Goal: Communication & Community: Share content

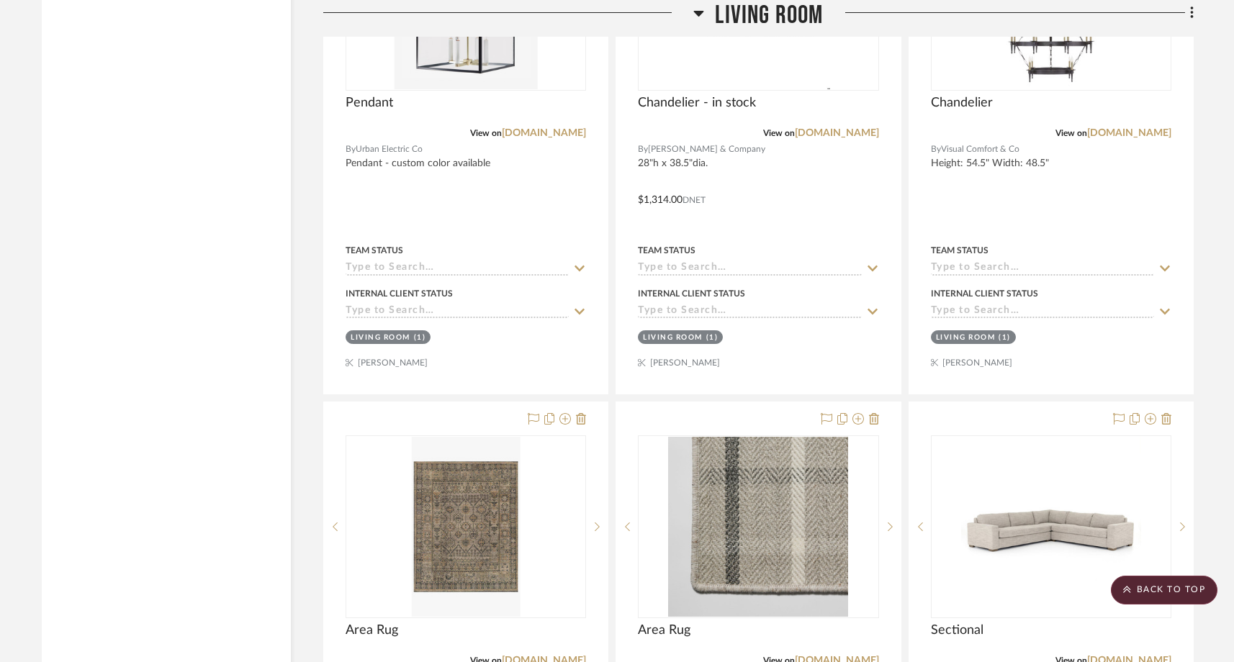
scroll to position [9546, 0]
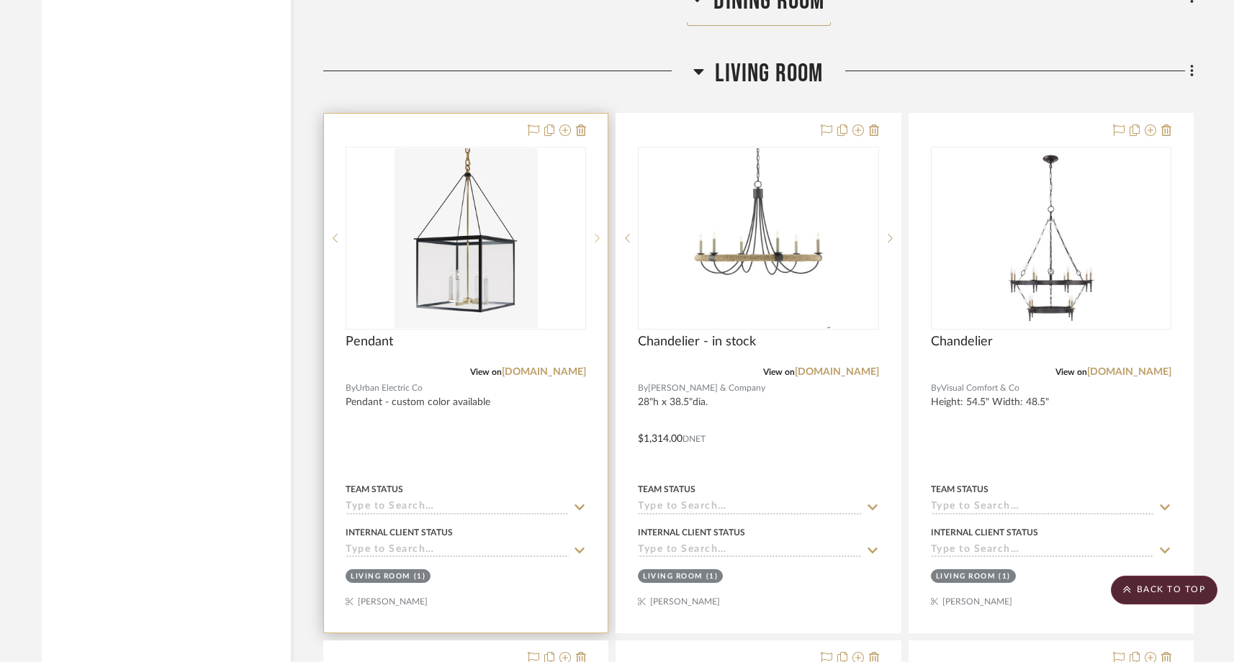
click at [597, 233] on icon at bounding box center [597, 238] width 5 height 10
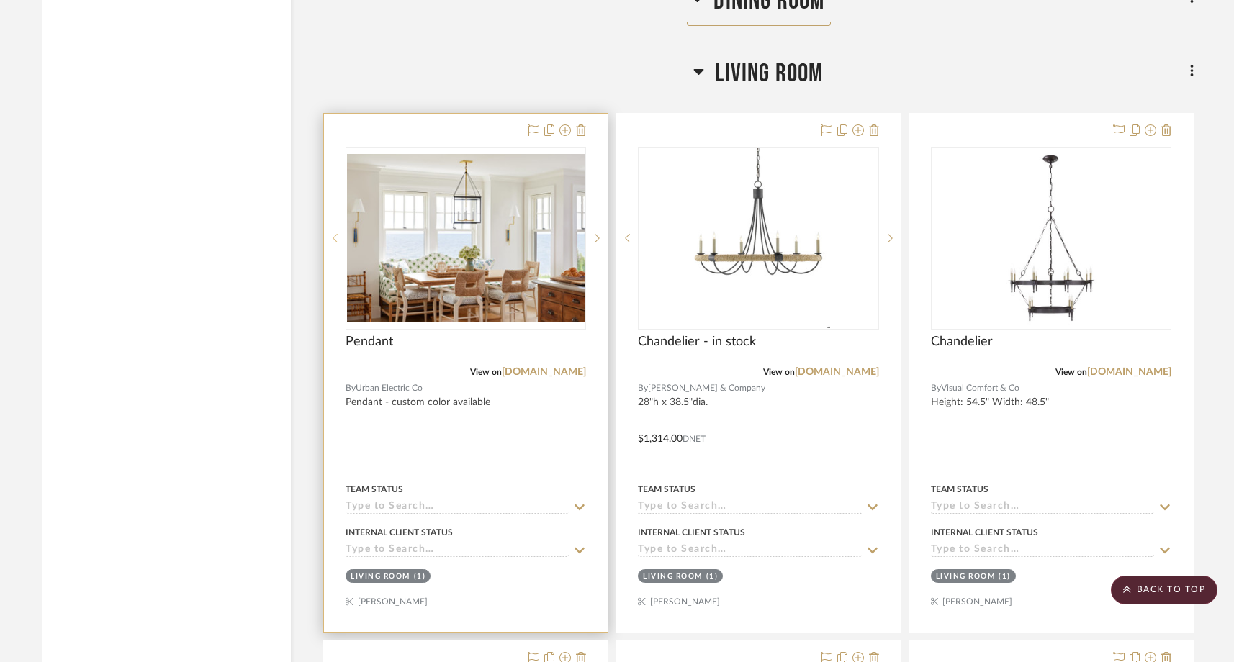
click at [333, 233] on icon at bounding box center [335, 238] width 5 height 10
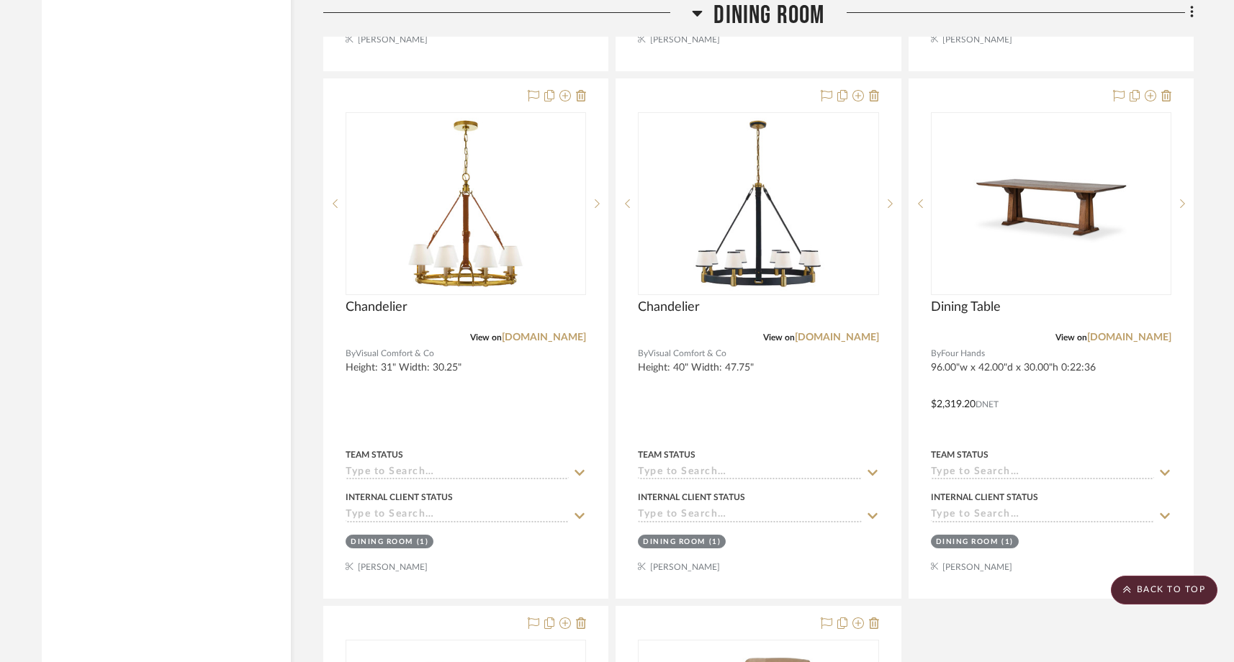
scroll to position [8401, 0]
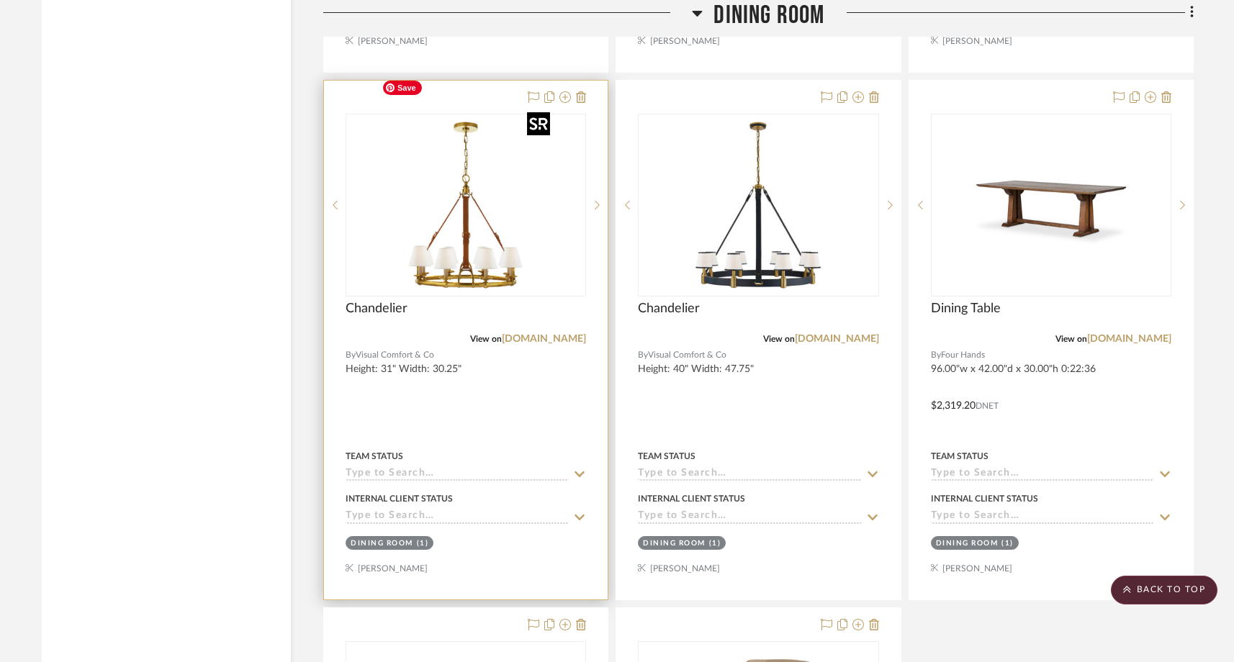
click at [470, 209] on img "0" at bounding box center [466, 205] width 180 height 180
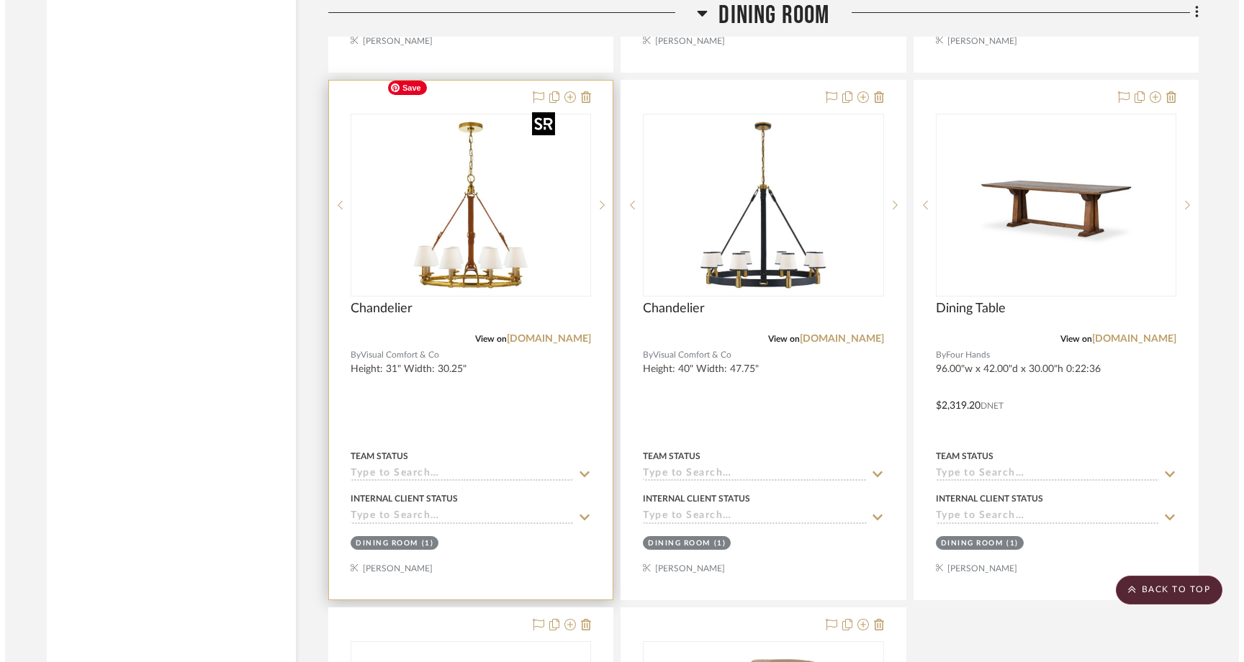
scroll to position [0, 0]
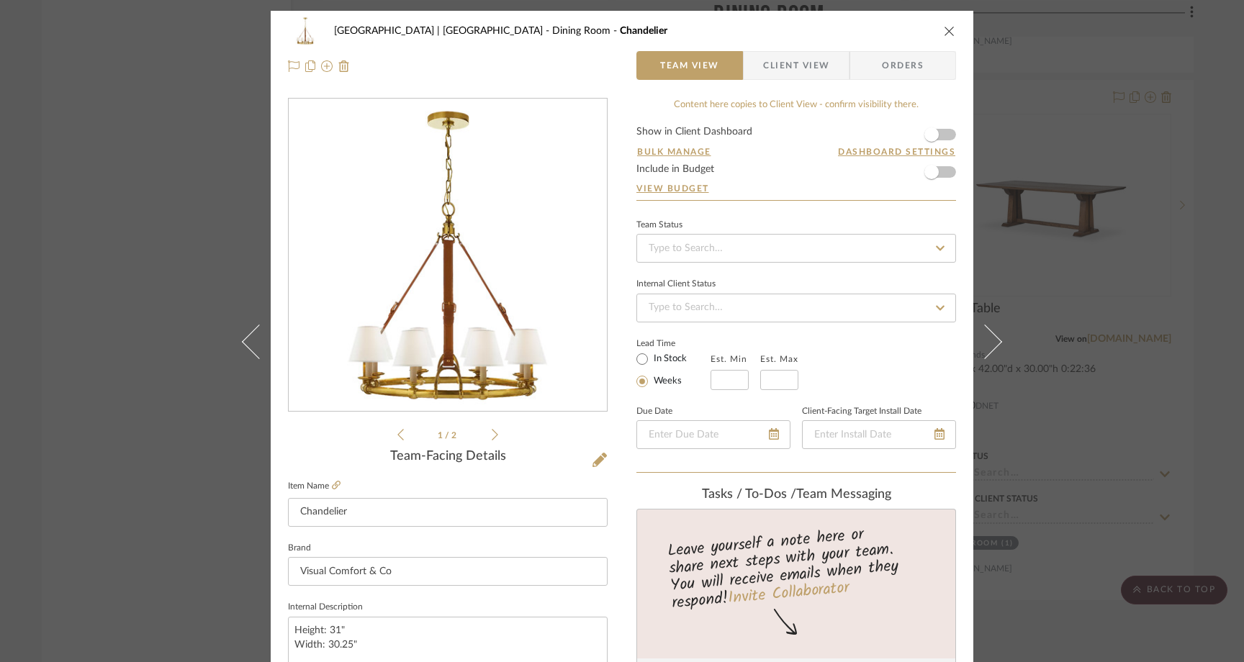
click at [144, 207] on div "Meadow Mountain | Vail Valley Dining Room Chandelier Team View Client View Orde…" at bounding box center [622, 331] width 1244 height 662
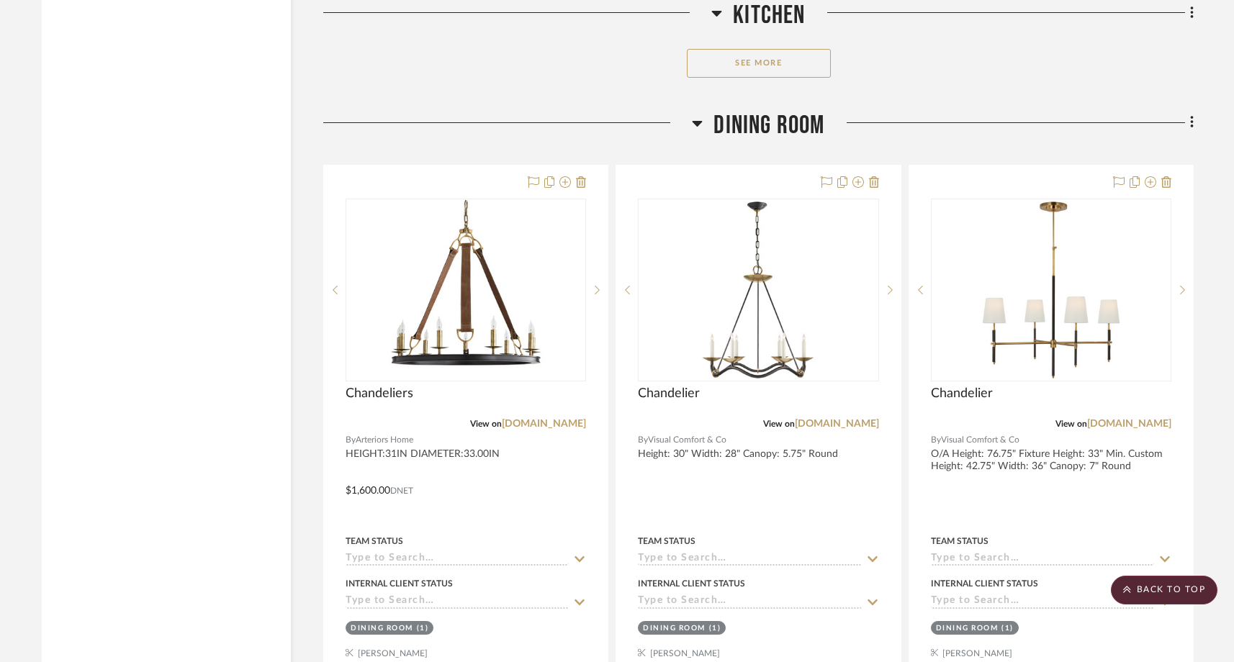
scroll to position [7788, 0]
click at [1190, 115] on icon at bounding box center [1192, 123] width 4 height 16
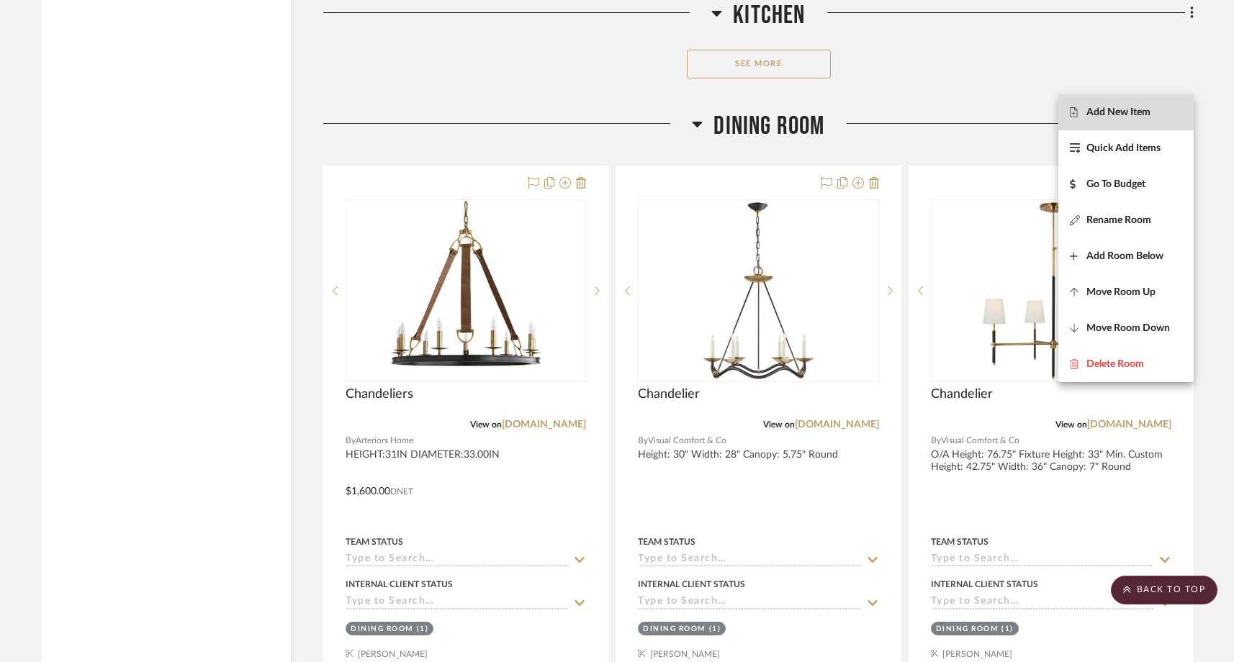
click at [1147, 107] on span "Add New Item" at bounding box center [1118, 113] width 64 height 12
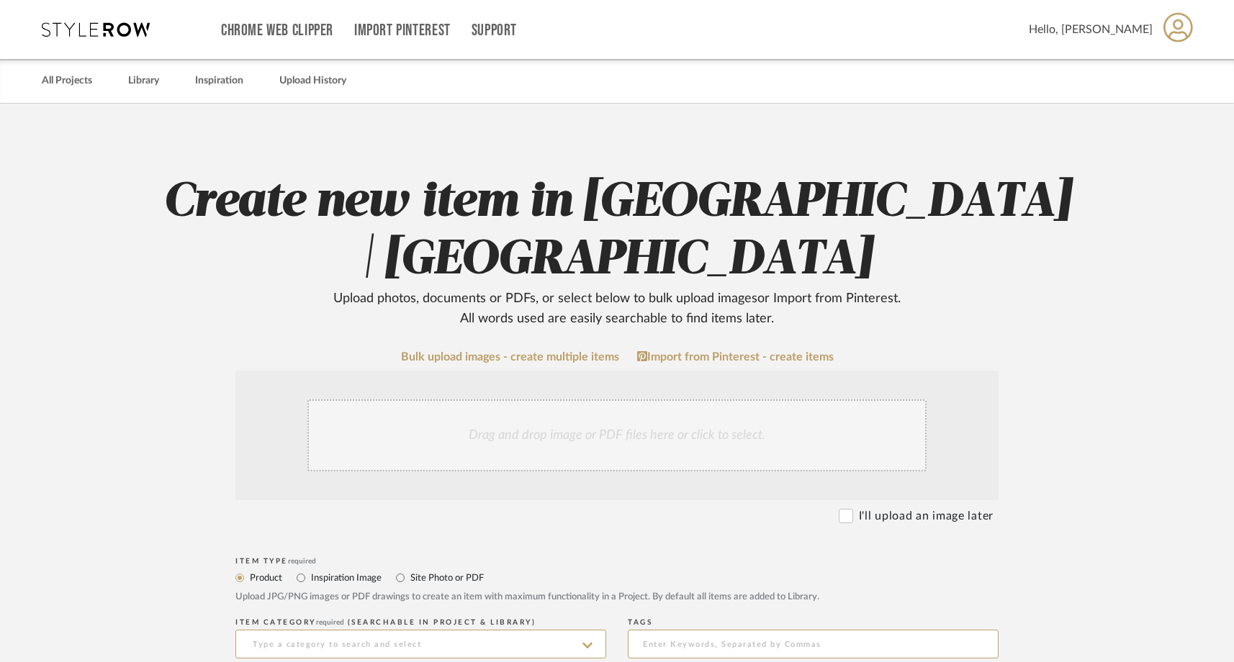
click at [574, 441] on div "Drag and drop image or PDF files here or click to select." at bounding box center [616, 435] width 619 height 72
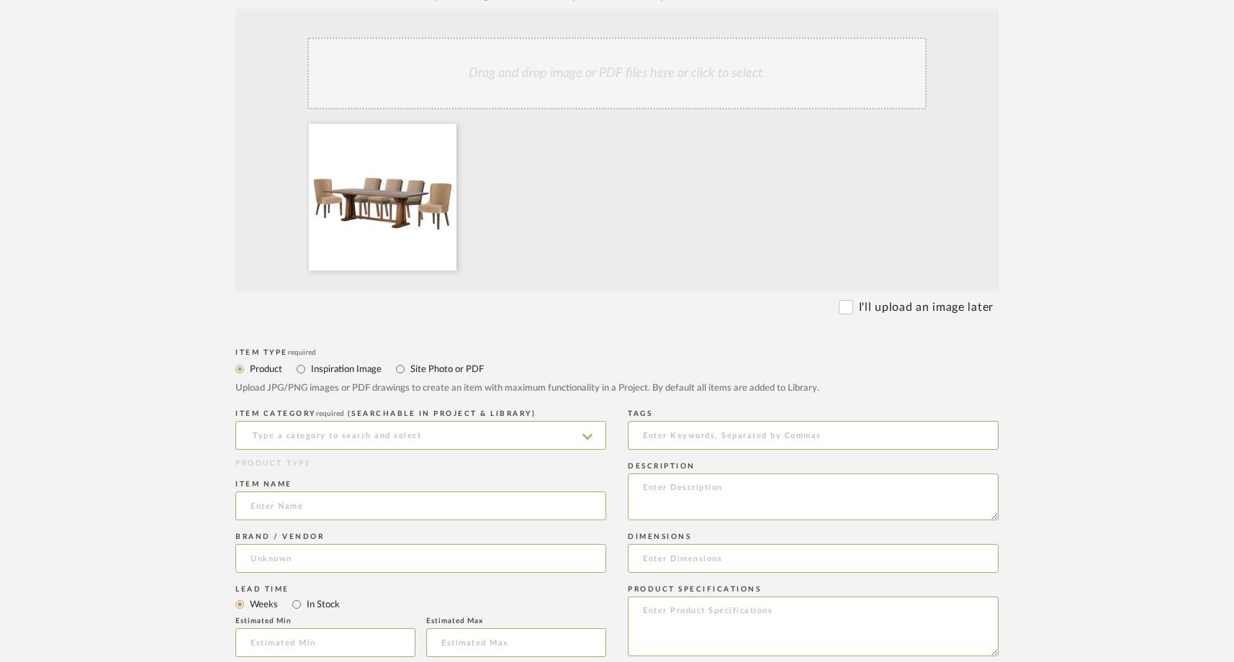
scroll to position [363, 0]
click at [405, 367] on input "Site Photo or PDF" at bounding box center [400, 367] width 17 height 17
radio input "true"
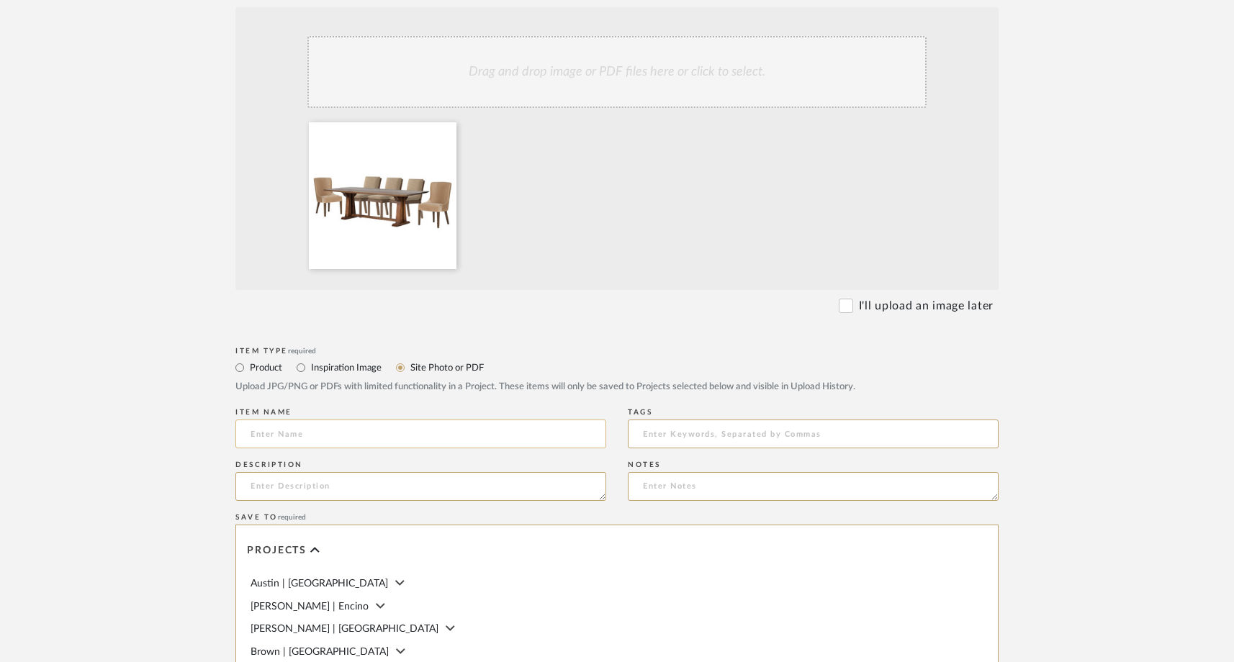
click at [338, 438] on input at bounding box center [420, 434] width 371 height 29
type input "D"
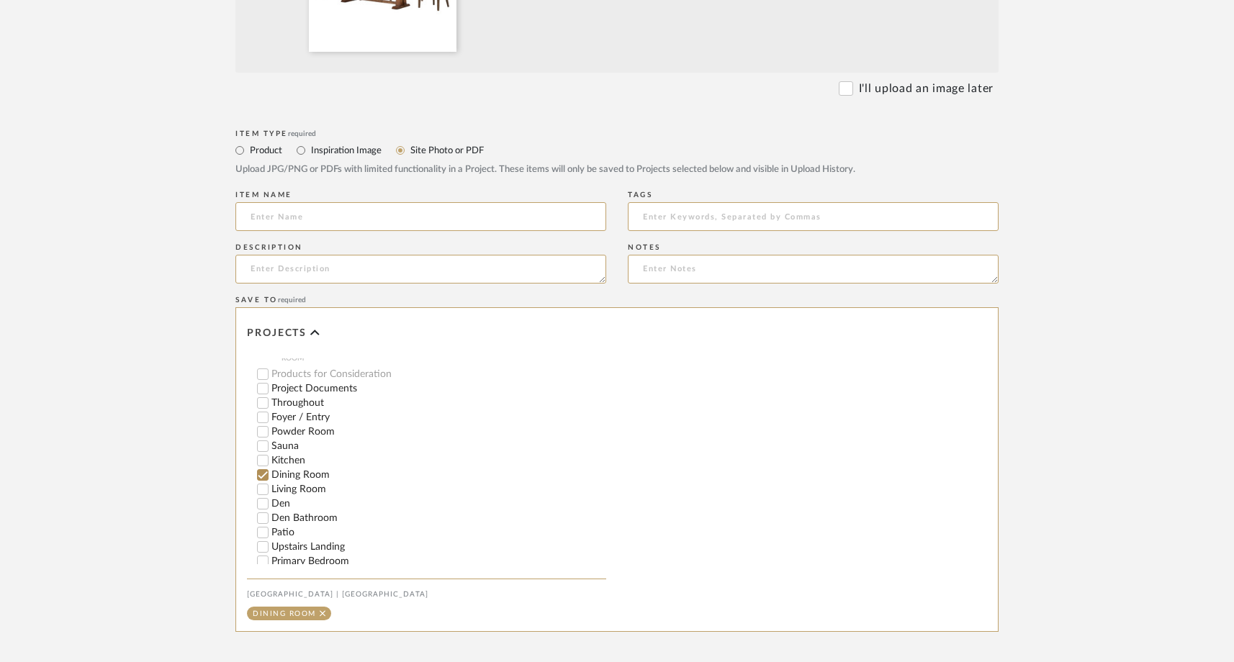
scroll to position [389, 0]
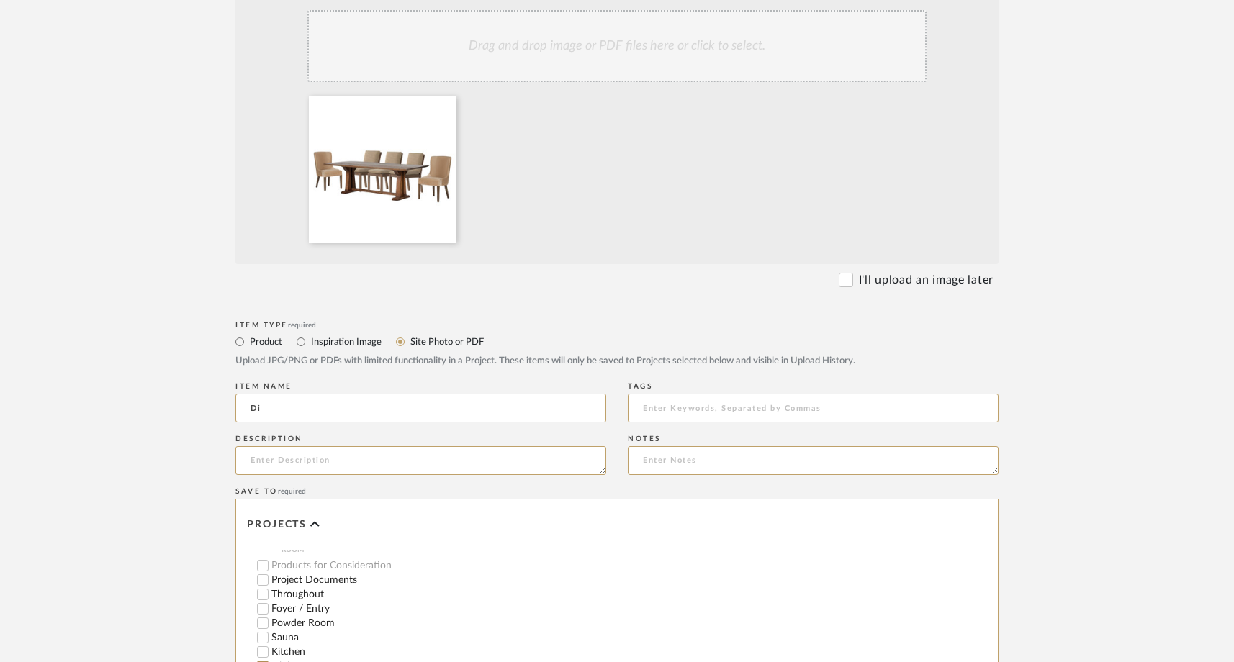
type input "D"
click at [143, 402] on upload-items "Create new item in Meadow Mountain | Vail Valley Upload photos, documents or PD…" at bounding box center [617, 324] width 1234 height 1220
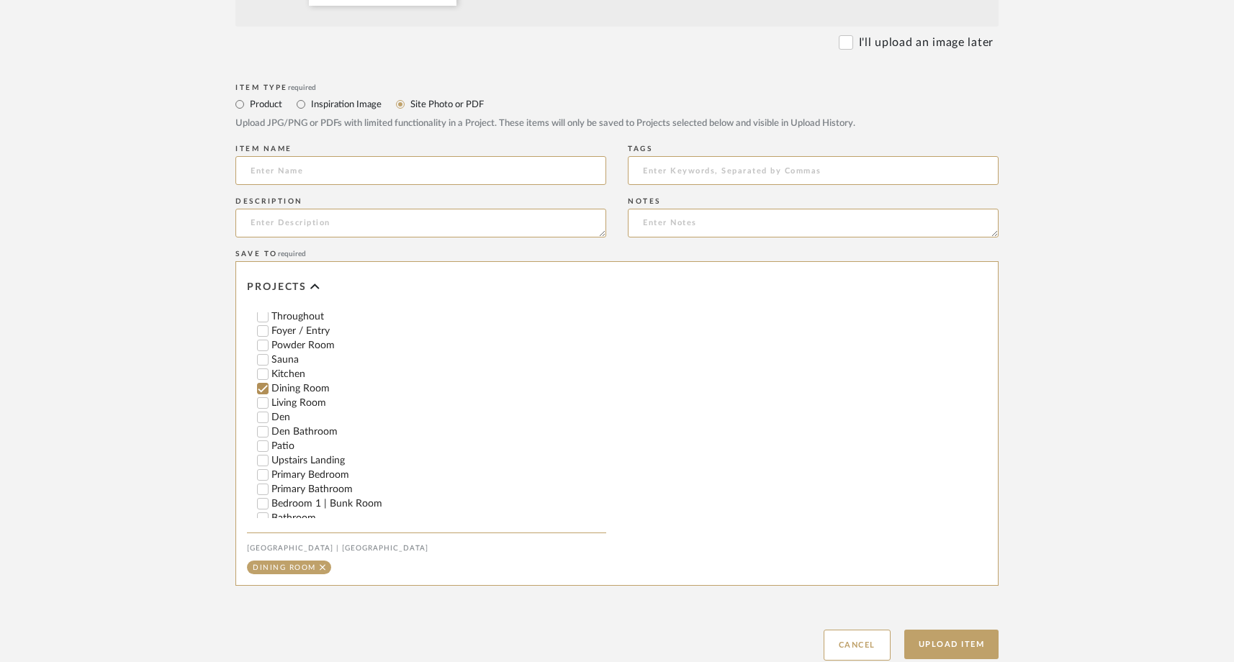
scroll to position [291, 0]
click at [939, 641] on button "Upload Item" at bounding box center [951, 645] width 95 height 30
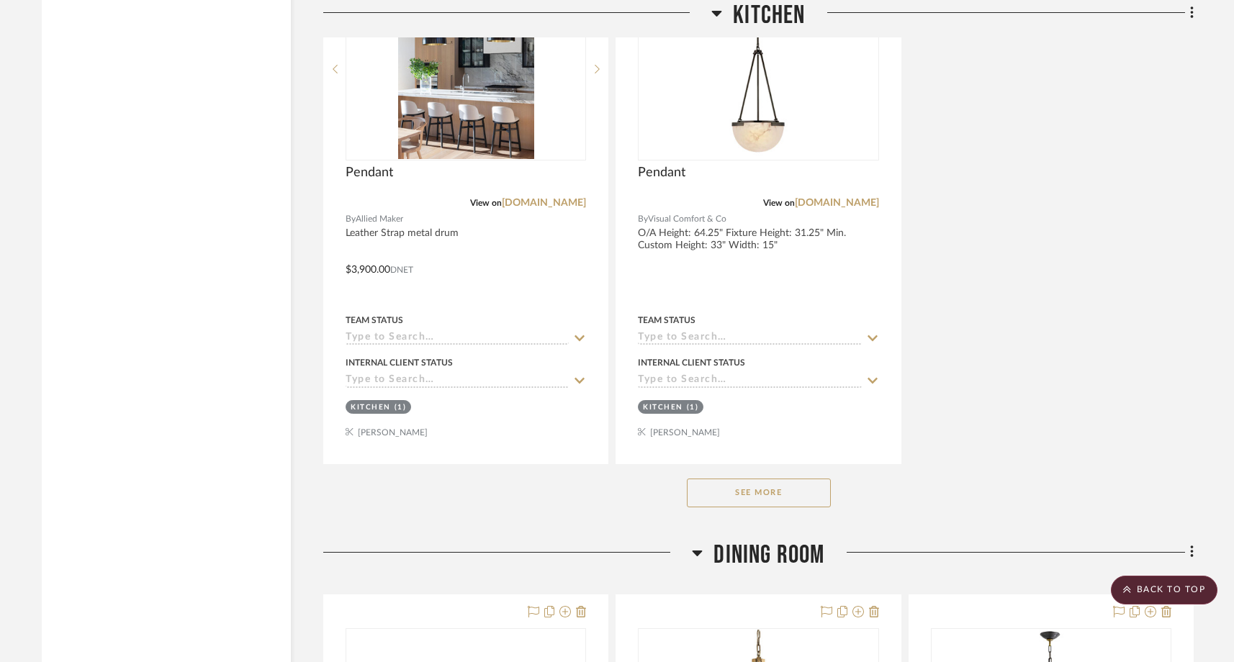
scroll to position [7365, 0]
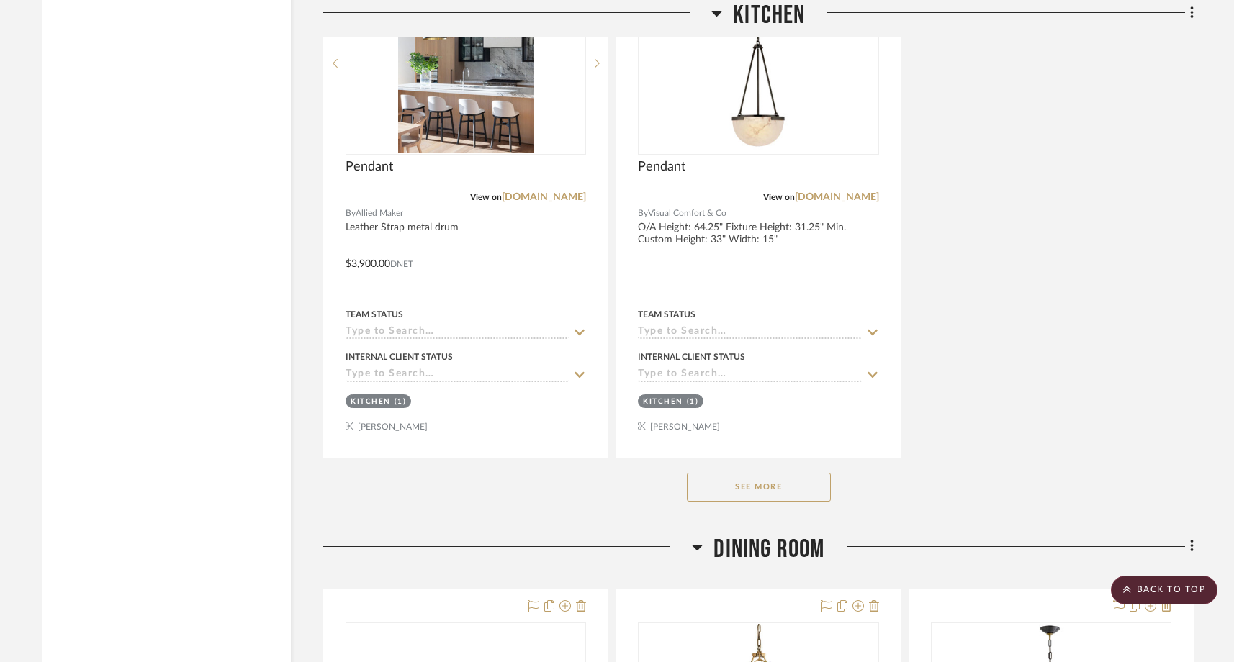
click at [780, 473] on button "See More" at bounding box center [759, 487] width 144 height 29
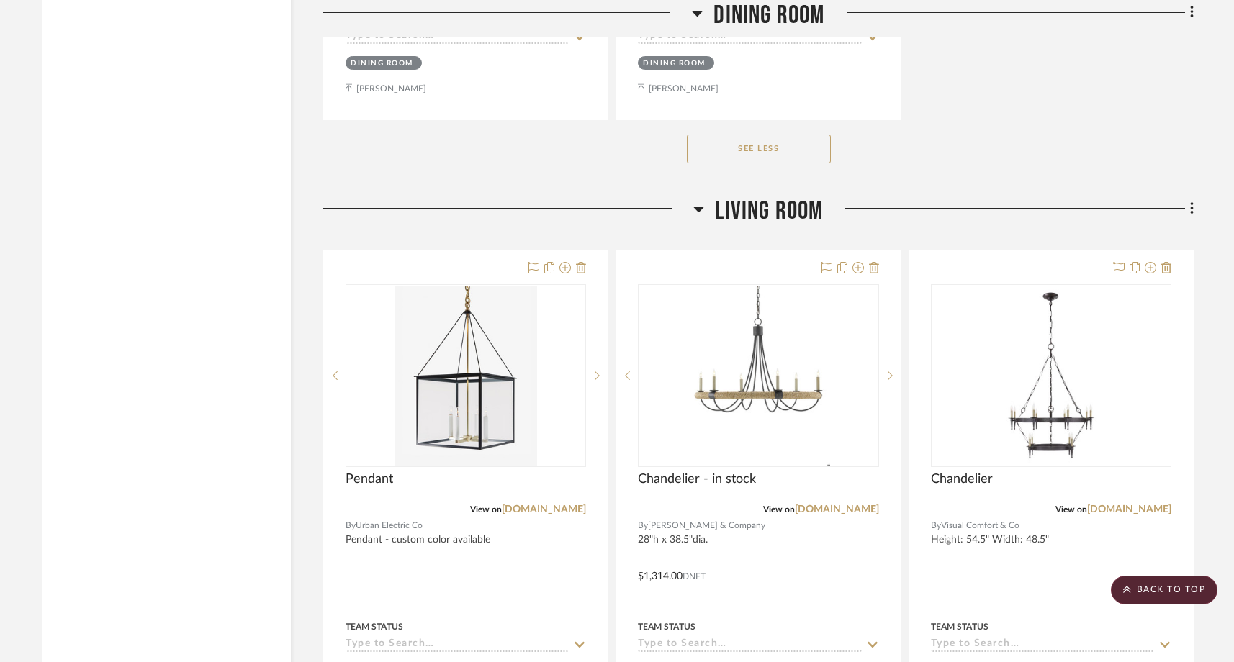
scroll to position [9932, 0]
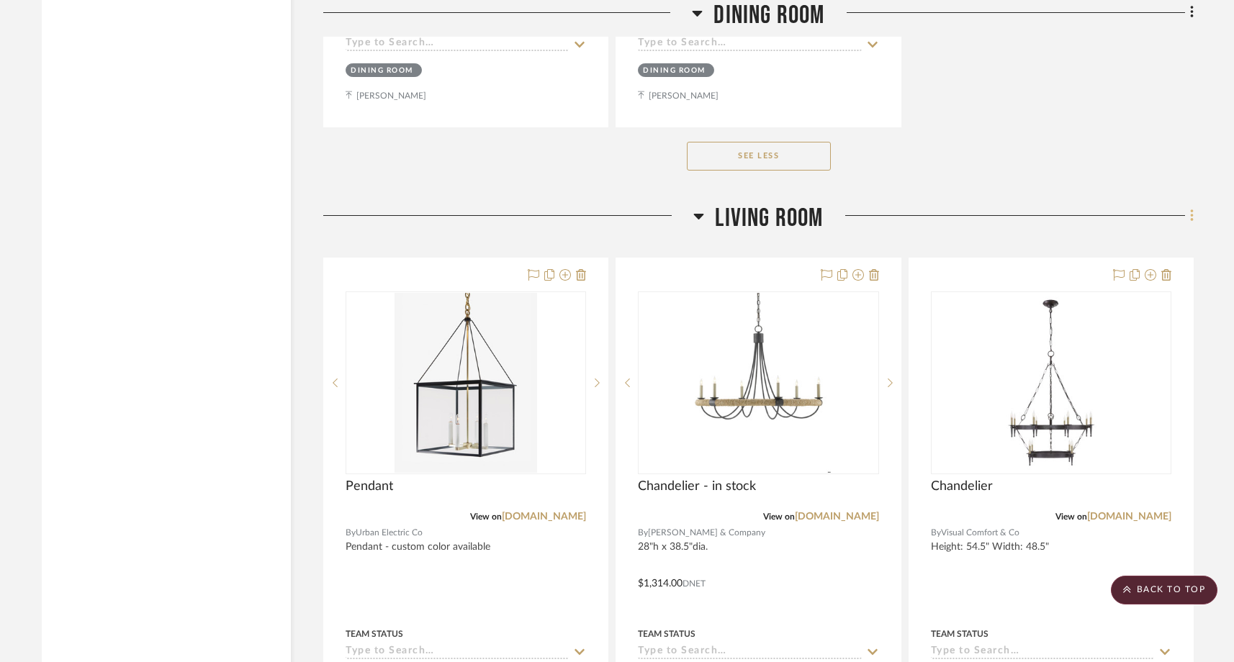
click at [1191, 208] on icon at bounding box center [1192, 216] width 4 height 16
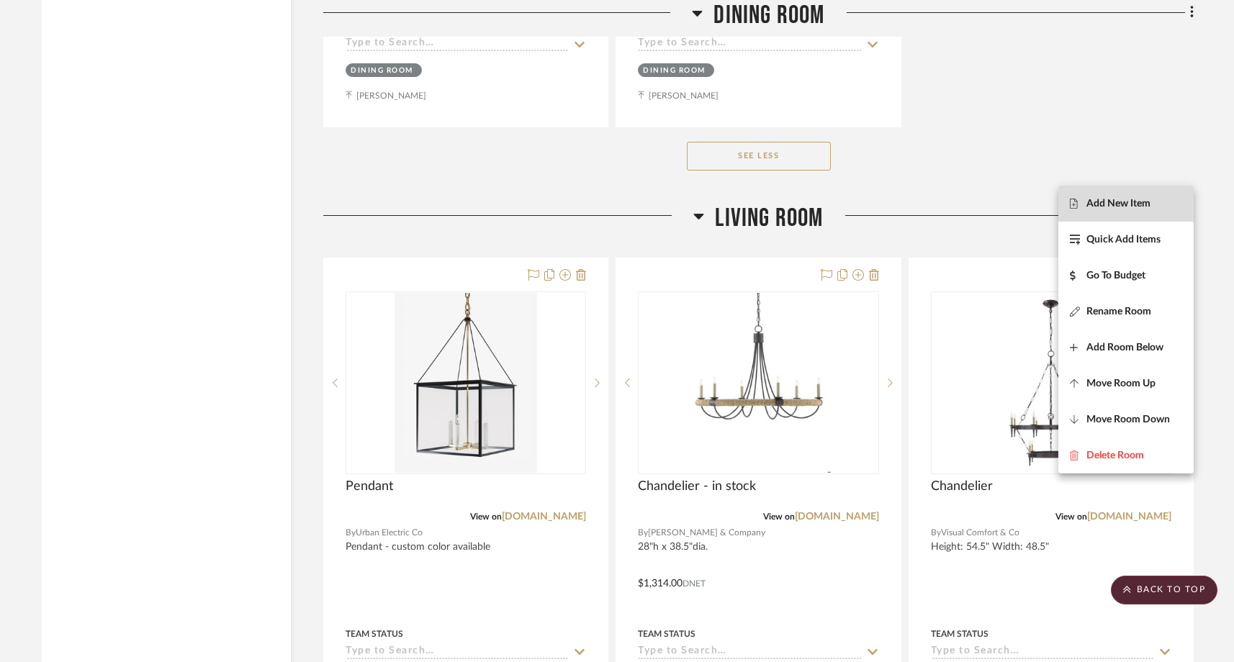
click at [1110, 204] on span "Add New Item" at bounding box center [1118, 204] width 64 height 12
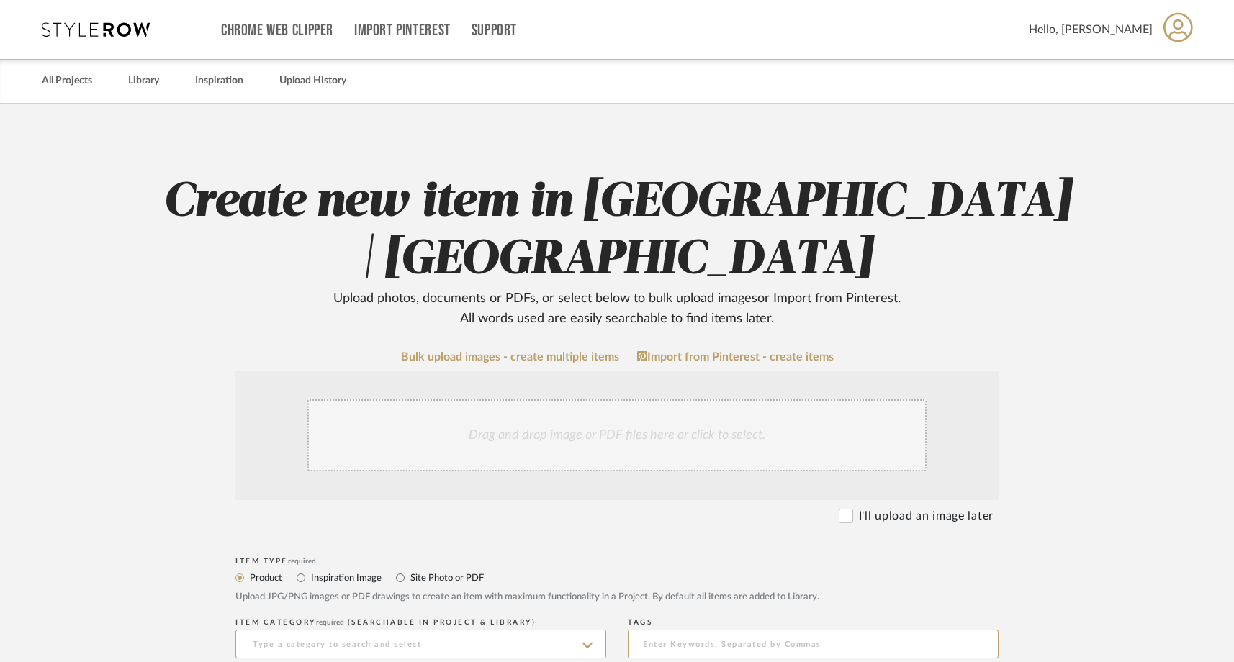
click at [509, 425] on div "Drag and drop image or PDF files here or click to select." at bounding box center [616, 435] width 619 height 72
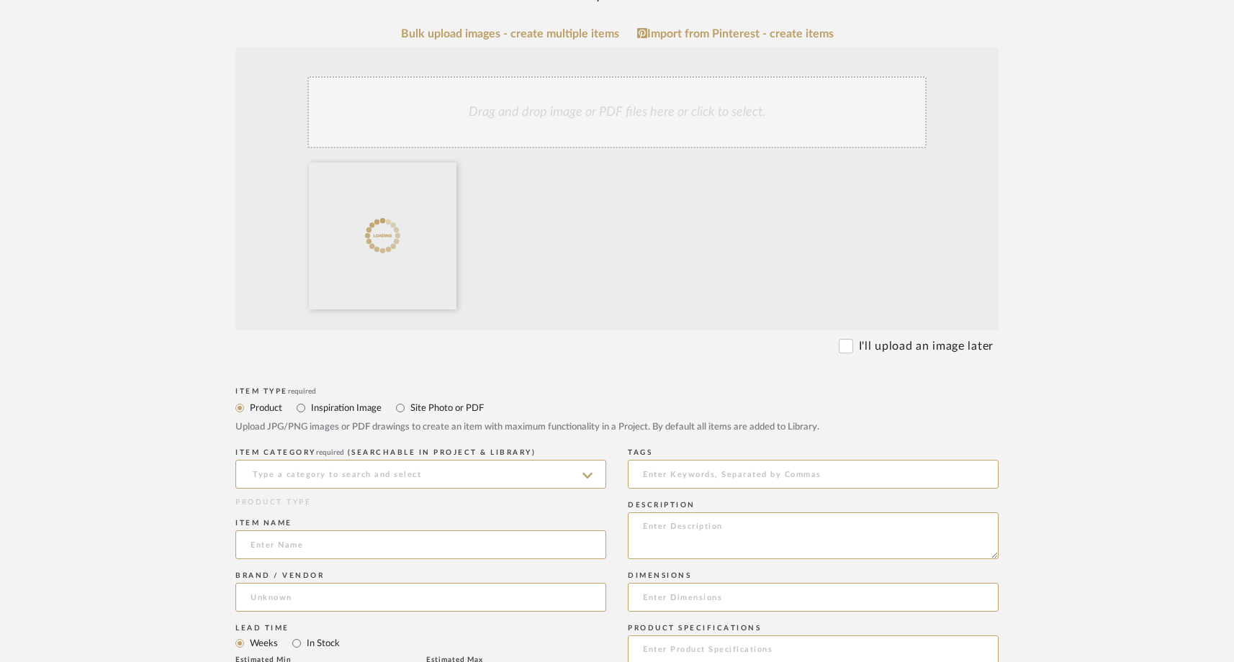
scroll to position [328, 0]
click at [417, 405] on label "Site Photo or PDF" at bounding box center [446, 404] width 75 height 16
click at [409, 405] on input "Site Photo or PDF" at bounding box center [400, 403] width 17 height 17
radio input "true"
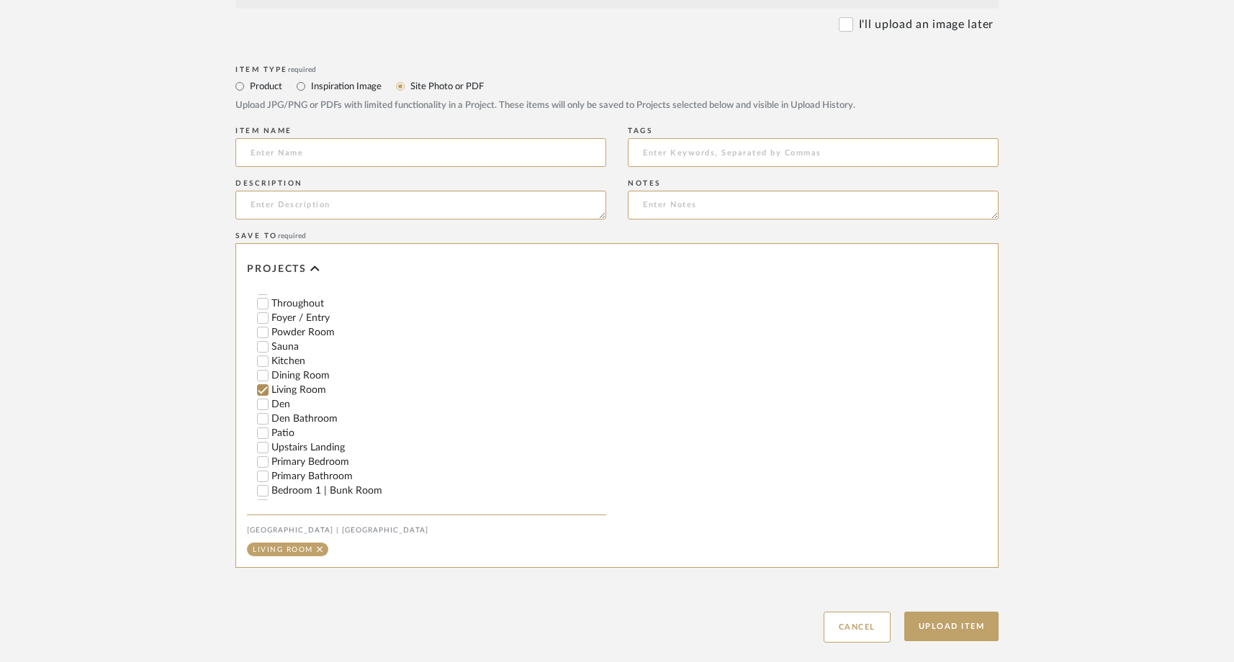
scroll to position [728, 0]
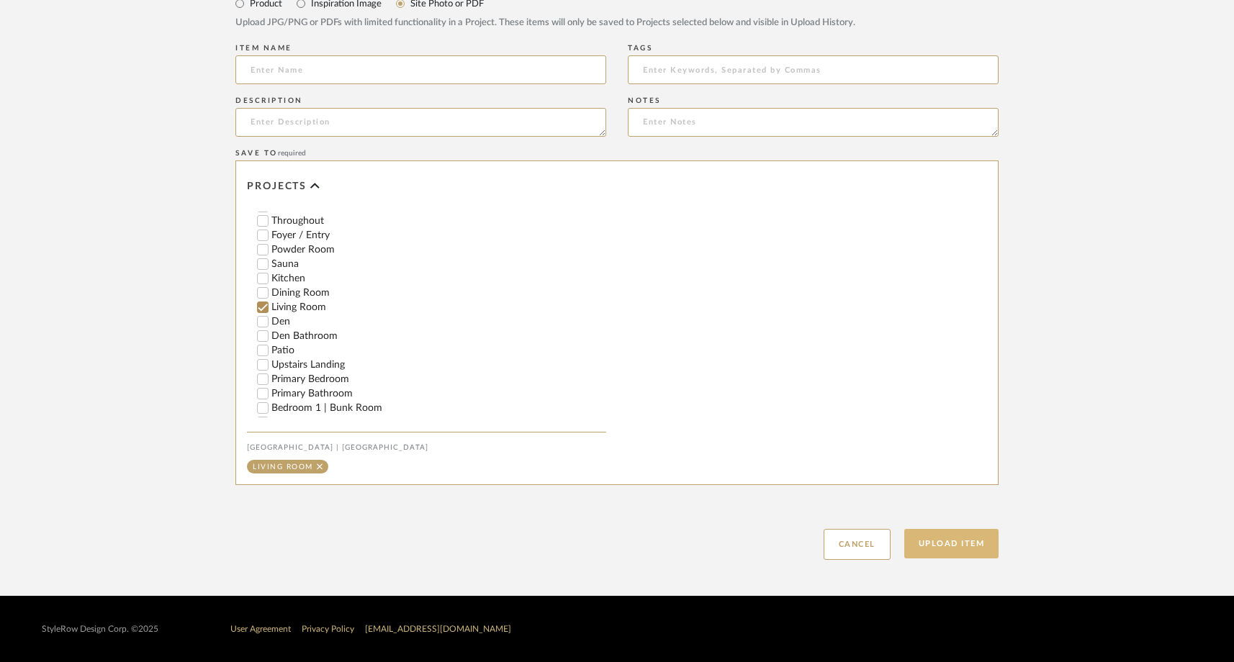
click at [929, 552] on button "Upload Item" at bounding box center [951, 544] width 95 height 30
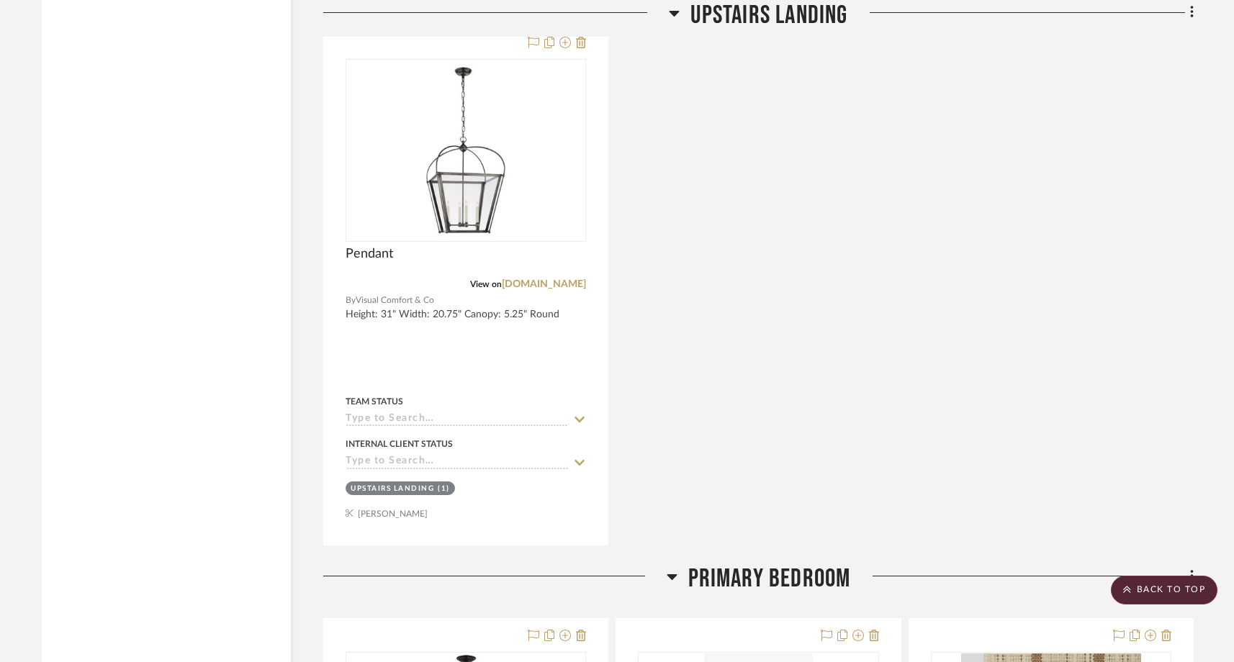
scroll to position [17350, 0]
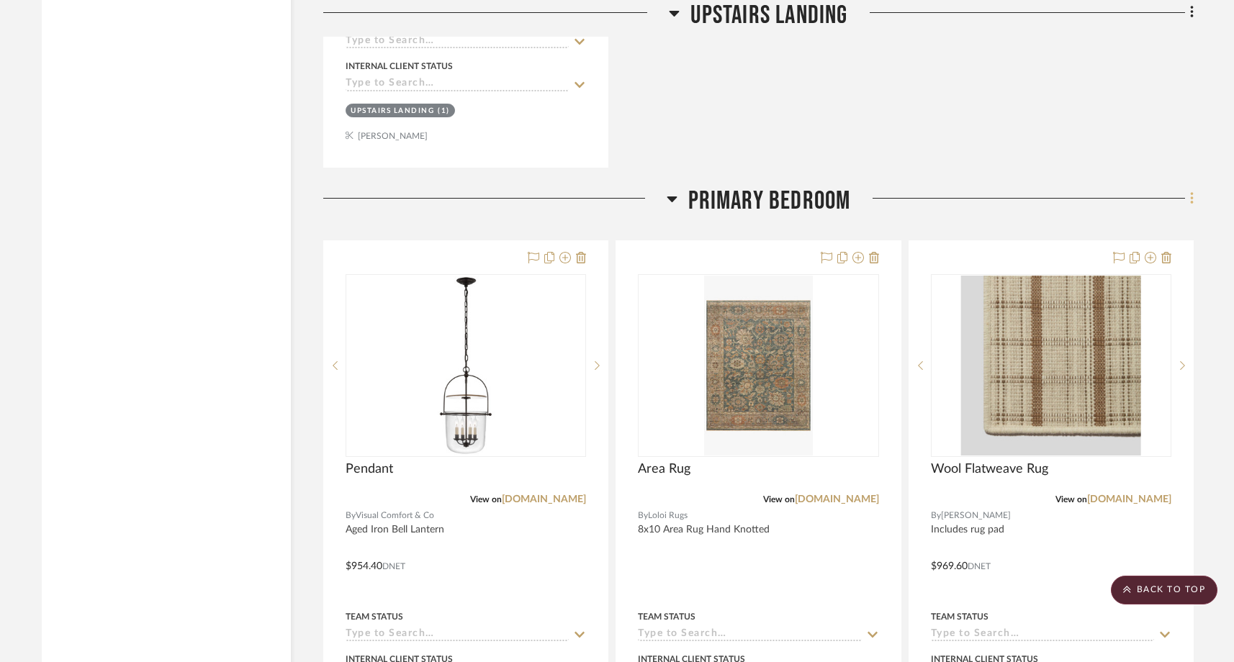
click at [1193, 192] on icon at bounding box center [1191, 198] width 3 height 12
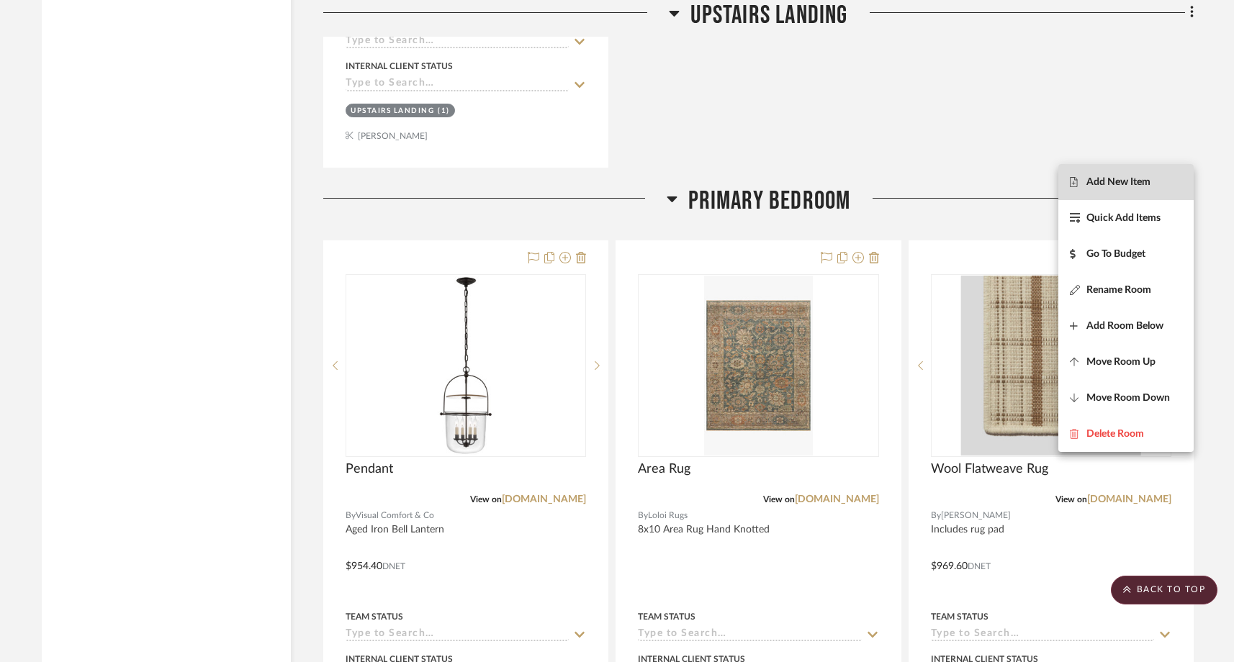
click at [1160, 187] on span "Add New Item" at bounding box center [1126, 182] width 112 height 12
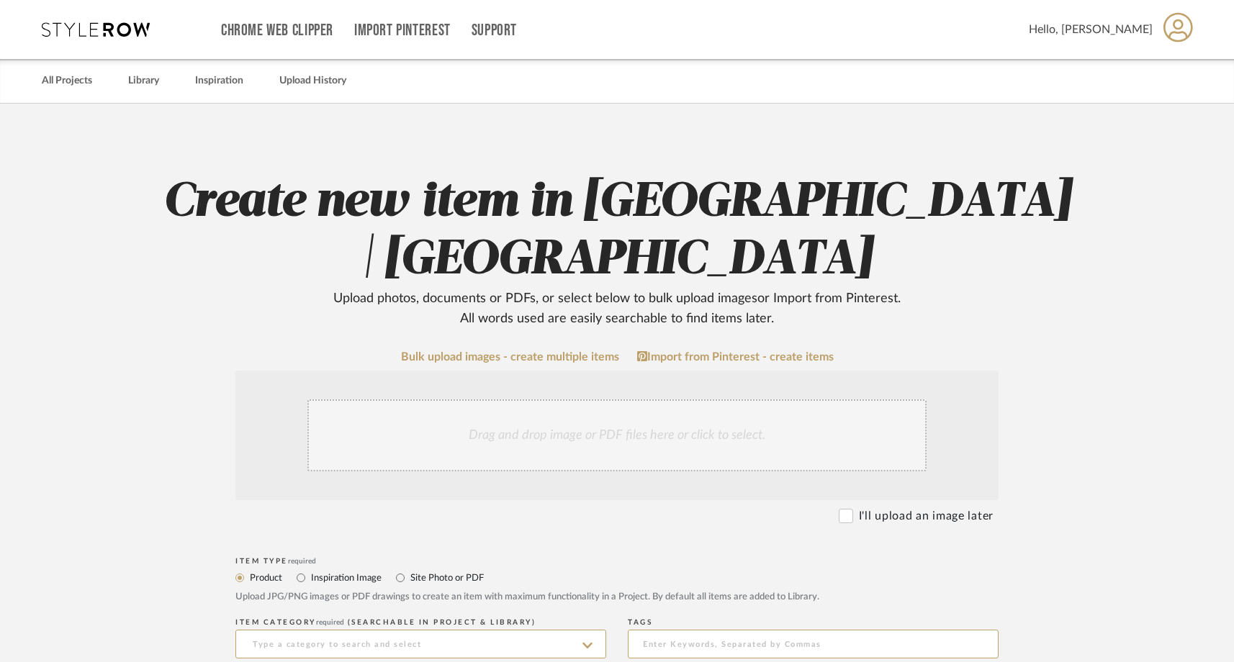
click at [592, 433] on div "Drag and drop image or PDF files here or click to select." at bounding box center [616, 435] width 619 height 72
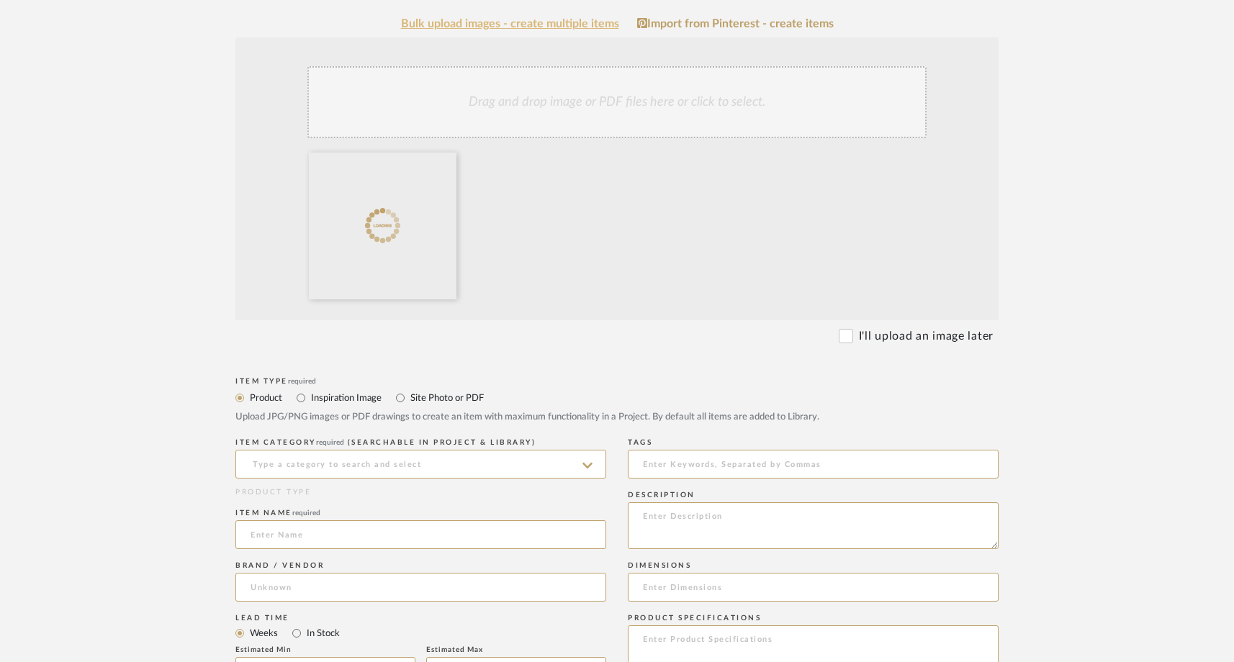
scroll to position [332, 0]
click at [400, 397] on input "Site Photo or PDF" at bounding box center [400, 399] width 17 height 17
radio input "true"
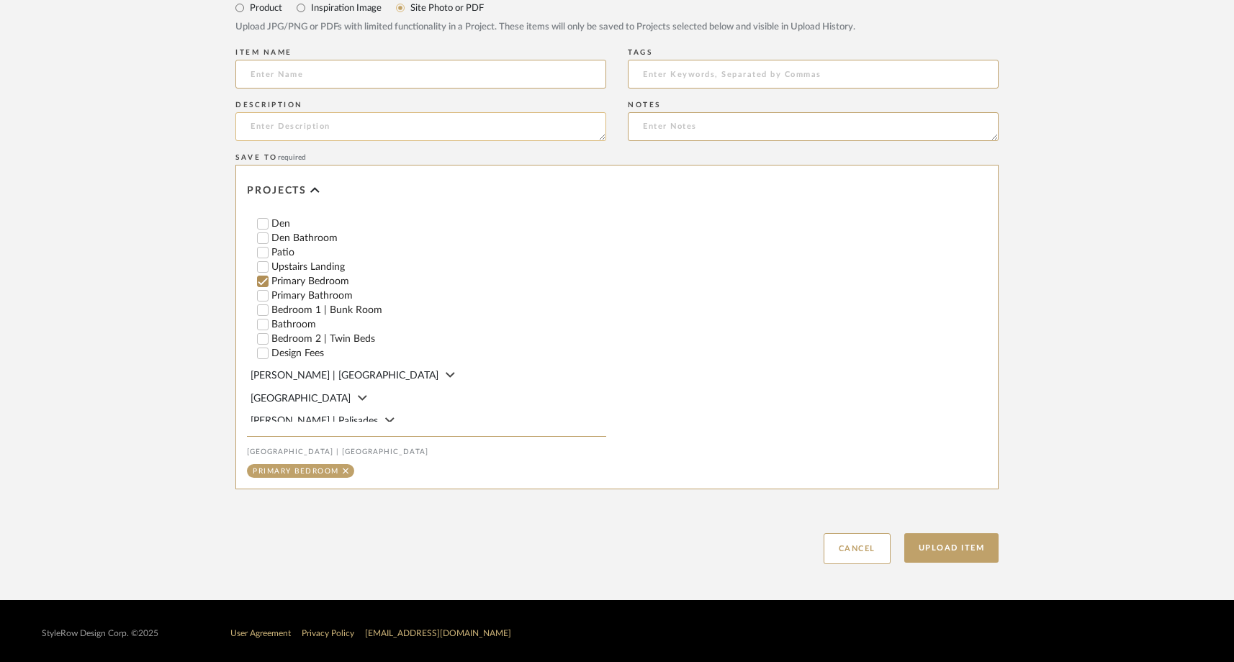
scroll to position [728, 0]
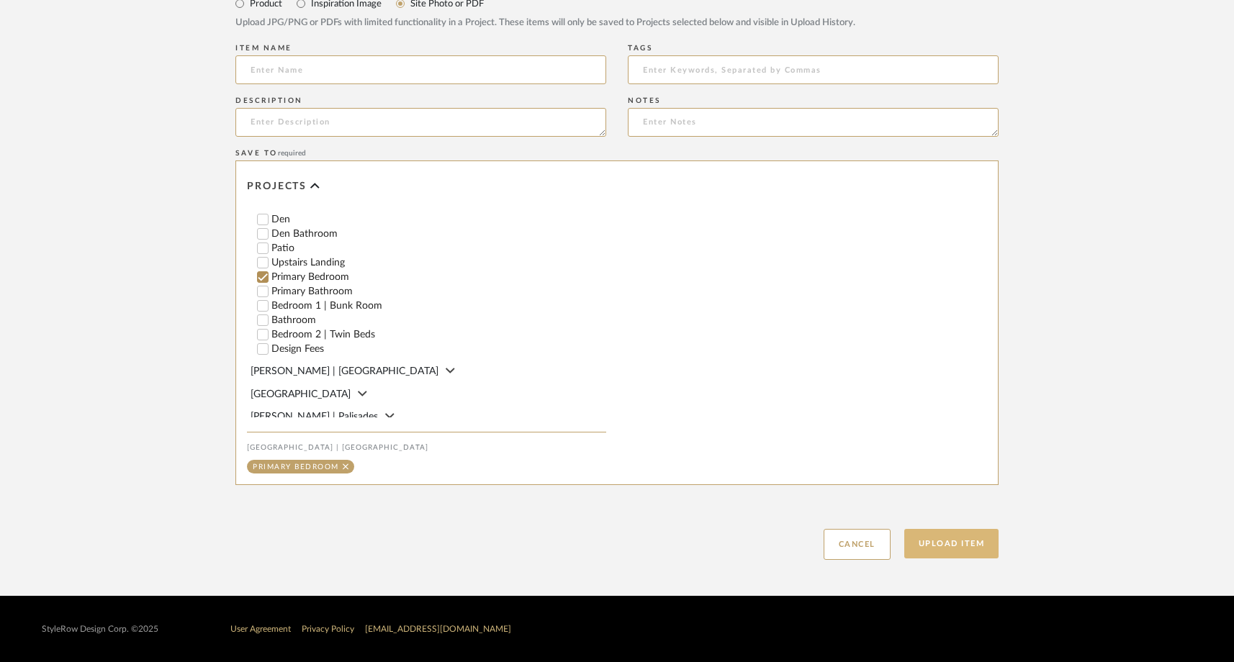
click at [983, 536] on button "Upload Item" at bounding box center [951, 544] width 95 height 30
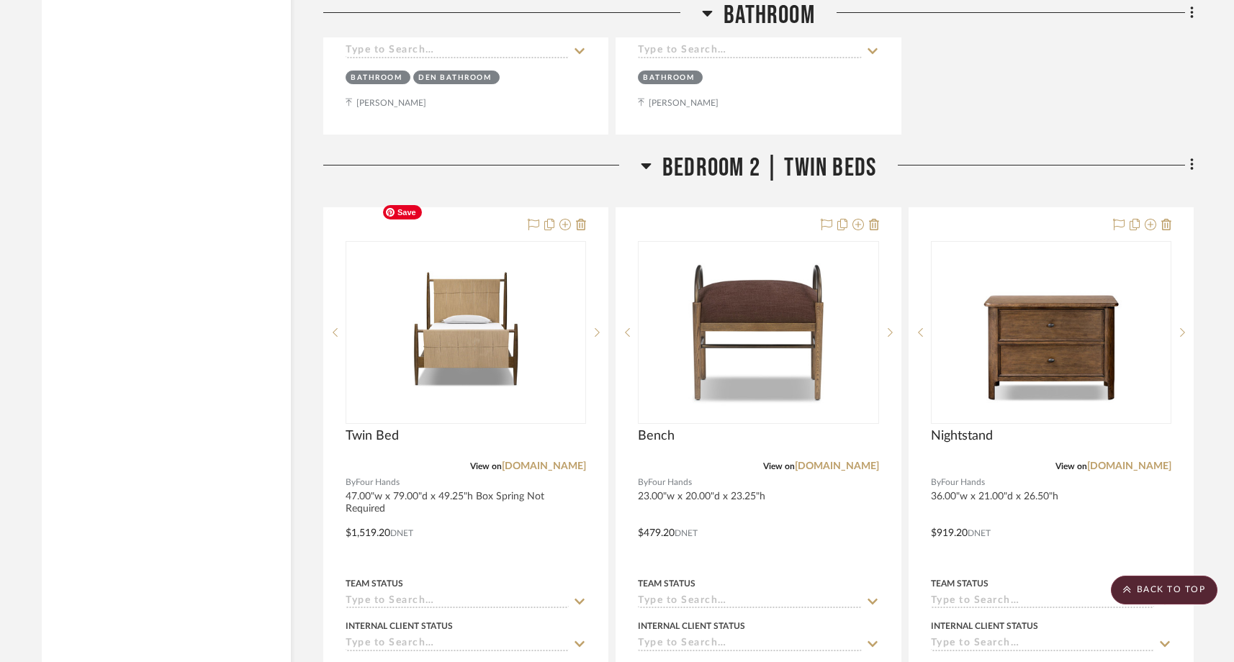
scroll to position [19815, 0]
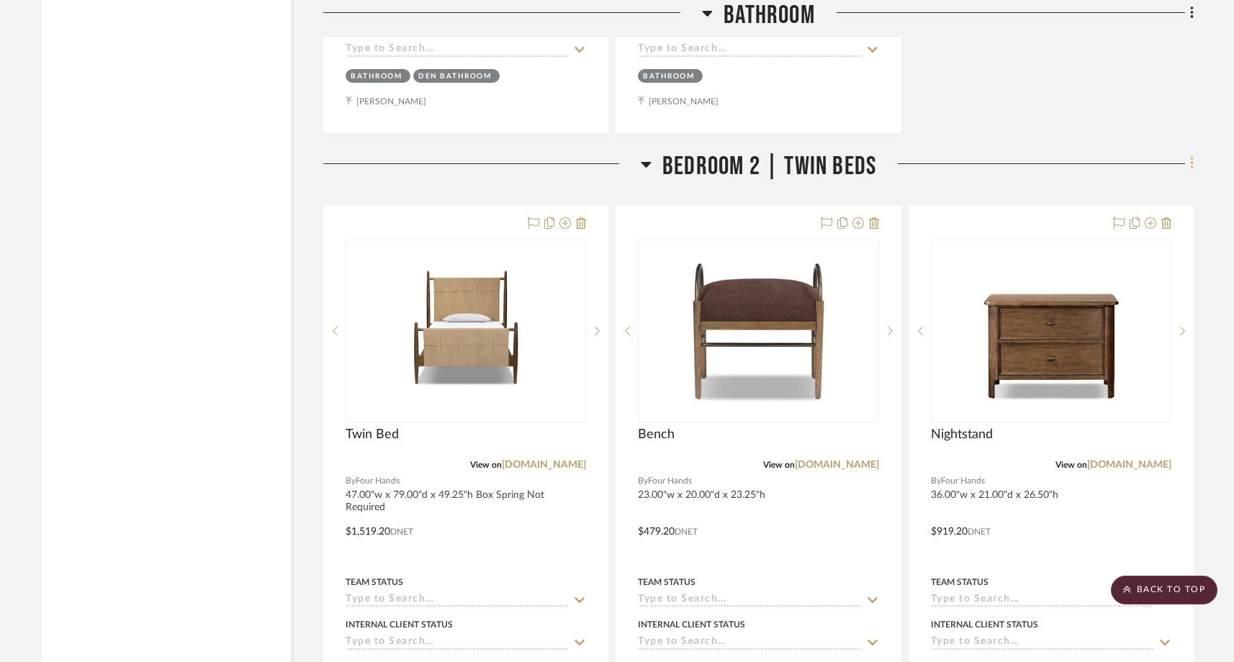
click at [1191, 158] on icon at bounding box center [1191, 164] width 3 height 12
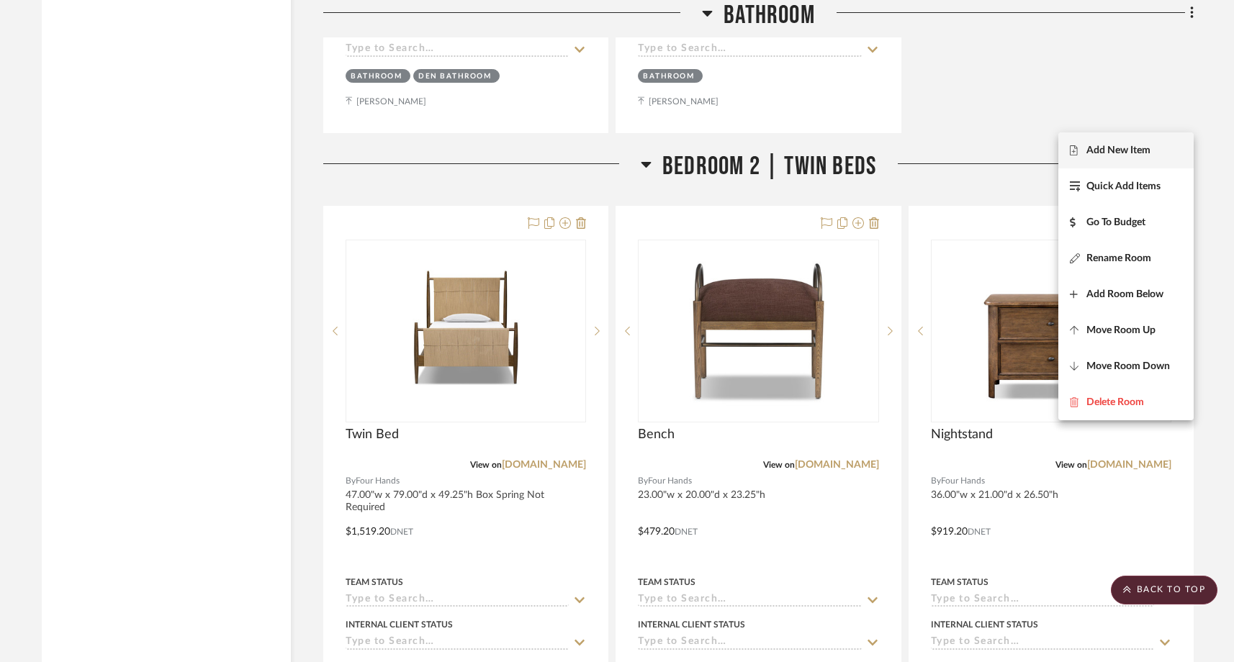
click at [1165, 145] on span "Add New Item" at bounding box center [1126, 150] width 112 height 12
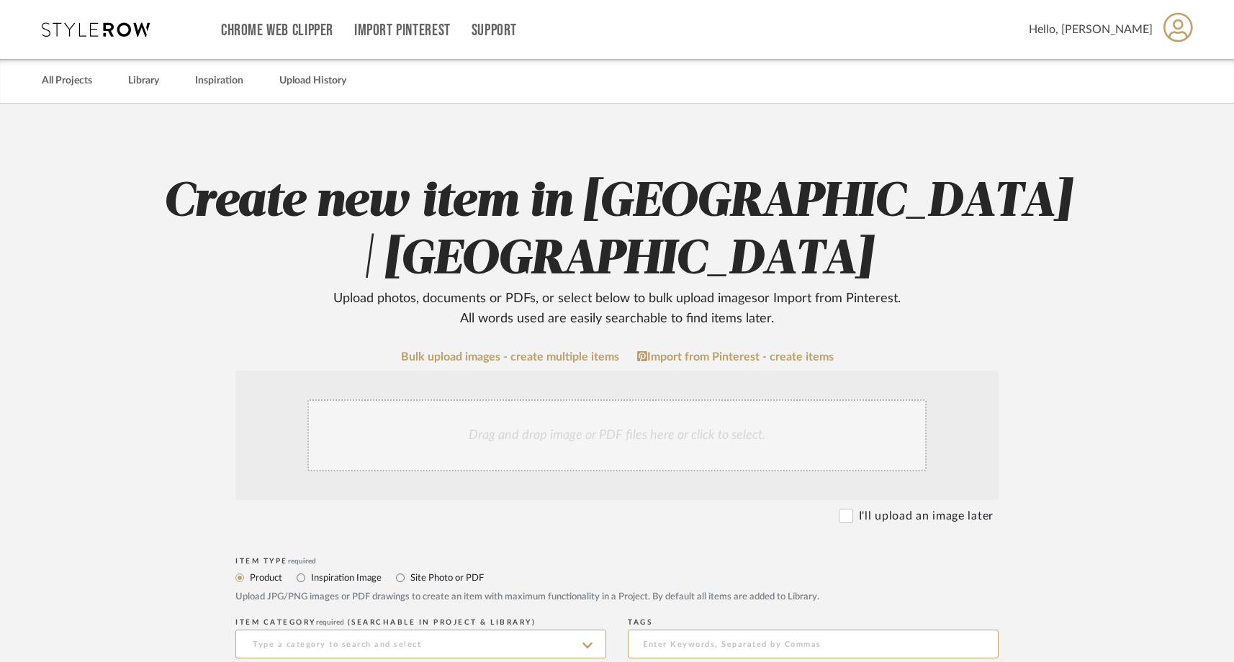
click at [674, 443] on div "Drag and drop image or PDF files here or click to select." at bounding box center [616, 435] width 619 height 72
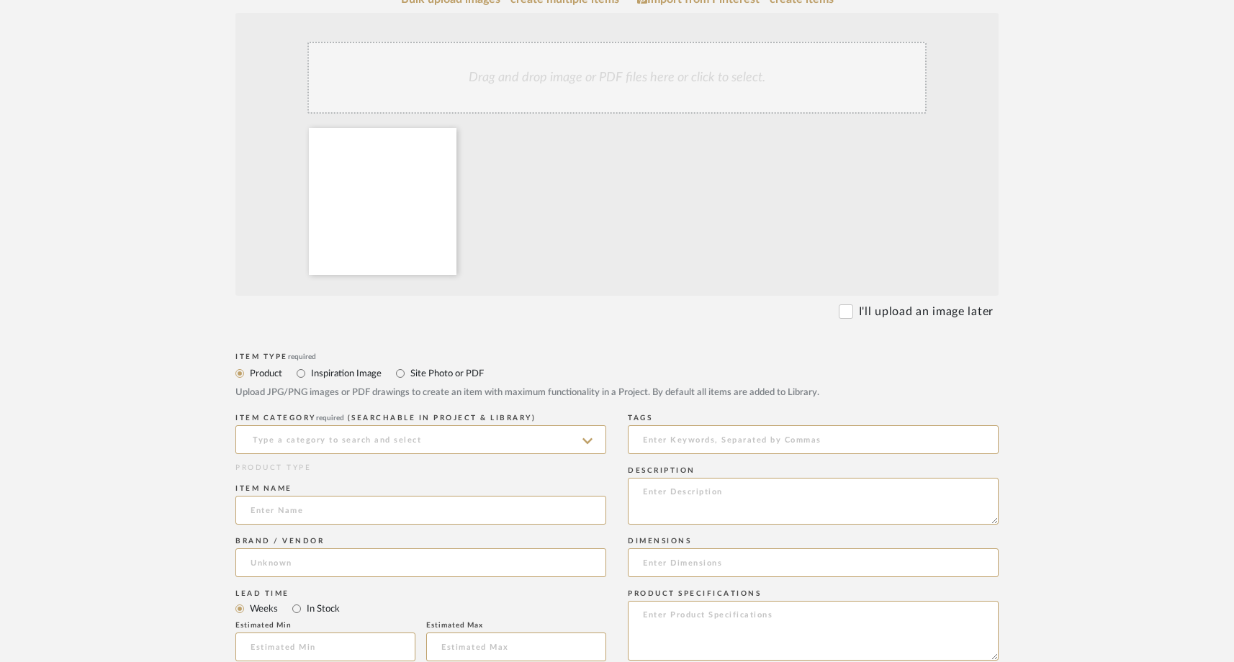
scroll to position [407, 0]
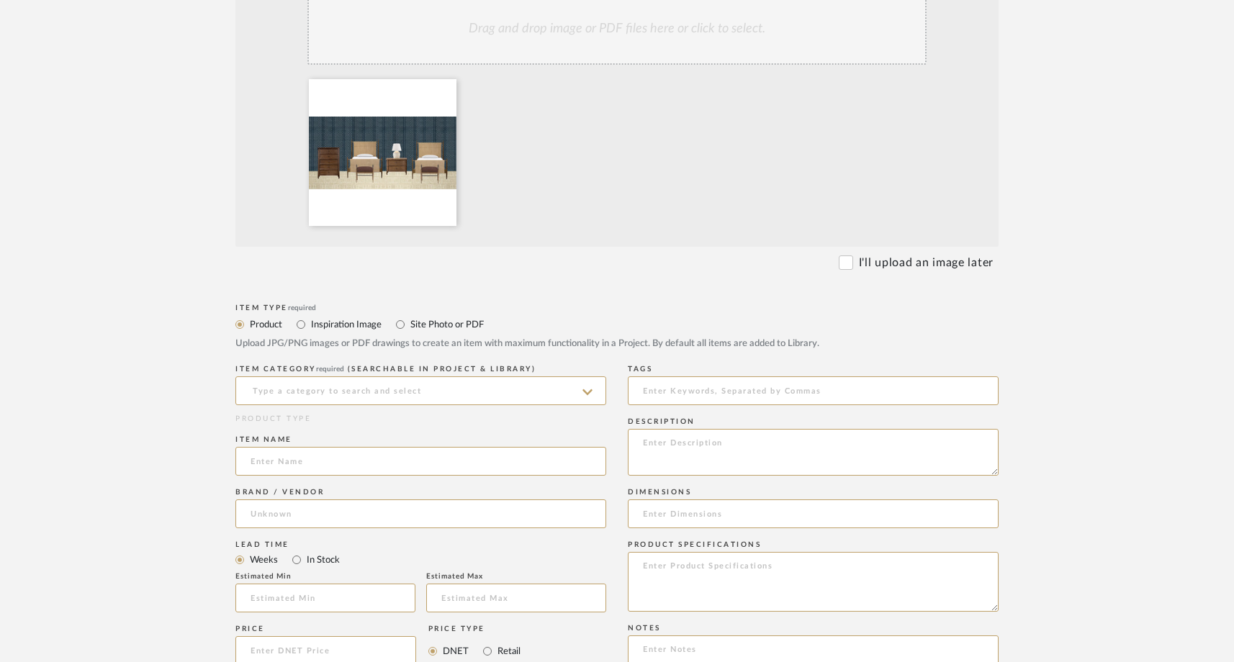
click at [448, 327] on label "Site Photo or PDF" at bounding box center [446, 325] width 75 height 16
click at [409, 327] on input "Site Photo or PDF" at bounding box center [400, 324] width 17 height 17
radio input "true"
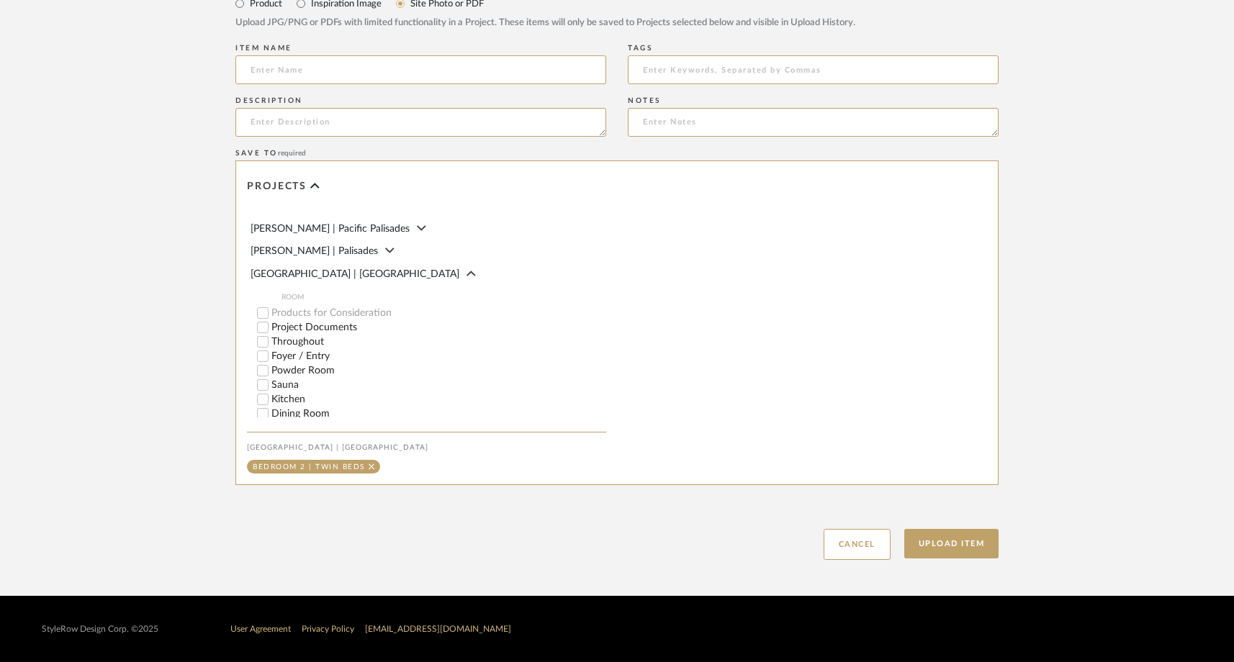
scroll to position [307, 0]
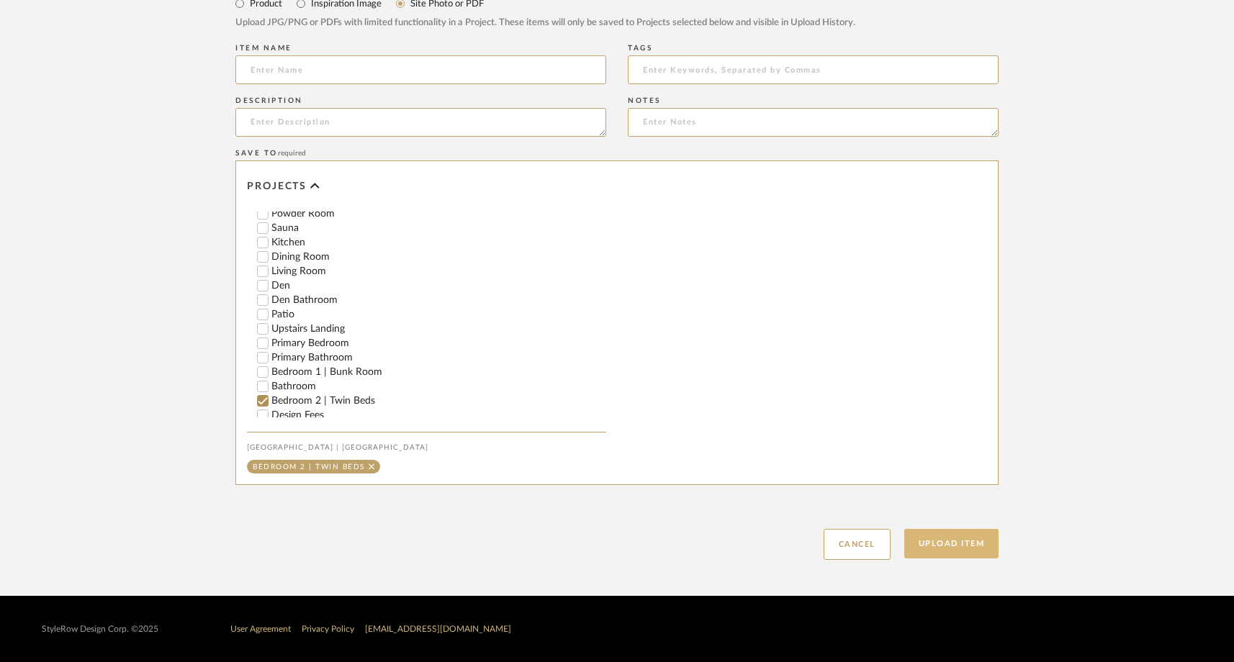
click at [945, 551] on button "Upload Item" at bounding box center [951, 544] width 95 height 30
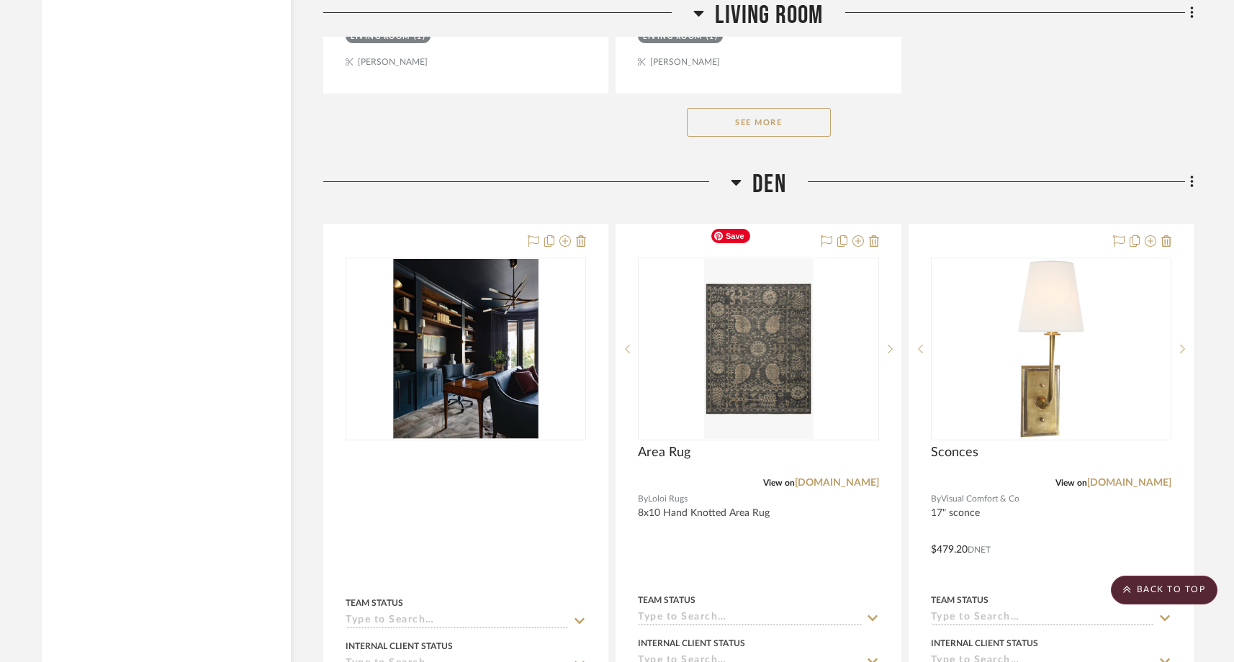
scroll to position [11134, 0]
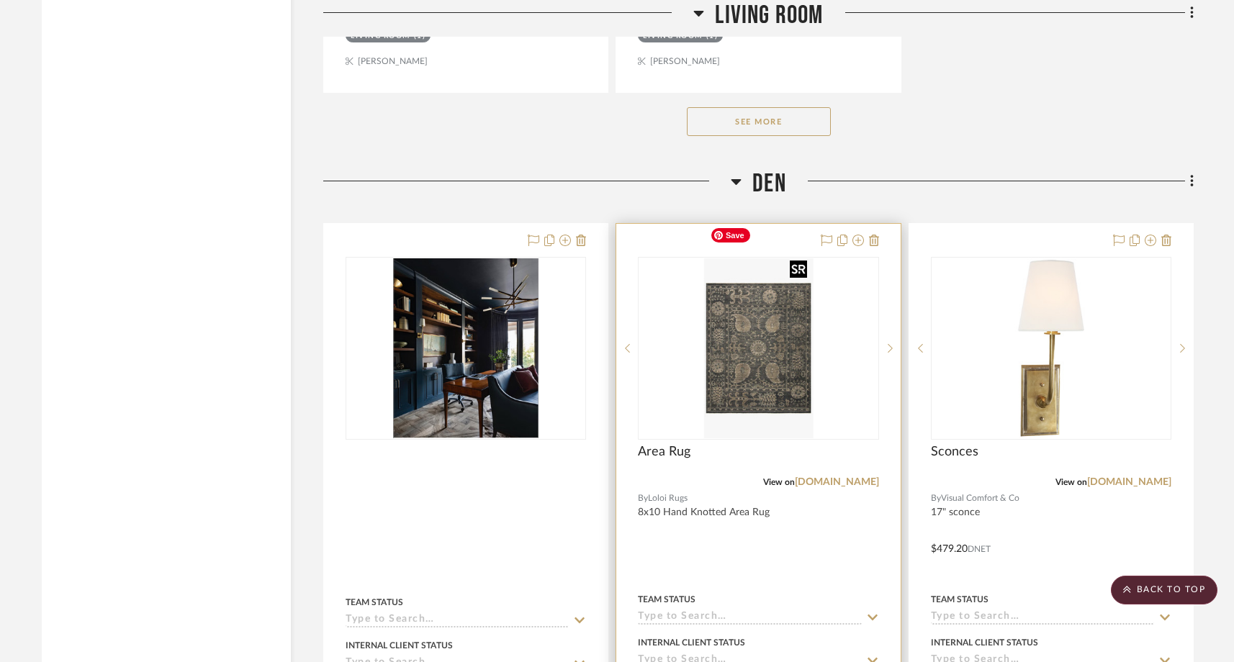
click at [756, 312] on img "0" at bounding box center [758, 348] width 109 height 180
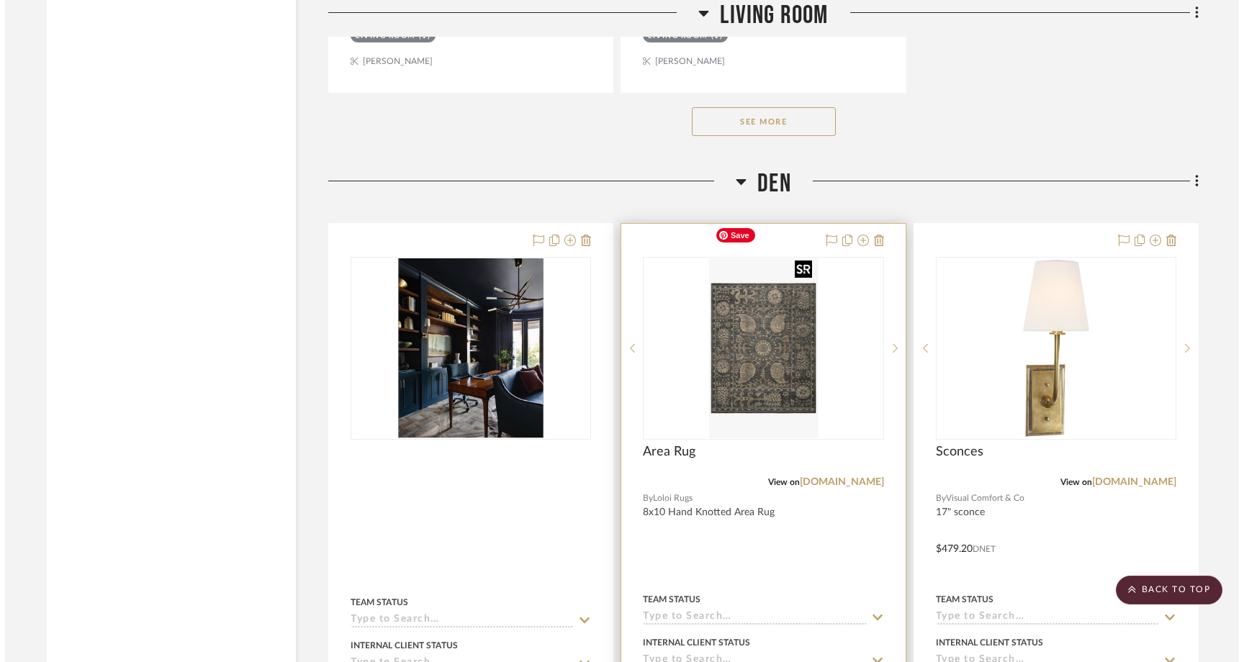
scroll to position [0, 0]
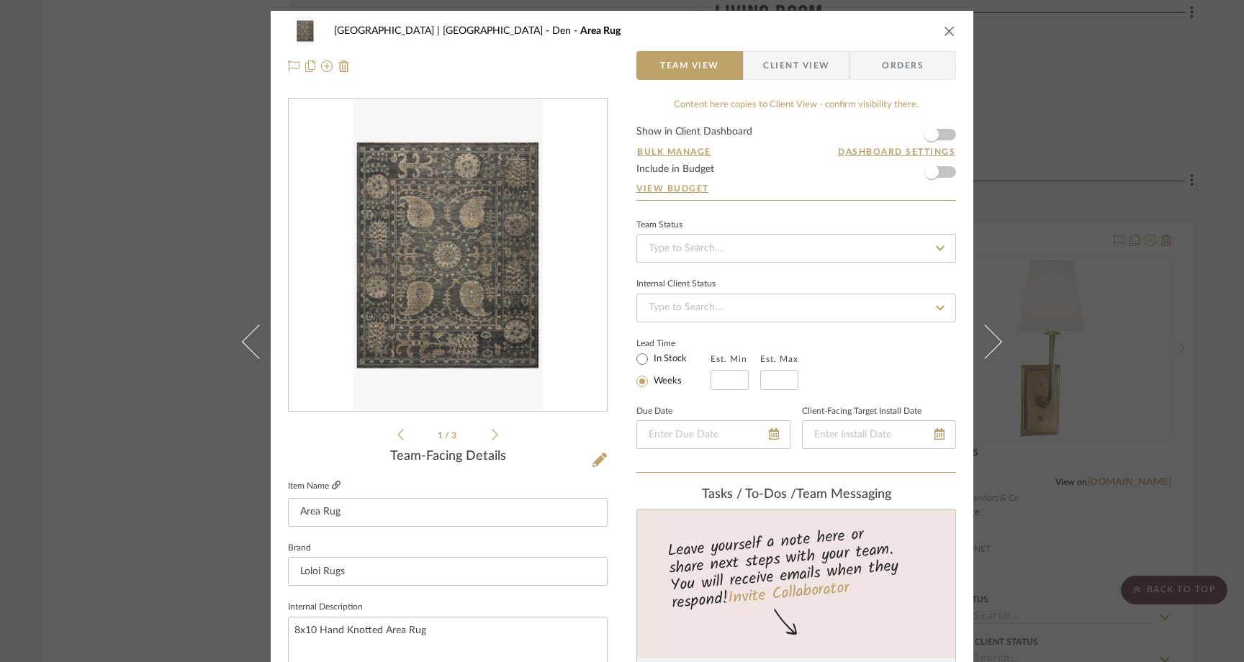
click at [332, 489] on icon at bounding box center [336, 485] width 9 height 9
click at [143, 224] on div "Meadow Mountain | Vail Valley Den Area Rug Team View Client View Orders 1 / 3 T…" at bounding box center [622, 331] width 1244 height 662
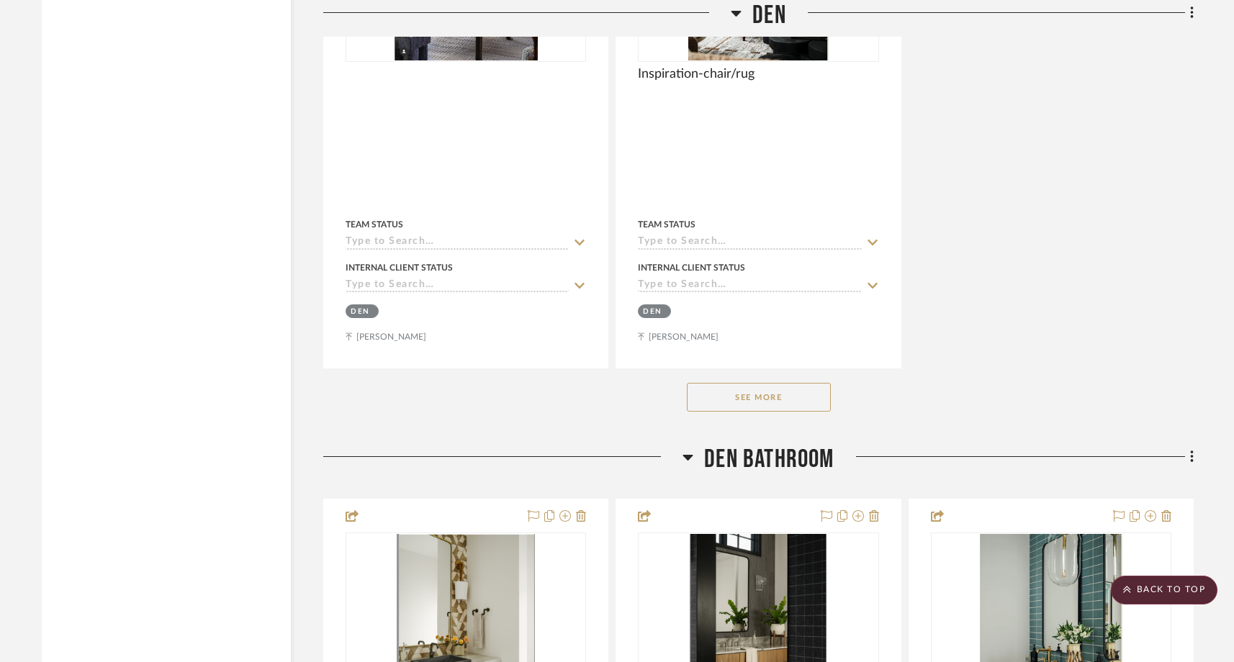
scroll to position [12598, 0]
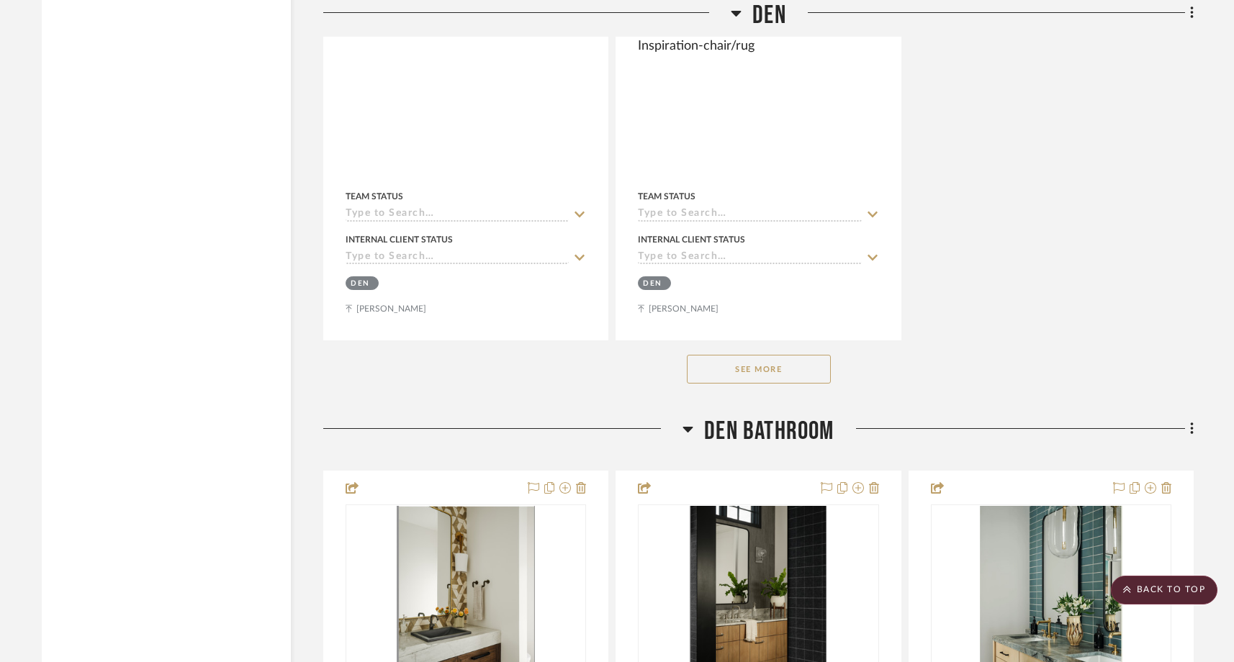
click at [762, 355] on button "See More" at bounding box center [759, 369] width 144 height 29
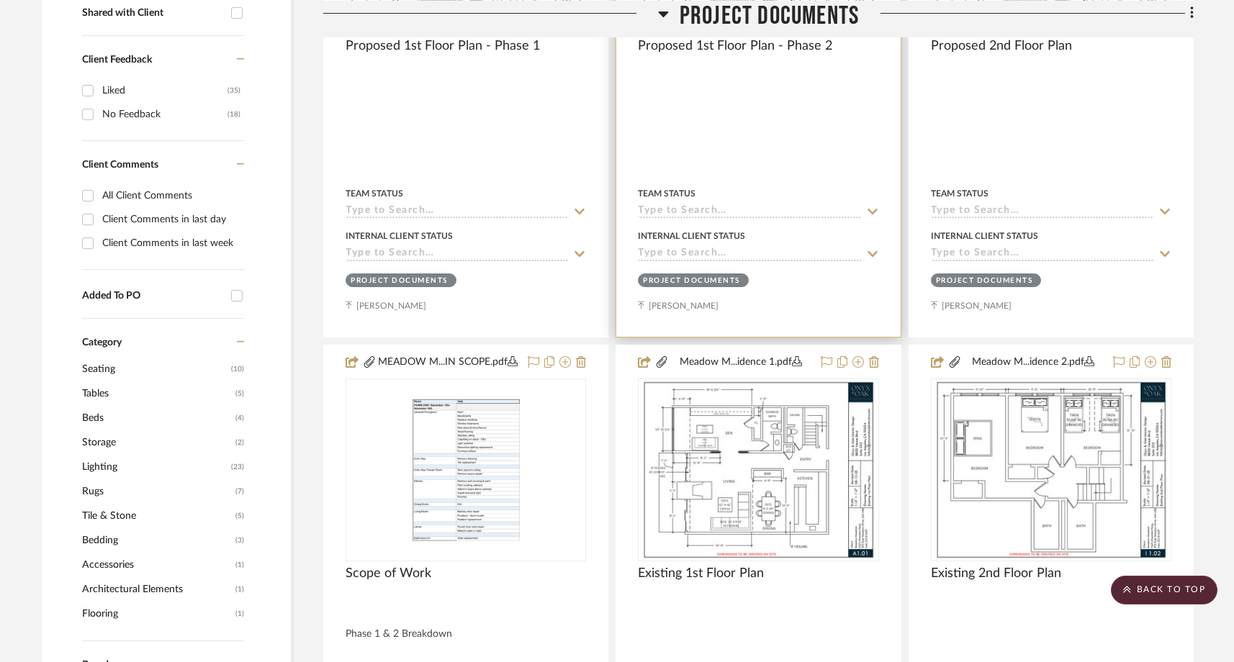
scroll to position [620, 0]
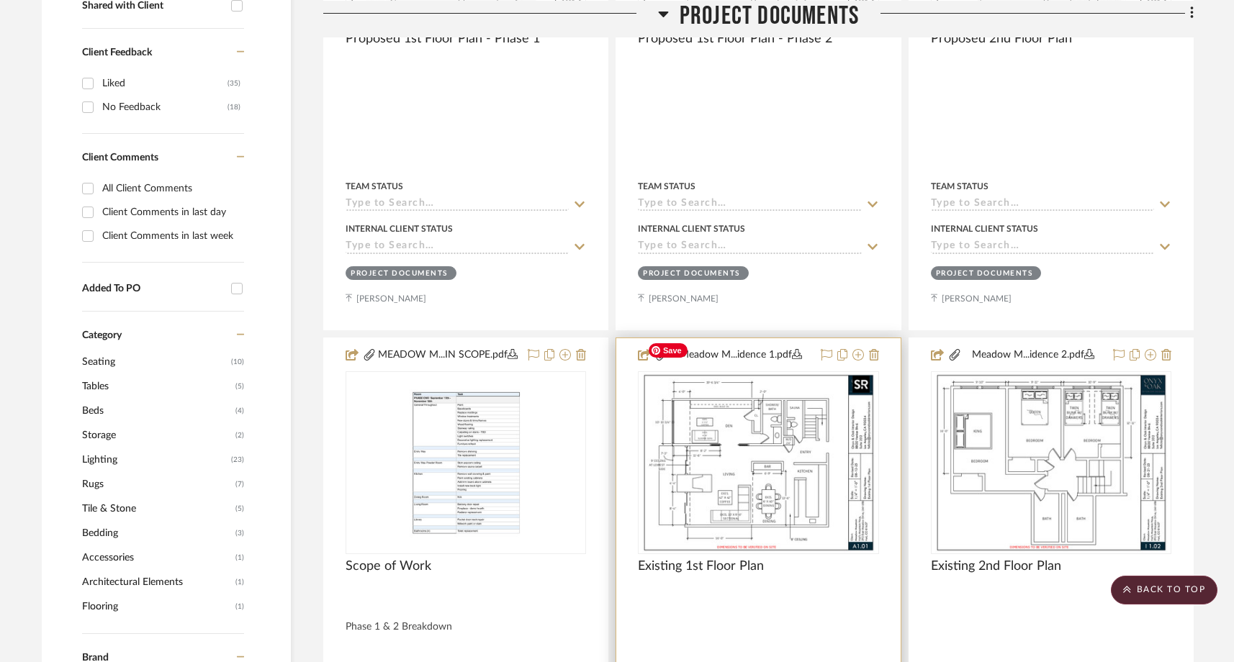
click at [751, 418] on img "0" at bounding box center [757, 463] width 233 height 180
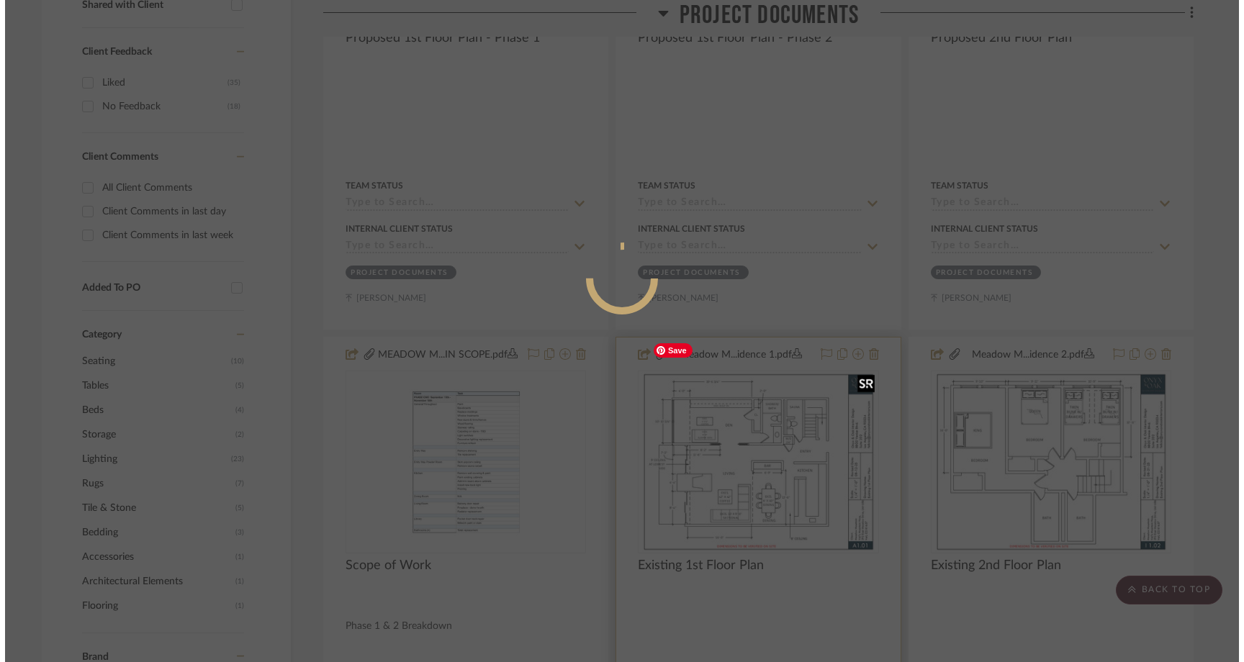
scroll to position [0, 0]
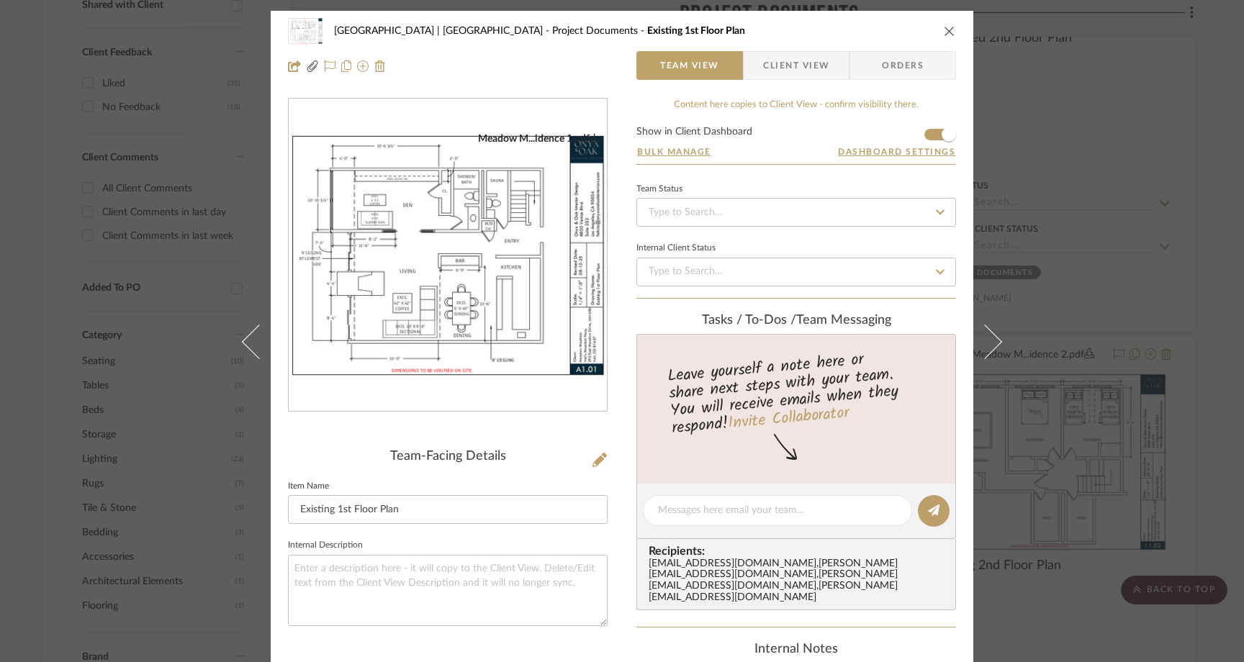
click at [944, 25] on icon "close" at bounding box center [950, 31] width 12 height 12
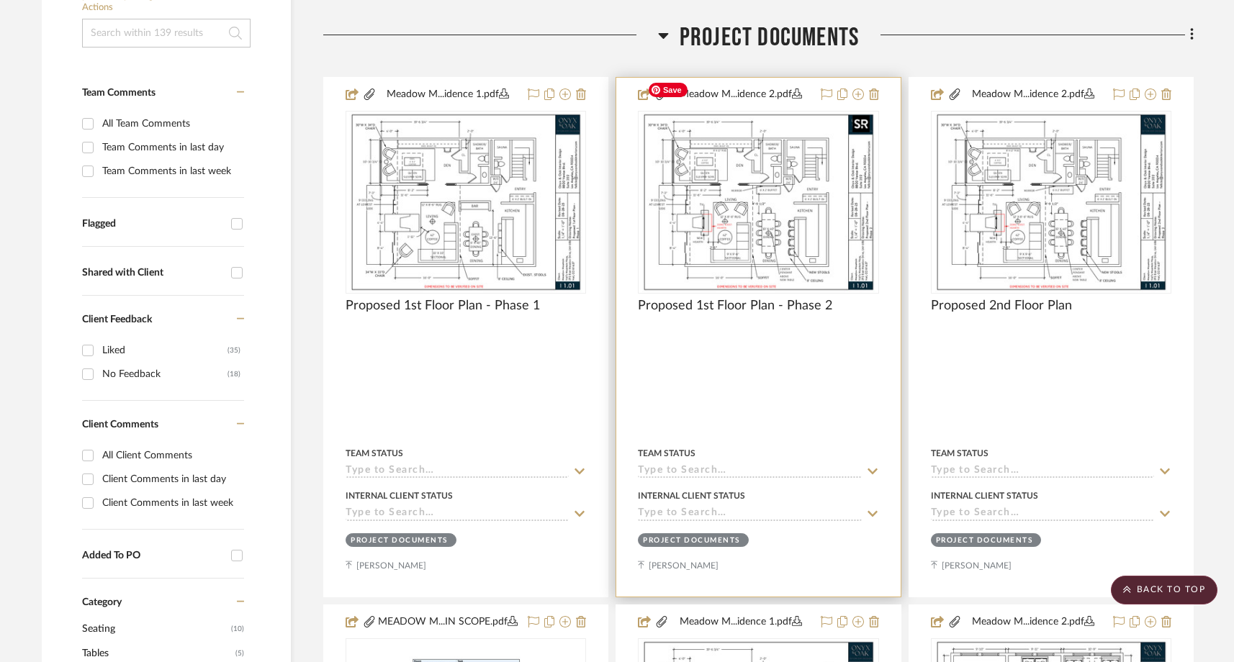
scroll to position [353, 0]
click at [796, 198] on img "0" at bounding box center [757, 202] width 233 height 180
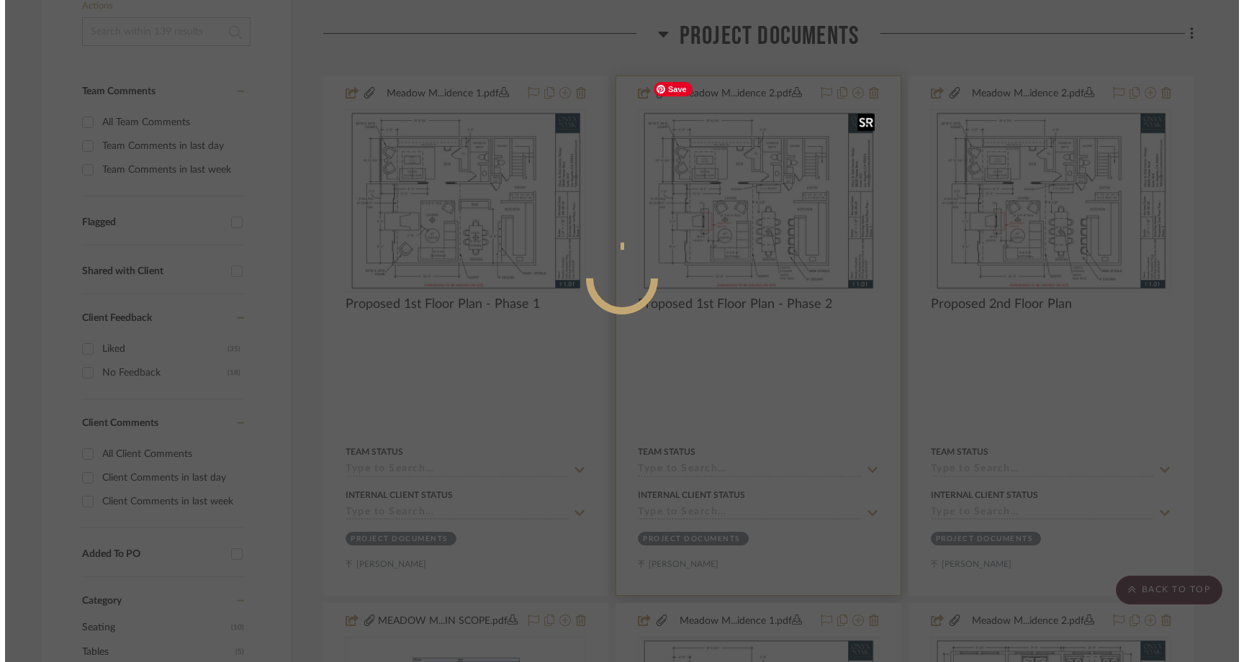
scroll to position [0, 0]
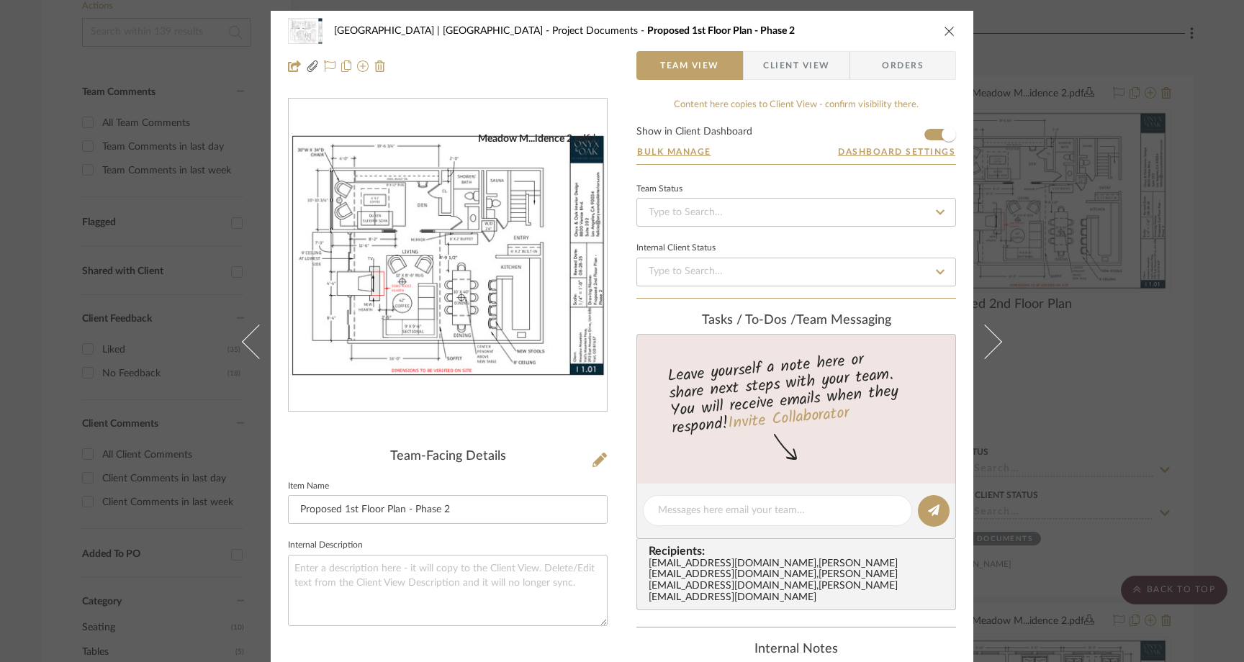
click at [405, 235] on img "0" at bounding box center [448, 255] width 318 height 246
click at [944, 30] on icon "close" at bounding box center [950, 31] width 12 height 12
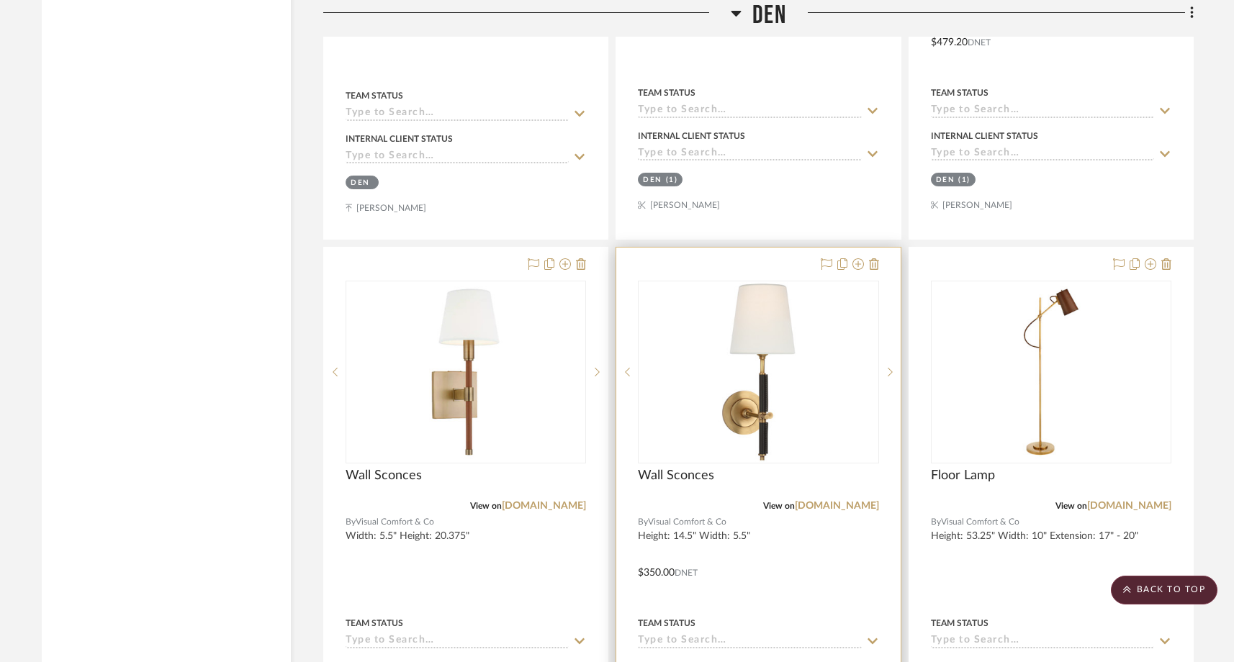
scroll to position [11655, 0]
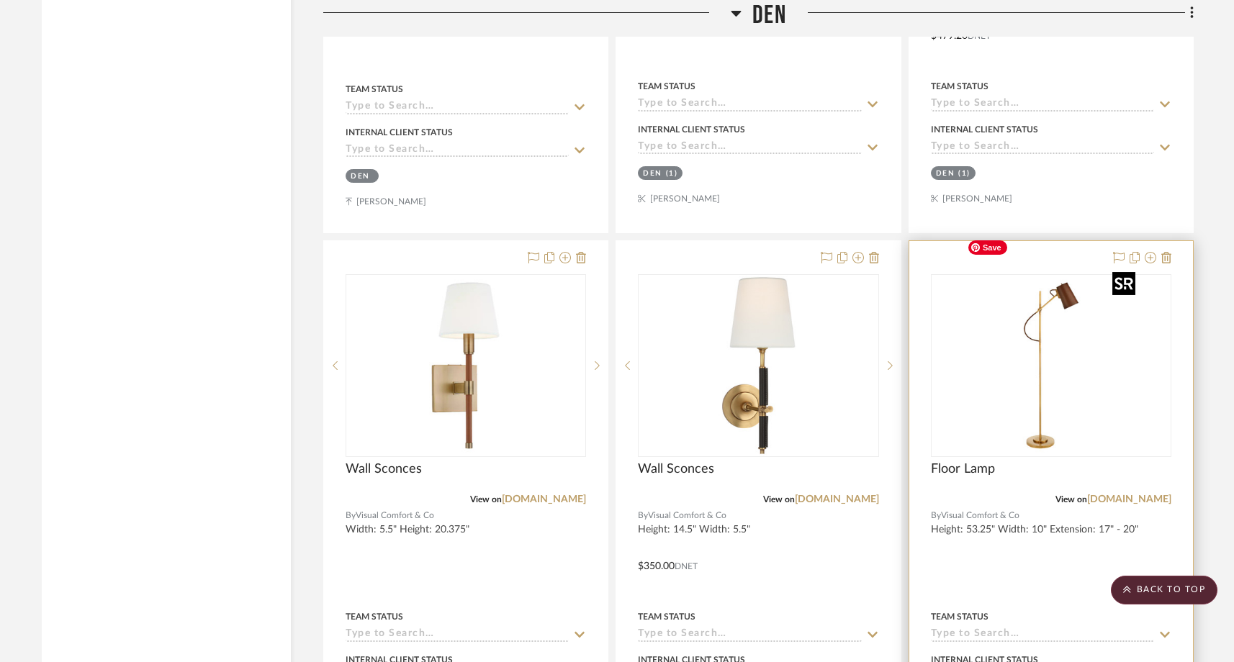
click at [0, 0] on img at bounding box center [0, 0] width 0 height 0
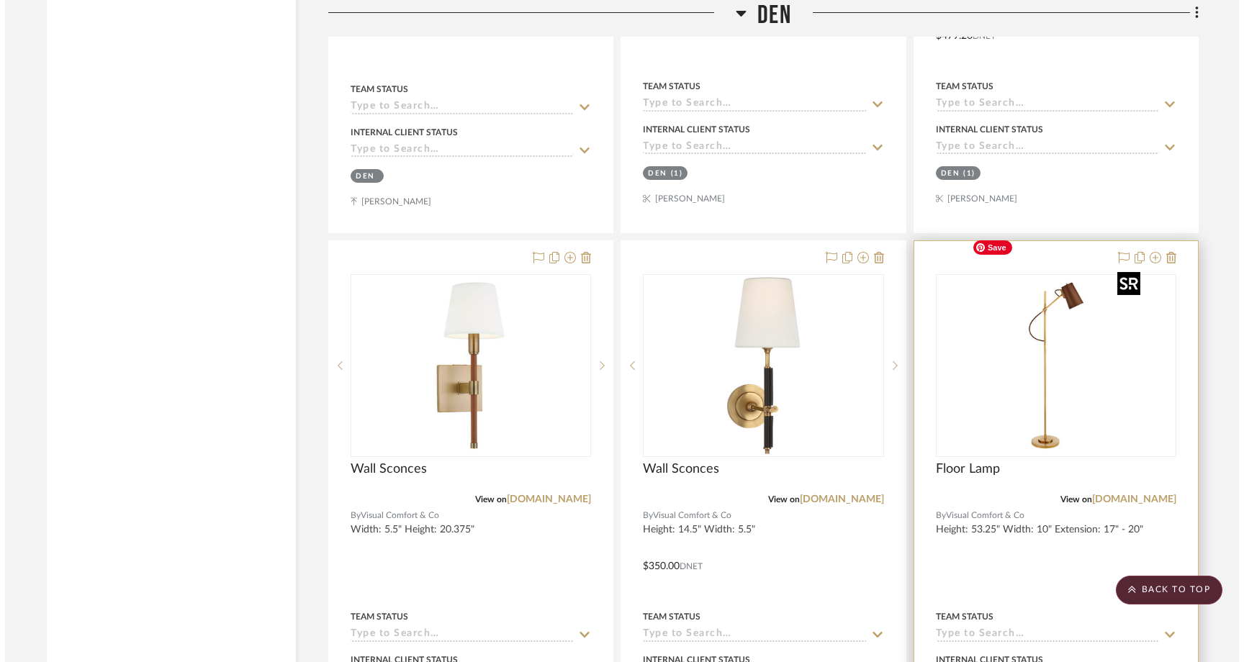
scroll to position [0, 0]
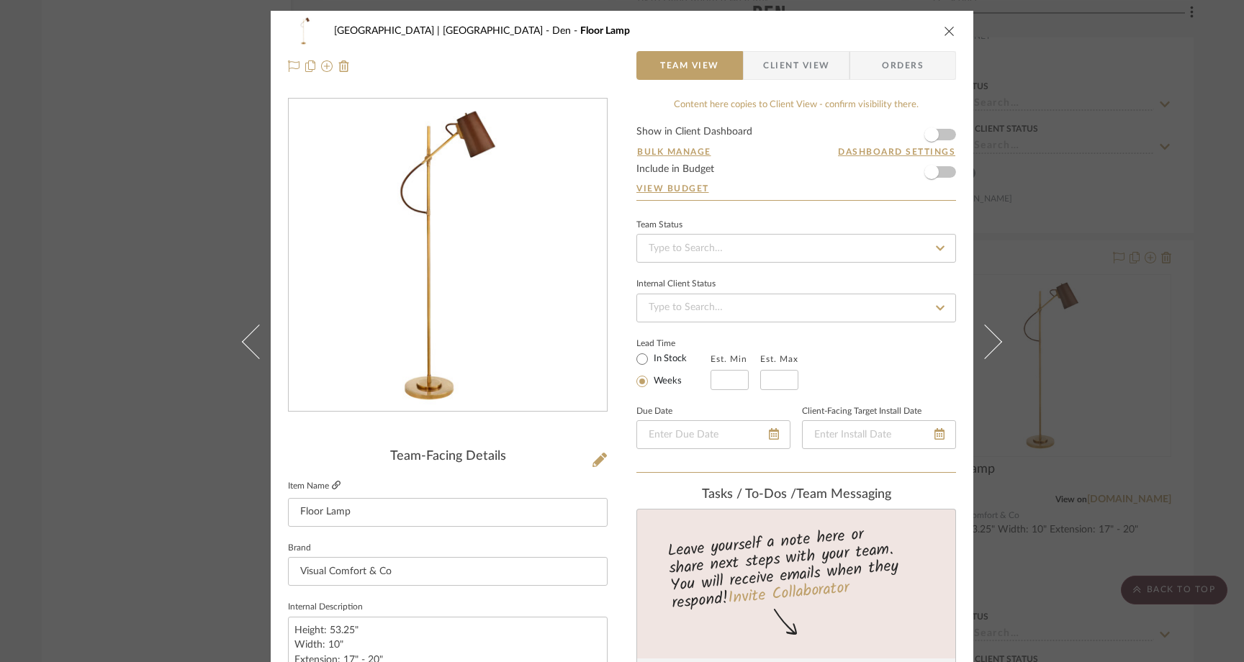
click at [332, 489] on icon at bounding box center [336, 485] width 9 height 9
click at [111, 152] on div "Meadow Mountain | Vail Valley Den Floor Lamp Team View Client View Orders Team-…" at bounding box center [622, 331] width 1244 height 662
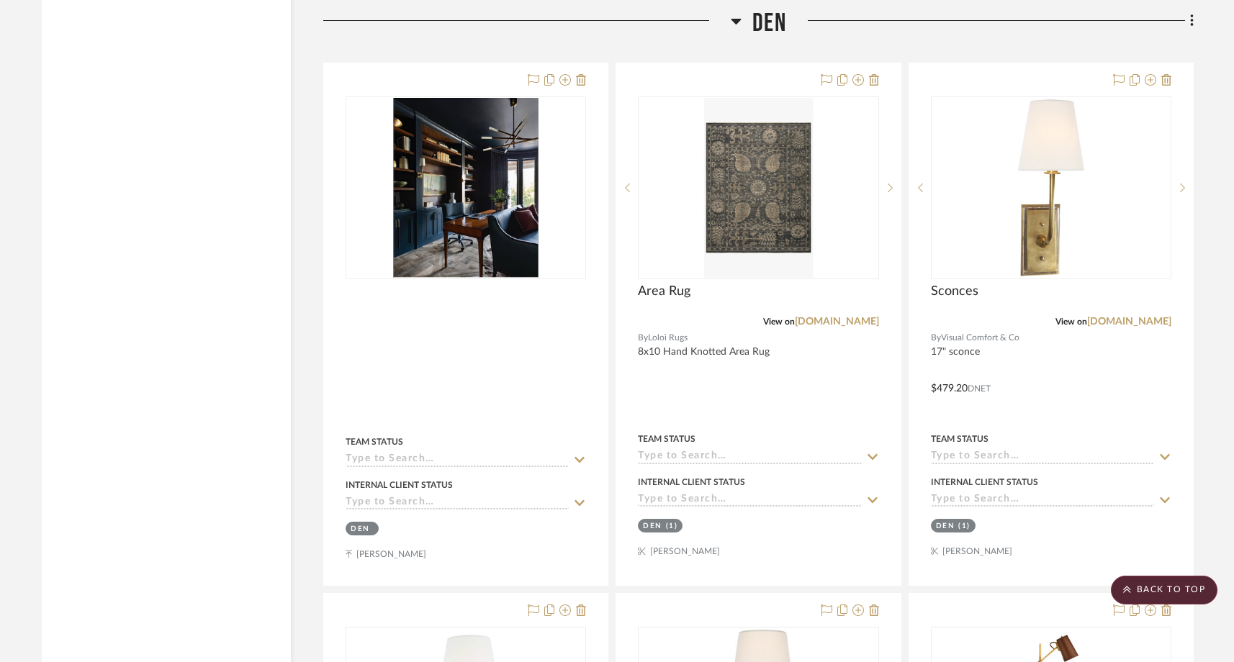
scroll to position [11112, 0]
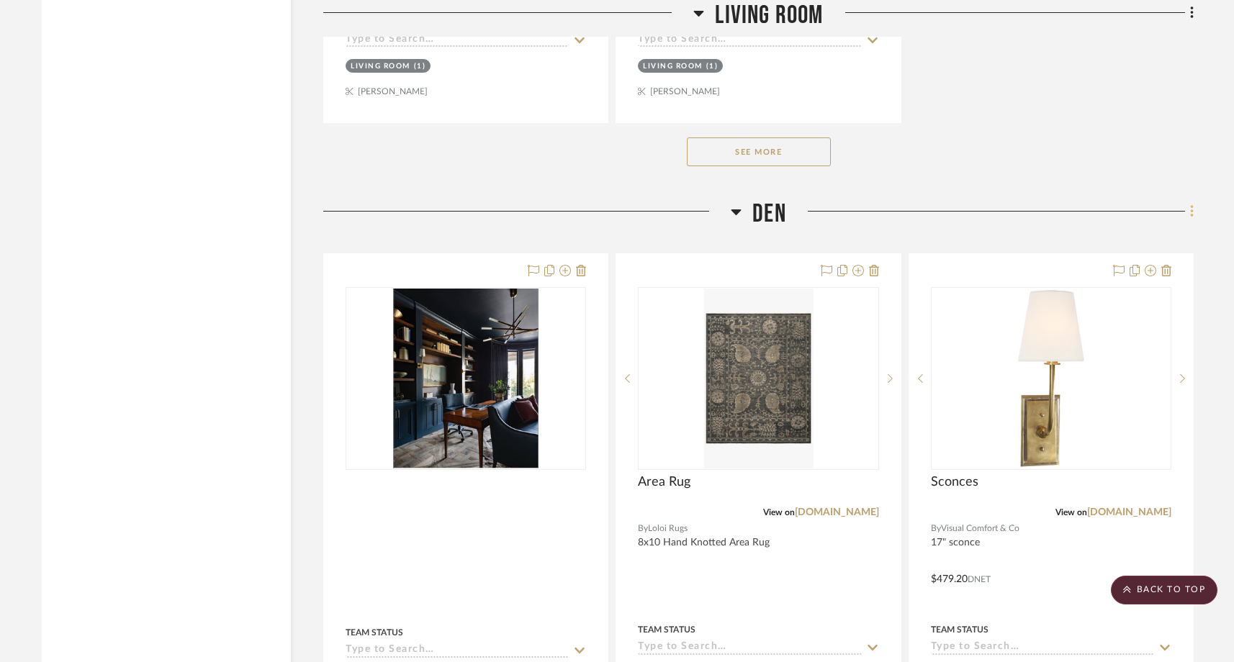
click at [1193, 204] on icon at bounding box center [1192, 212] width 4 height 16
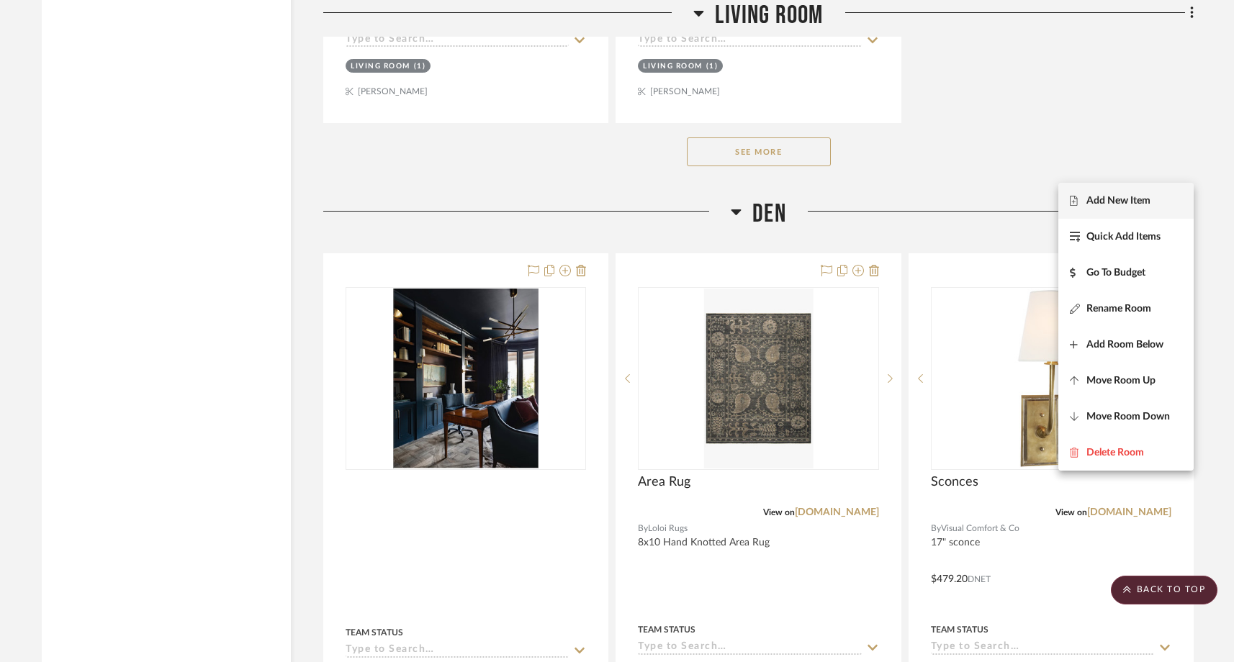
click at [1134, 202] on span "Add New Item" at bounding box center [1118, 200] width 64 height 12
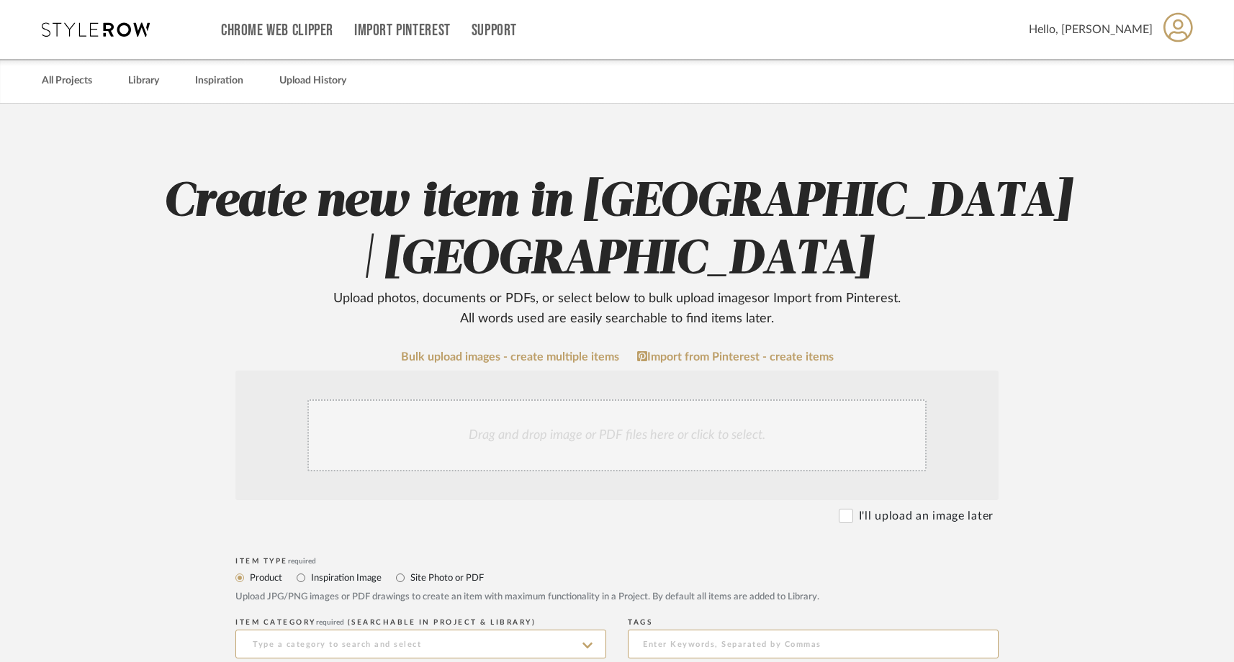
click at [735, 427] on div "Drag and drop image or PDF files here or click to select." at bounding box center [616, 435] width 619 height 72
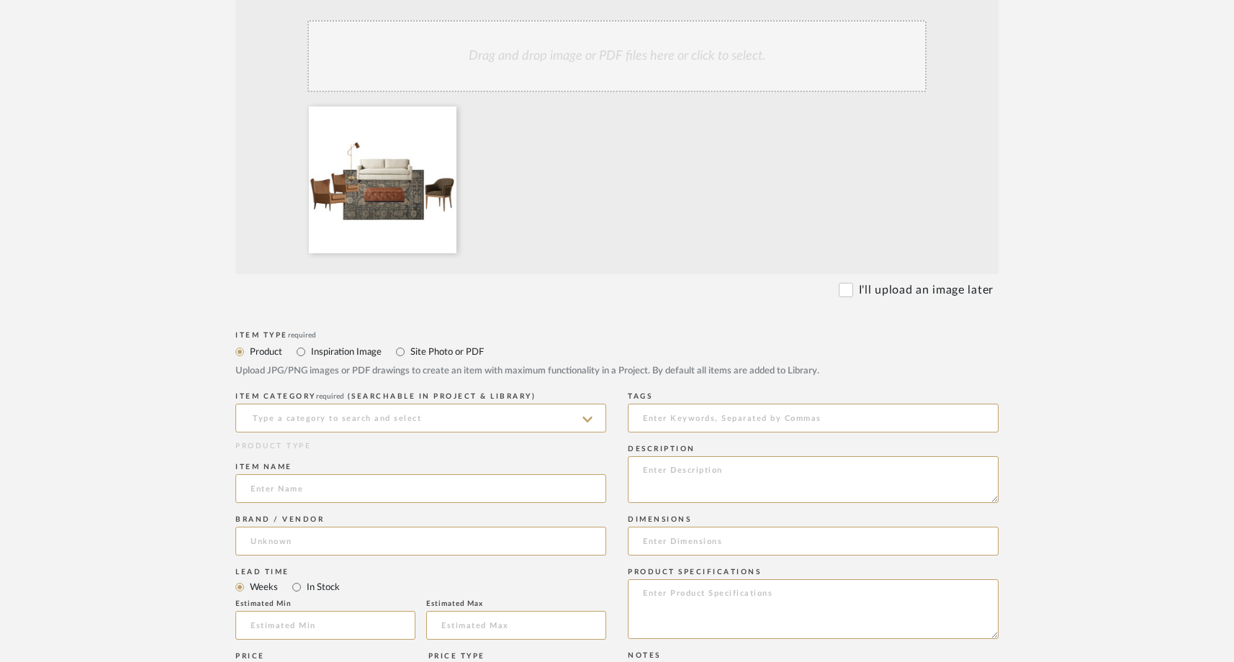
scroll to position [382, 0]
click at [402, 354] on input "Site Photo or PDF" at bounding box center [400, 348] width 17 height 17
radio input "true"
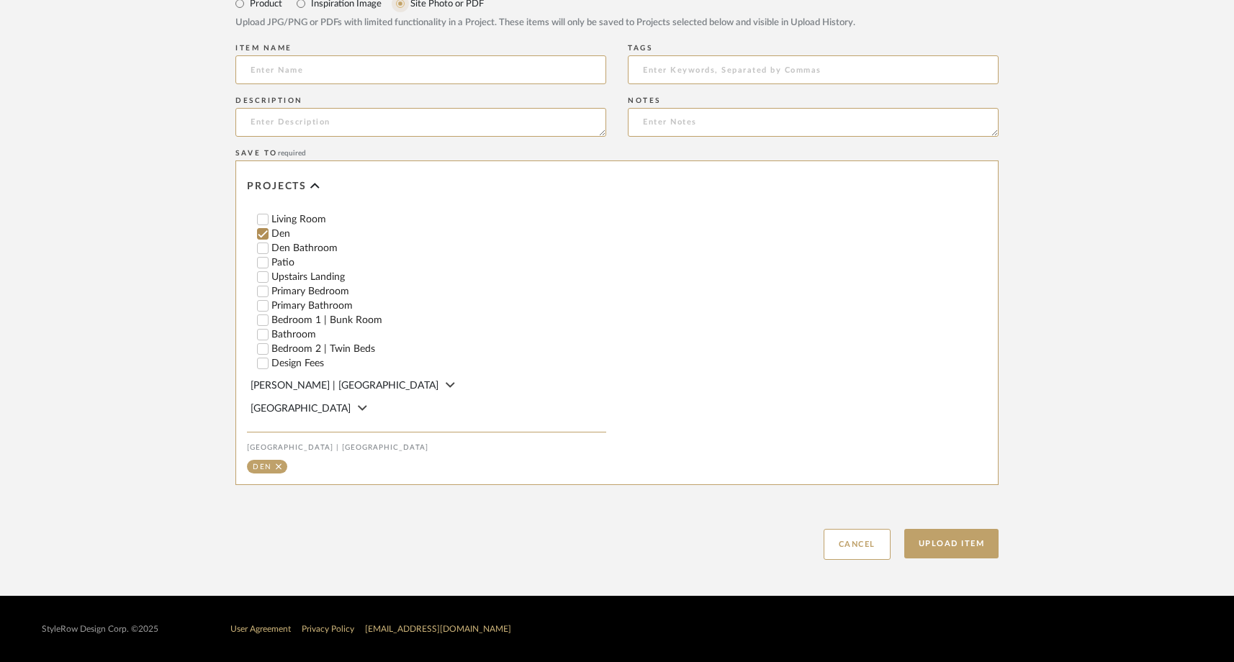
scroll to position [362, 0]
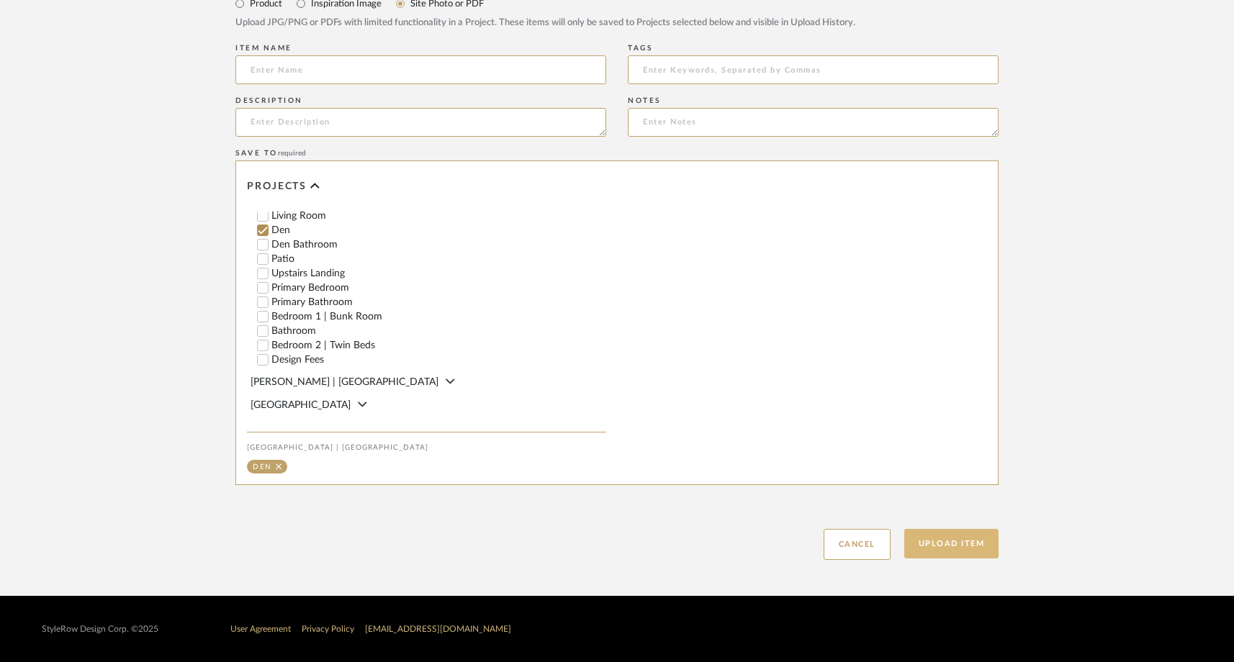
click at [931, 543] on button "Upload Item" at bounding box center [951, 544] width 95 height 30
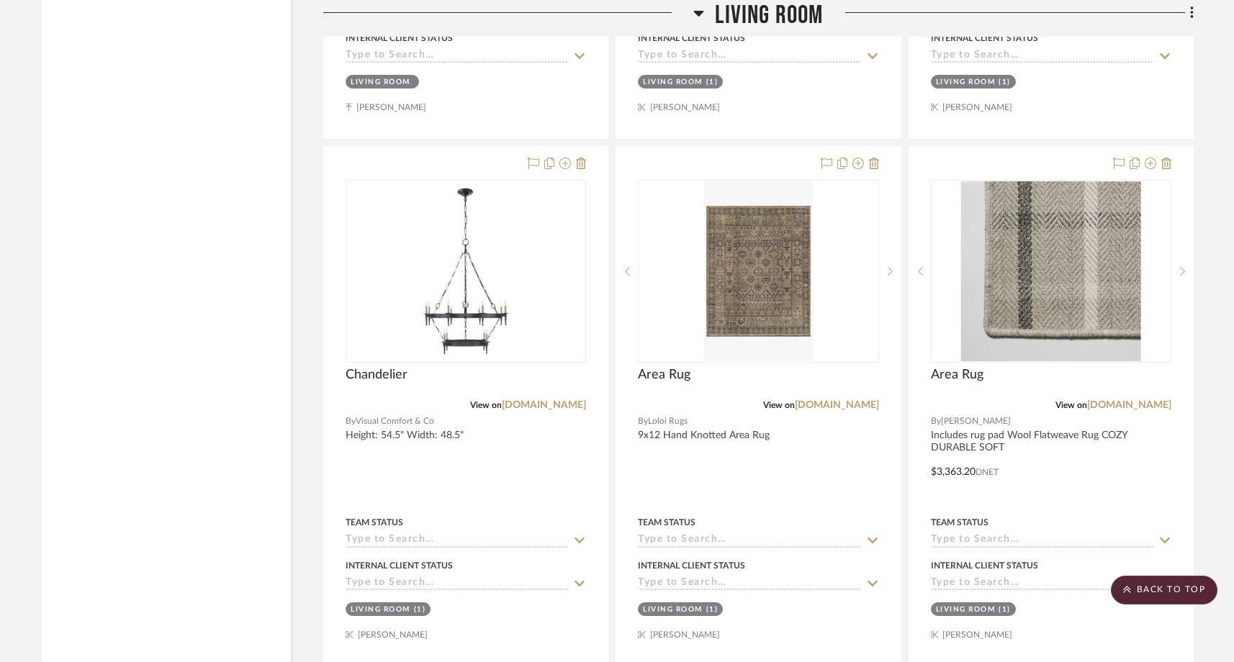
scroll to position [9899, 0]
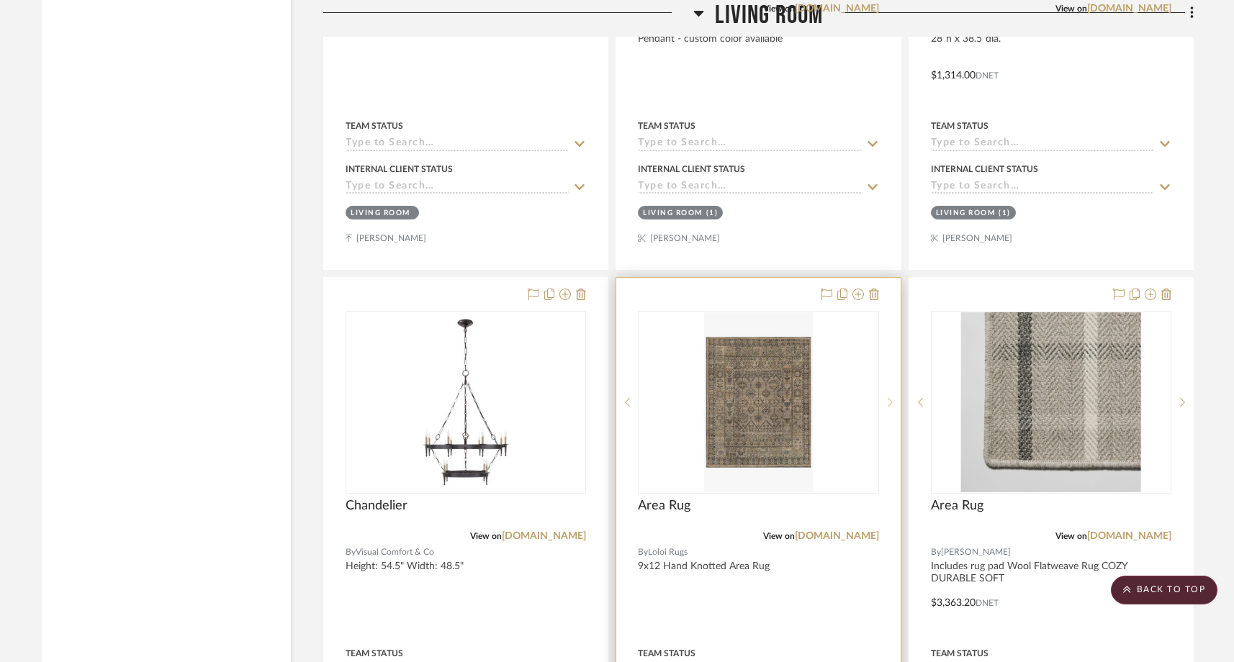
click at [890, 398] on icon at bounding box center [889, 402] width 5 height 9
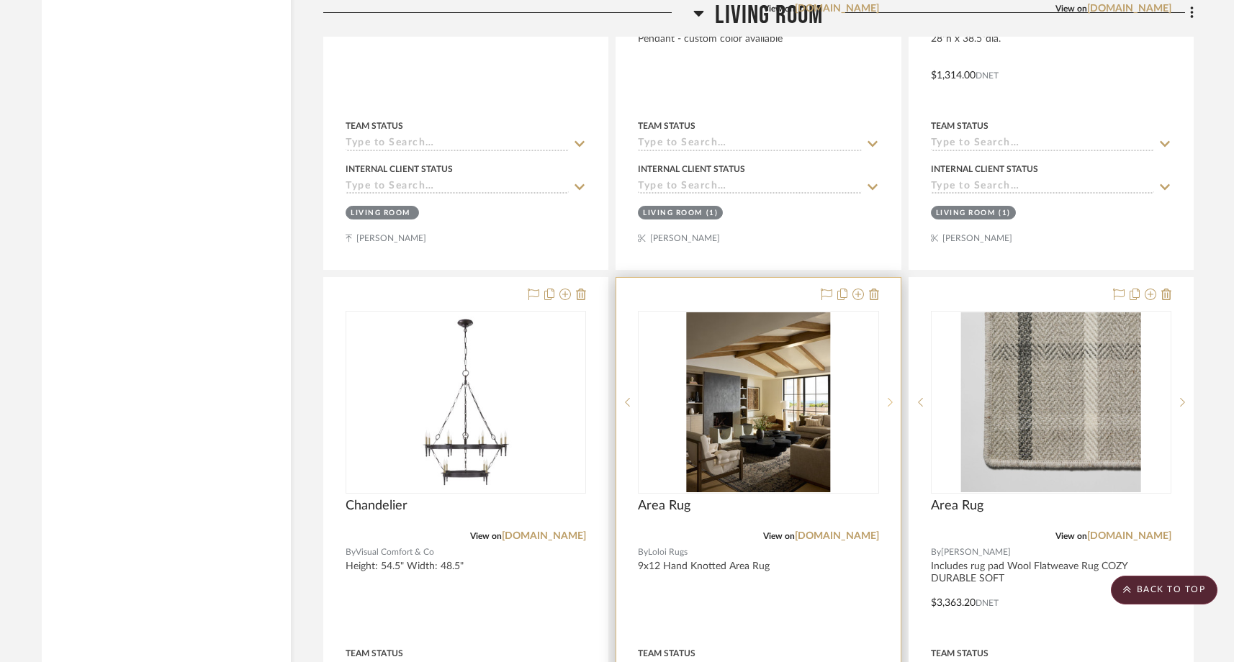
click at [890, 398] on icon at bounding box center [889, 402] width 5 height 9
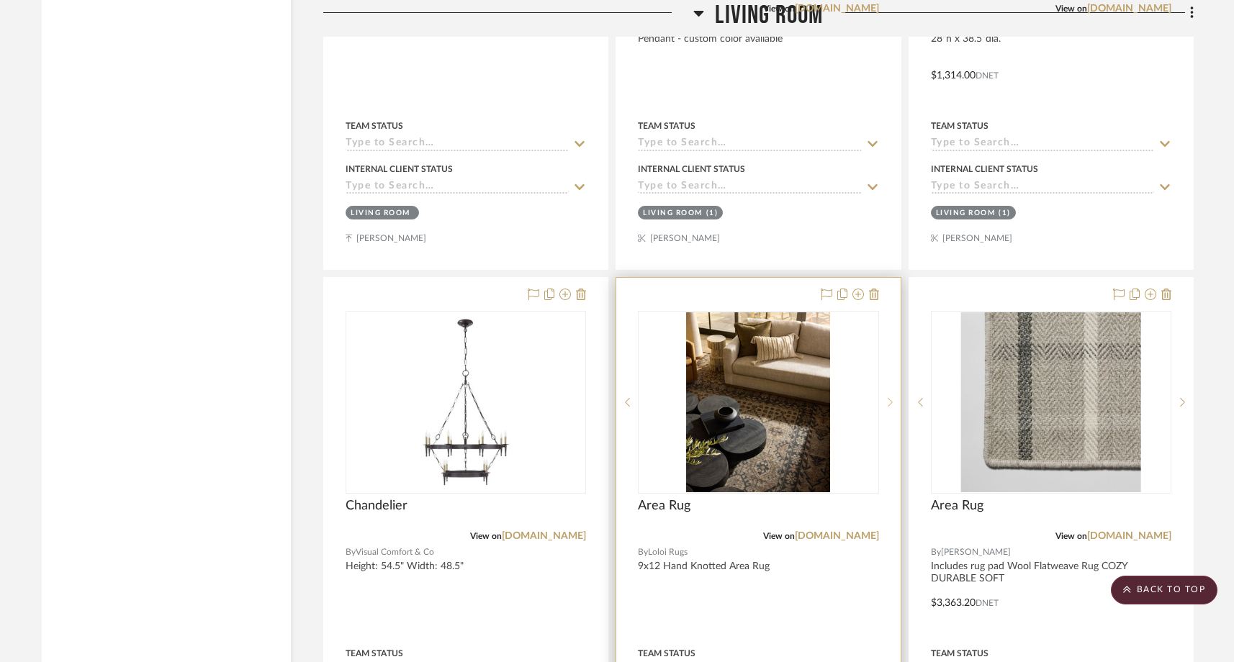
click at [890, 398] on icon at bounding box center [889, 402] width 5 height 9
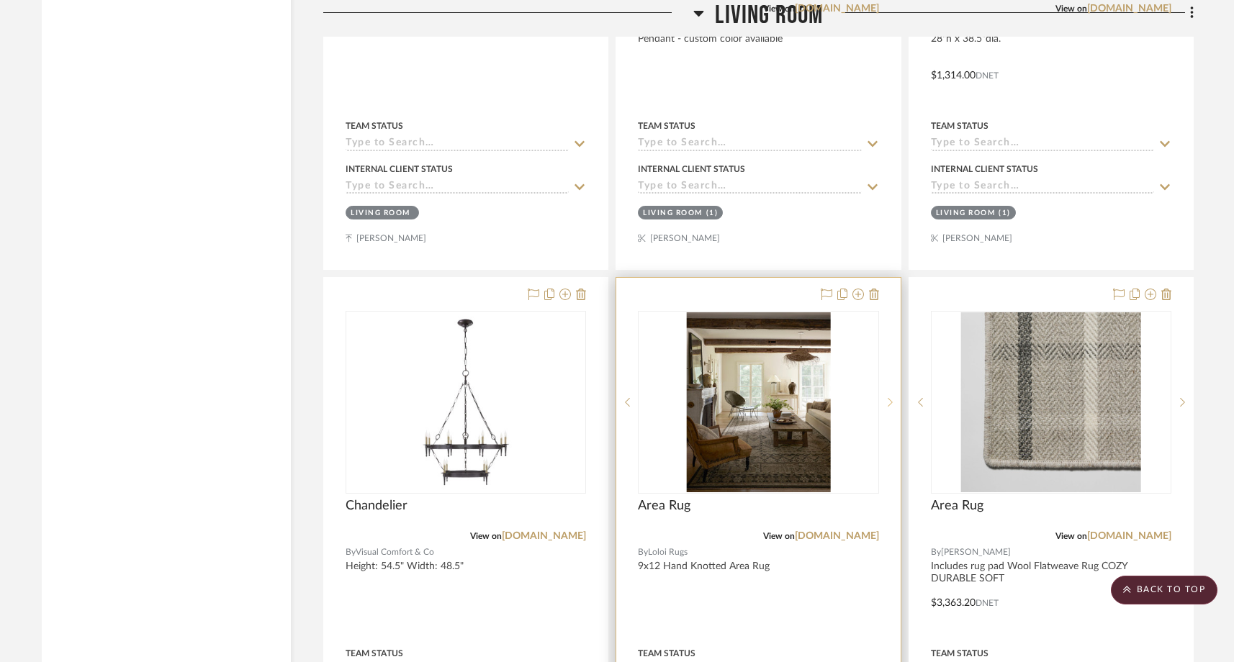
click at [890, 398] on icon at bounding box center [889, 402] width 5 height 9
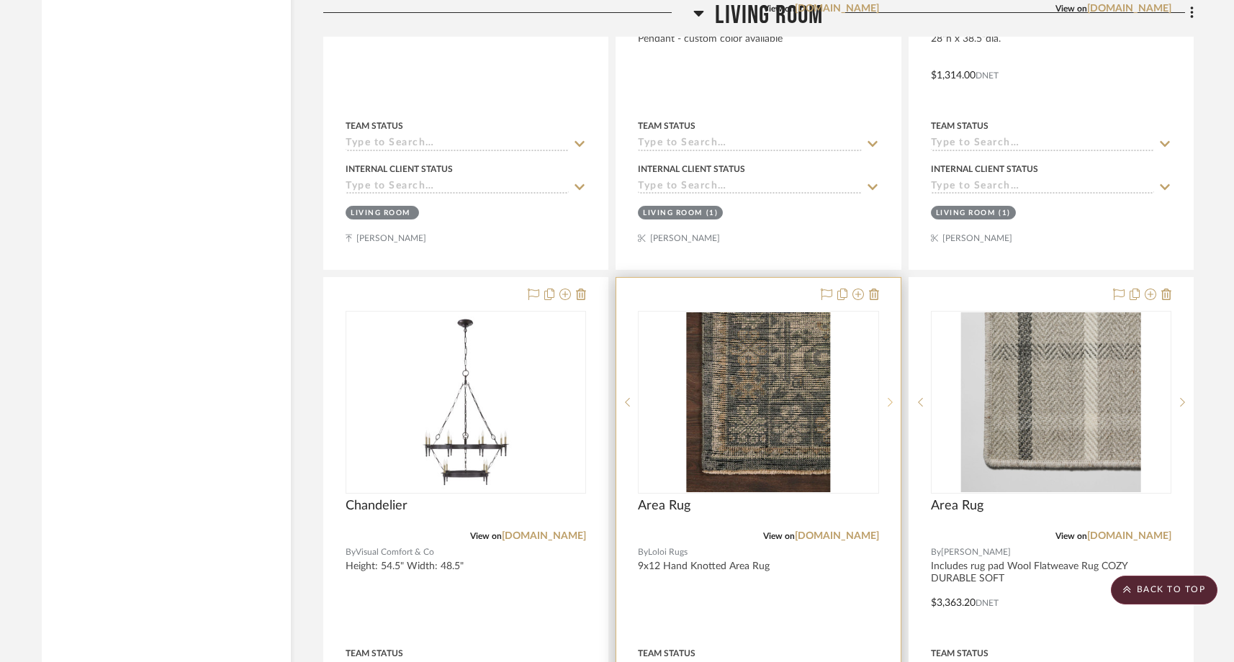
click at [890, 398] on icon at bounding box center [889, 402] width 5 height 9
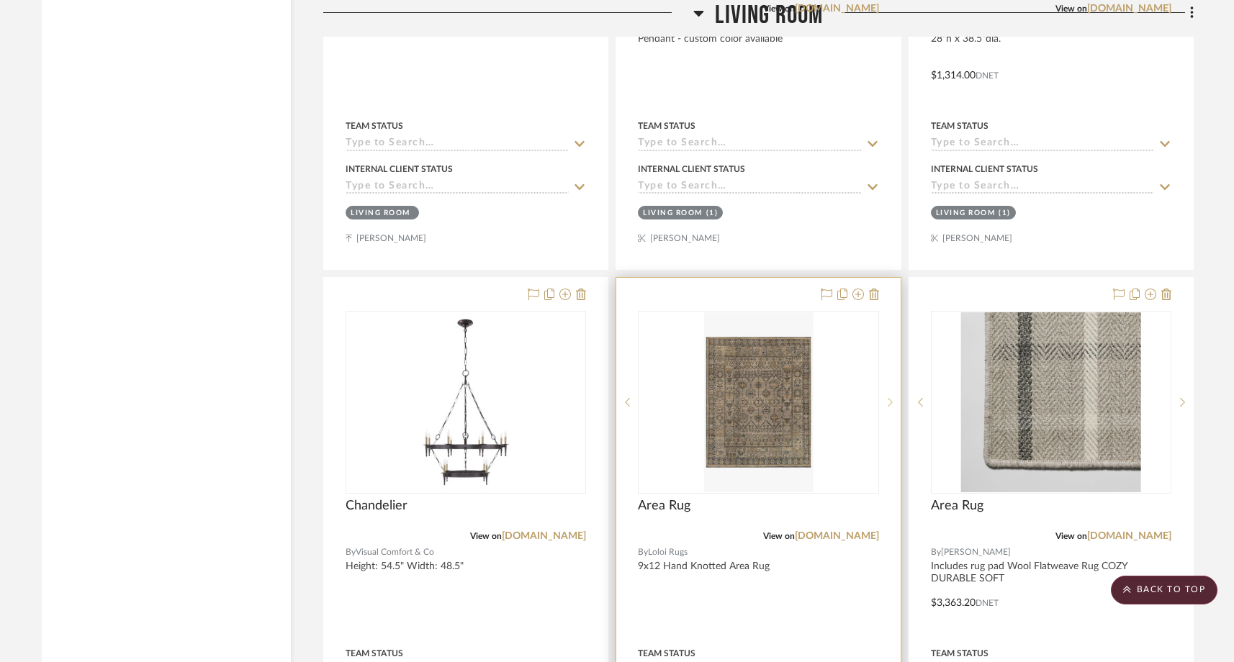
click at [890, 397] on icon at bounding box center [889, 402] width 5 height 10
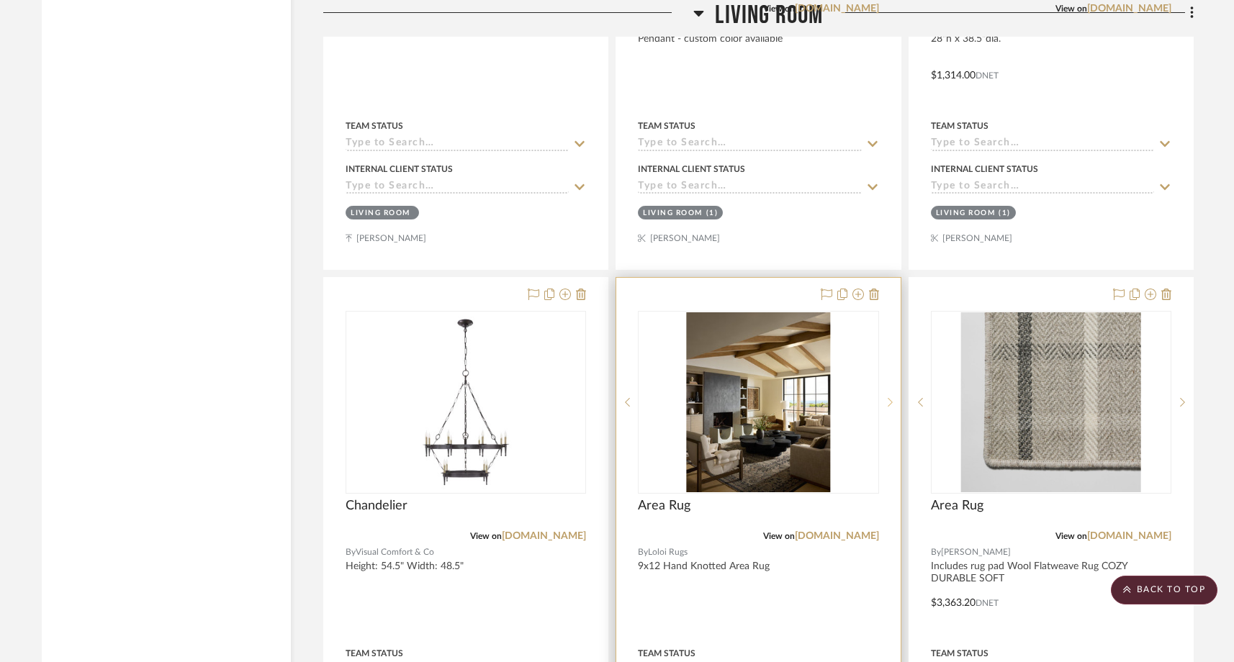
click at [890, 397] on icon at bounding box center [889, 402] width 5 height 10
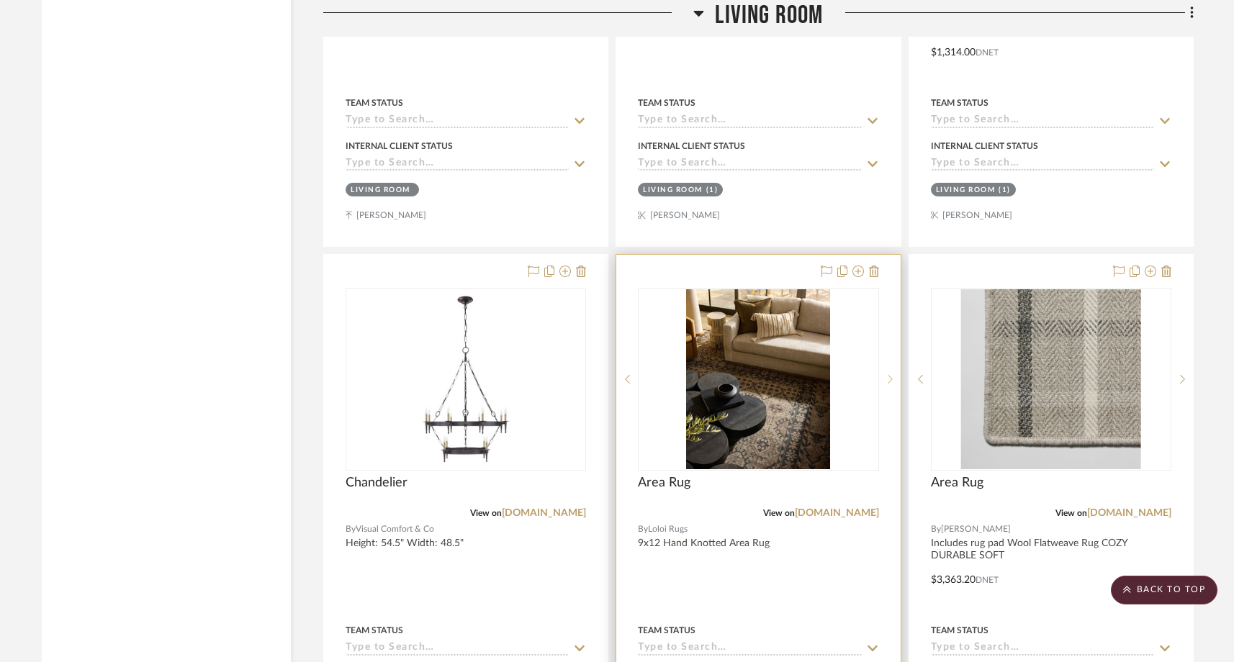
scroll to position [9933, 0]
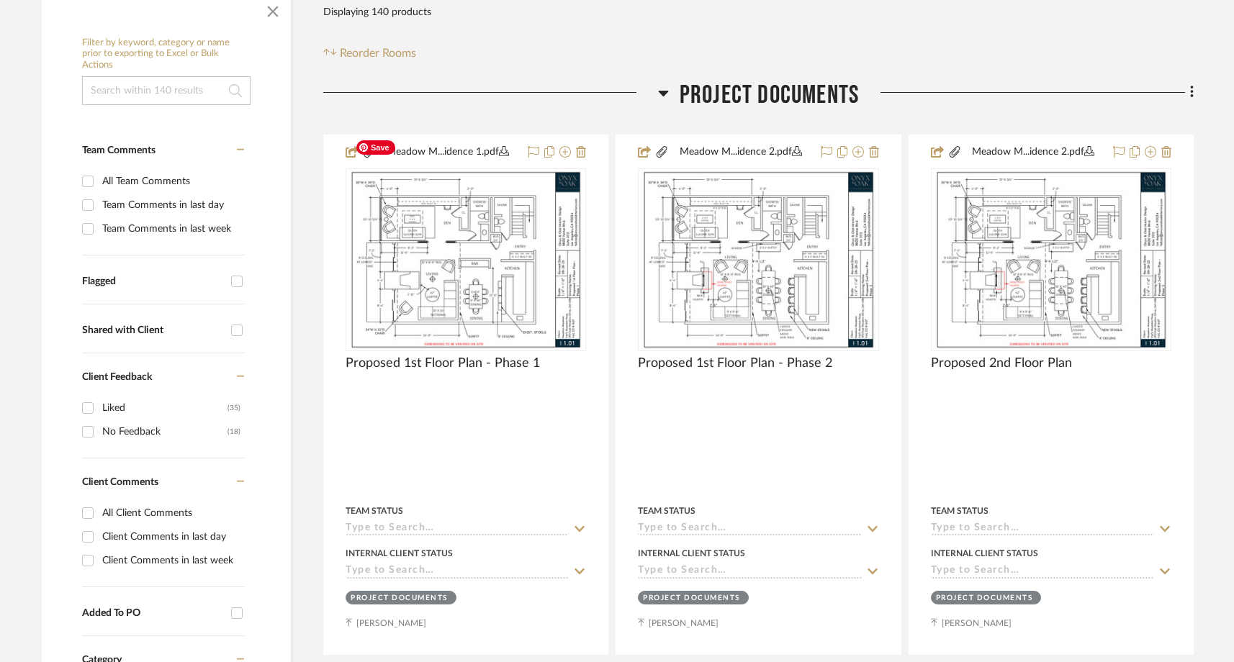
scroll to position [302, 0]
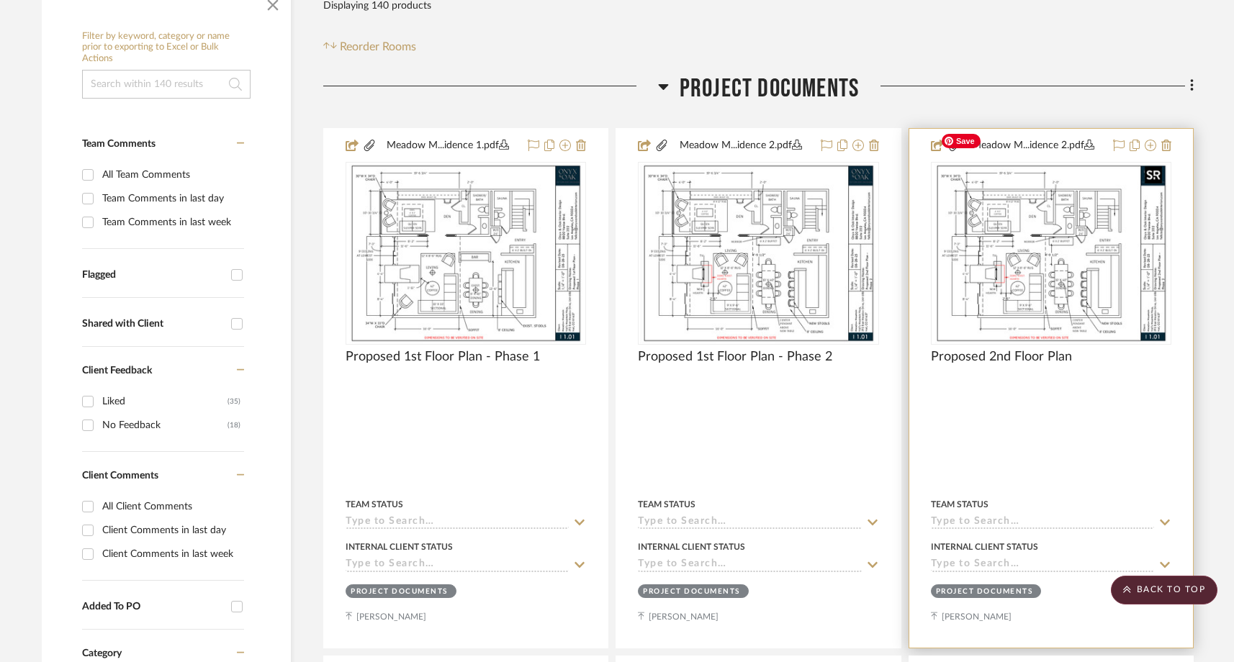
click at [1101, 294] on img "0" at bounding box center [1050, 253] width 233 height 180
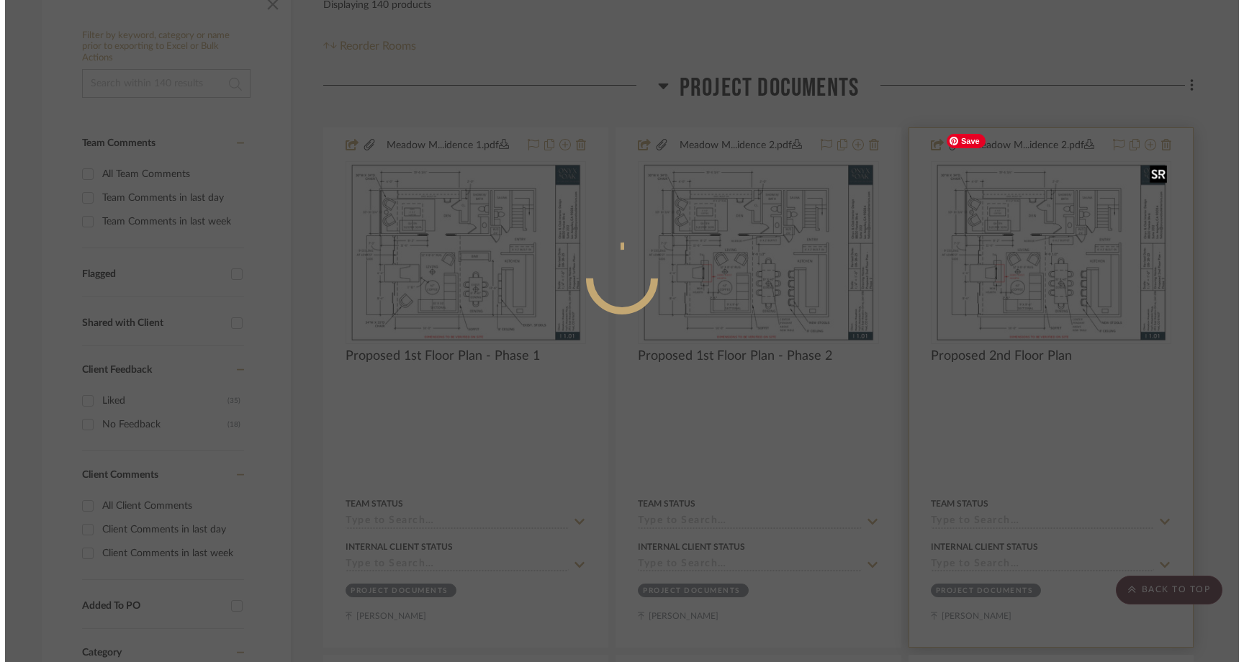
scroll to position [0, 0]
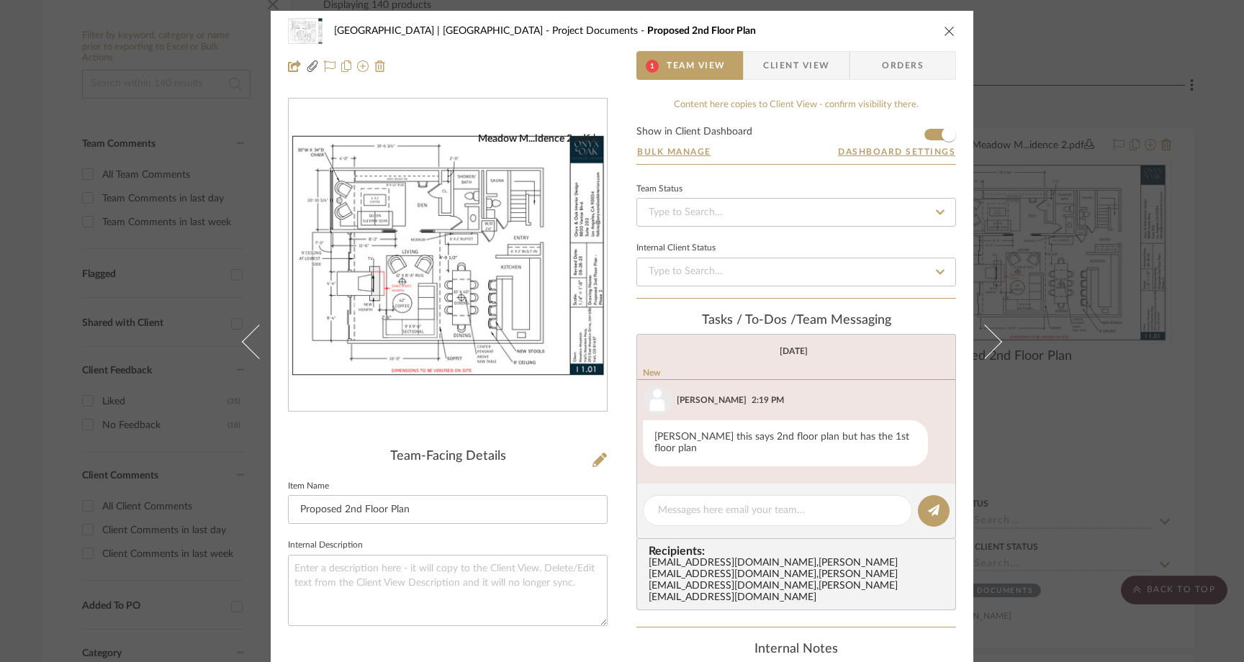
click at [558, 308] on img "0" at bounding box center [448, 255] width 318 height 246
click at [944, 30] on icon "close" at bounding box center [950, 31] width 12 height 12
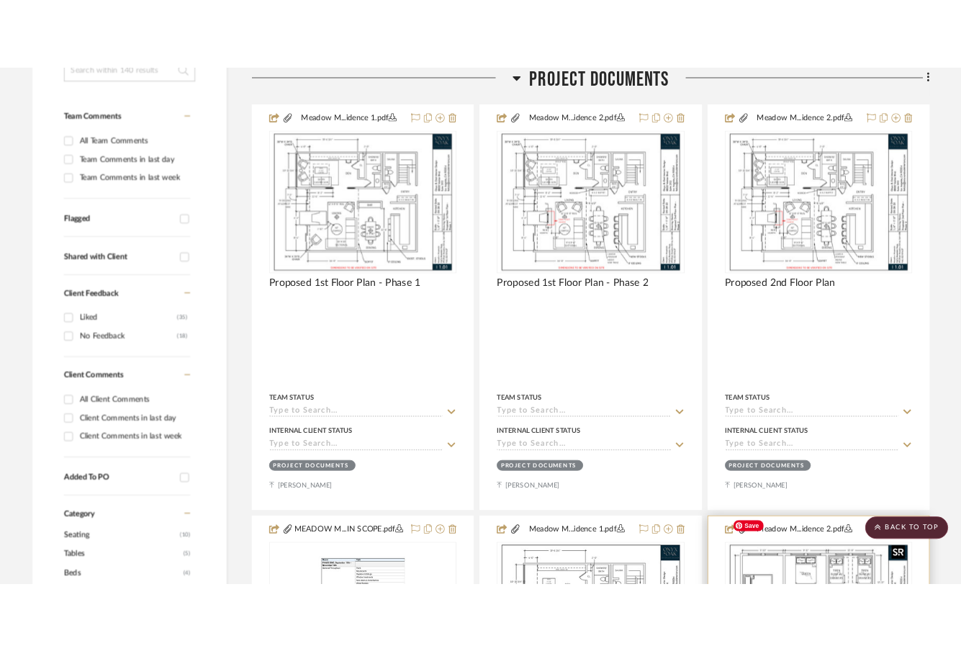
scroll to position [121, 0]
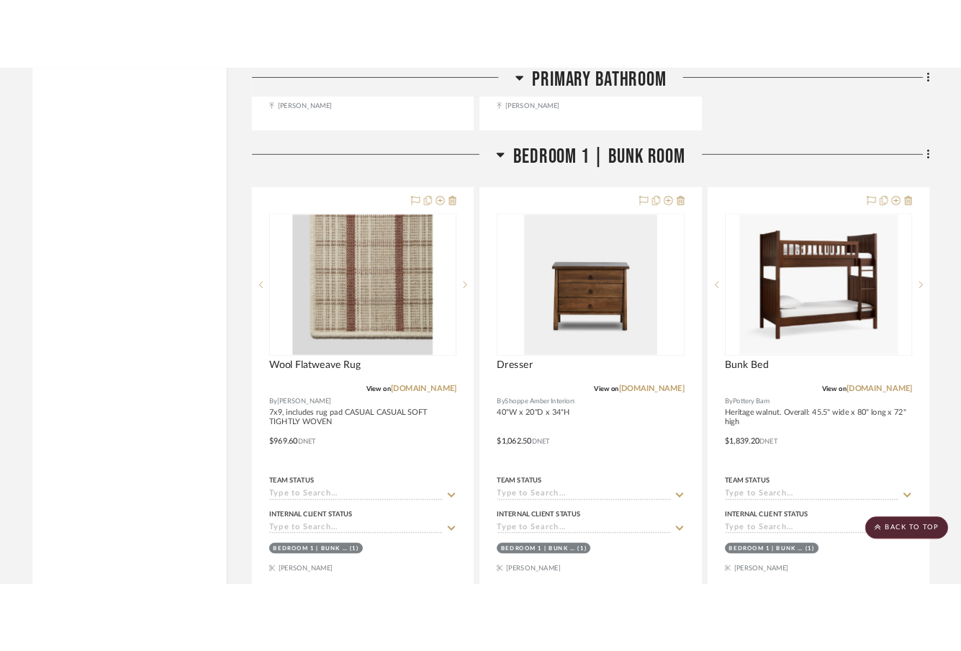
scroll to position [16596, 0]
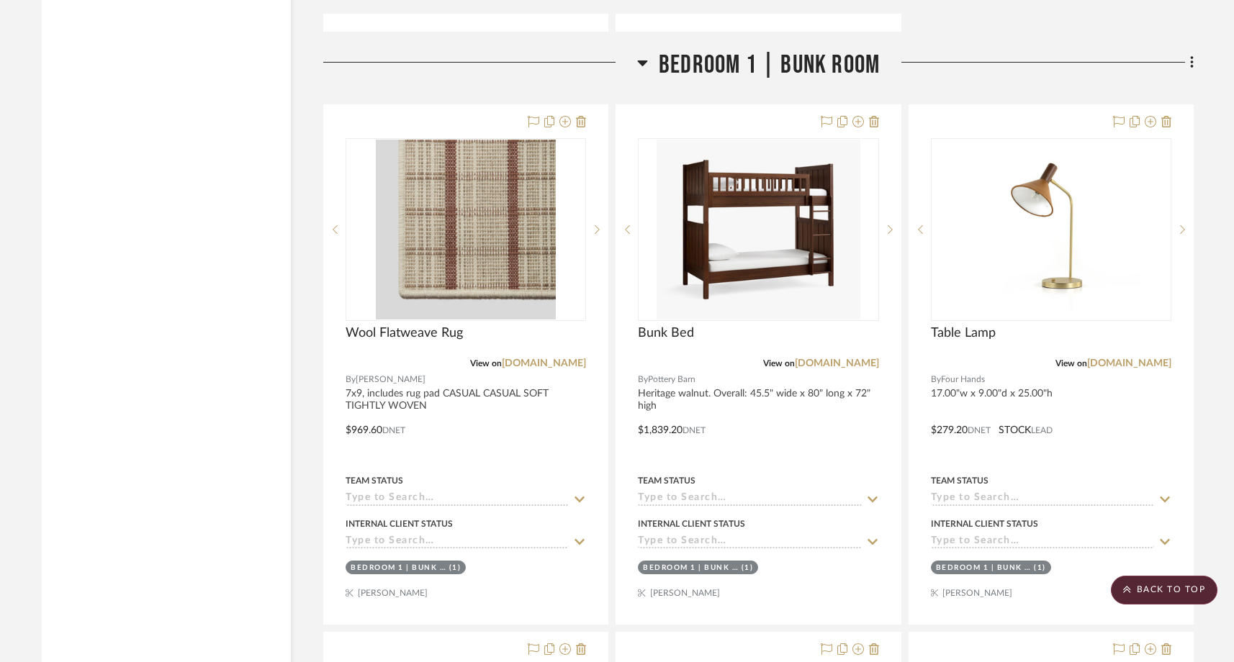
scroll to position [16592, 0]
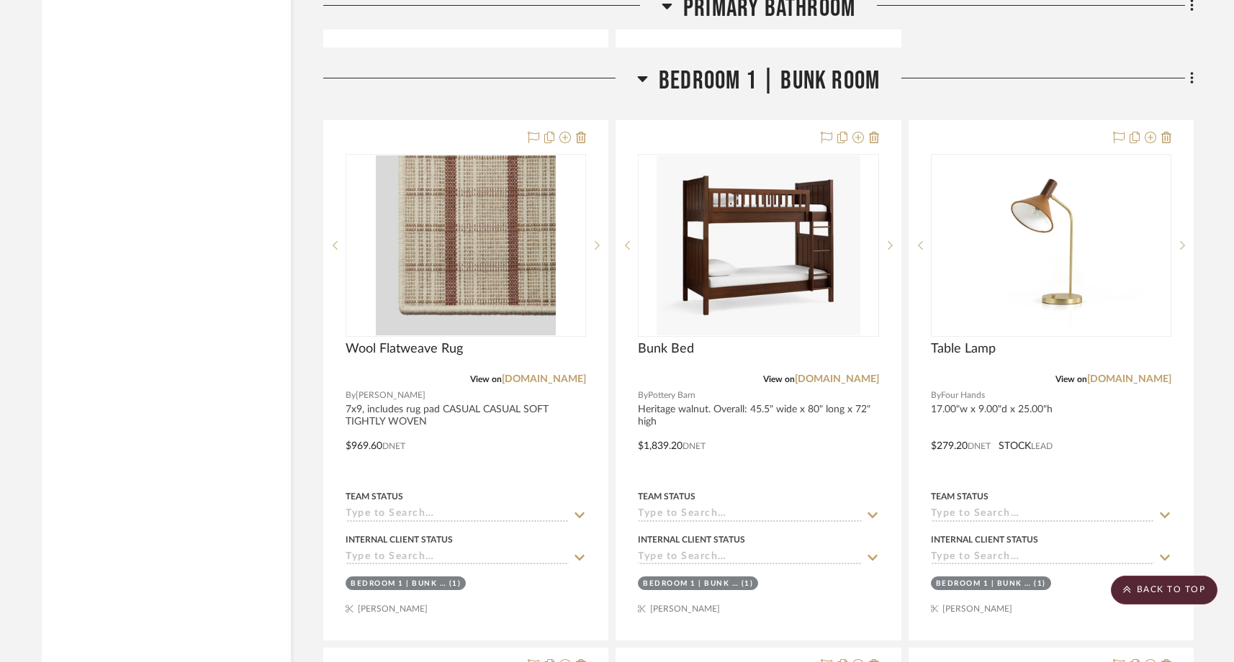
drag, startPoint x: 716, startPoint y: 468, endPoint x: 995, endPoint y: 19, distance: 528.3
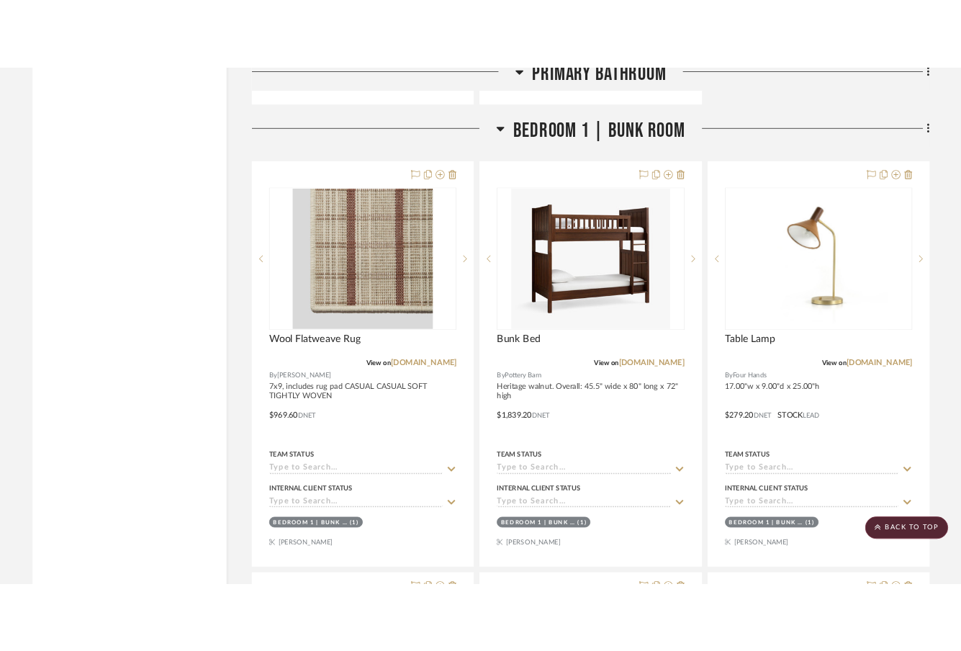
scroll to position [16629, 0]
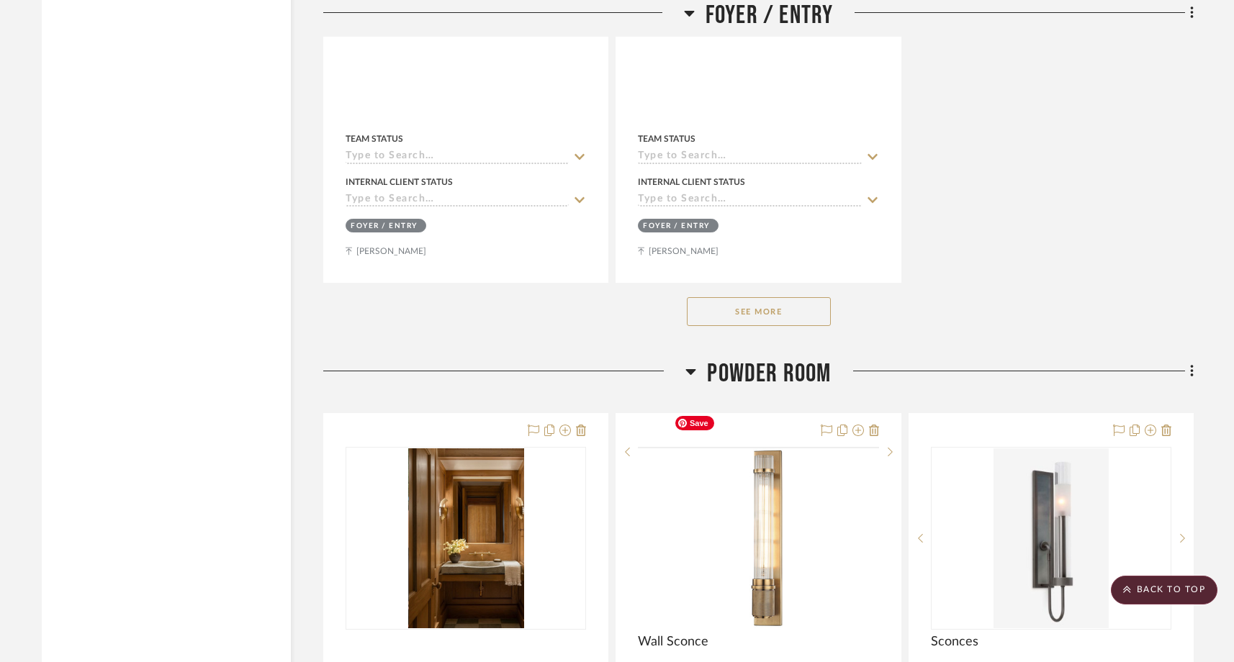
scroll to position [4653, 0]
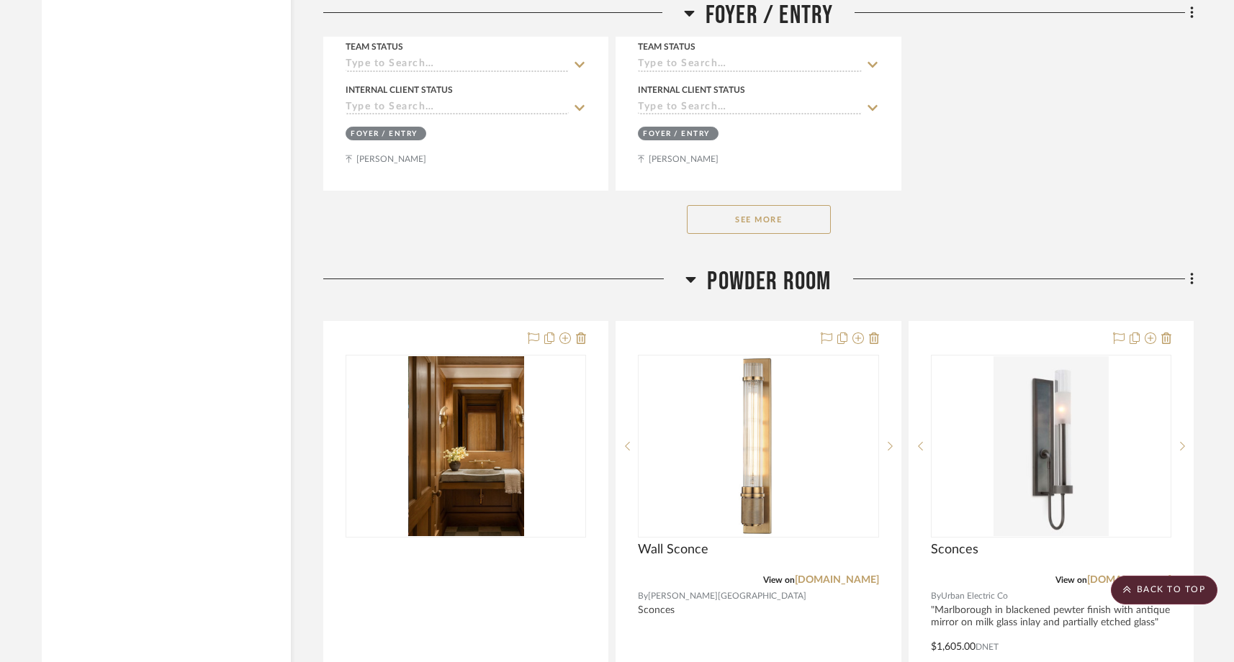
click at [731, 205] on button "See More" at bounding box center [759, 219] width 144 height 29
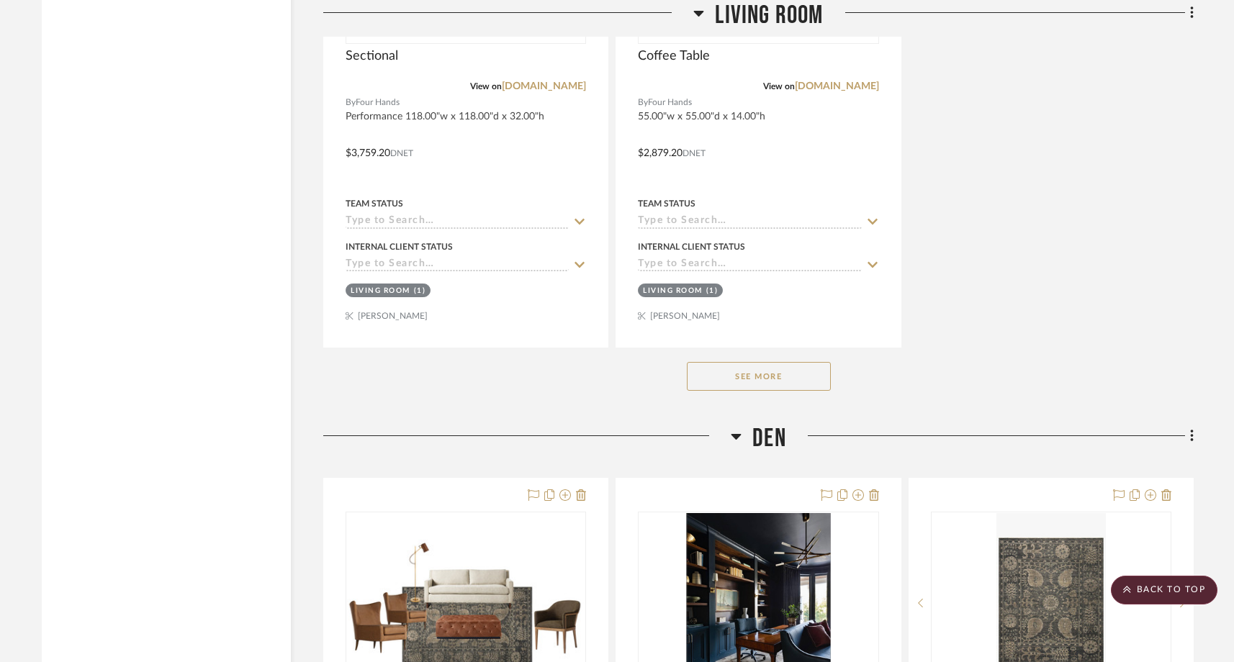
scroll to position [11419, 0]
click at [697, 361] on button "See More" at bounding box center [759, 375] width 144 height 29
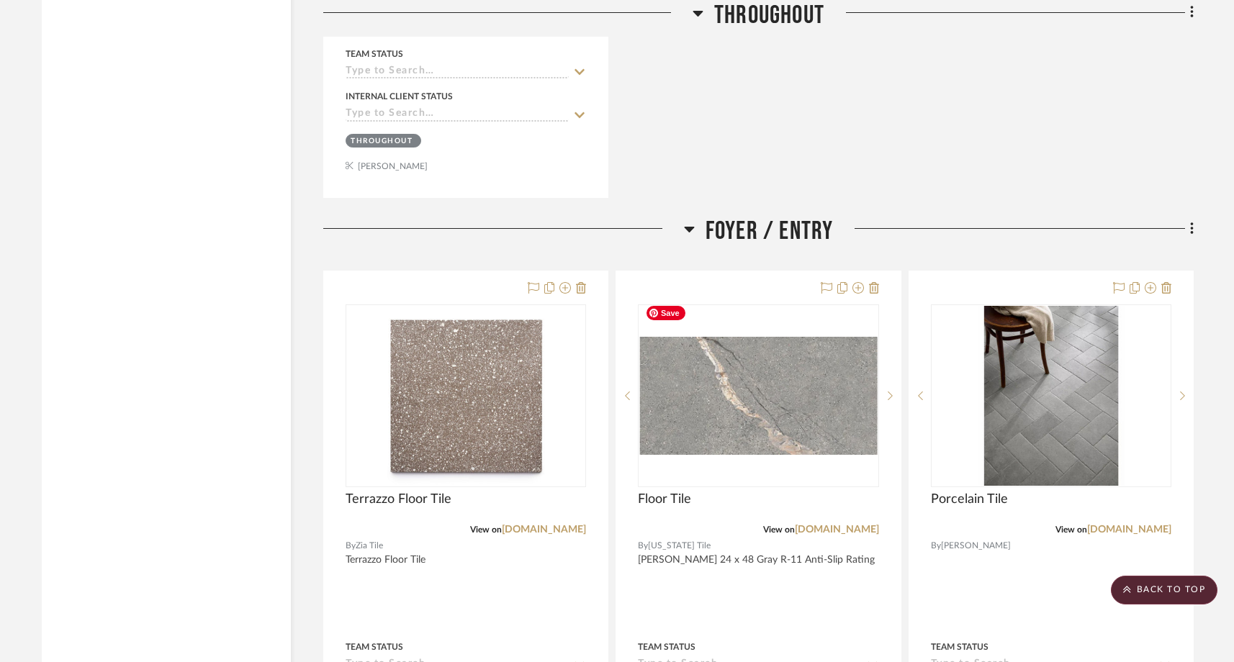
scroll to position [2997, 0]
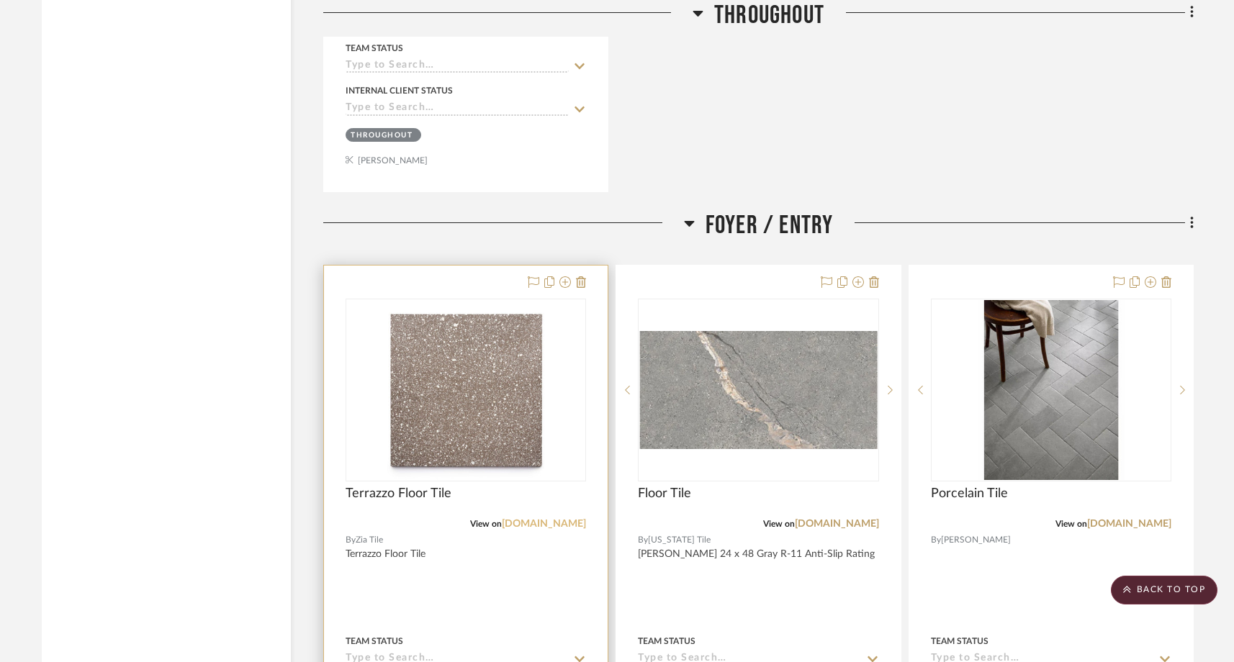
click at [554, 519] on link "[DOMAIN_NAME]" at bounding box center [544, 524] width 84 height 10
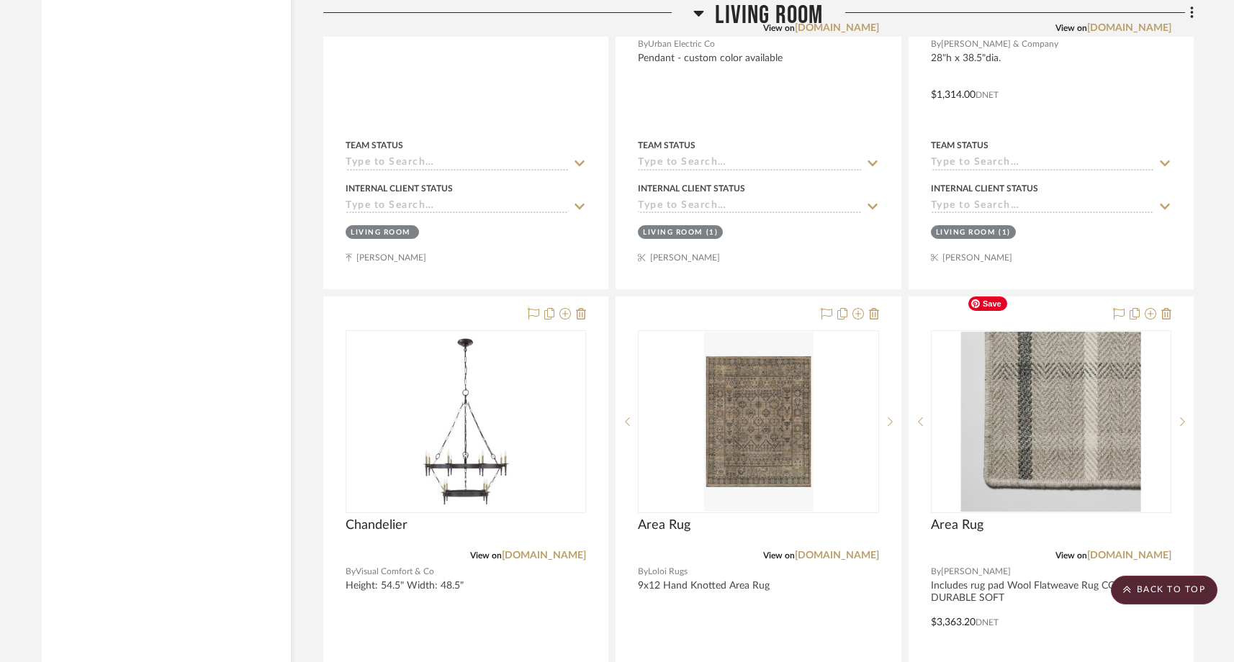
scroll to position [10416, 0]
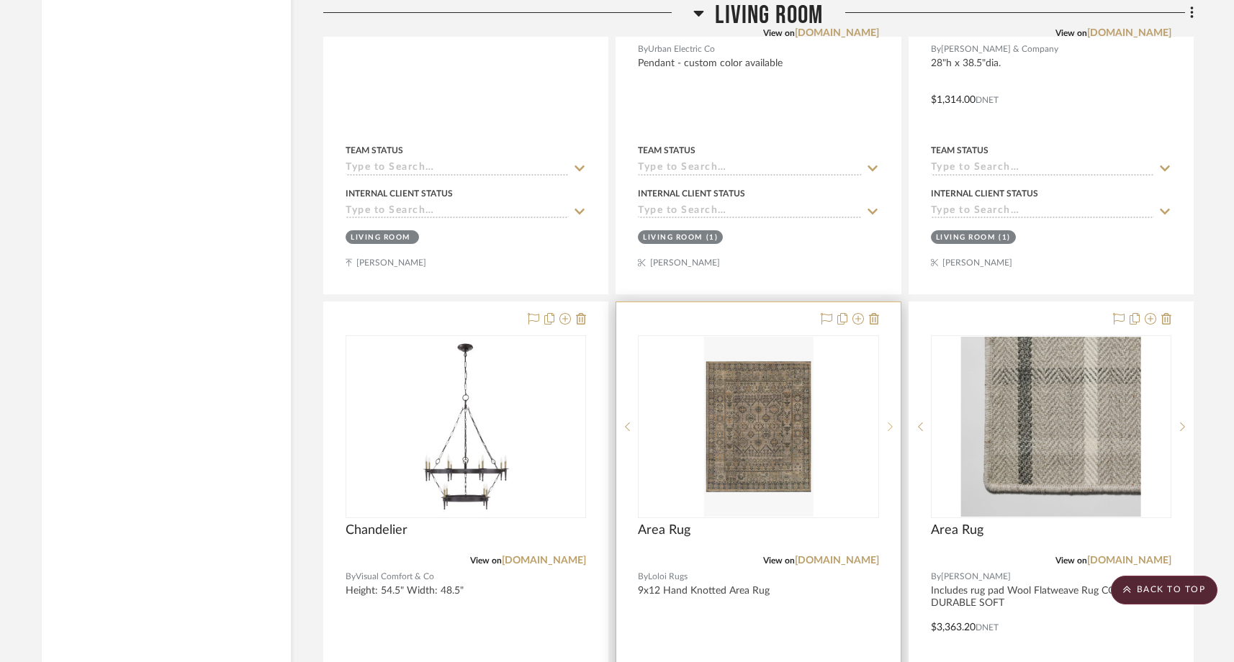
click at [884, 422] on sr-next-btn at bounding box center [890, 427] width 22 height 10
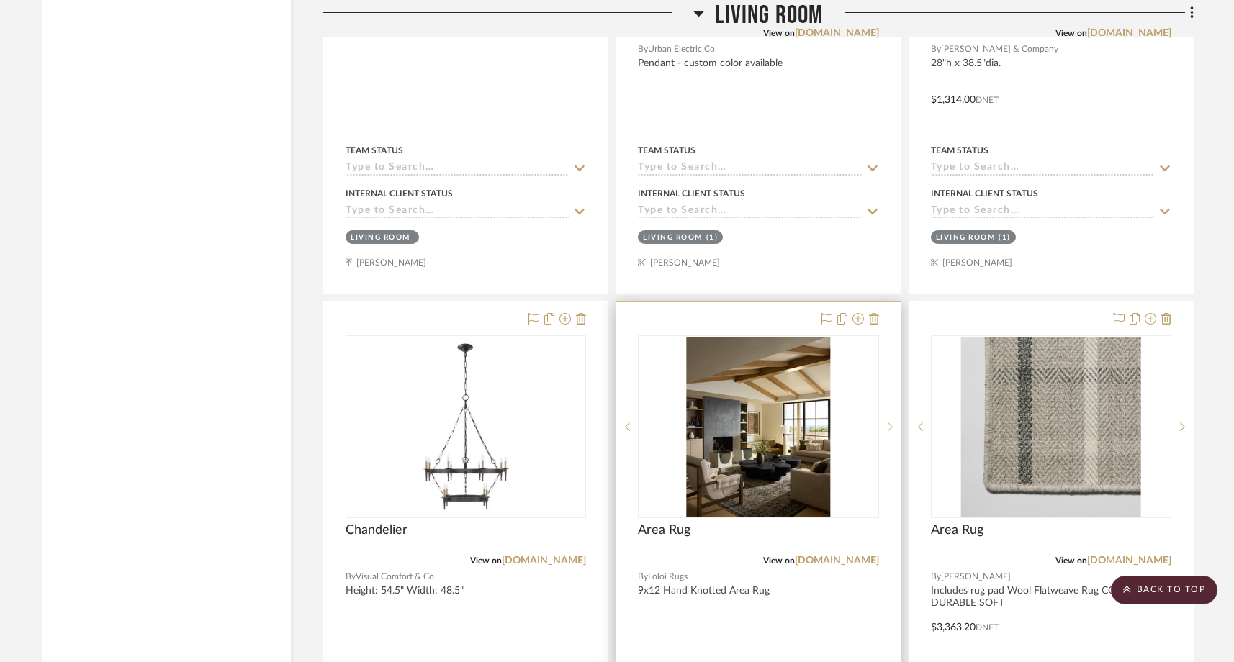
click at [884, 422] on sr-next-btn at bounding box center [890, 427] width 22 height 10
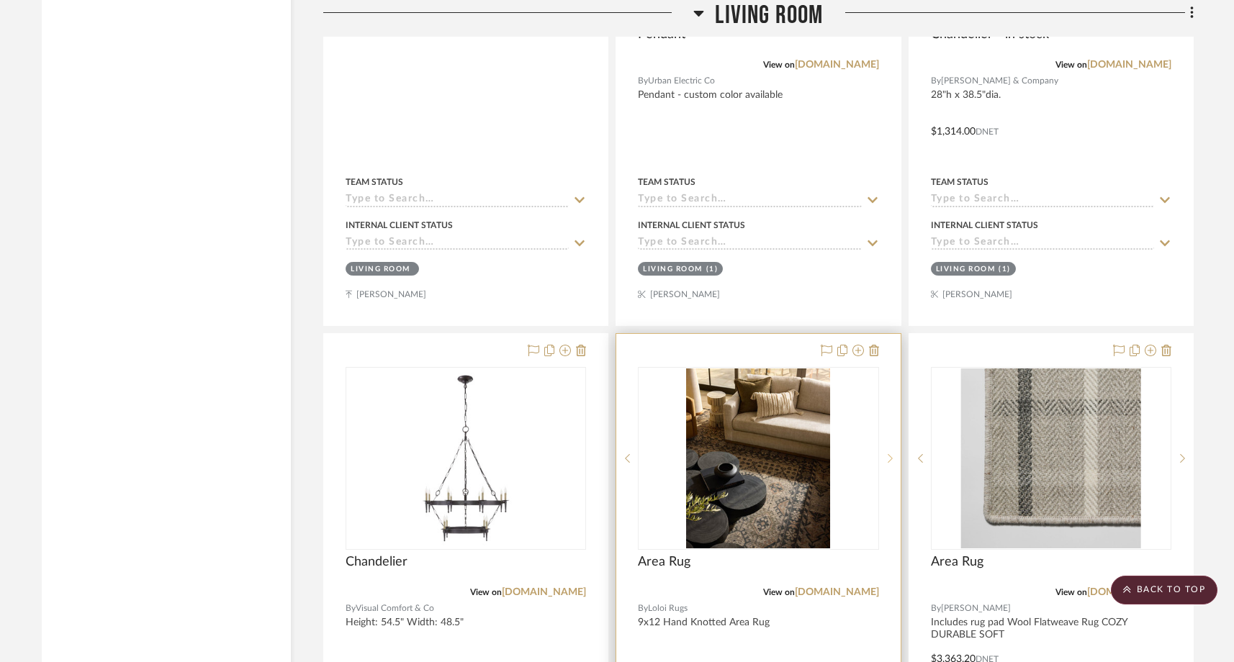
scroll to position [10440, 0]
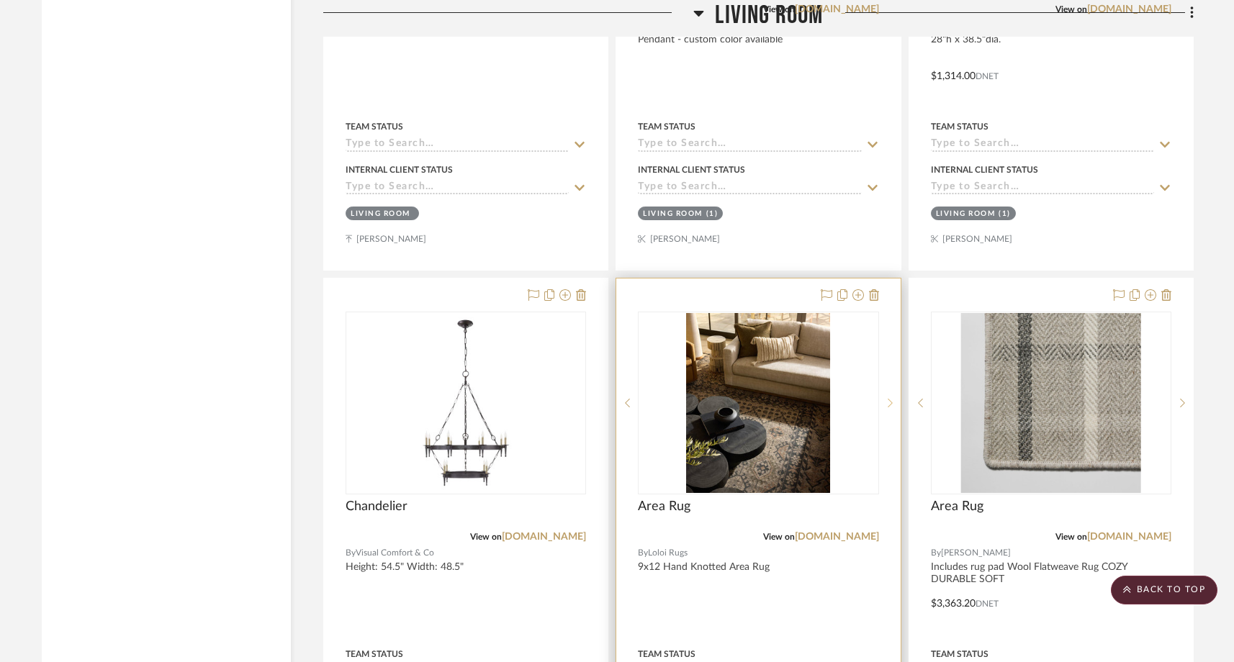
click at [890, 399] on icon at bounding box center [889, 403] width 5 height 9
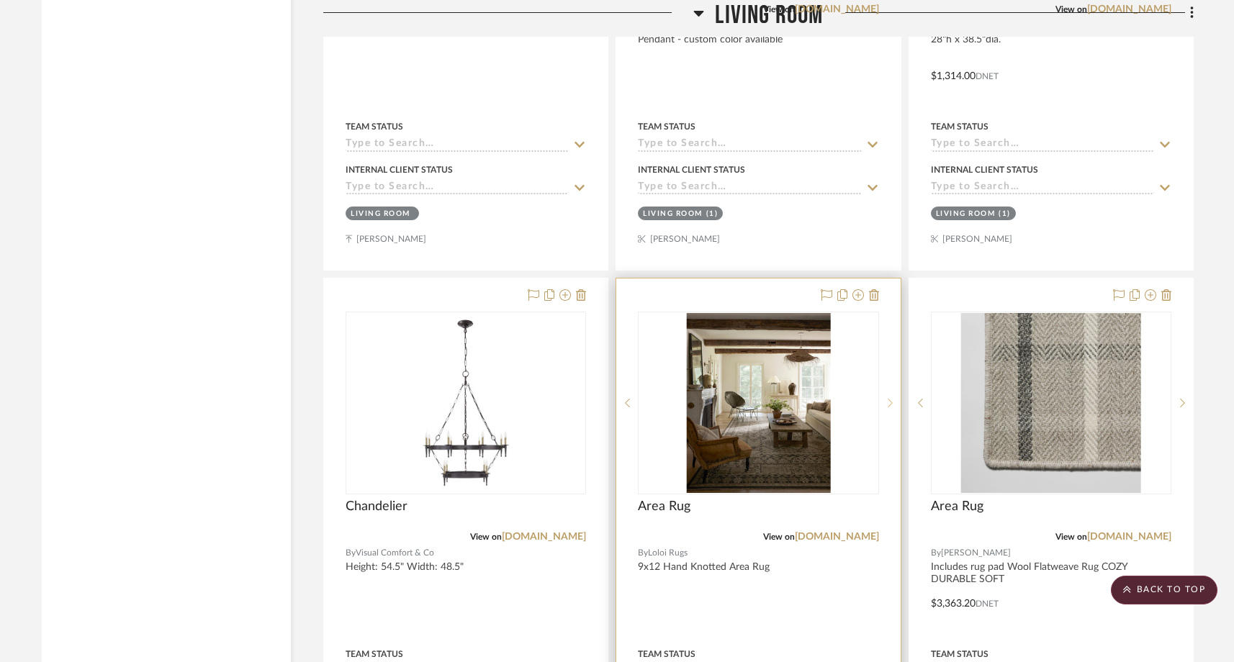
click at [890, 399] on icon at bounding box center [889, 403] width 5 height 9
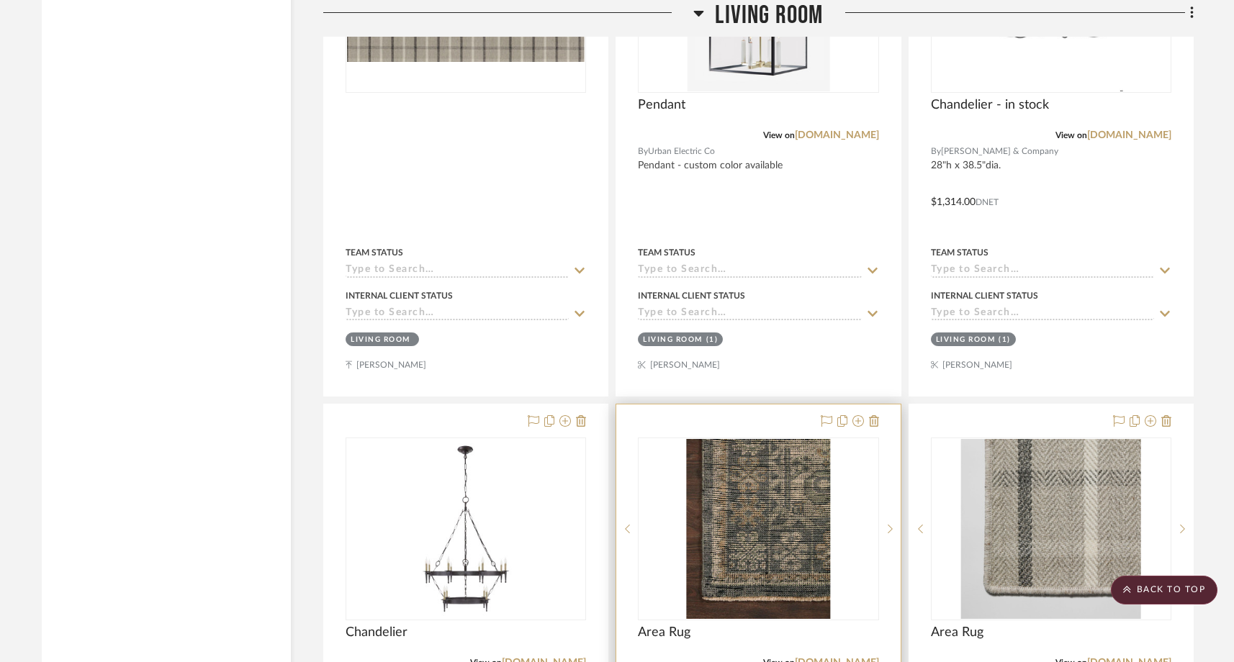
scroll to position [10346, 0]
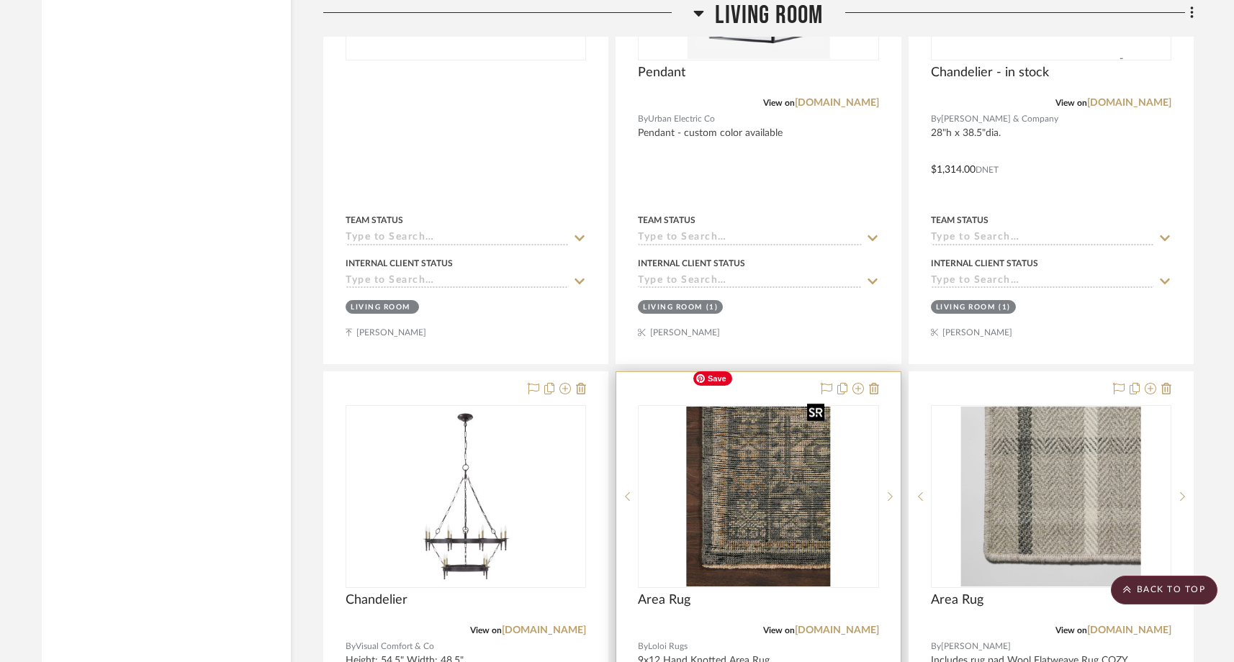
click at [788, 465] on img "4" at bounding box center [758, 497] width 144 height 180
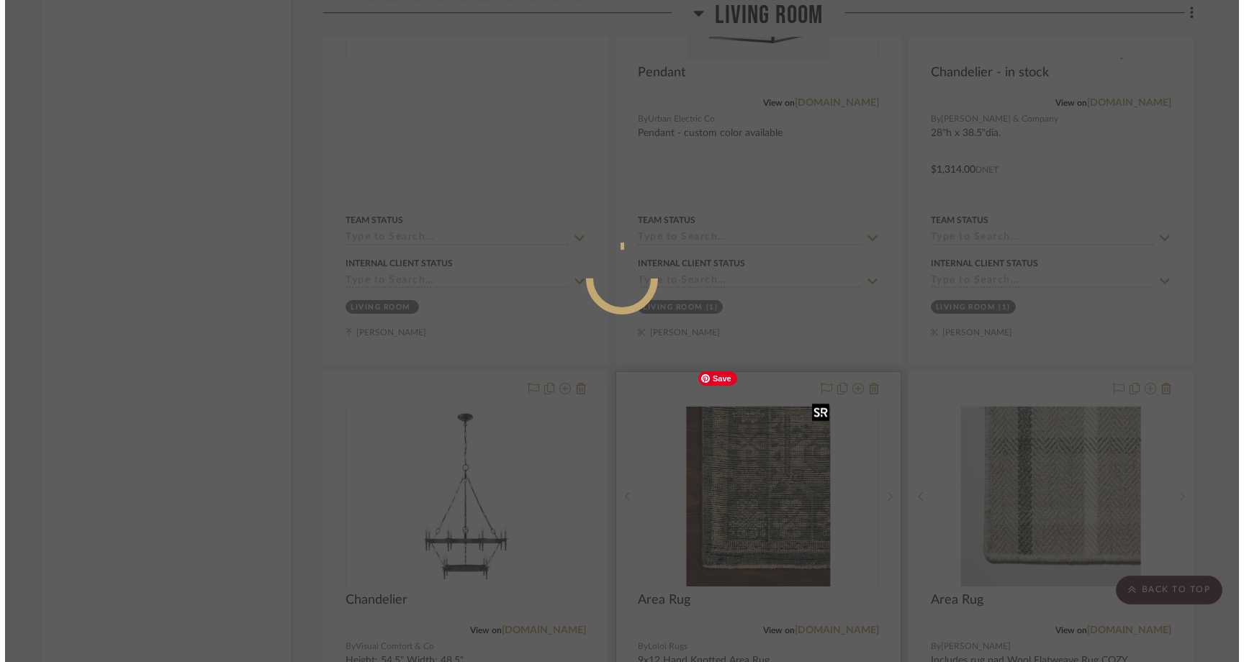
scroll to position [0, 0]
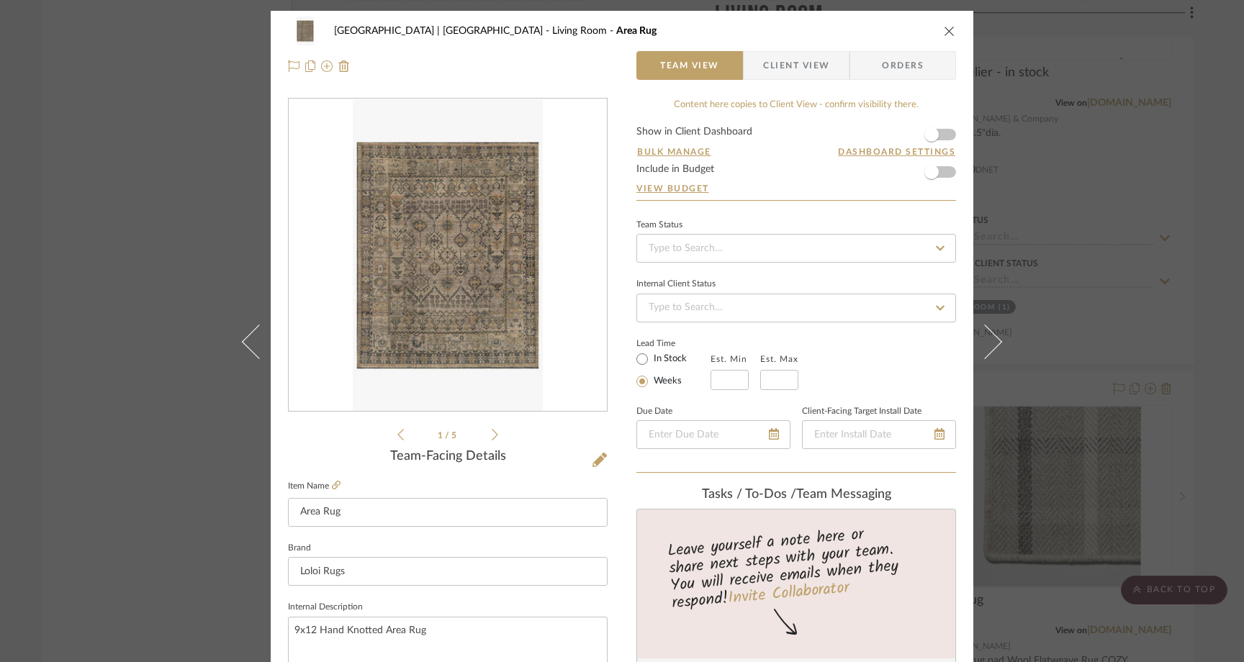
click at [399, 290] on img "0" at bounding box center [447, 255] width 189 height 312
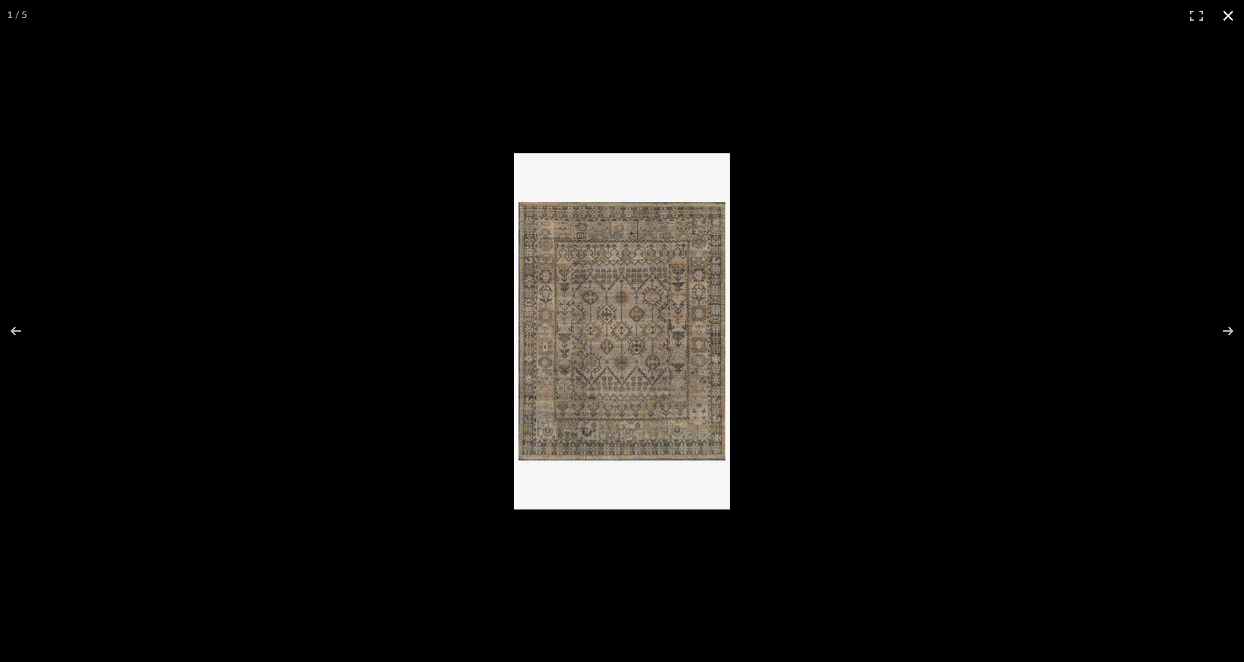
click at [970, 14] on button at bounding box center [1228, 16] width 32 height 32
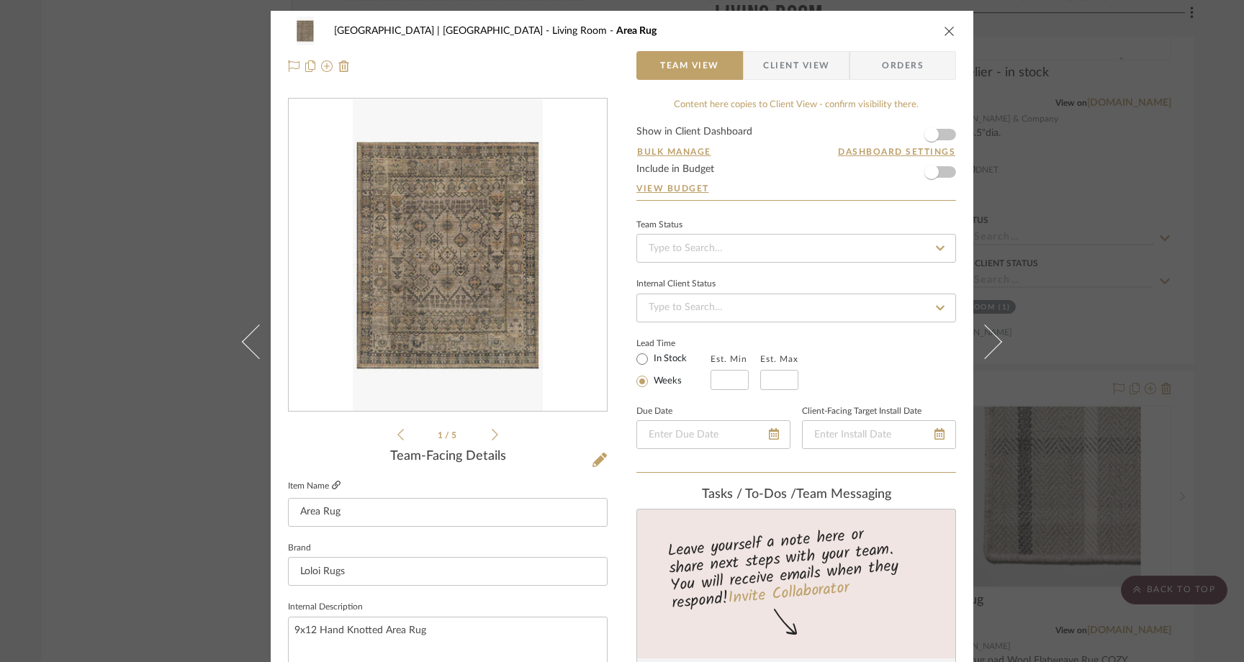
click at [333, 483] on icon at bounding box center [336, 485] width 9 height 9
click at [123, 268] on div "Meadow Mountain | Vail Valley Living Room Area Rug Team View Client View Orders…" at bounding box center [622, 331] width 1244 height 662
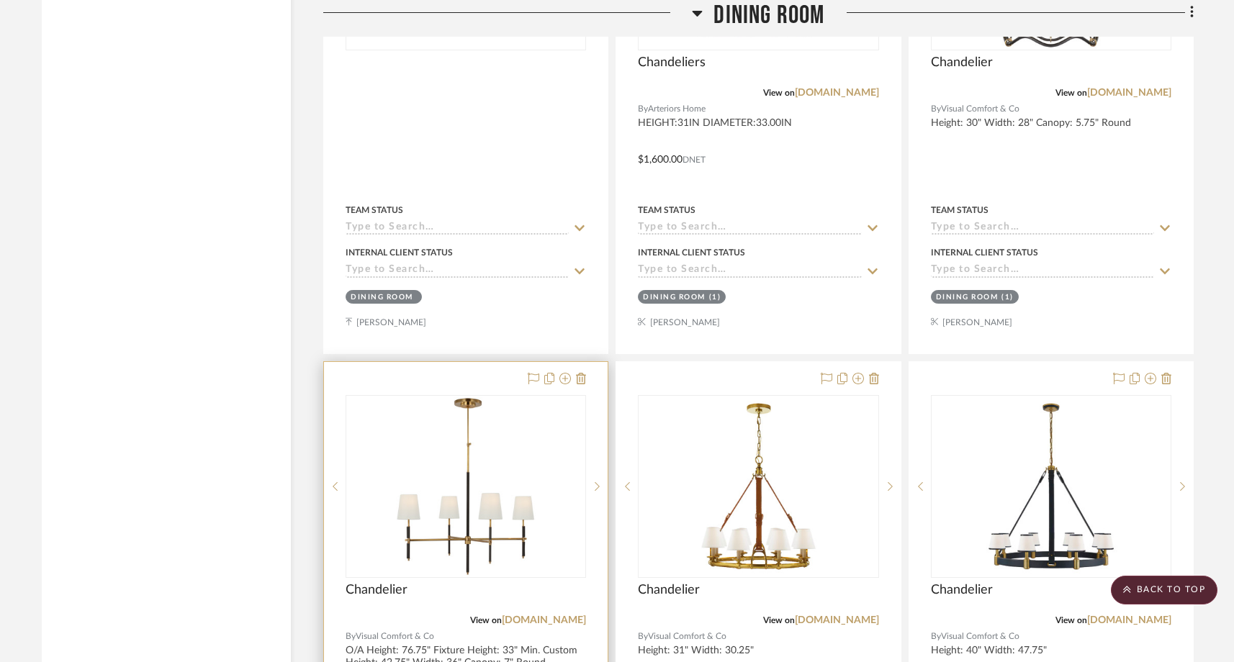
scroll to position [8668, 0]
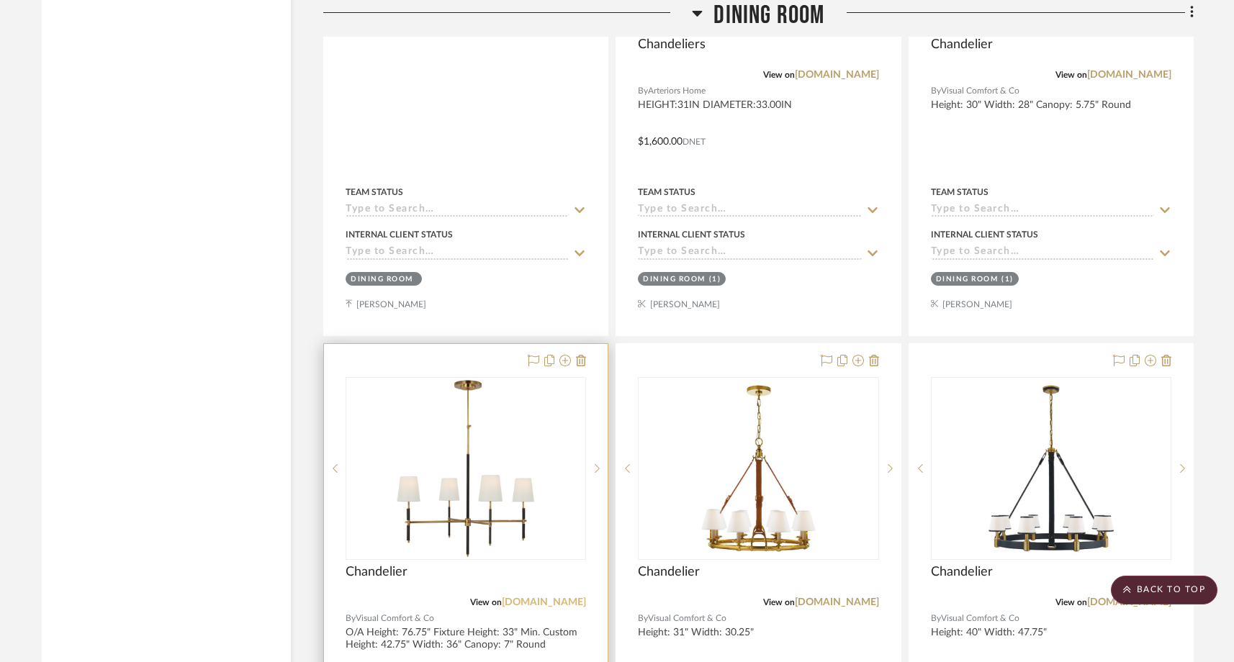
click at [536, 597] on link "[DOMAIN_NAME]" at bounding box center [544, 602] width 84 height 10
click at [534, 597] on link "[DOMAIN_NAME]" at bounding box center [544, 602] width 84 height 10
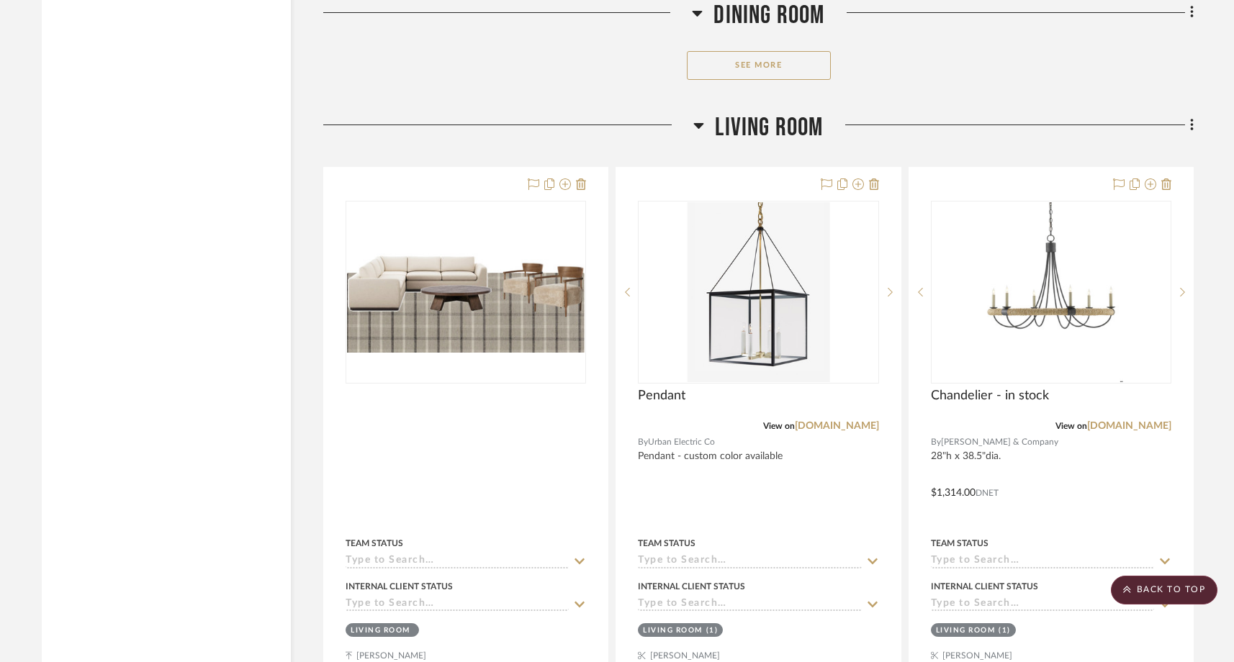
scroll to position [10033, 0]
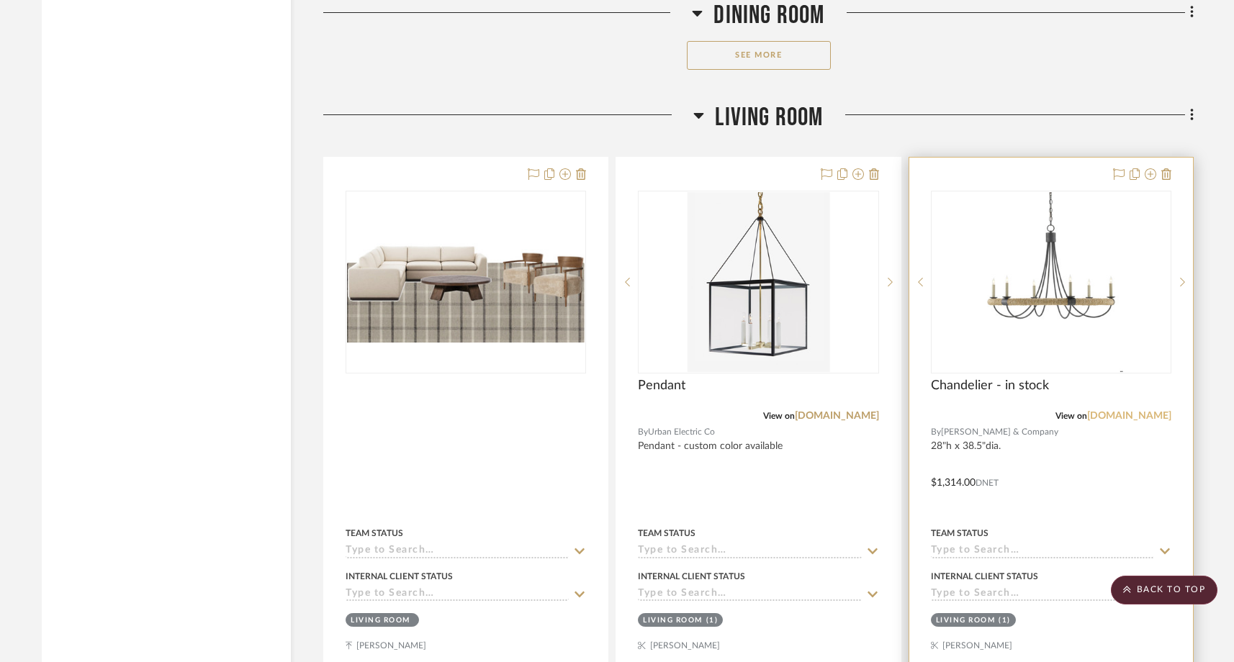
click at [970, 411] on link "[DOMAIN_NAME]" at bounding box center [1129, 416] width 84 height 10
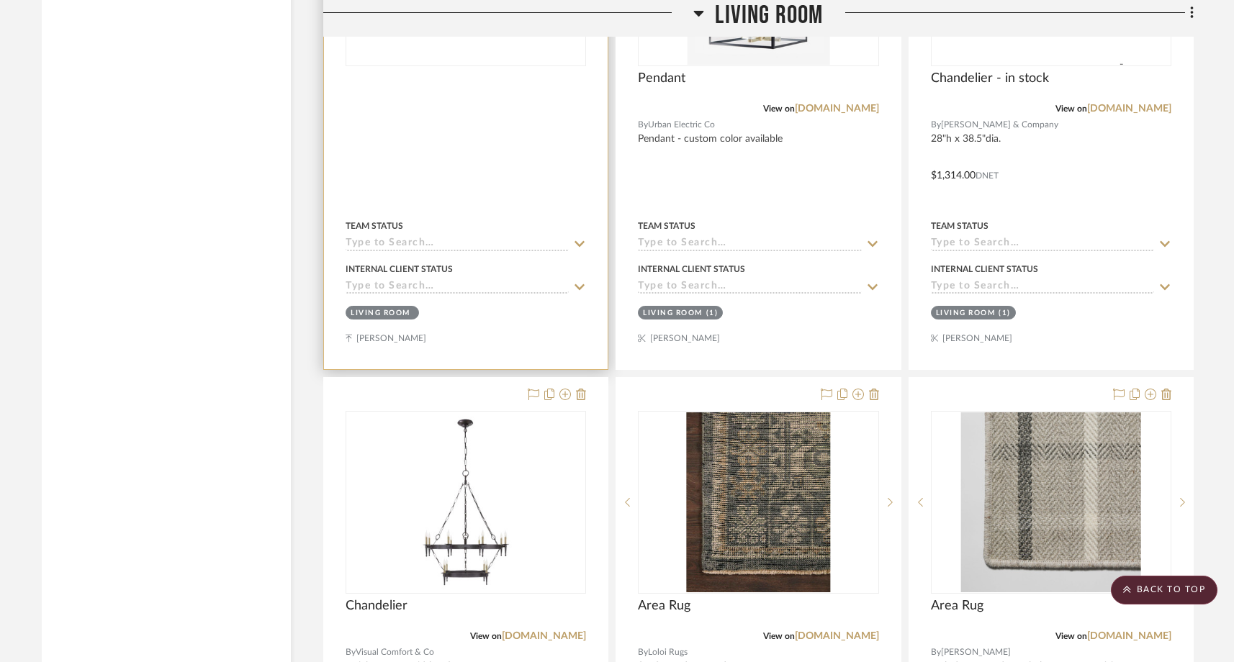
scroll to position [10391, 0]
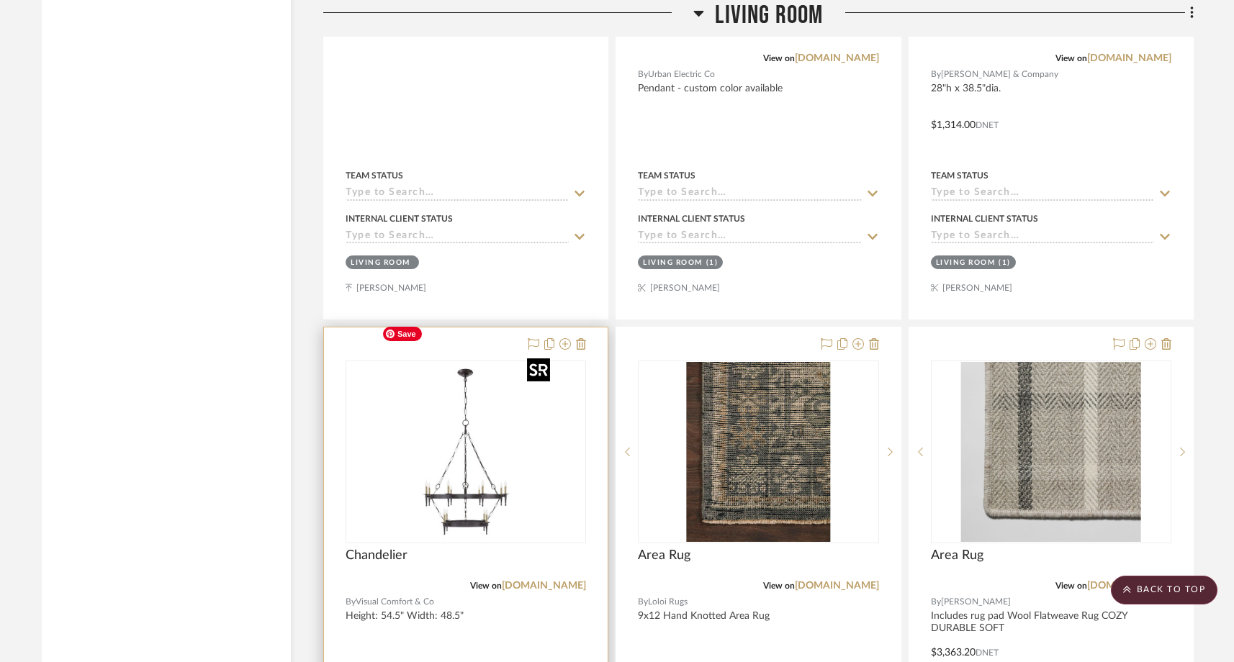
click at [492, 468] on img "0" at bounding box center [466, 452] width 180 height 180
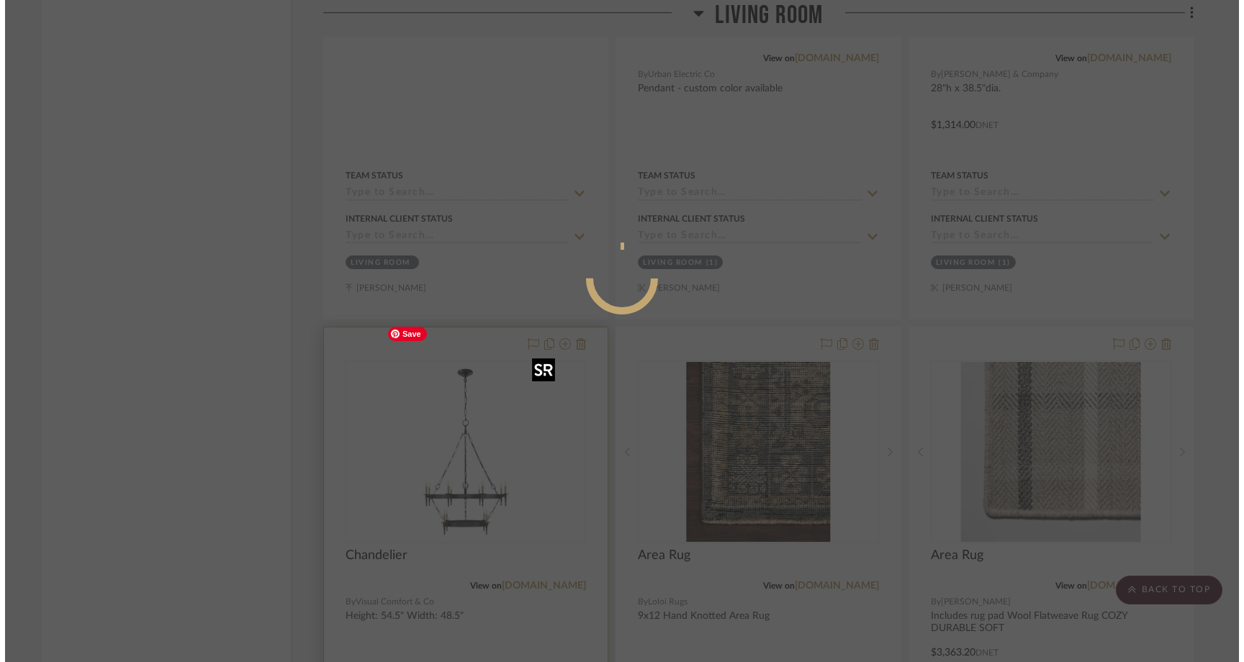
scroll to position [0, 0]
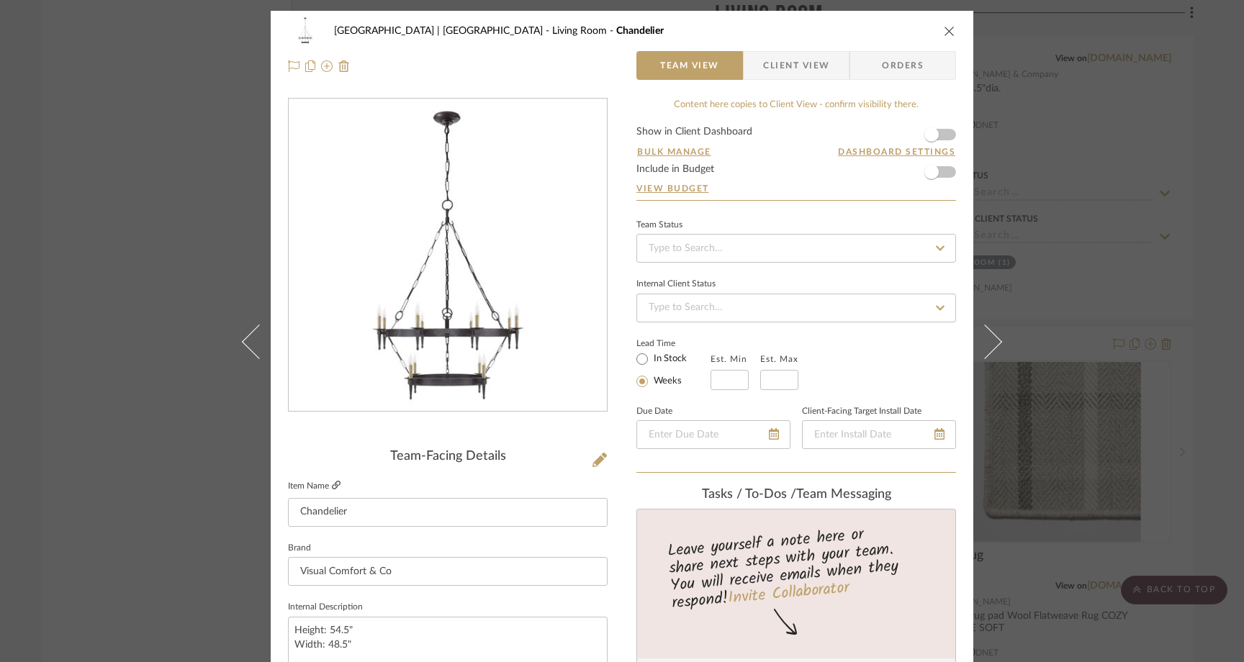
click at [333, 485] on icon at bounding box center [336, 485] width 9 height 9
click at [179, 199] on div "Meadow Mountain | Vail Valley Living Room Chandelier Team View Client View Orde…" at bounding box center [622, 331] width 1244 height 662
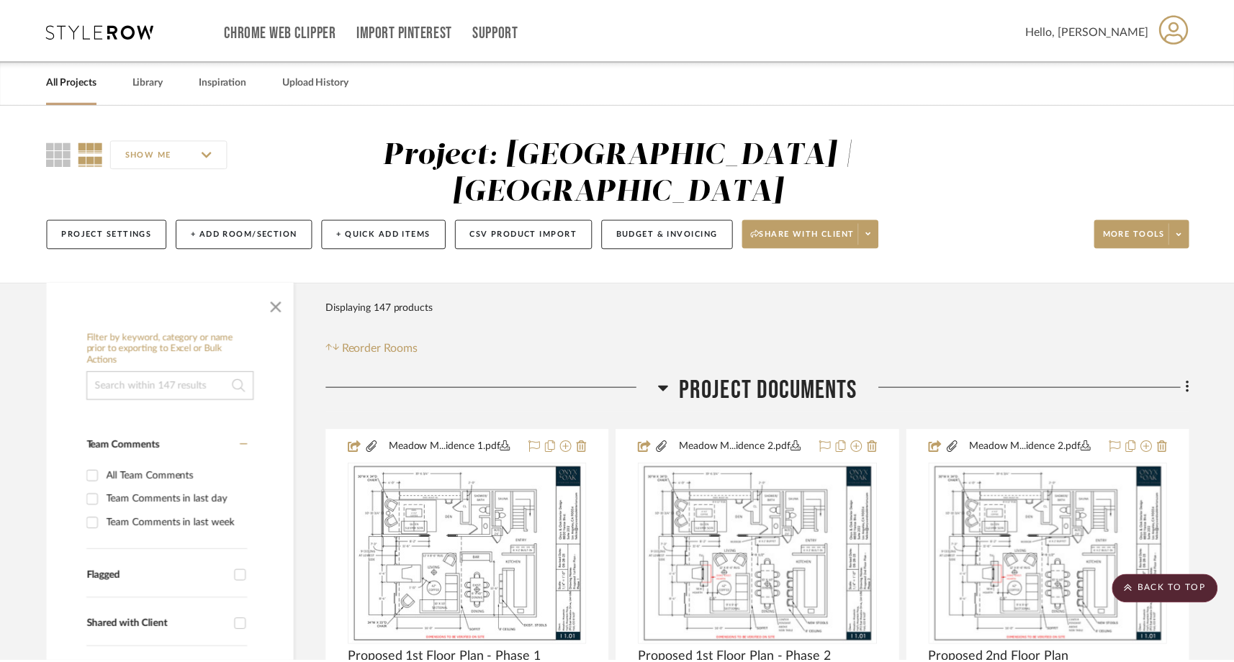
scroll to position [10391, 0]
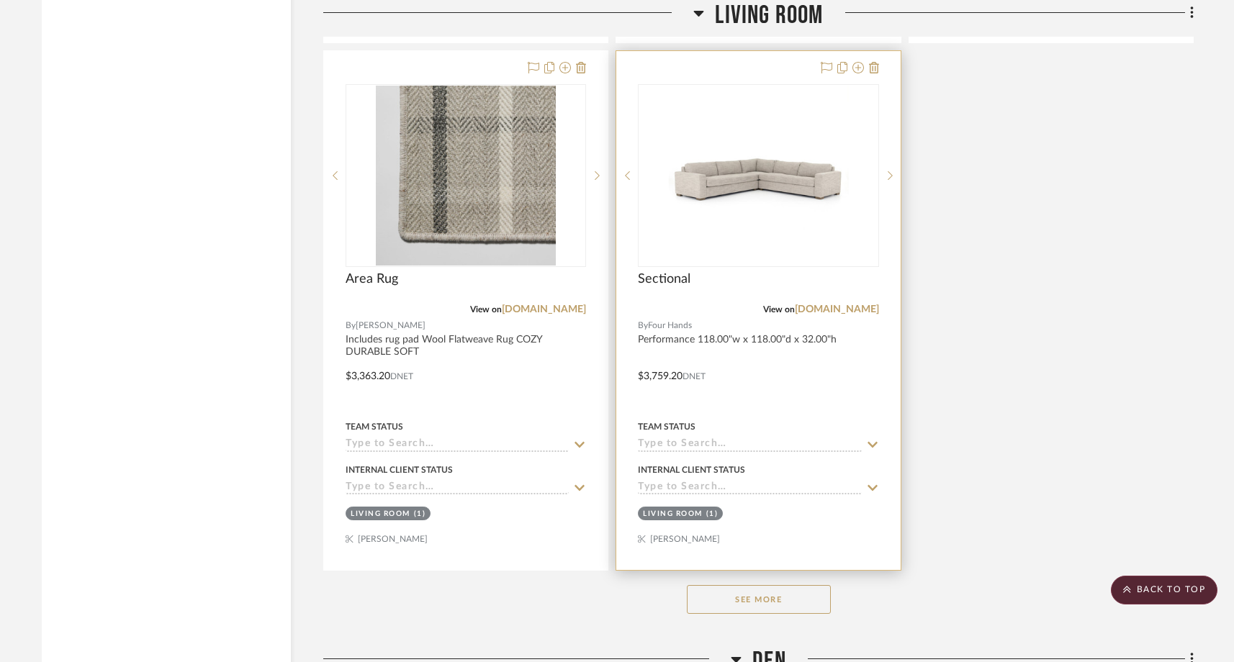
scroll to position [10685, 0]
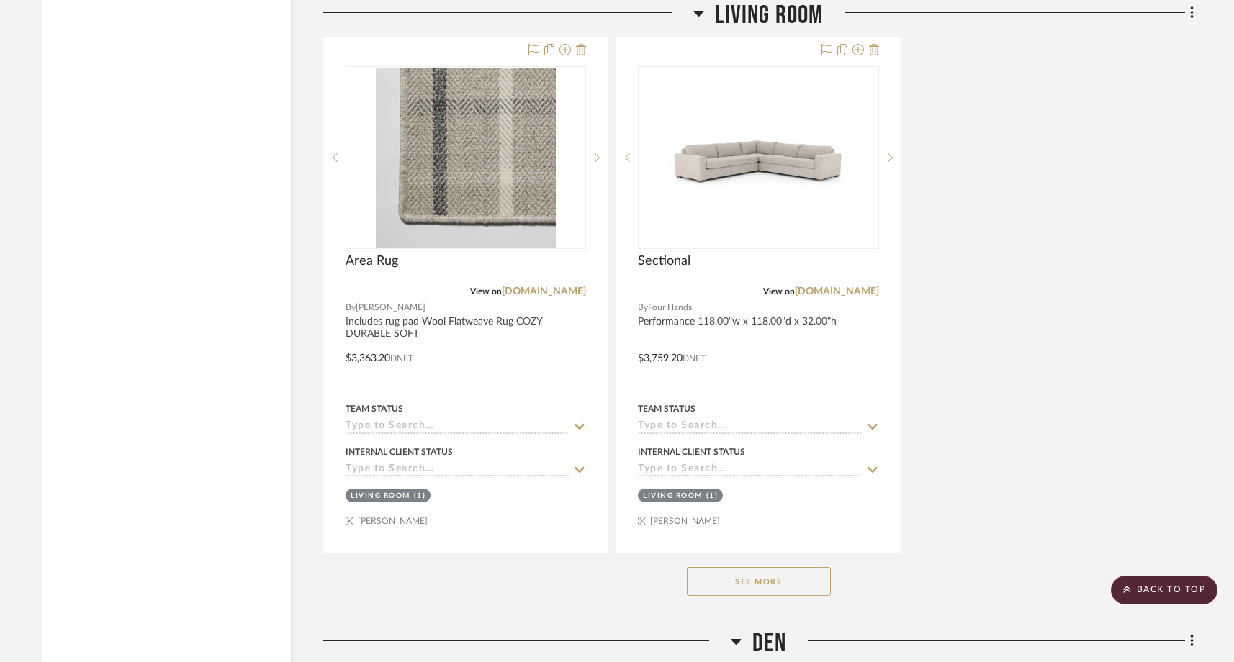
click at [777, 567] on button "See More" at bounding box center [759, 581] width 144 height 29
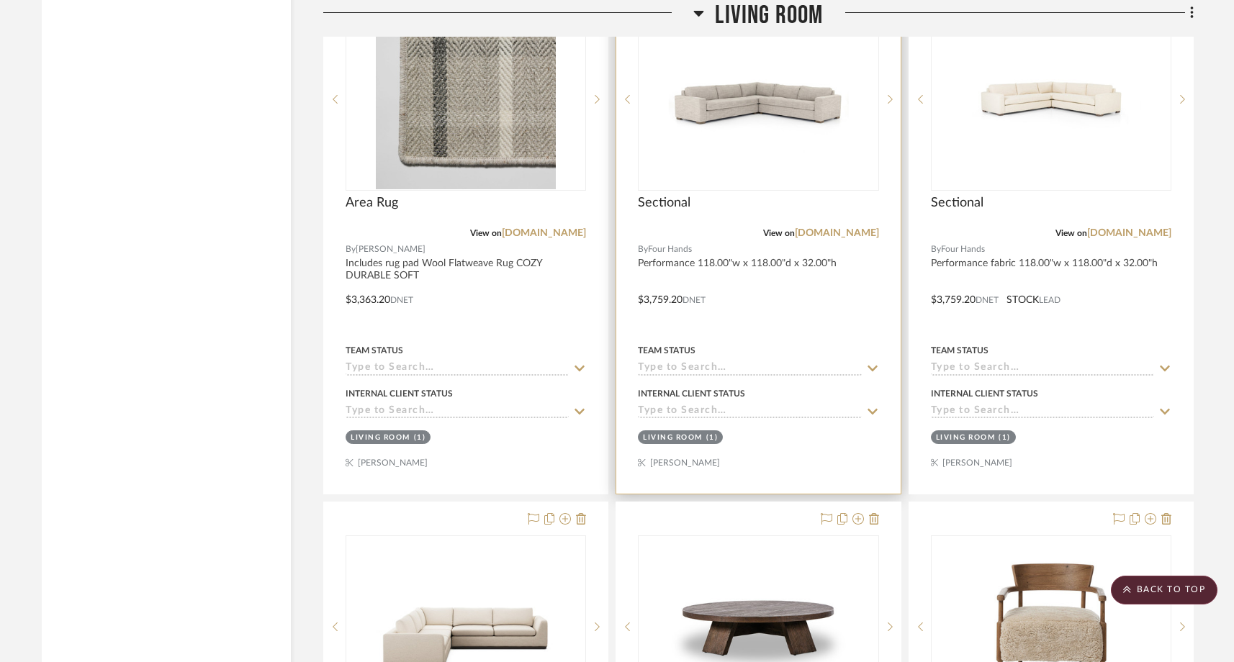
scroll to position [10746, 0]
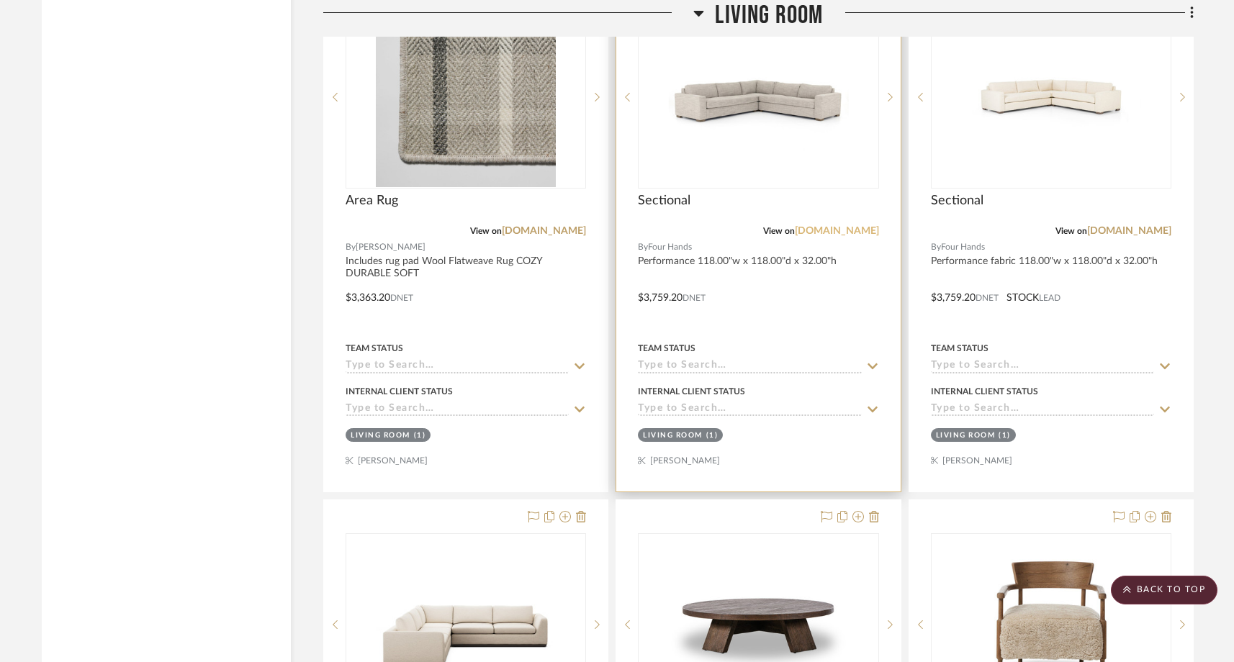
click at [850, 226] on link "[DOMAIN_NAME]" at bounding box center [837, 231] width 84 height 10
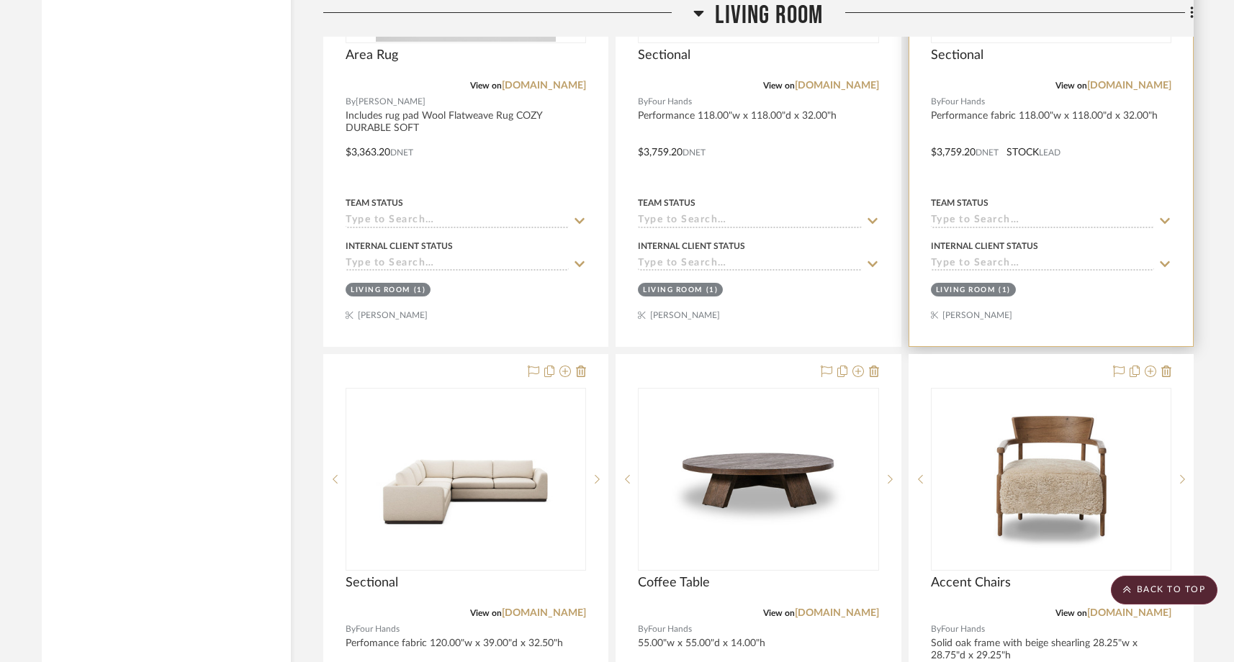
scroll to position [10928, 0]
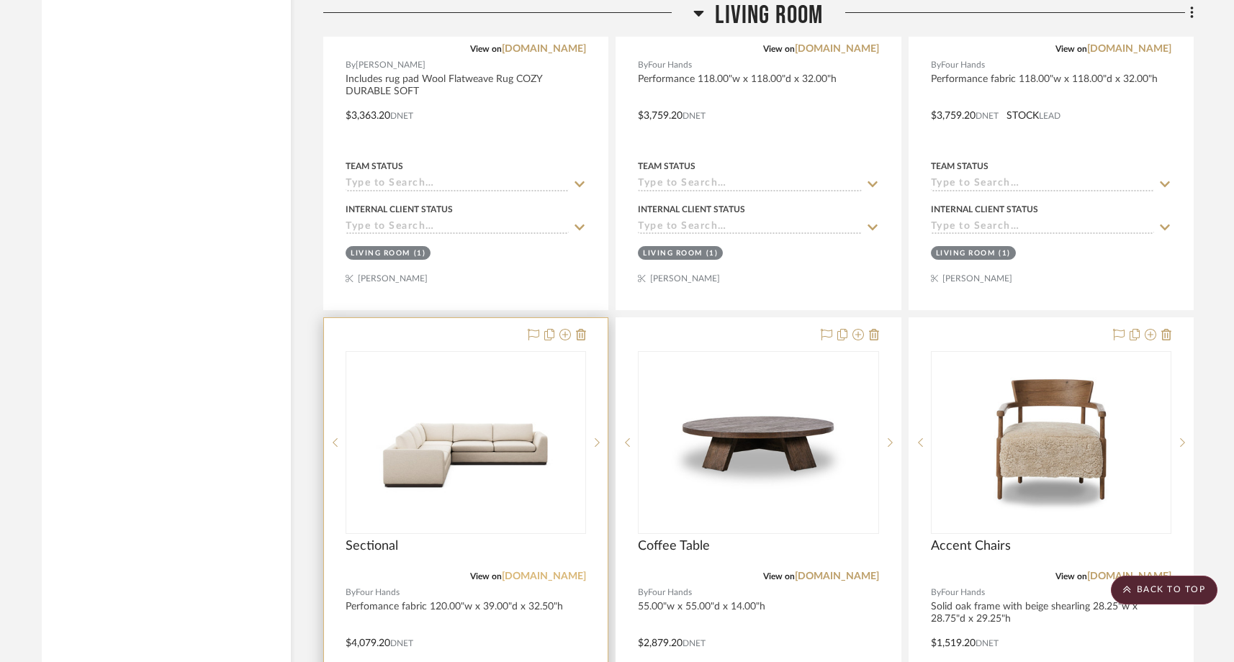
click at [551, 572] on link "[DOMAIN_NAME]" at bounding box center [544, 577] width 84 height 10
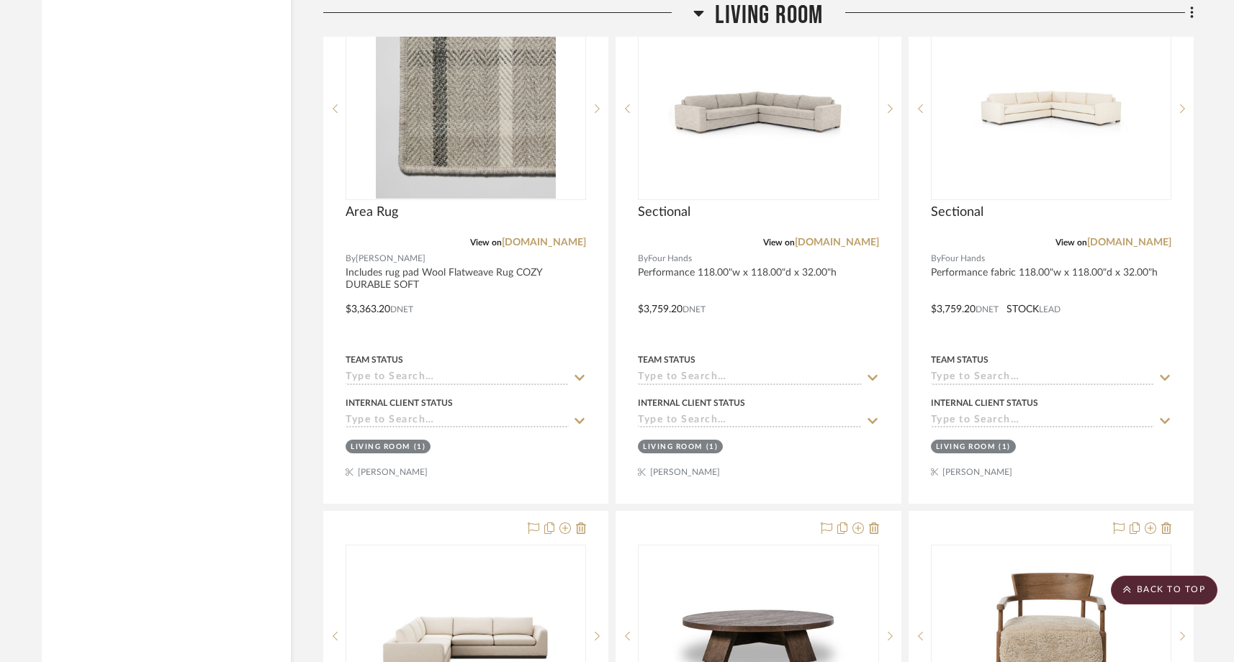
scroll to position [10703, 0]
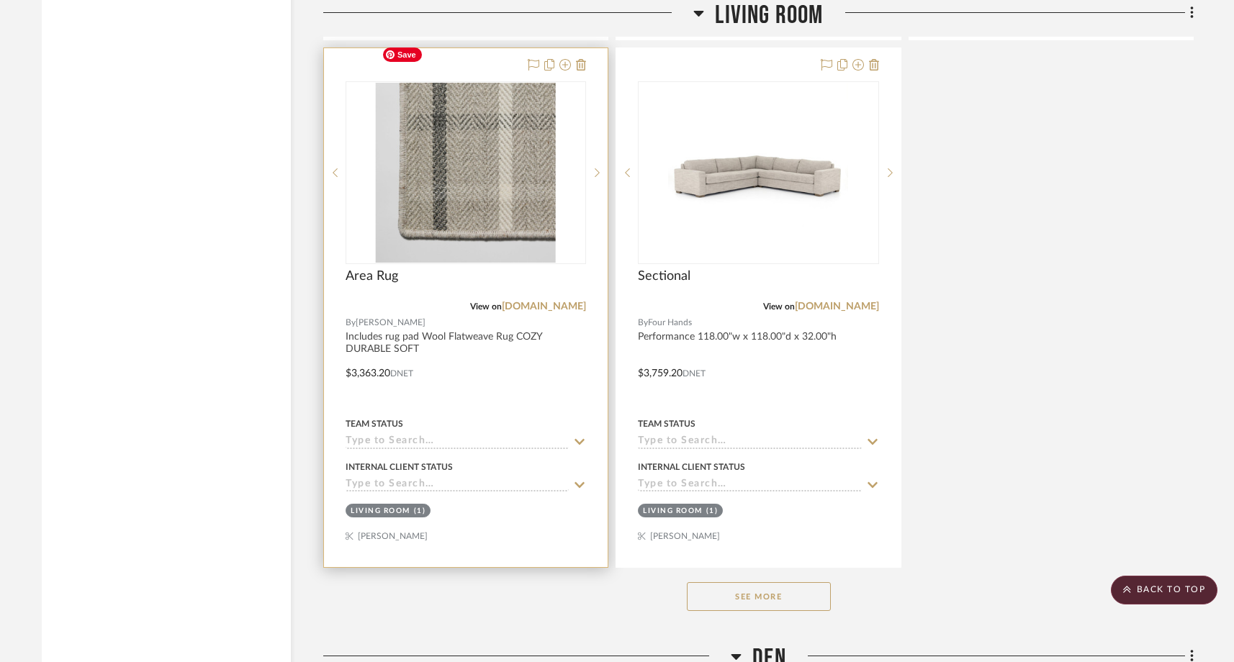
scroll to position [10710, 0]
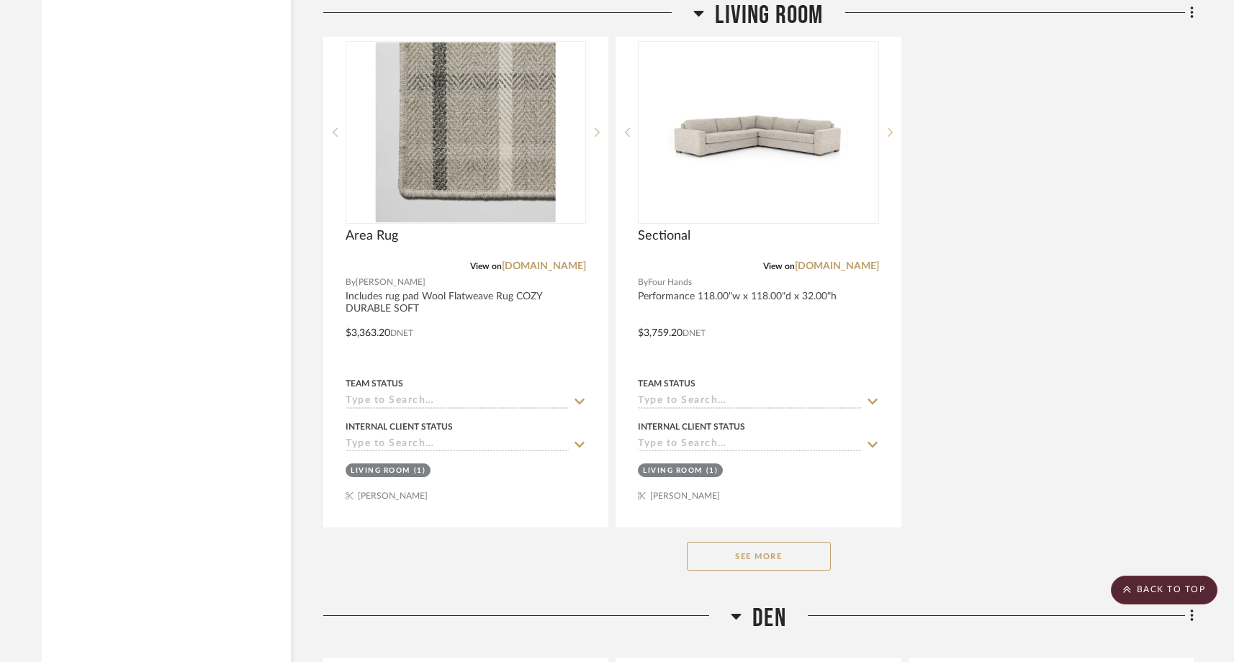
click at [794, 542] on button "See More" at bounding box center [759, 556] width 144 height 29
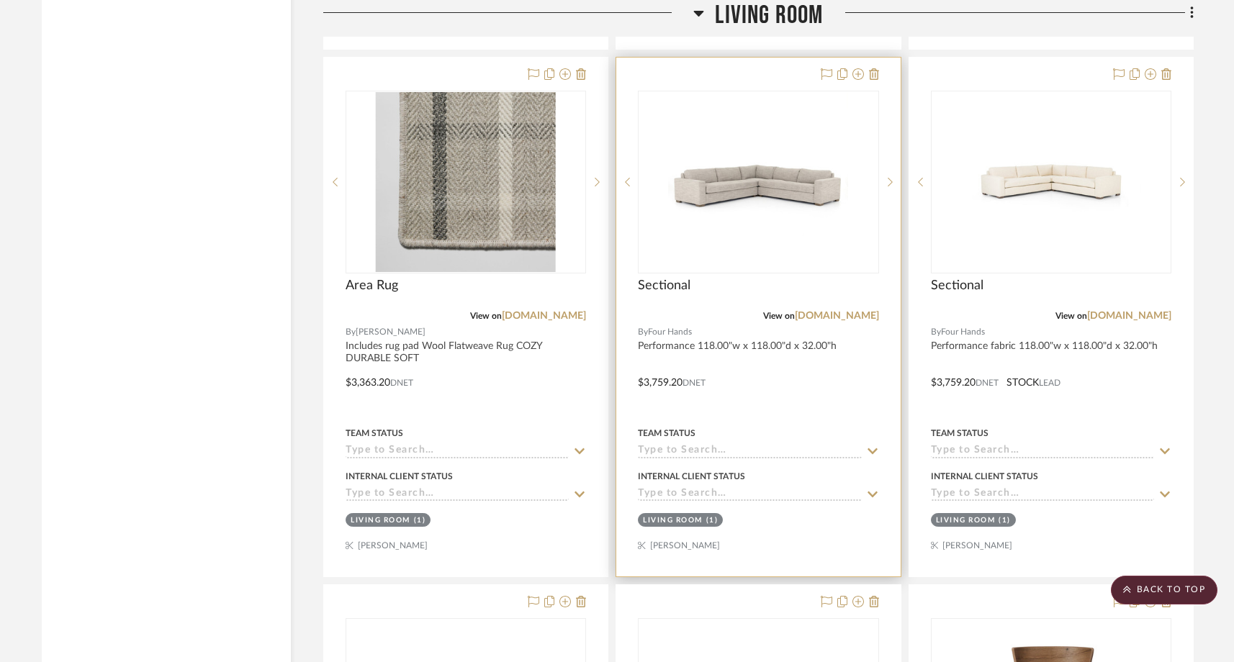
scroll to position [10648, 0]
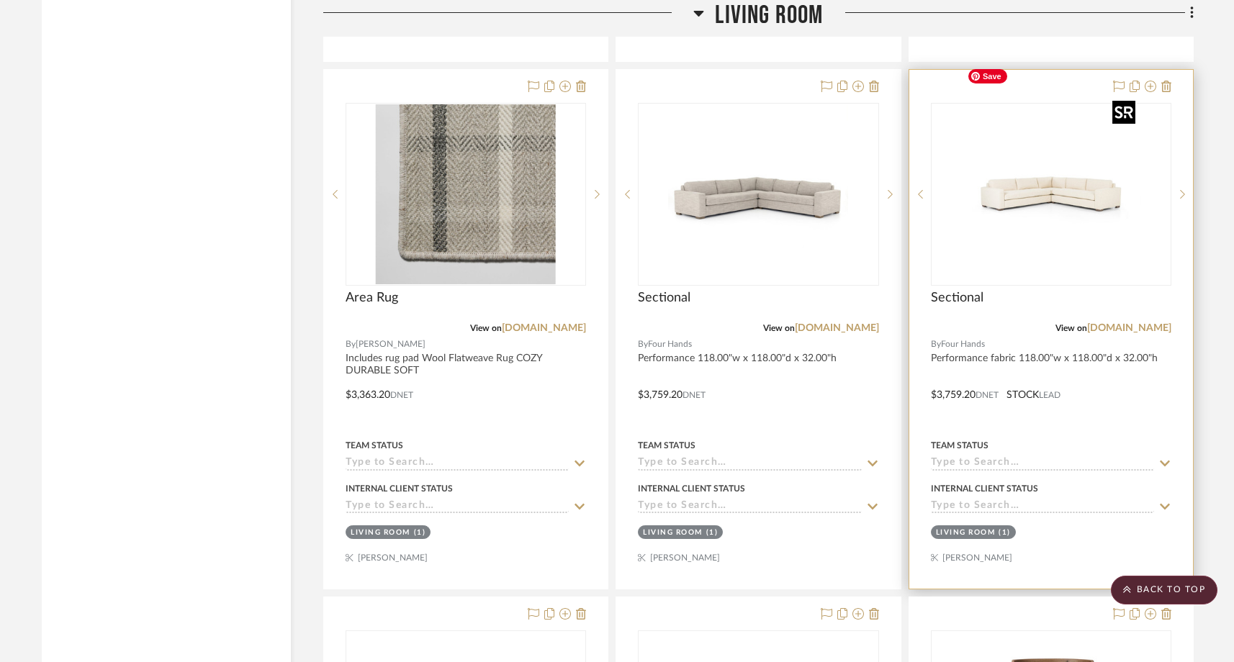
click at [0, 0] on img at bounding box center [0, 0] width 0 height 0
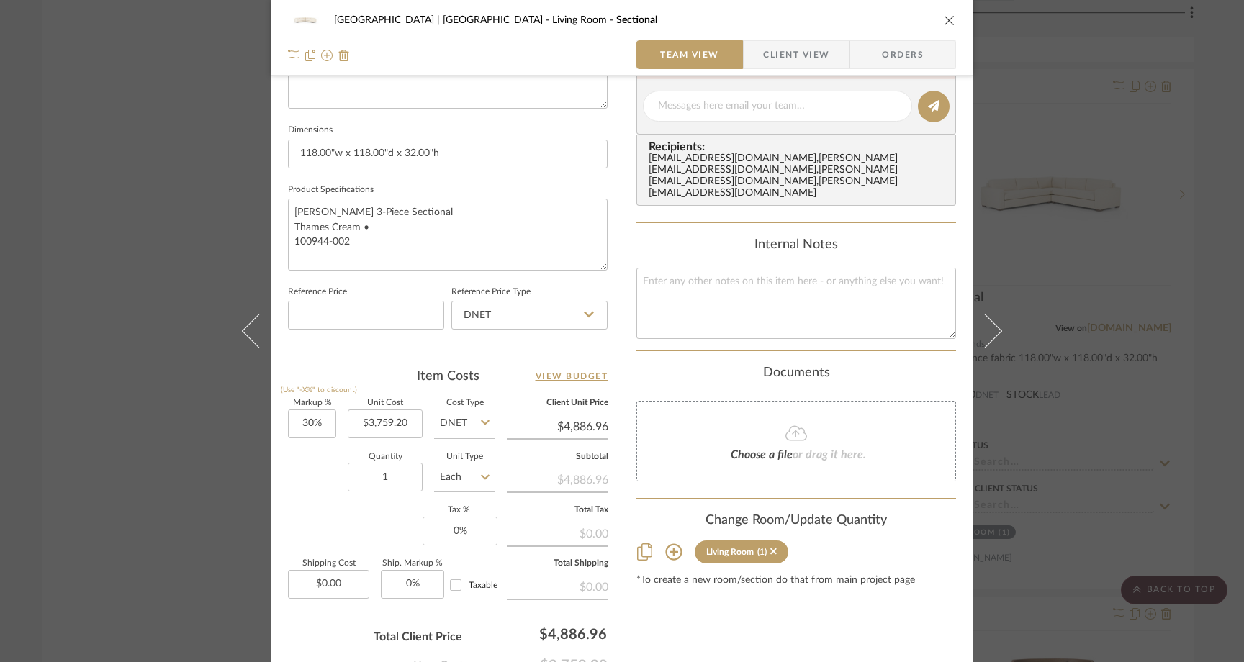
scroll to position [608, 0]
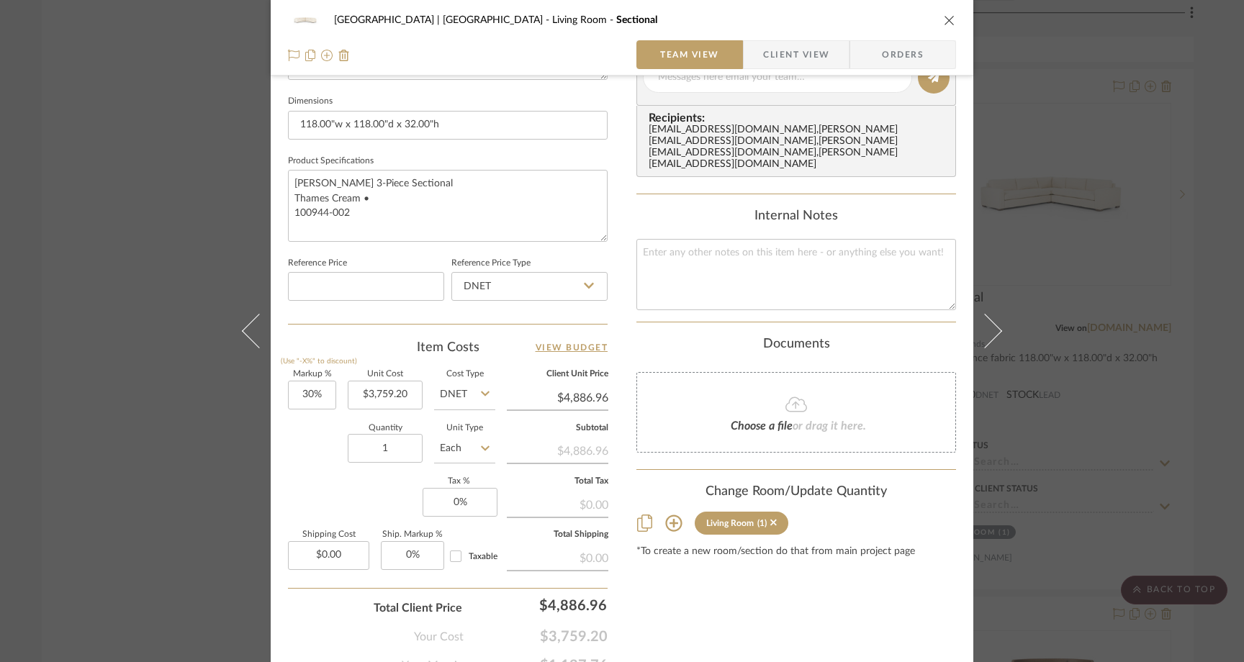
click at [667, 515] on icon at bounding box center [673, 523] width 17 height 17
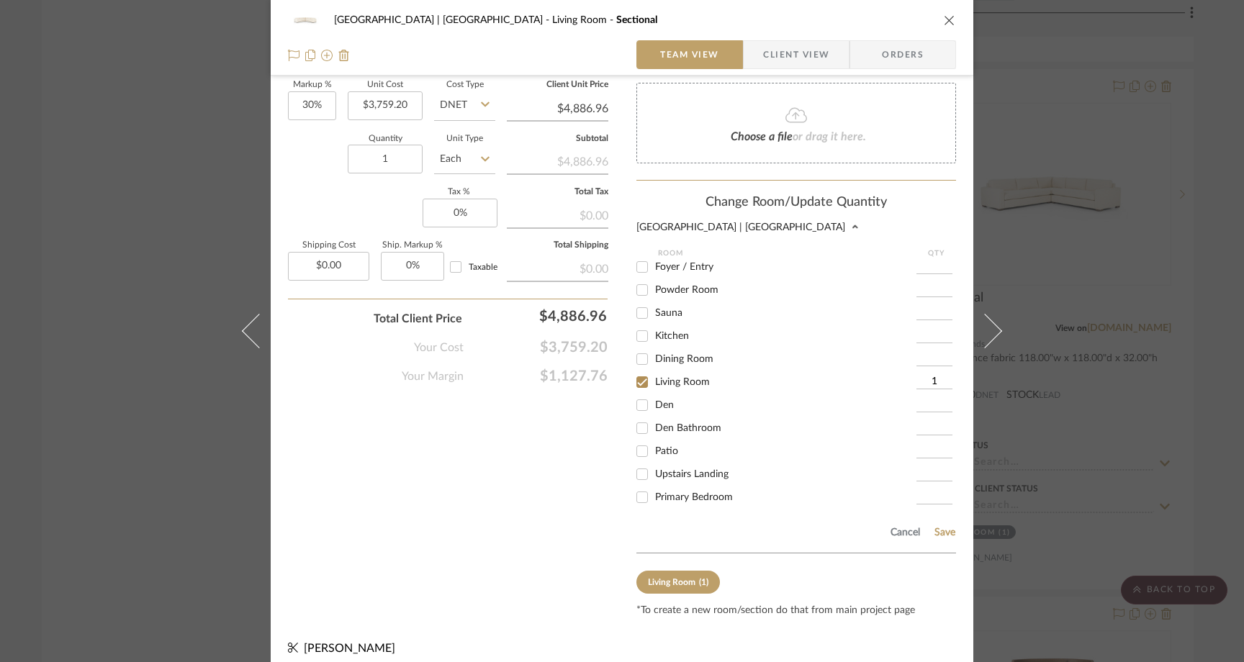
scroll to position [19, 0]
click at [944, 17] on icon "close" at bounding box center [950, 20] width 12 height 12
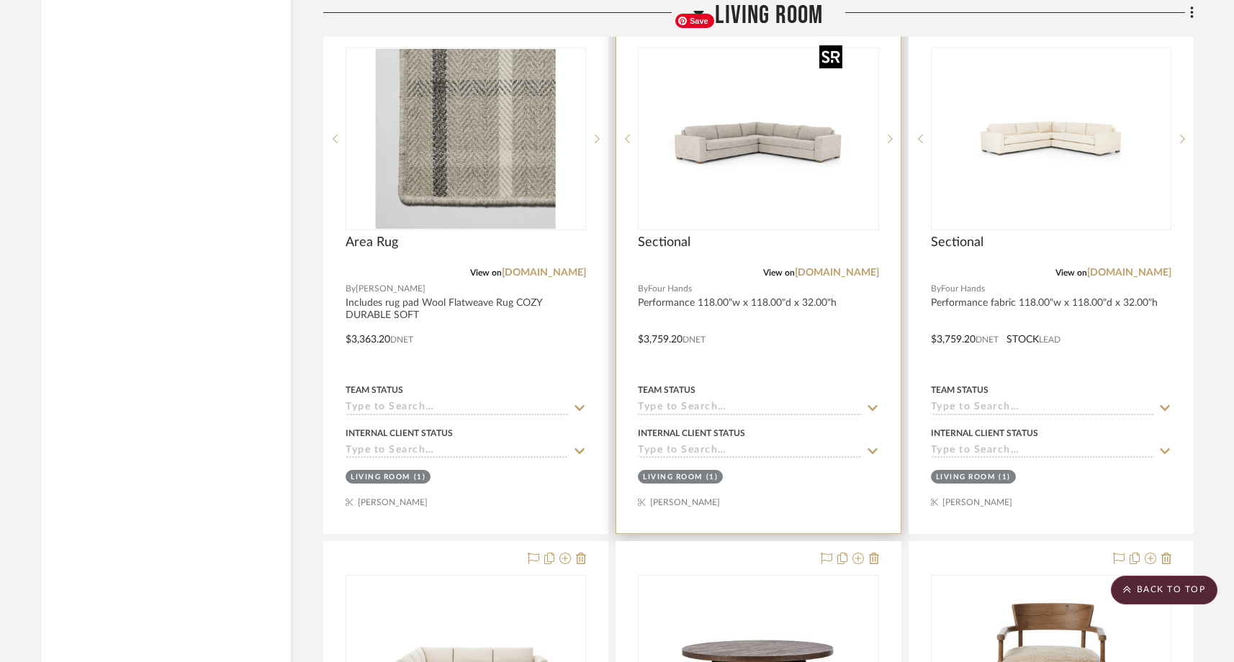
scroll to position [10707, 0]
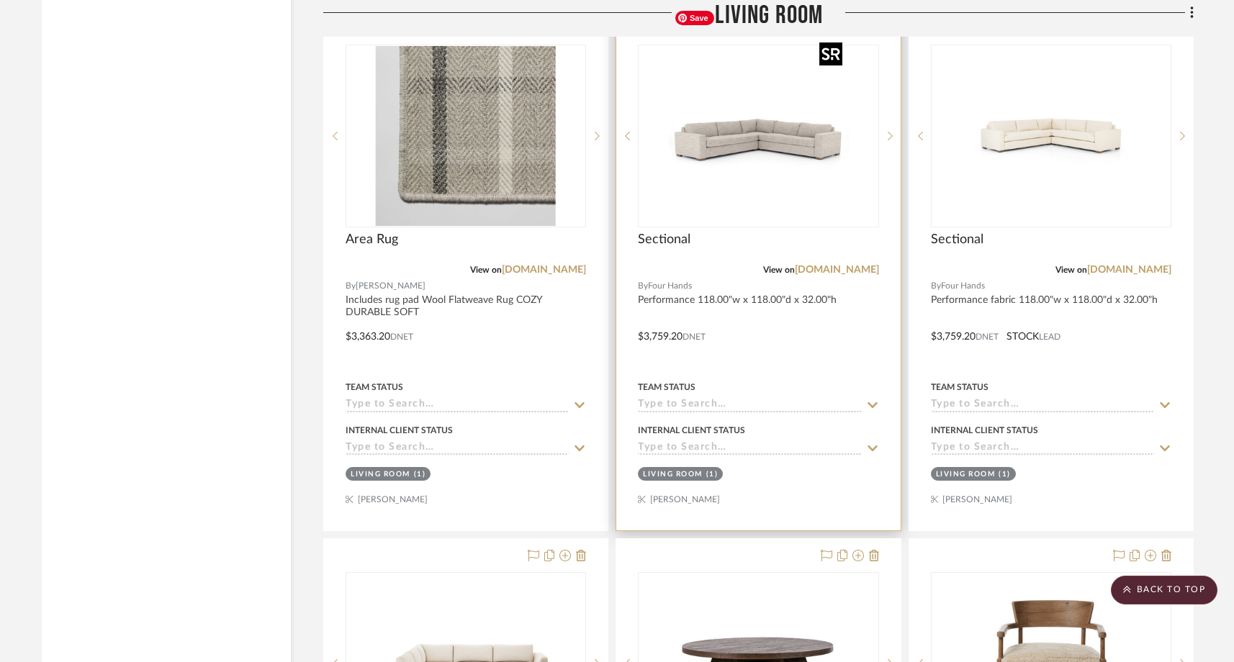
click at [846, 128] on img "0" at bounding box center [758, 136] width 180 height 180
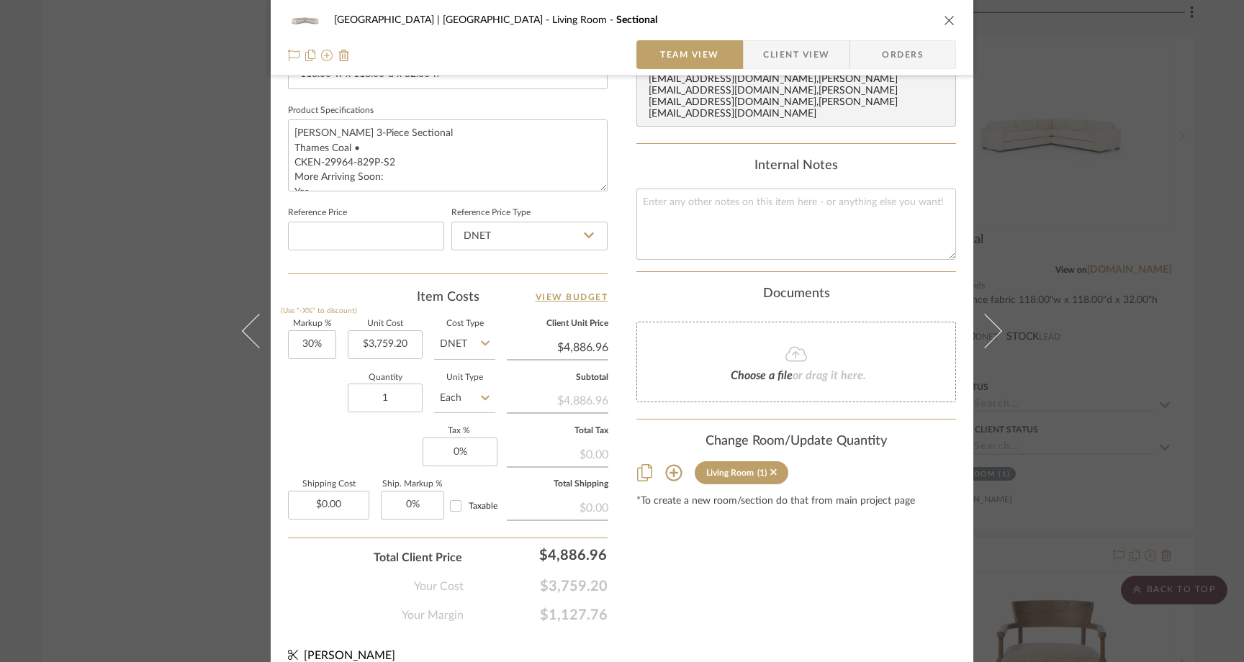
scroll to position [675, 0]
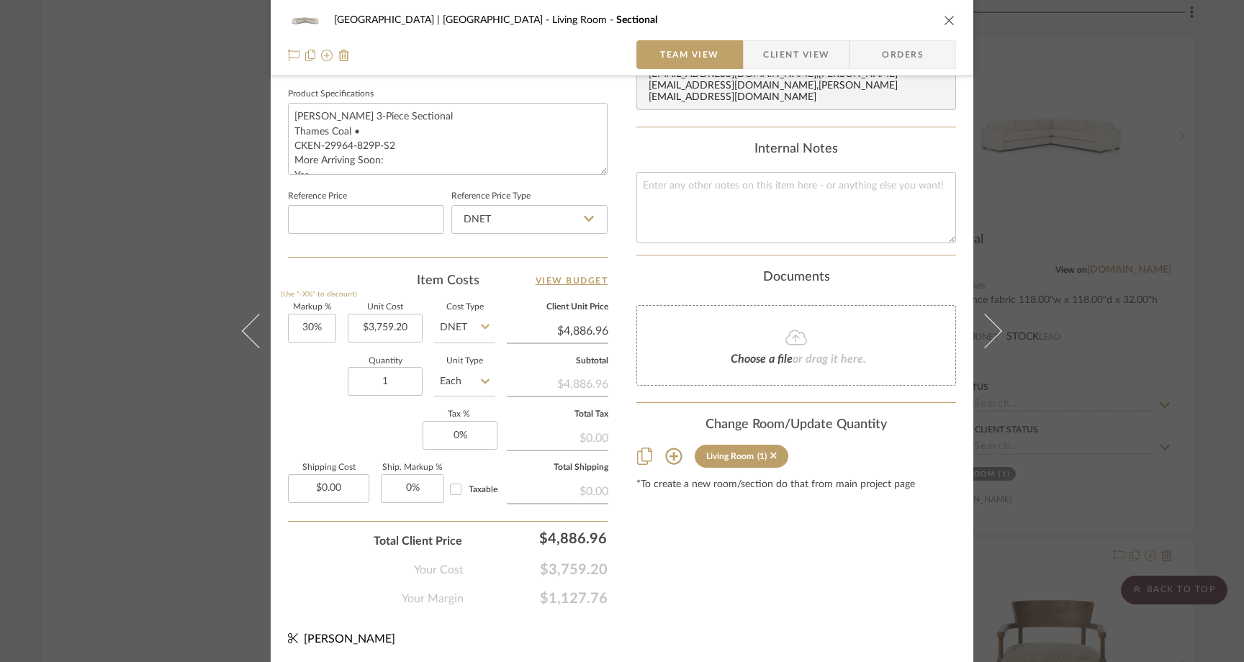
click at [669, 451] on icon at bounding box center [673, 456] width 17 height 17
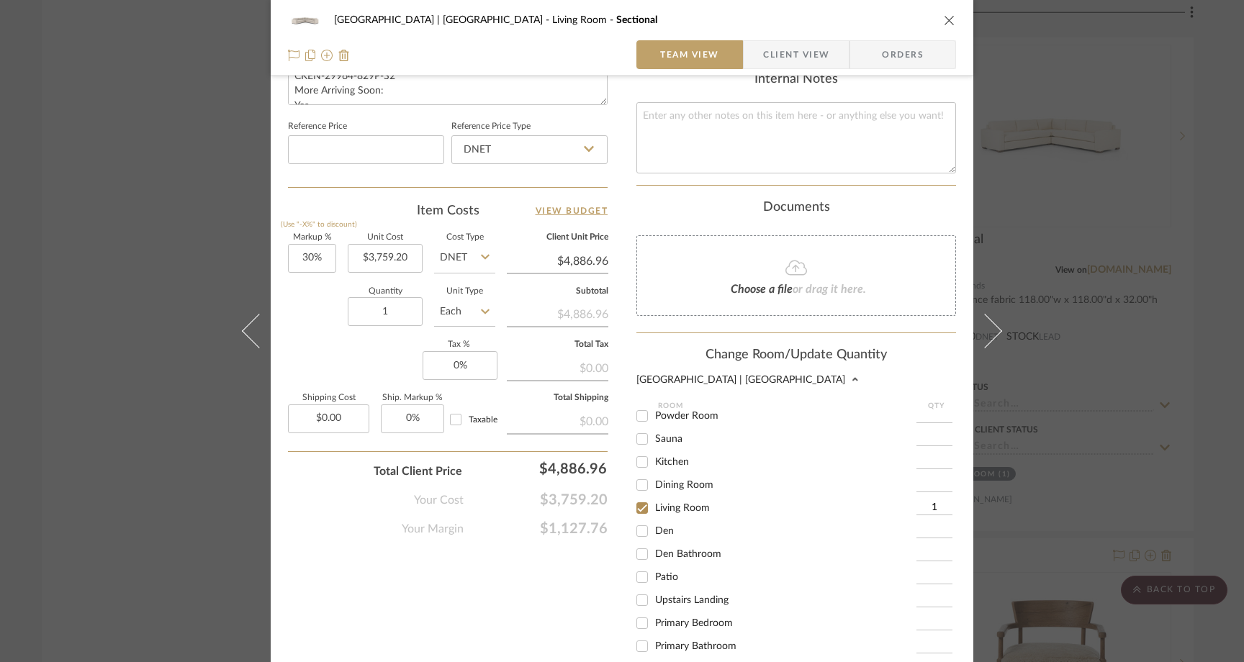
scroll to position [181, 0]
click at [947, 20] on icon "close" at bounding box center [950, 20] width 12 height 12
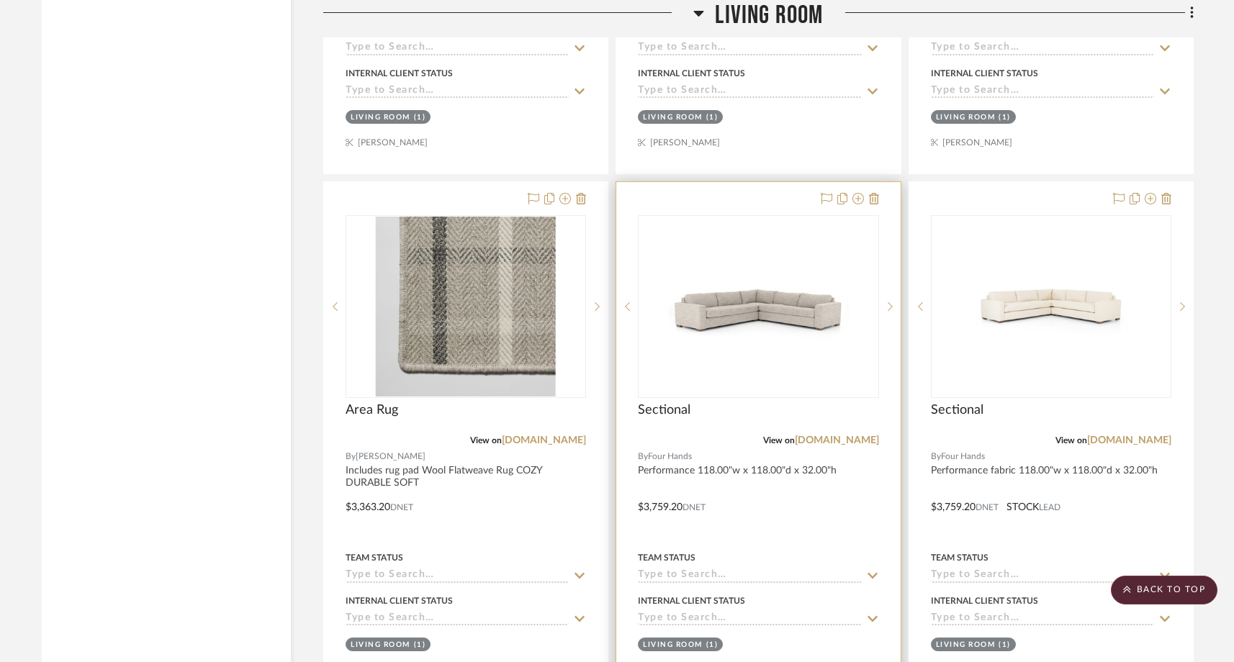
scroll to position [10519, 0]
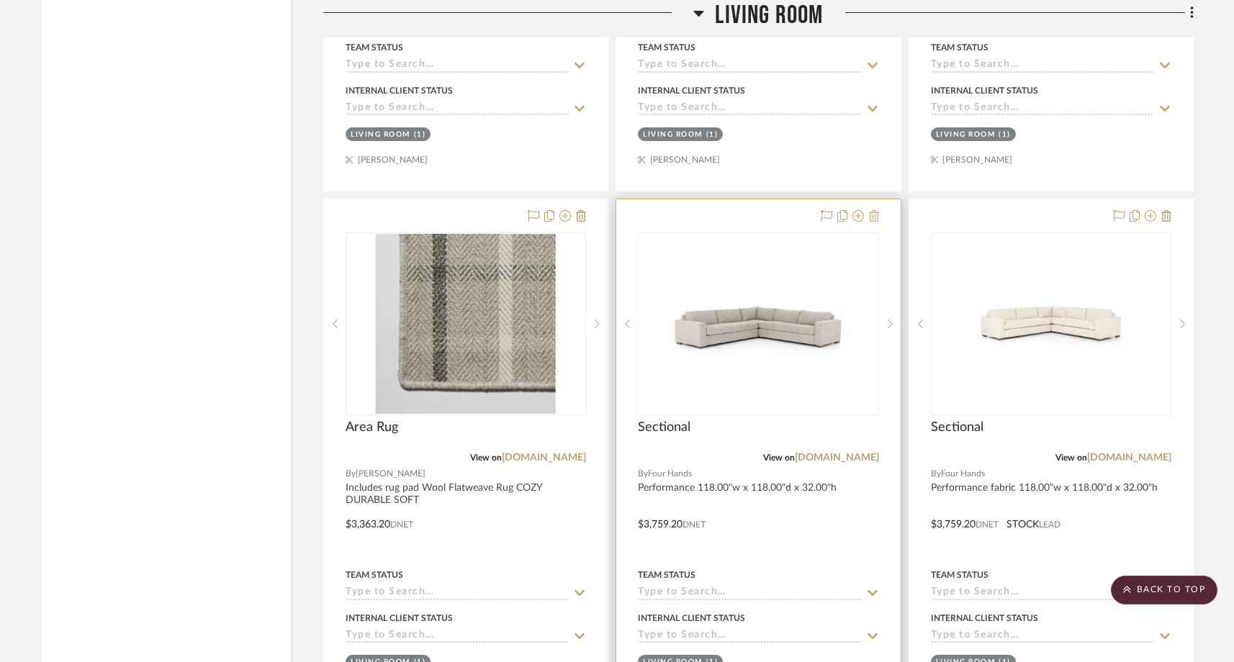
click at [875, 210] on icon at bounding box center [874, 216] width 10 height 12
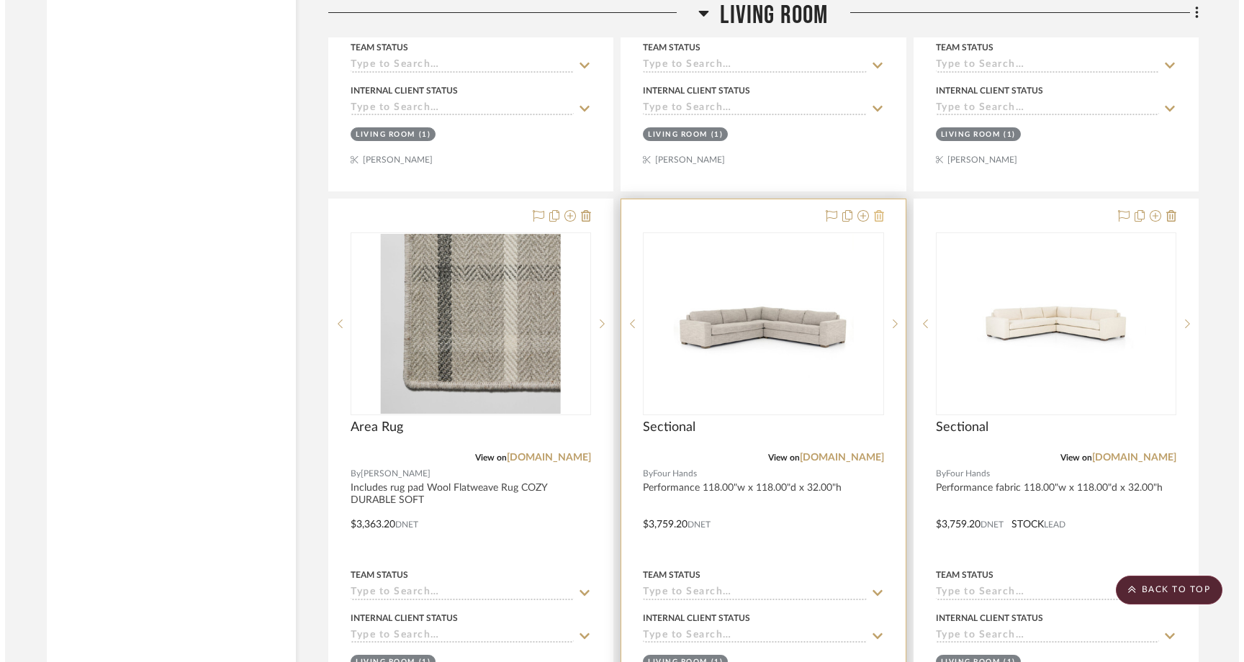
scroll to position [0, 0]
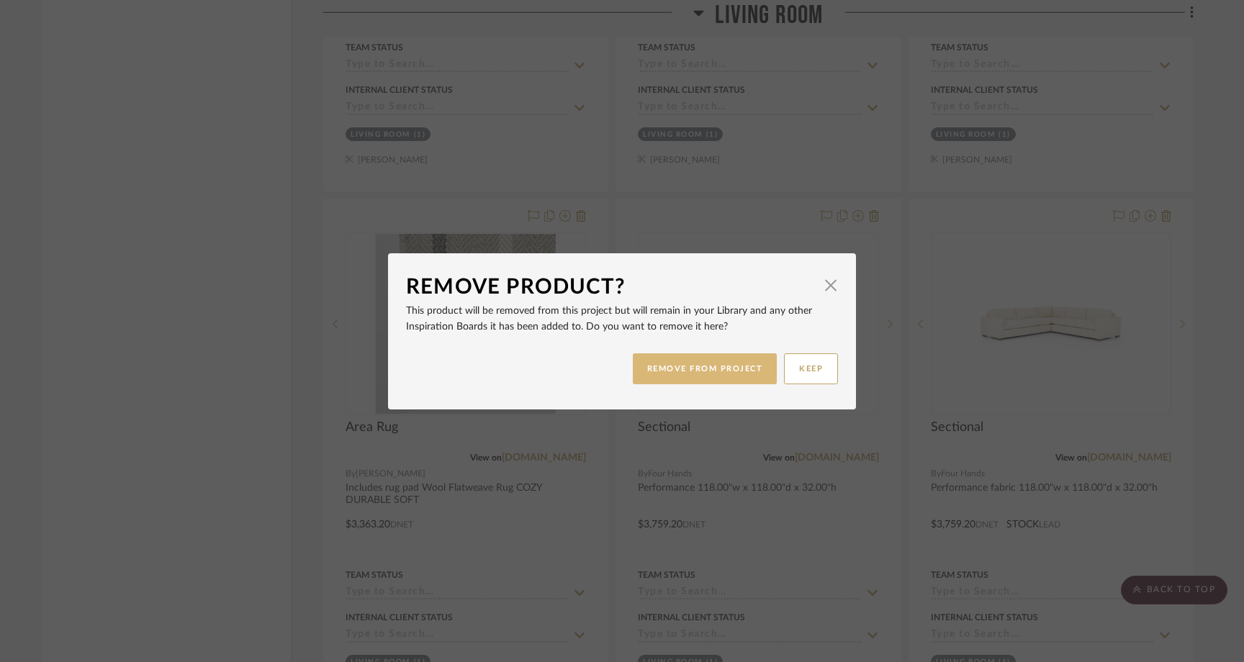
click at [690, 366] on button "REMOVE FROM PROJECT" at bounding box center [705, 368] width 145 height 31
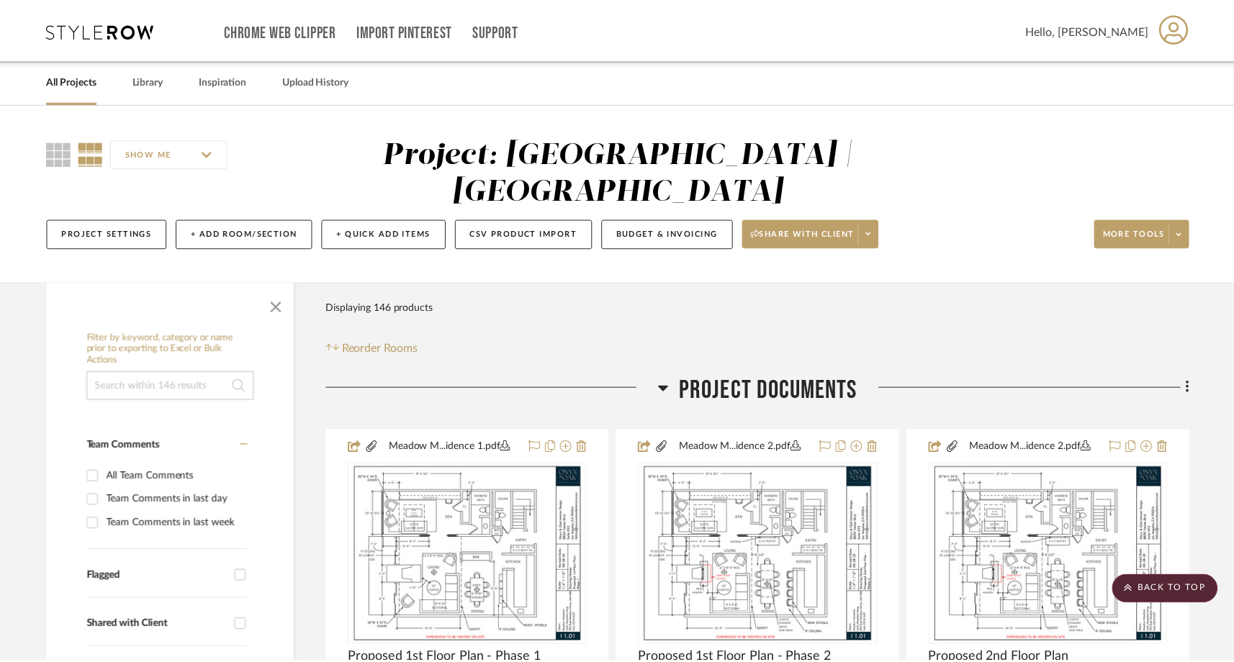
scroll to position [10519, 0]
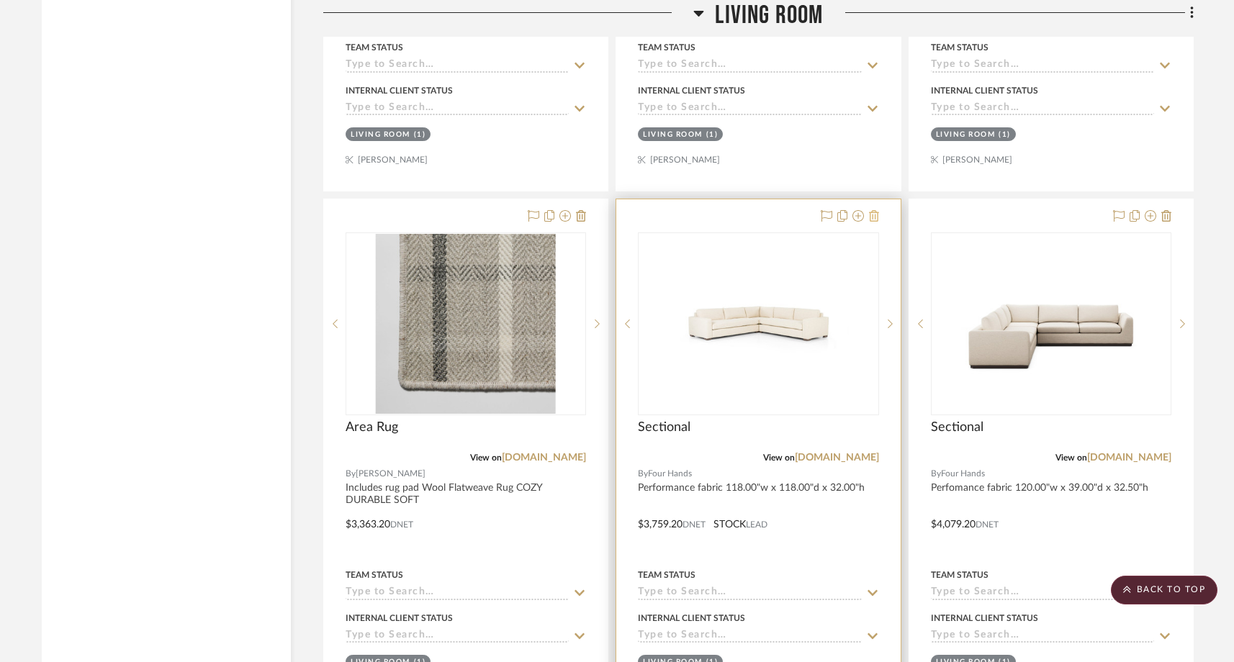
click at [1165, 210] on icon at bounding box center [1166, 216] width 10 height 12
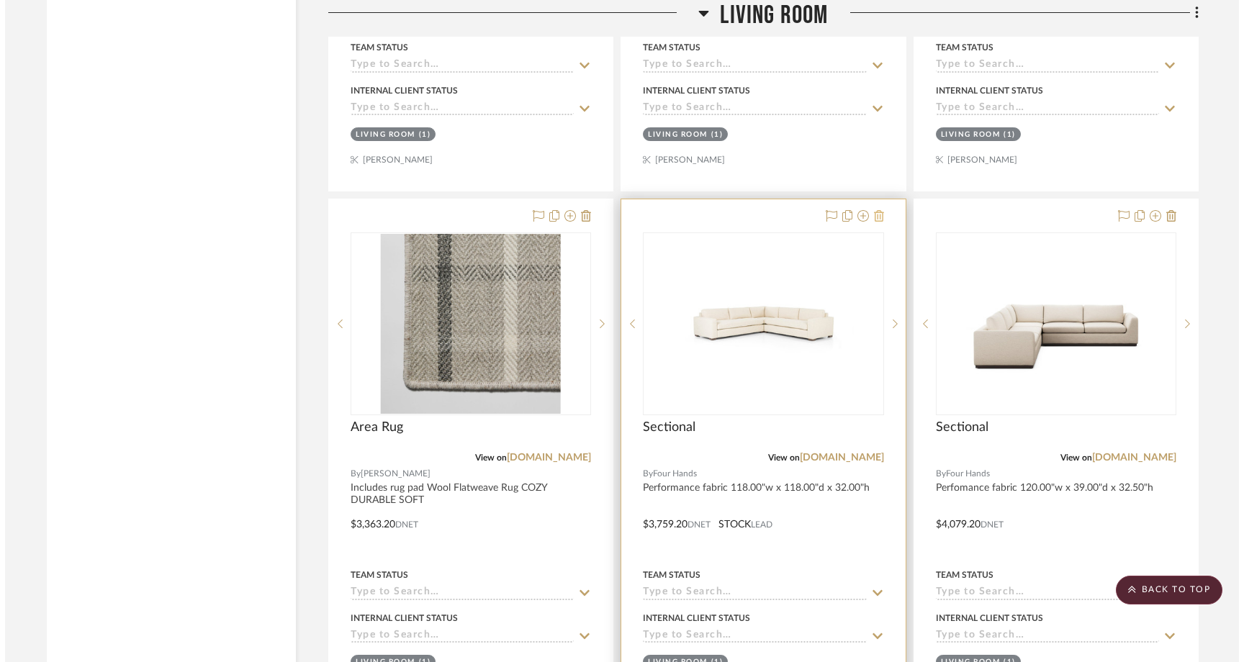
scroll to position [0, 0]
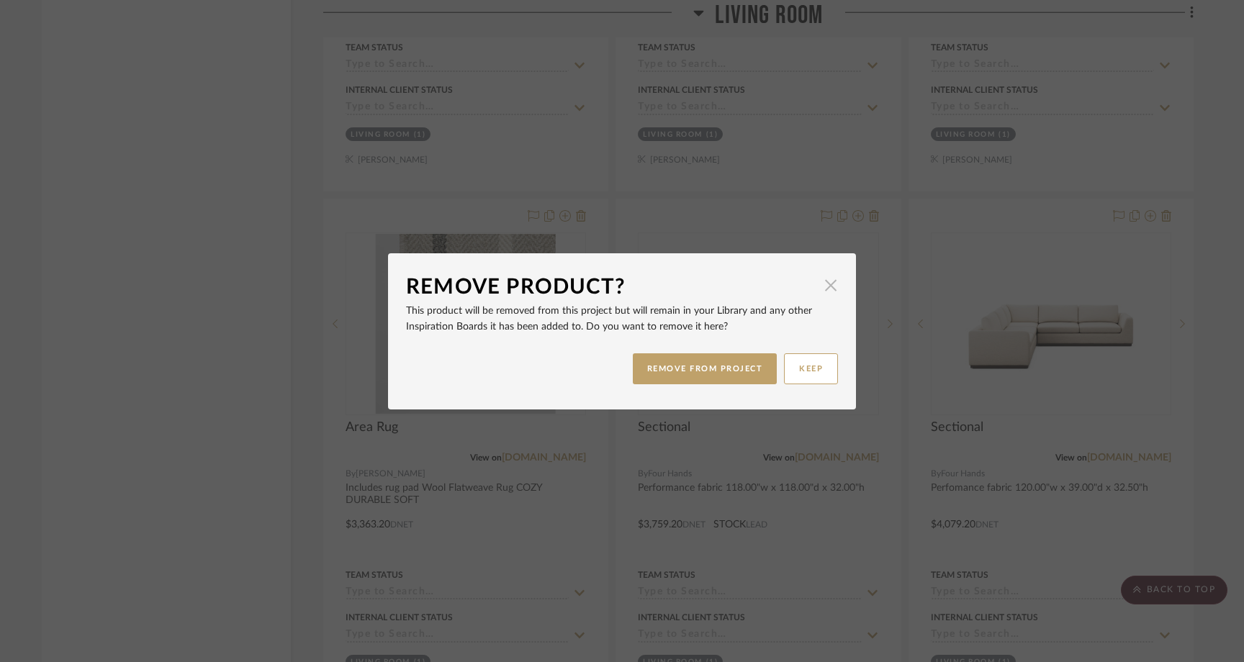
click at [828, 293] on span "button" at bounding box center [830, 285] width 29 height 29
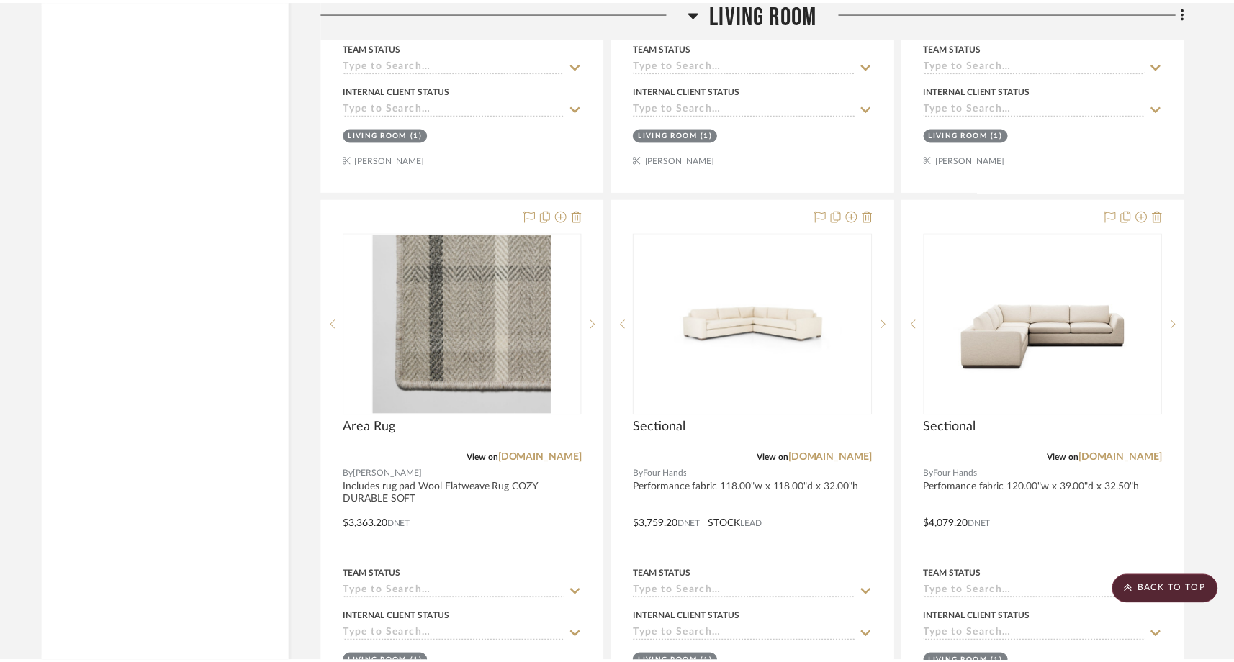
scroll to position [10519, 0]
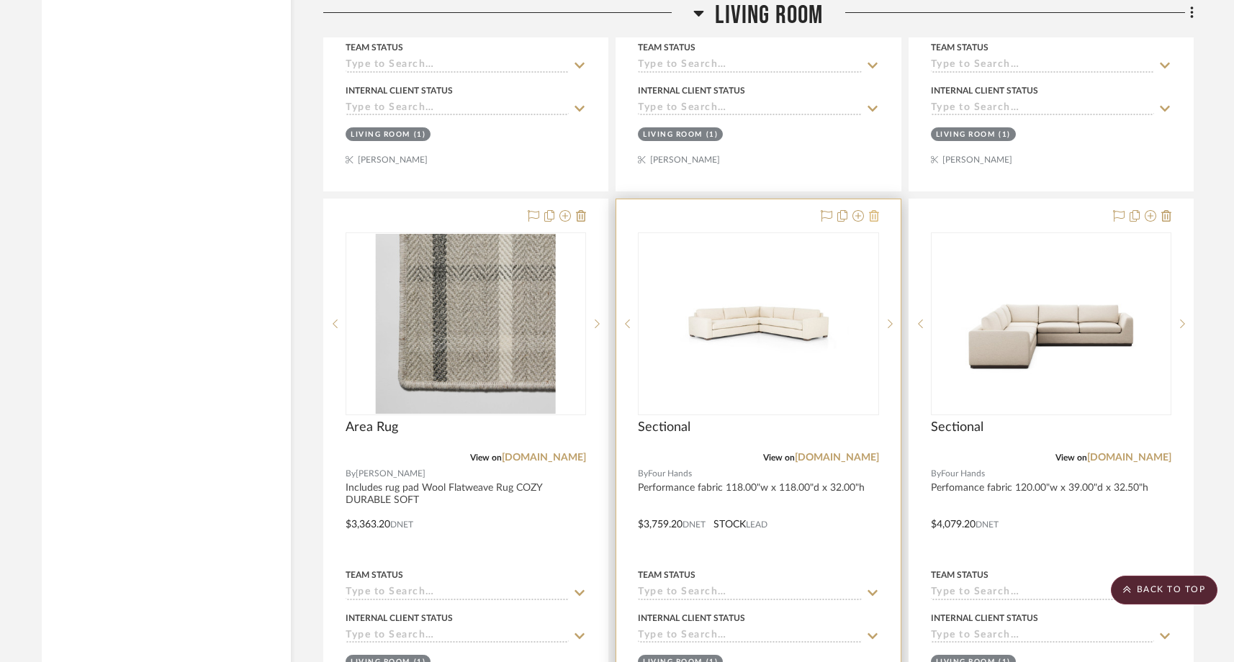
click at [878, 210] on icon at bounding box center [874, 216] width 10 height 12
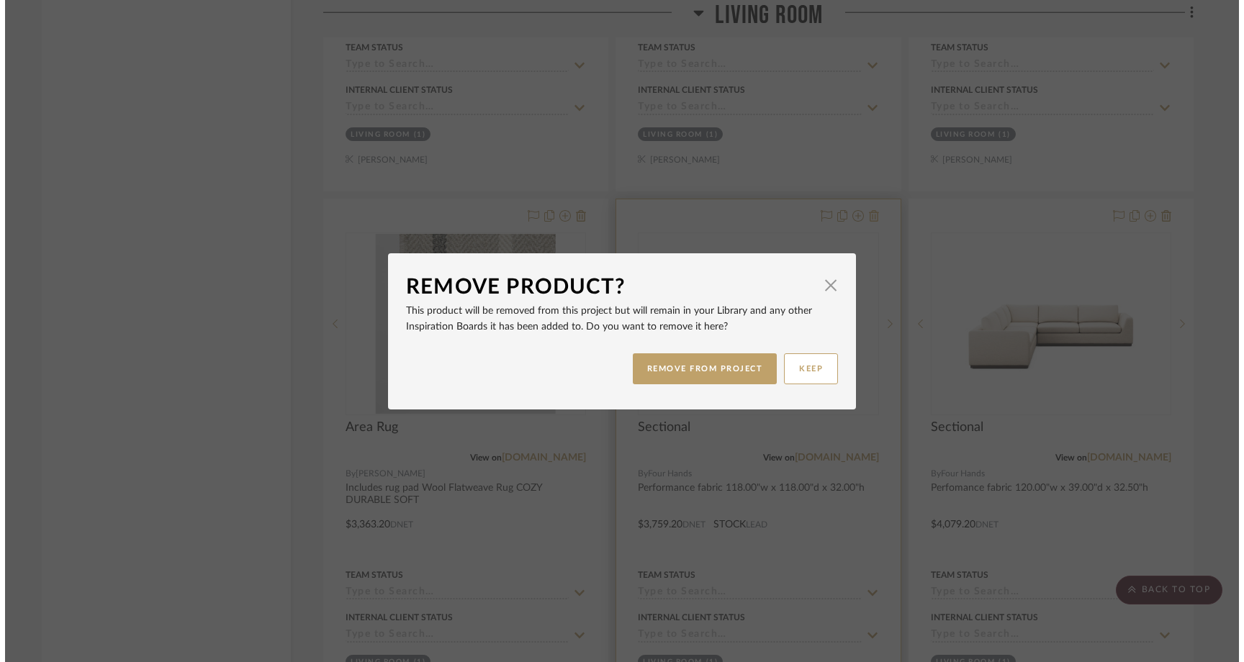
scroll to position [0, 0]
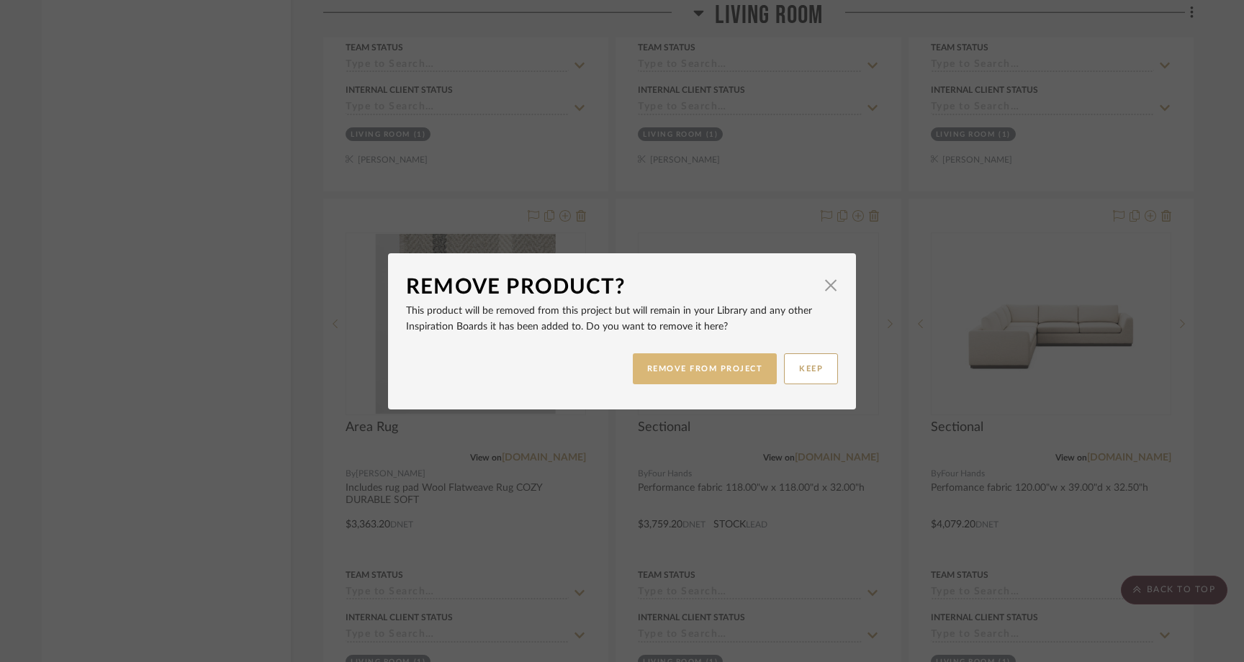
click at [751, 361] on button "REMOVE FROM PROJECT" at bounding box center [705, 368] width 145 height 31
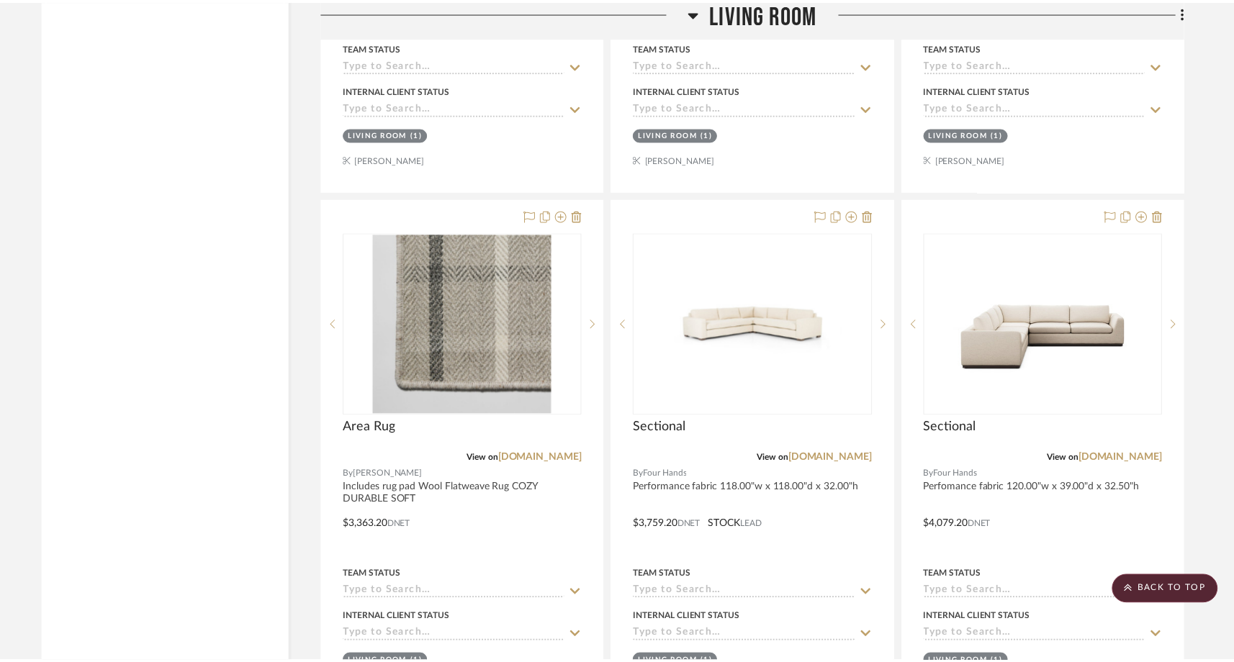
scroll to position [10519, 0]
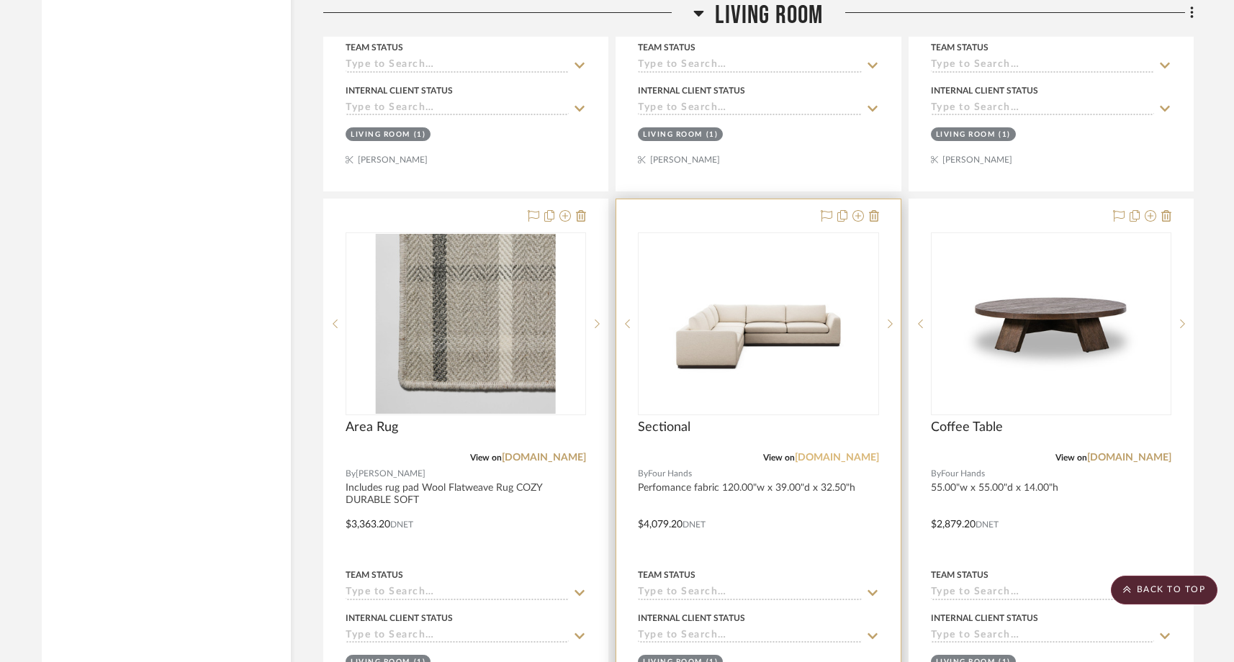
click at [839, 453] on link "[DOMAIN_NAME]" at bounding box center [837, 458] width 84 height 10
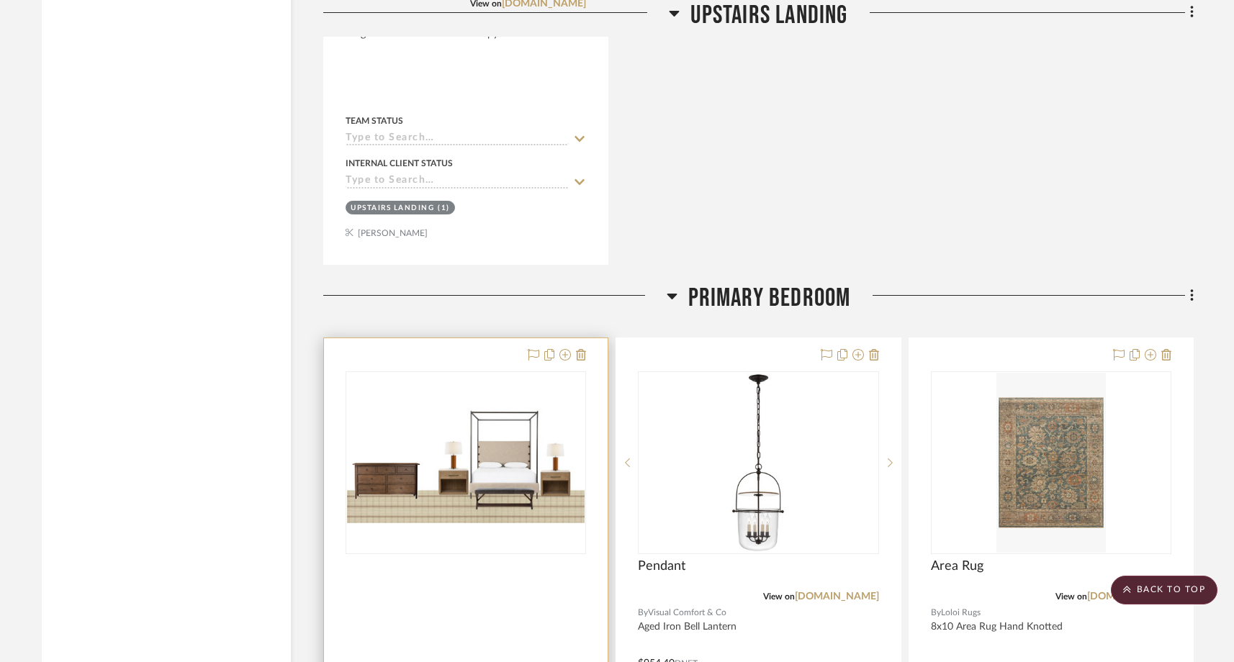
scroll to position [17273, 0]
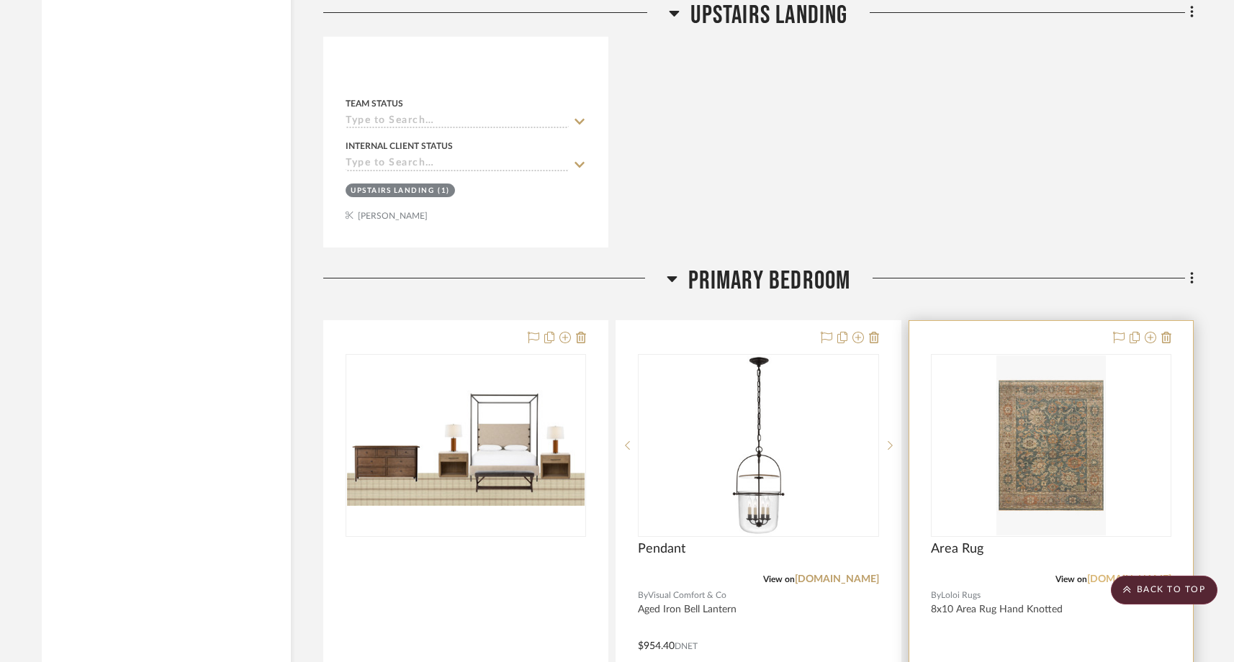
click at [1119, 574] on link "loloirugs.com" at bounding box center [1129, 579] width 84 height 10
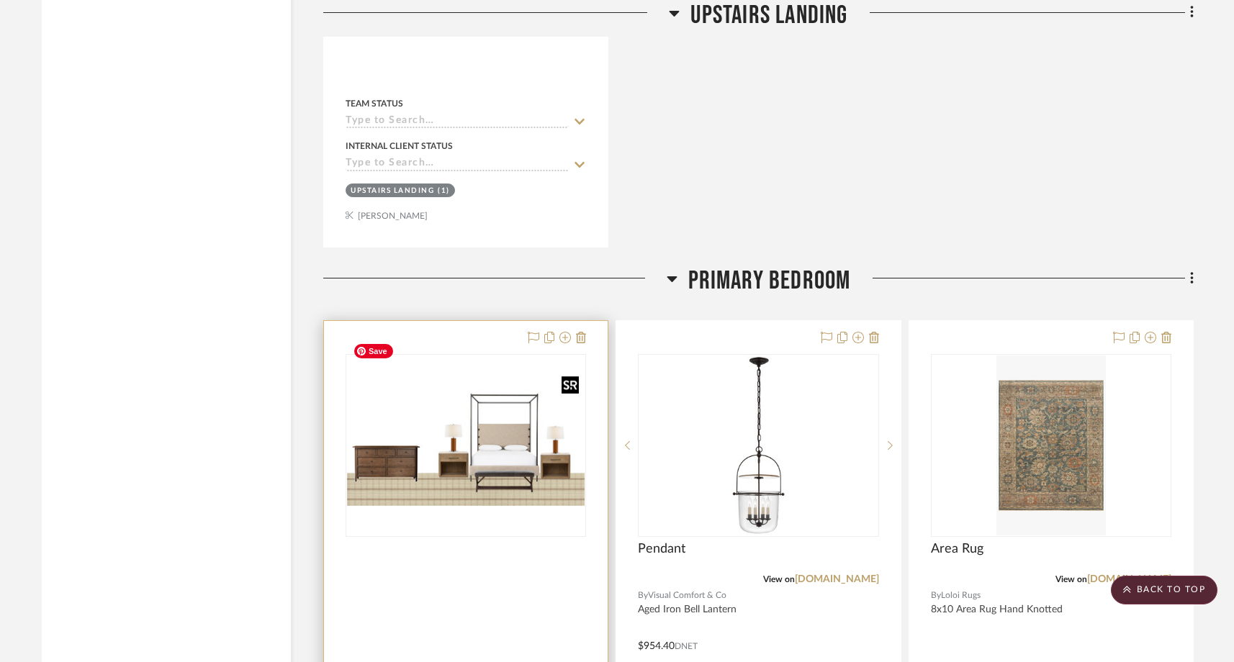
click at [476, 385] on img "0" at bounding box center [466, 445] width 238 height 121
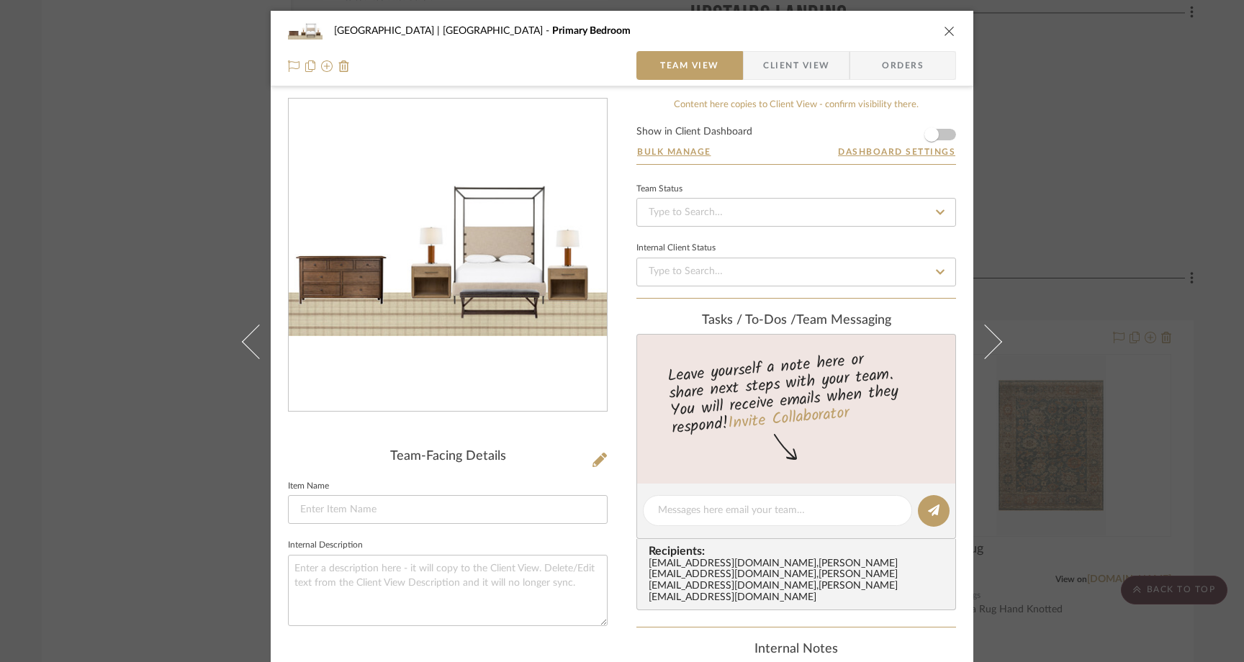
scroll to position [12, 0]
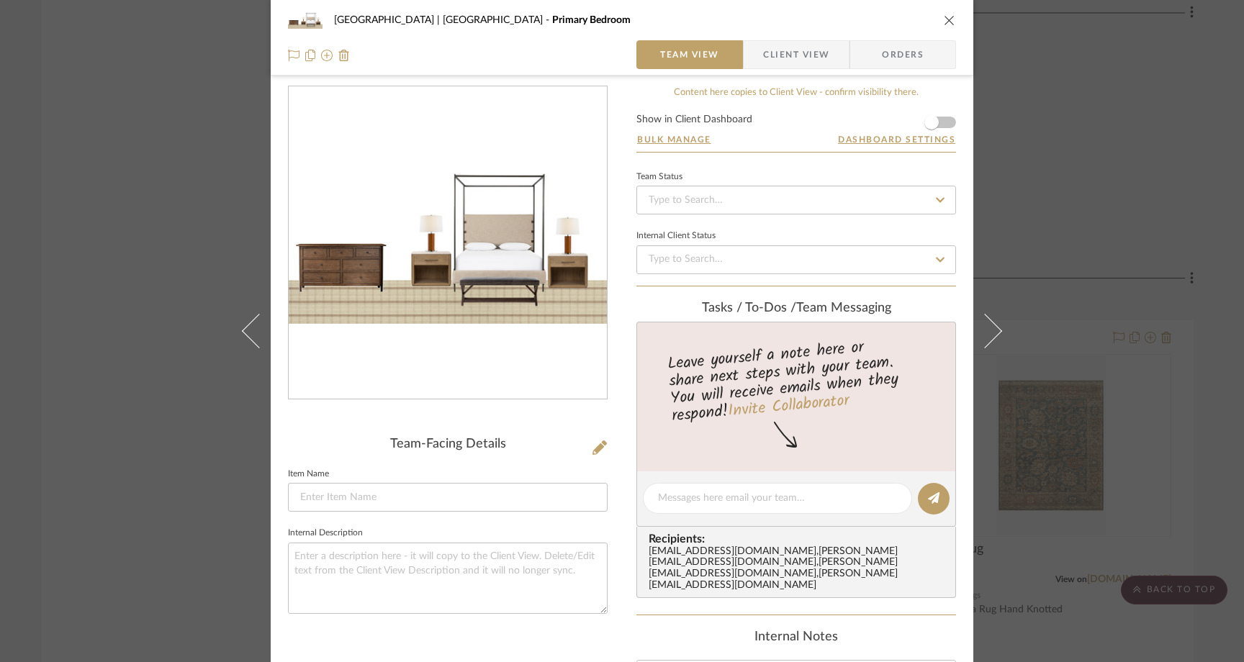
click at [945, 18] on icon "close" at bounding box center [950, 20] width 12 height 12
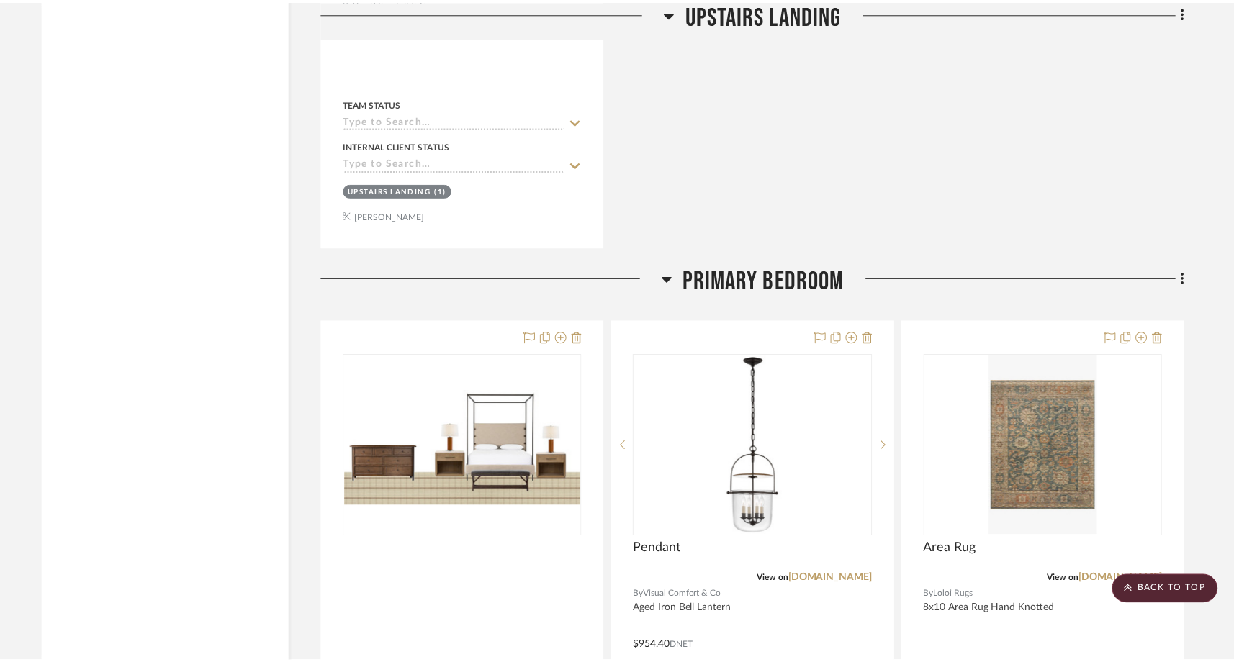
scroll to position [17273, 0]
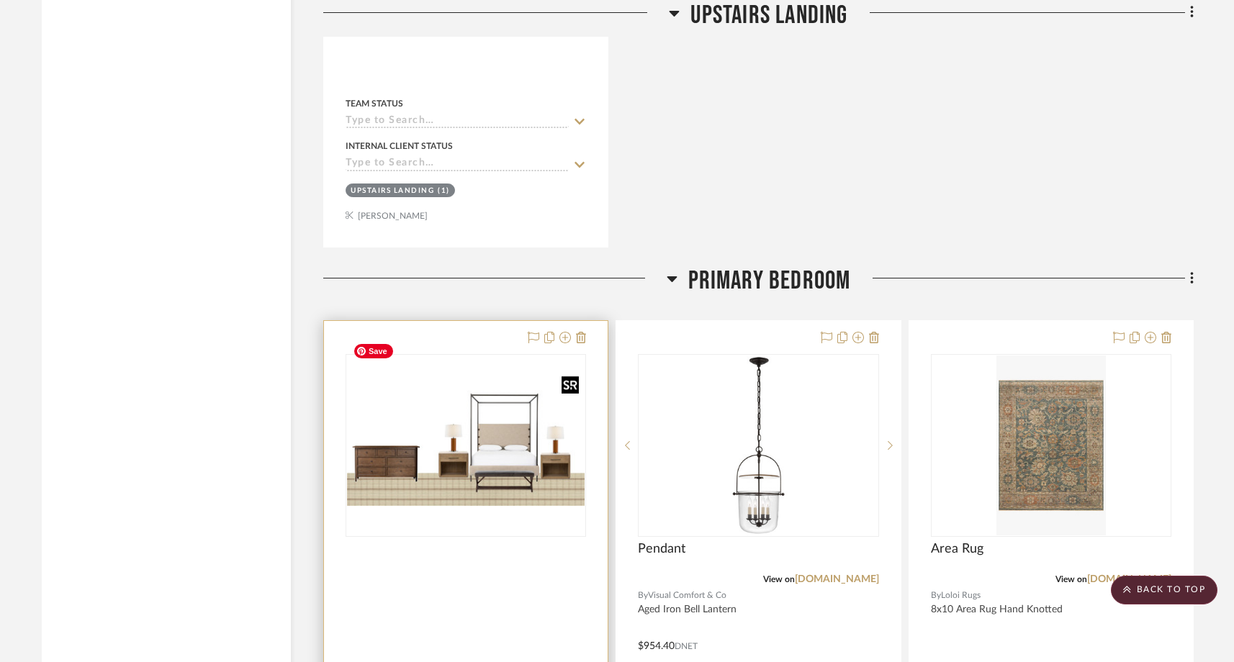
click at [443, 392] on img "0" at bounding box center [466, 445] width 238 height 121
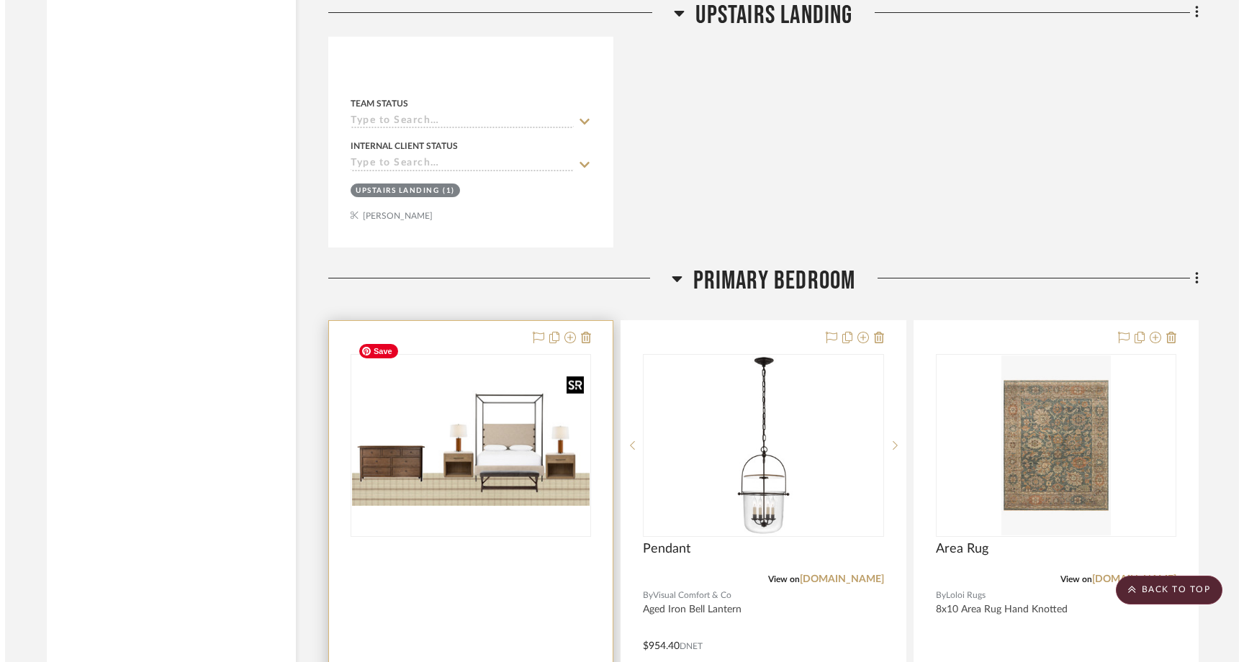
scroll to position [0, 0]
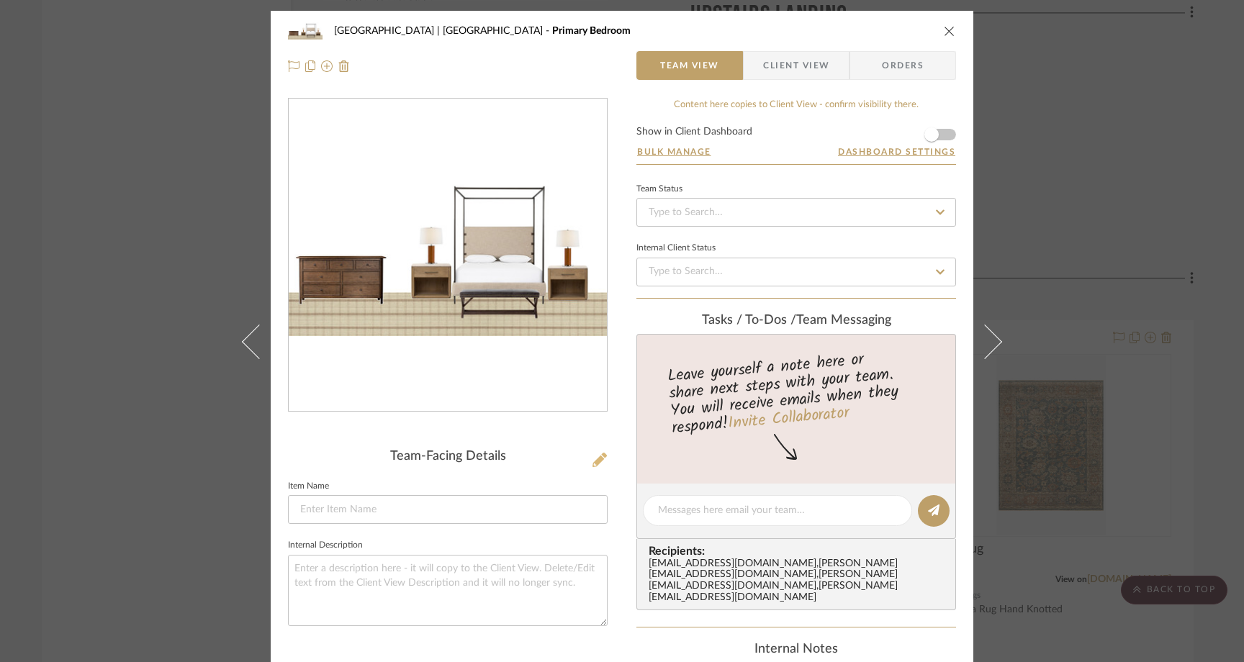
click at [592, 463] on icon at bounding box center [599, 460] width 14 height 14
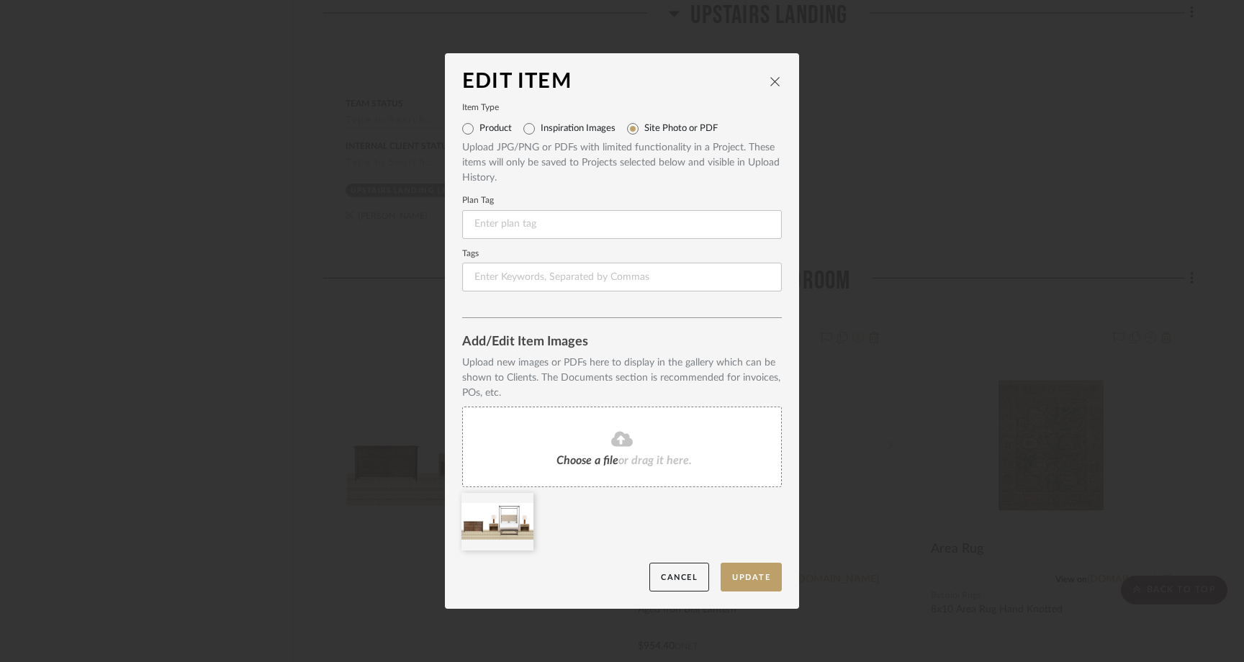
click at [592, 463] on span "Choose a file" at bounding box center [587, 461] width 62 height 12
click at [623, 440] on icon at bounding box center [622, 438] width 22 height 15
click at [518, 502] on icon at bounding box center [523, 503] width 10 height 12
click at [764, 579] on button "Update" at bounding box center [751, 578] width 61 height 30
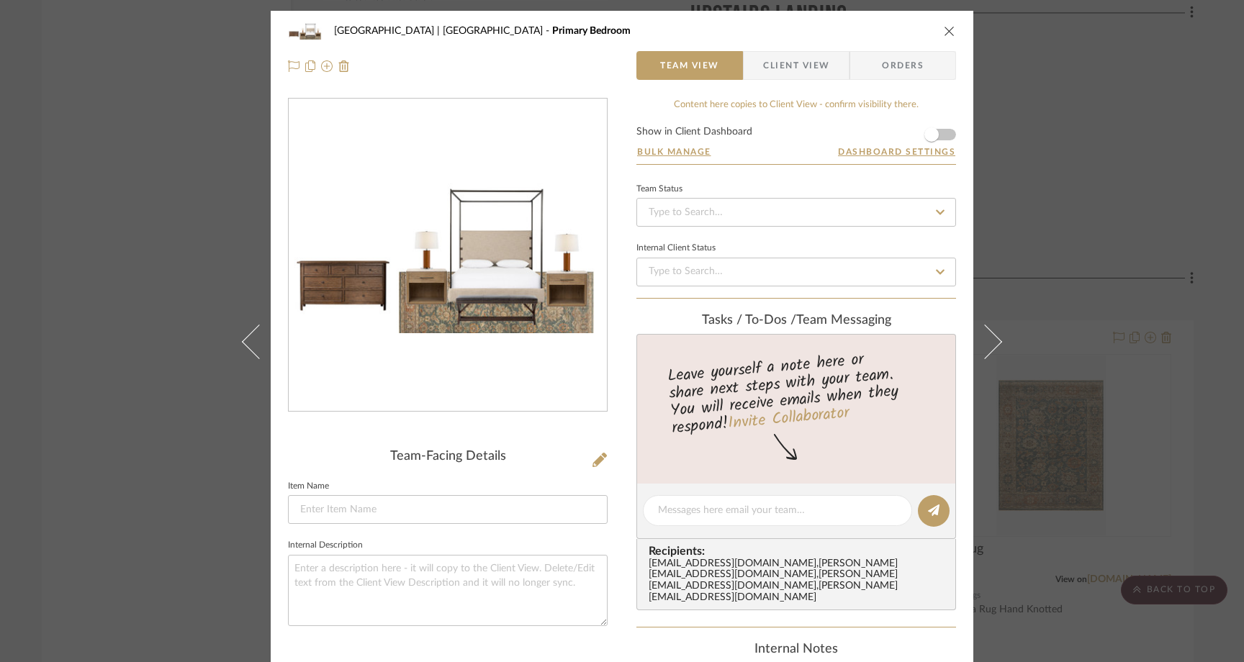
click at [947, 25] on icon "close" at bounding box center [950, 31] width 12 height 12
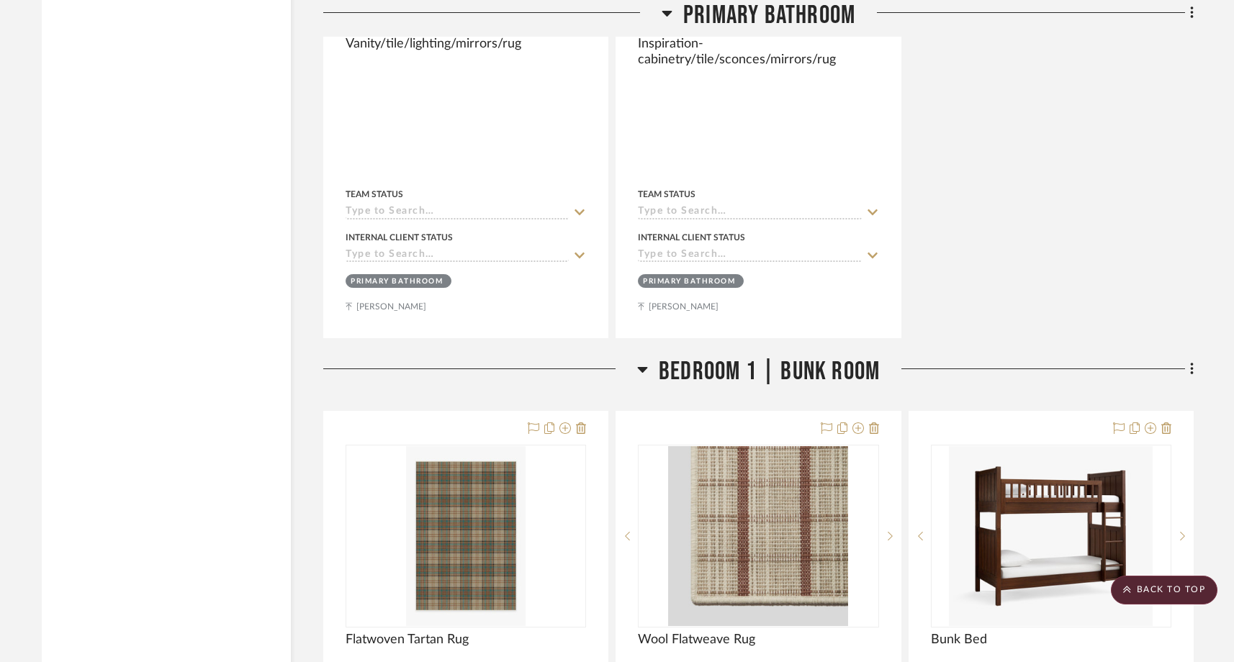
scroll to position [19487, 0]
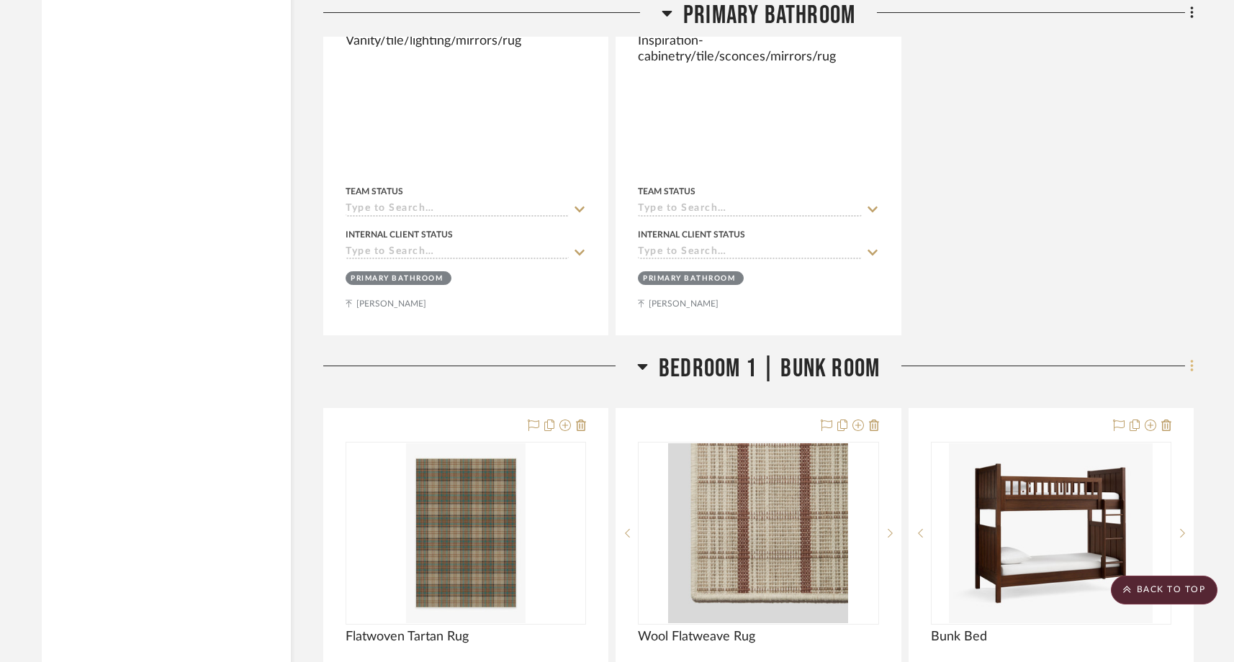
click at [1191, 358] on icon at bounding box center [1192, 366] width 4 height 16
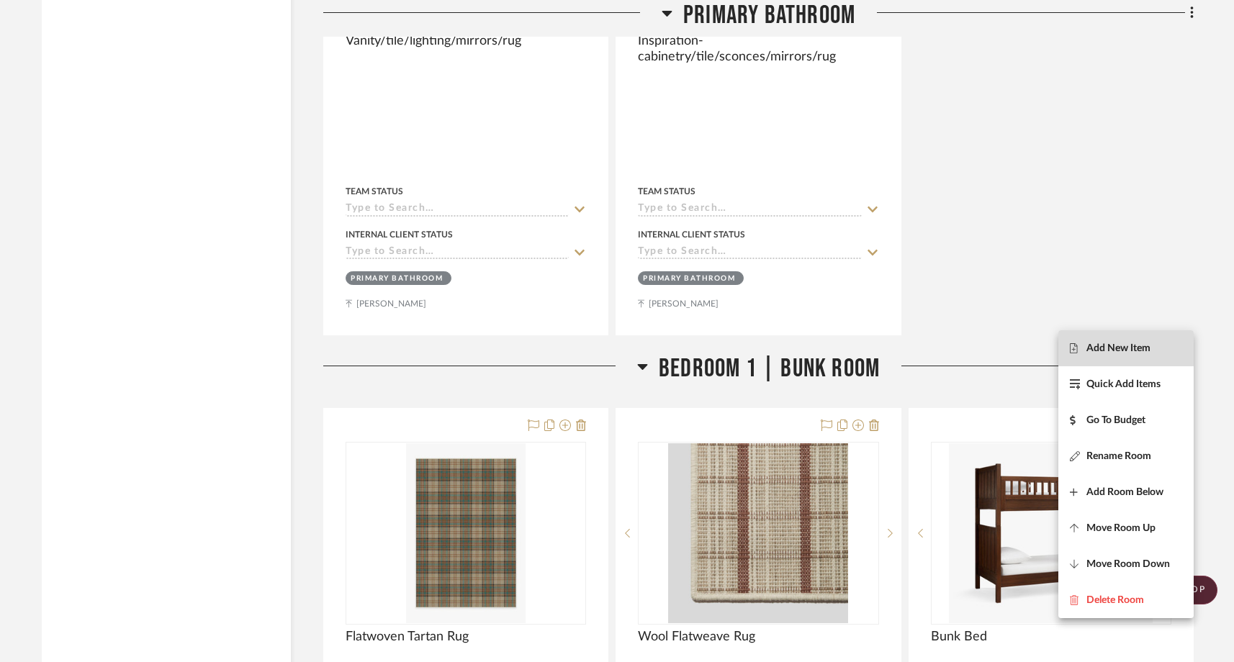
click at [1123, 352] on span "Add New Item" at bounding box center [1118, 349] width 64 height 12
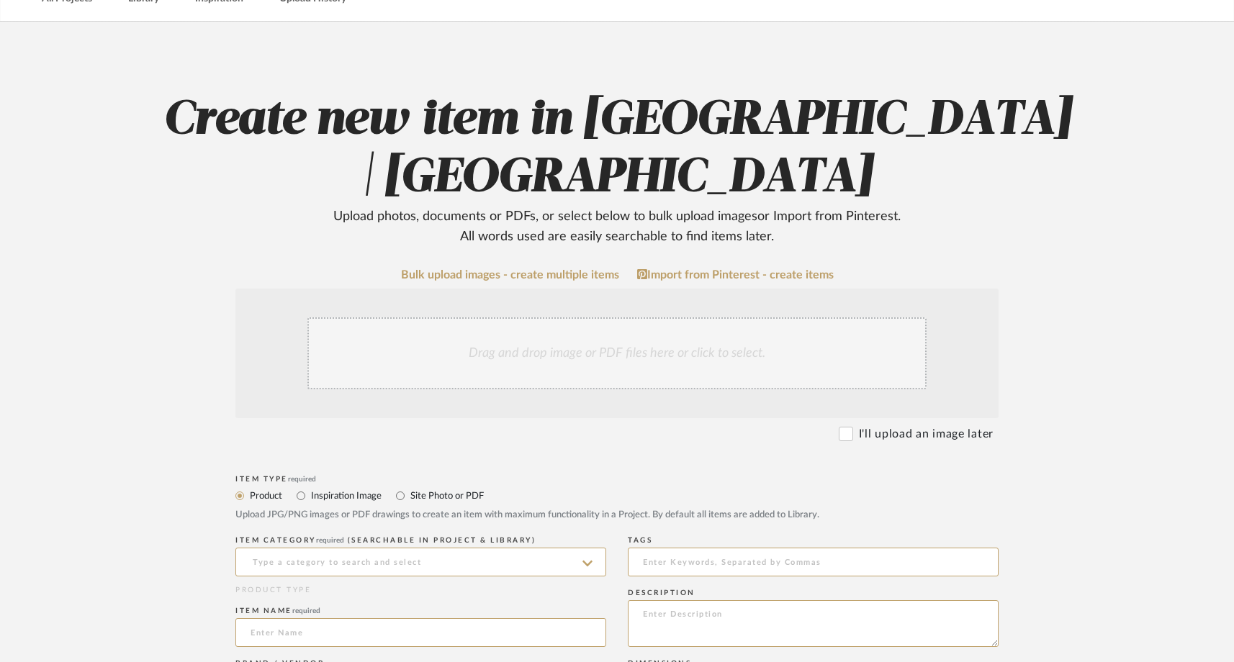
scroll to position [93, 0]
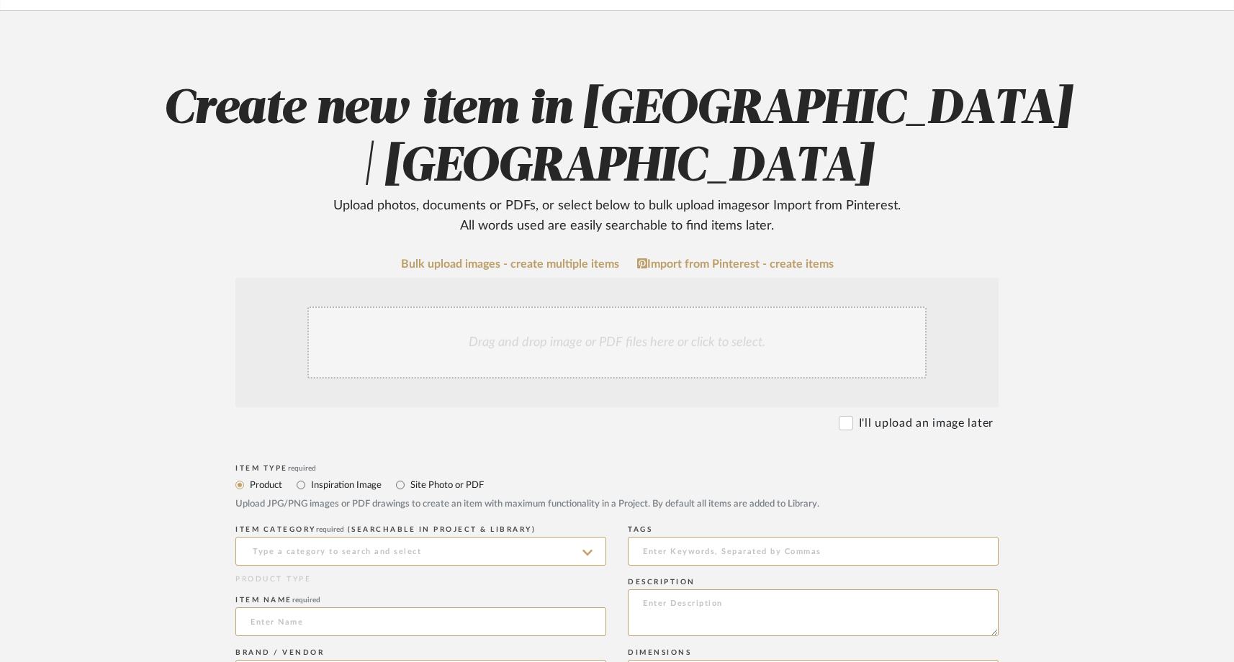
click at [655, 350] on div "Drag and drop image or PDF files here or click to select." at bounding box center [616, 343] width 619 height 72
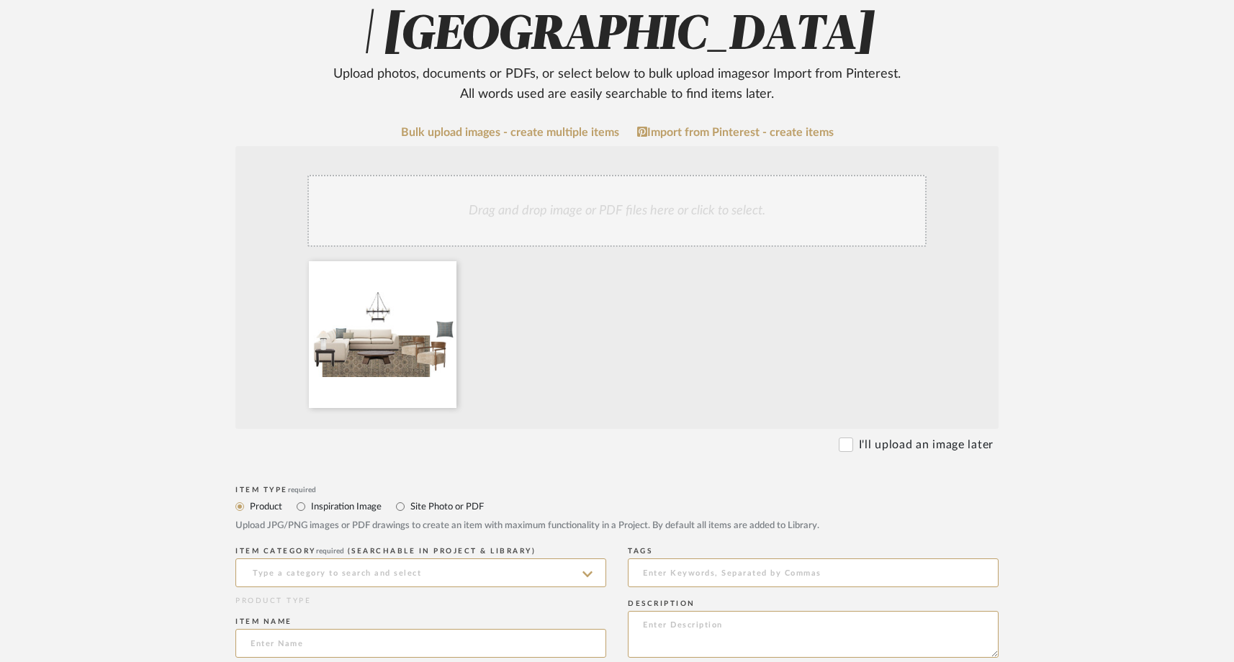
scroll to position [245, 0]
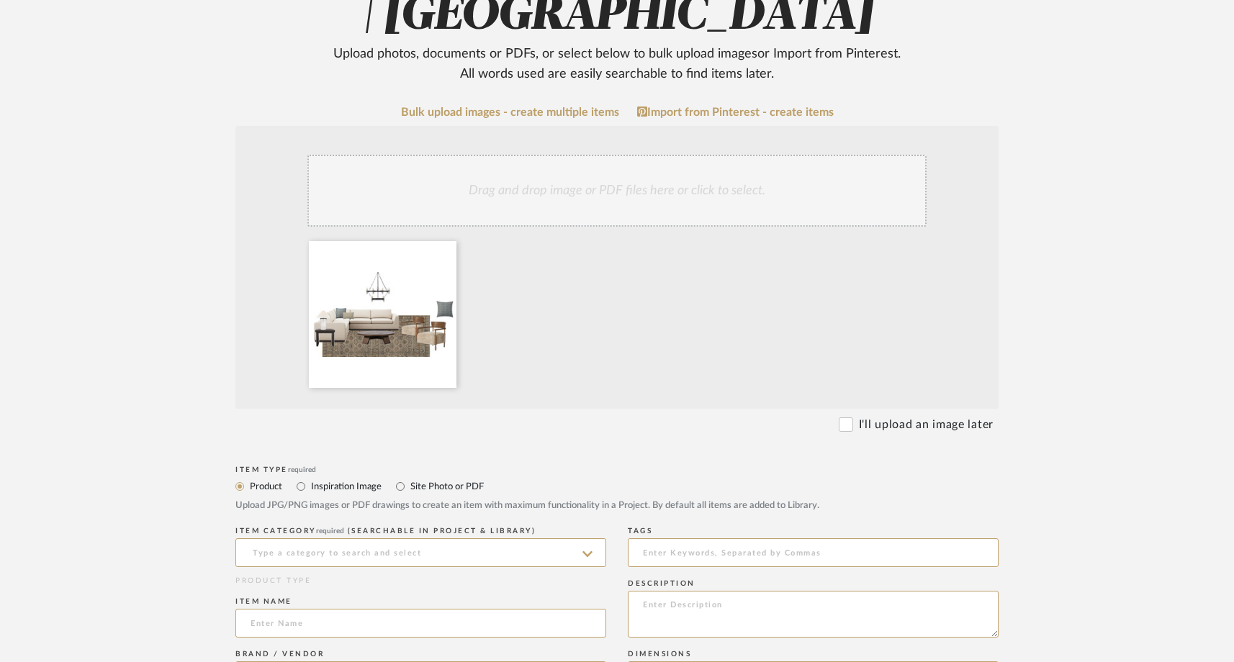
click at [413, 491] on label "Site Photo or PDF" at bounding box center [446, 487] width 75 height 16
click at [409, 491] on input "Site Photo or PDF" at bounding box center [400, 486] width 17 height 17
radio input "true"
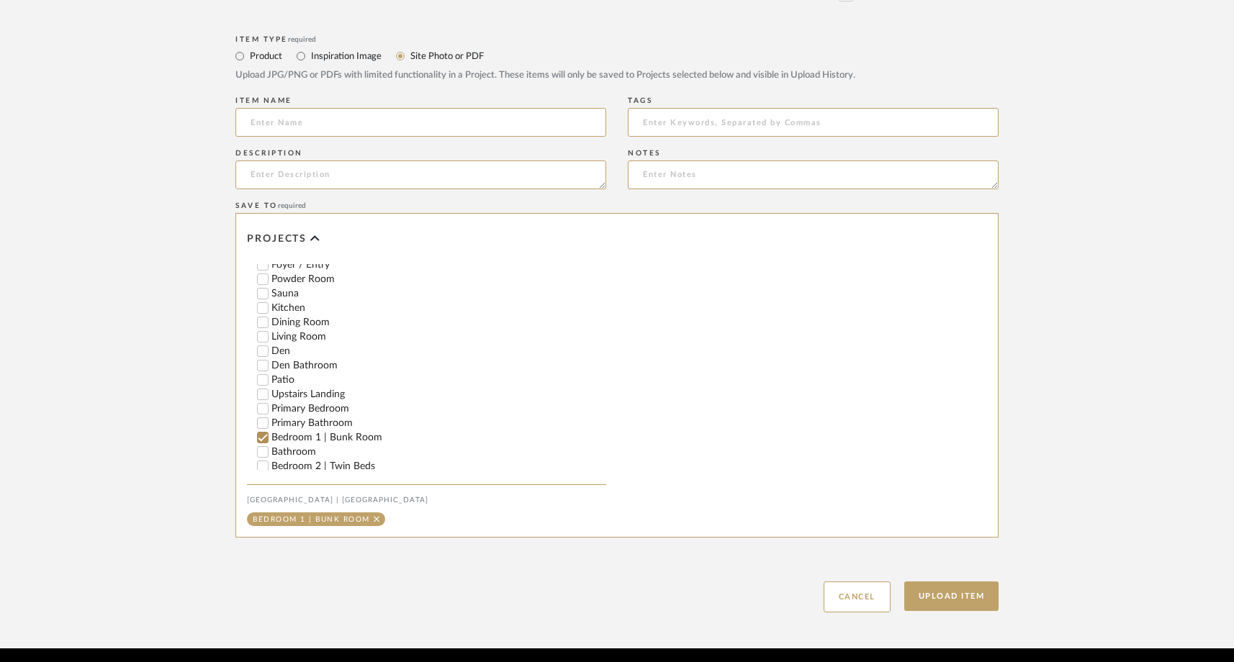
scroll to position [297, 0]
click at [261, 427] on input "Bedroom 1 | Bunk Room" at bounding box center [263, 434] width 14 height 14
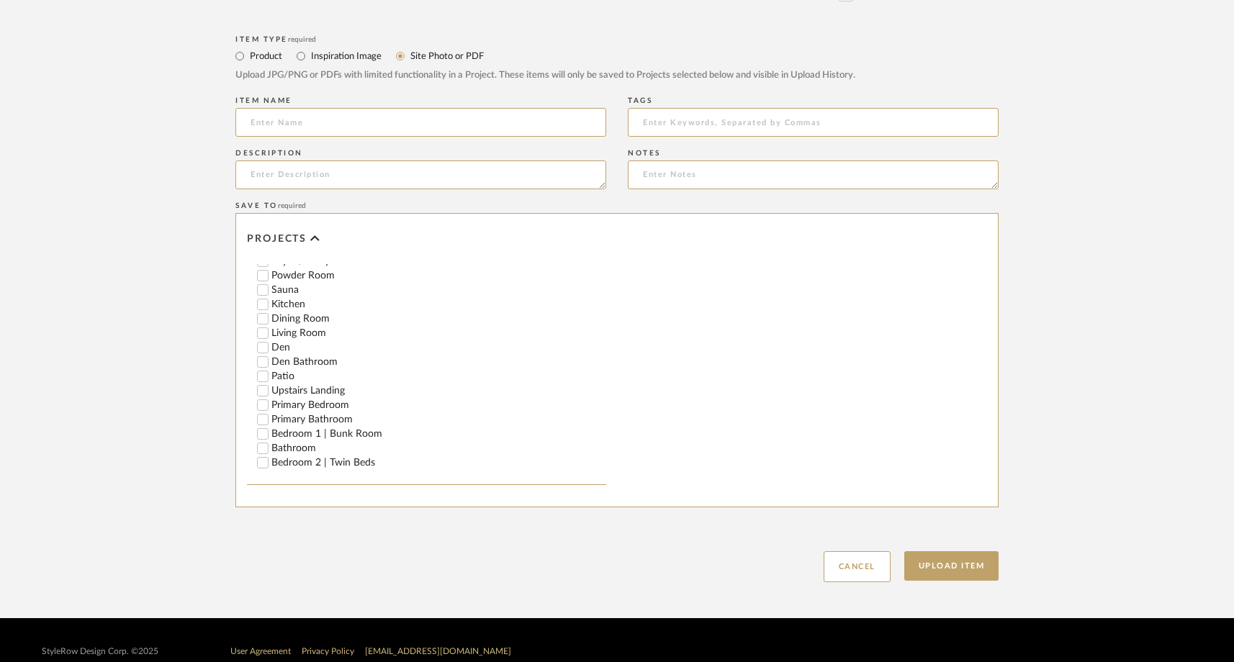
click at [261, 326] on input "Living Room" at bounding box center [263, 333] width 14 height 14
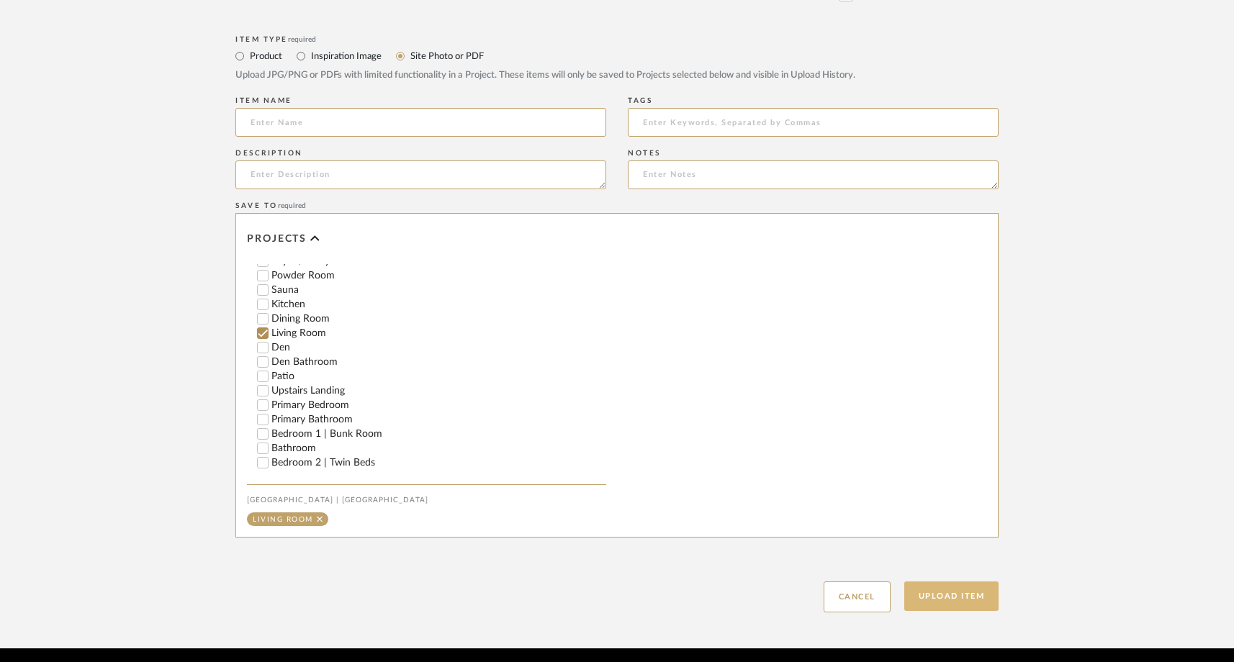
click at [928, 591] on button "Upload Item" at bounding box center [951, 597] width 95 height 30
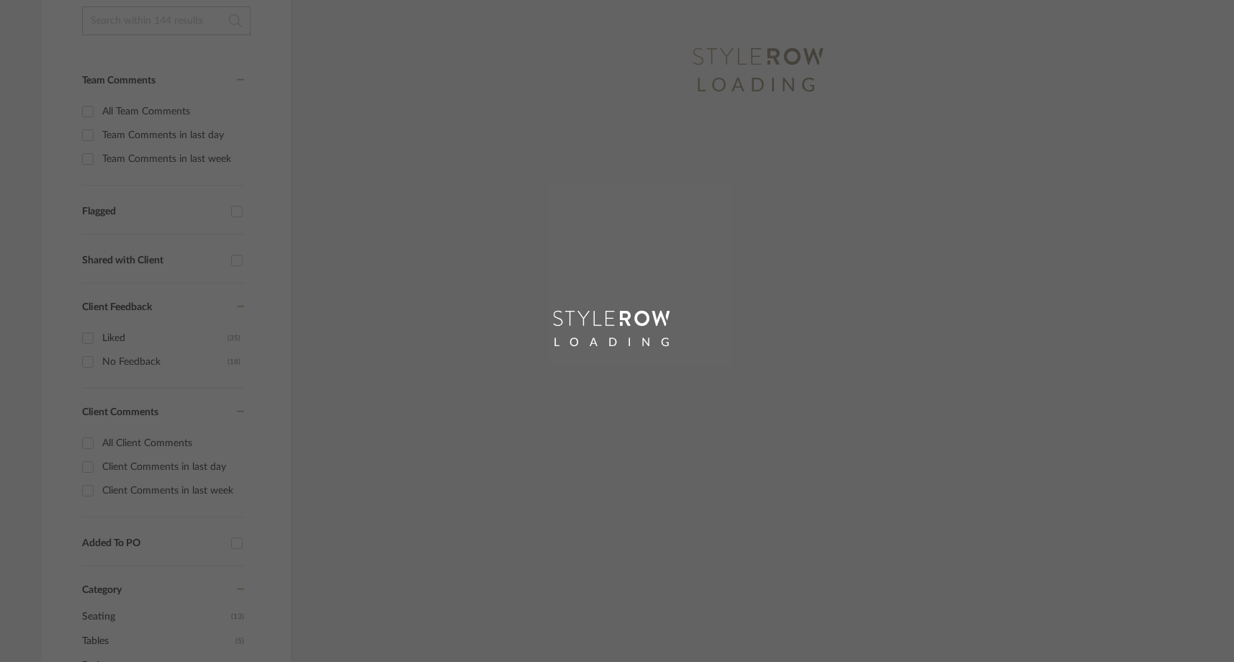
scroll to position [157, 0]
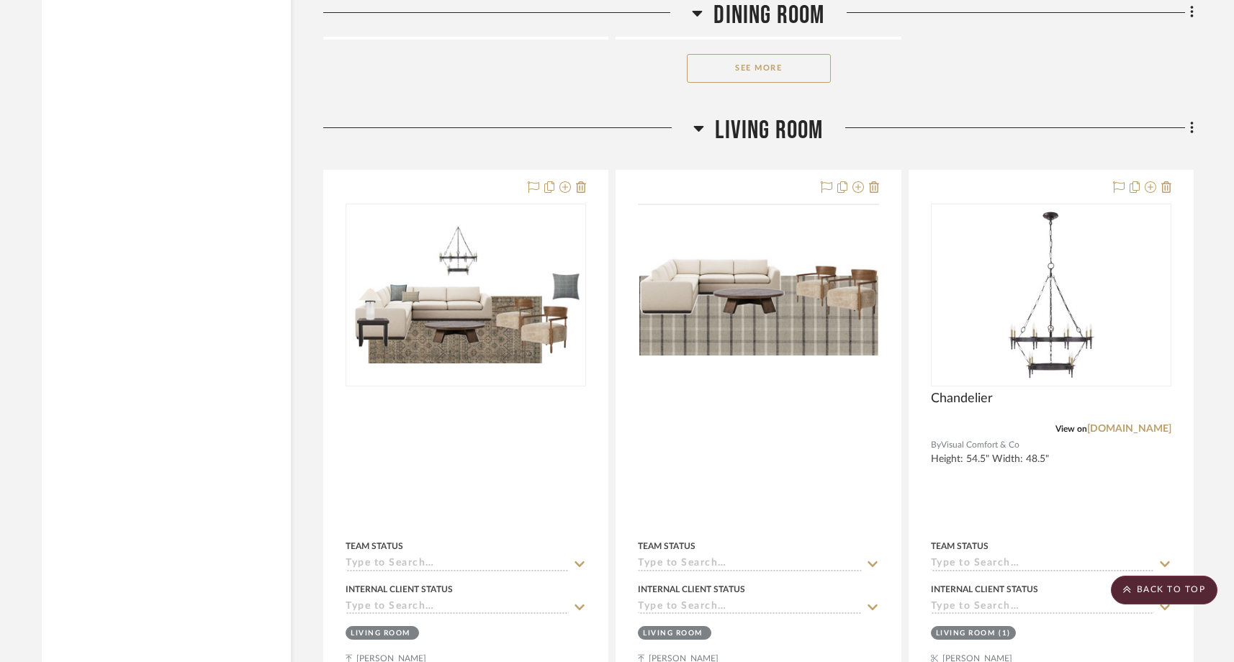
scroll to position [9528, 0]
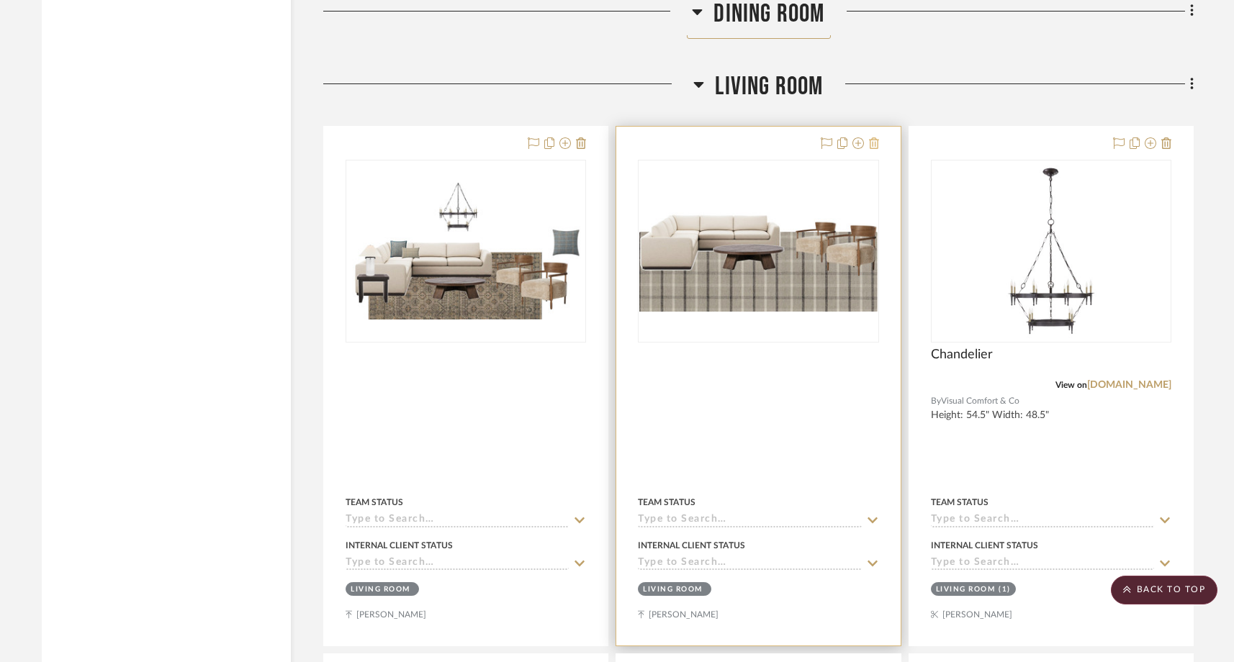
click at [874, 137] on icon at bounding box center [874, 143] width 10 height 12
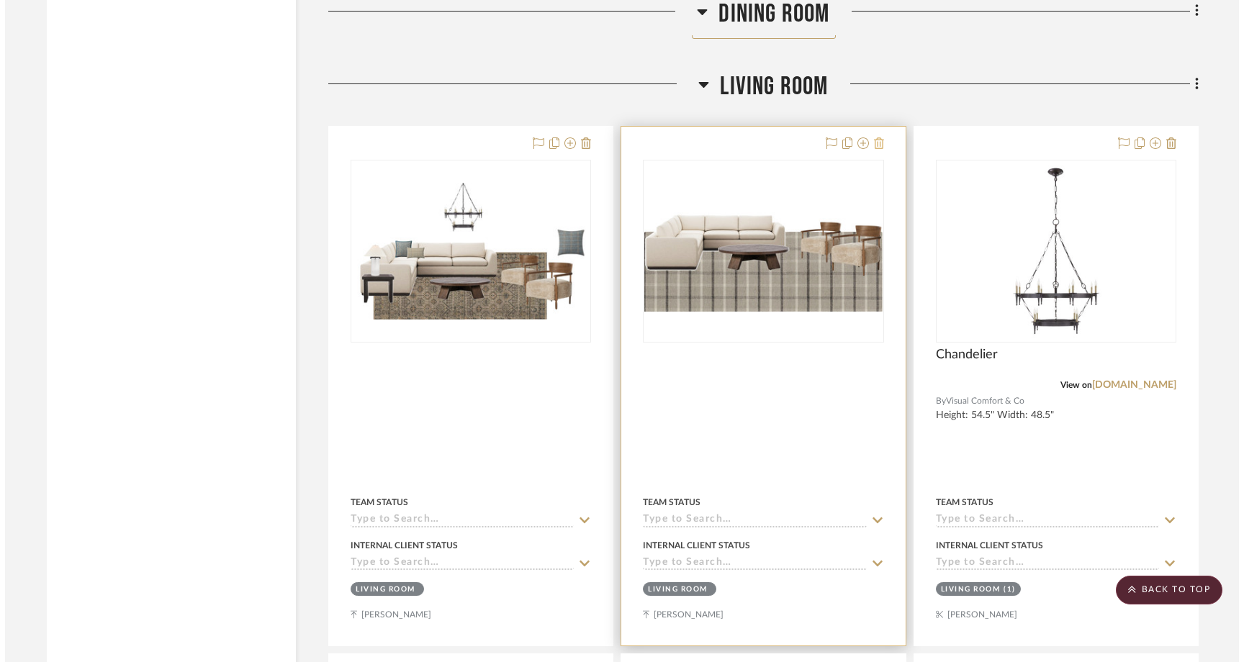
scroll to position [0, 0]
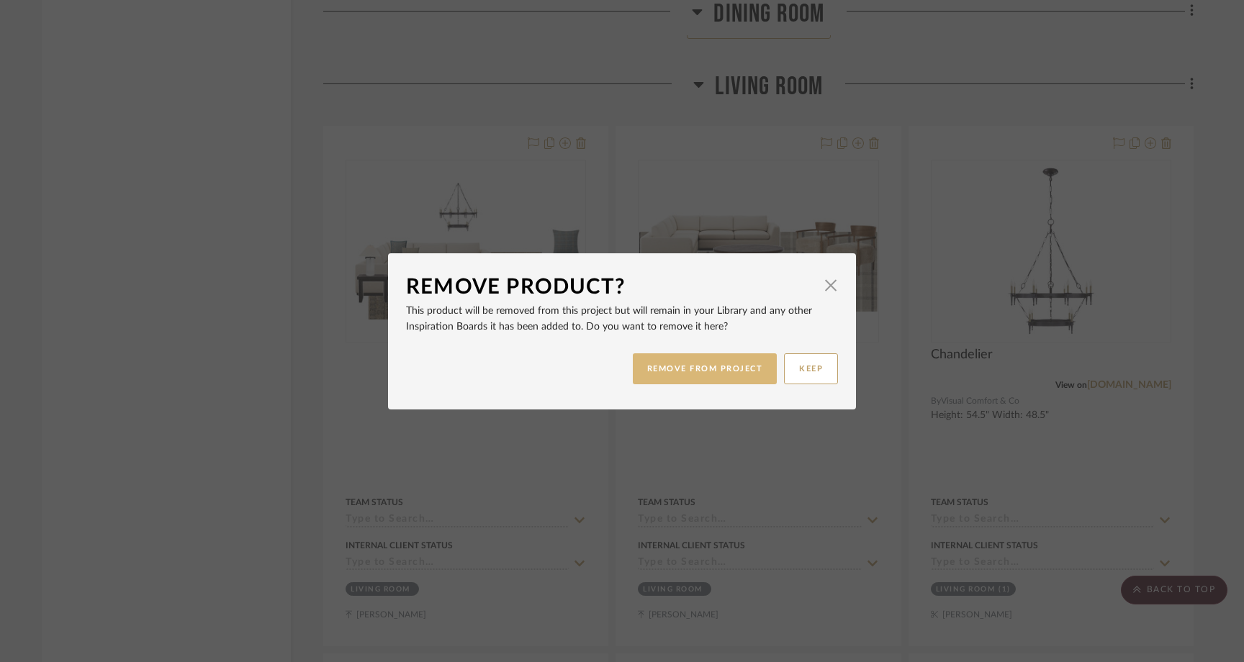
click at [672, 371] on button "REMOVE FROM PROJECT" at bounding box center [705, 368] width 145 height 31
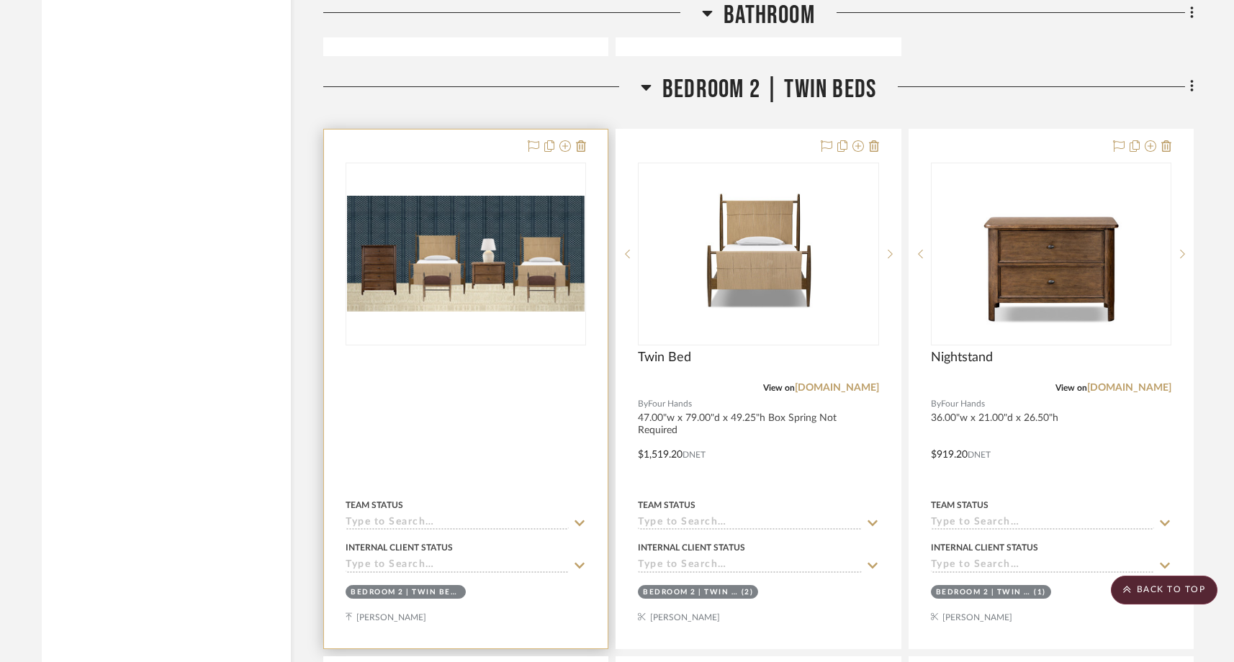
scroll to position [22584, 0]
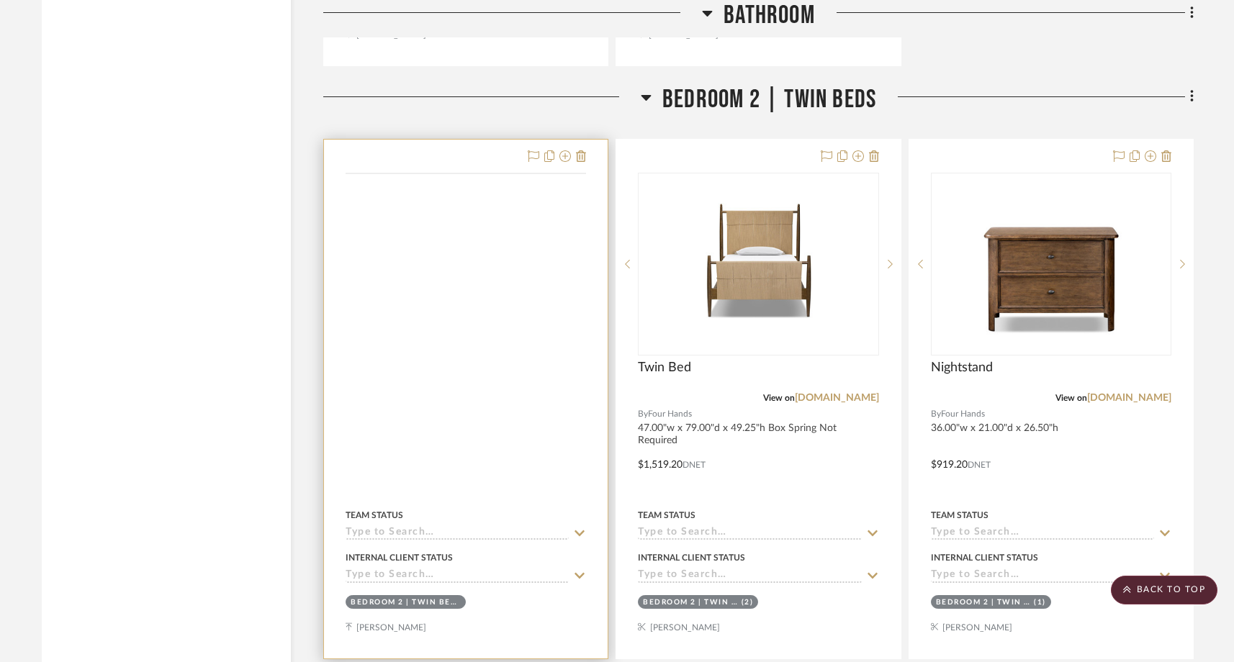
click at [0, 0] on img at bounding box center [0, 0] width 0 height 0
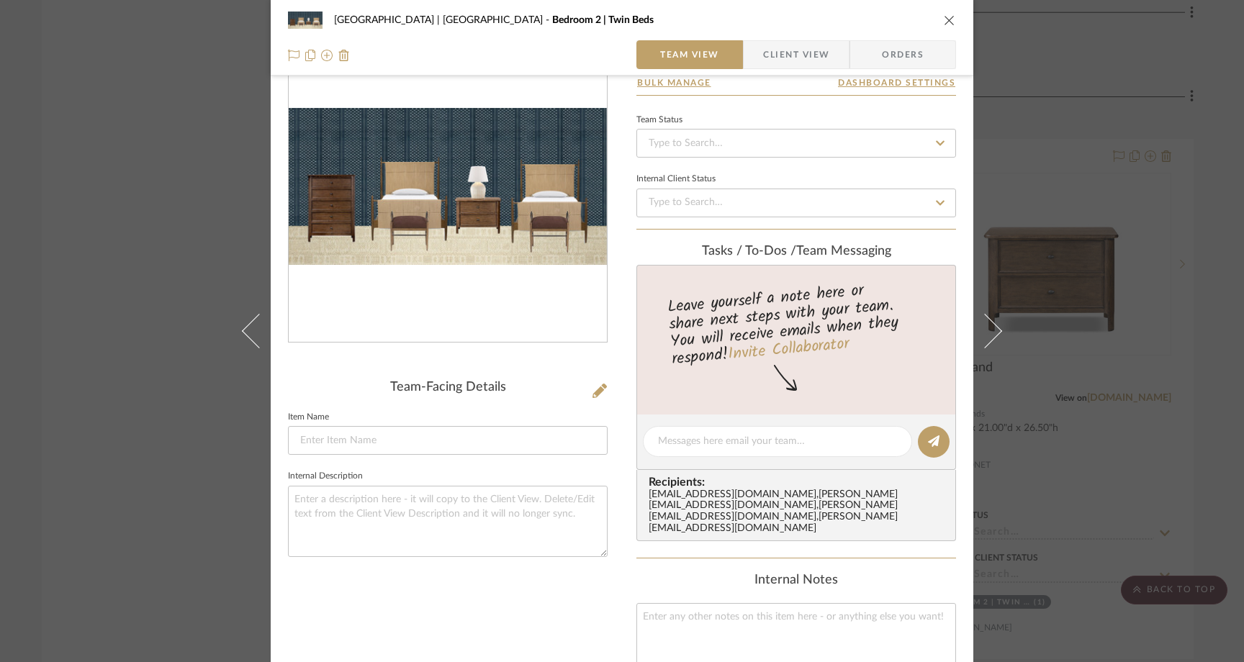
scroll to position [72, 0]
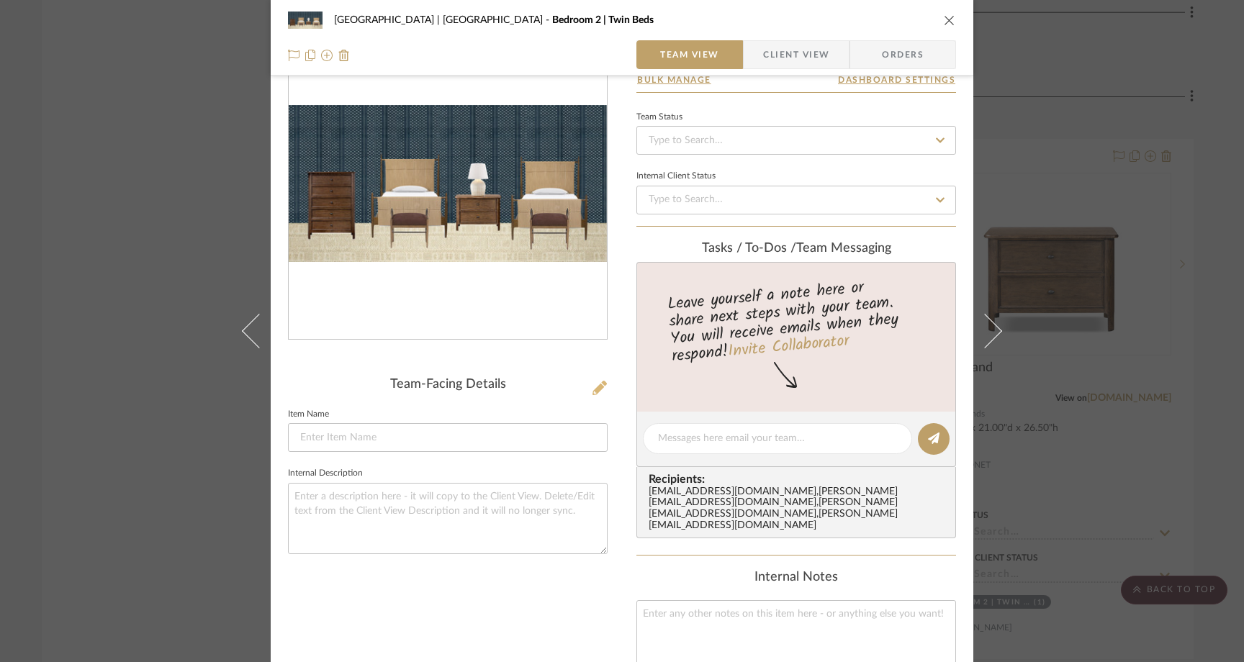
click at [594, 391] on icon at bounding box center [599, 388] width 14 height 14
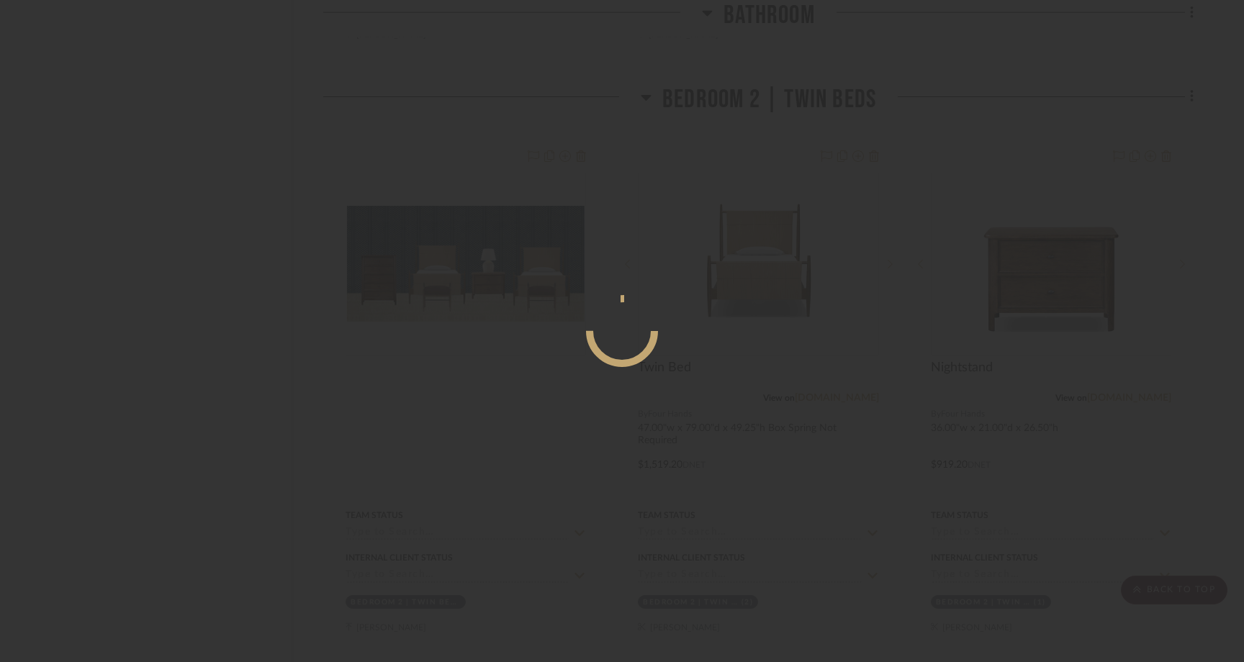
scroll to position [0, 0]
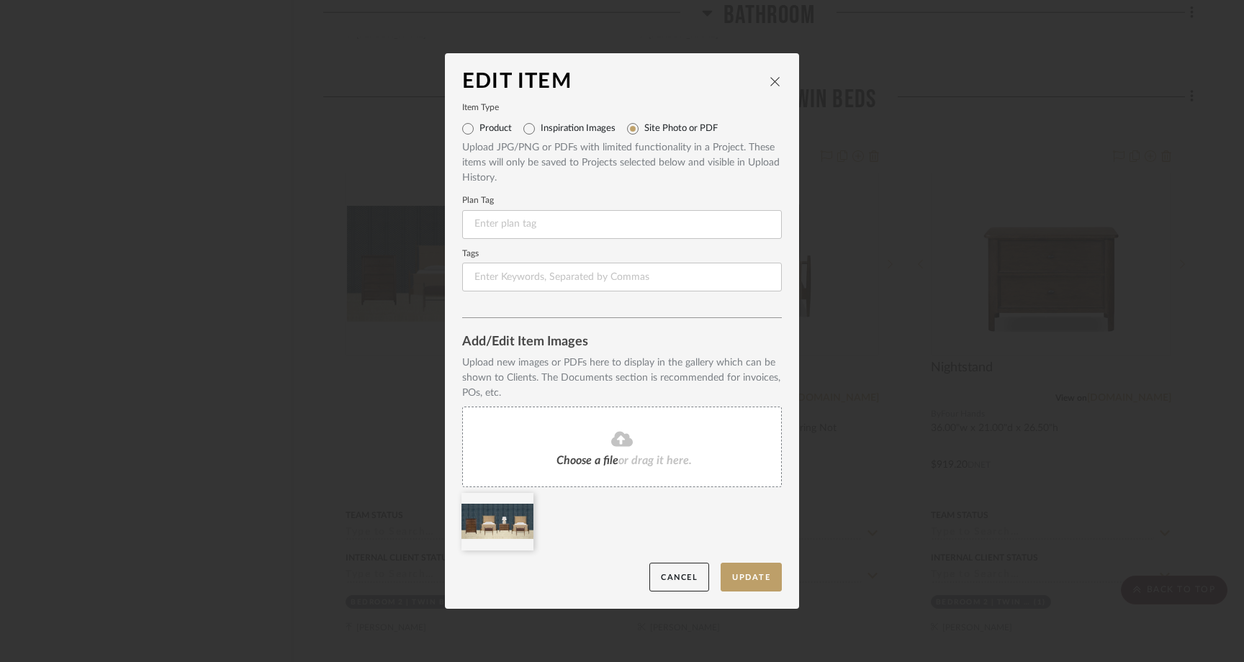
click at [611, 445] on icon at bounding box center [622, 438] width 22 height 15
click at [616, 441] on icon at bounding box center [622, 438] width 22 height 17
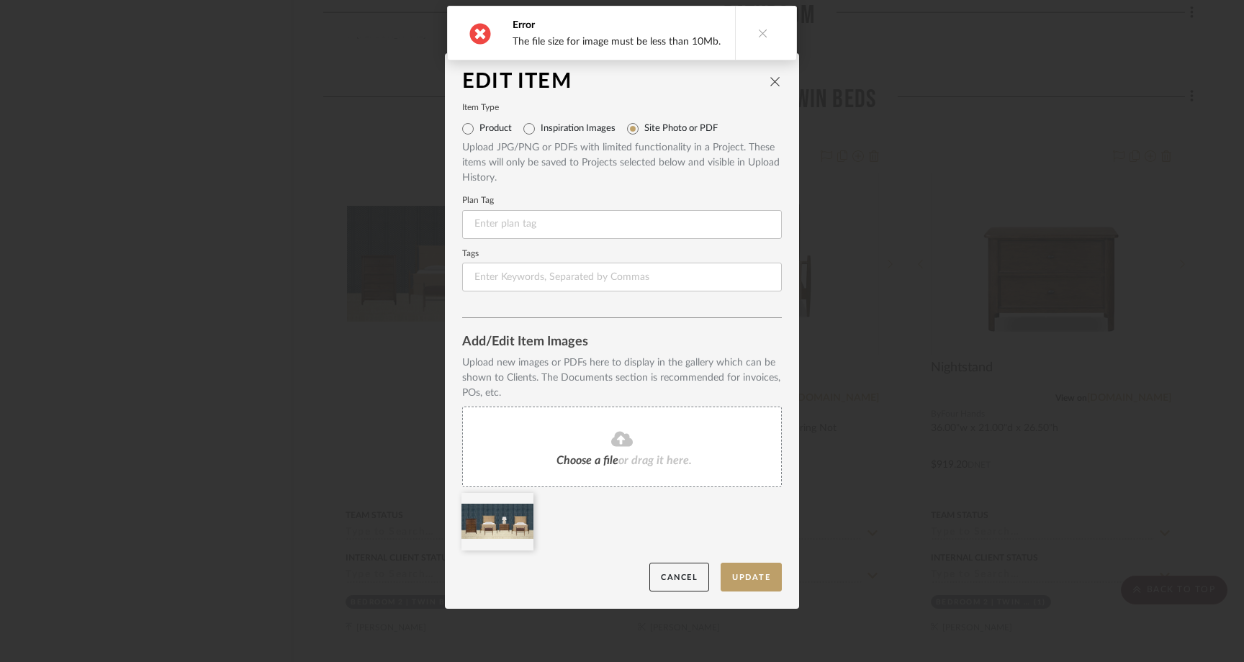
click at [763, 22] on button at bounding box center [762, 32] width 55 height 53
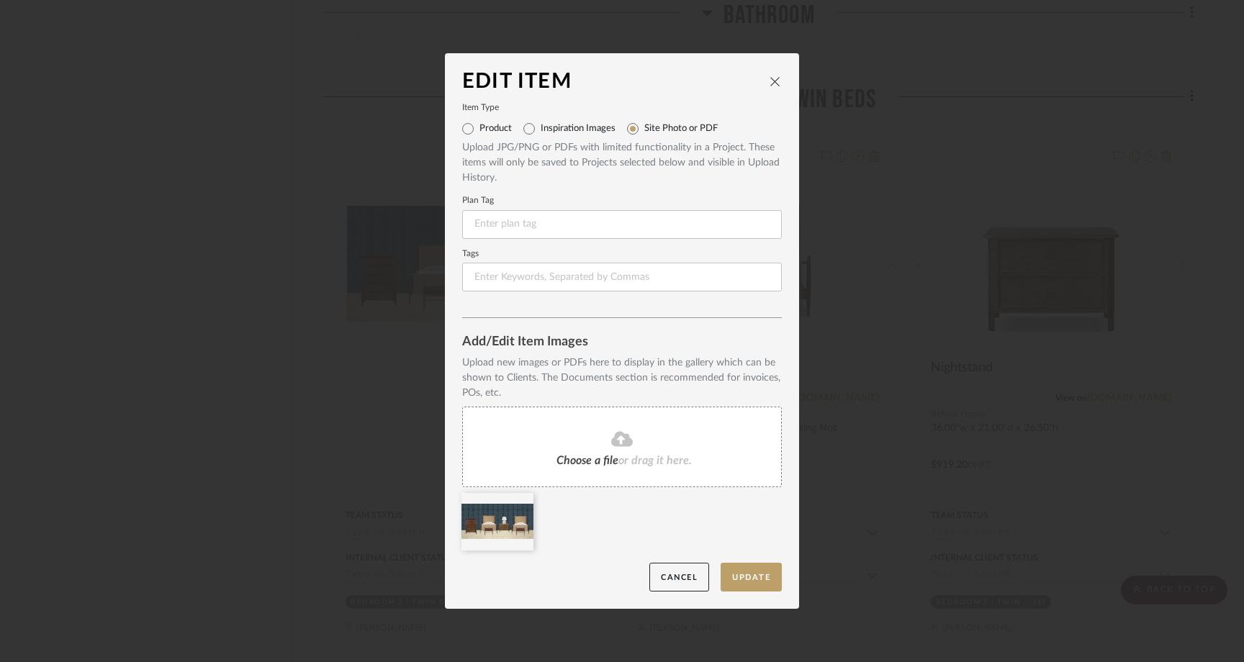
click at [618, 449] on div "Choose a file or drag it here." at bounding box center [622, 447] width 320 height 81
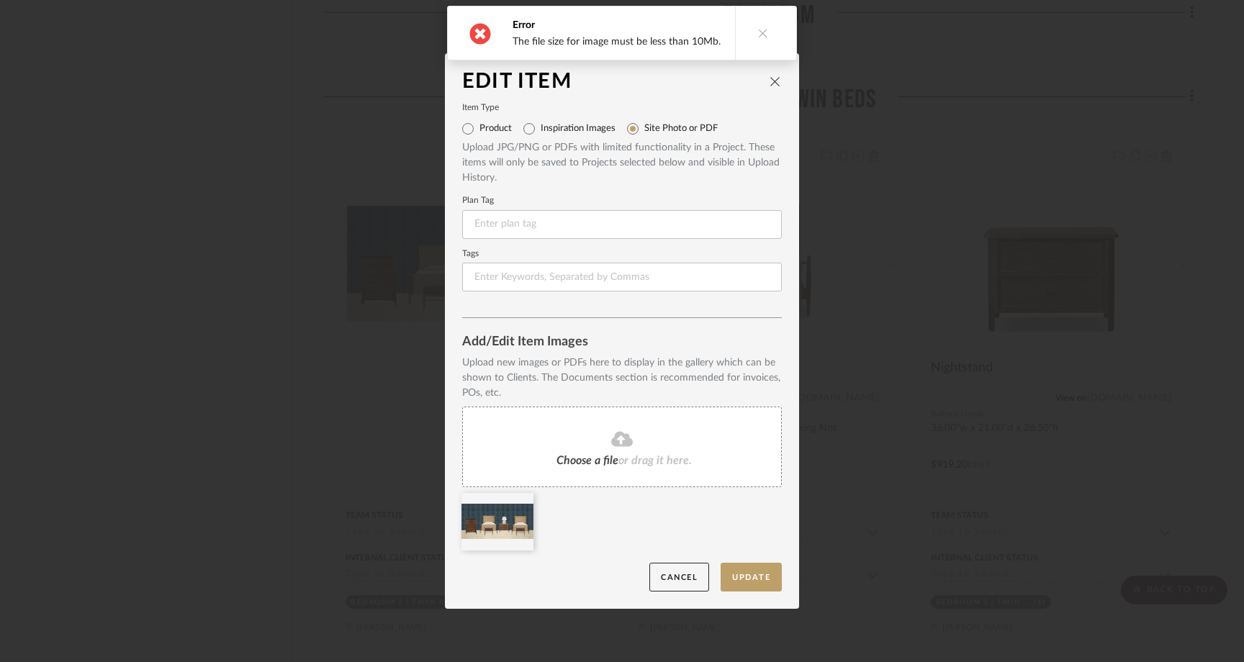
click at [759, 34] on icon at bounding box center [763, 33] width 10 height 10
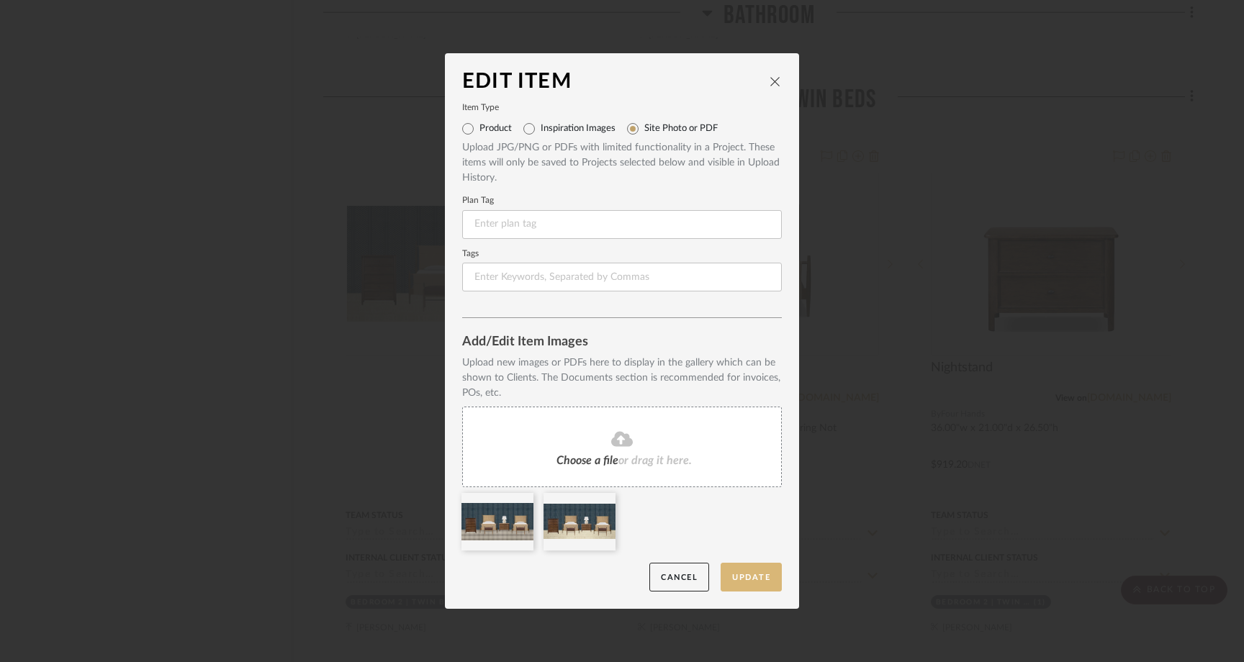
click at [747, 579] on button "Update" at bounding box center [751, 578] width 61 height 30
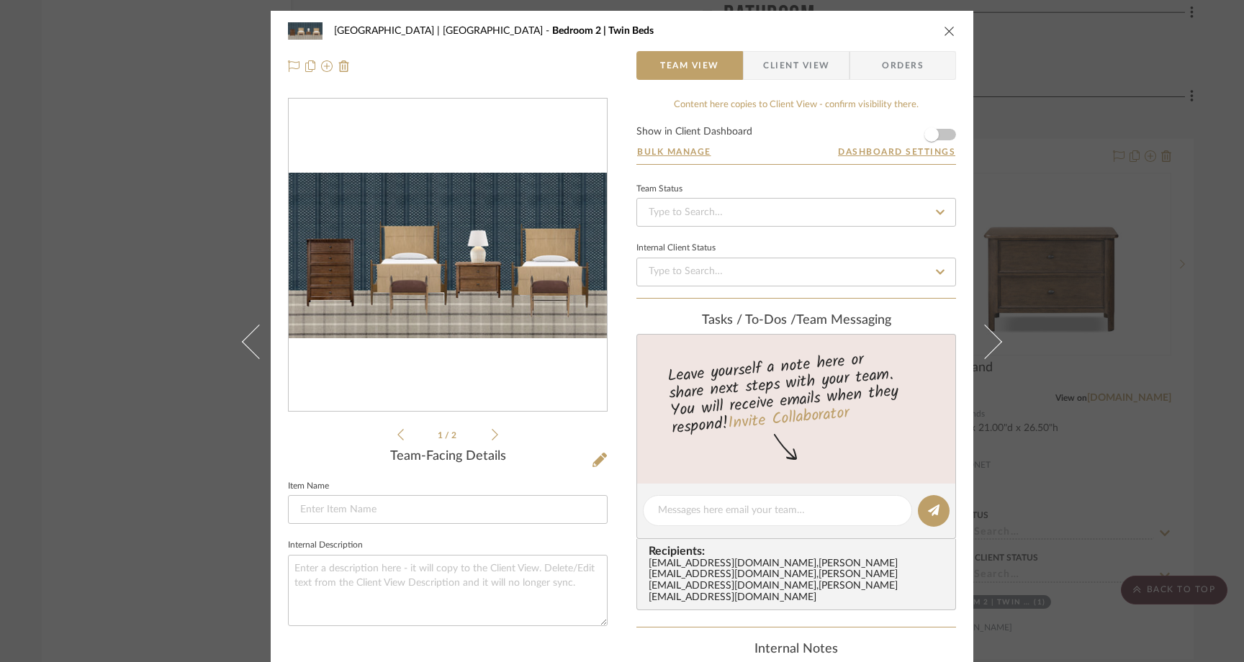
click at [947, 32] on icon "close" at bounding box center [950, 31] width 12 height 12
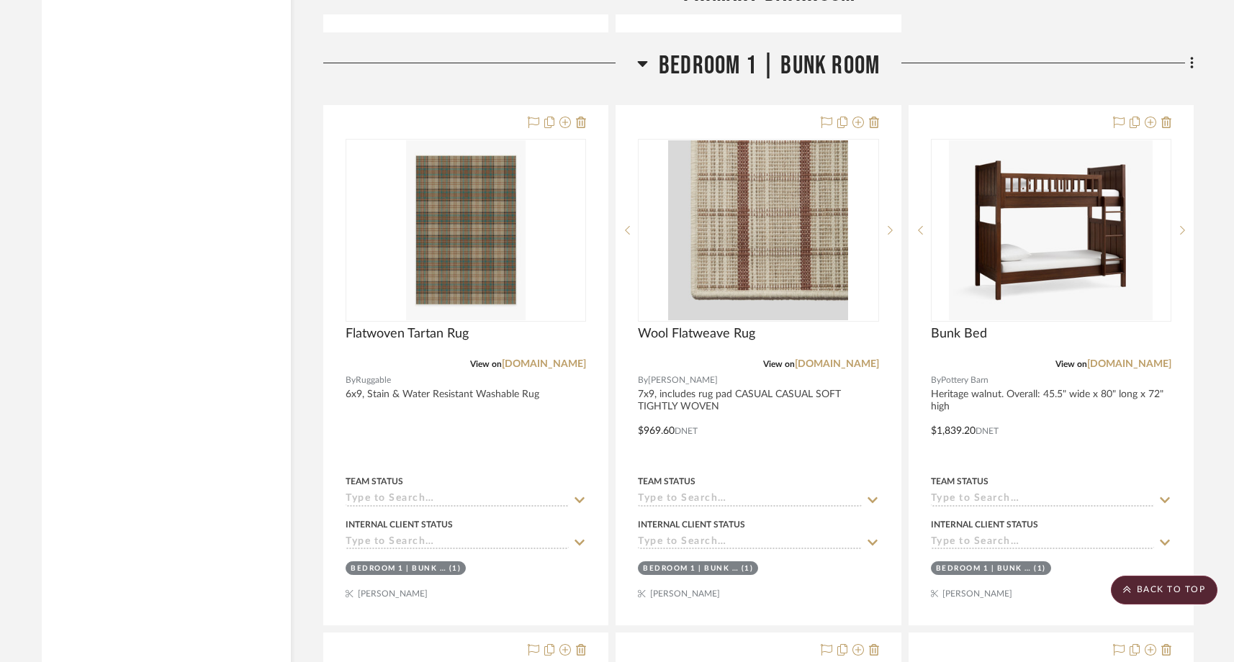
scroll to position [19620, 0]
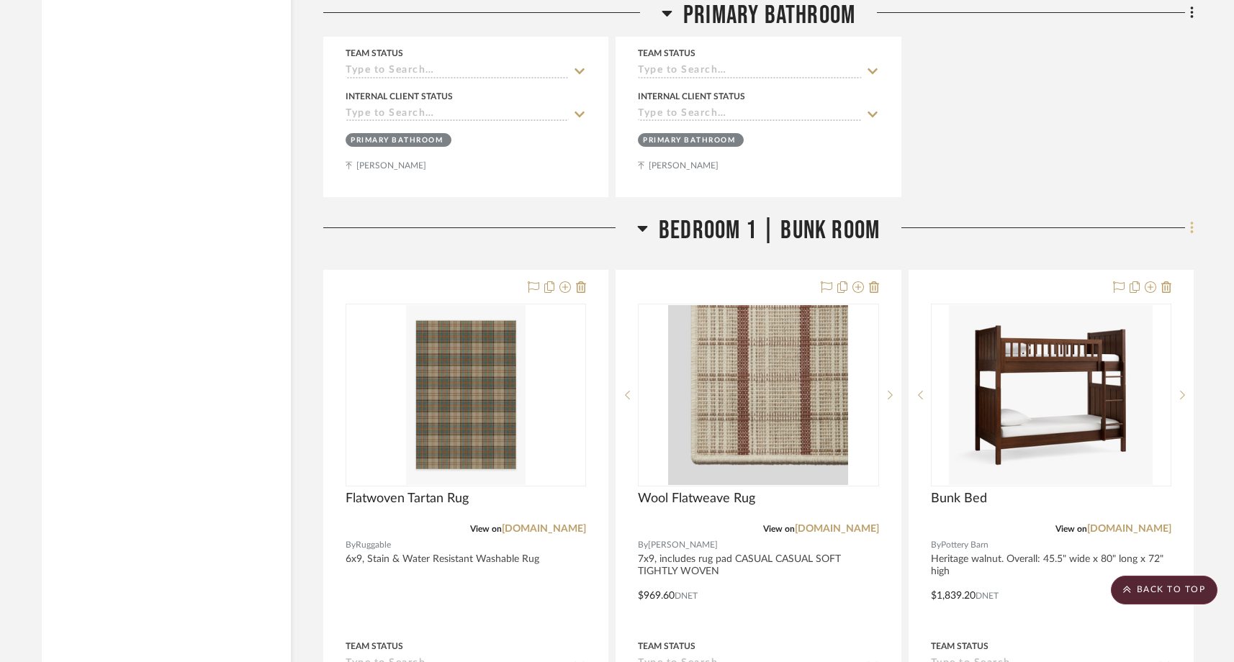
click at [1192, 222] on icon at bounding box center [1191, 228] width 3 height 12
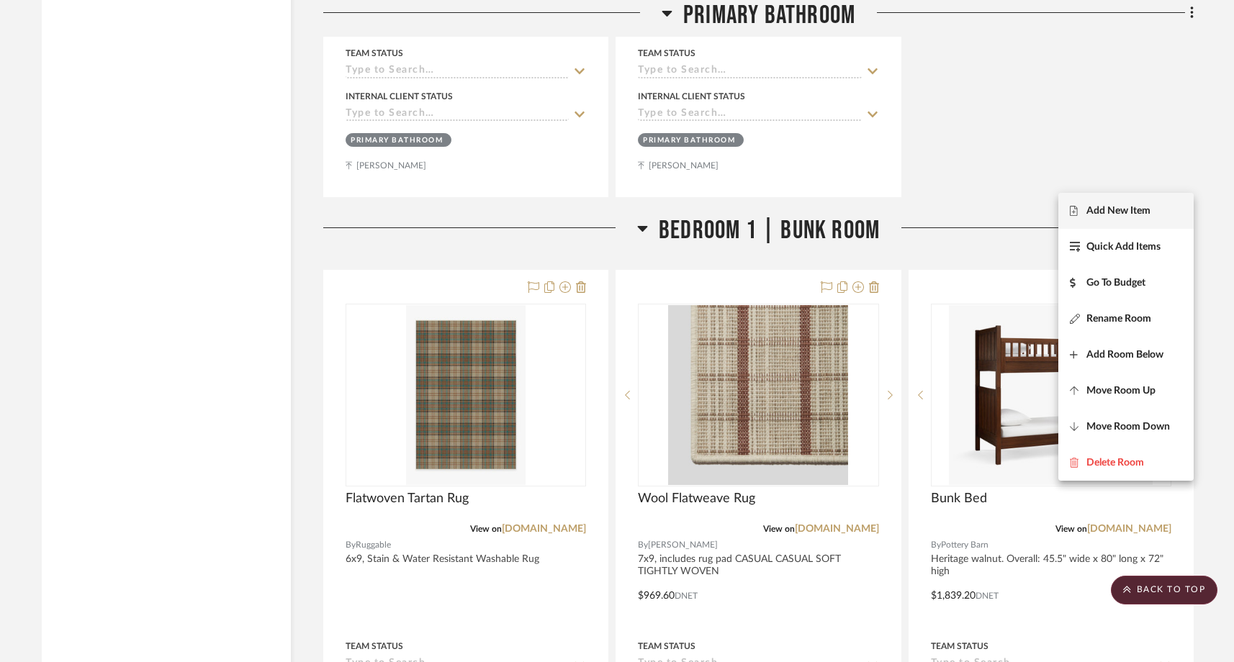
click at [1155, 210] on span "Add New Item" at bounding box center [1126, 211] width 112 height 12
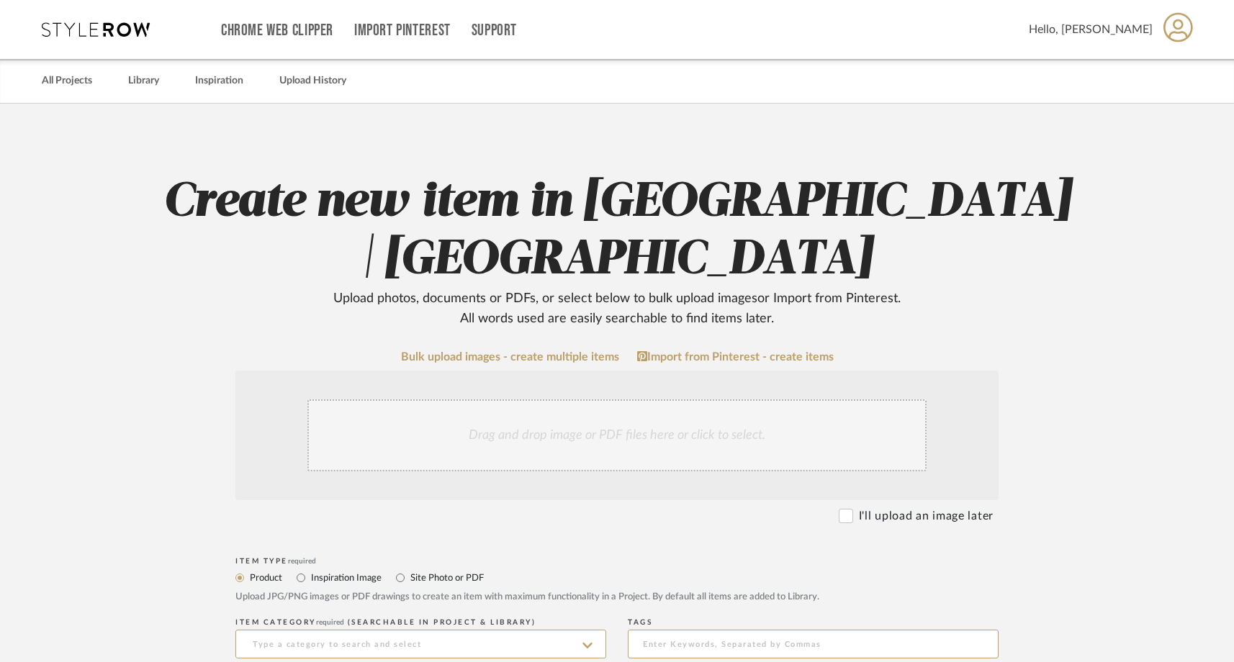
click at [557, 406] on div "Drag and drop image or PDF files here or click to select." at bounding box center [616, 435] width 619 height 72
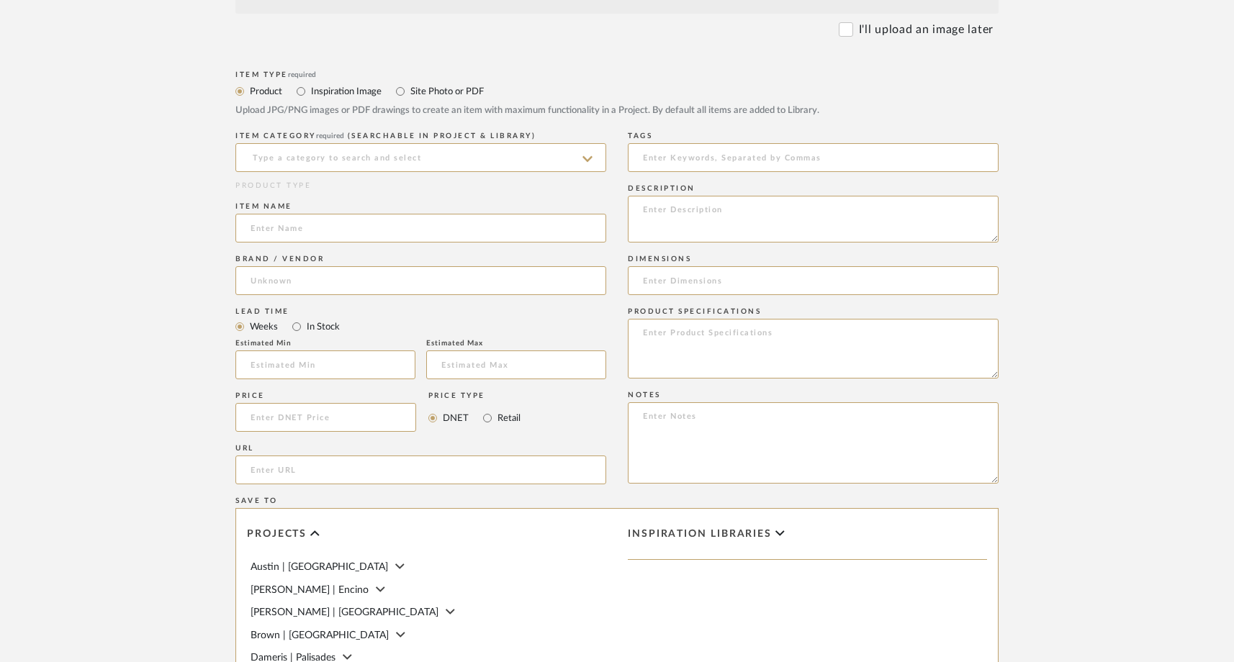
scroll to position [636, 0]
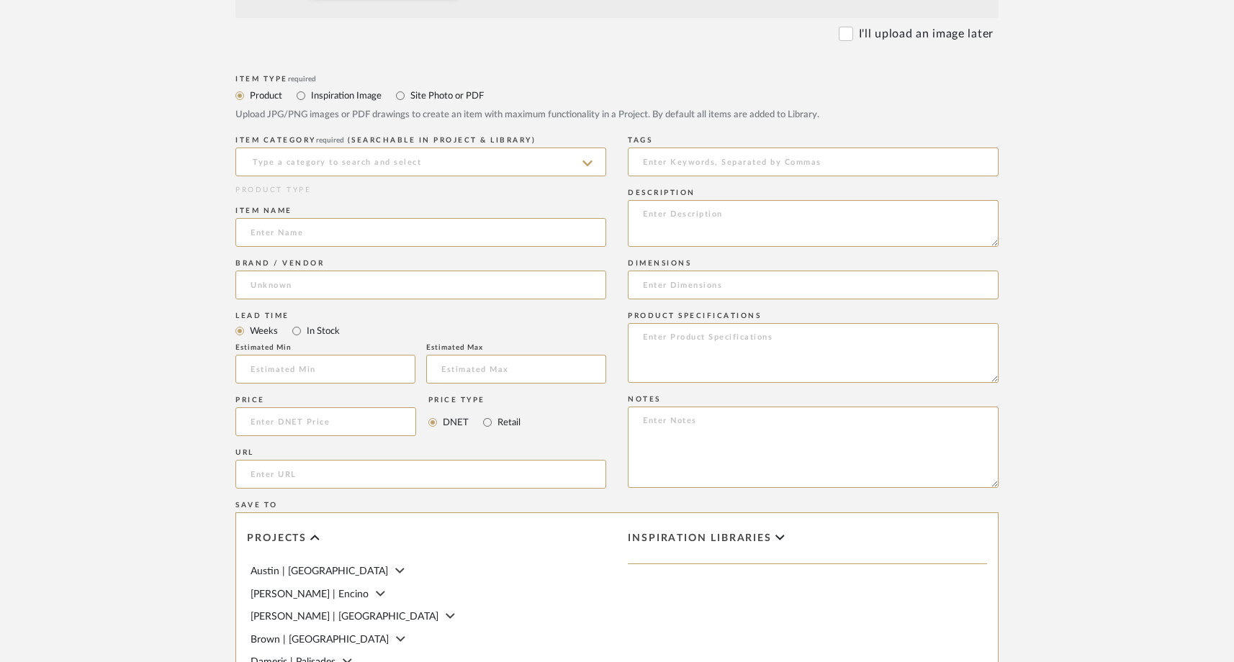
click at [450, 94] on label "Site Photo or PDF" at bounding box center [446, 96] width 75 height 16
click at [409, 94] on input "Site Photo or PDF" at bounding box center [400, 95] width 17 height 17
radio input "true"
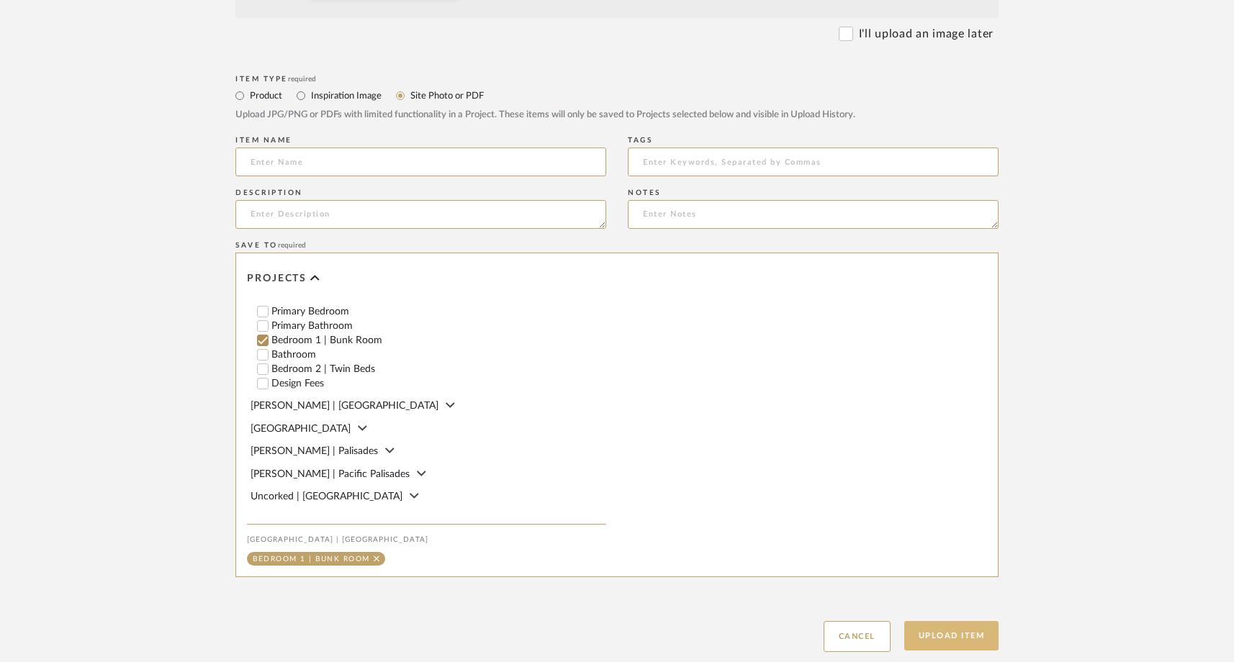
click at [947, 633] on button "Upload Item" at bounding box center [951, 636] width 95 height 30
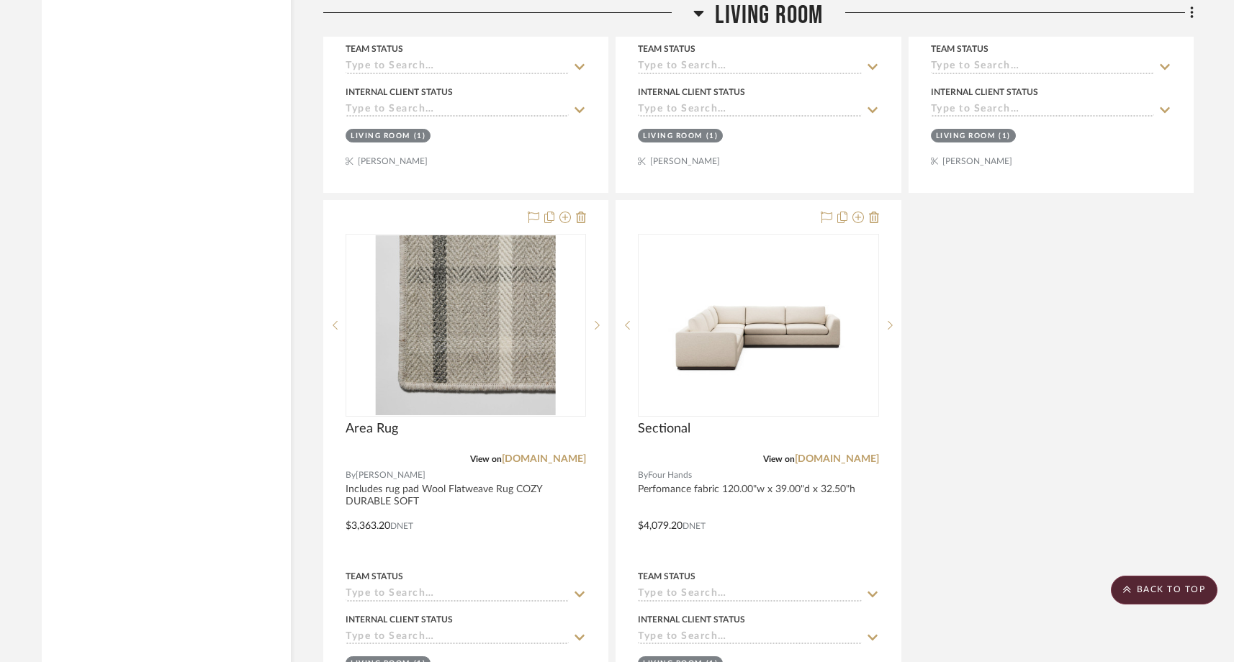
scroll to position [10507, 0]
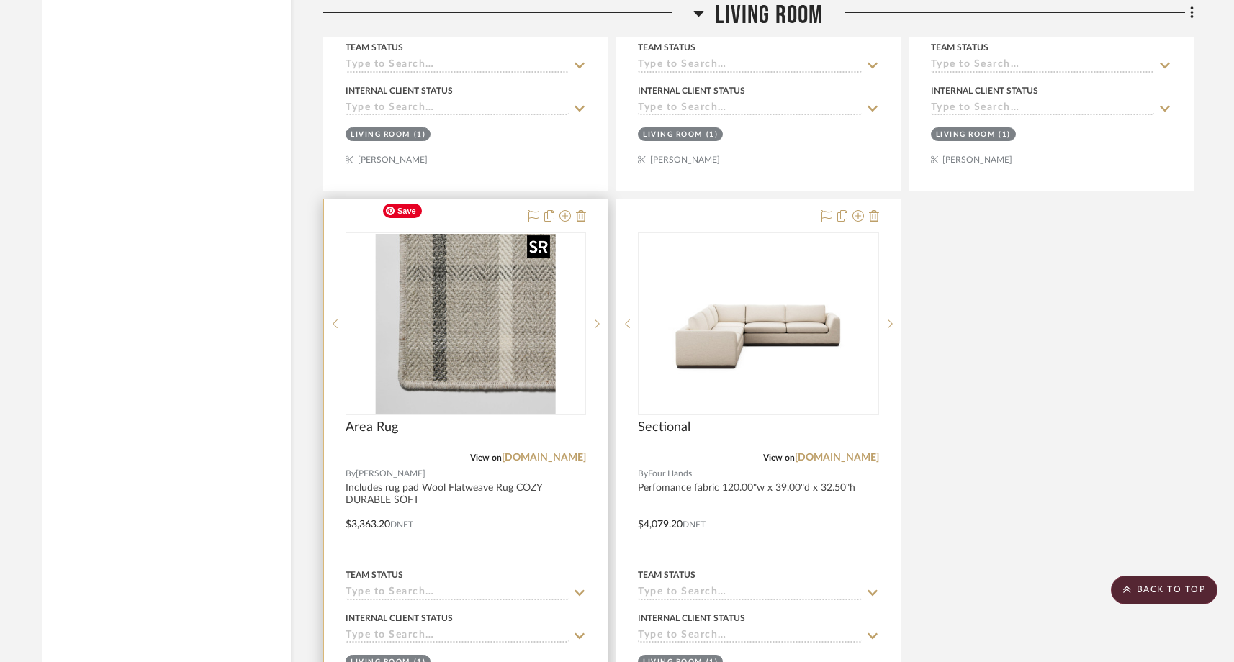
click at [511, 307] on img "0" at bounding box center [466, 324] width 180 height 180
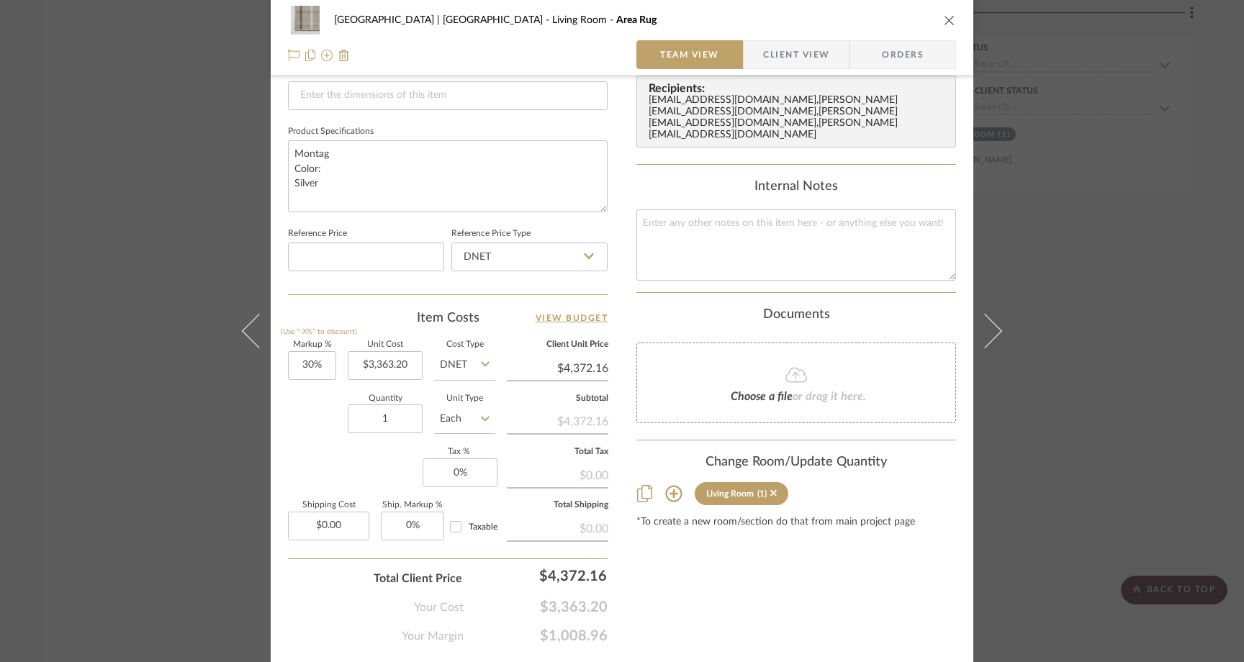
scroll to position [675, 0]
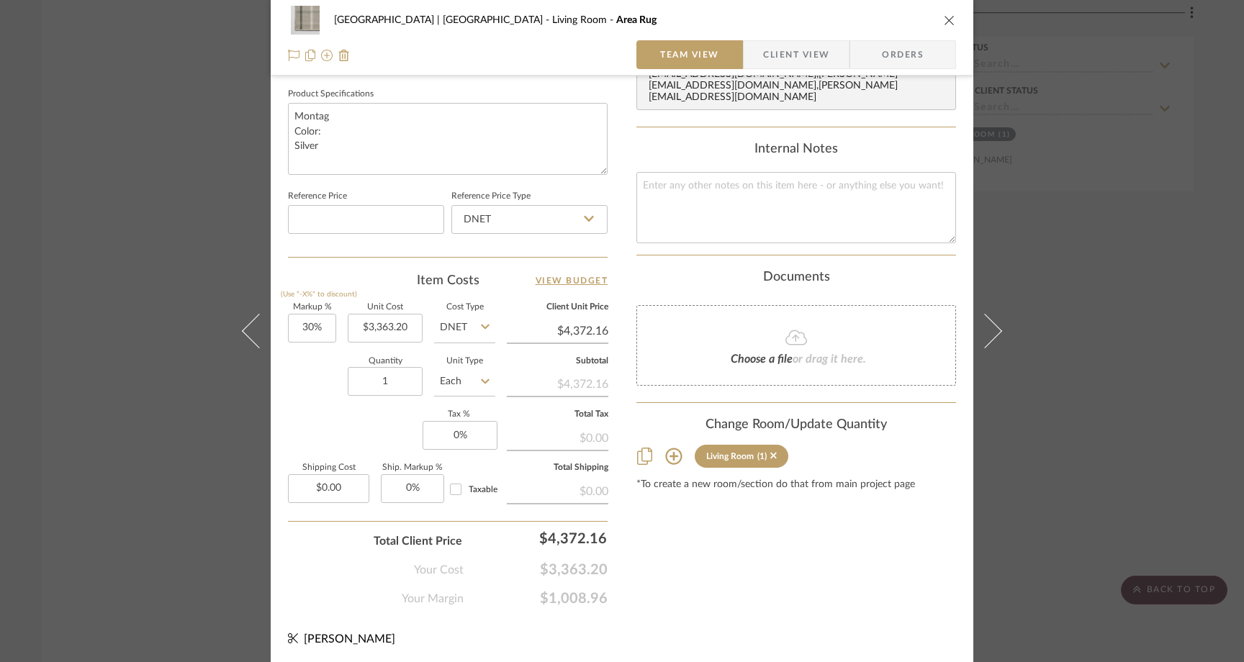
click at [672, 451] on icon at bounding box center [673, 456] width 17 height 17
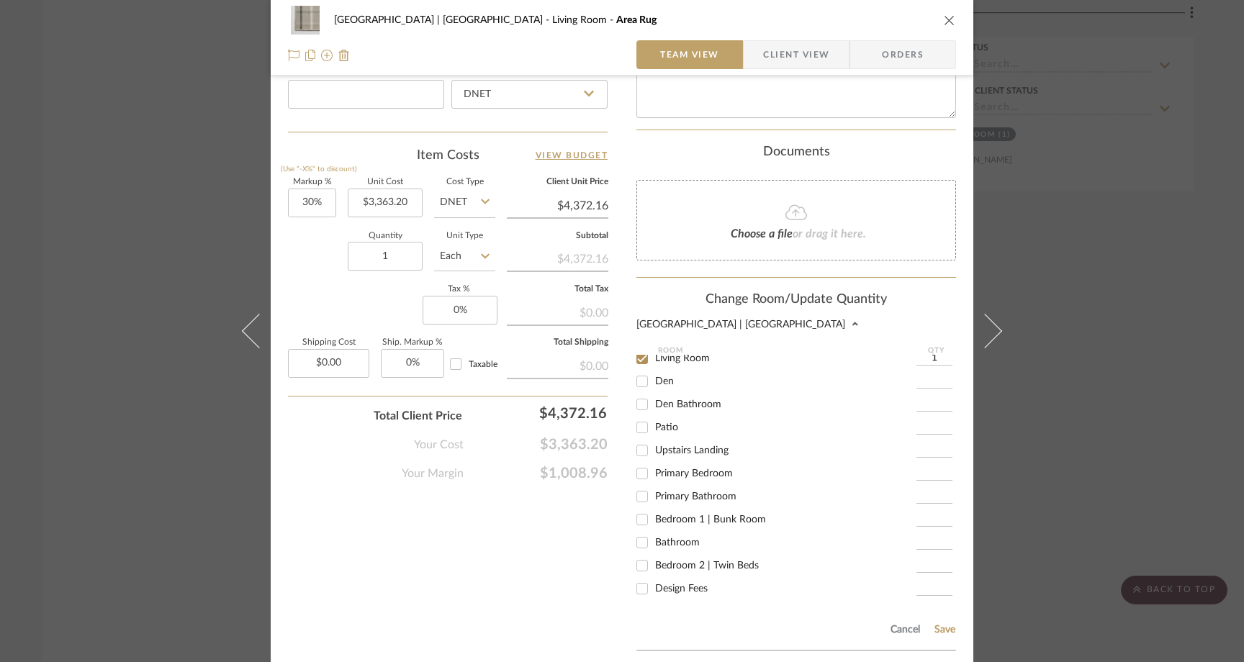
scroll to position [181, 0]
click at [639, 554] on input "Bedroom 2 | Twin Beds" at bounding box center [642, 565] width 23 height 23
checkbox input "true"
type input "1"
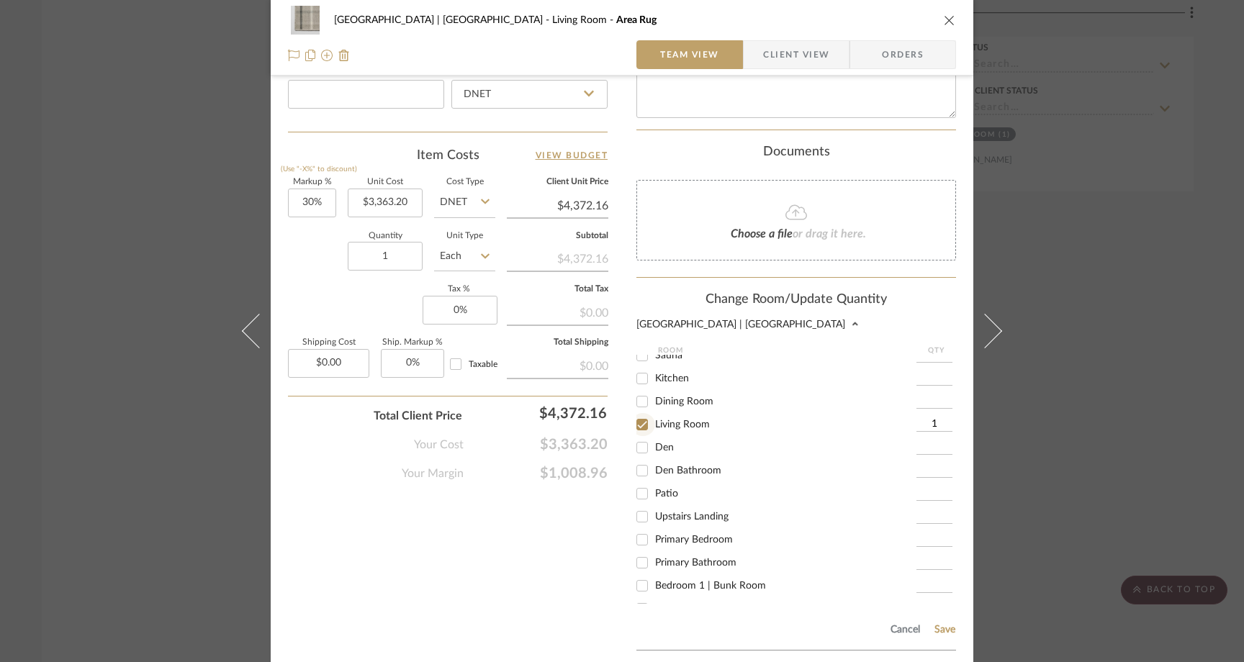
click at [638, 420] on input "Living Room" at bounding box center [642, 424] width 23 height 23
checkbox input "false"
click at [941, 624] on button "Save" at bounding box center [945, 630] width 22 height 12
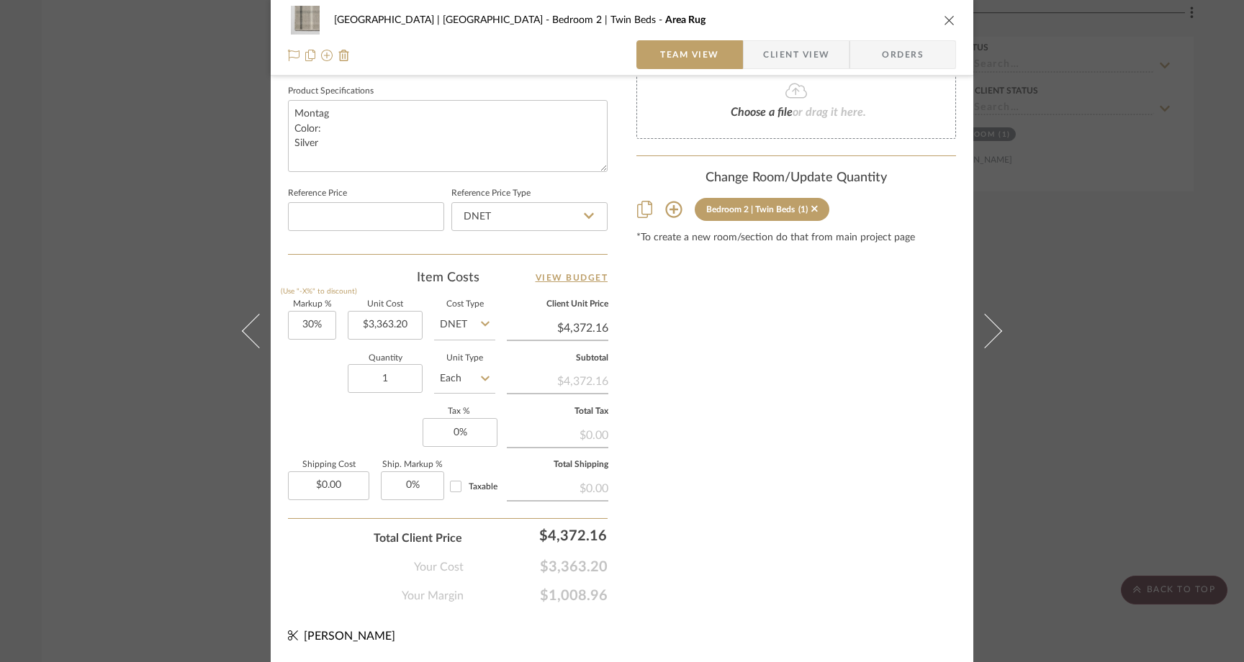
scroll to position [675, 0]
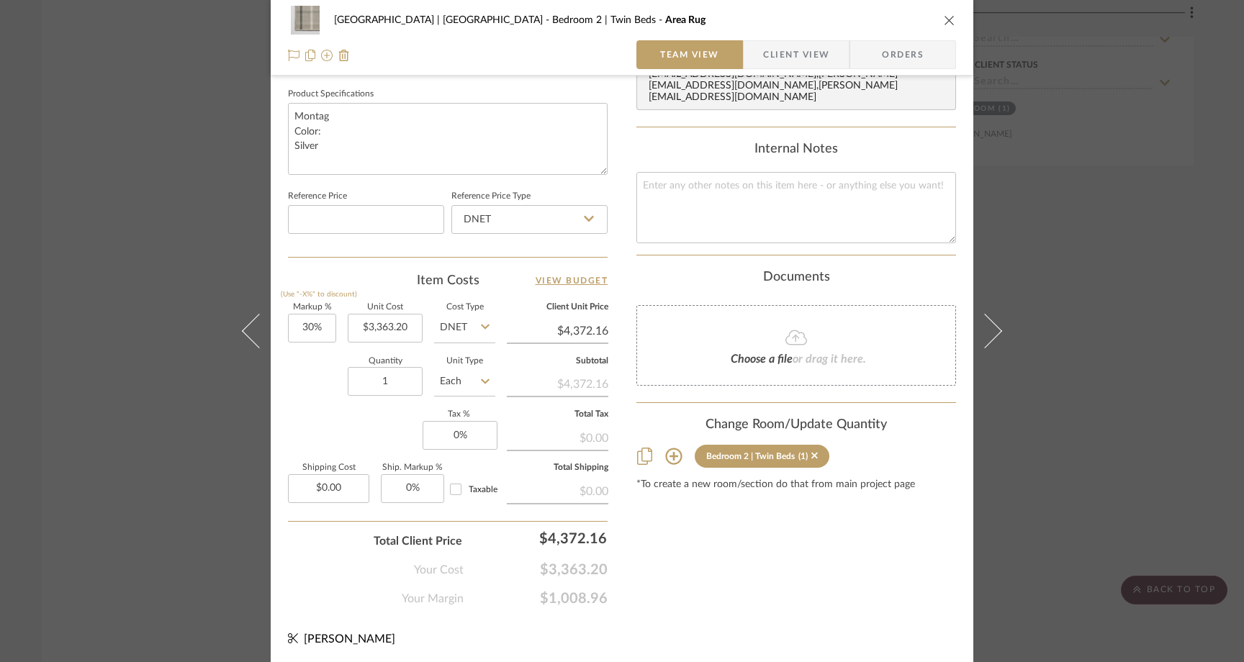
click at [129, 149] on div "Meadow Mountain | Vail Valley Bedroom 2 | Twin Beds Area Rug Team View Client V…" at bounding box center [622, 331] width 1244 height 662
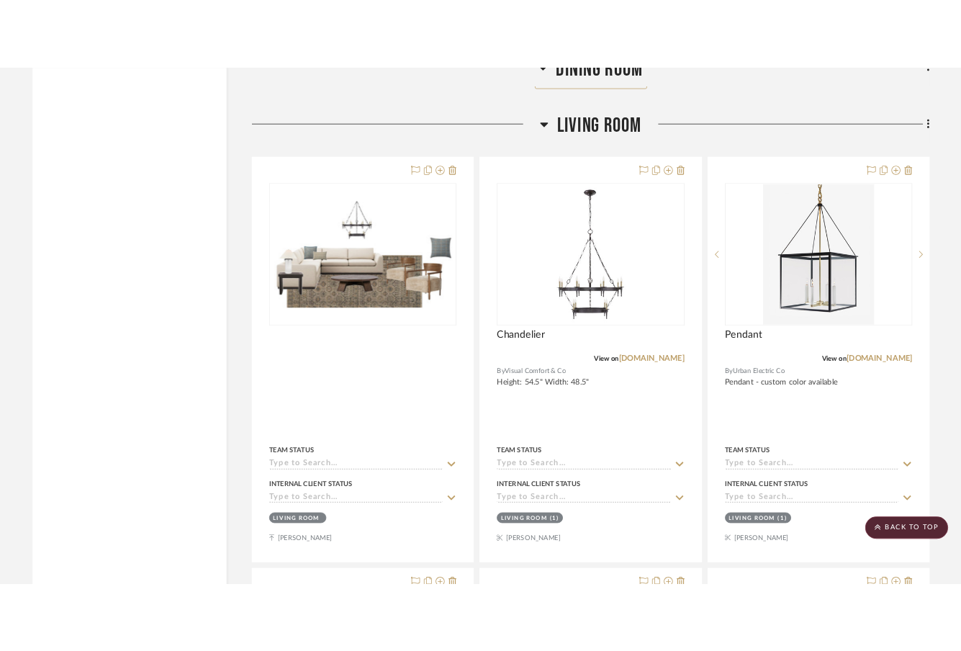
scroll to position [9549, 0]
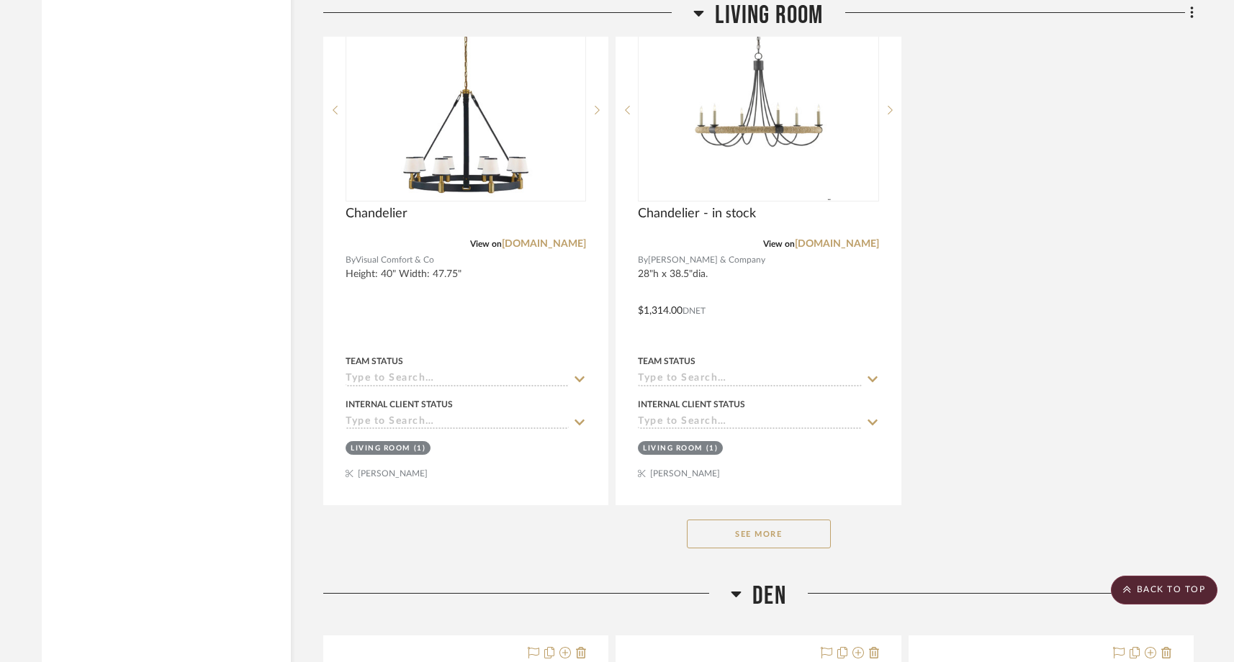
scroll to position [10875, 0]
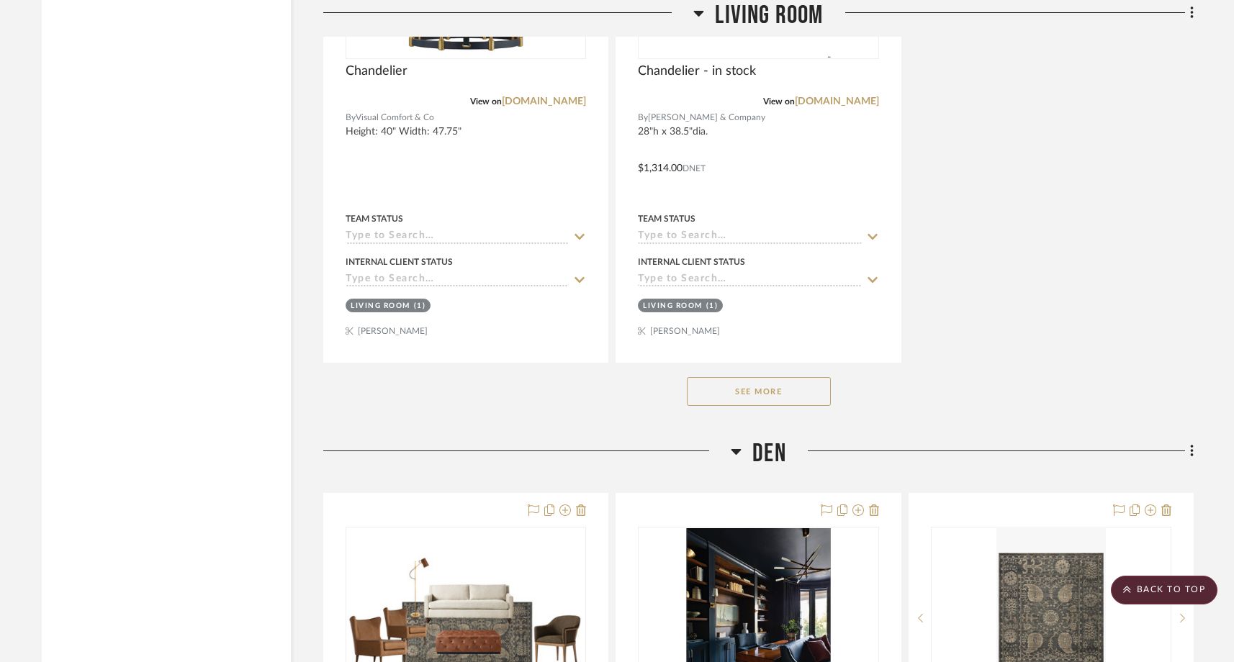
click at [733, 377] on button "See More" at bounding box center [759, 391] width 144 height 29
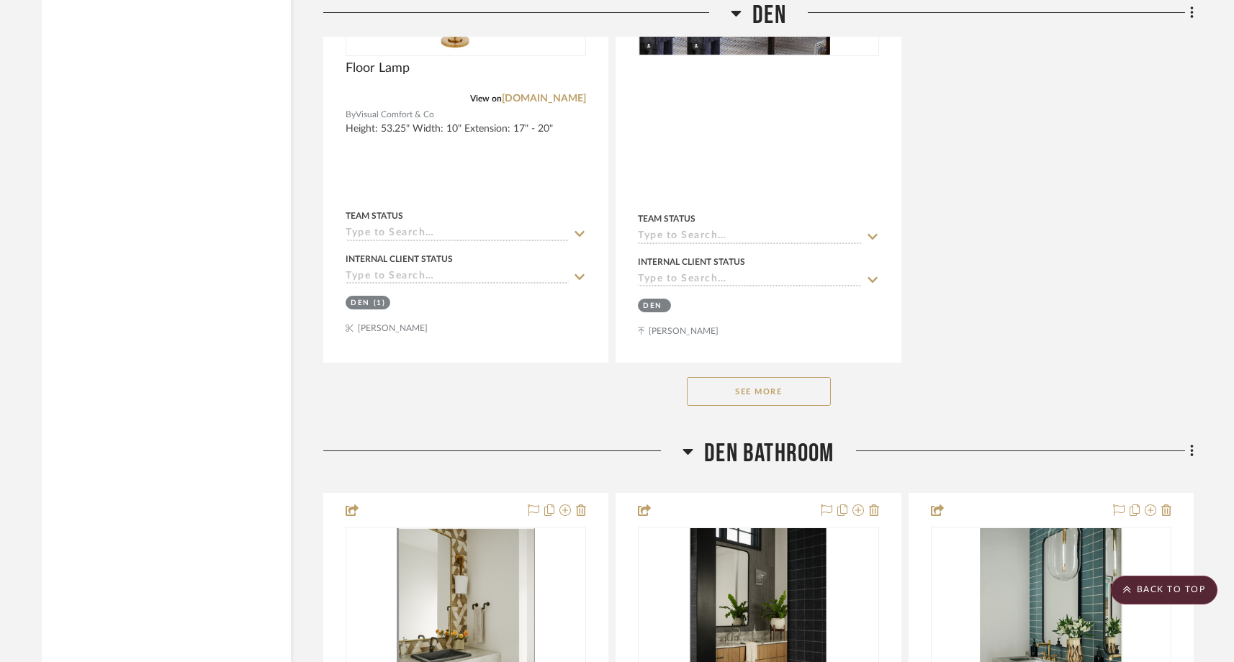
scroll to position [15791, 0]
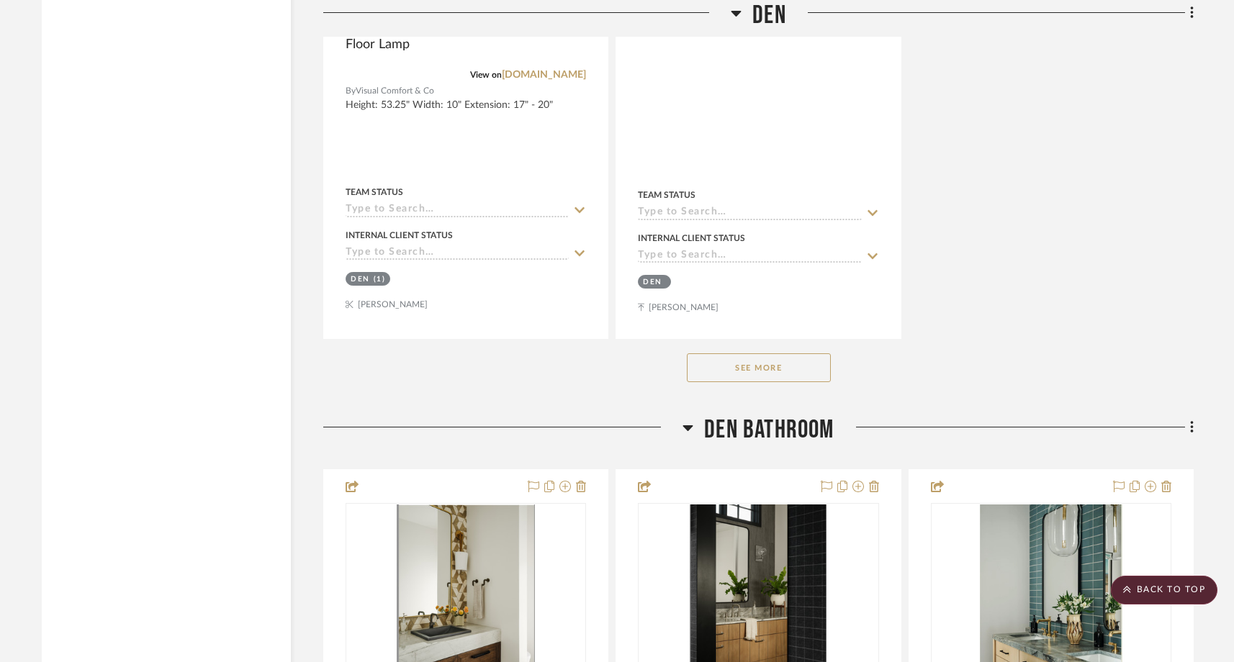
click at [797, 353] on button "See More" at bounding box center [759, 367] width 144 height 29
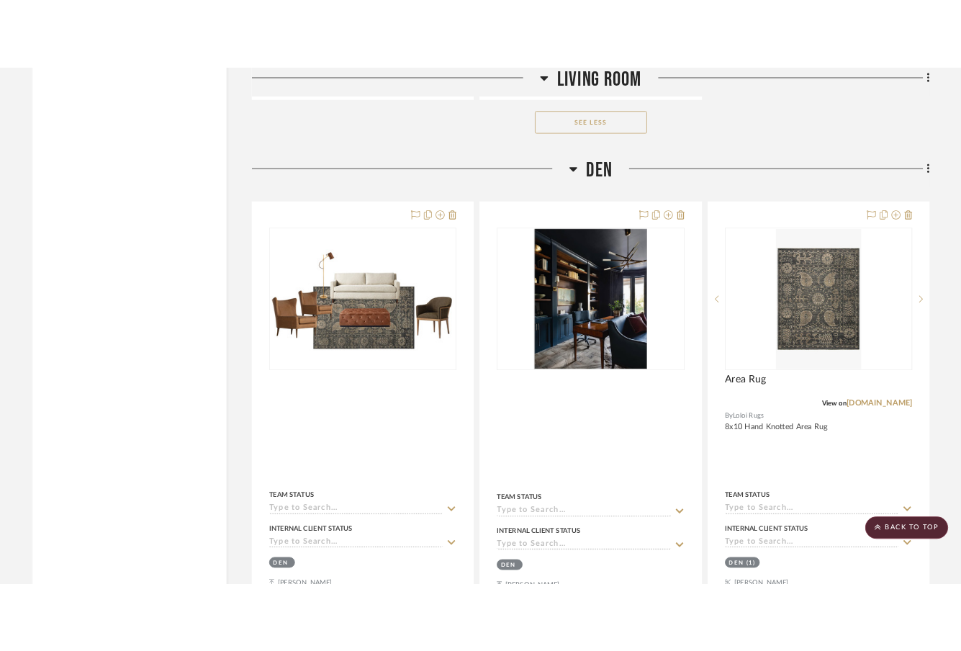
scroll to position [14414, 0]
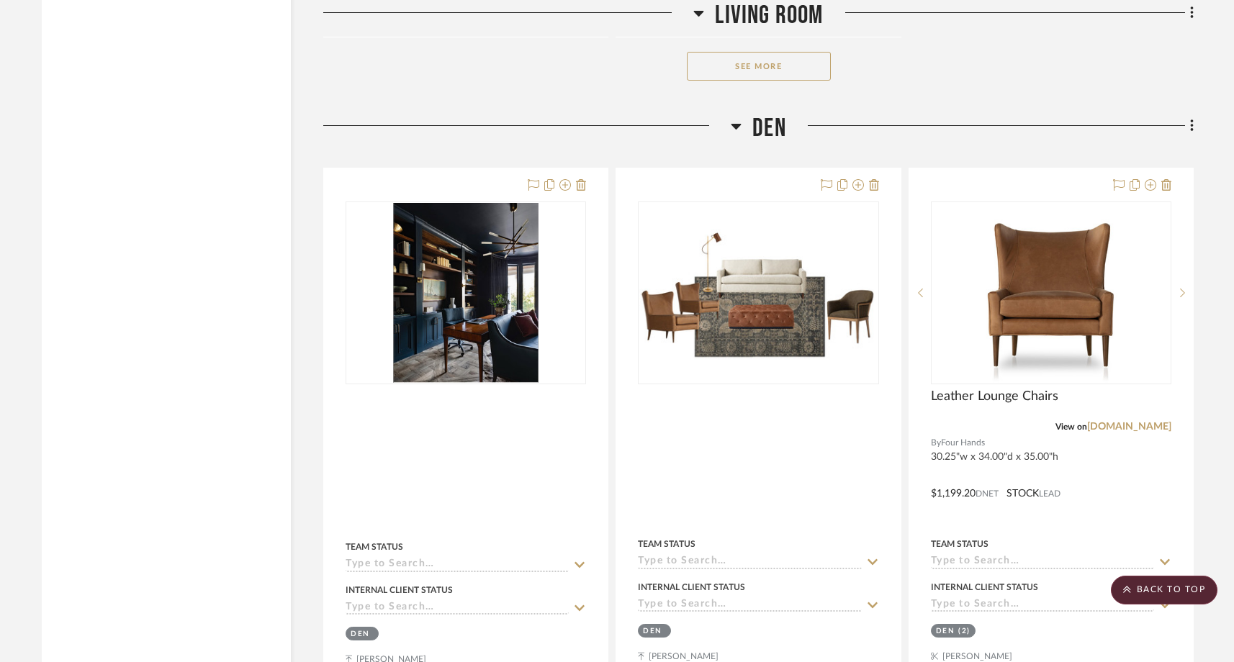
scroll to position [11205, 0]
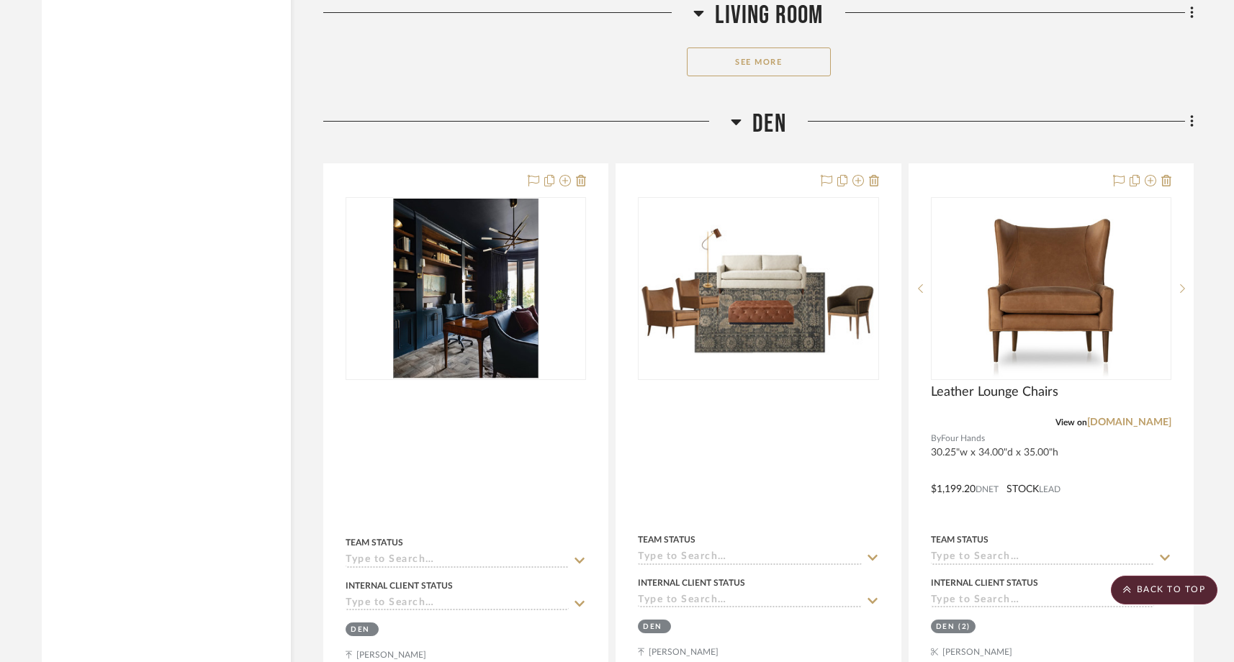
drag, startPoint x: 447, startPoint y: 507, endPoint x: 403, endPoint y: 0, distance: 508.6
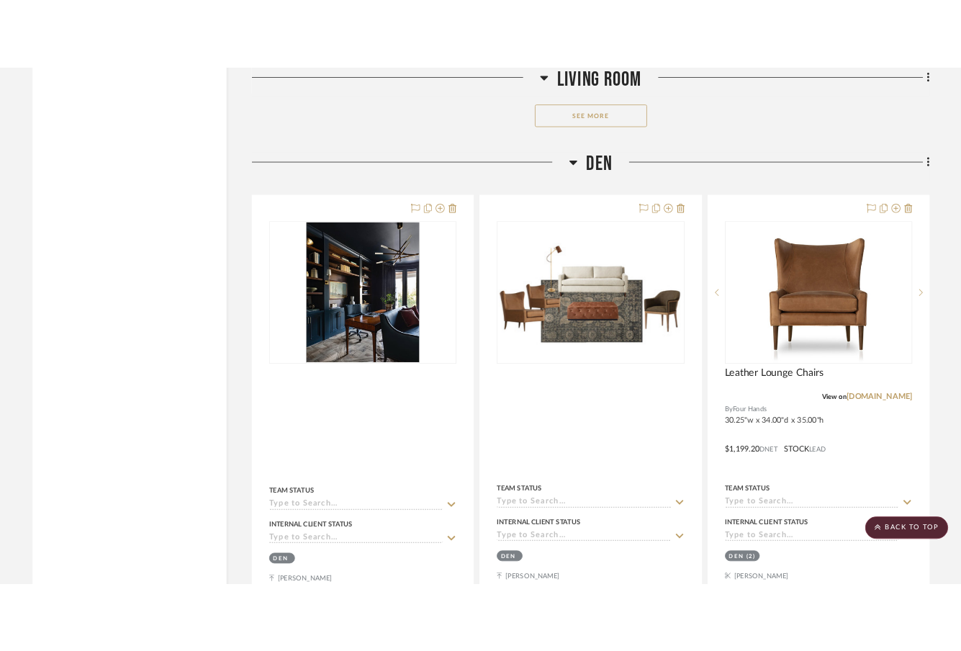
scroll to position [11242, 0]
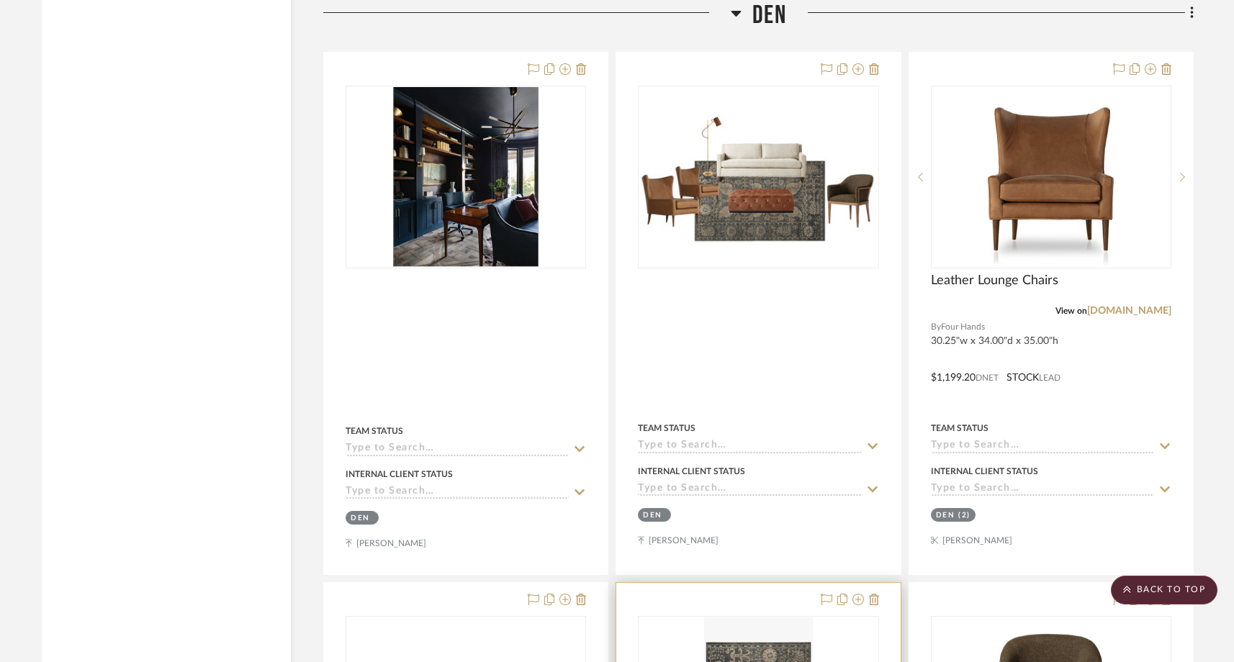
scroll to position [11324, 0]
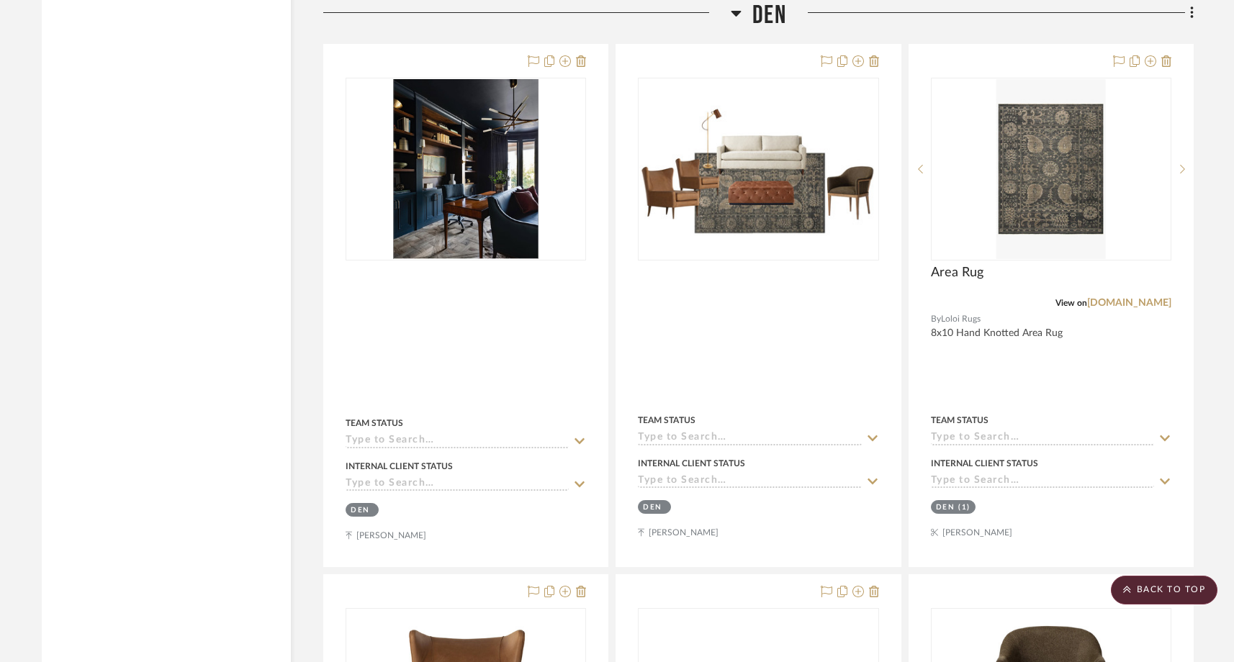
drag, startPoint x: 790, startPoint y: 550, endPoint x: 1082, endPoint y: 14, distance: 610.1
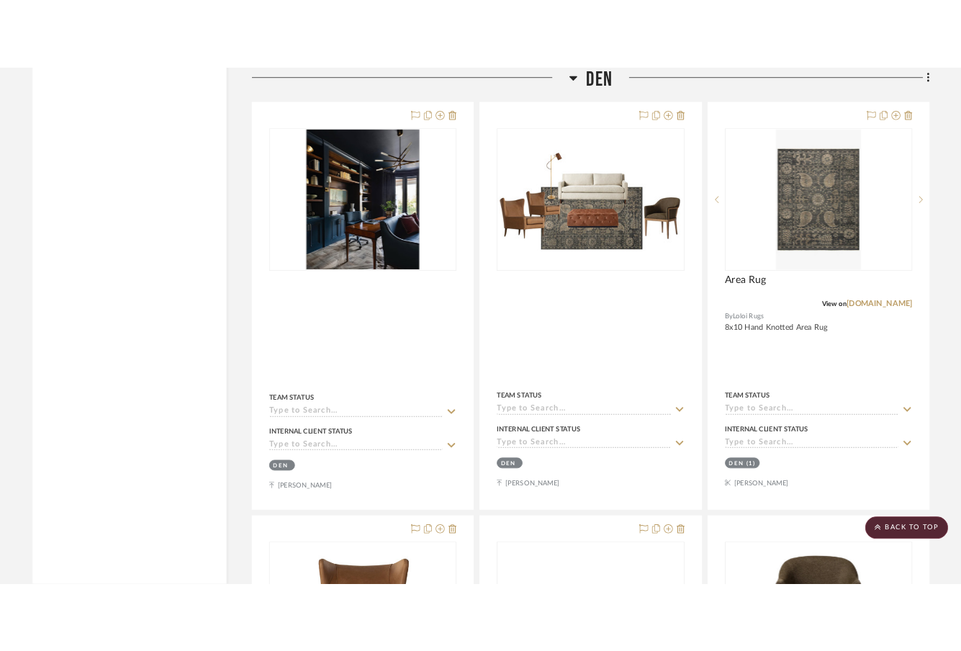
scroll to position [11361, 0]
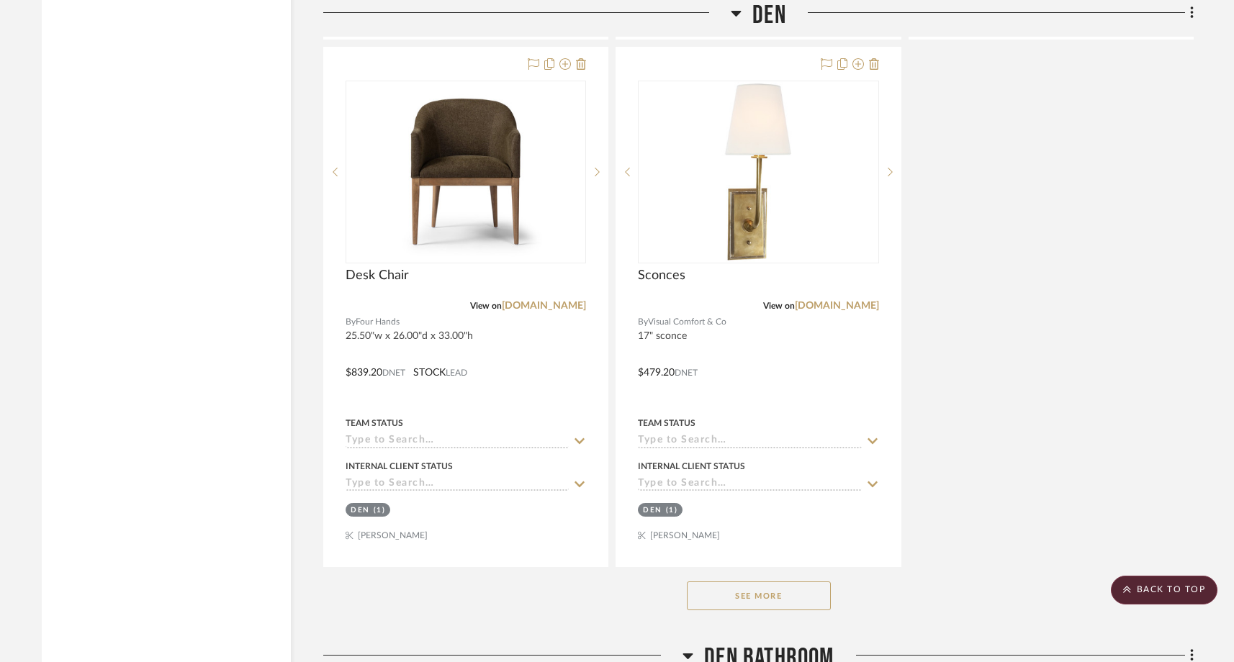
scroll to position [12400, 0]
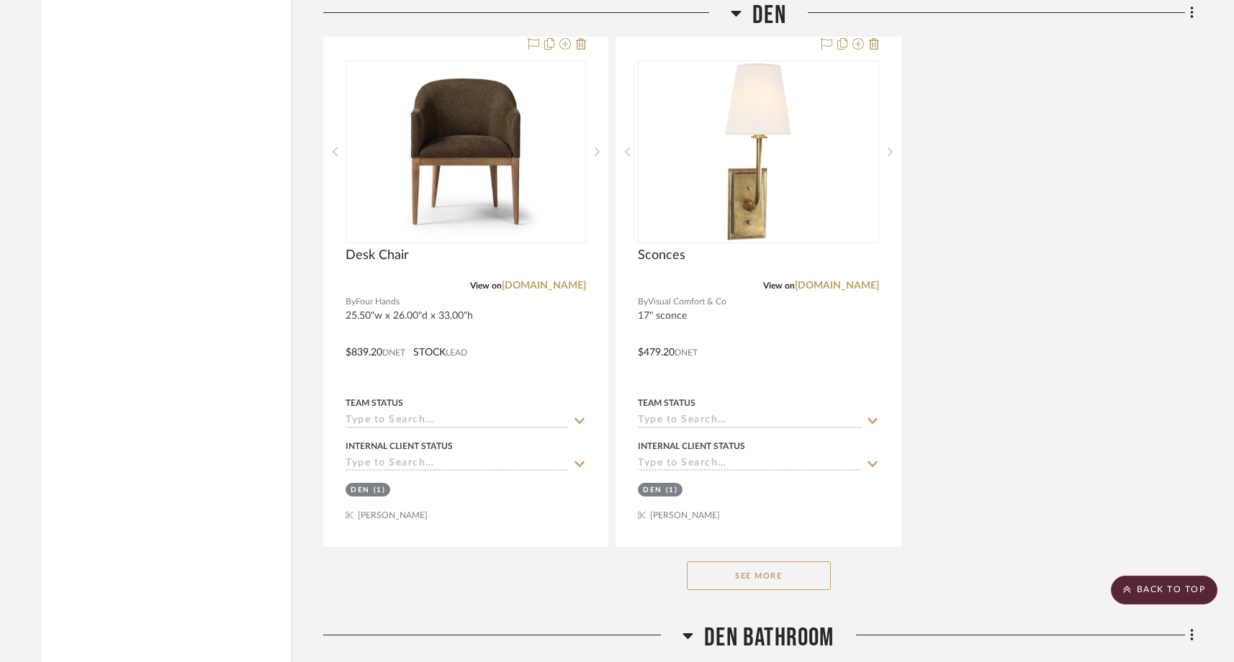
click at [713, 561] on button "See More" at bounding box center [759, 575] width 144 height 29
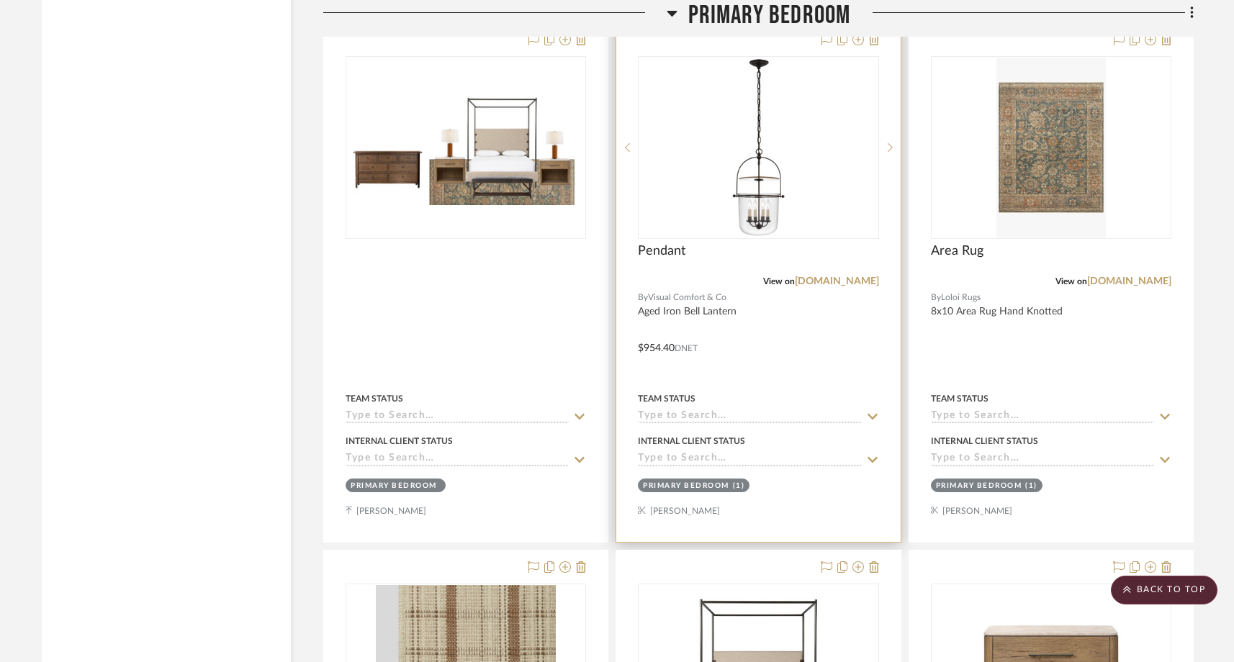
scroll to position [15953, 0]
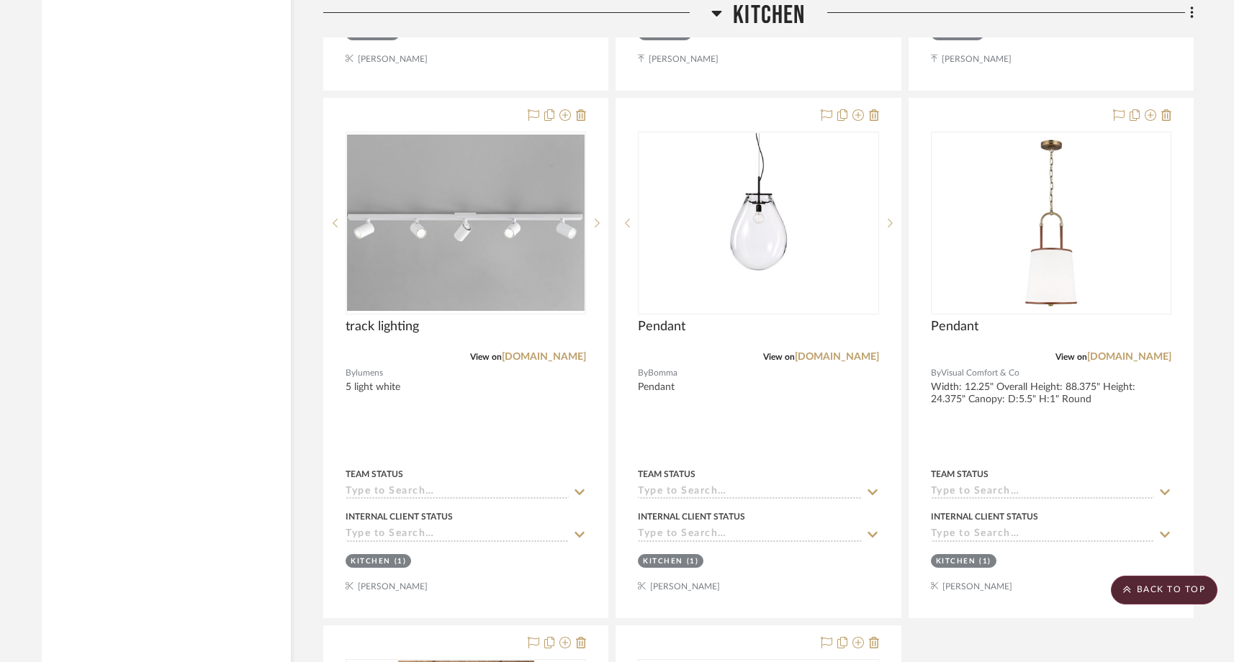
scroll to position [6679, 0]
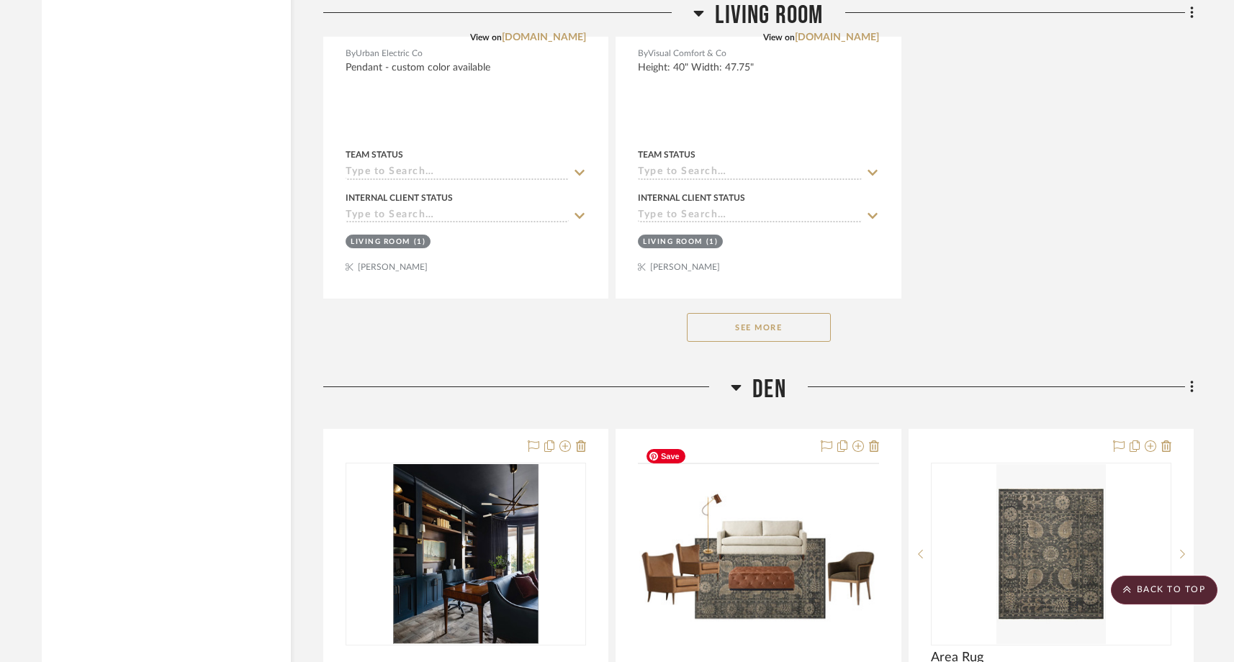
scroll to position [11006, 0]
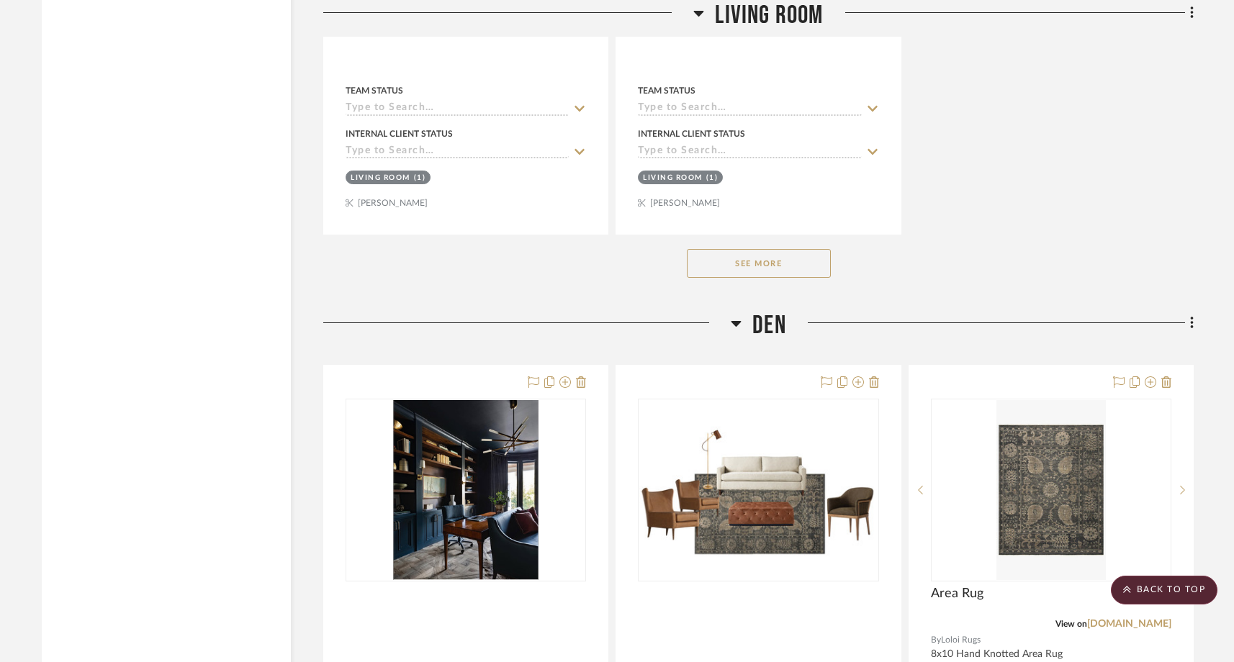
click at [785, 235] on div "See More" at bounding box center [758, 264] width 870 height 58
click at [785, 249] on button "See More" at bounding box center [759, 263] width 144 height 29
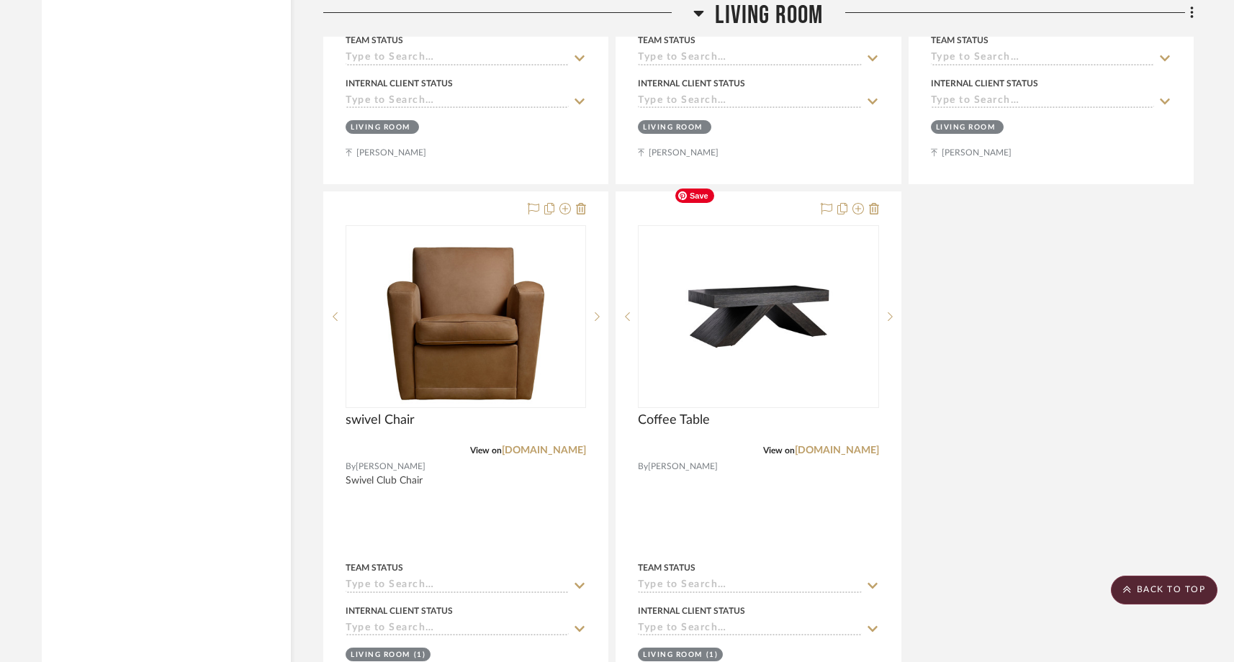
scroll to position [13708, 0]
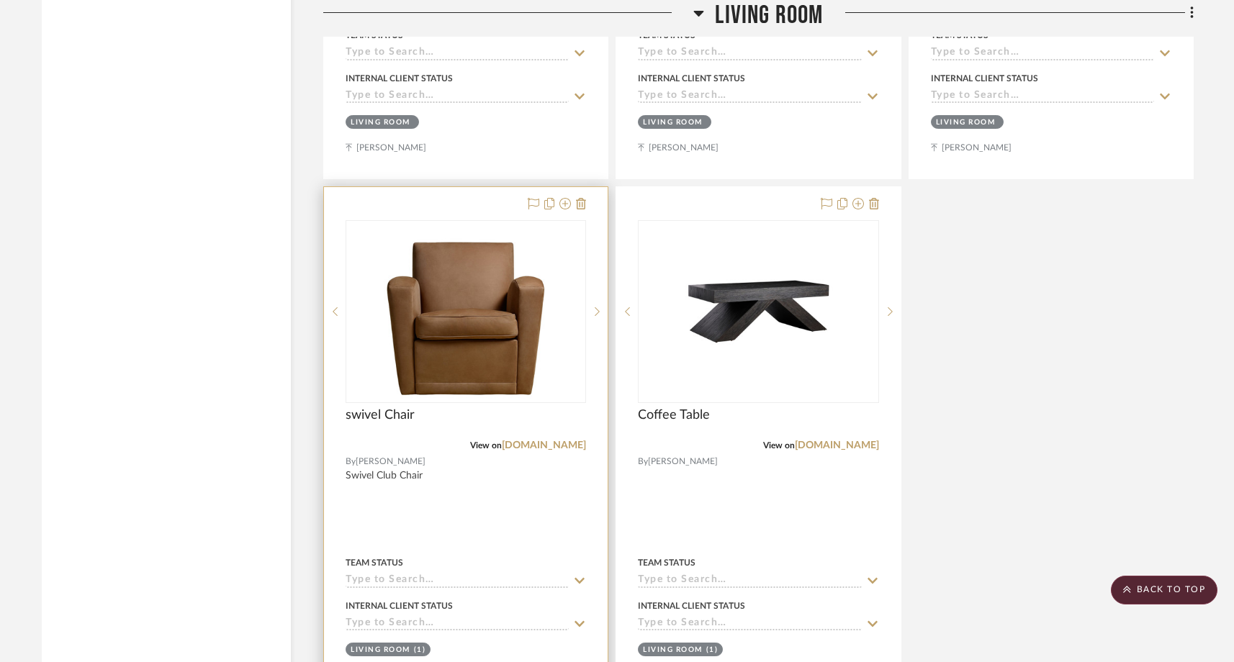
click at [586, 187] on div at bounding box center [466, 446] width 284 height 519
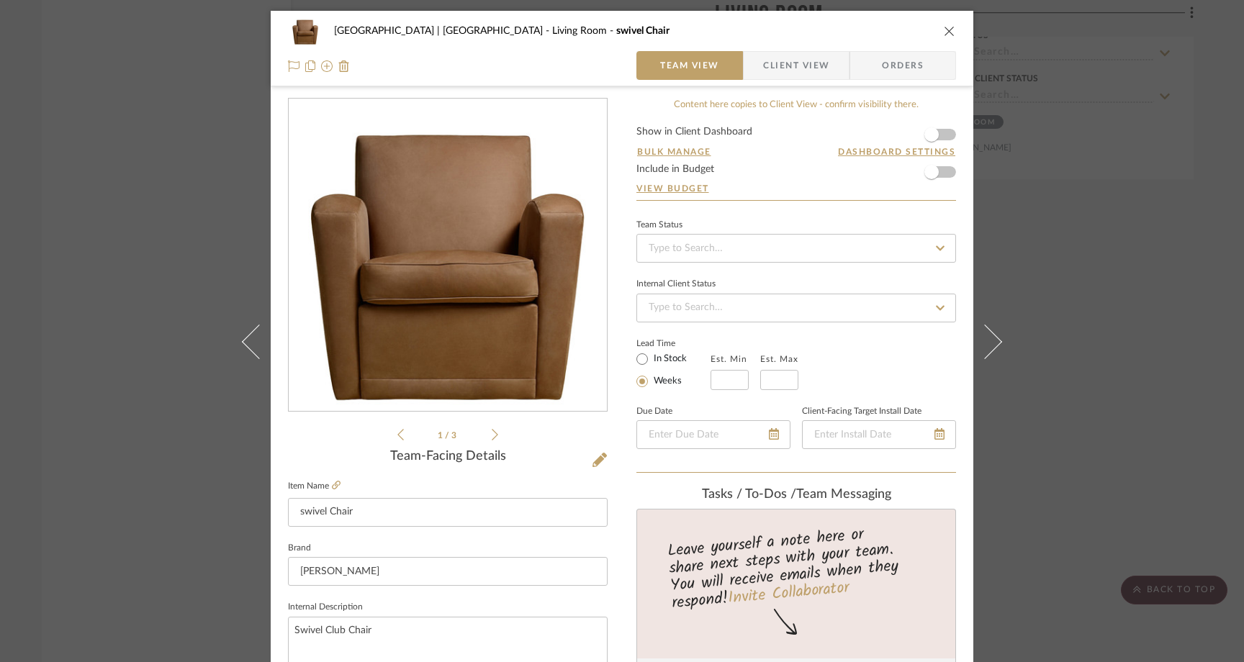
scroll to position [13, 0]
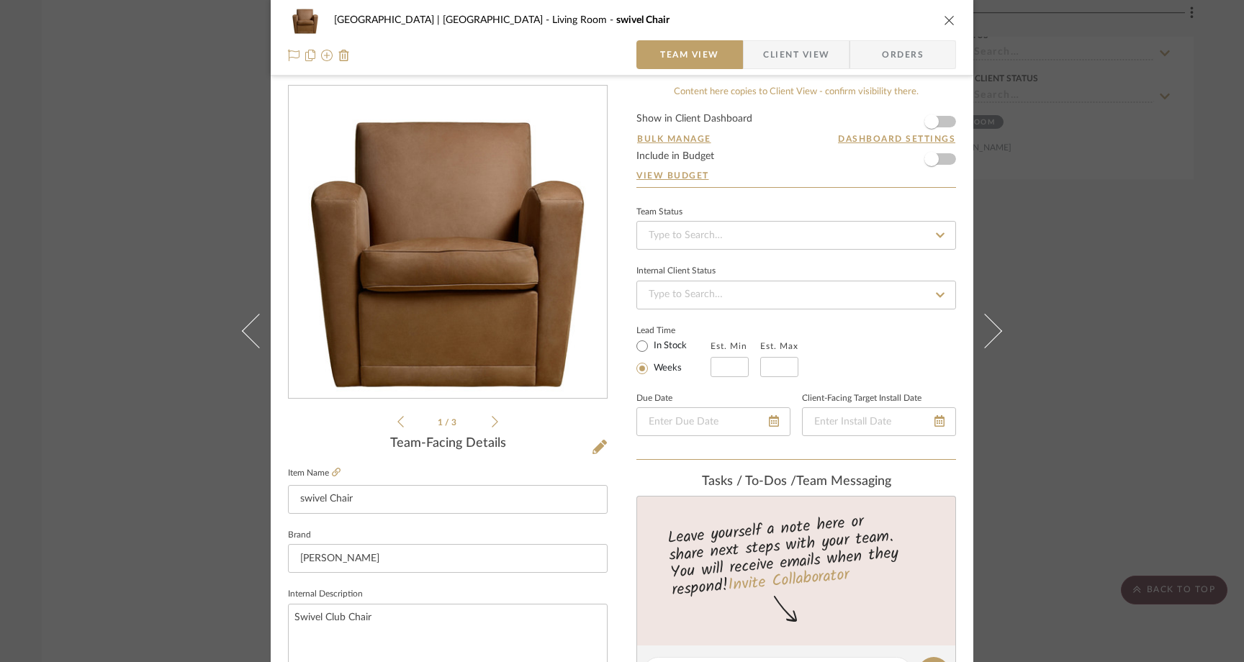
click at [945, 19] on icon "close" at bounding box center [950, 20] width 12 height 12
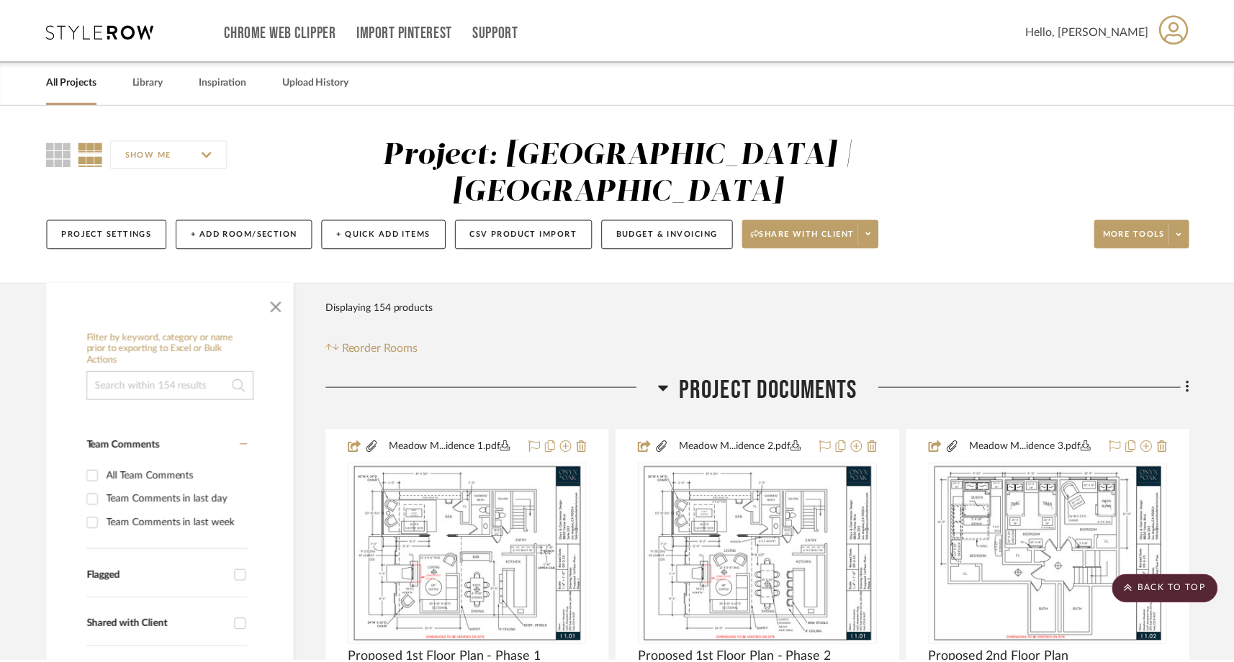
scroll to position [13708, 0]
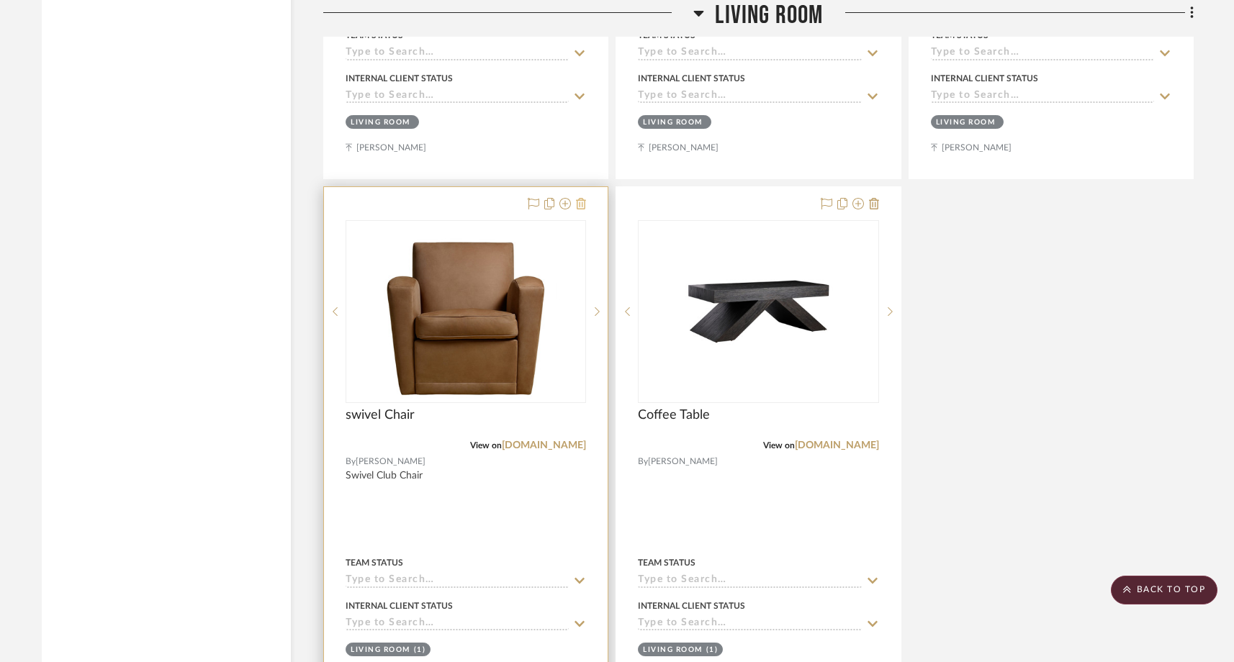
click at [582, 198] on icon at bounding box center [581, 204] width 10 height 12
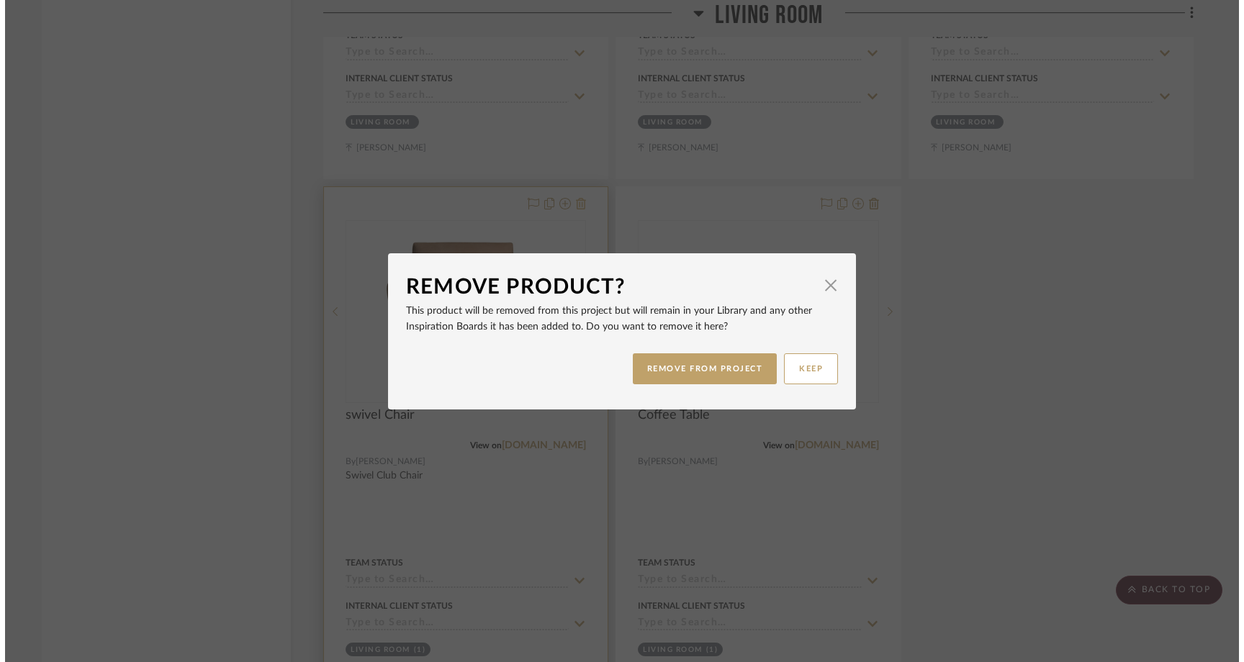
scroll to position [0, 0]
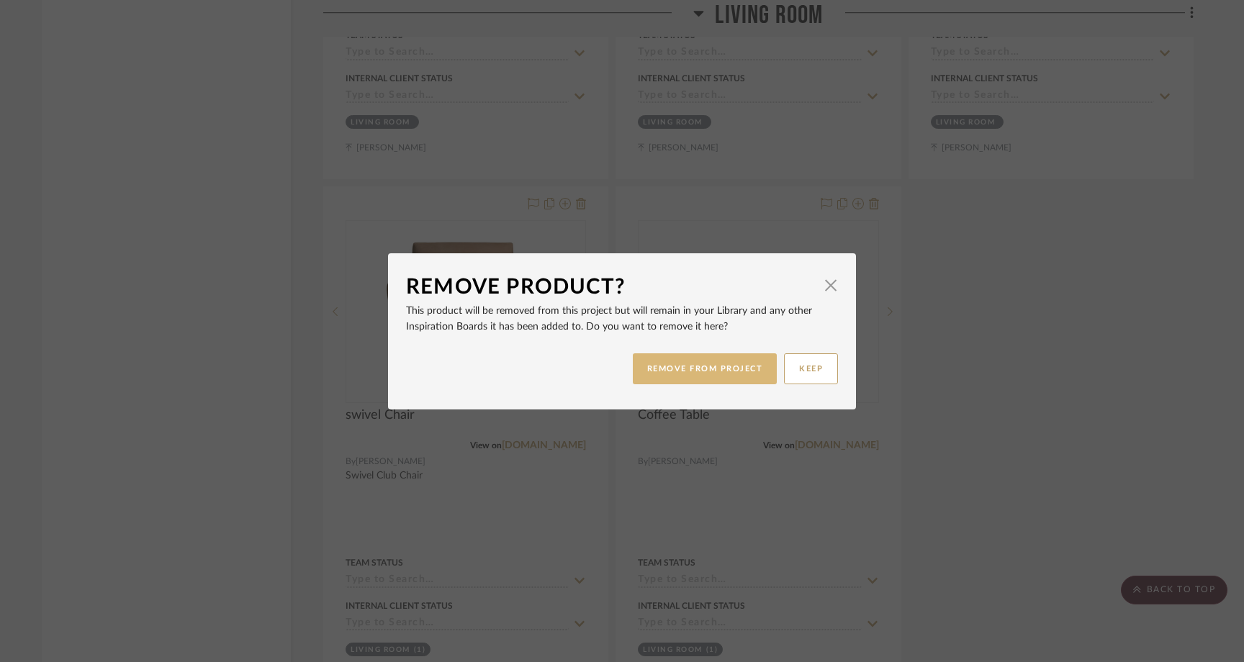
click at [714, 372] on button "REMOVE FROM PROJECT" at bounding box center [705, 368] width 145 height 31
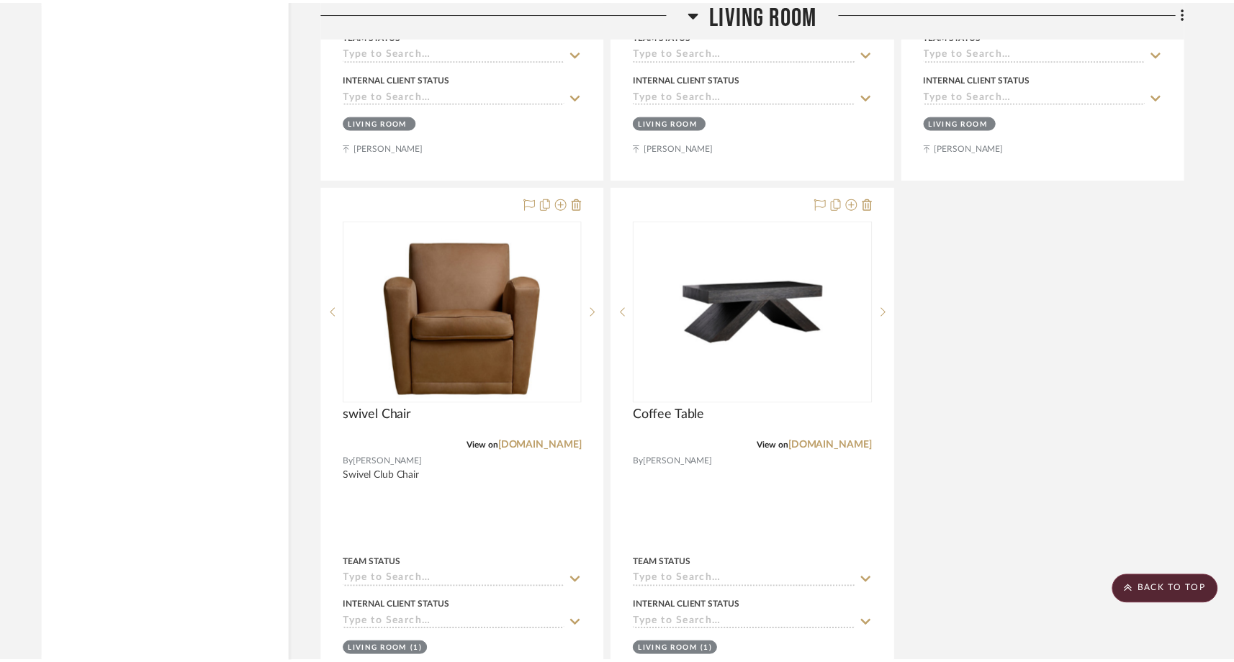
scroll to position [13708, 0]
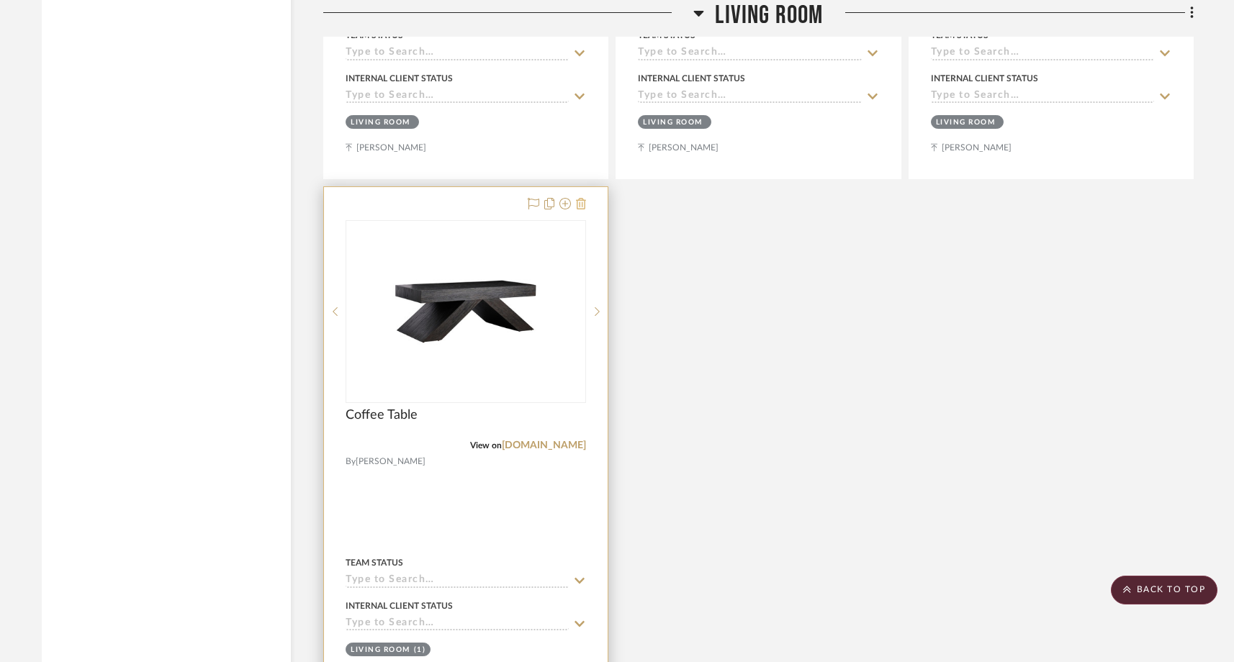
click at [577, 198] on icon at bounding box center [581, 204] width 10 height 12
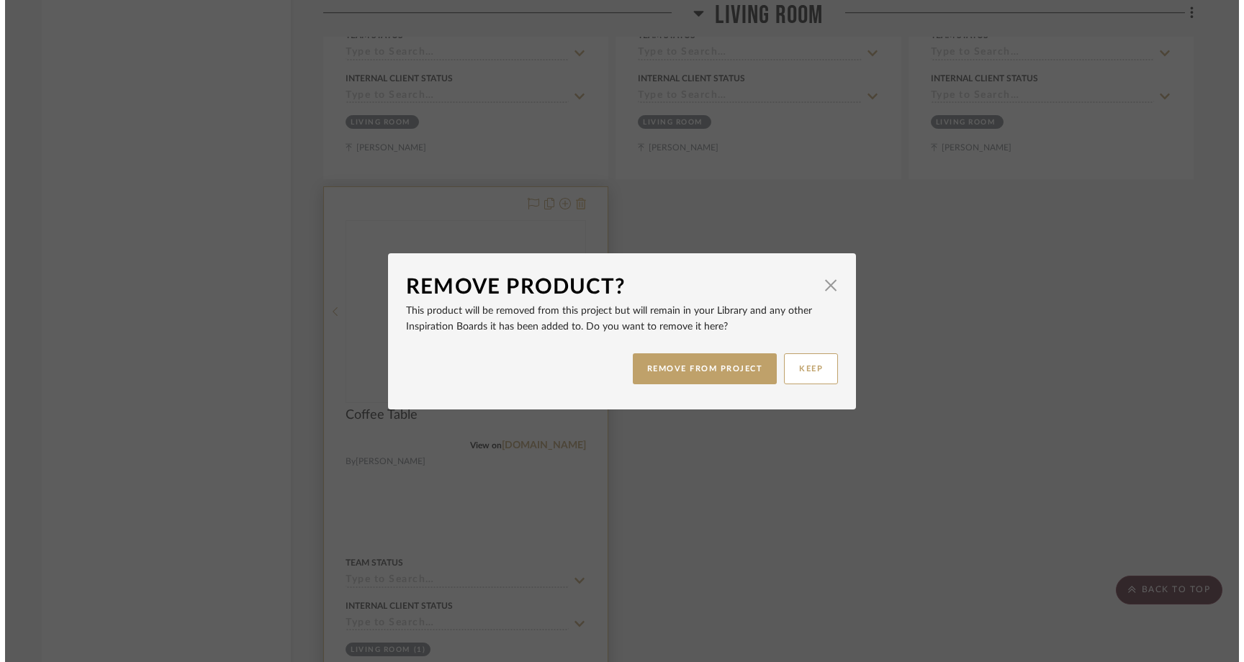
scroll to position [0, 0]
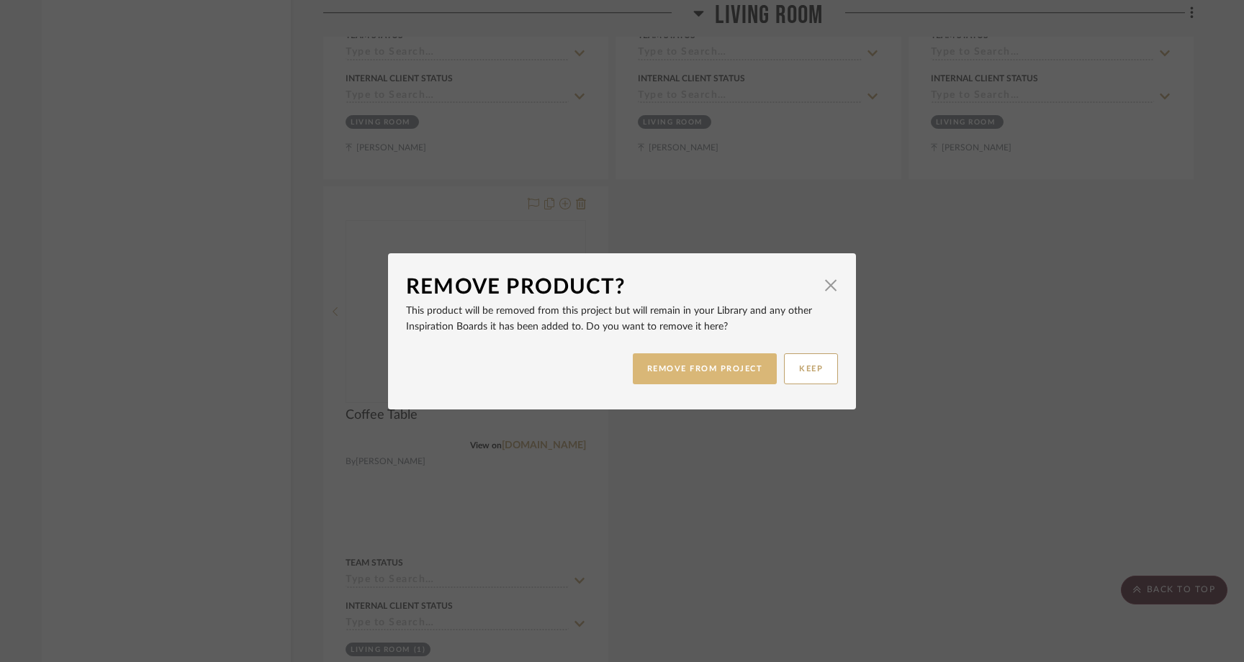
click at [689, 375] on button "REMOVE FROM PROJECT" at bounding box center [705, 368] width 145 height 31
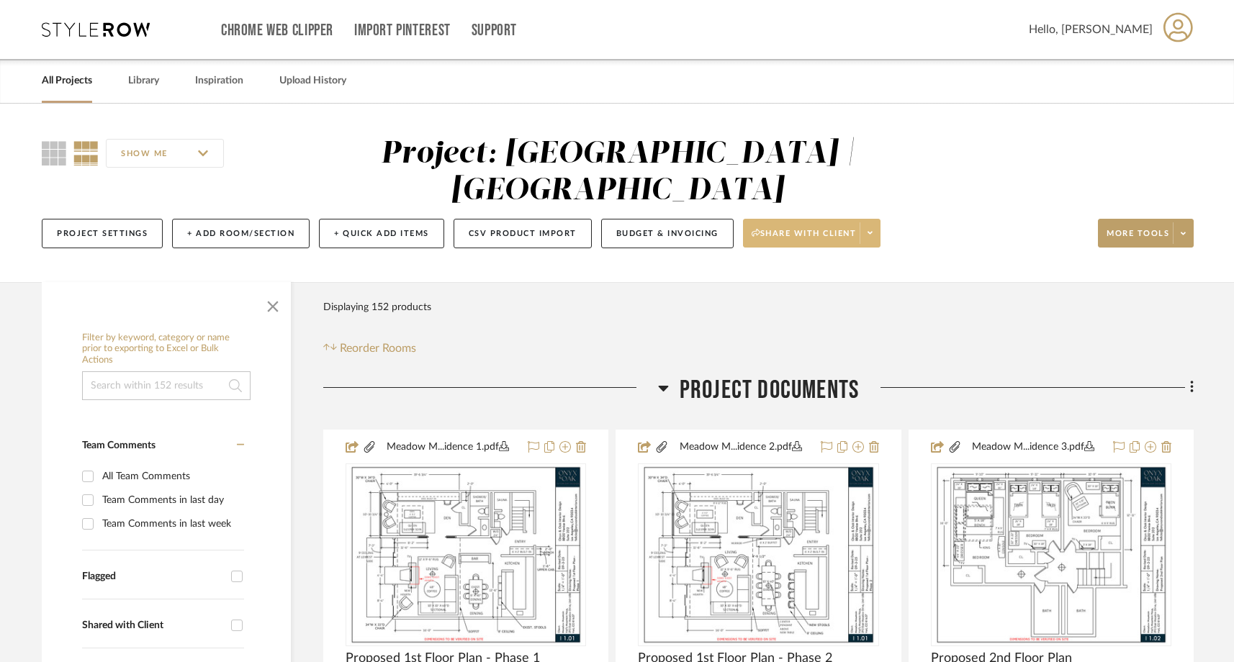
click at [868, 222] on span at bounding box center [869, 233] width 20 height 22
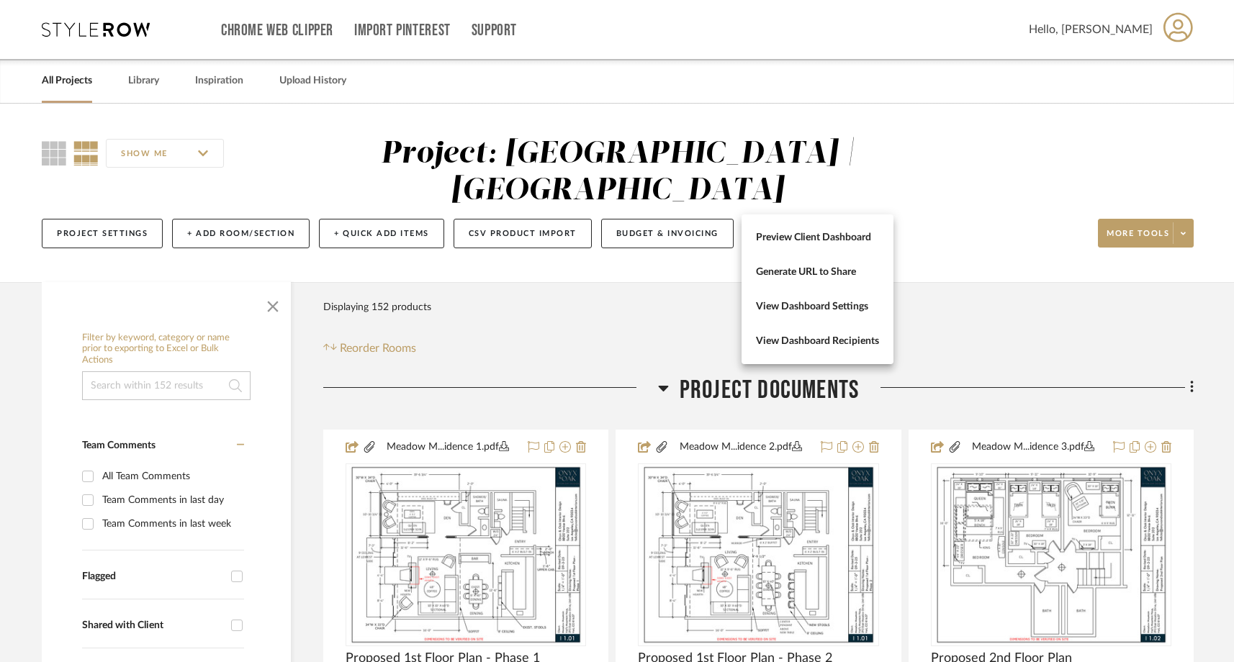
click at [1177, 197] on div at bounding box center [617, 331] width 1234 height 662
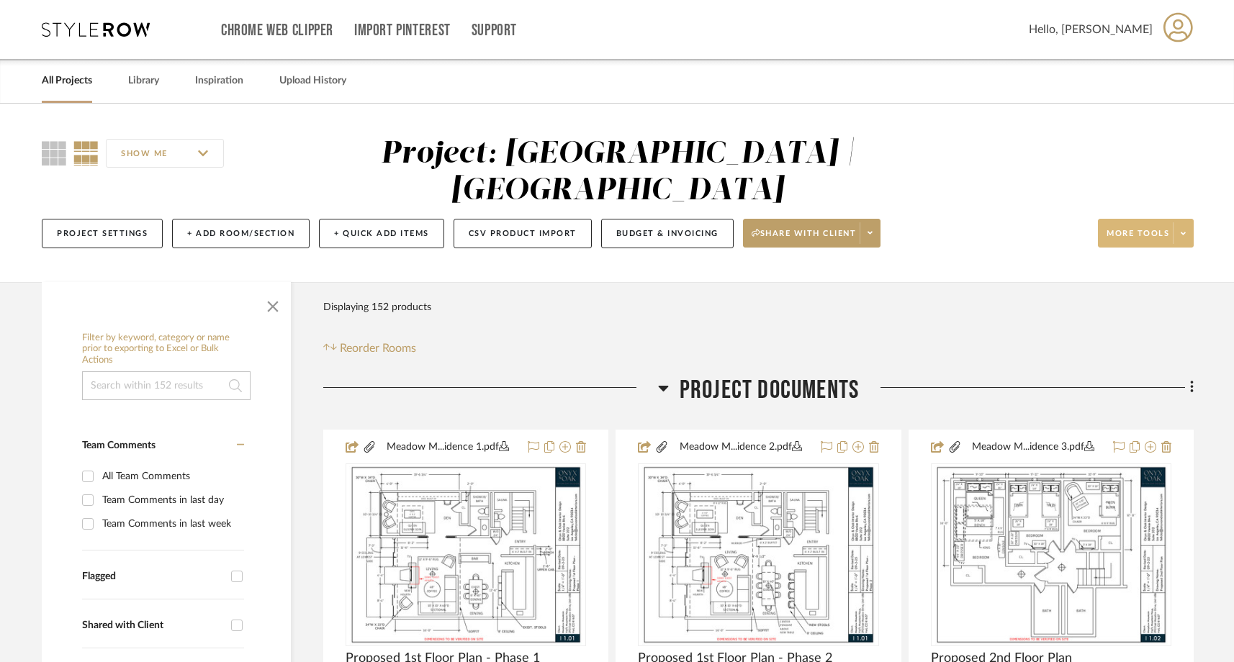
click at [1182, 230] on icon at bounding box center [1182, 234] width 5 height 8
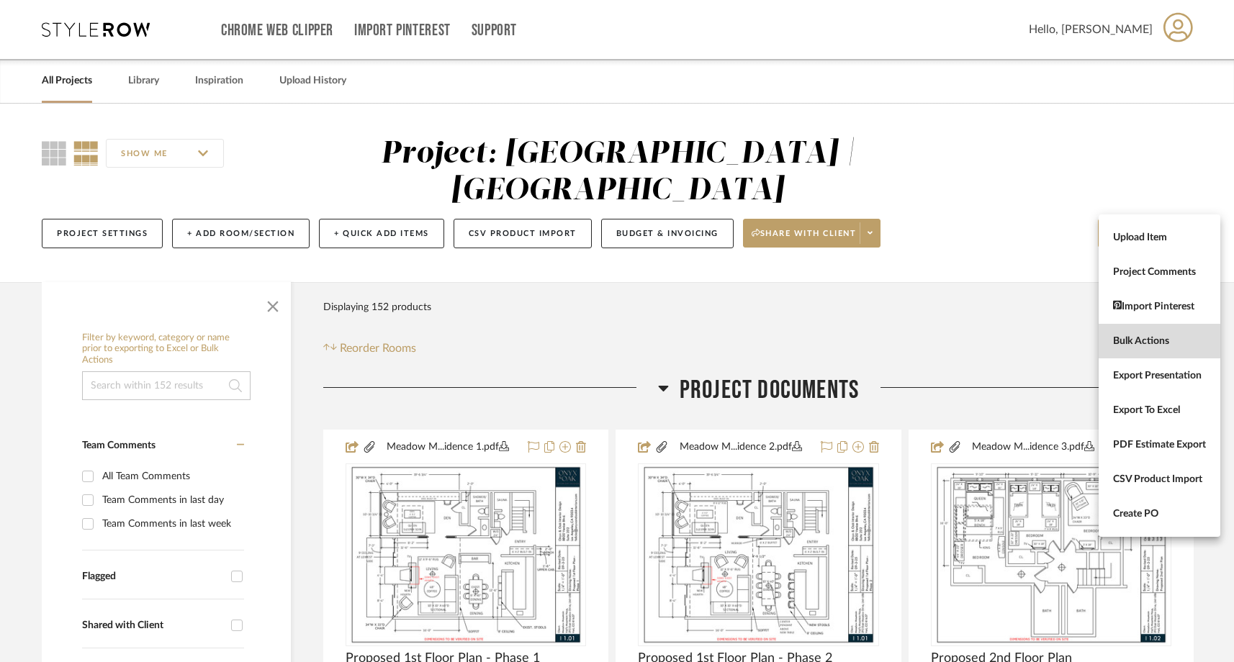
click at [1159, 343] on span "Bulk Actions" at bounding box center [1159, 341] width 93 height 12
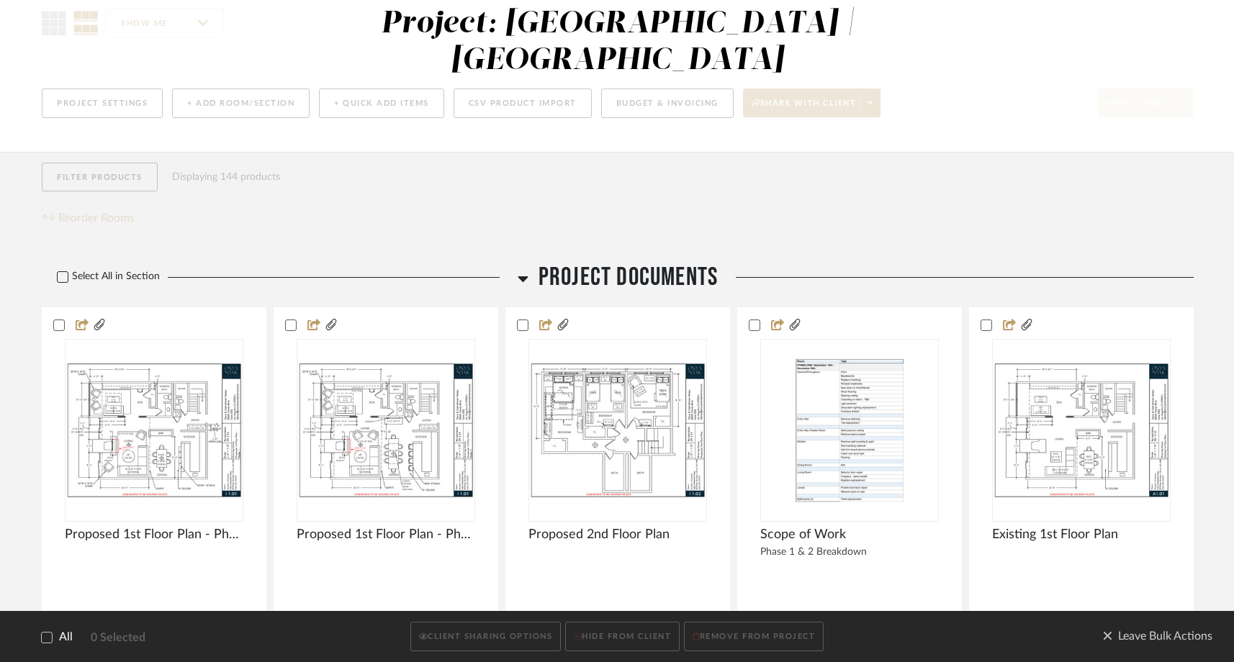
scroll to position [132, 0]
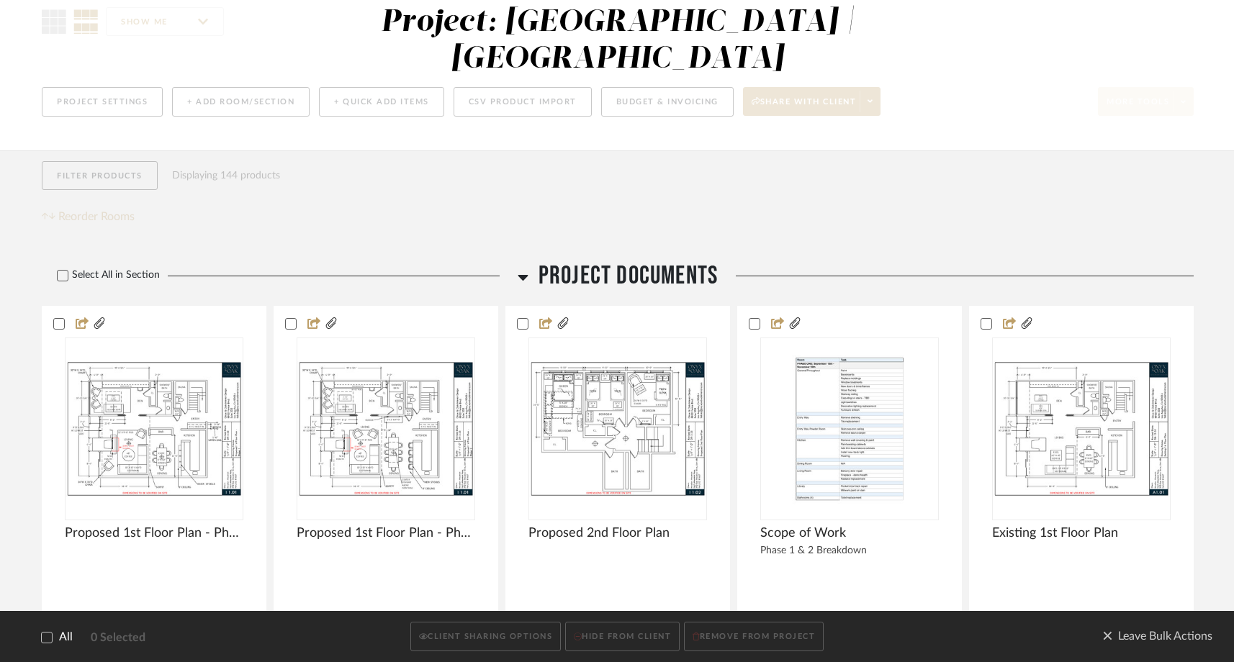
click at [49, 635] on icon at bounding box center [47, 638] width 10 height 10
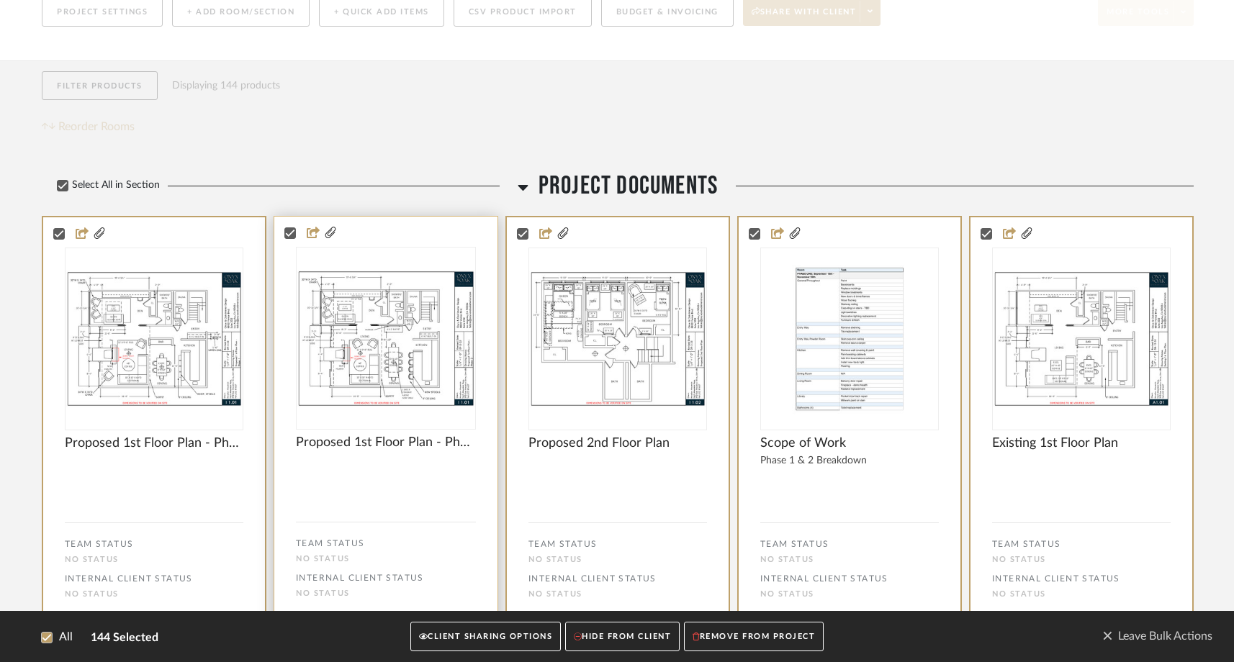
scroll to position [223, 0]
click at [477, 641] on button "CLIENT SHARING OPTIONS" at bounding box center [485, 638] width 150 height 30
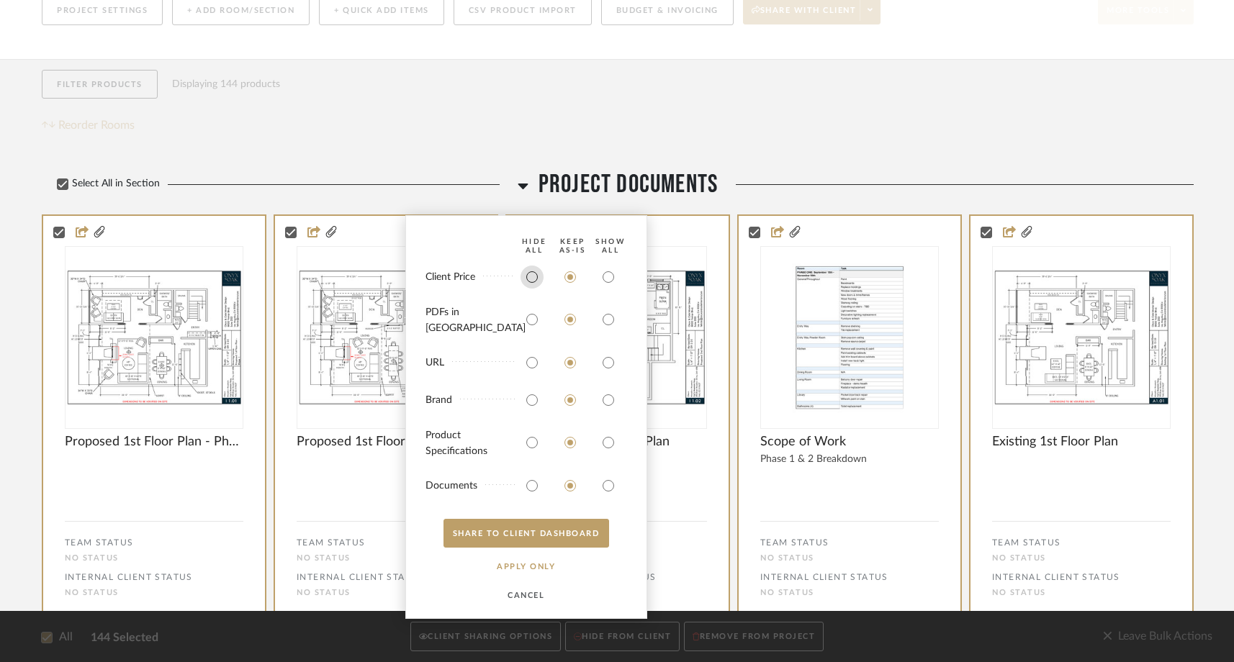
click at [532, 287] on input "radio" at bounding box center [531, 277] width 23 height 23
radio input "true"
click at [607, 326] on input "radio" at bounding box center [608, 319] width 23 height 23
radio input "true"
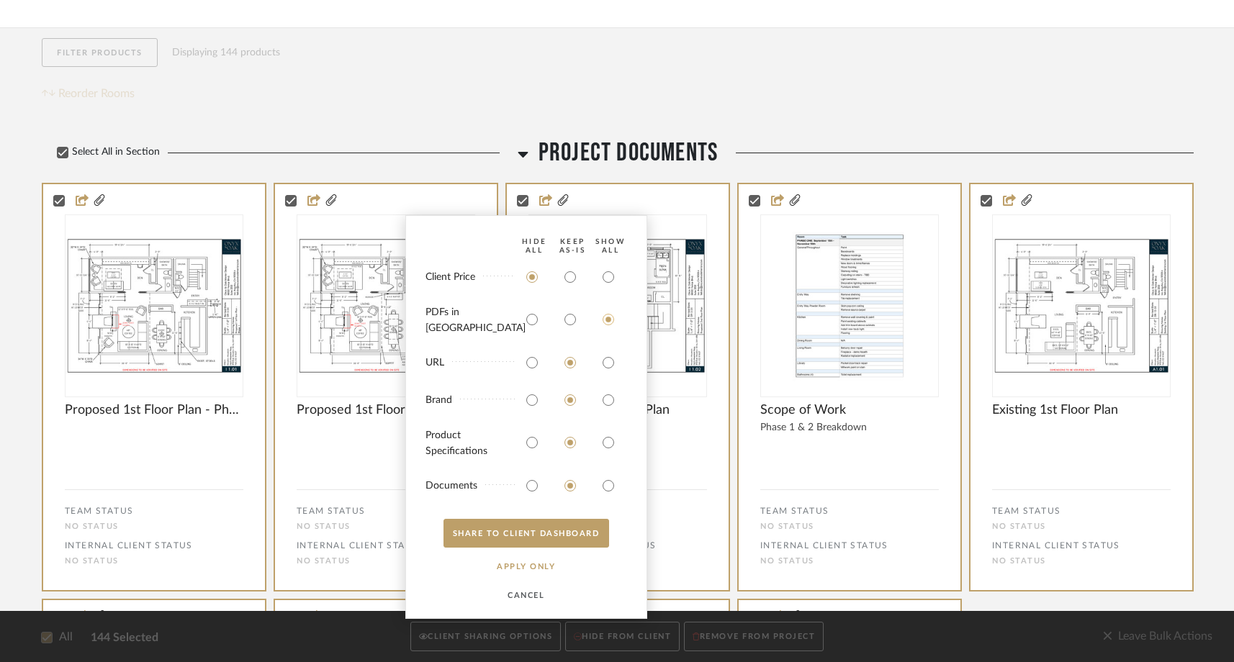
scroll to position [253, 0]
click at [532, 362] on input "radio" at bounding box center [531, 362] width 23 height 23
radio input "true"
click at [532, 399] on input "radio" at bounding box center [531, 400] width 23 height 23
radio input "true"
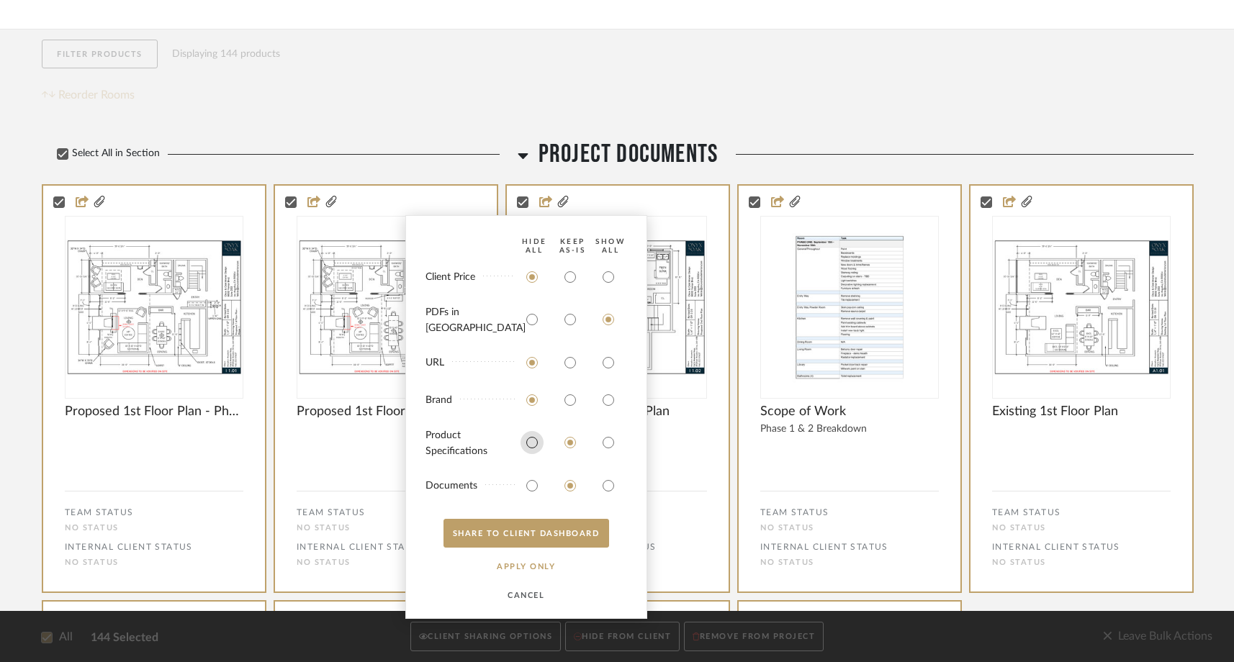
click at [533, 453] on input "radio" at bounding box center [531, 442] width 23 height 23
radio input "true"
click at [531, 484] on input "radio" at bounding box center [531, 485] width 23 height 23
radio input "true"
click at [525, 538] on button "SHARE TO CLIENT Dashboard" at bounding box center [526, 533] width 166 height 29
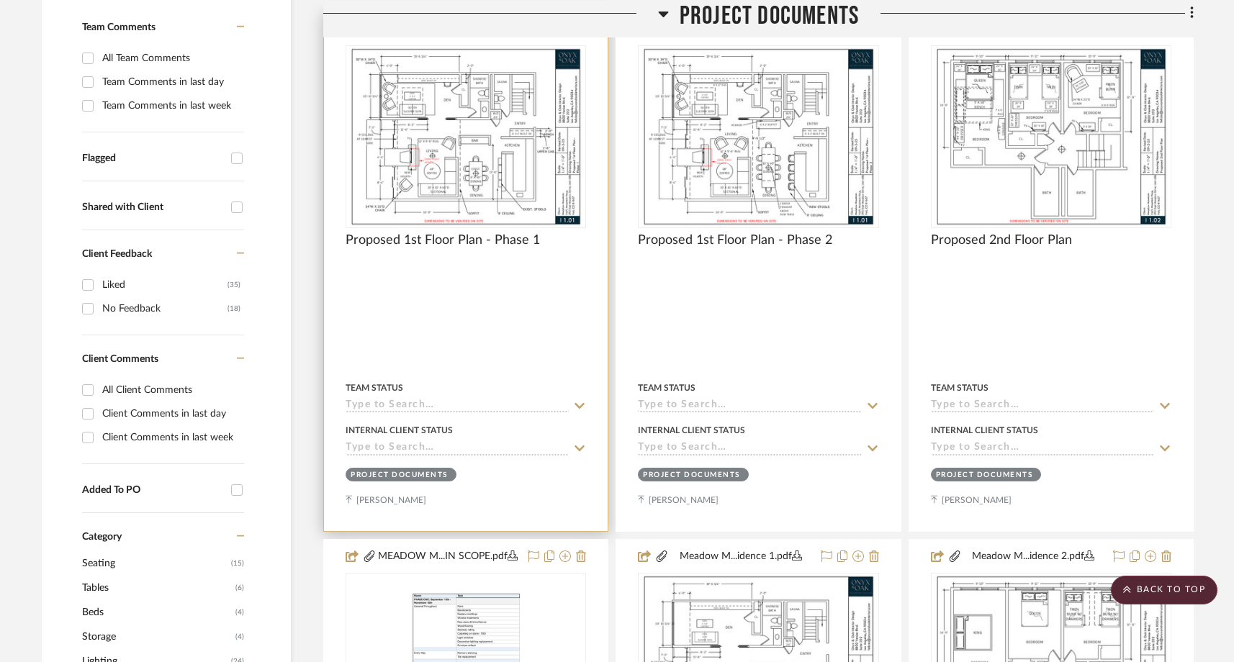
scroll to position [0, 0]
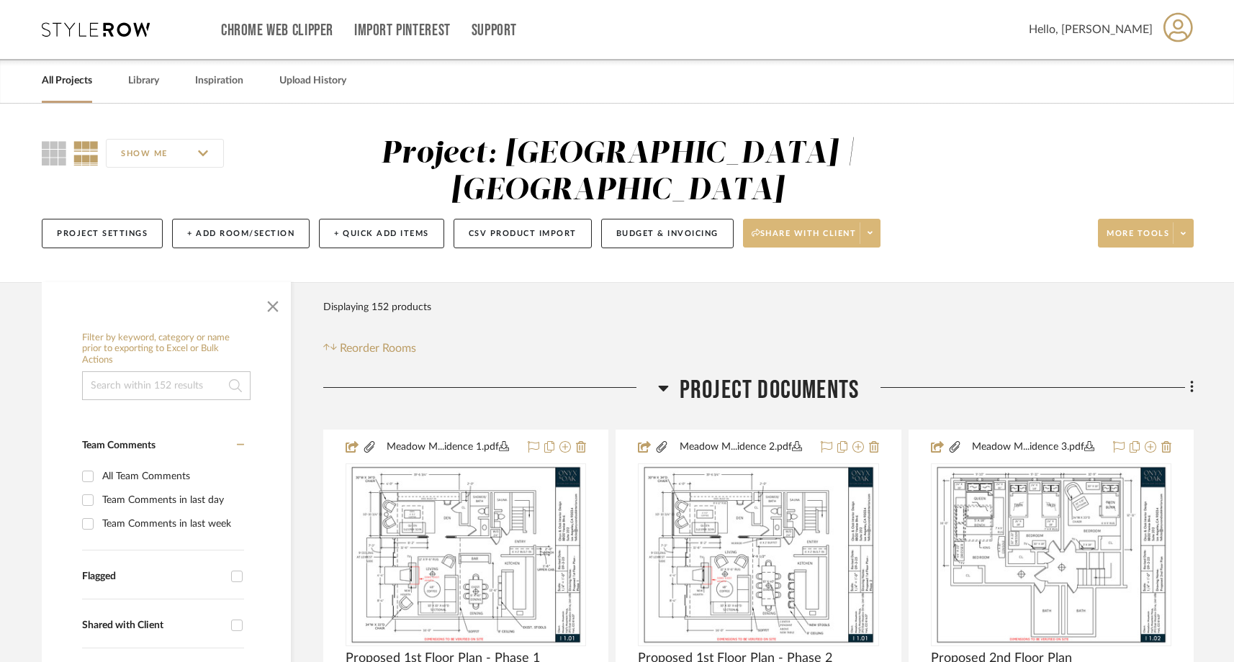
click at [875, 222] on span at bounding box center [869, 233] width 20 height 22
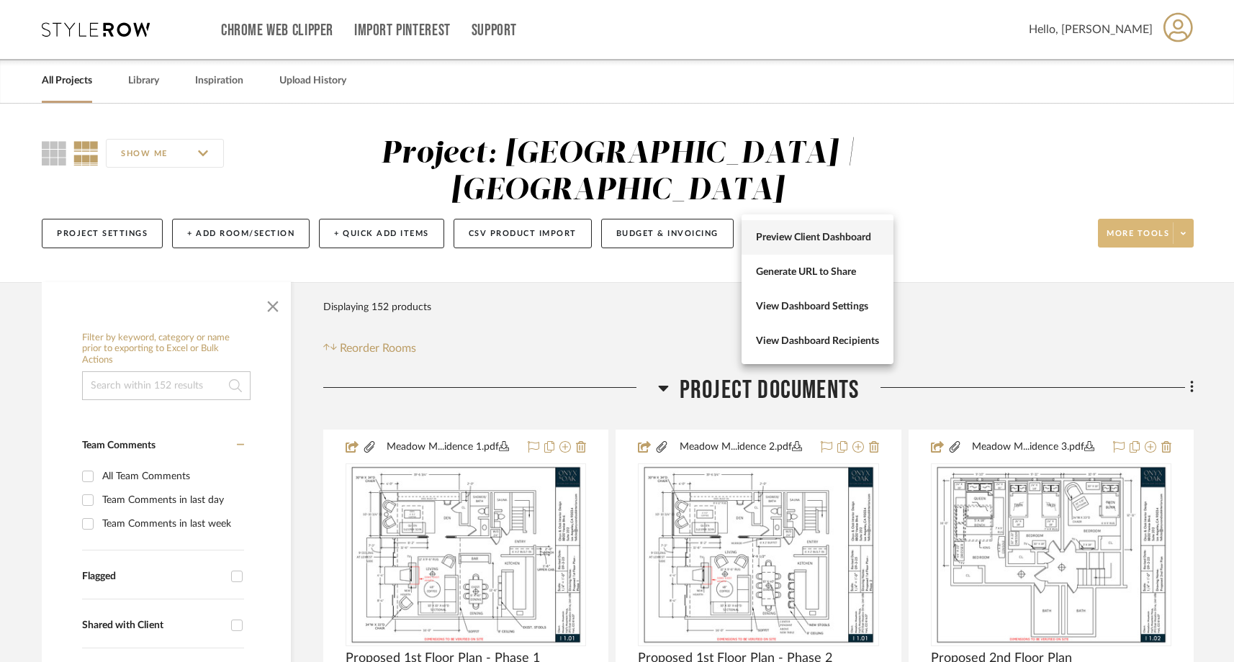
click at [842, 235] on span "Preview Client Dashboard" at bounding box center [817, 238] width 123 height 12
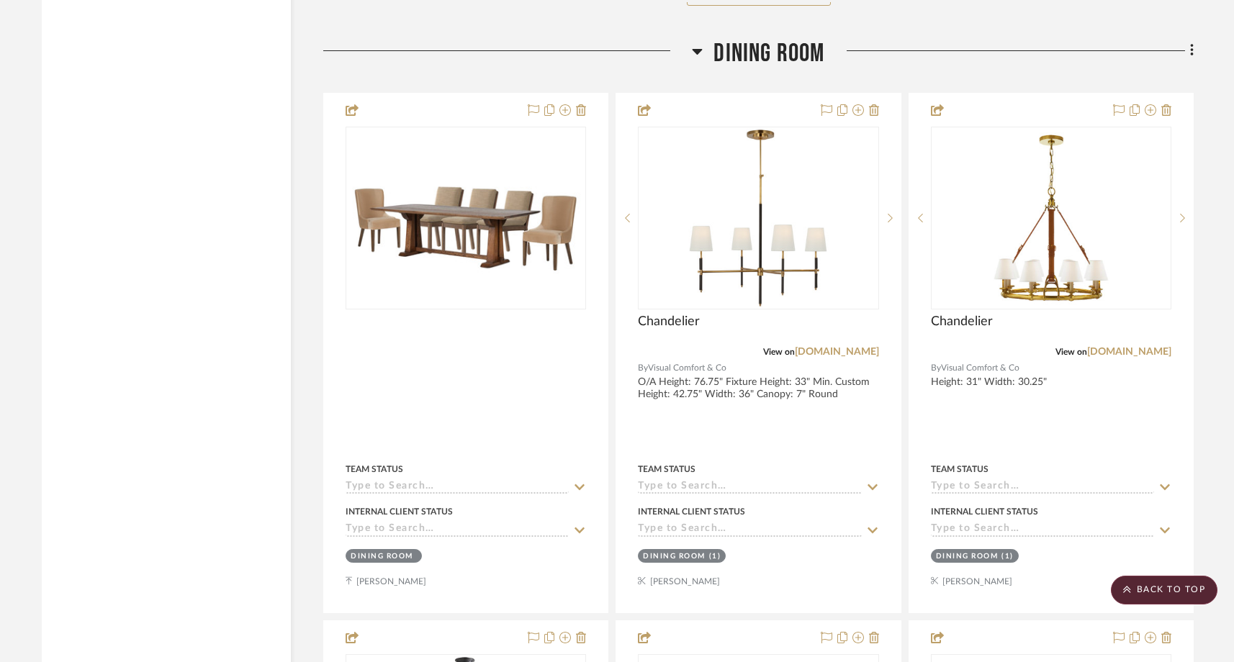
scroll to position [7778, 0]
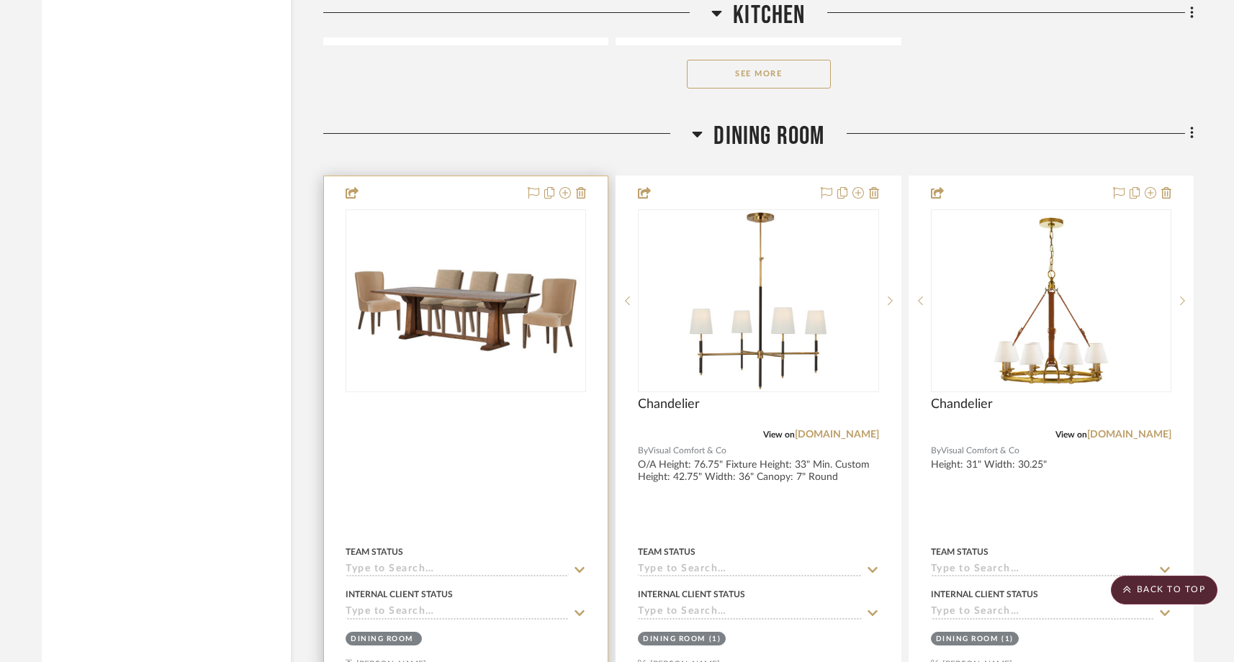
click at [0, 0] on div at bounding box center [0, 0] width 0 height 0
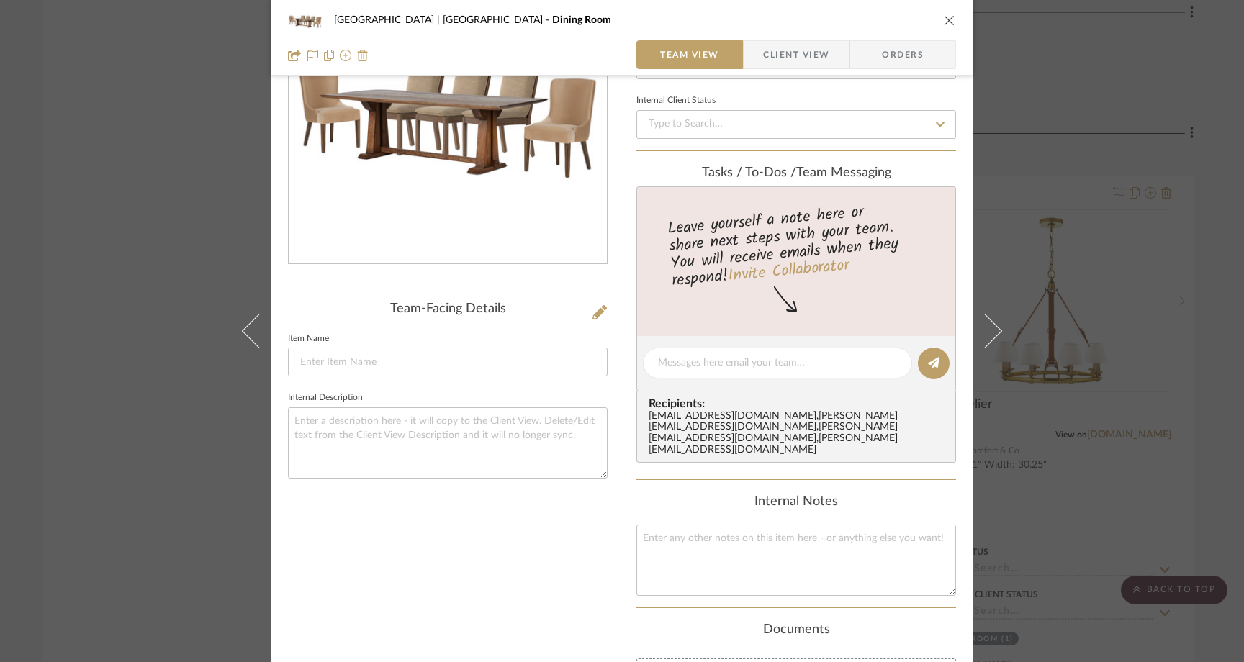
scroll to position [151, 0]
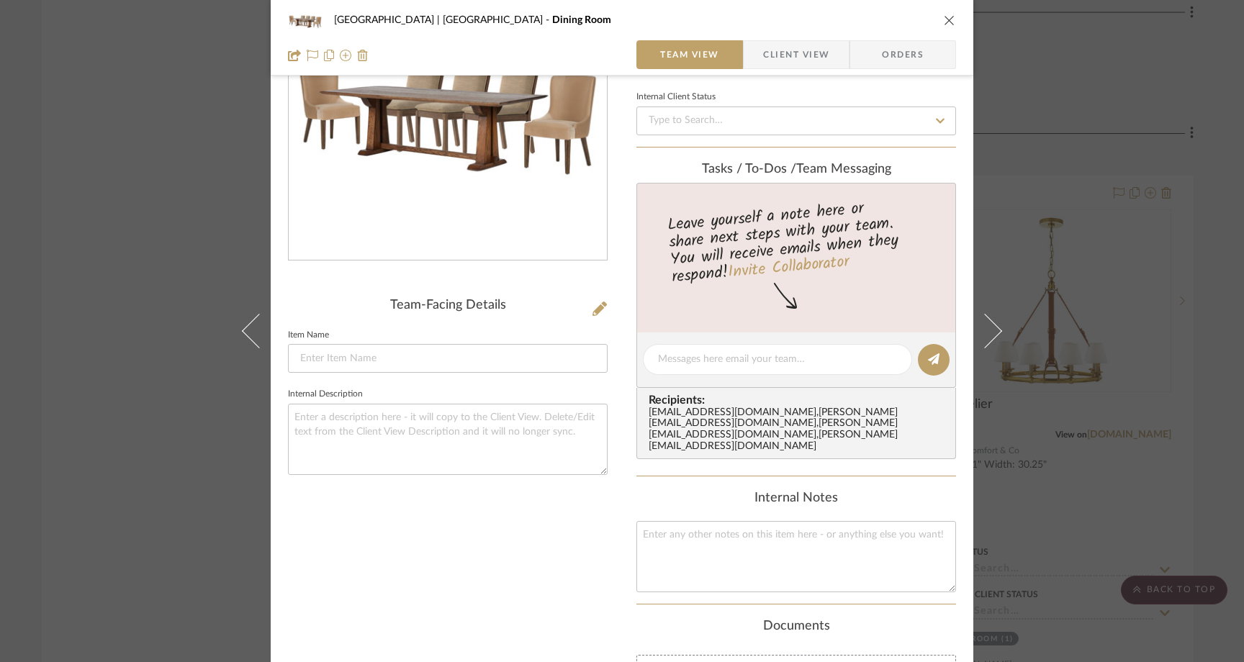
click at [803, 52] on span "Client View" at bounding box center [796, 54] width 66 height 29
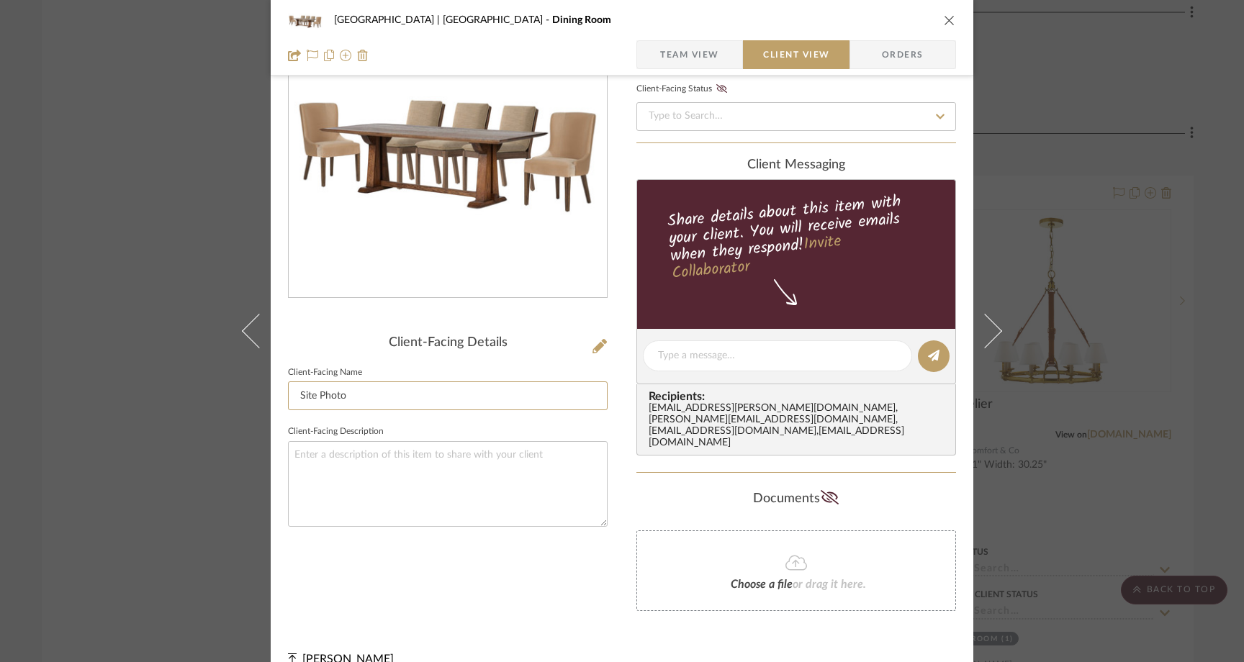
drag, startPoint x: 362, startPoint y: 398, endPoint x: 197, endPoint y: 398, distance: 164.8
click at [197, 398] on div "Meadow Mountain | Vail Valley Dining Room Team View Client View Orders Client-F…" at bounding box center [622, 331] width 1244 height 662
click at [166, 204] on div "Meadow Mountain | Vail Valley Dining Room Team View Client View Orders Client-F…" at bounding box center [622, 331] width 1244 height 662
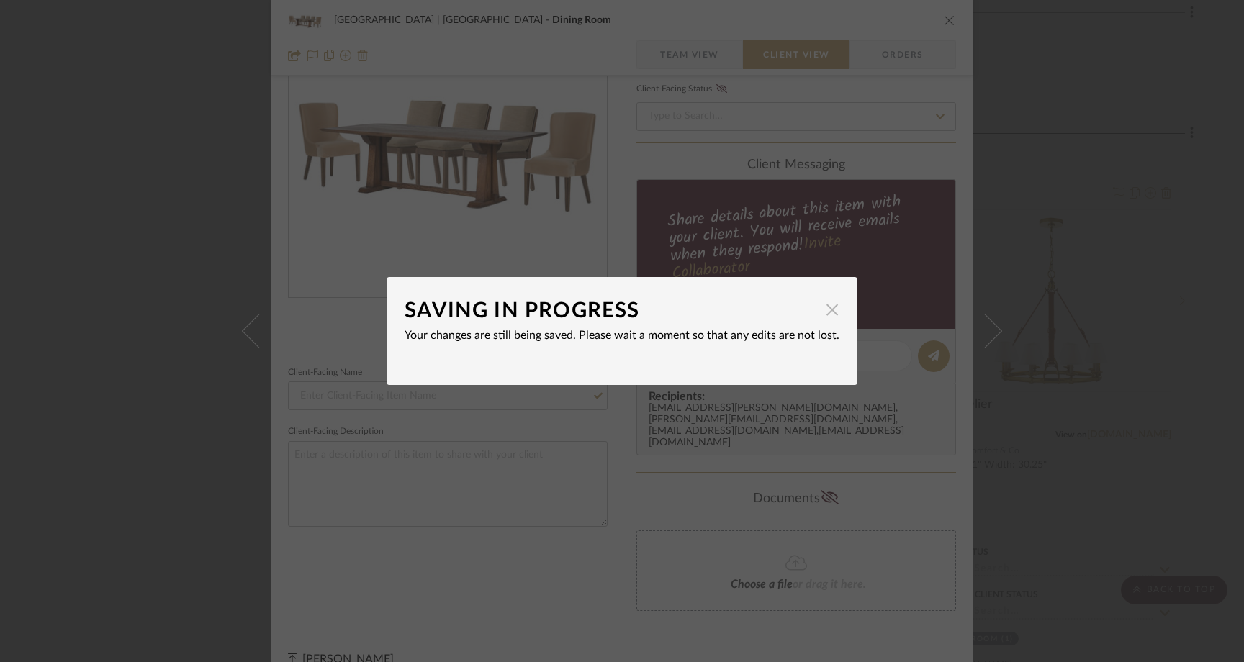
click at [828, 310] on span "button" at bounding box center [832, 309] width 29 height 29
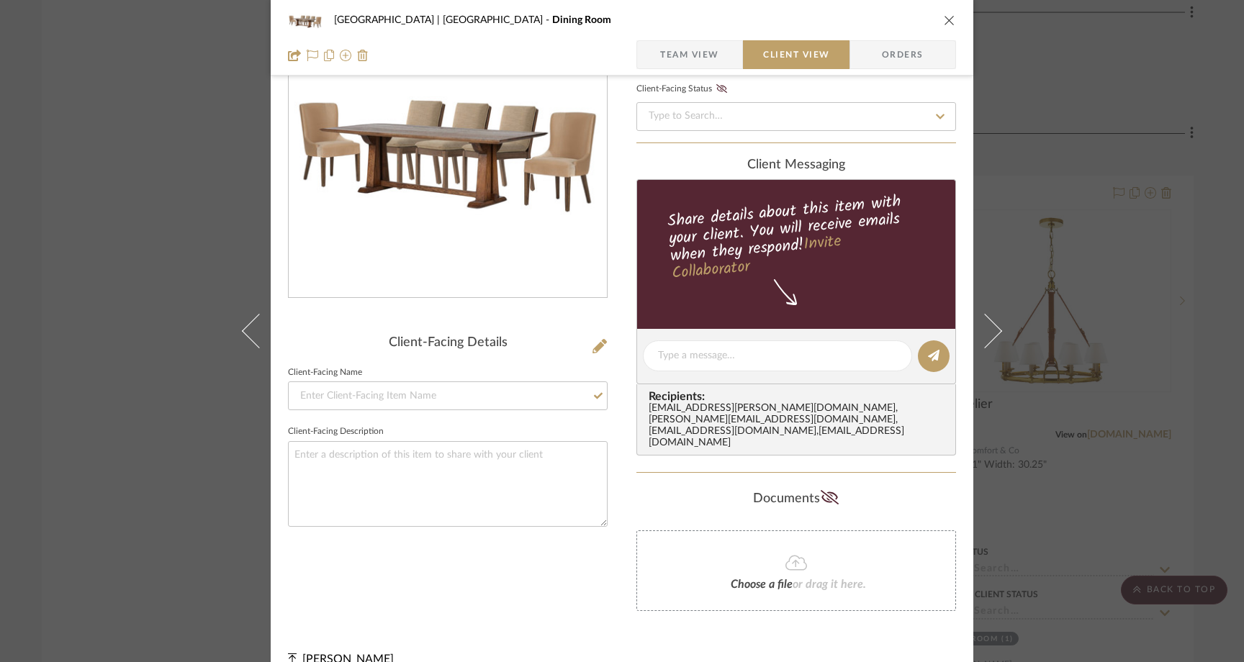
click at [177, 249] on div "Meadow Mountain | Vail Valley Dining Room Team View Client View Orders Client-F…" at bounding box center [622, 331] width 1244 height 662
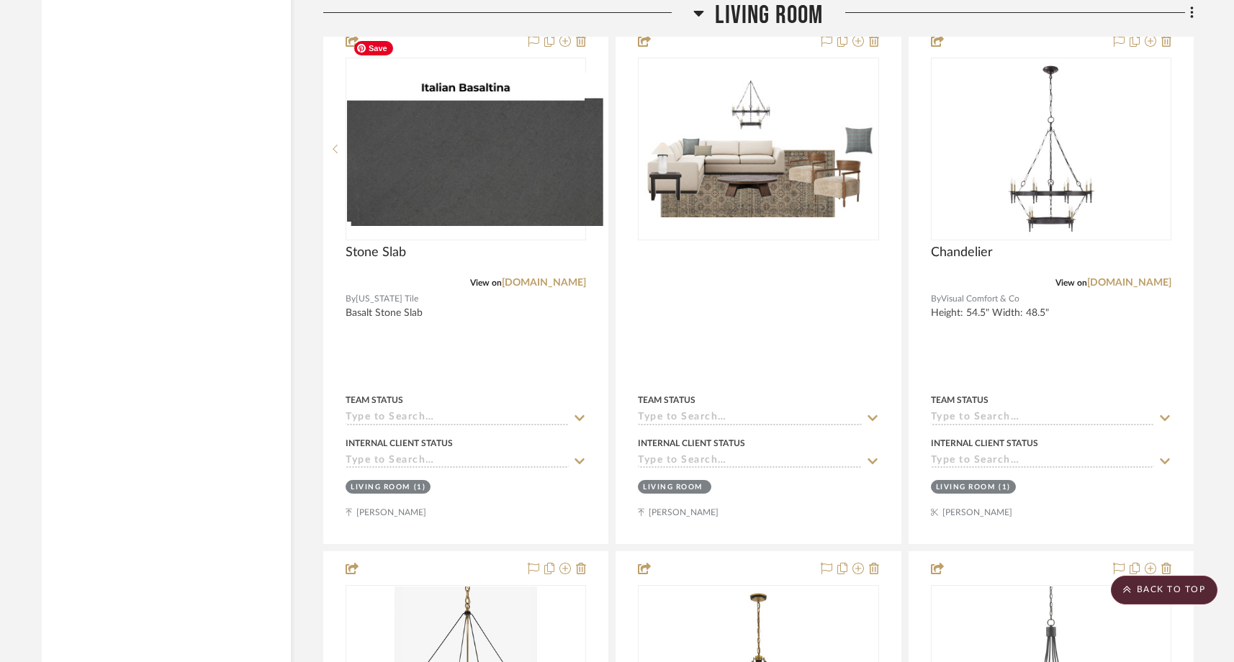
scroll to position [10171, 0]
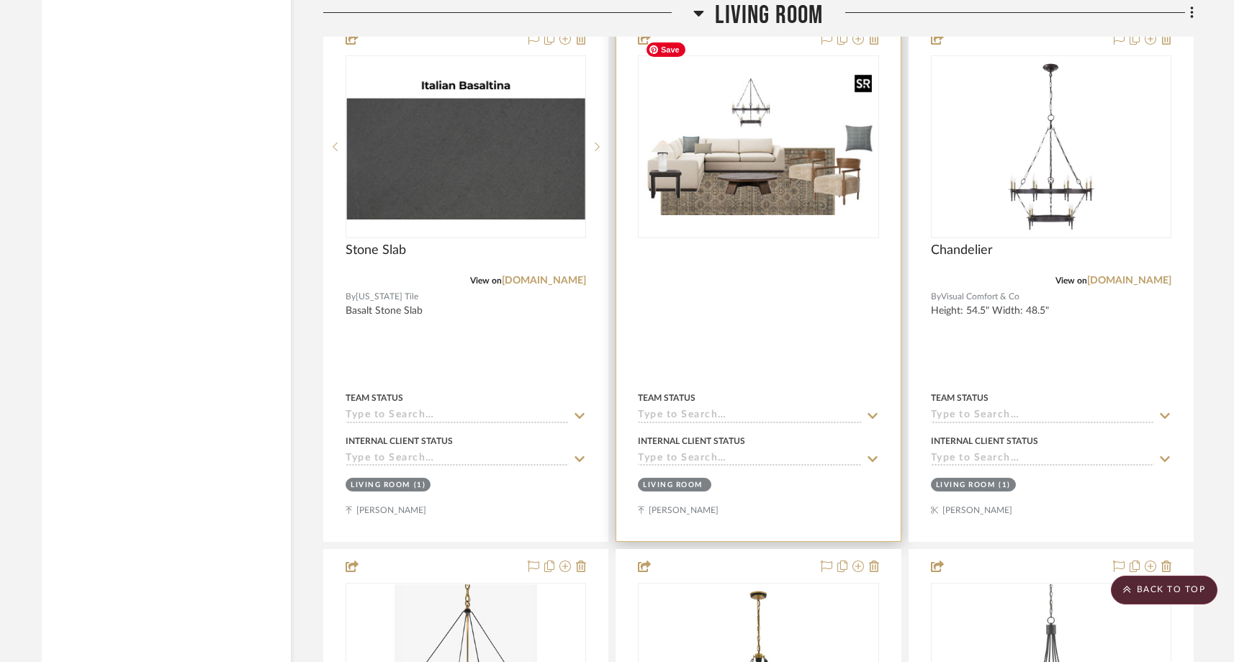
click at [730, 165] on img "0" at bounding box center [758, 146] width 238 height 137
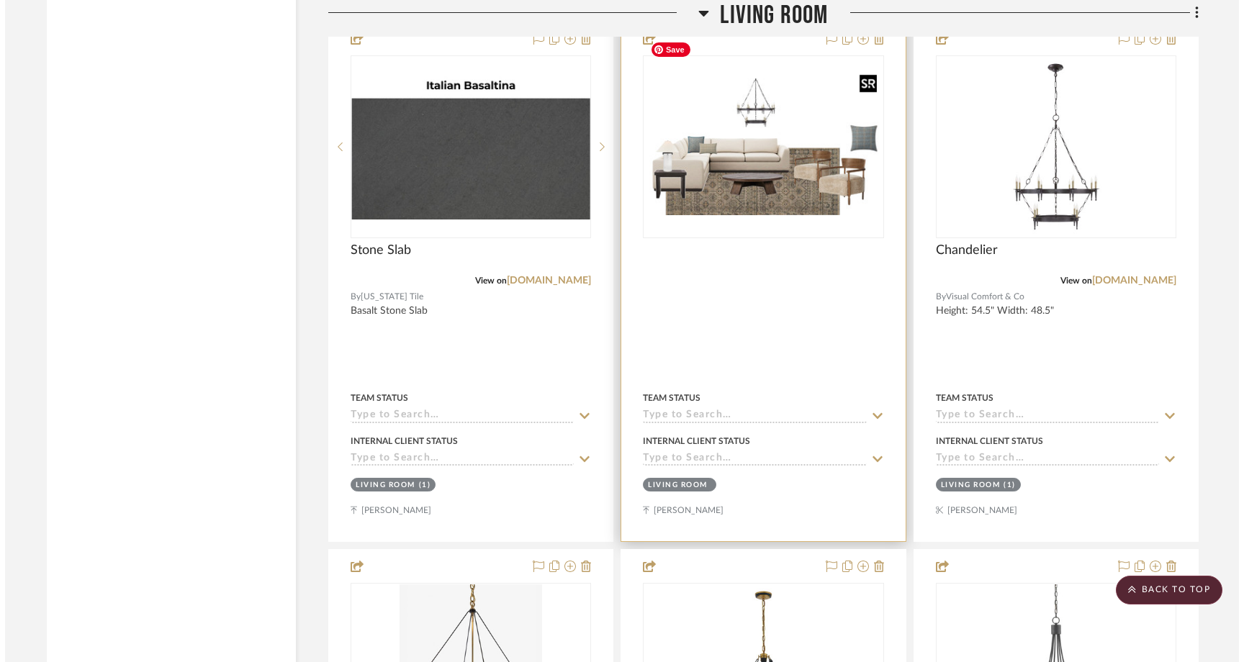
scroll to position [0, 0]
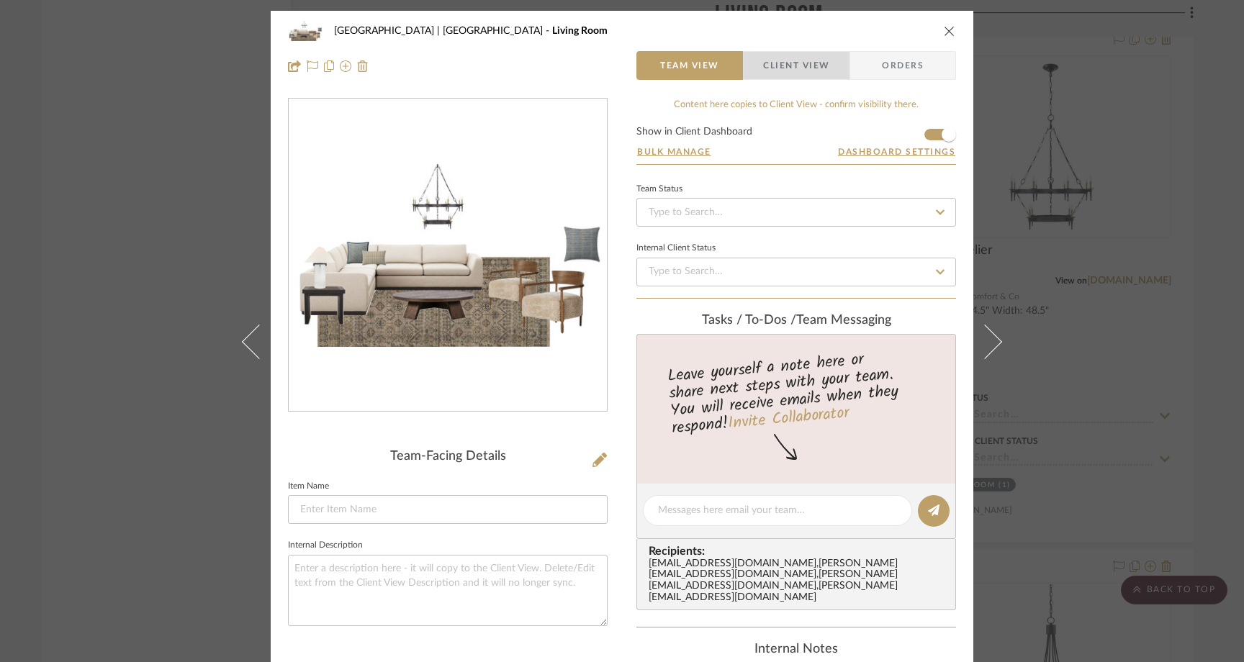
click at [790, 71] on span "Client View" at bounding box center [796, 65] width 66 height 29
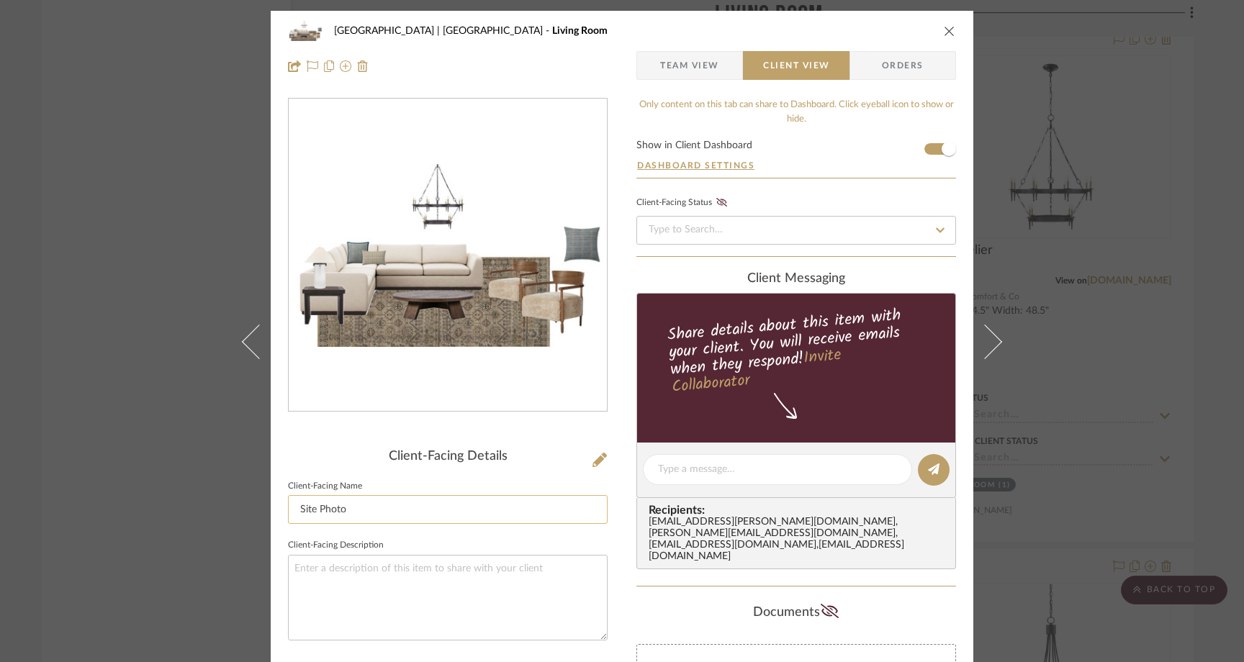
drag, startPoint x: 353, startPoint y: 510, endPoint x: 285, endPoint y: 506, distance: 67.8
click at [288, 506] on input "Site Photo" at bounding box center [448, 509] width 320 height 29
click at [186, 218] on div "Meadow Mountain | Vail Valley Living Room Team View Client View Orders Client-F…" at bounding box center [622, 331] width 1244 height 662
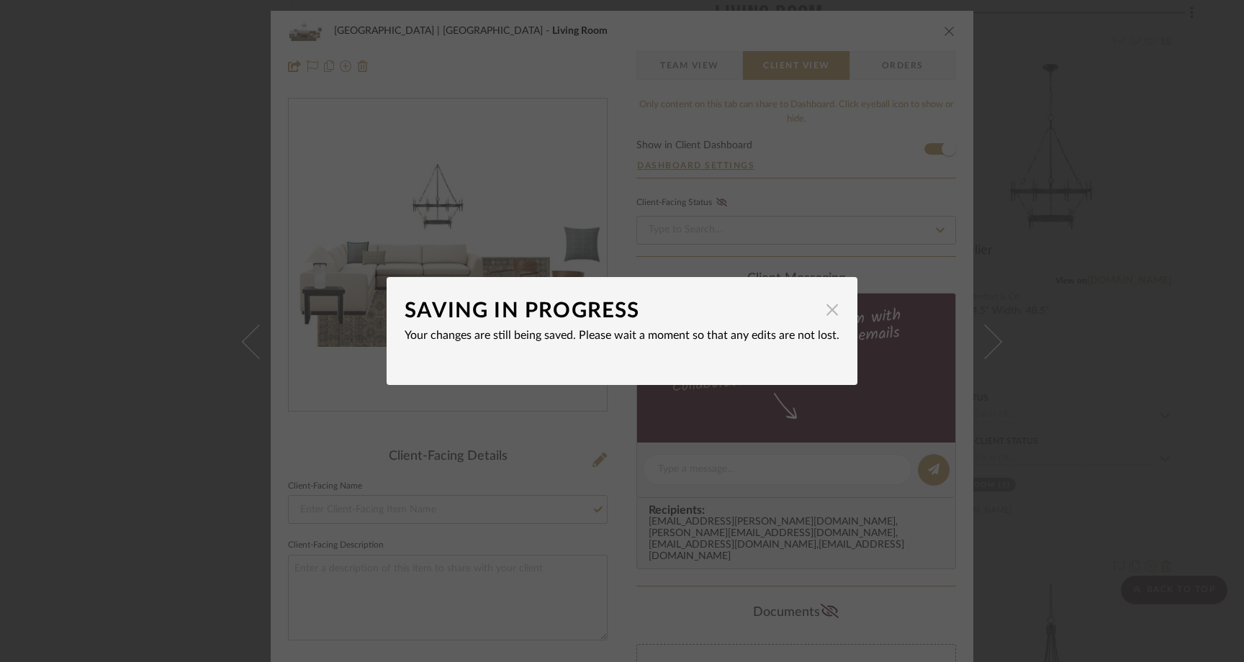
click at [824, 310] on span "button" at bounding box center [832, 309] width 29 height 29
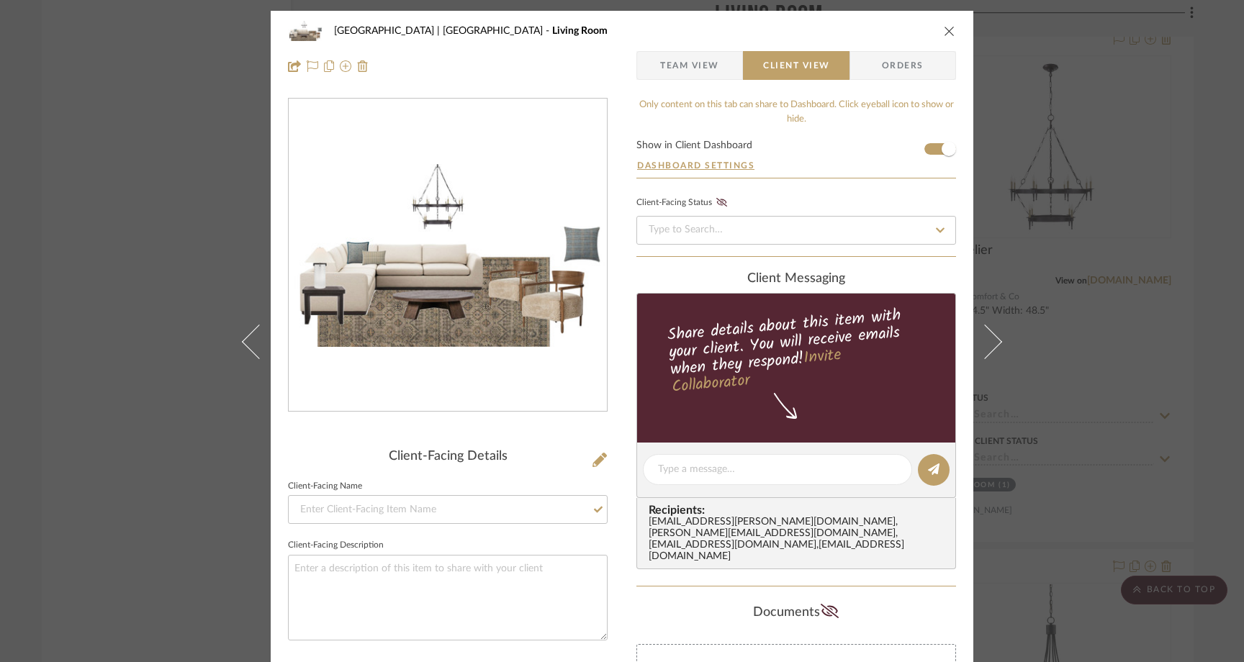
click at [143, 217] on div "Meadow Mountain | Vail Valley Living Room Team View Client View Orders Client-F…" at bounding box center [622, 331] width 1244 height 662
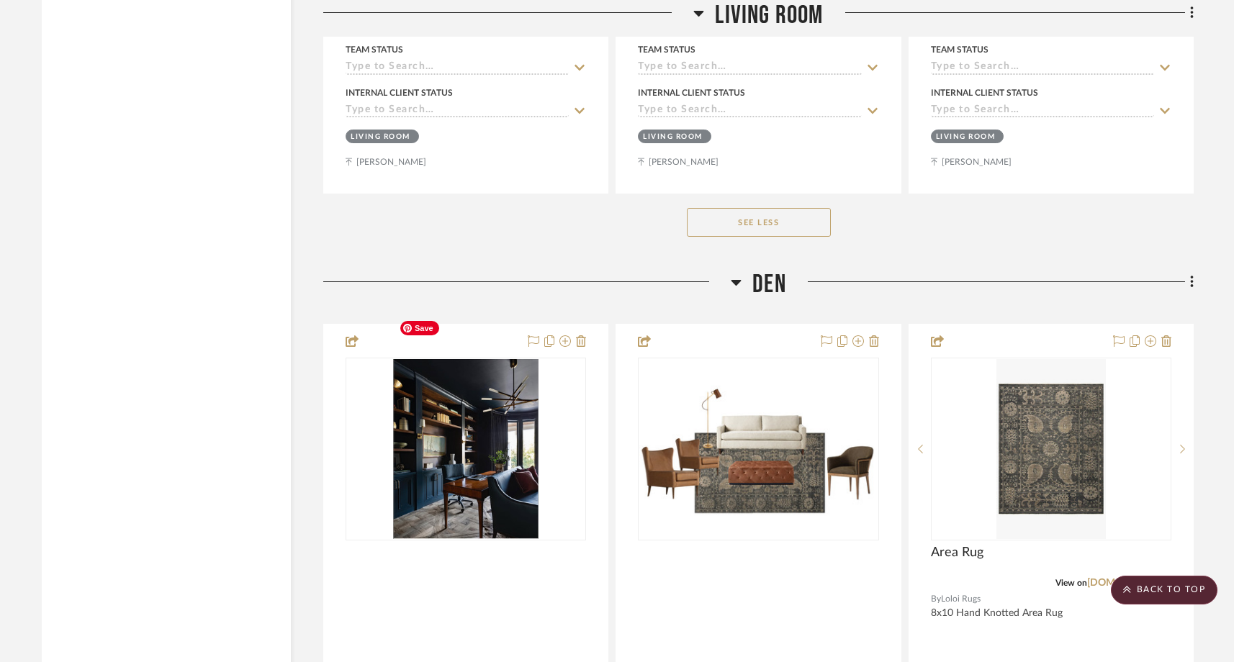
scroll to position [13695, 0]
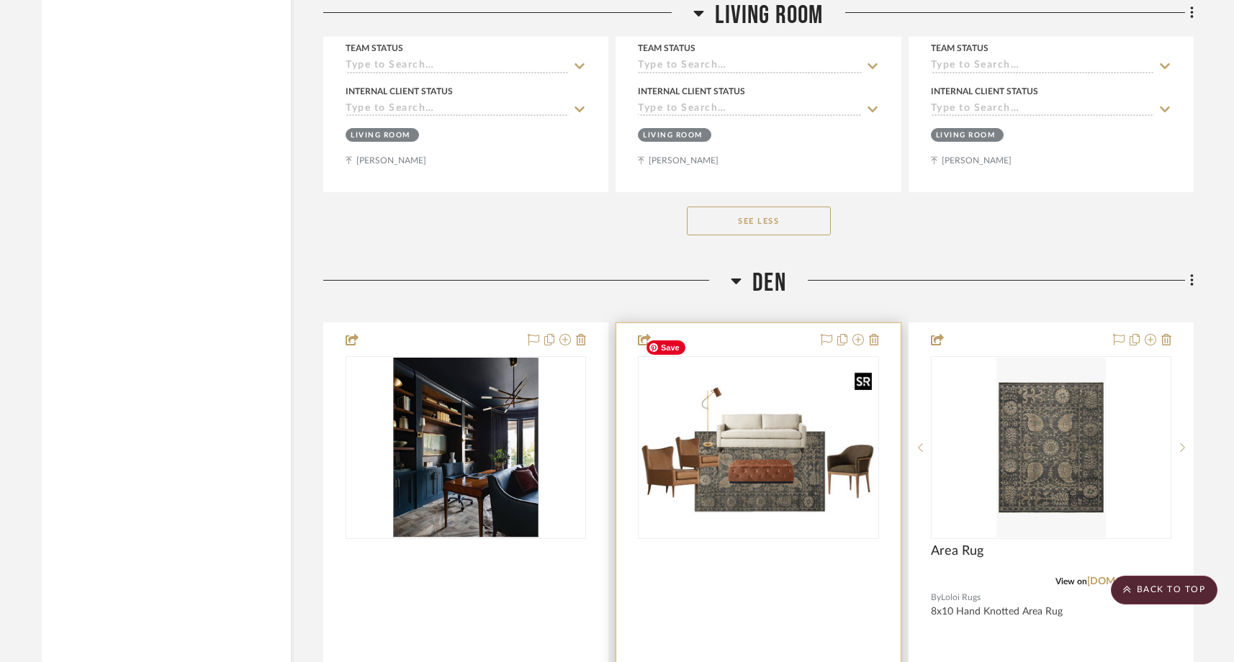
click at [699, 419] on img "0" at bounding box center [758, 448] width 238 height 139
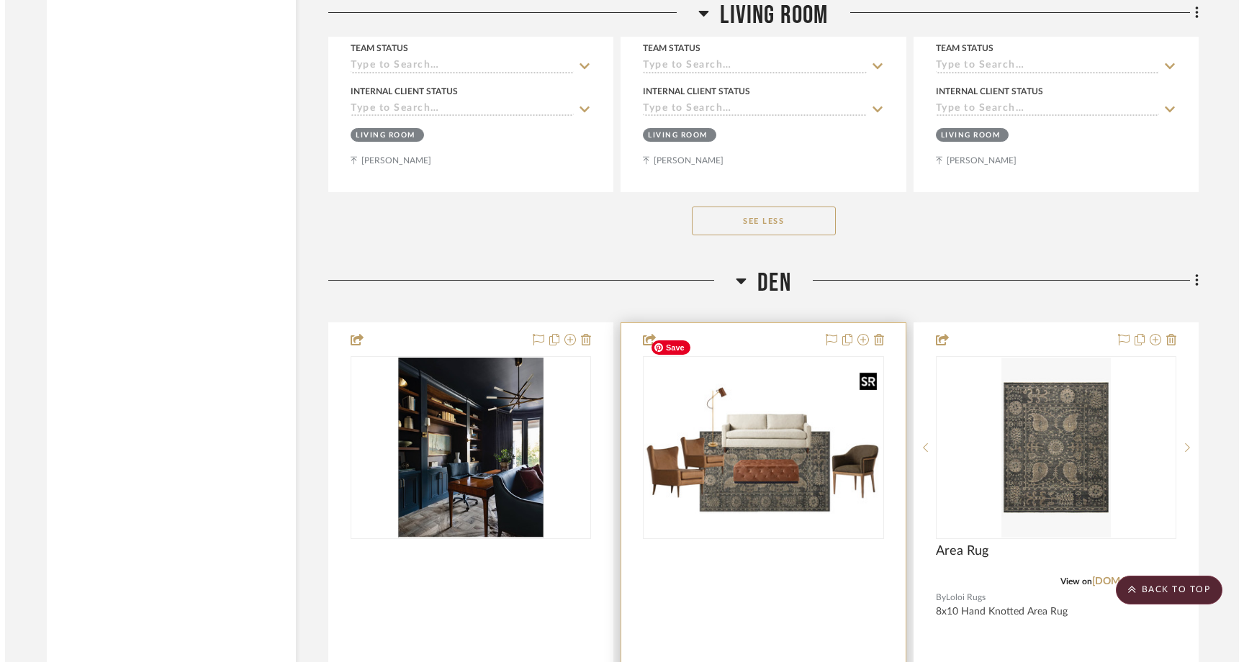
scroll to position [0, 0]
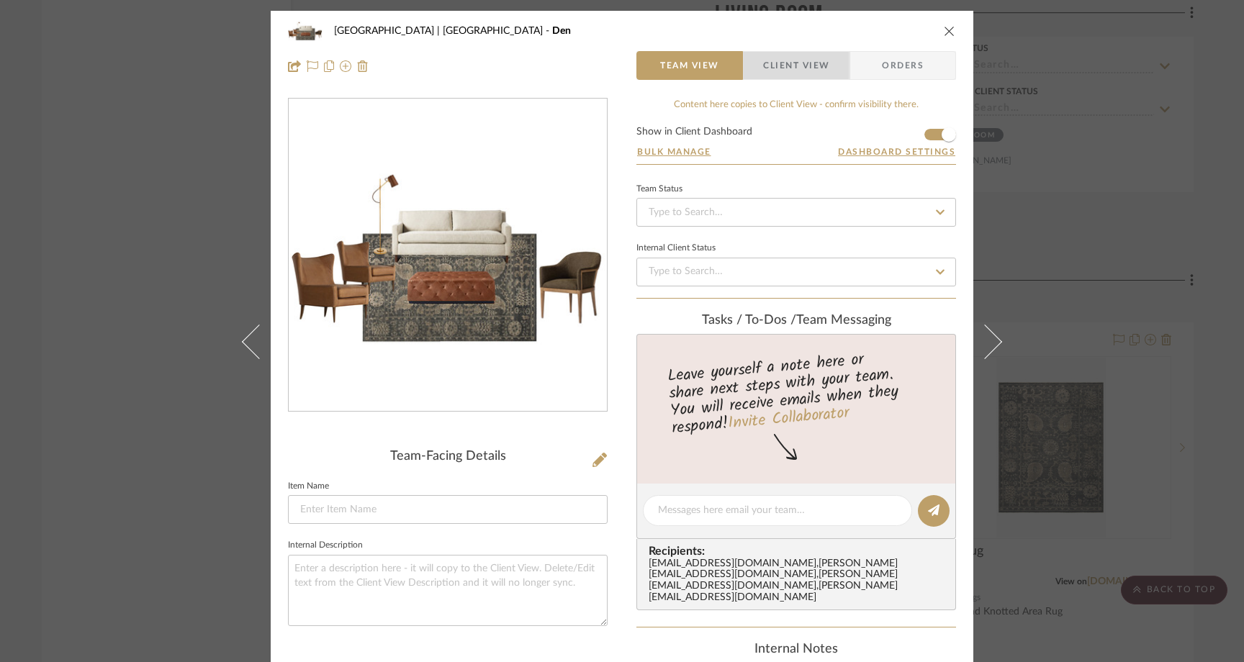
click at [826, 66] on span "Client View" at bounding box center [796, 65] width 105 height 29
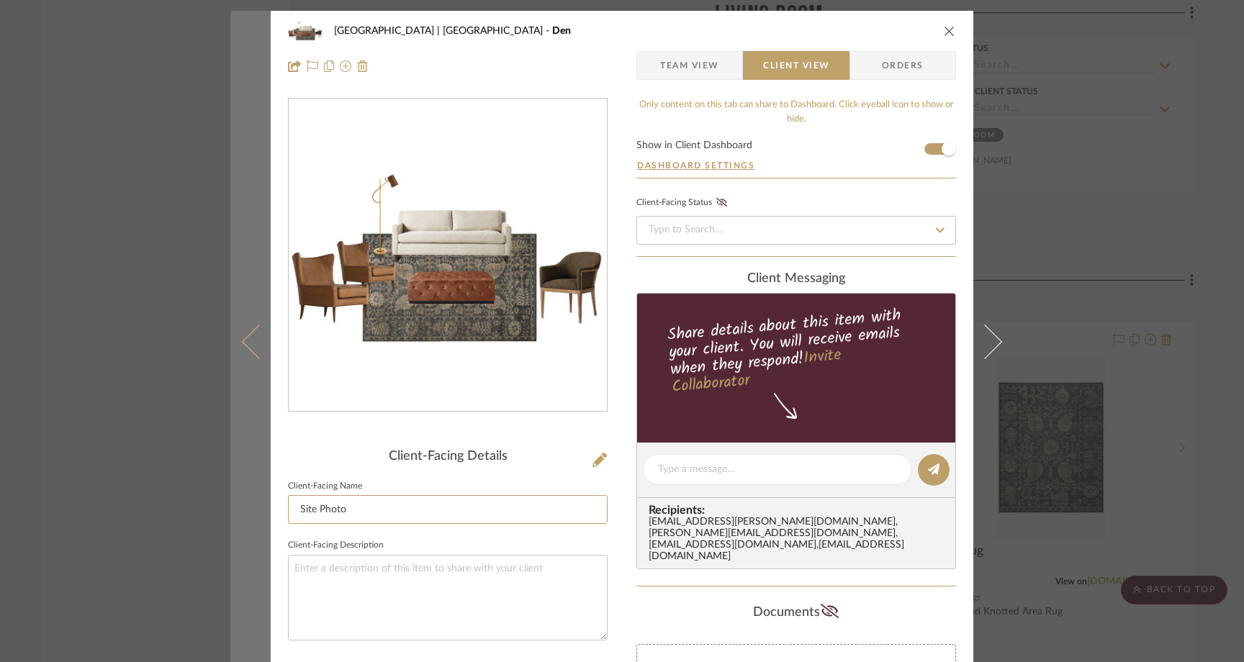
drag, startPoint x: 362, startPoint y: 510, endPoint x: 264, endPoint y: 509, distance: 97.9
click at [264, 509] on mat-dialog-content "Meadow Mountain | Vail Valley Den Team View Client View Orders Client-Facing De…" at bounding box center [621, 405] width 783 height 788
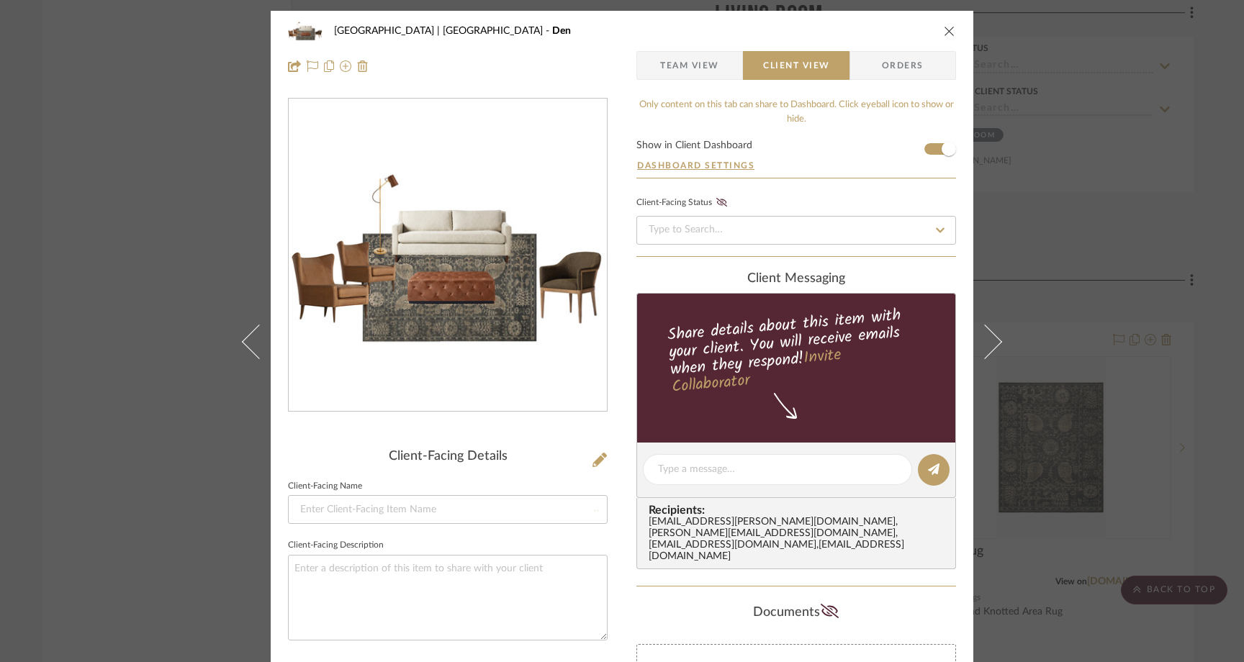
click at [151, 286] on div "Meadow Mountain | Vail Valley Den Team View Client View Orders Client-Facing De…" at bounding box center [622, 331] width 1244 height 662
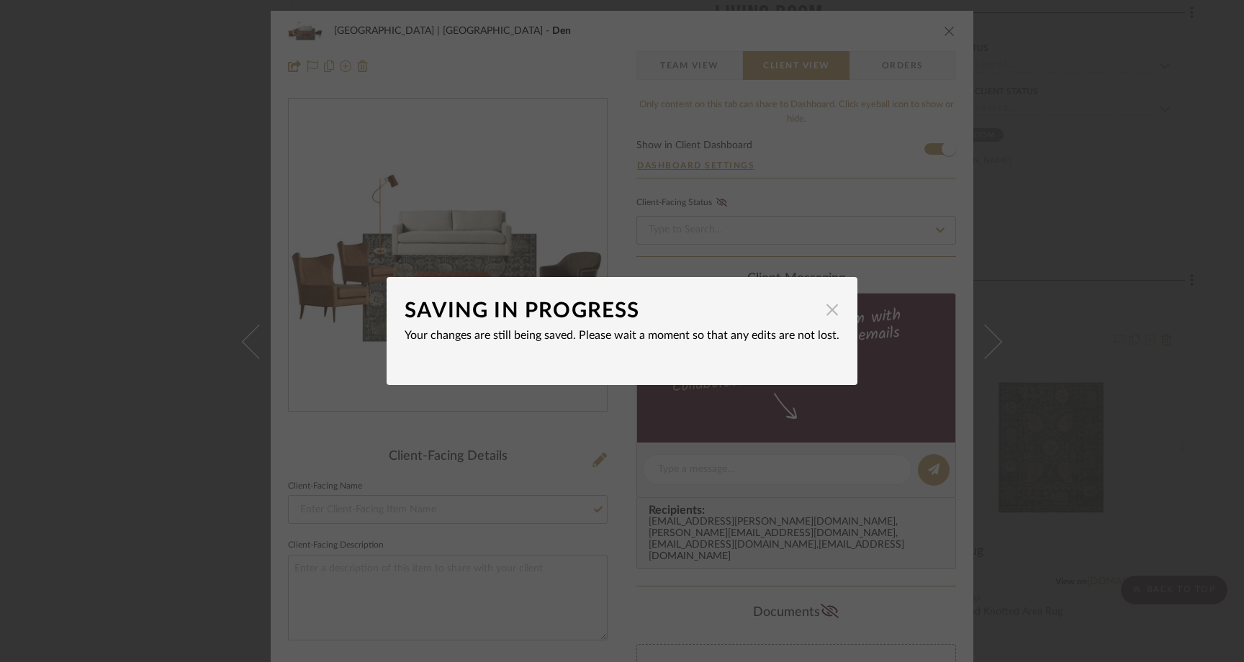
click at [828, 311] on span "button" at bounding box center [832, 309] width 29 height 29
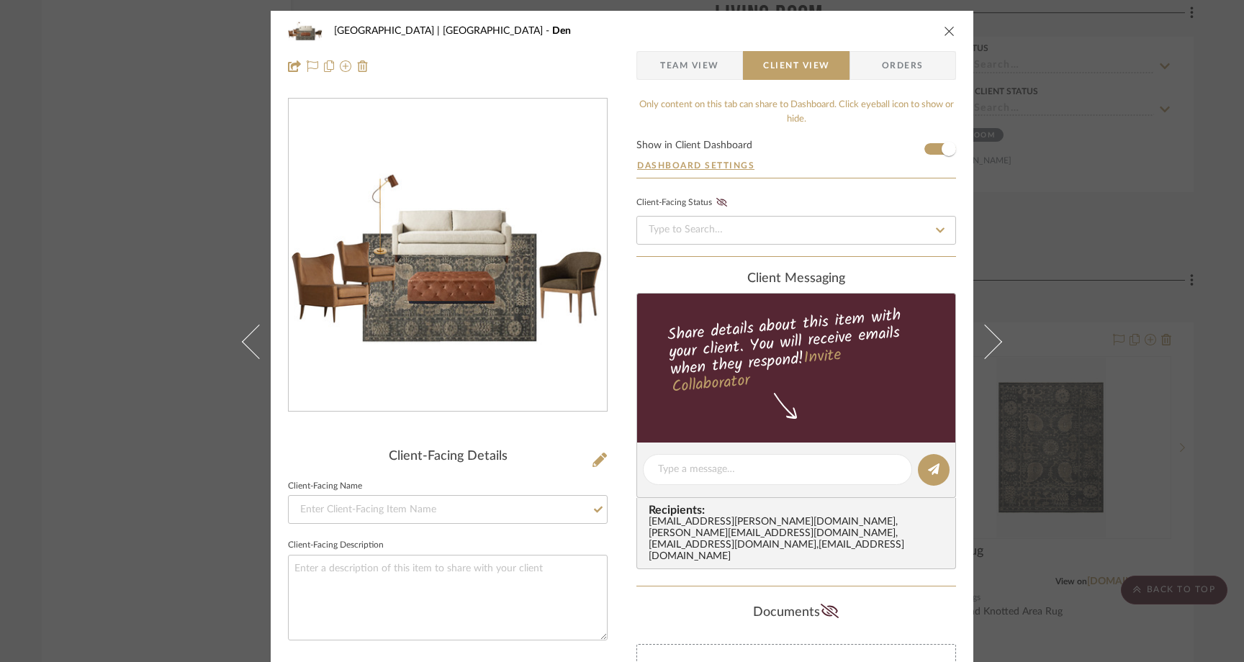
click at [185, 217] on div "Meadow Mountain | Vail Valley Den Team View Client View Orders Client-Facing De…" at bounding box center [622, 331] width 1244 height 662
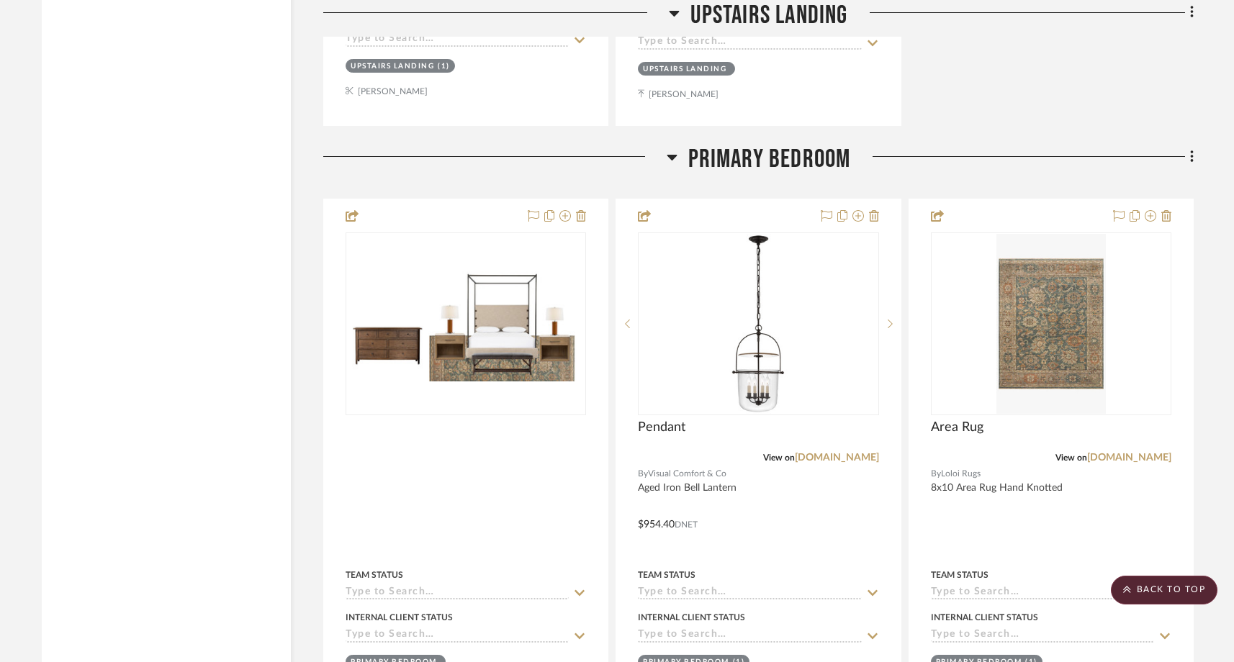
scroll to position [17318, 0]
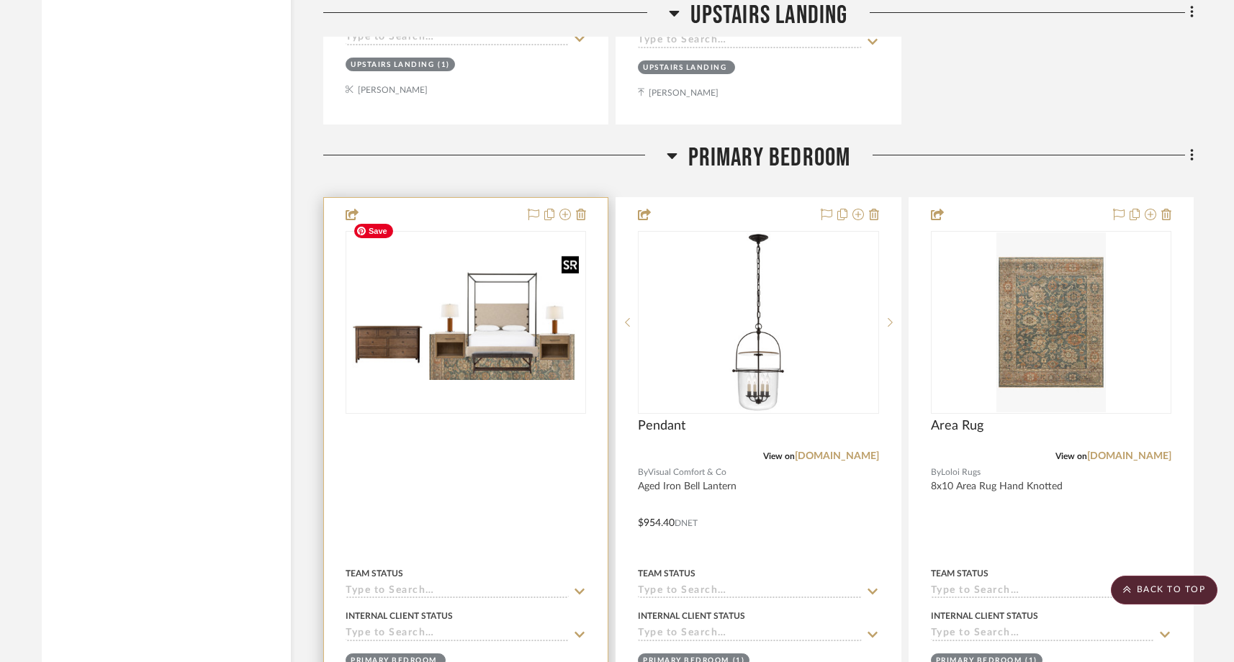
click at [487, 306] on img "0" at bounding box center [466, 322] width 238 height 115
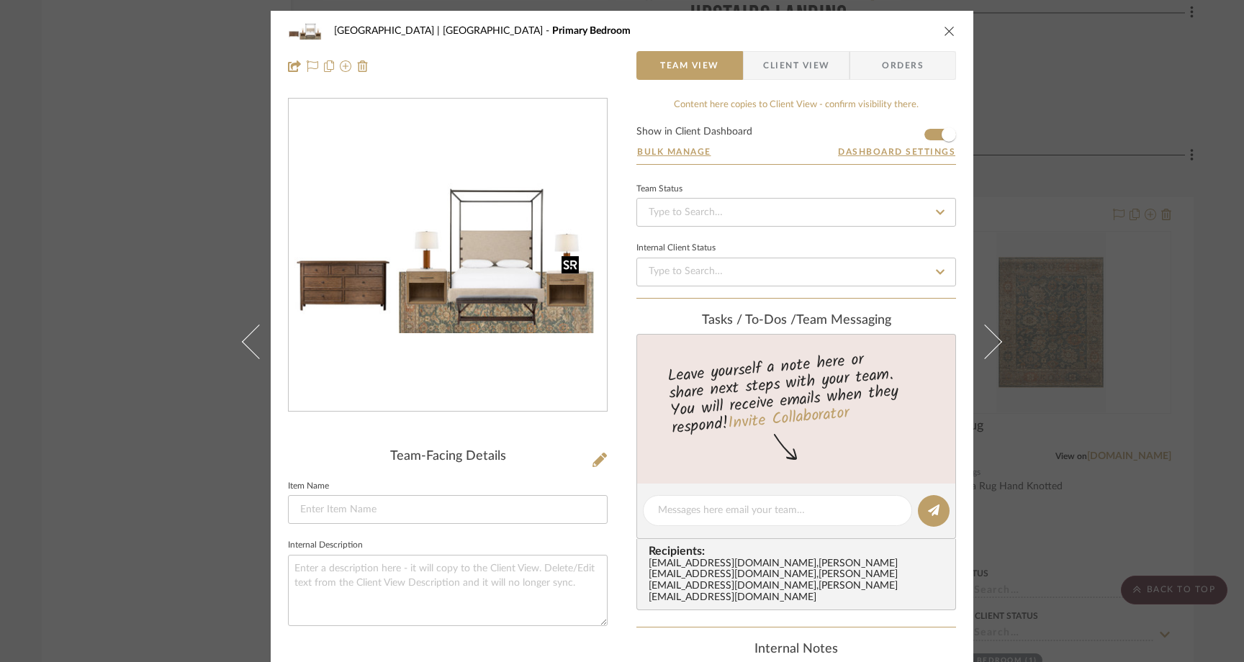
scroll to position [24, 0]
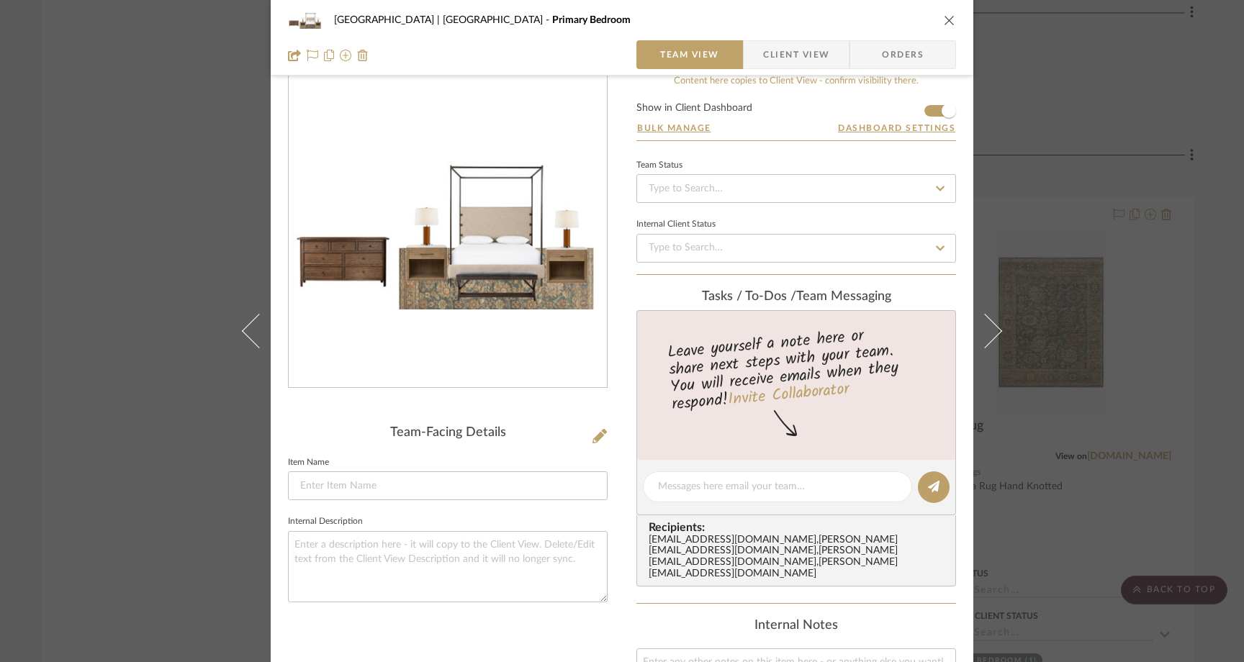
click at [774, 50] on span "Client View" at bounding box center [796, 54] width 66 height 29
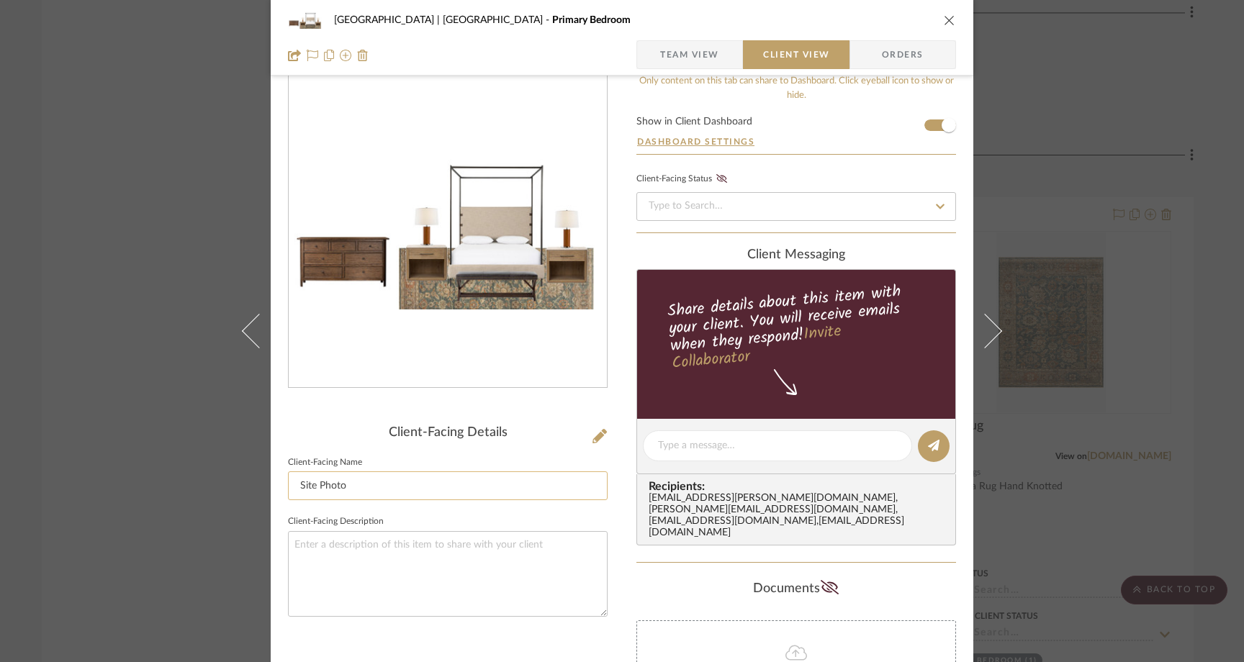
drag, startPoint x: 346, startPoint y: 483, endPoint x: 294, endPoint y: 483, distance: 52.5
click at [294, 483] on input "Site Photo" at bounding box center [448, 485] width 320 height 29
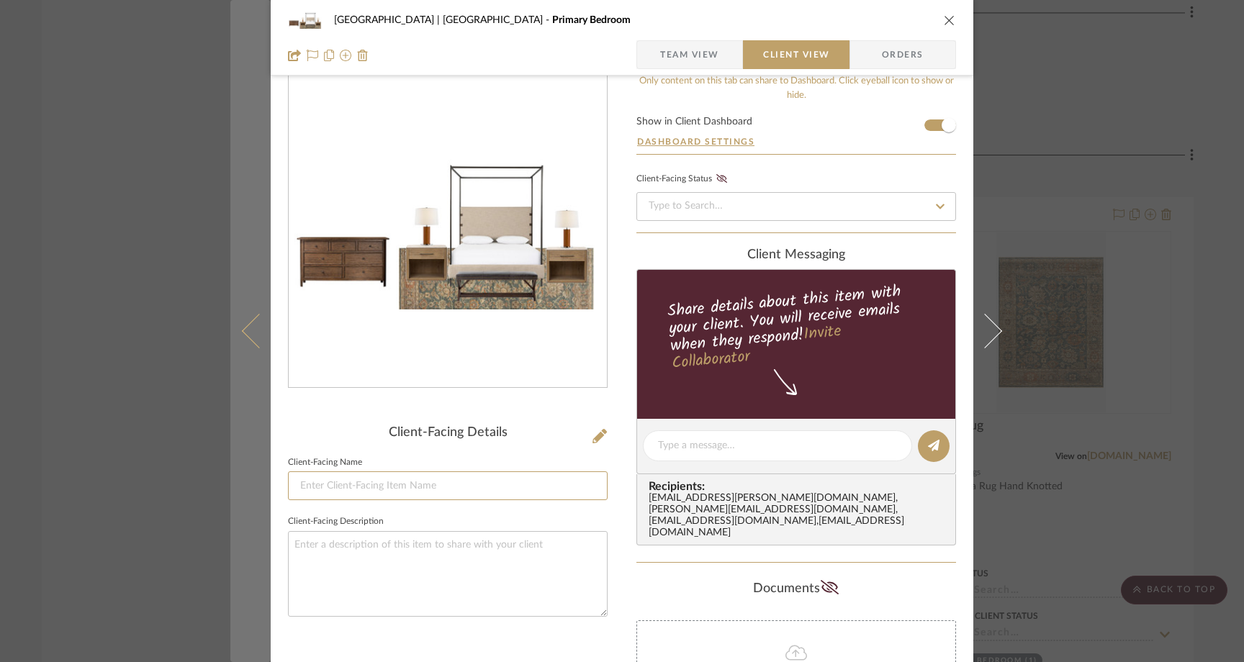
scroll to position [59, 0]
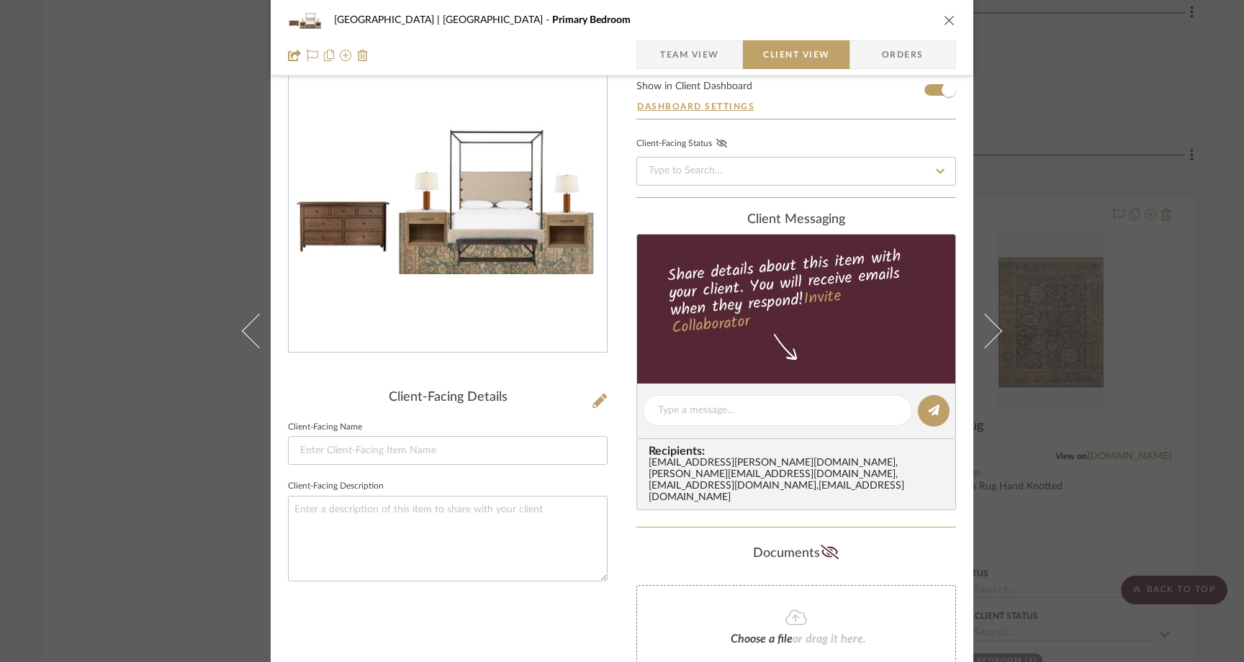
click at [168, 233] on div "Meadow Mountain | Vail Valley Primary Bedroom Team View Client View Orders Clie…" at bounding box center [622, 331] width 1244 height 662
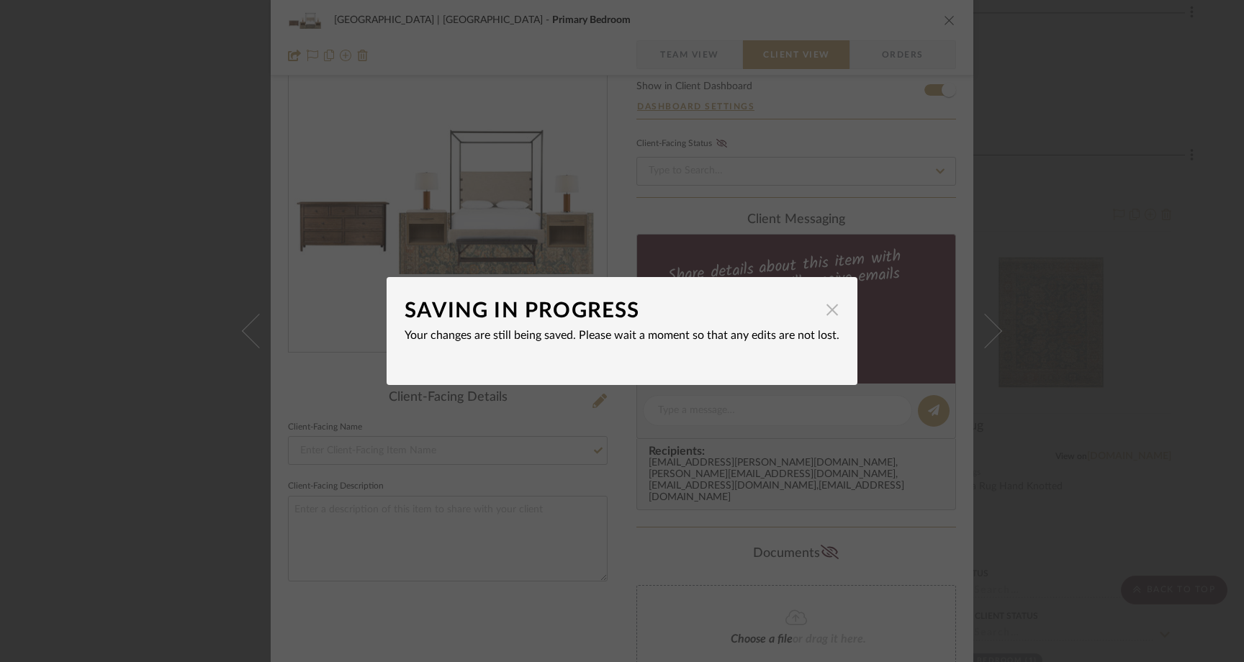
click at [828, 313] on span "button" at bounding box center [832, 309] width 29 height 29
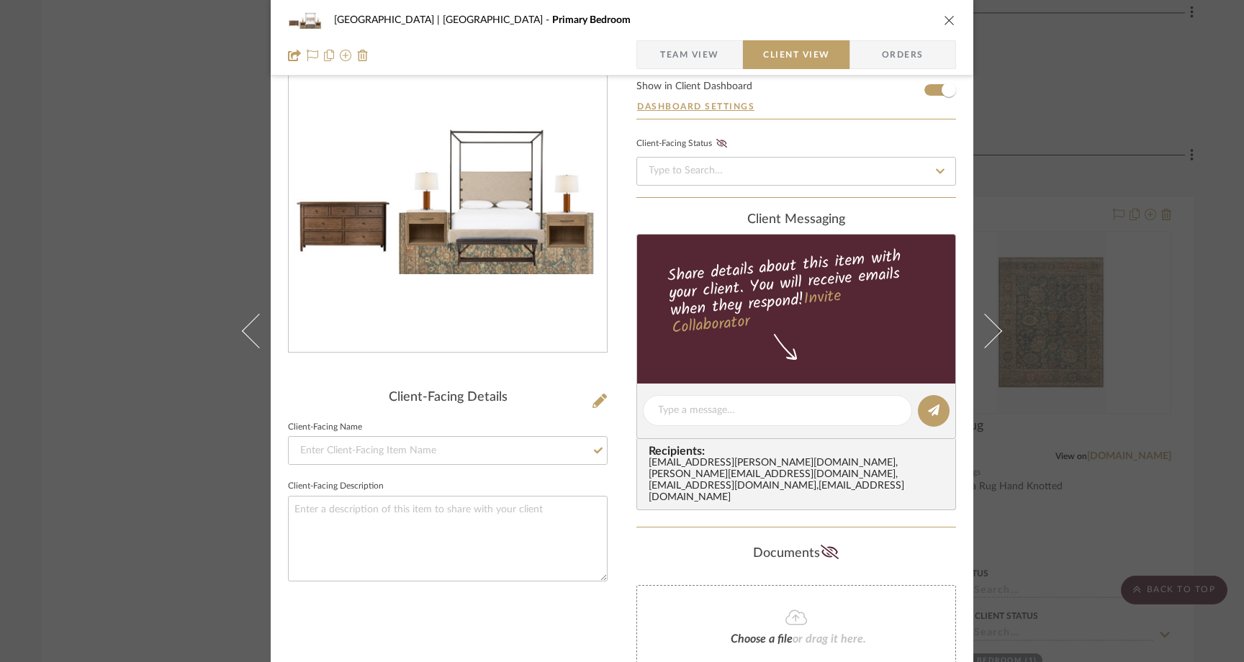
click at [169, 252] on div "Meadow Mountain | Vail Valley Primary Bedroom Team View Client View Orders Clie…" at bounding box center [622, 331] width 1244 height 662
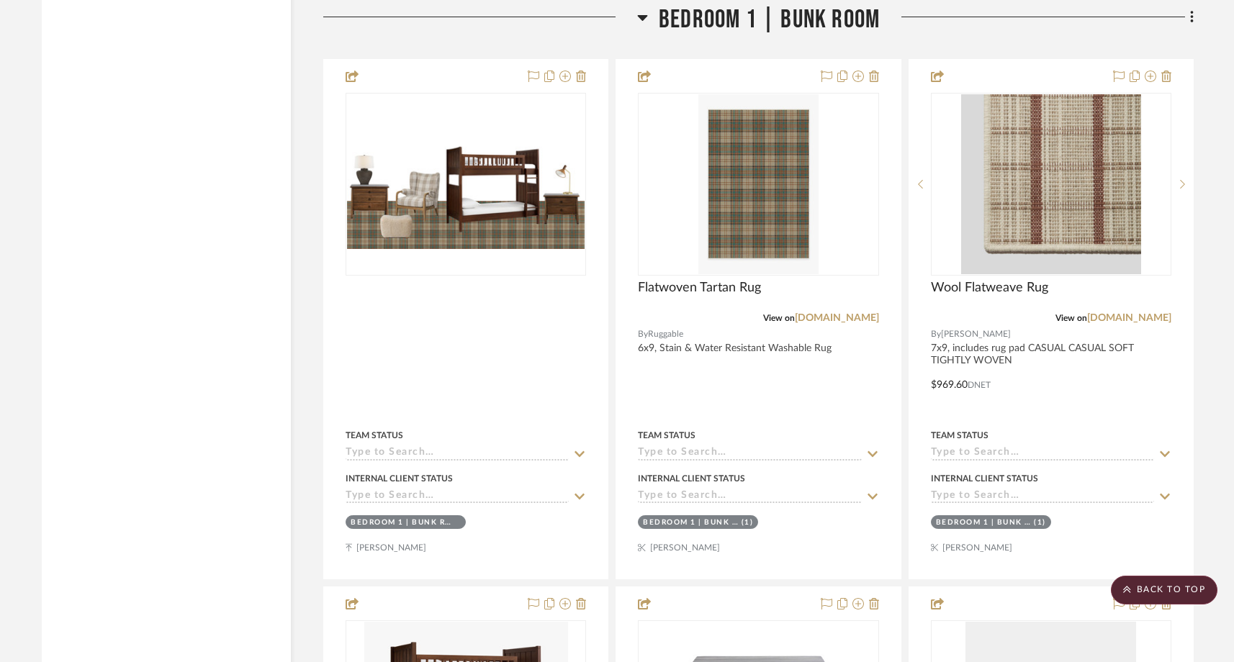
scroll to position [19742, 0]
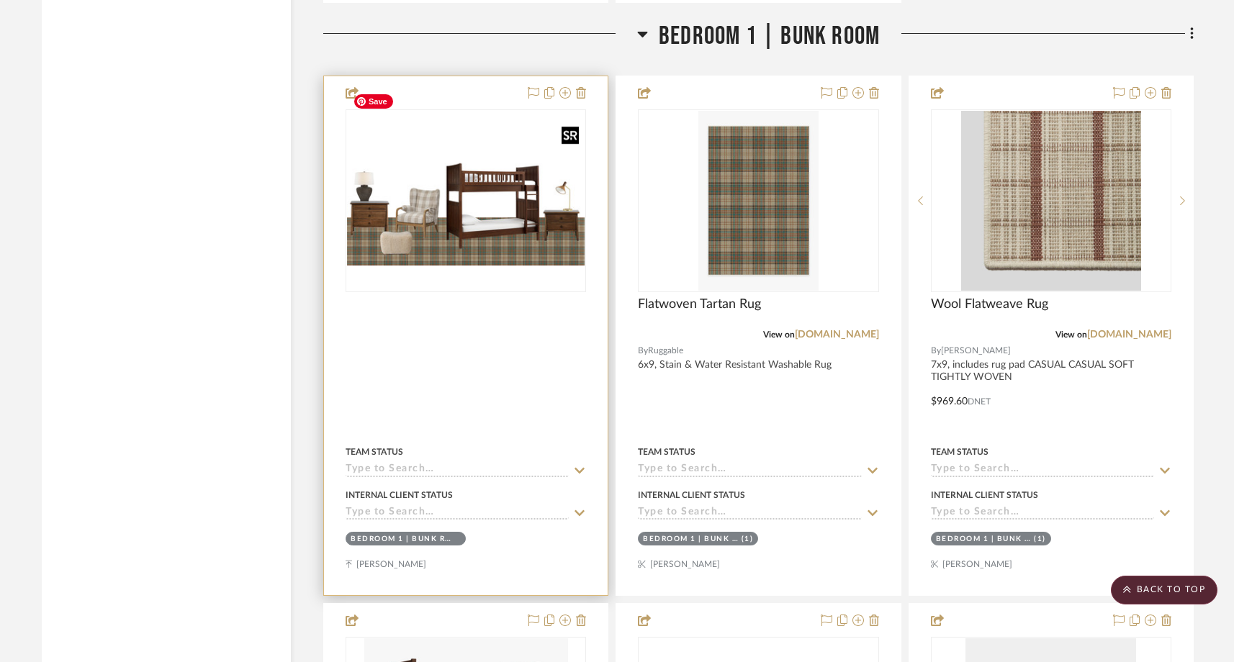
click at [465, 186] on img "0" at bounding box center [466, 201] width 238 height 130
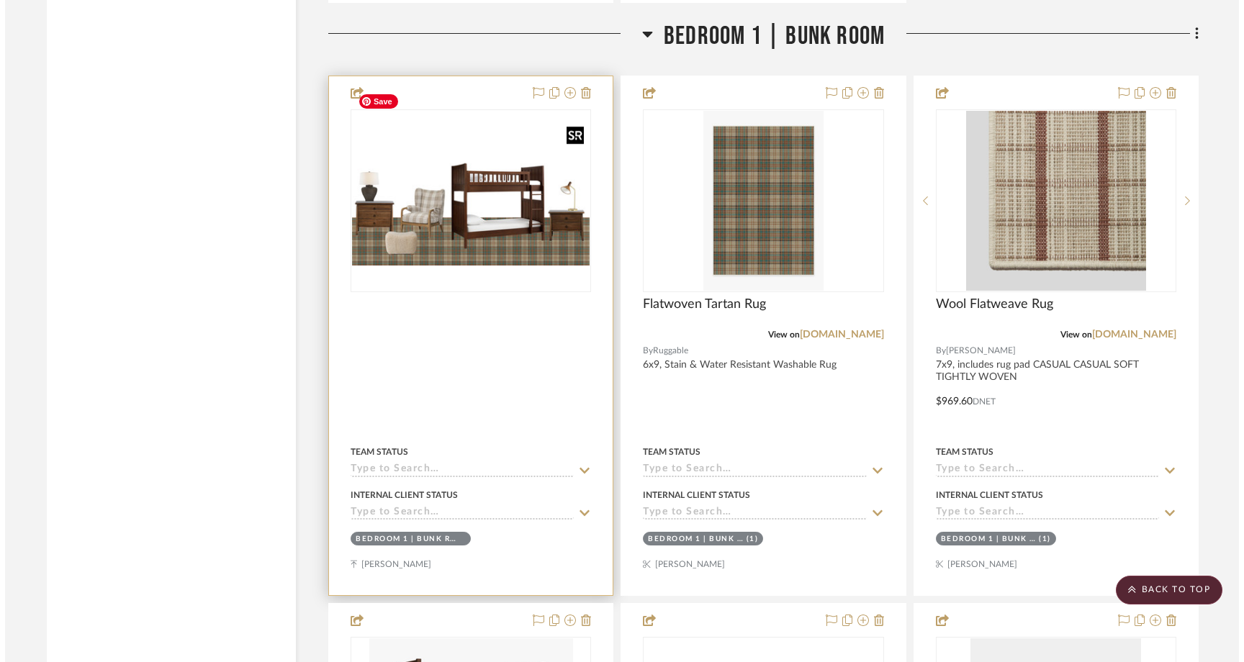
scroll to position [0, 0]
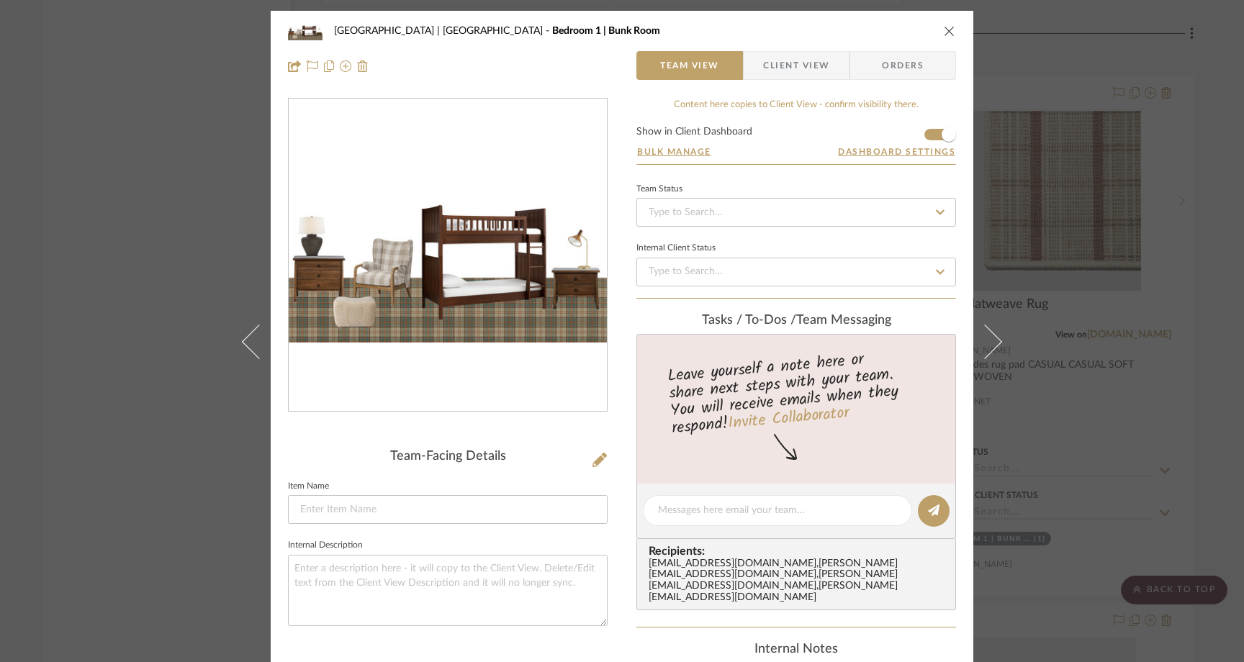
click at [813, 59] on span "Client View" at bounding box center [796, 65] width 66 height 29
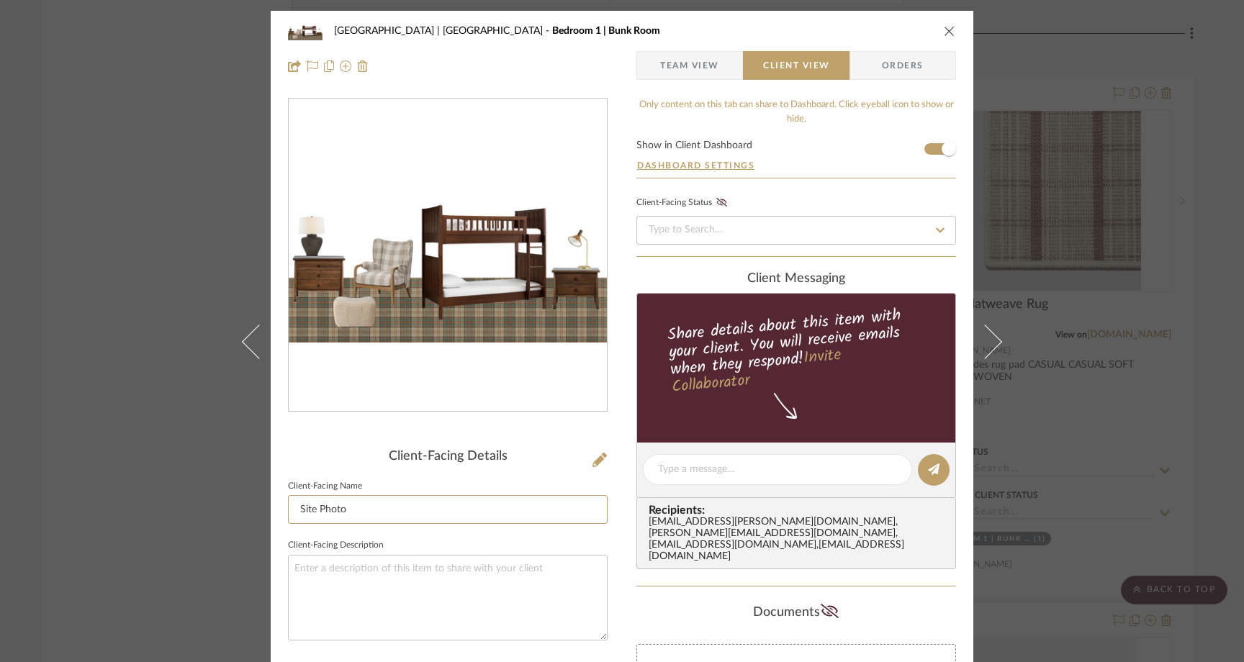
drag, startPoint x: 351, startPoint y: 508, endPoint x: 279, endPoint y: 505, distance: 71.3
click at [279, 505] on div "Meadow Mountain | Vail Valley Bedroom 1 | Bunk Room Team View Client View Order…" at bounding box center [622, 405] width 703 height 788
click at [151, 183] on div "Meadow Mountain | Vail Valley Bedroom 1 | Bunk Room Team View Client View Order…" at bounding box center [622, 331] width 1244 height 662
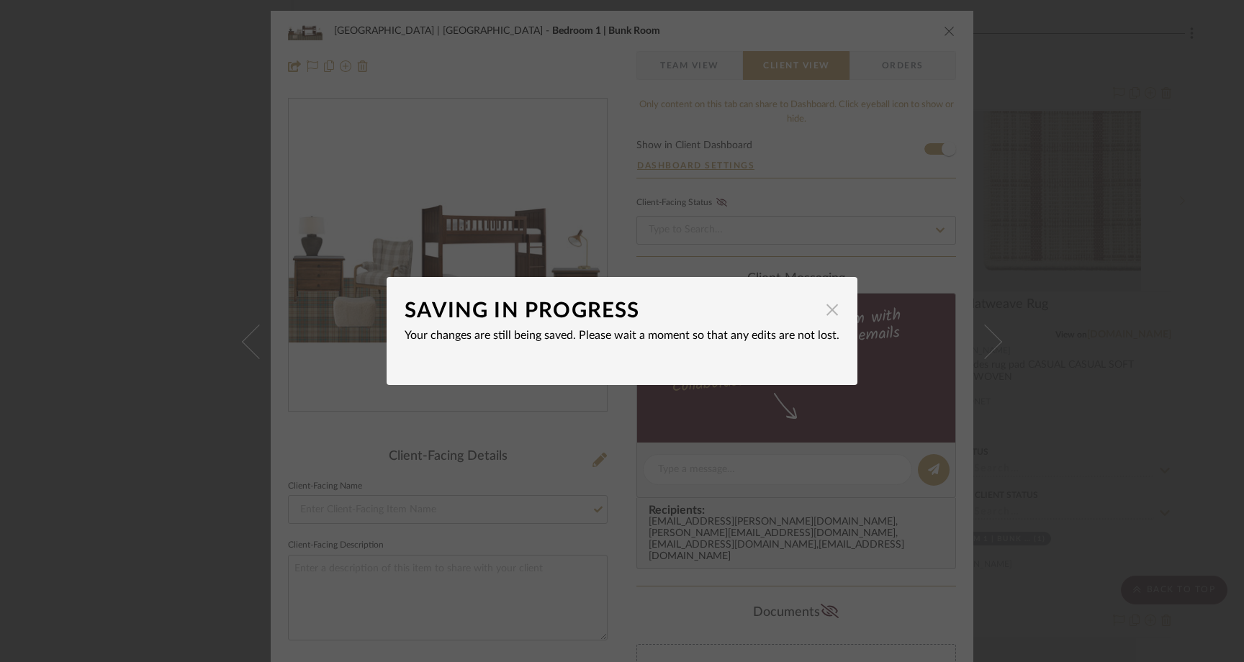
click at [828, 309] on span "button" at bounding box center [832, 309] width 29 height 29
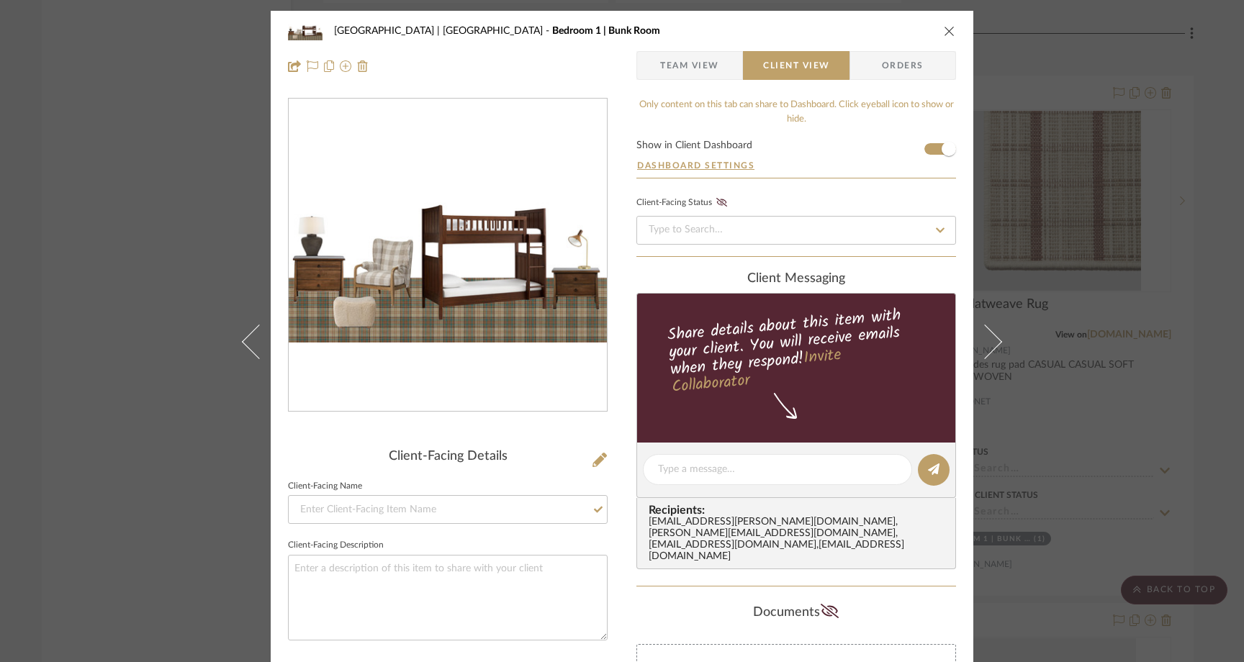
click at [165, 230] on div "Meadow Mountain | Vail Valley Bedroom 1 | Bunk Room Team View Client View Order…" at bounding box center [622, 331] width 1244 height 662
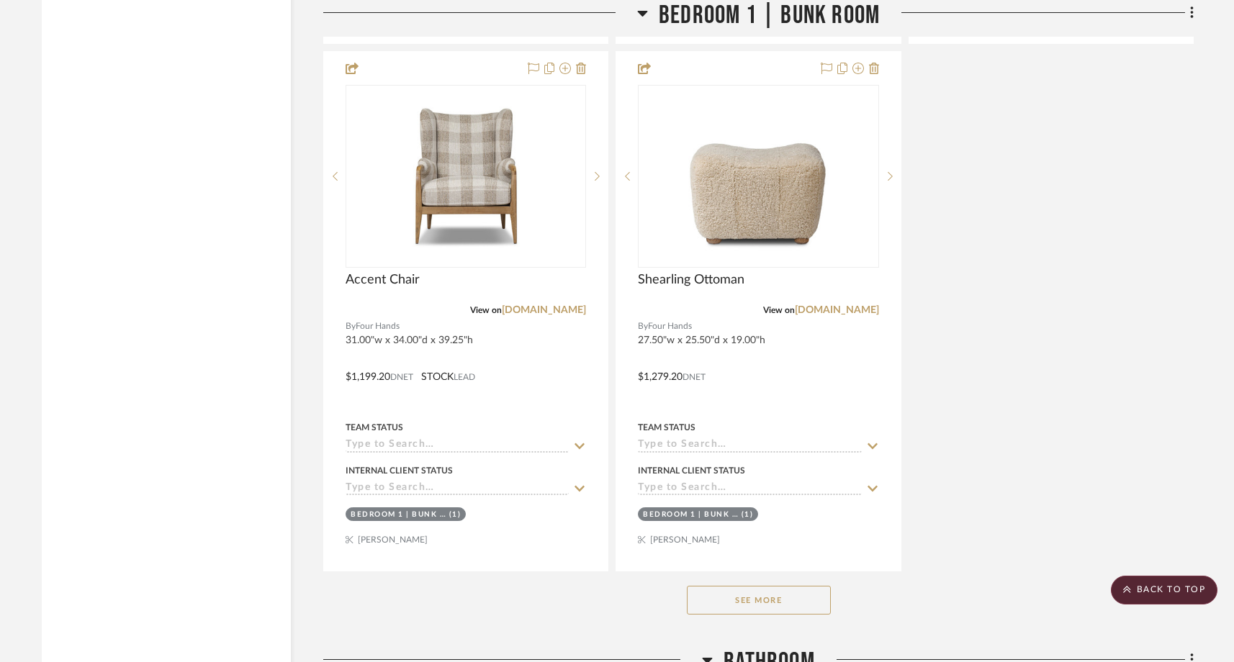
scroll to position [20823, 0]
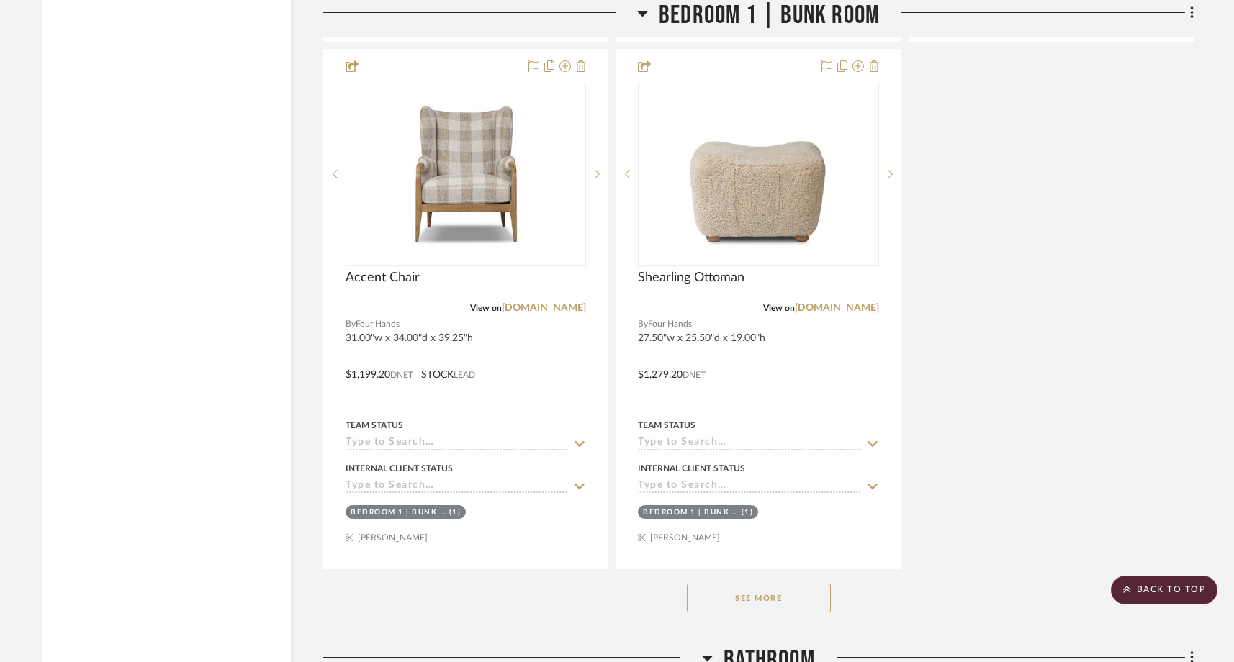
click at [765, 584] on button "See More" at bounding box center [759, 598] width 144 height 29
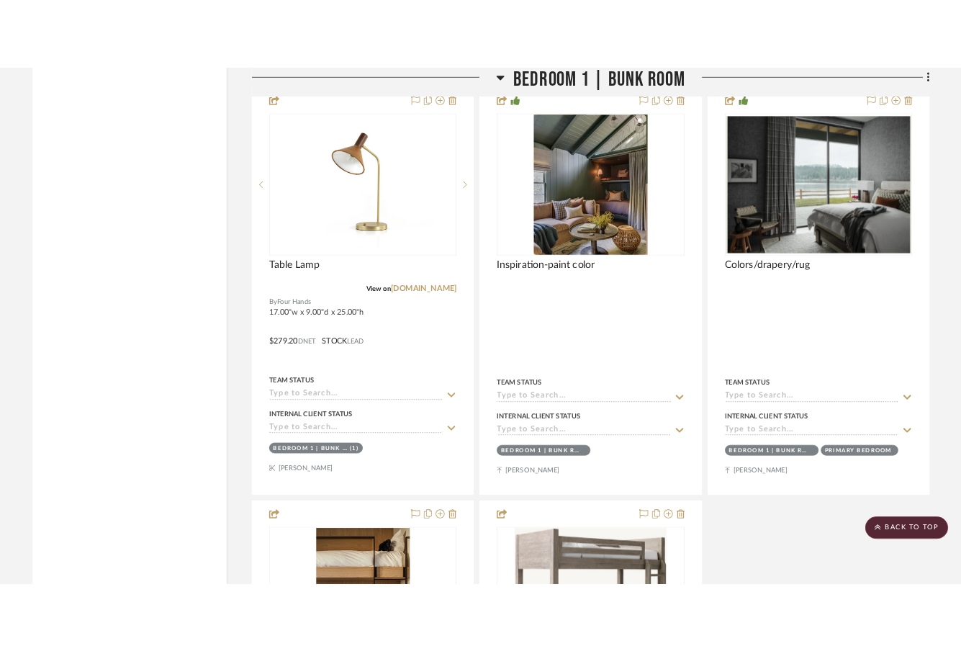
scroll to position [21412, 0]
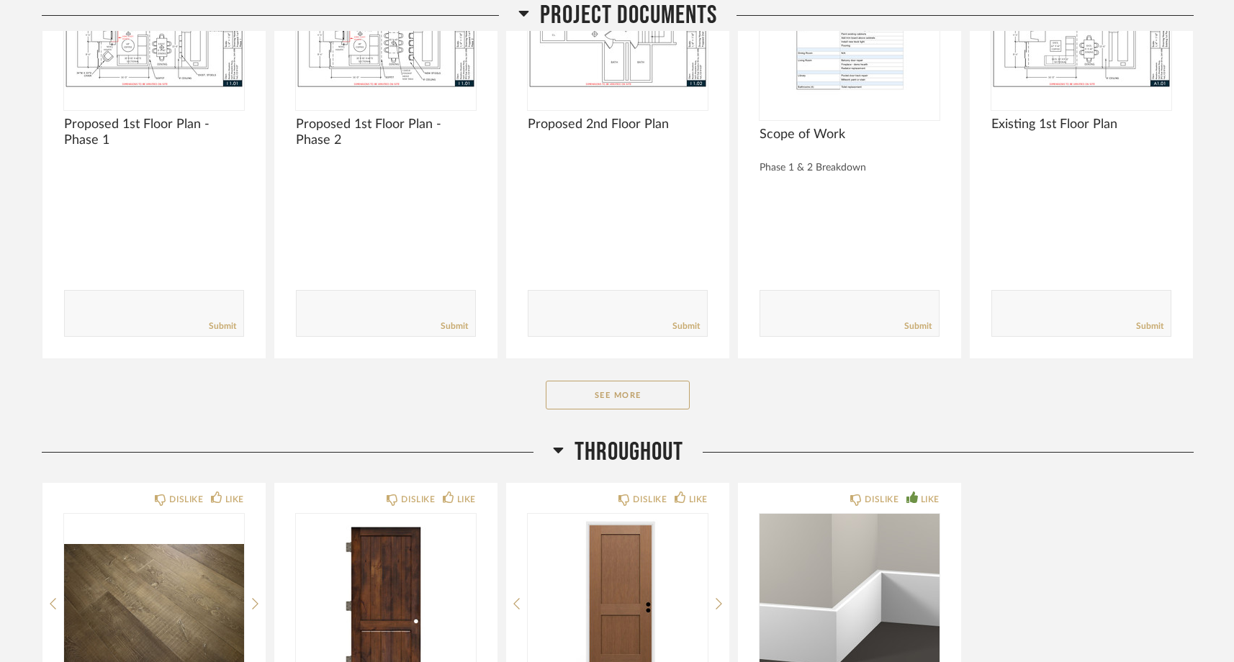
scroll to position [387, 0]
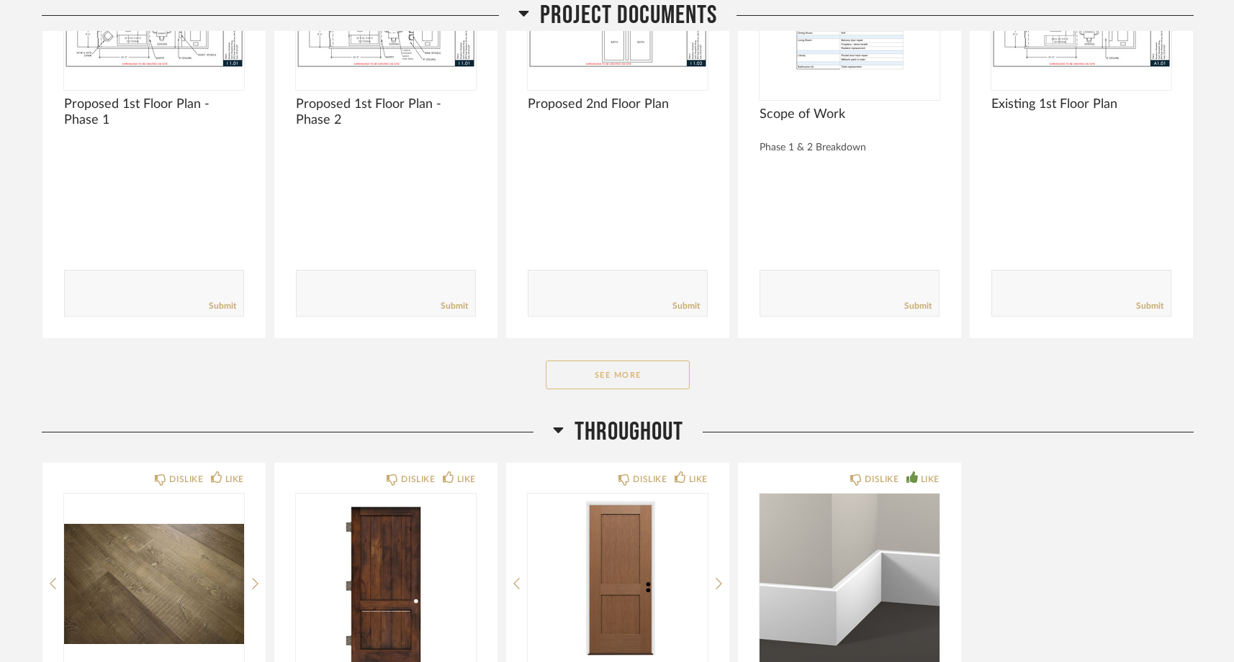
click at [649, 385] on button "See More" at bounding box center [618, 375] width 144 height 29
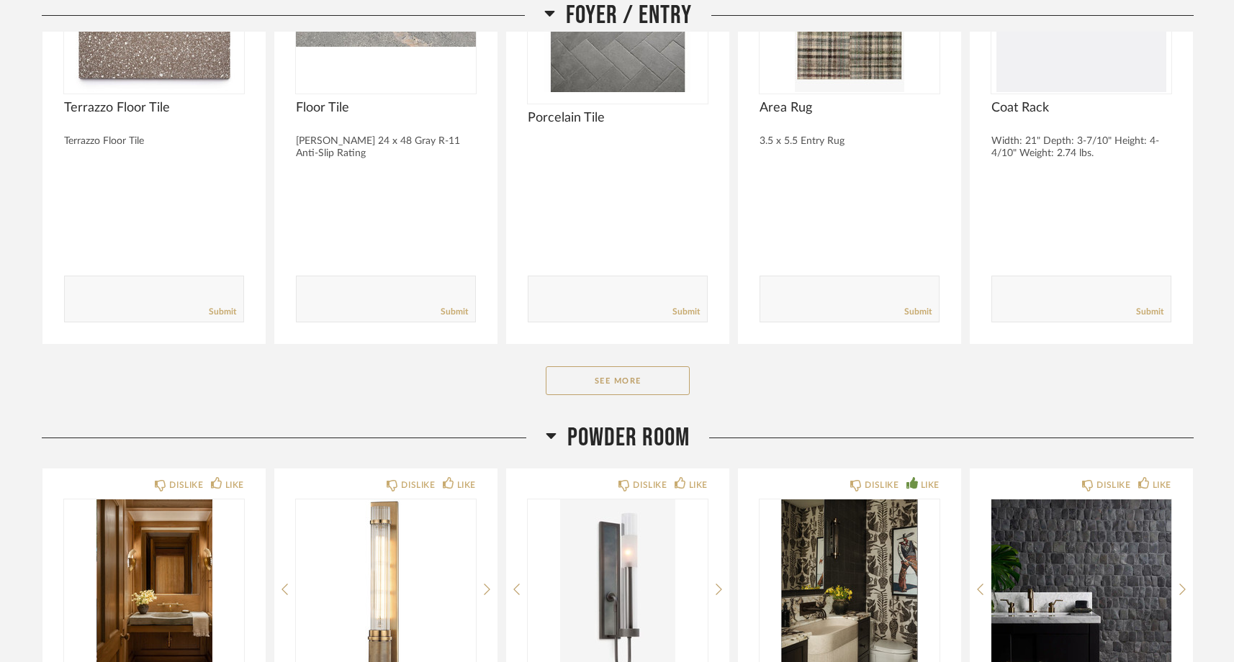
scroll to position [2179, 0]
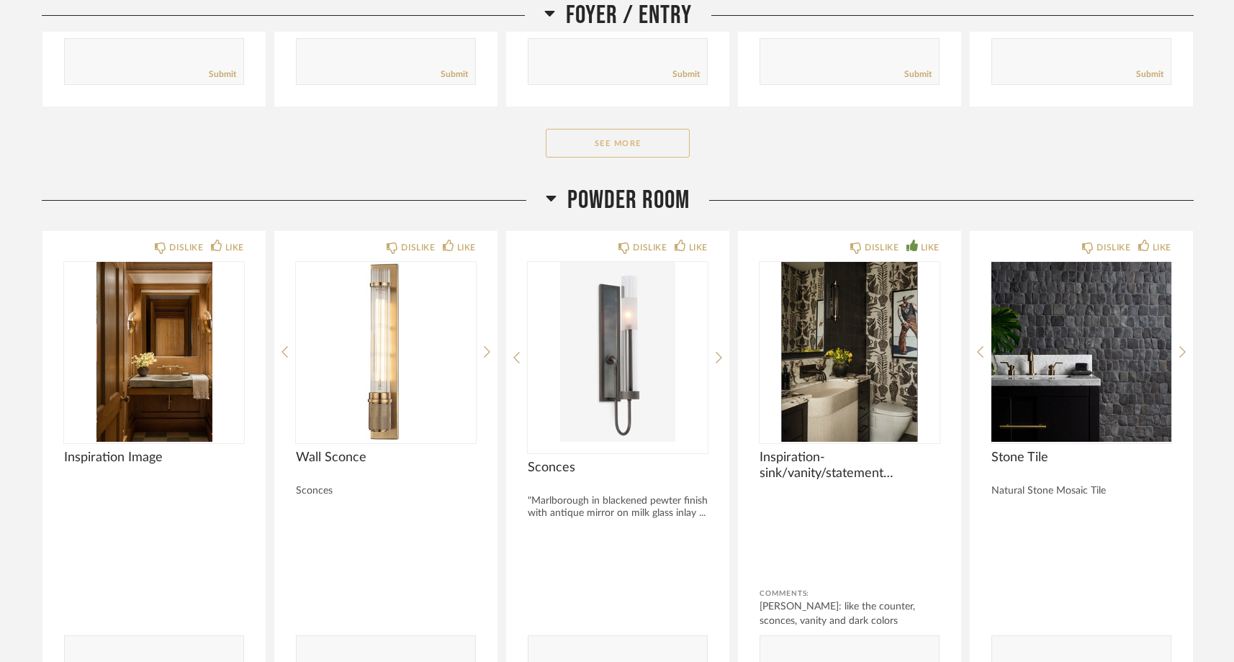
click at [643, 151] on button "See More" at bounding box center [618, 143] width 144 height 29
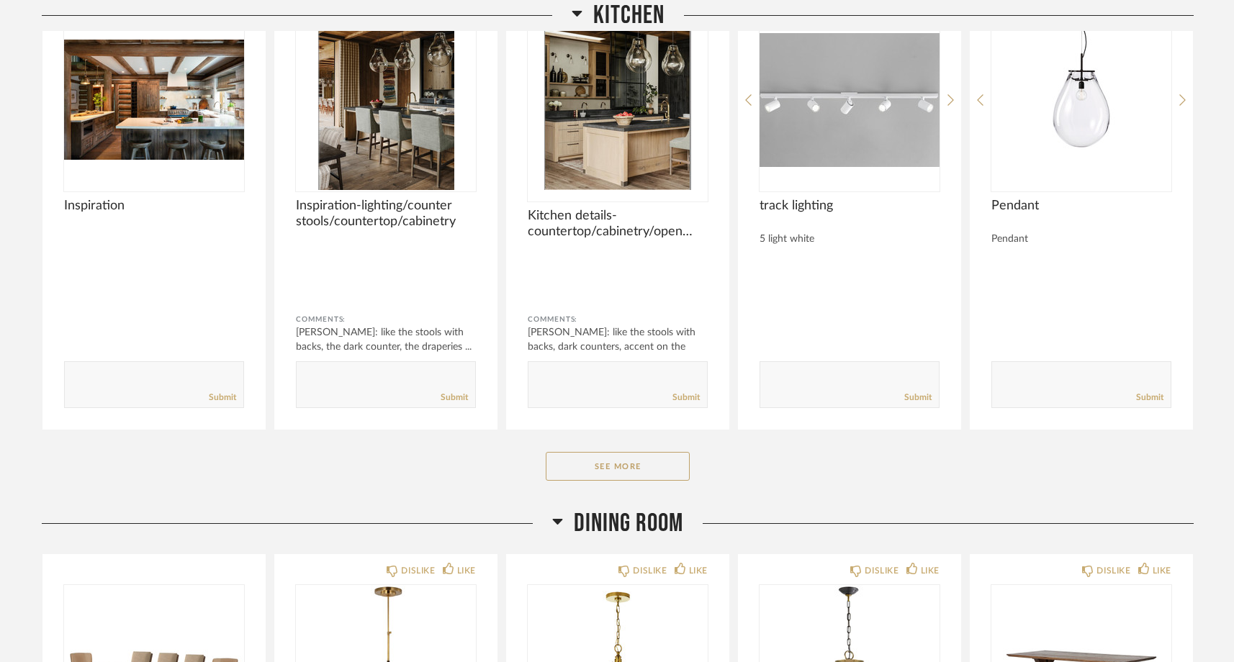
scroll to position [3876, 0]
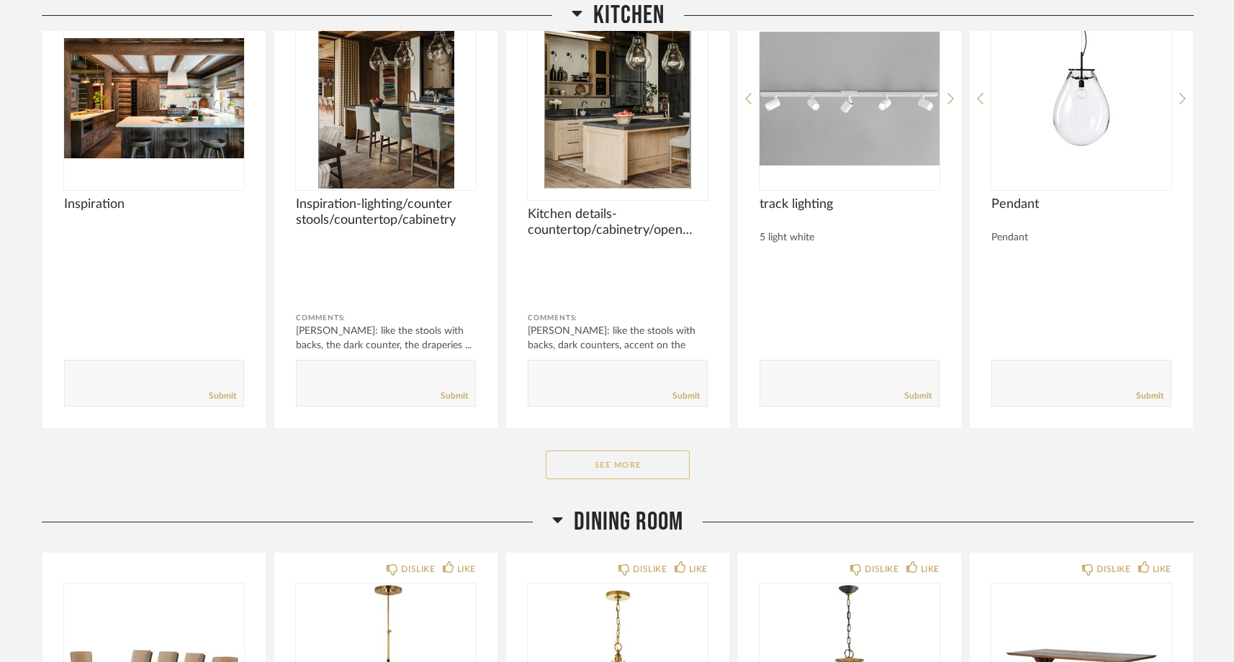
click at [592, 469] on button "See More" at bounding box center [618, 465] width 144 height 29
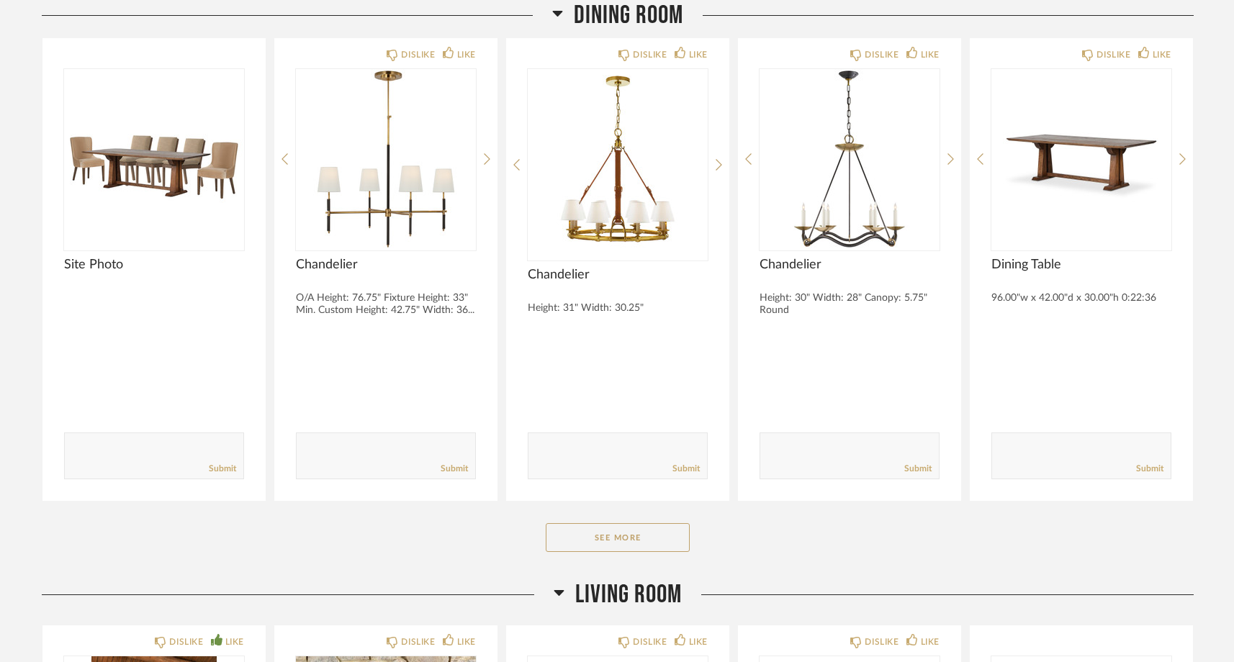
scroll to position [4875, 0]
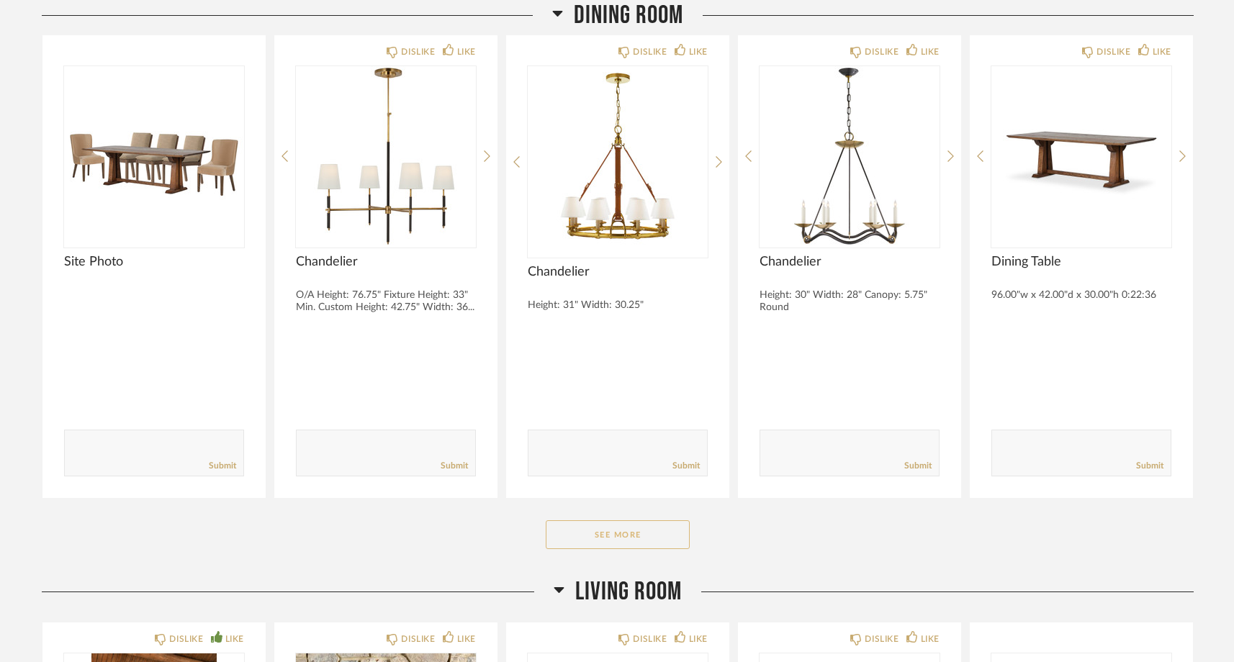
click at [597, 532] on button "See More" at bounding box center [618, 534] width 144 height 29
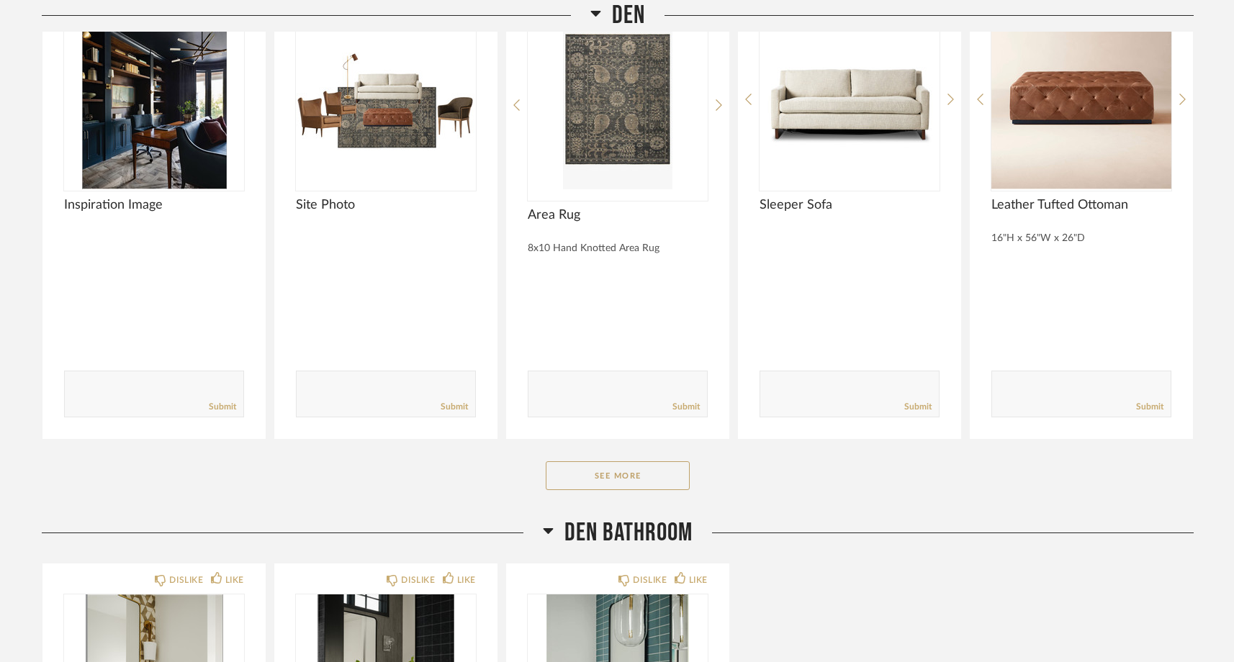
scroll to position [6589, 0]
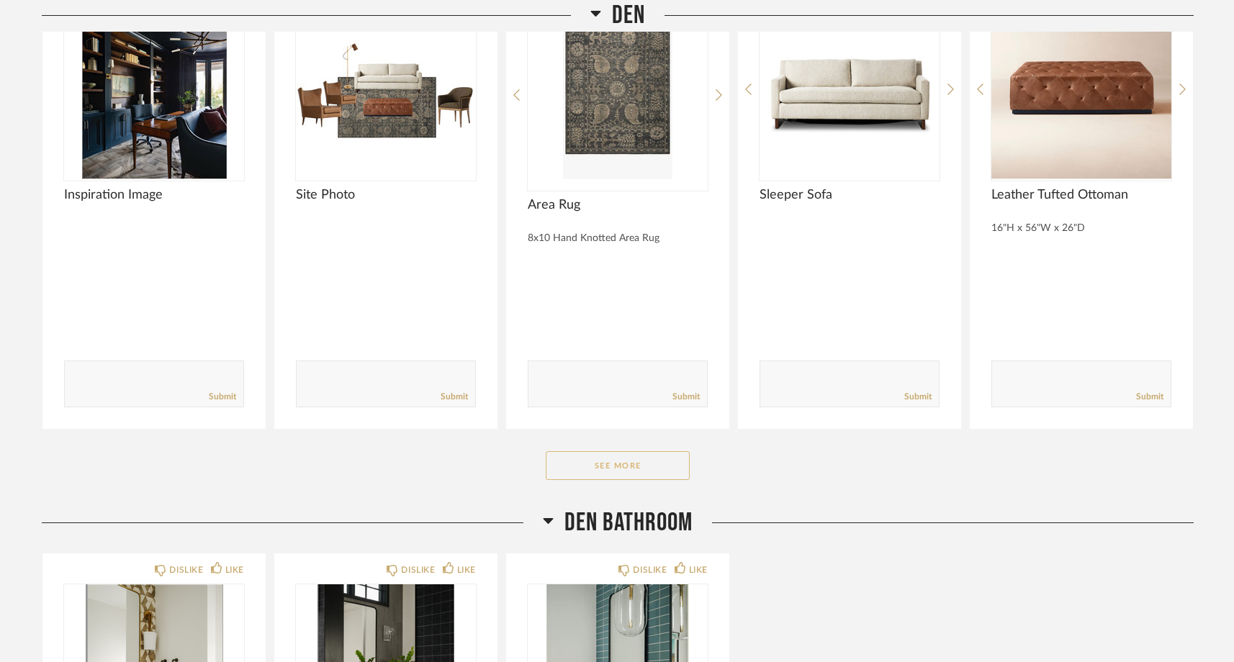
click at [616, 456] on button "See More" at bounding box center [618, 465] width 144 height 29
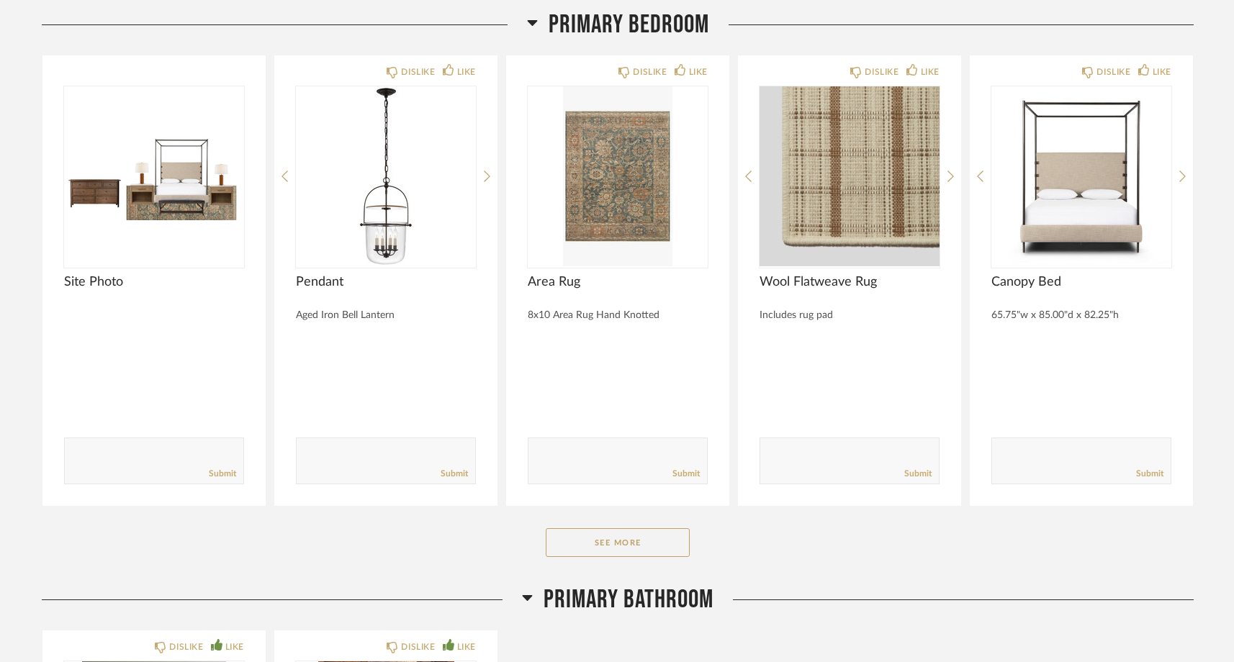
scroll to position [9606, 0]
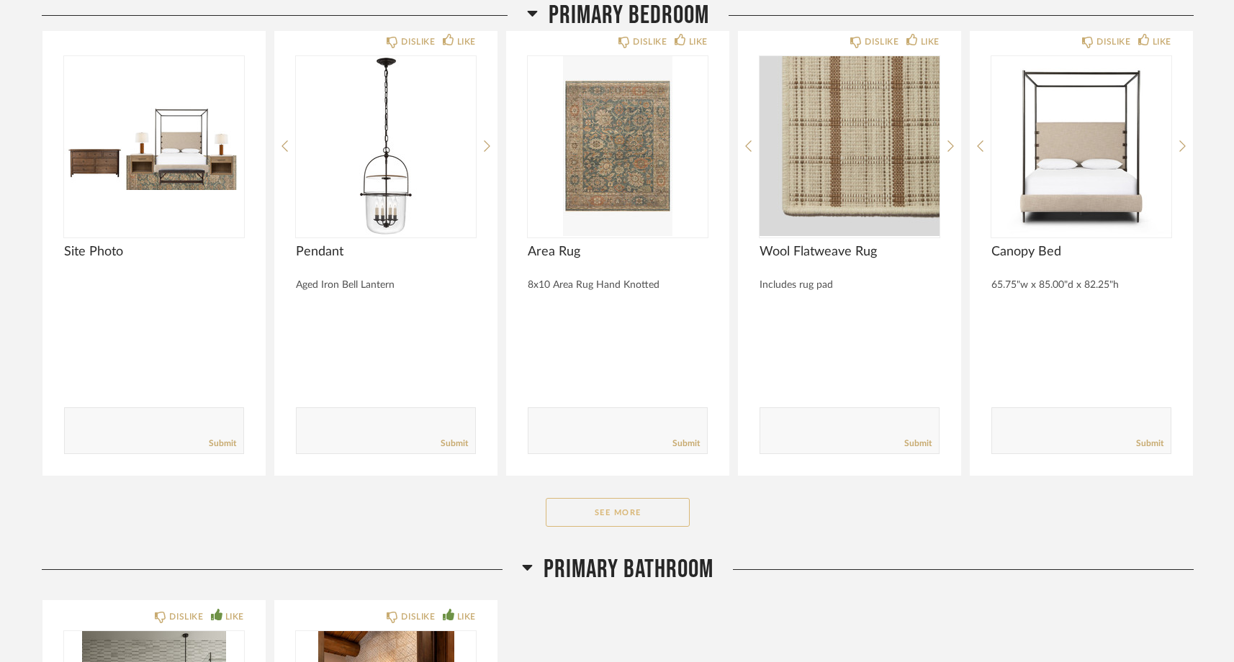
click at [611, 511] on button "See More" at bounding box center [618, 512] width 144 height 29
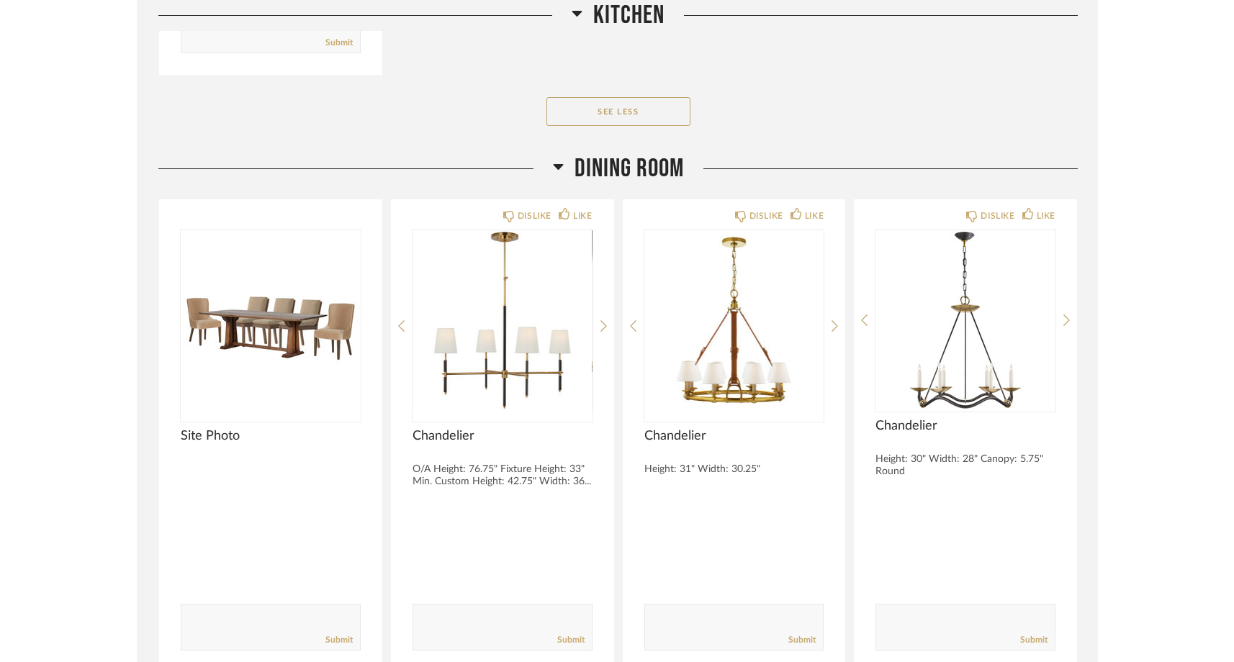
scroll to position [5842, 0]
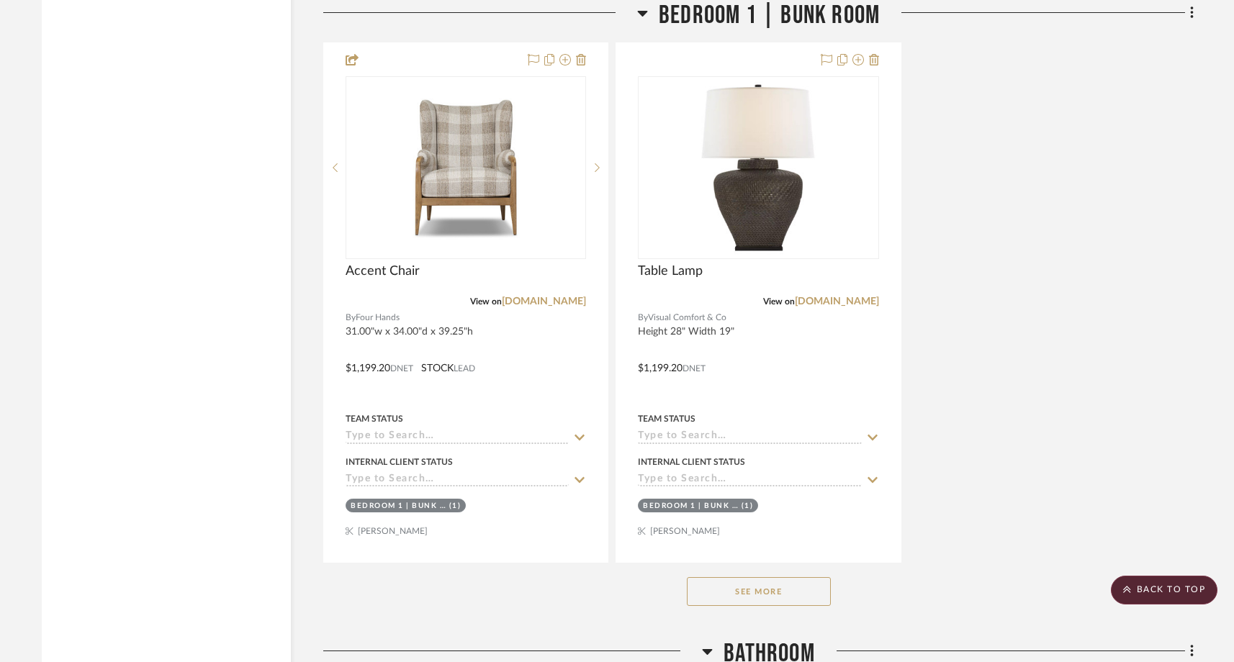
scroll to position [18207, 0]
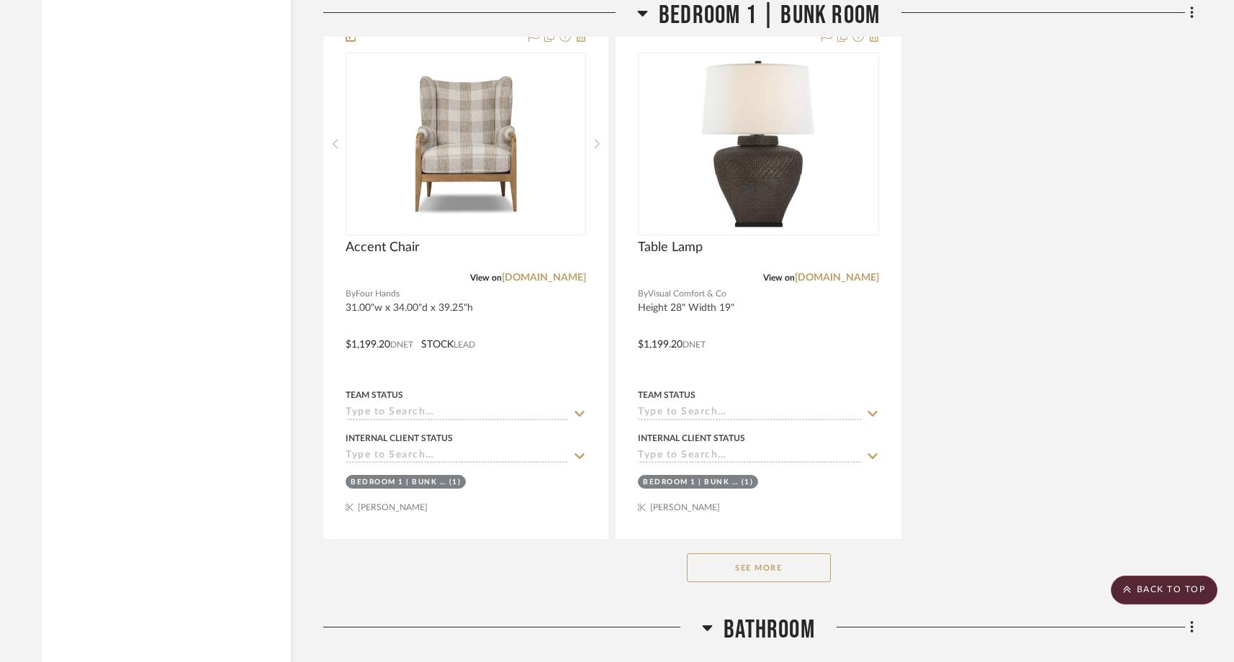
click at [785, 554] on button "See More" at bounding box center [759, 568] width 144 height 29
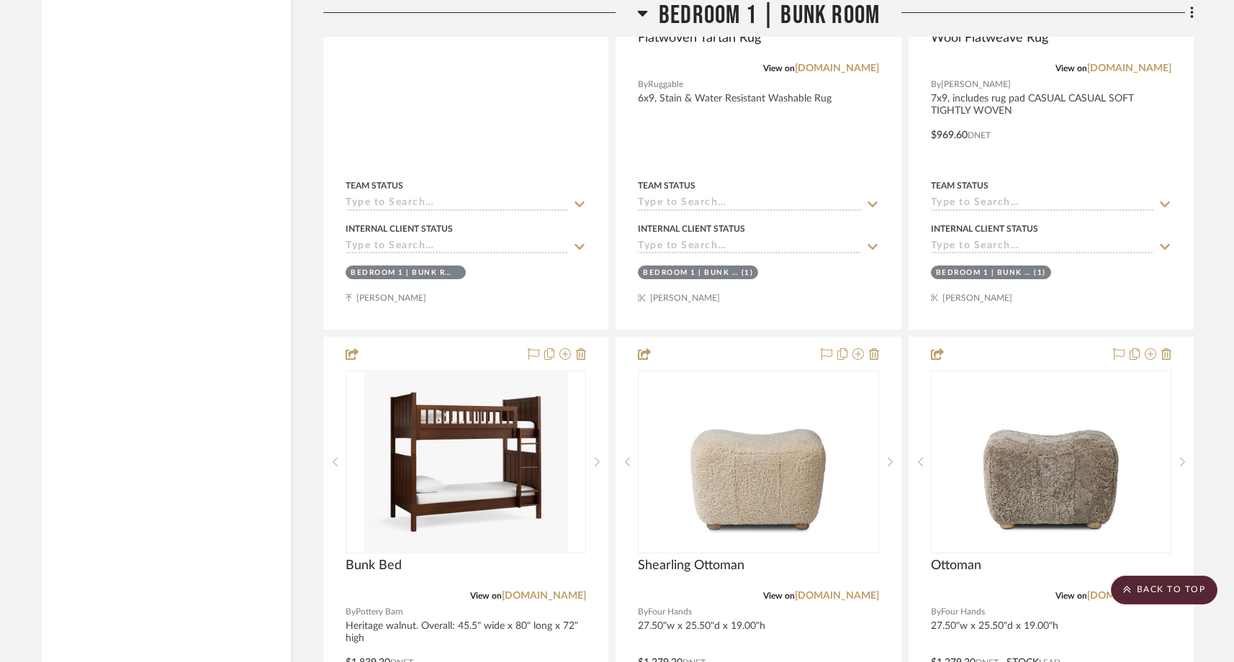
scroll to position [17365, 0]
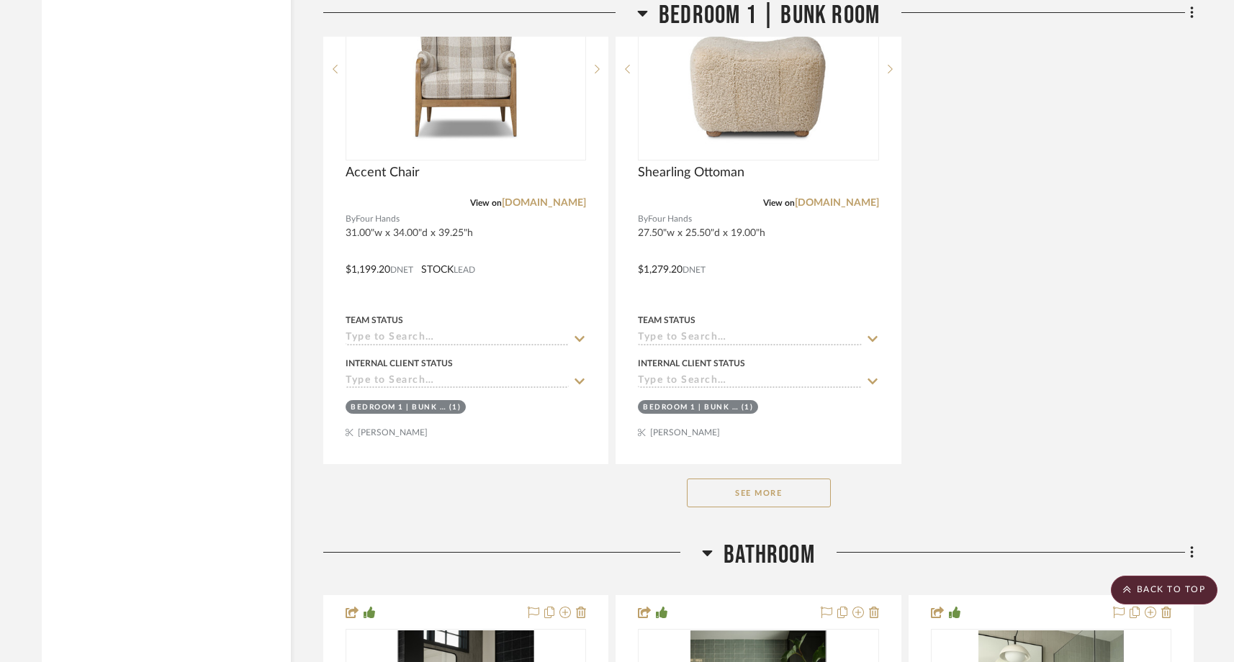
scroll to position [18694, 0]
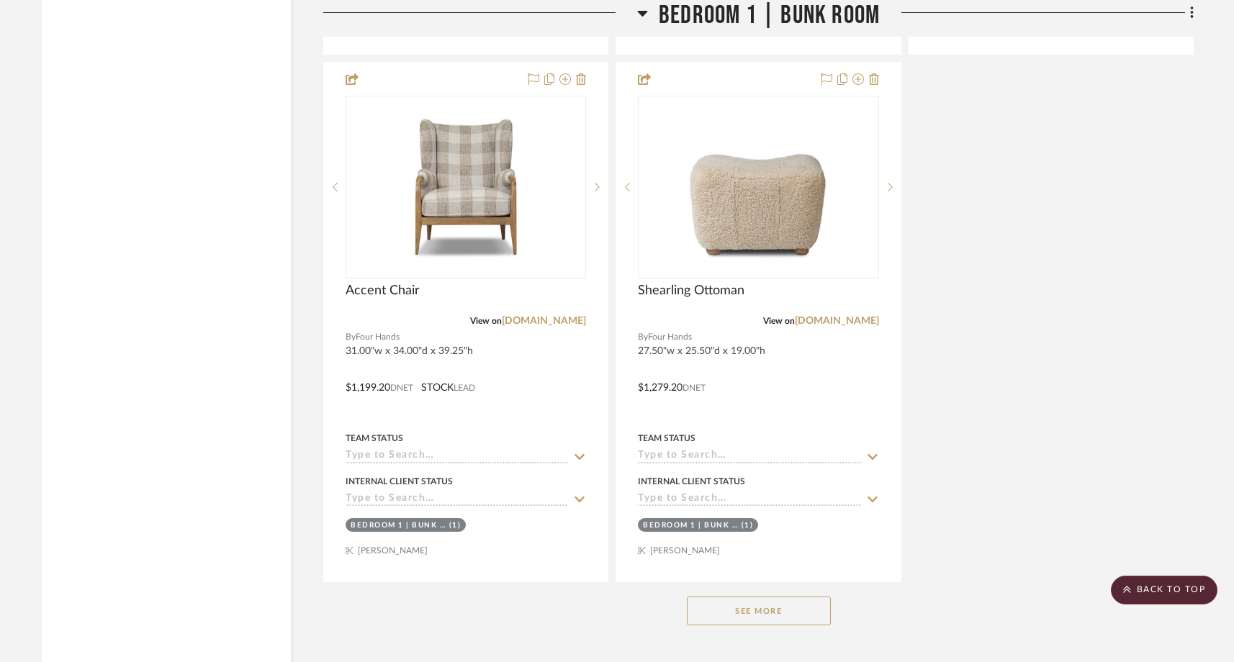
click at [744, 597] on button "See More" at bounding box center [759, 611] width 144 height 29
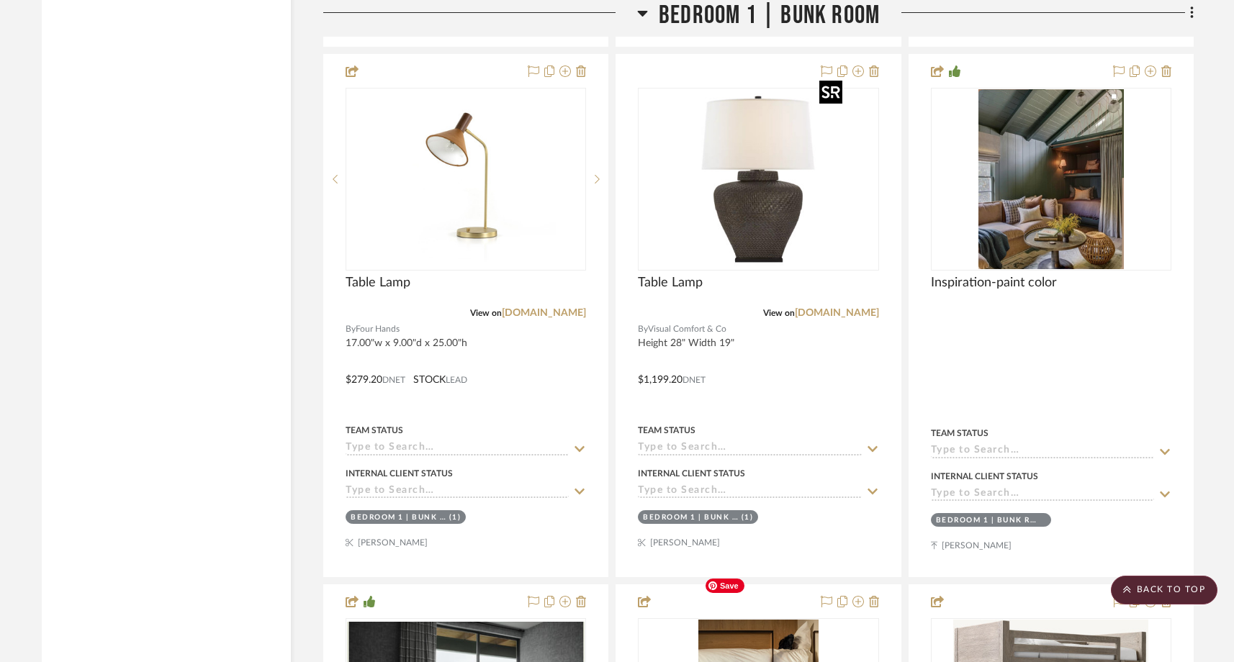
scroll to position [19237, 0]
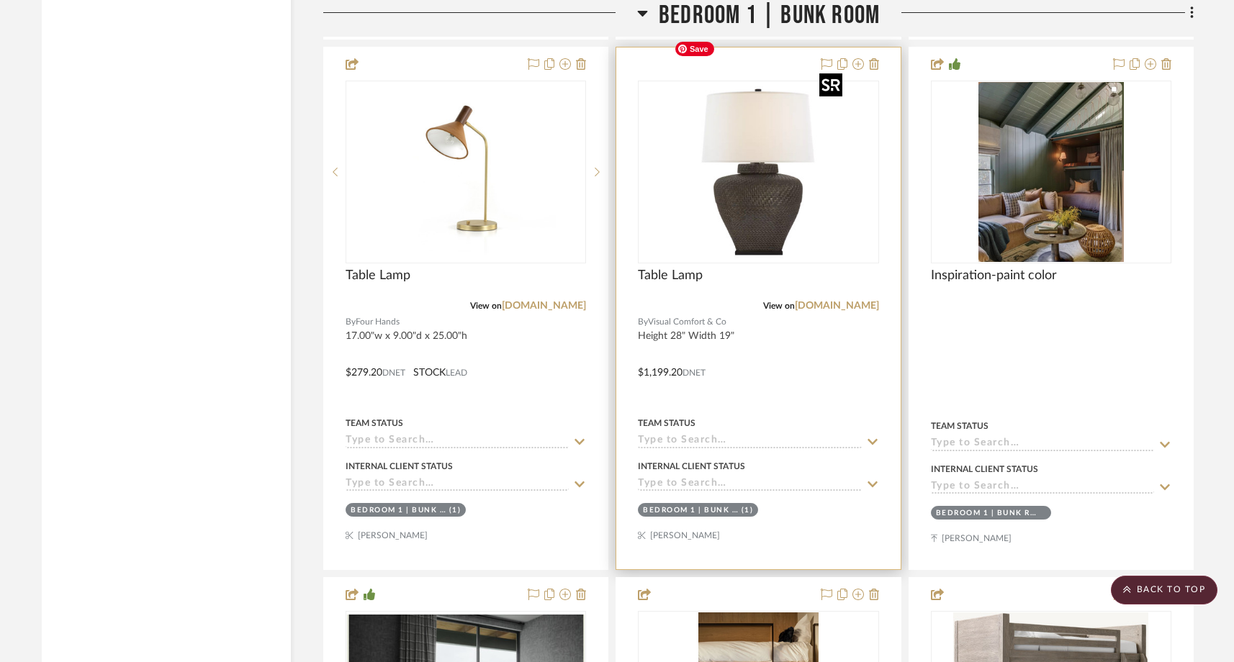
click at [769, 170] on img "0" at bounding box center [758, 172] width 180 height 180
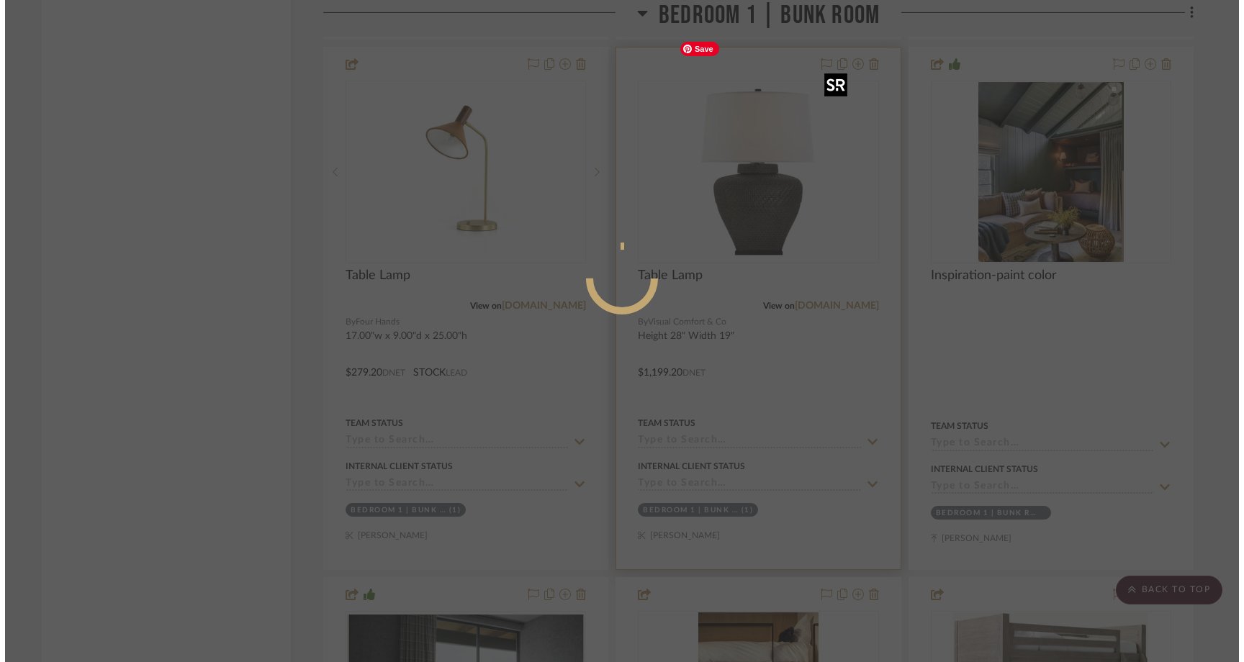
scroll to position [0, 0]
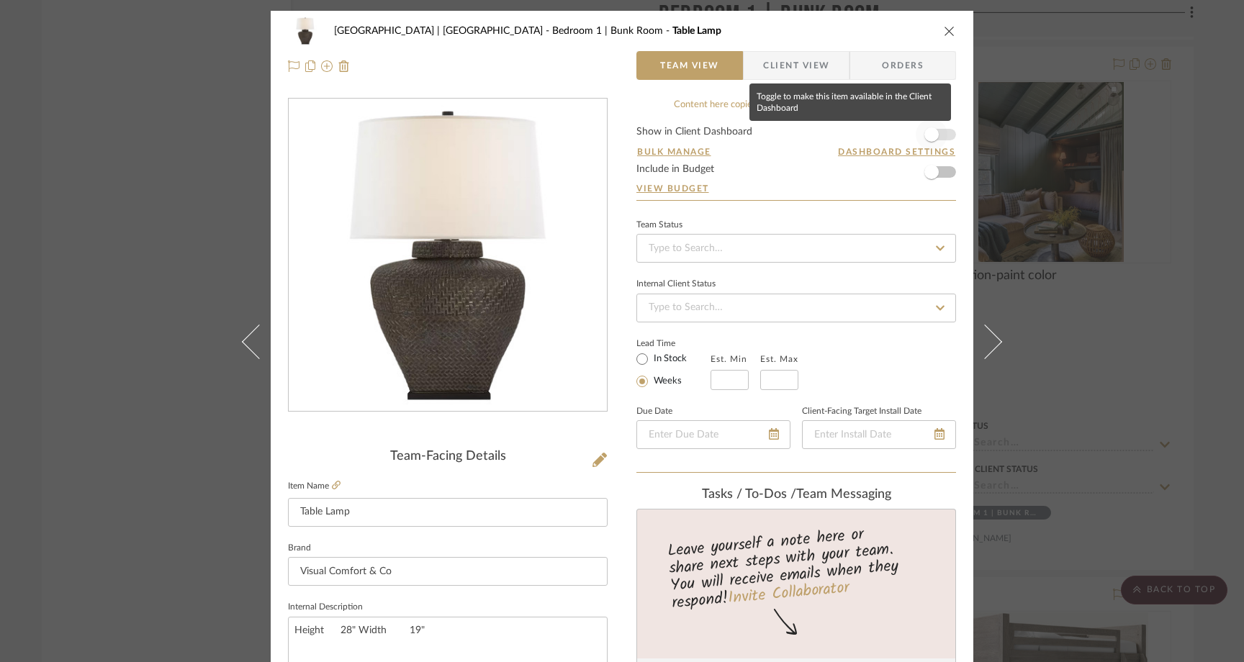
click at [938, 132] on span "button" at bounding box center [932, 135] width 32 height 32
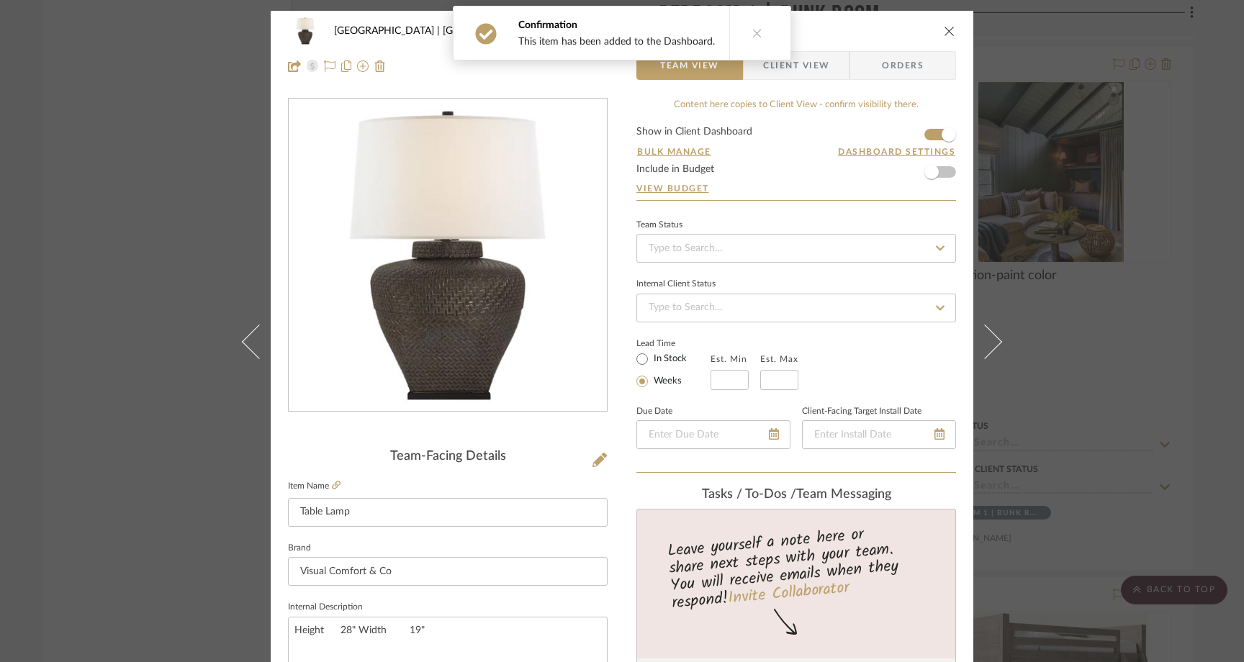
click at [800, 63] on span "Client View" at bounding box center [796, 65] width 66 height 29
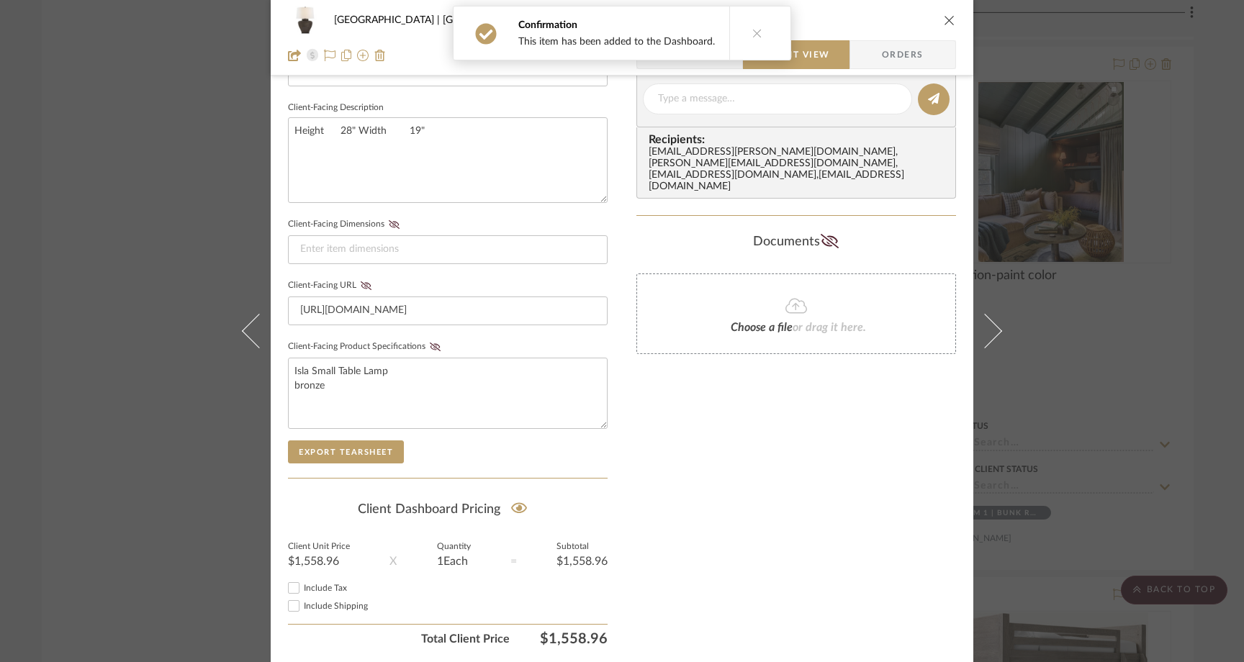
scroll to position [528, 0]
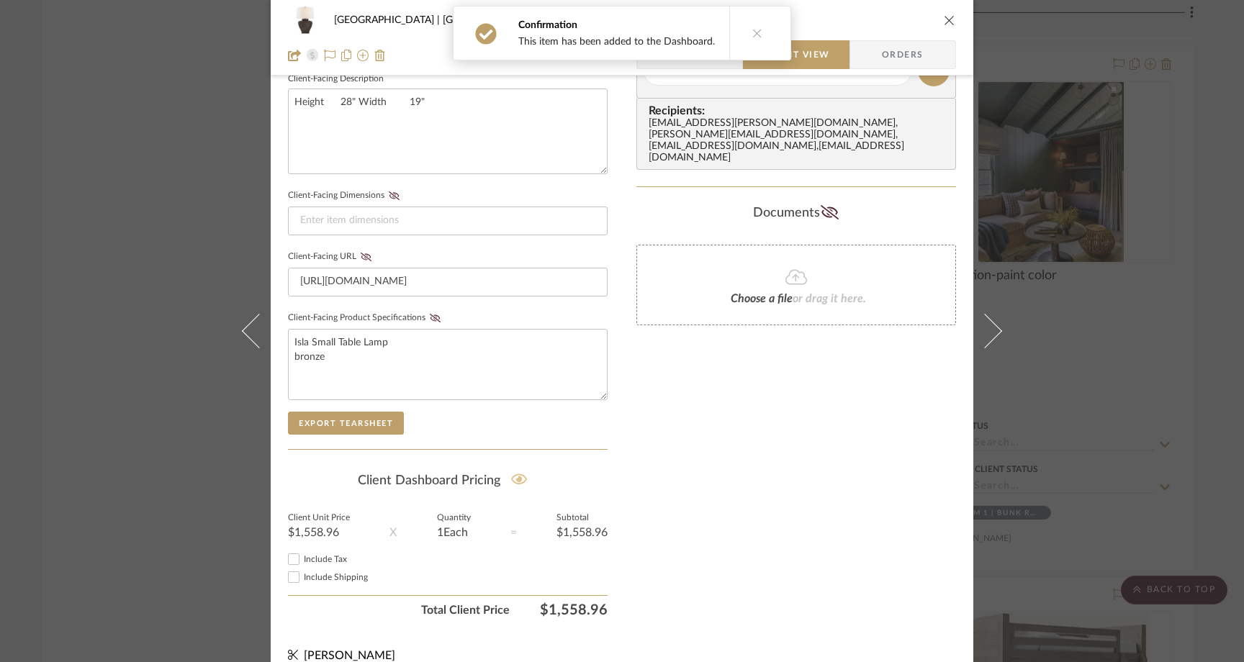
click at [512, 481] on icon at bounding box center [519, 479] width 17 height 14
click at [155, 249] on div "[GEOGRAPHIC_DATA] | [GEOGRAPHIC_DATA] Bedroom 1 | Bunk Room Table Lamp Team Vie…" at bounding box center [622, 331] width 1244 height 662
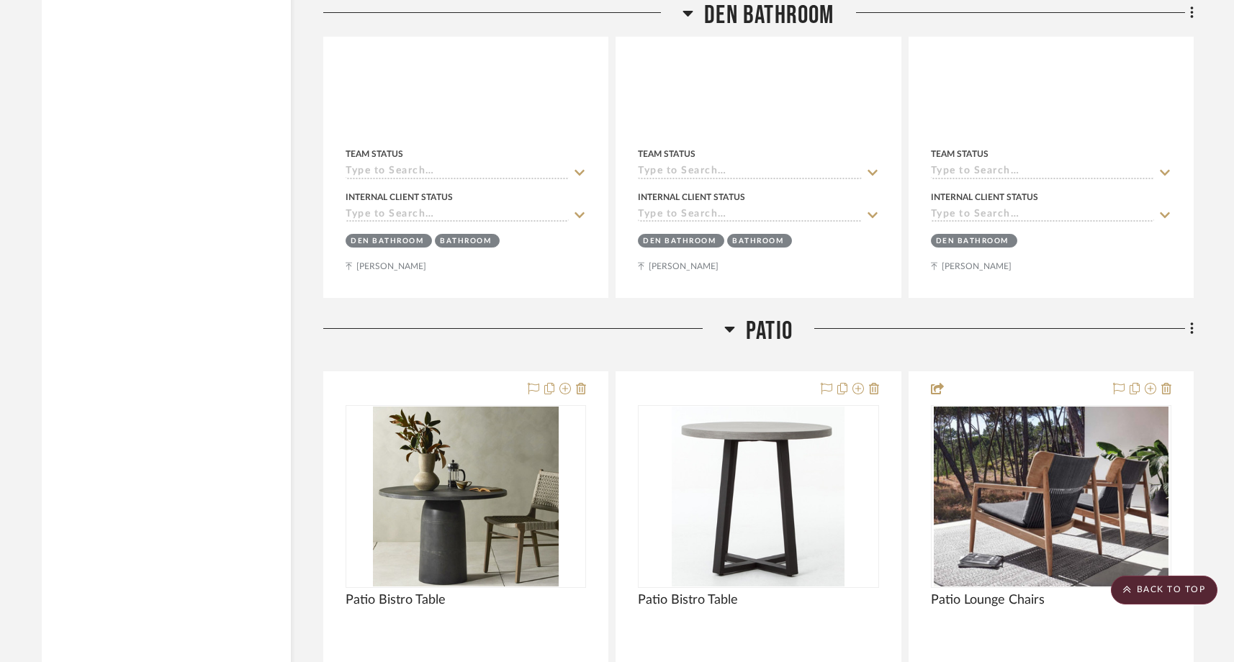
scroll to position [13325, 0]
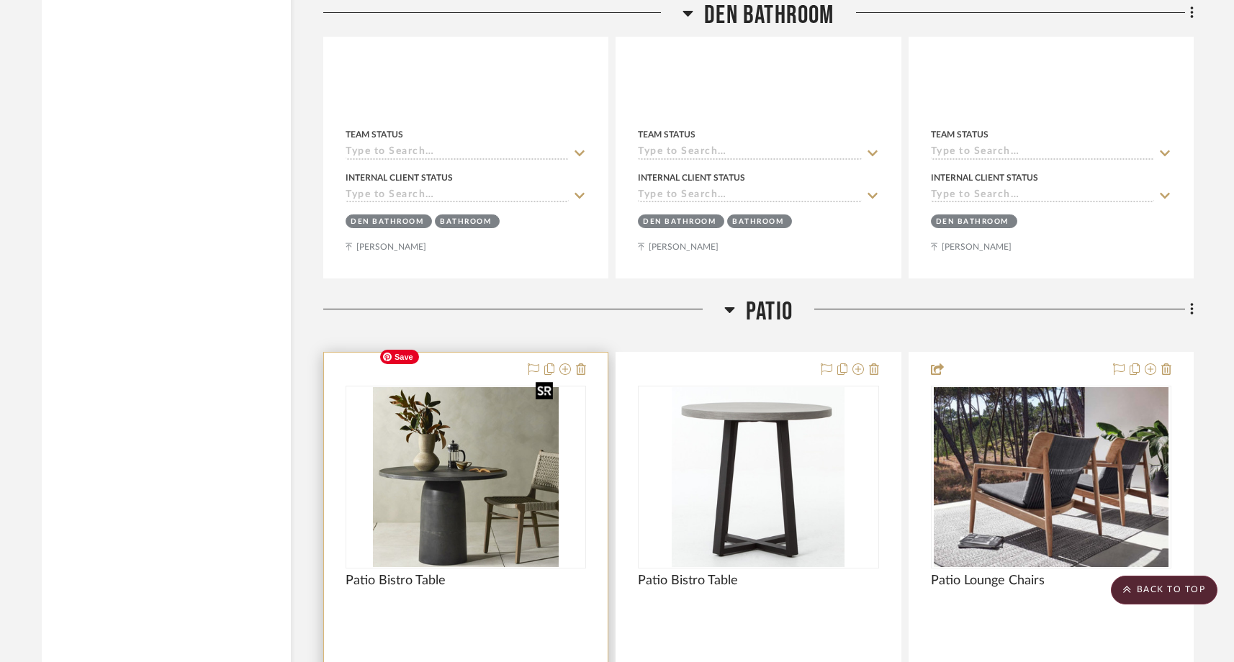
click at [469, 474] on img "0" at bounding box center [465, 477] width 185 height 180
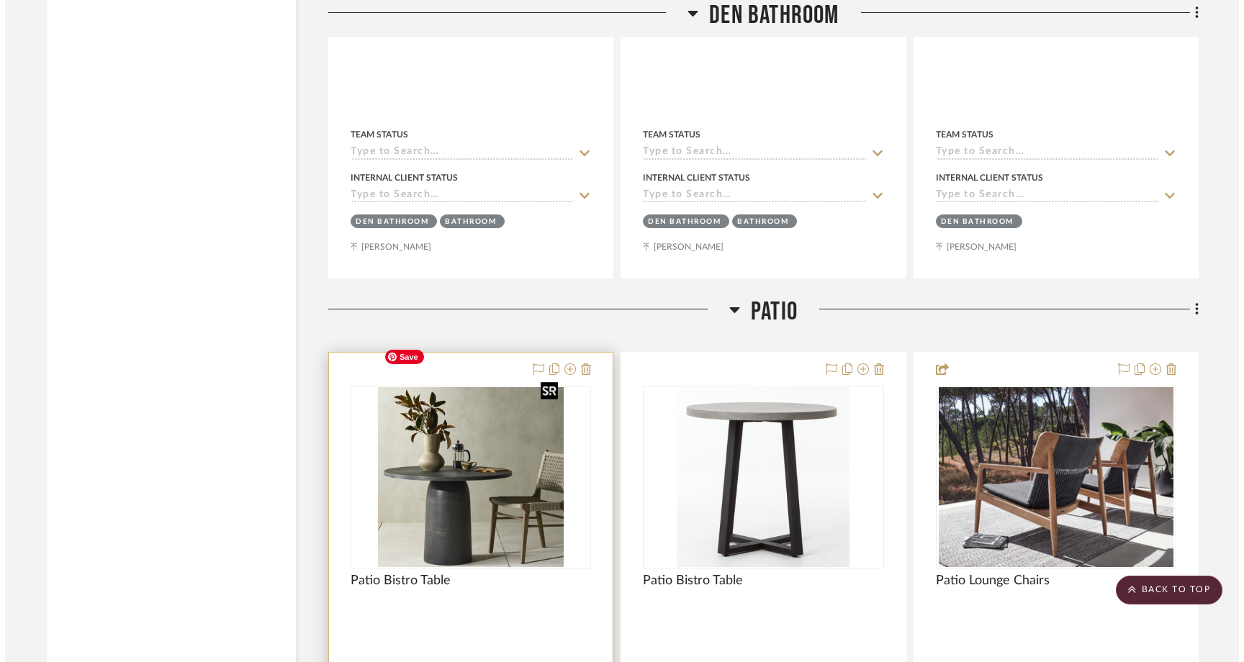
scroll to position [0, 0]
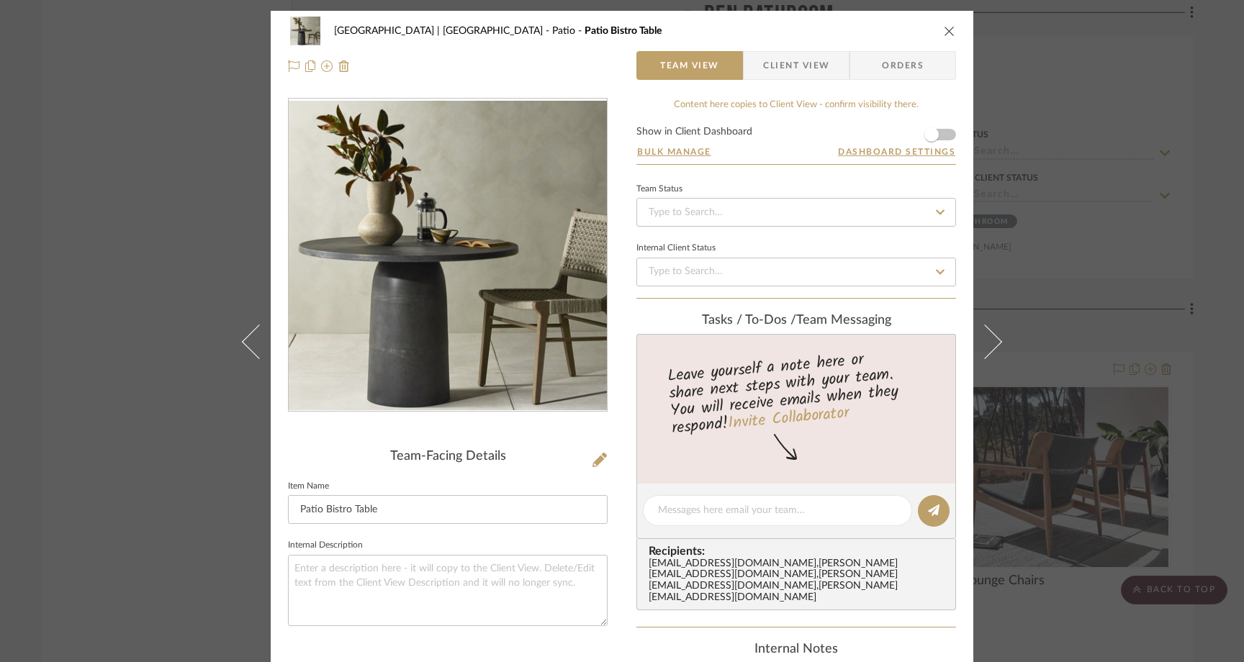
click at [815, 65] on span "Client View" at bounding box center [796, 65] width 66 height 29
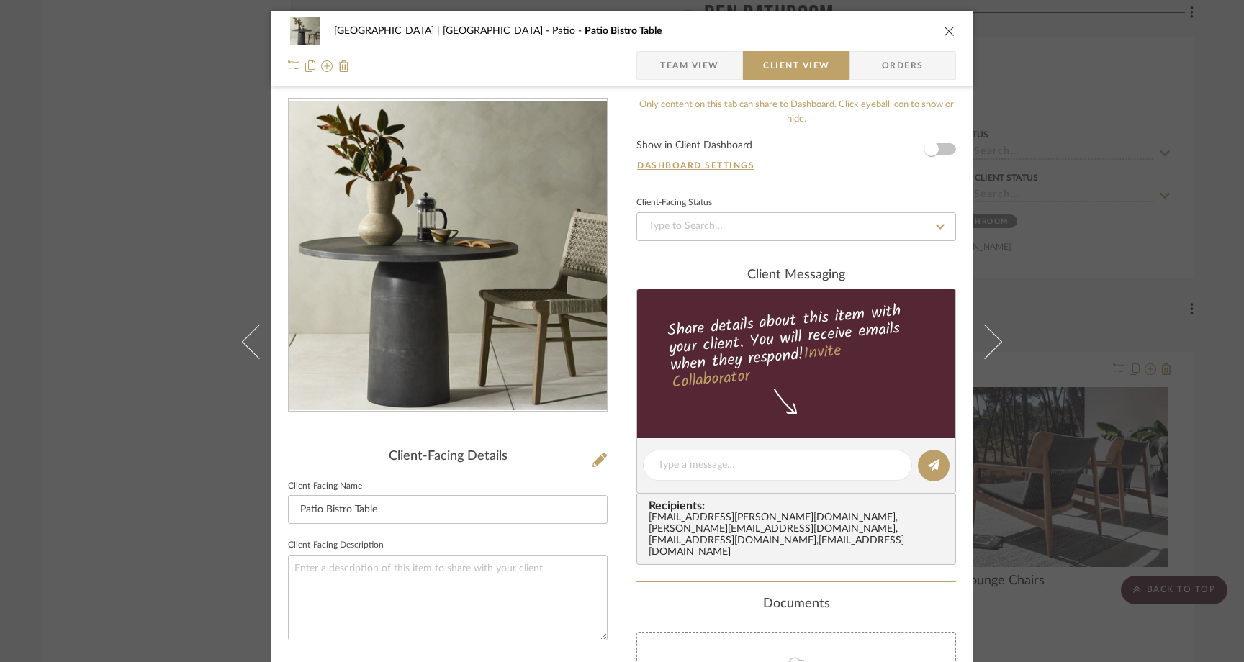
scroll to position [13, 0]
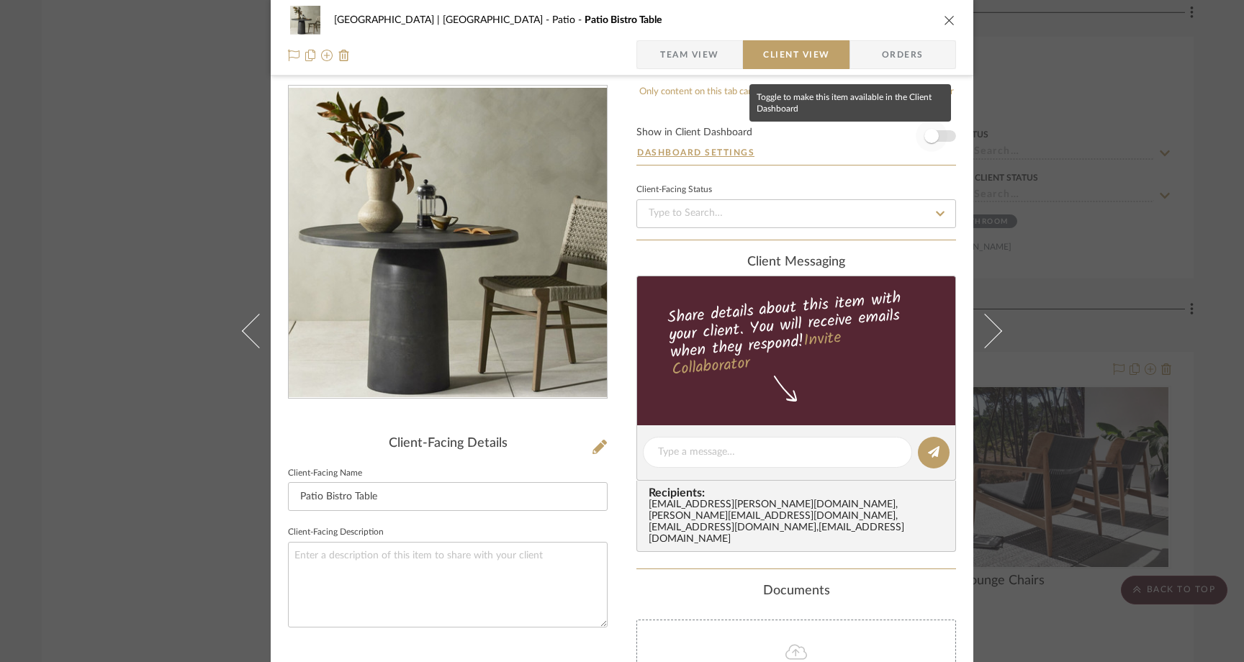
click at [936, 133] on span "button" at bounding box center [932, 136] width 32 height 32
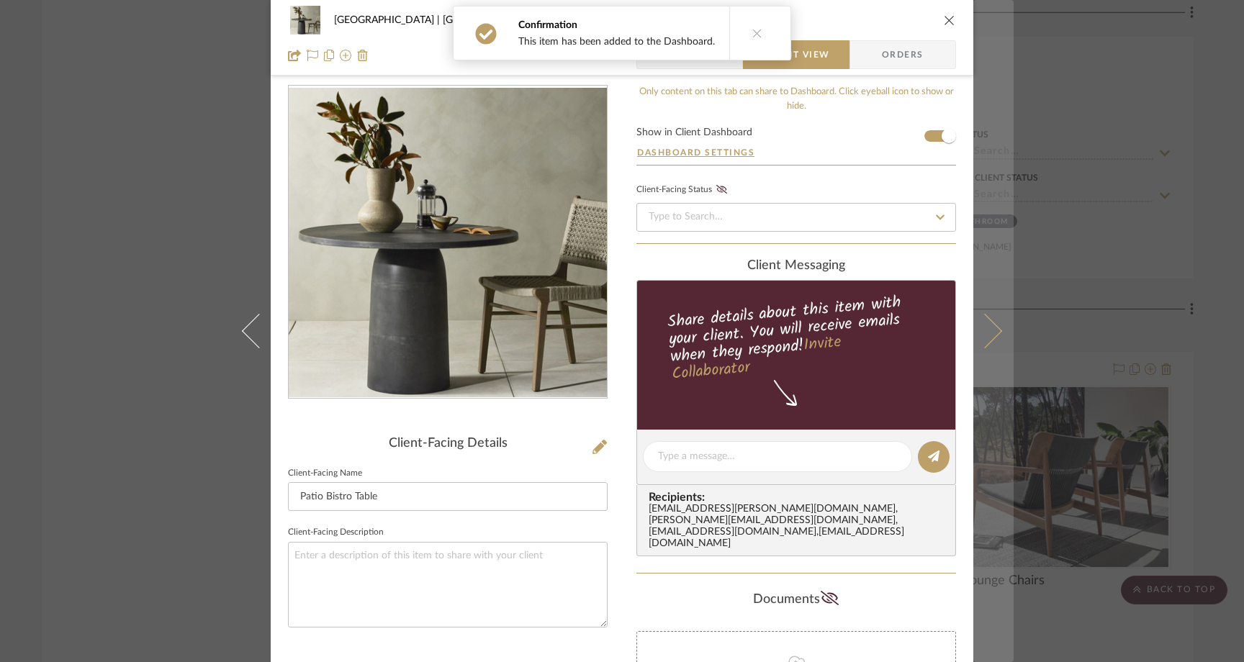
click at [985, 332] on icon at bounding box center [984, 331] width 35 height 35
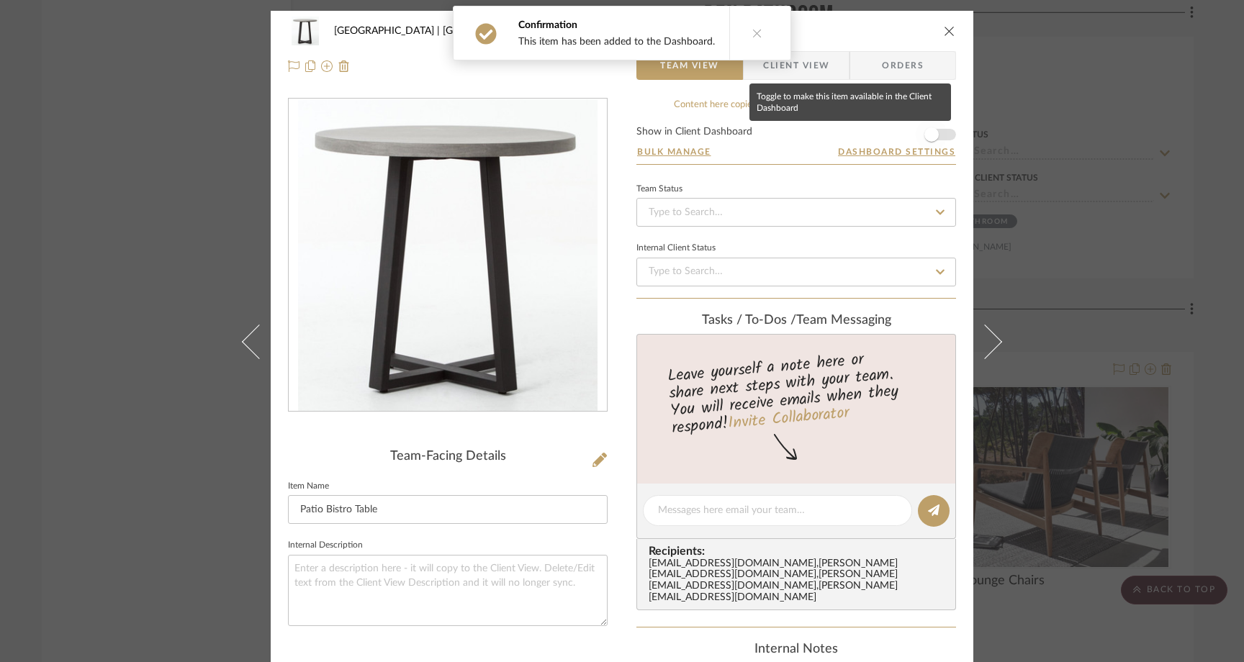
click at [934, 139] on span "button" at bounding box center [932, 135] width 32 height 32
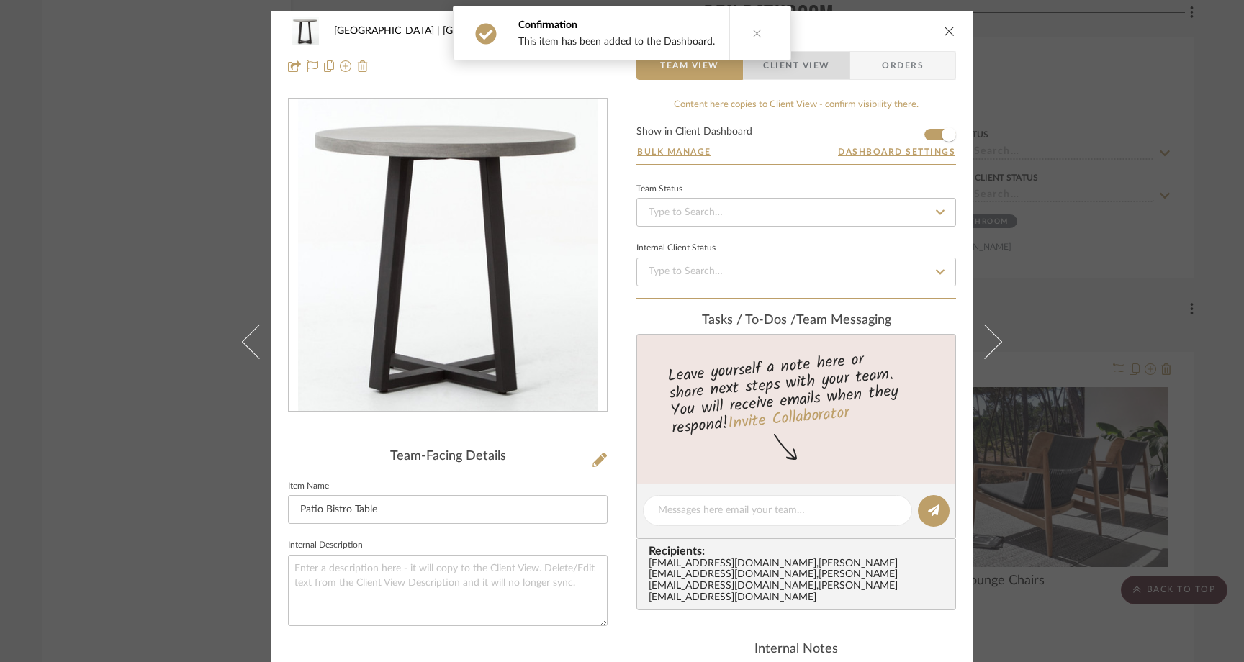
click at [803, 71] on span "Client View" at bounding box center [796, 65] width 66 height 29
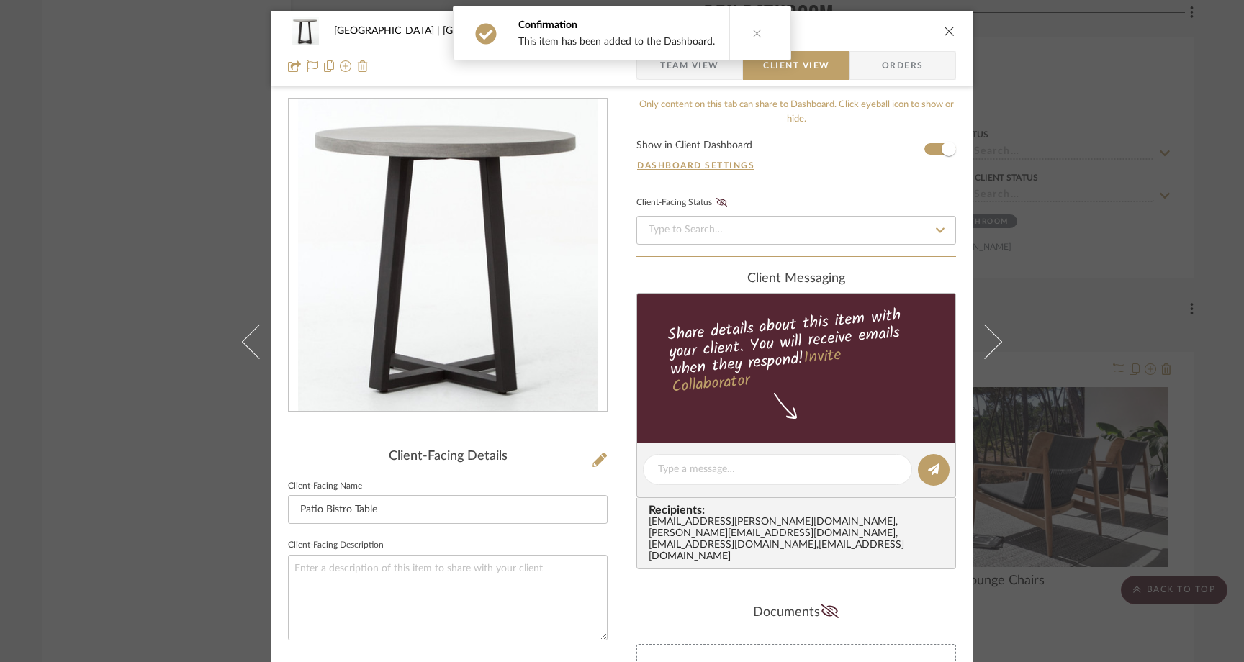
scroll to position [114, 0]
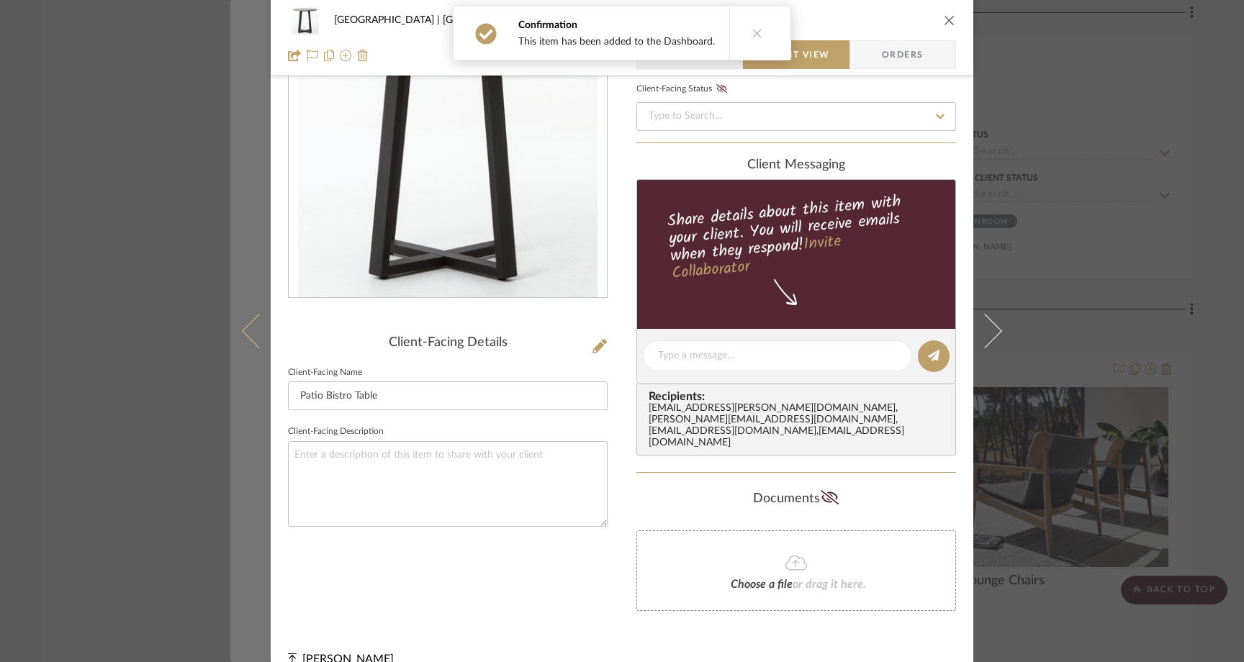
click at [248, 332] on icon at bounding box center [259, 331] width 35 height 35
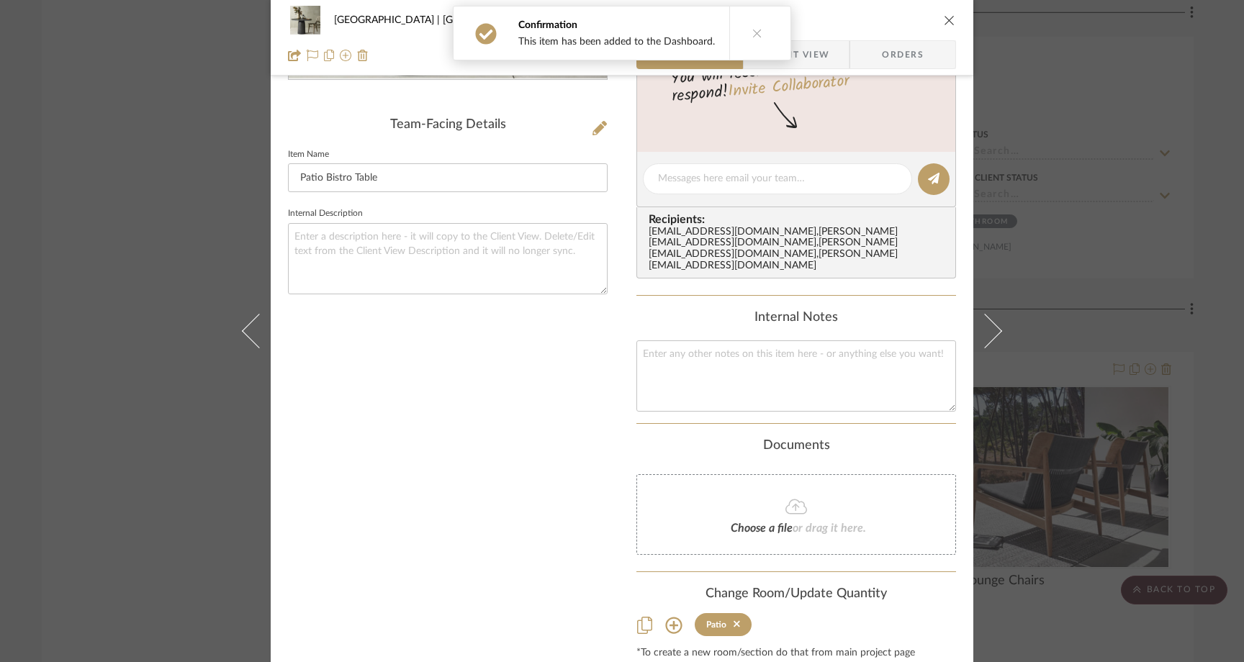
scroll to position [374, 0]
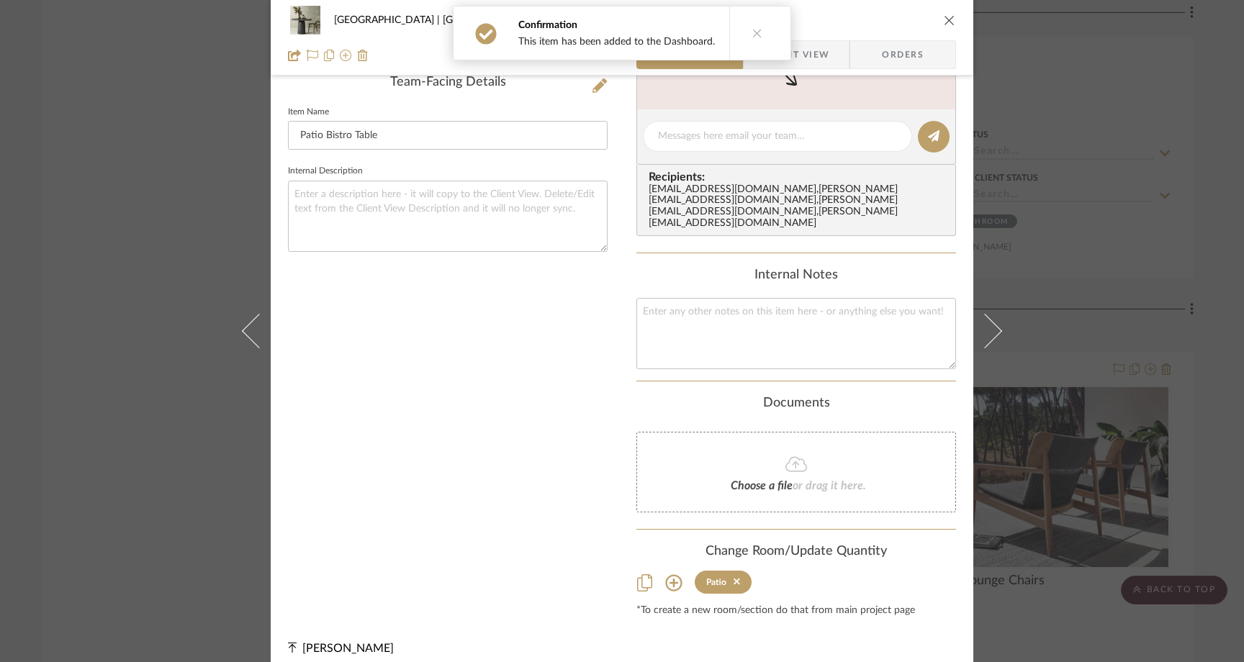
click at [142, 284] on div "Meadow Mountain | Vail Valley Patio Patio Bistro Table Team View Client View Or…" at bounding box center [622, 331] width 1244 height 662
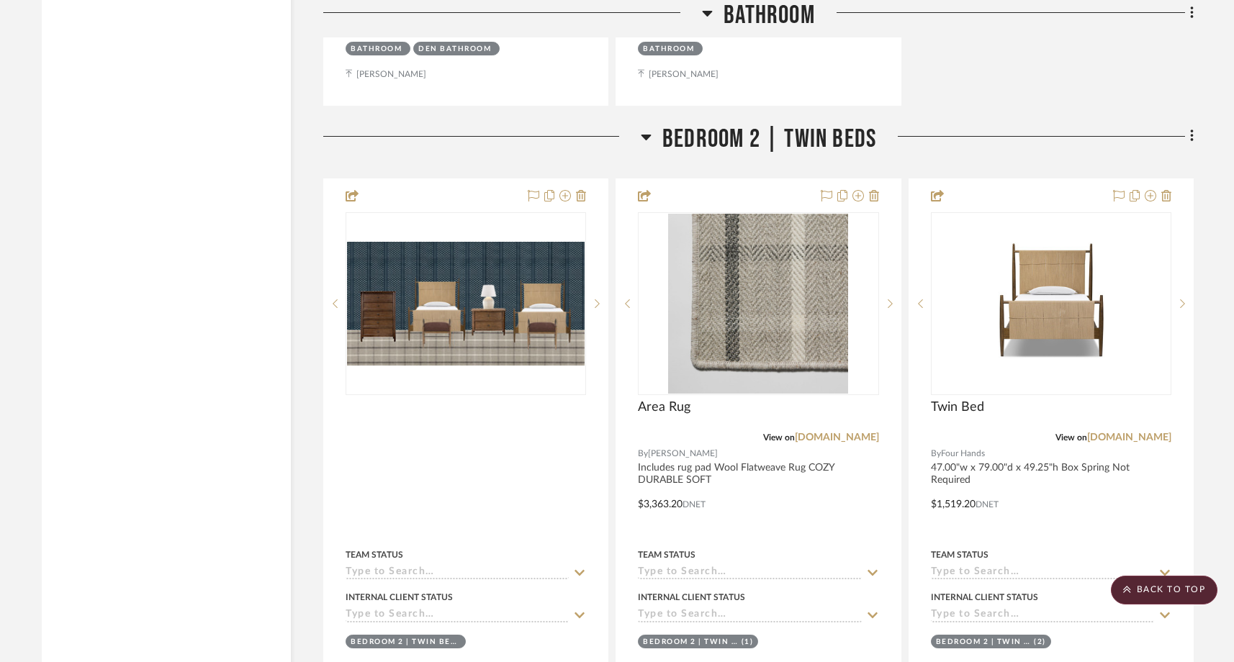
scroll to position [21416, 0]
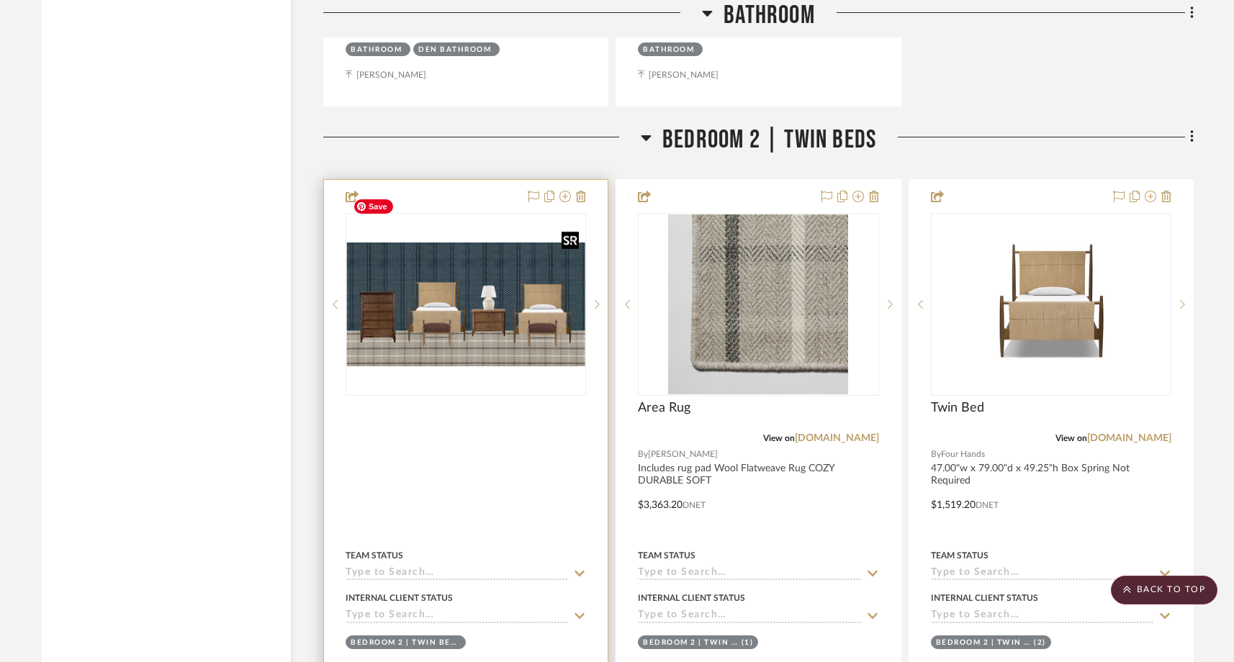
click at [0, 0] on img at bounding box center [0, 0] width 0 height 0
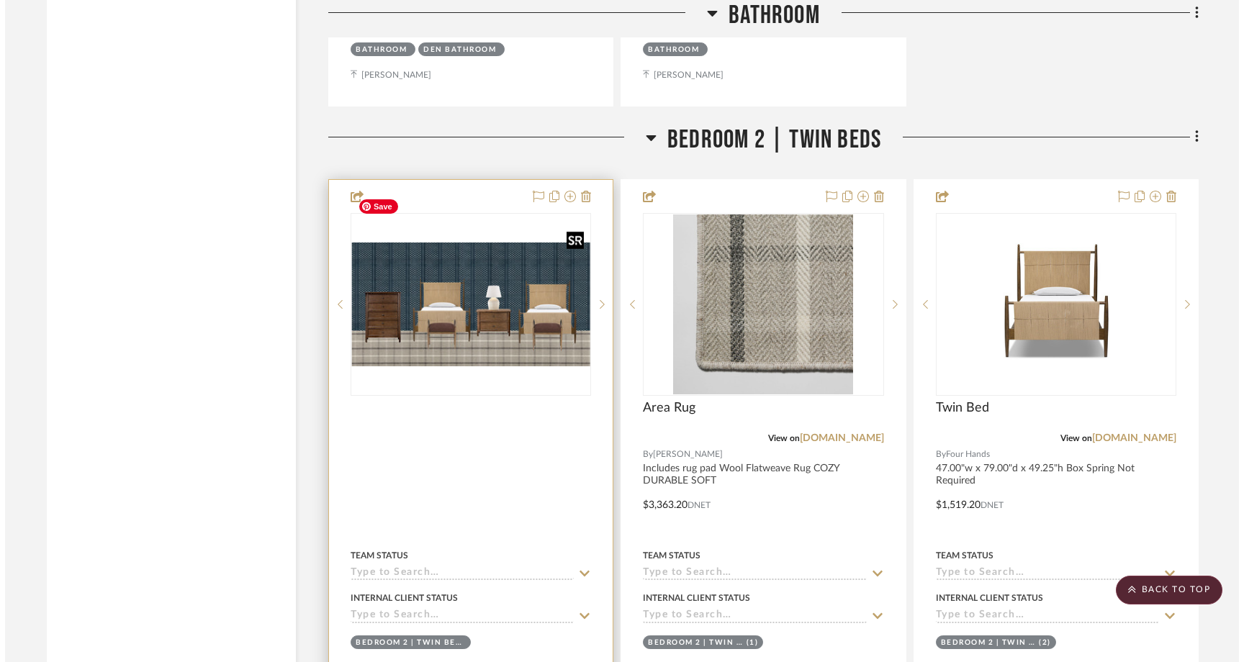
scroll to position [0, 0]
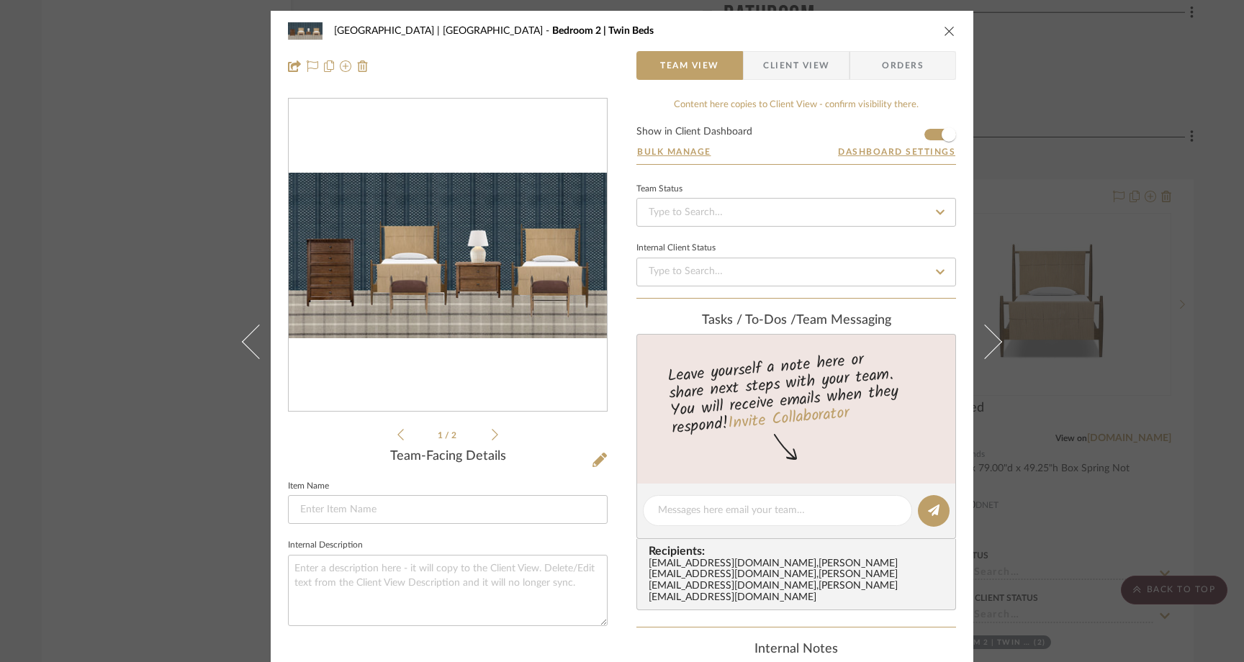
click at [792, 70] on span "Client View" at bounding box center [796, 65] width 66 height 29
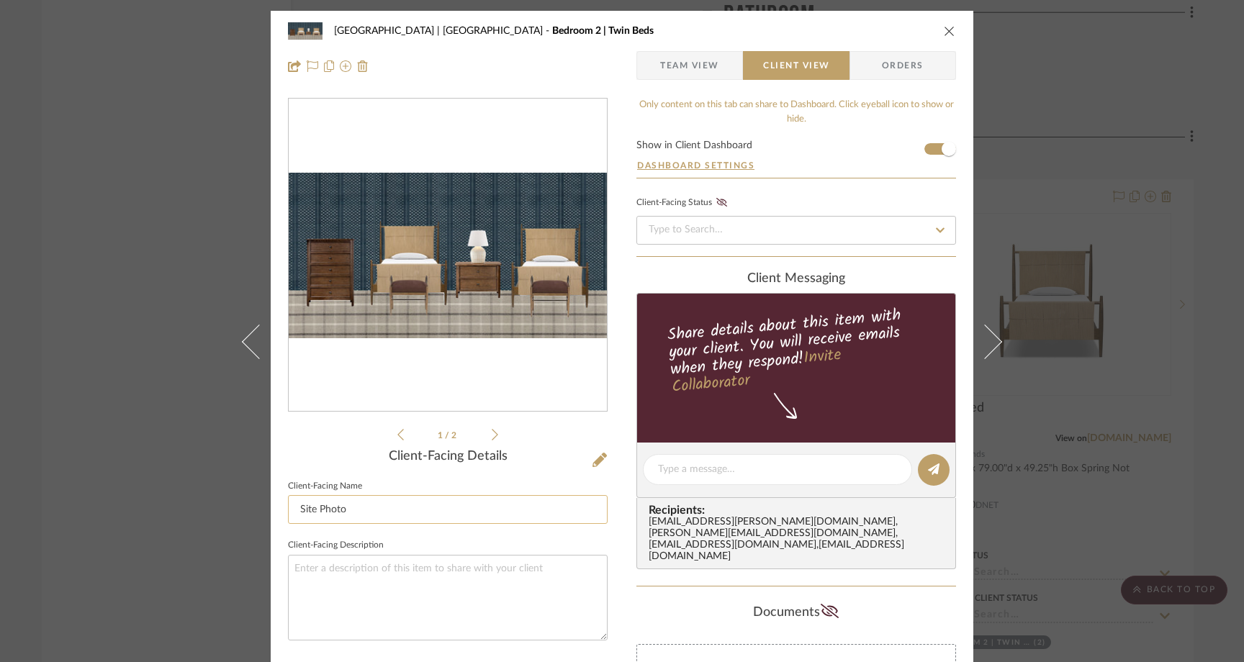
drag, startPoint x: 346, startPoint y: 508, endPoint x: 296, endPoint y: 506, distance: 50.4
click at [296, 506] on input "Site Photo" at bounding box center [448, 509] width 320 height 29
click at [161, 290] on div "Meadow Mountain | Vail Valley Bedroom 2 | Twin Beds Team View Client View Order…" at bounding box center [622, 331] width 1244 height 662
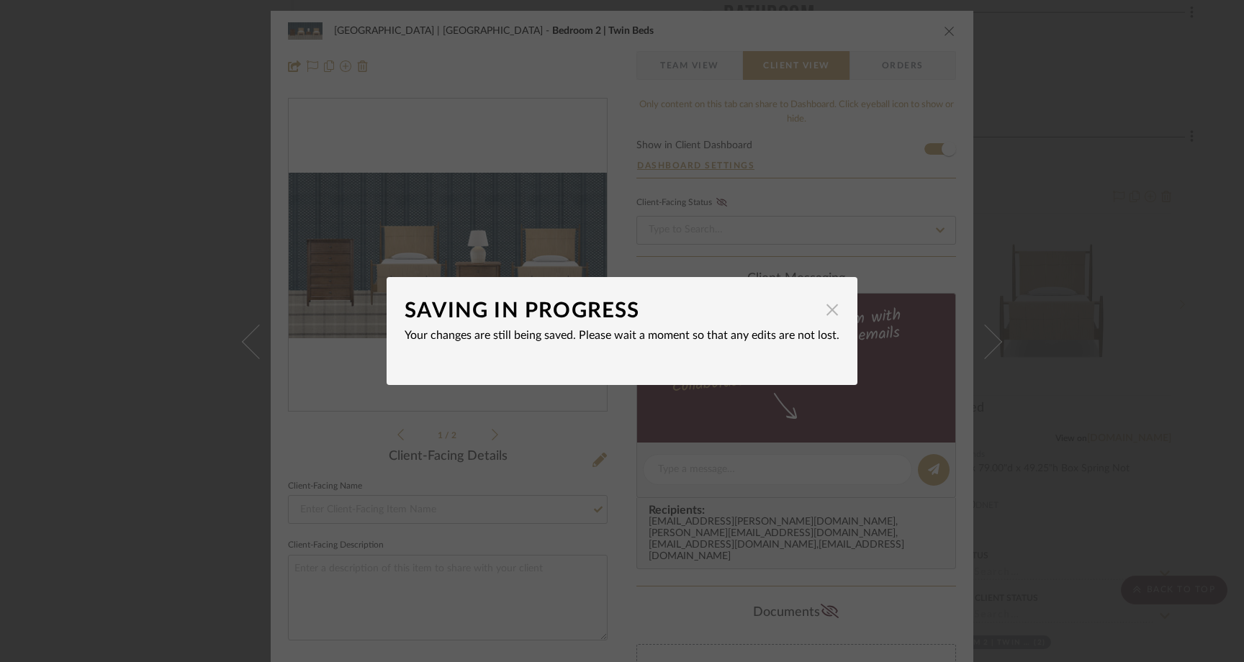
click at [822, 316] on span "button" at bounding box center [832, 309] width 29 height 29
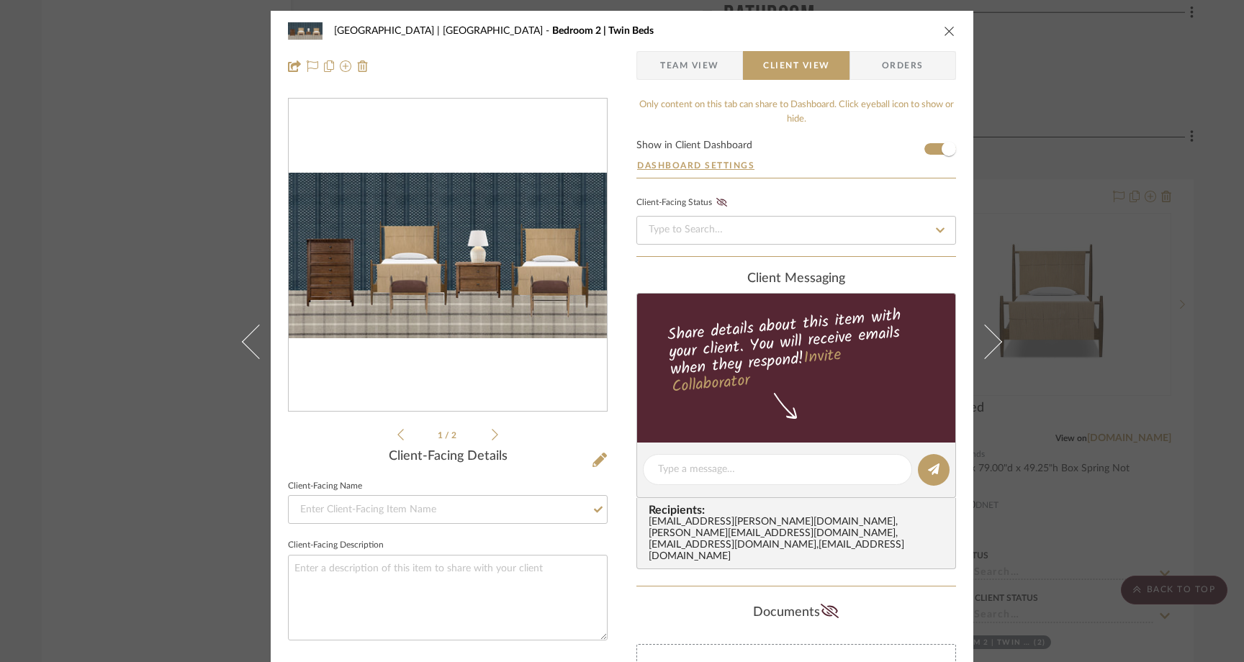
click at [159, 204] on div "Meadow Mountain | Vail Valley Bedroom 2 | Twin Beds Team View Client View Order…" at bounding box center [622, 331] width 1244 height 662
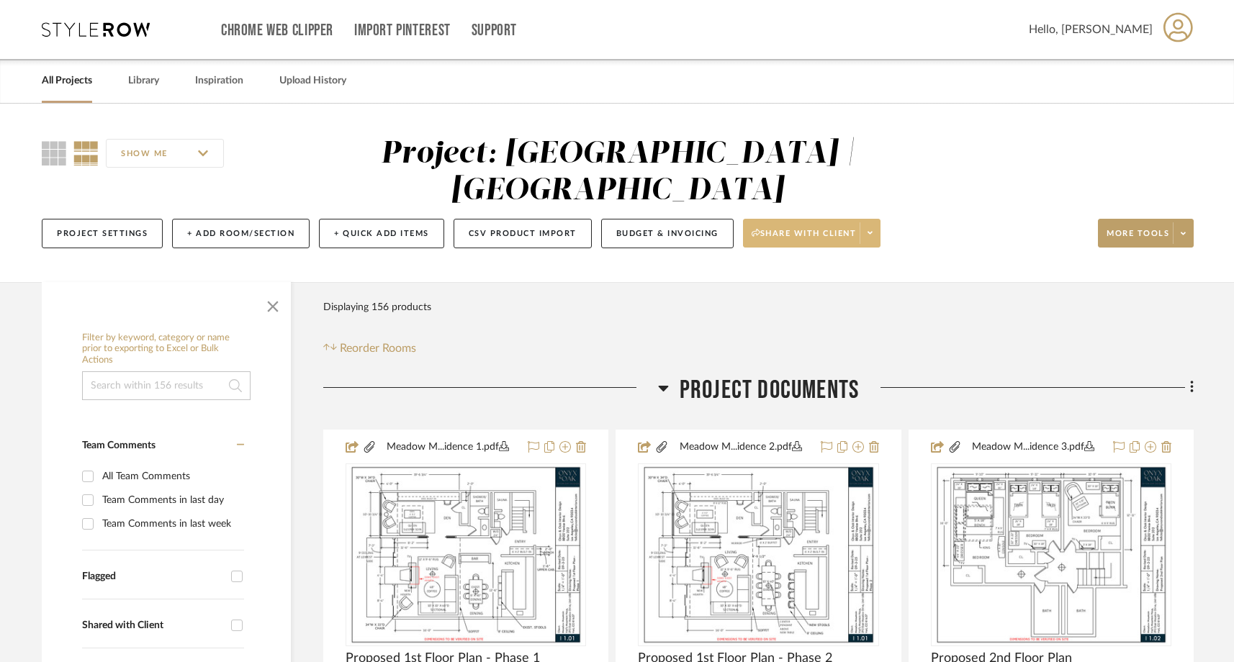
click at [872, 229] on icon at bounding box center [869, 233] width 5 height 8
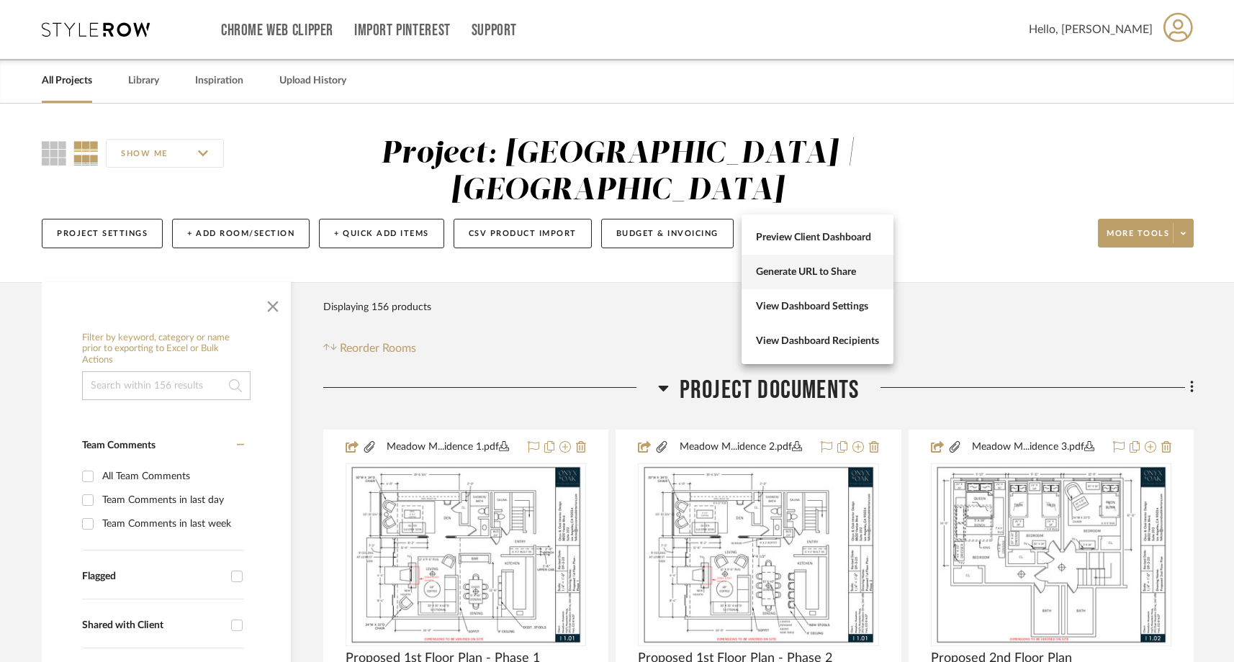
click at [838, 266] on span "Generate URL to Share" at bounding box center [817, 272] width 123 height 12
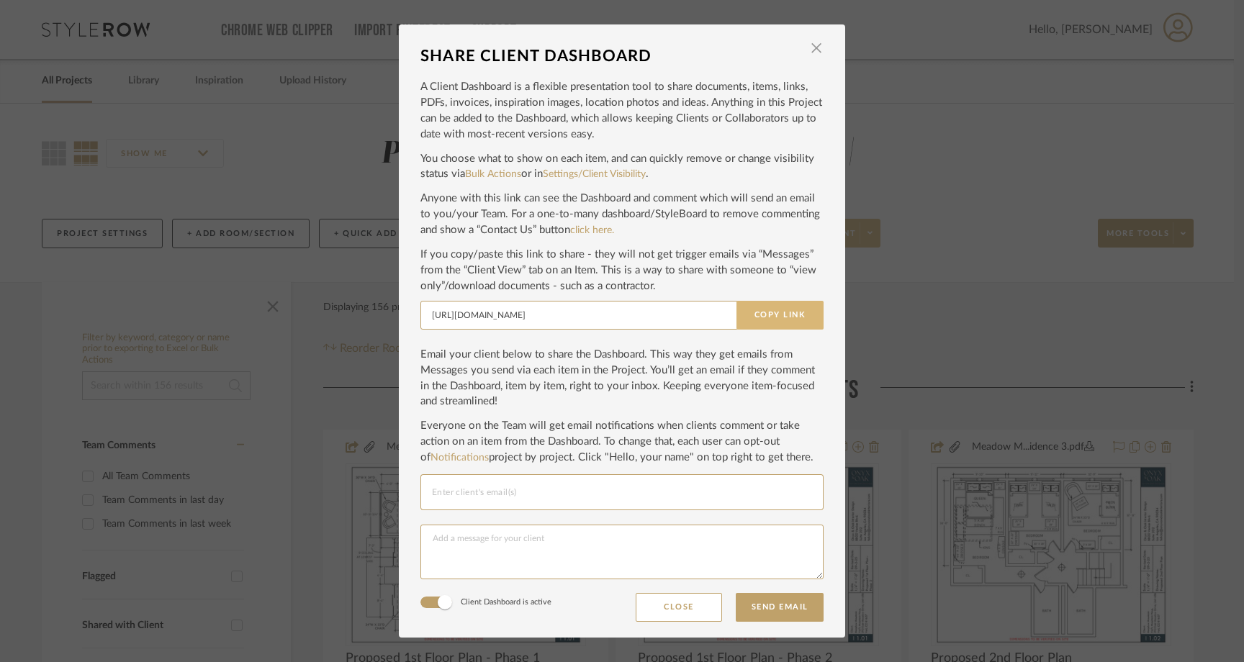
click at [777, 317] on button "Copy Link" at bounding box center [779, 315] width 87 height 29
click at [810, 47] on span "button" at bounding box center [816, 48] width 29 height 29
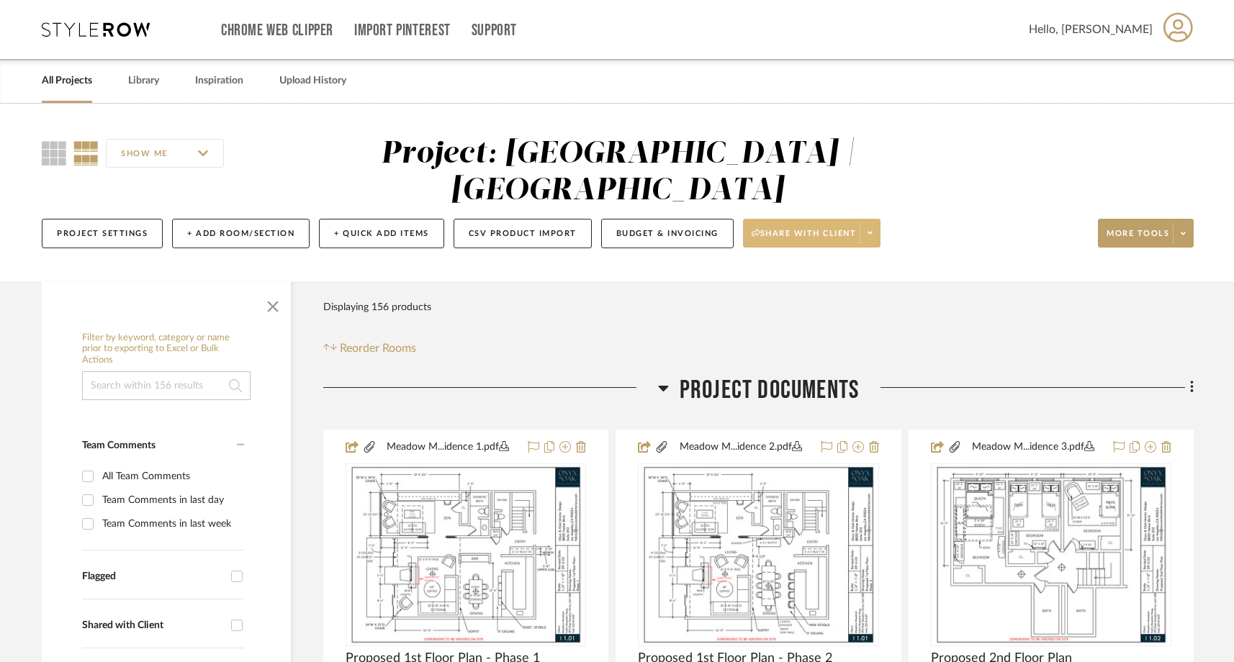
click at [870, 229] on icon at bounding box center [869, 233] width 5 height 8
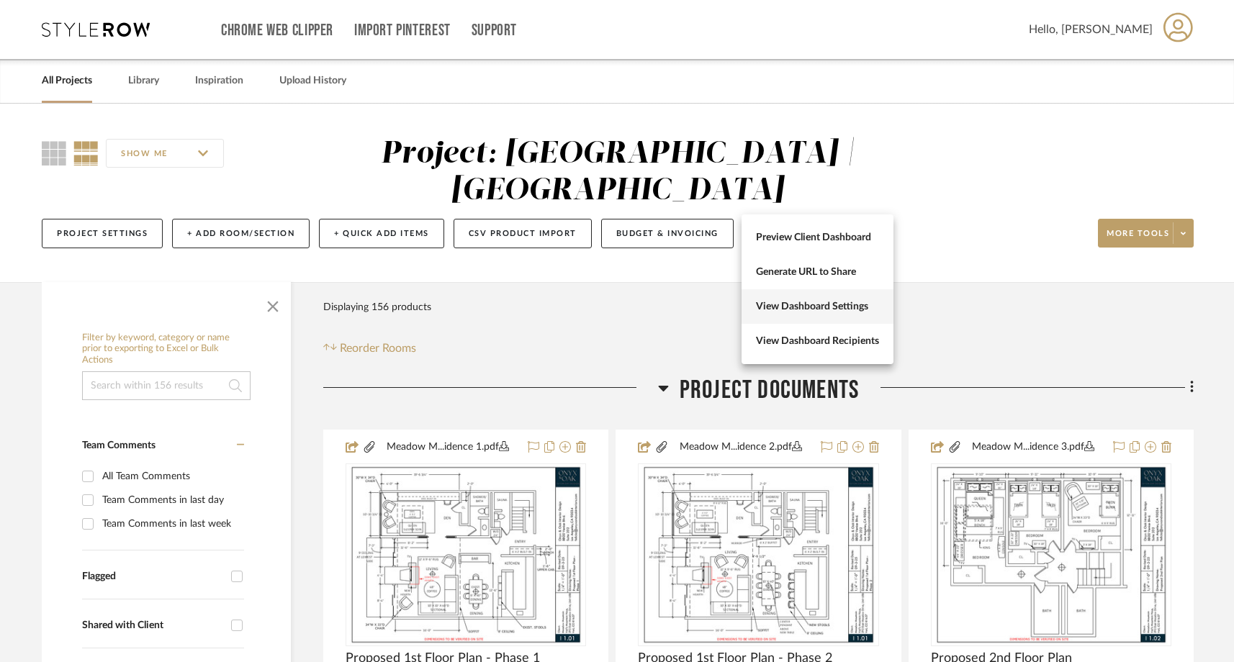
click at [848, 311] on span "View Dashboard Settings" at bounding box center [817, 307] width 123 height 12
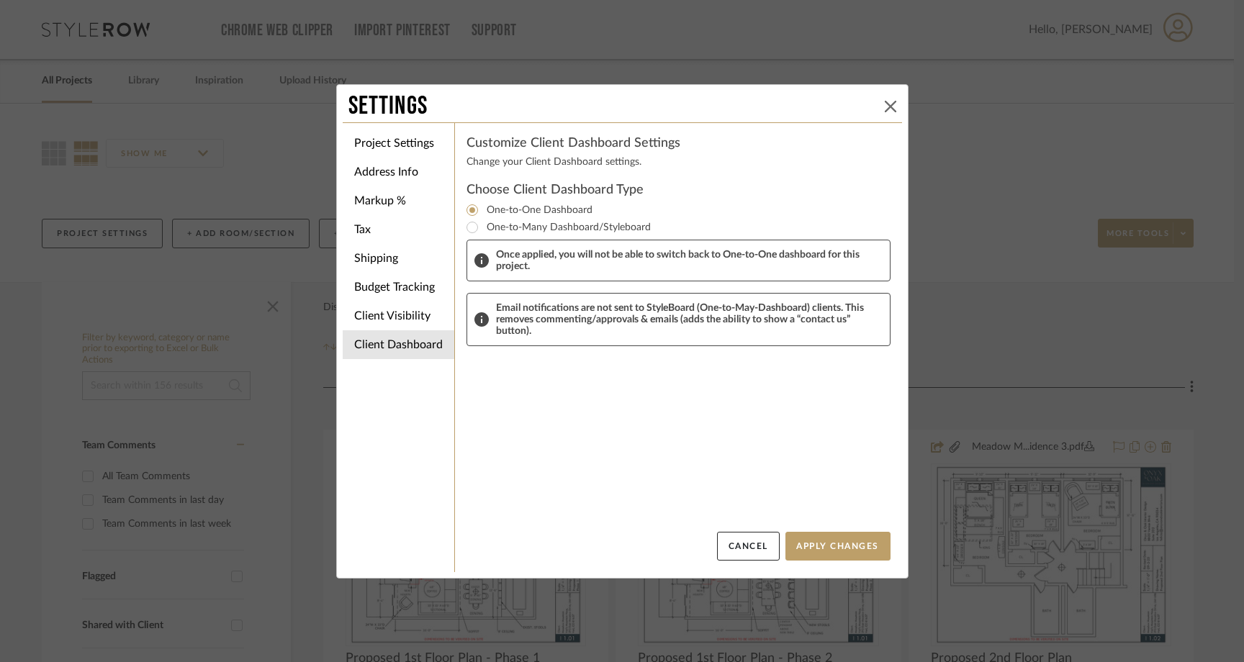
click at [885, 107] on icon at bounding box center [891, 107] width 12 height 12
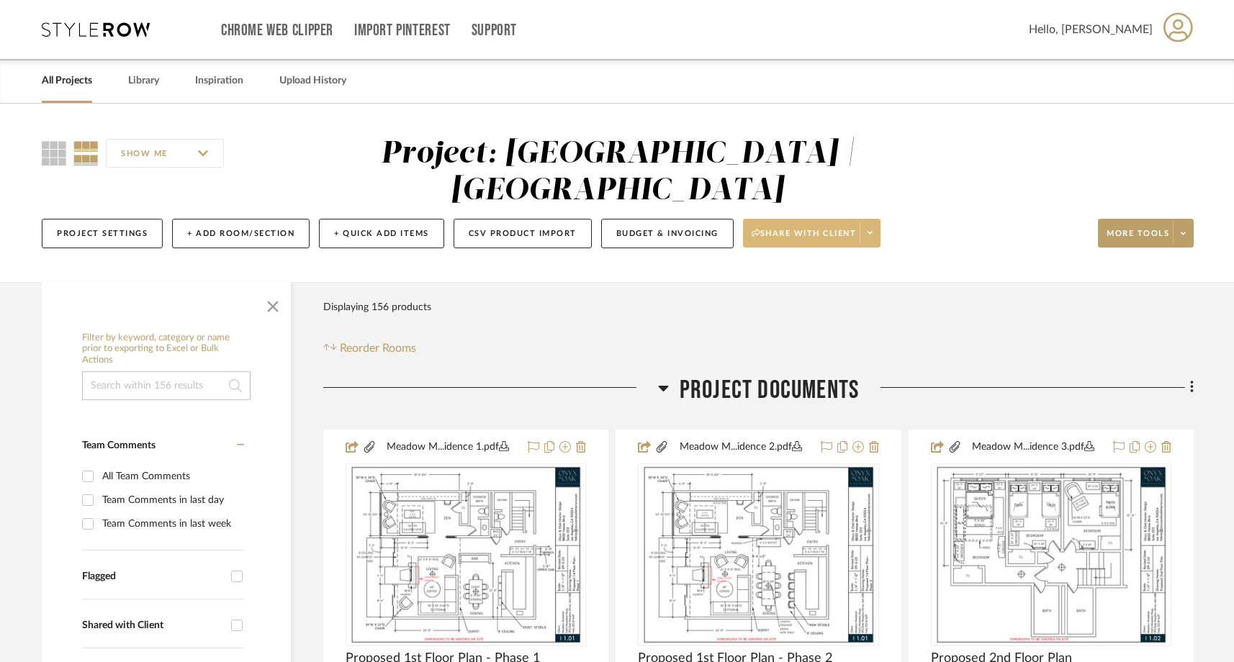
click at [872, 232] on icon at bounding box center [869, 233] width 5 height 3
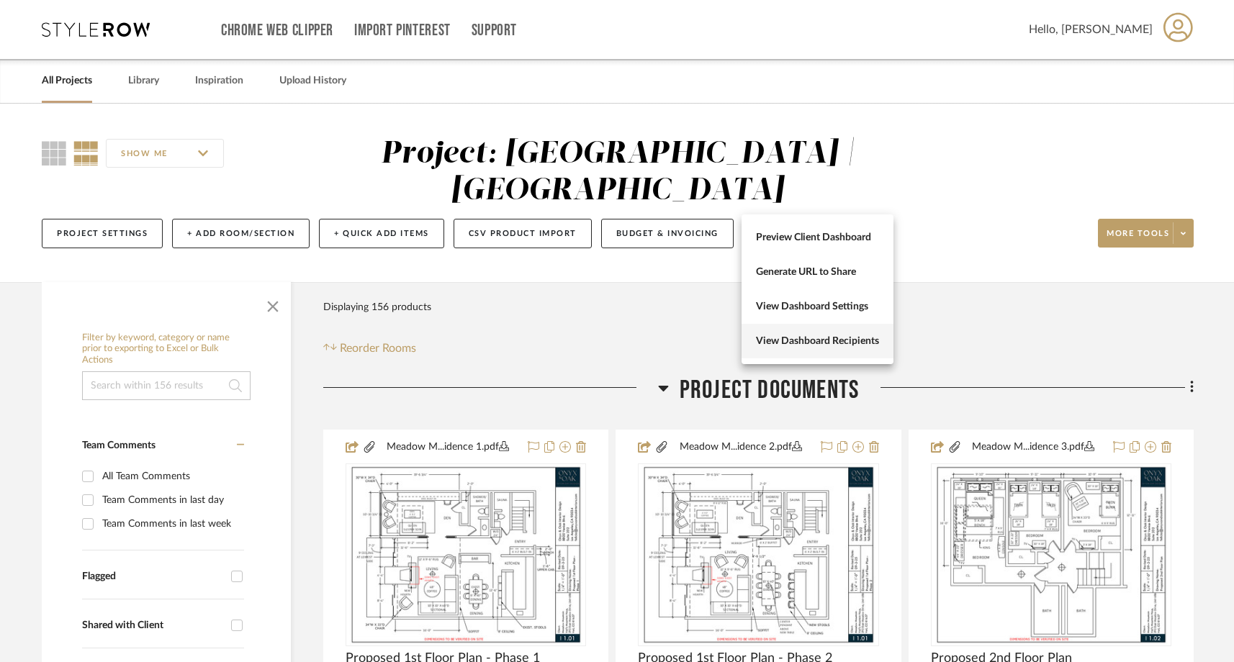
click at [832, 337] on span "View Dashboard Recipients" at bounding box center [817, 341] width 123 height 12
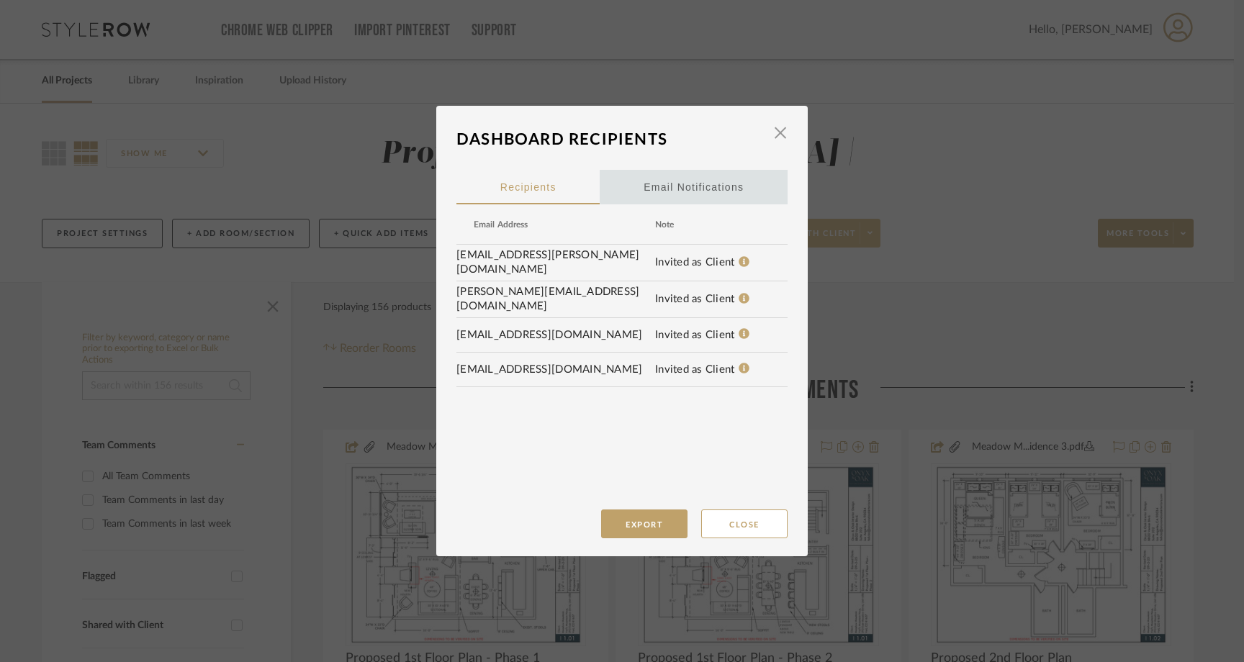
click at [690, 185] on div "Email Notifications" at bounding box center [693, 187] width 100 height 36
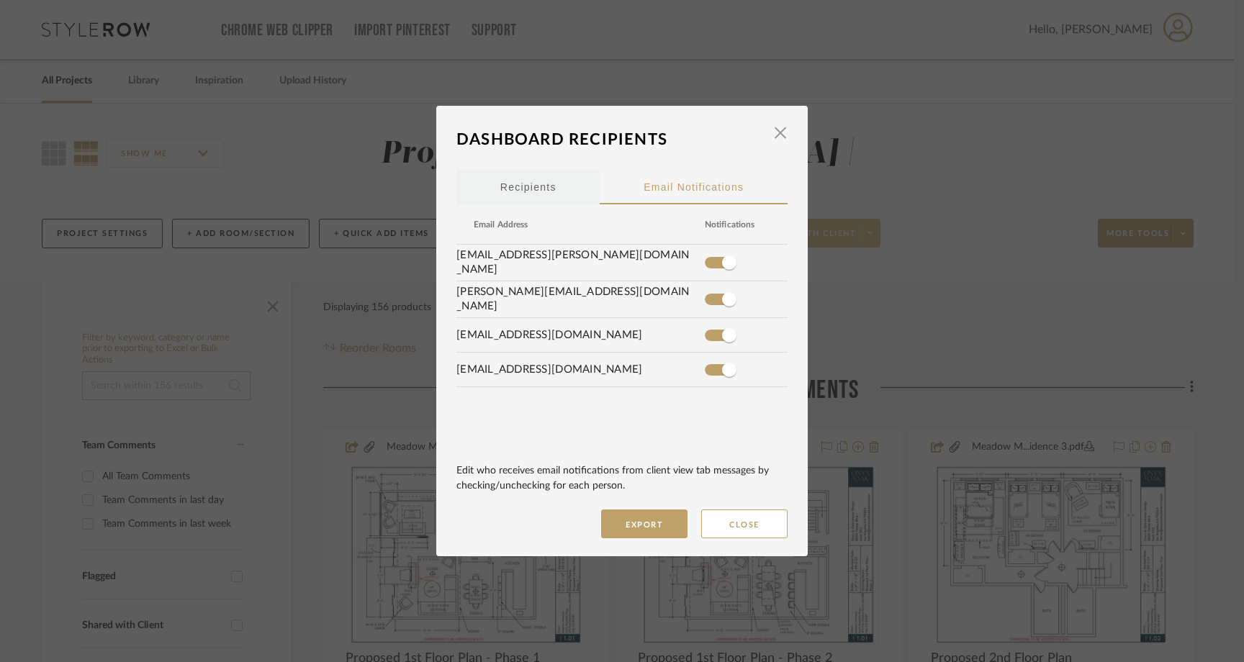
click at [557, 187] on div "Recipients" at bounding box center [527, 187] width 143 height 35
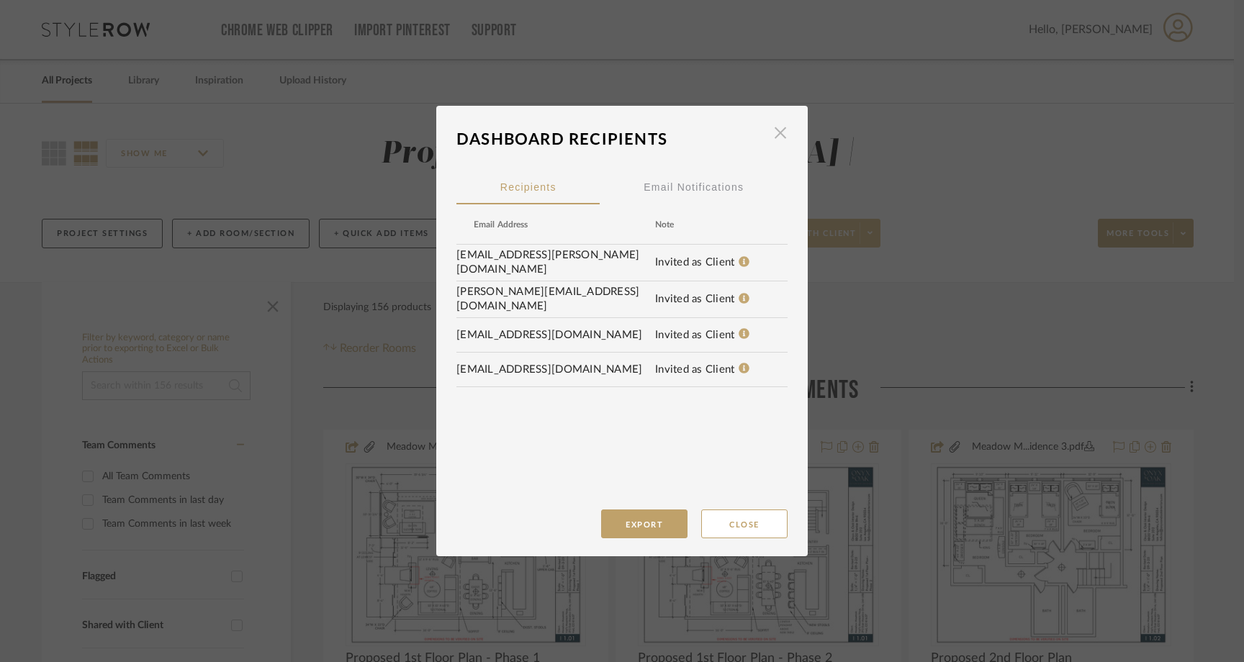
click at [773, 135] on span "button" at bounding box center [780, 132] width 29 height 29
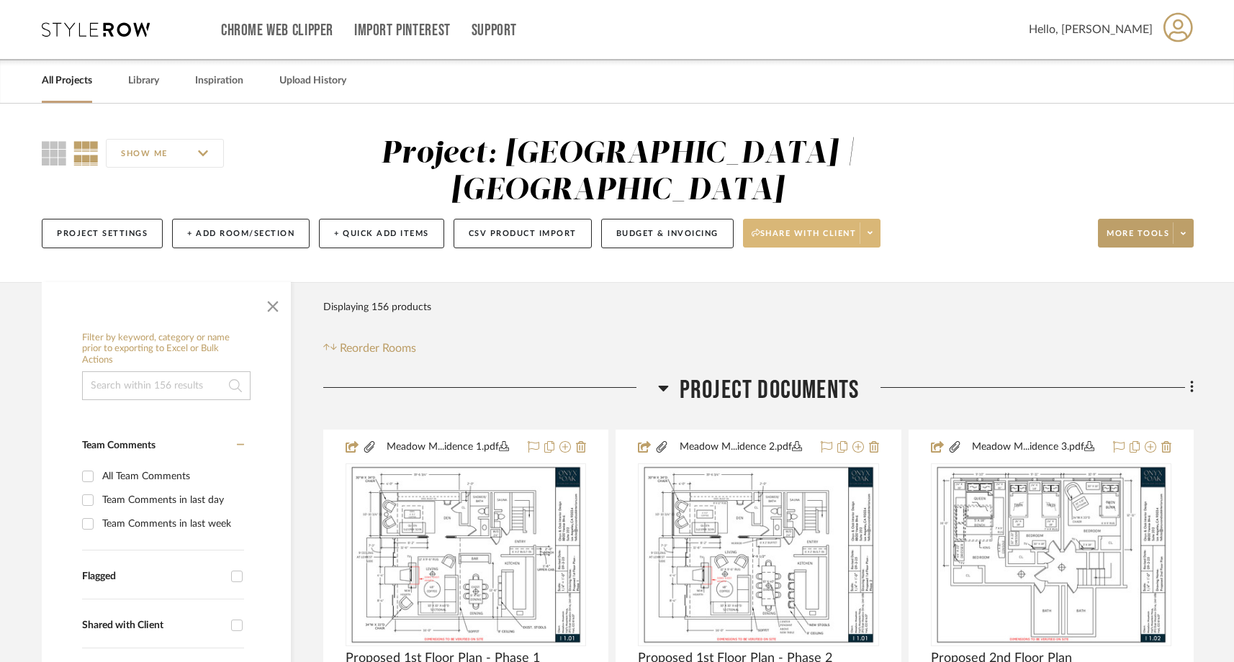
click at [872, 229] on icon at bounding box center [869, 233] width 5 height 8
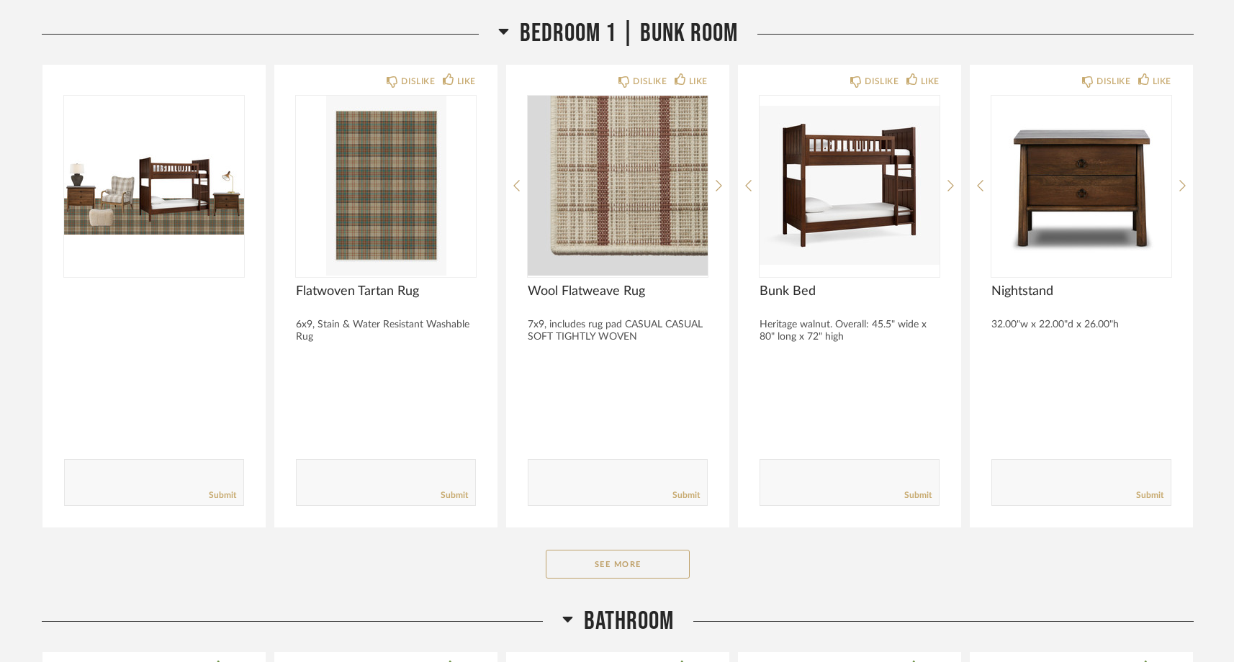
scroll to position [7362, 0]
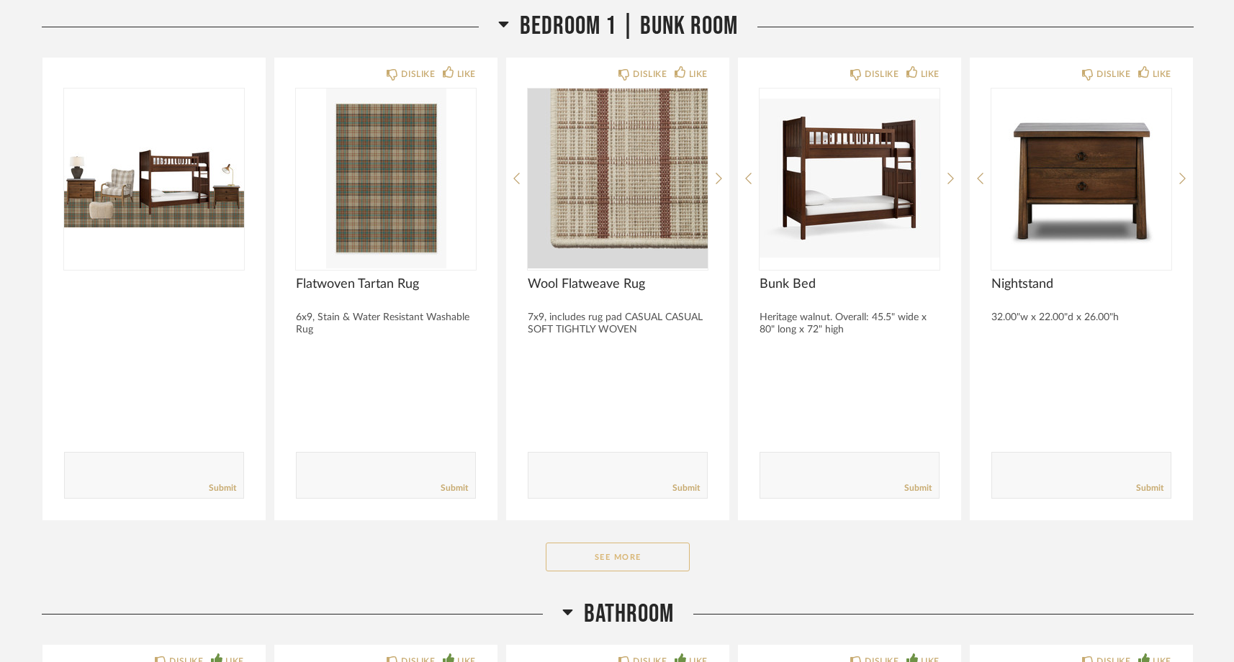
click at [597, 562] on button "See More" at bounding box center [618, 557] width 144 height 29
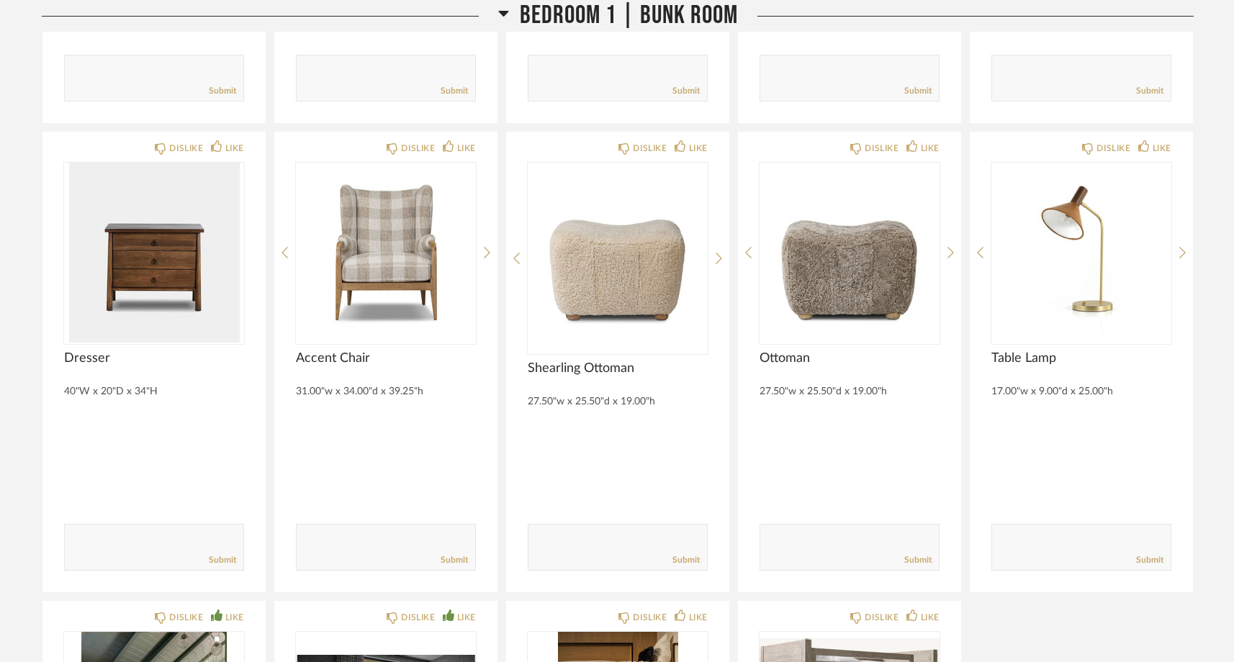
scroll to position [7824, 0]
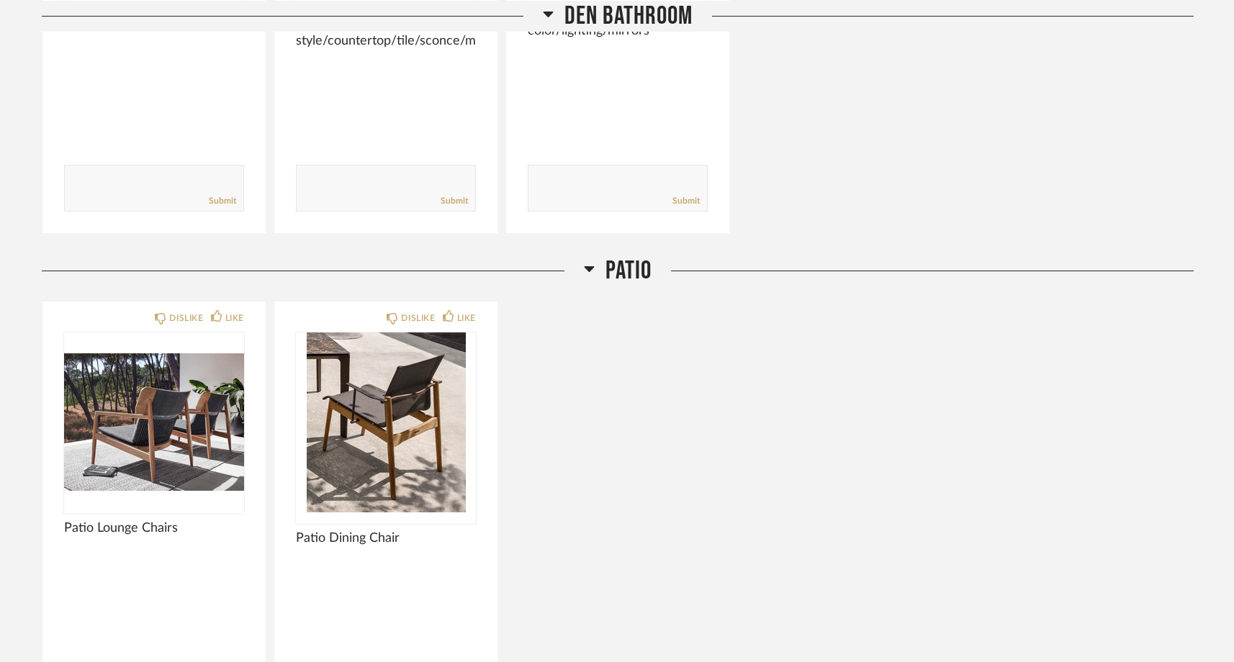
scroll to position [5038, 0]
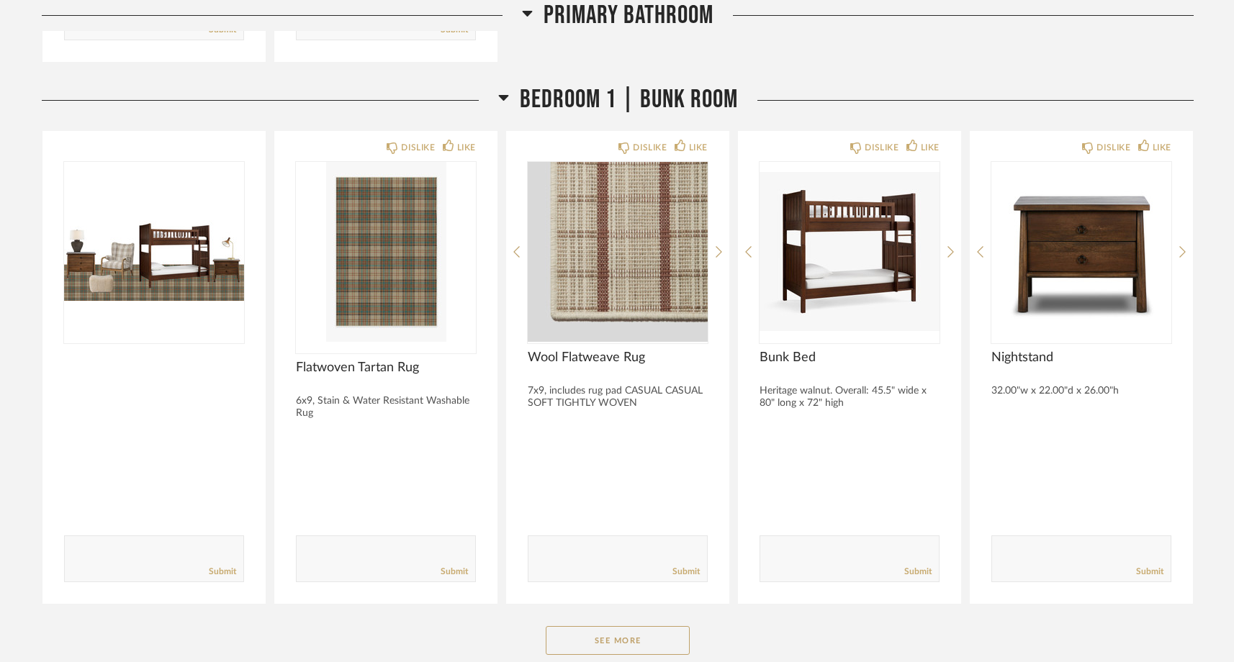
scroll to position [7366, 0]
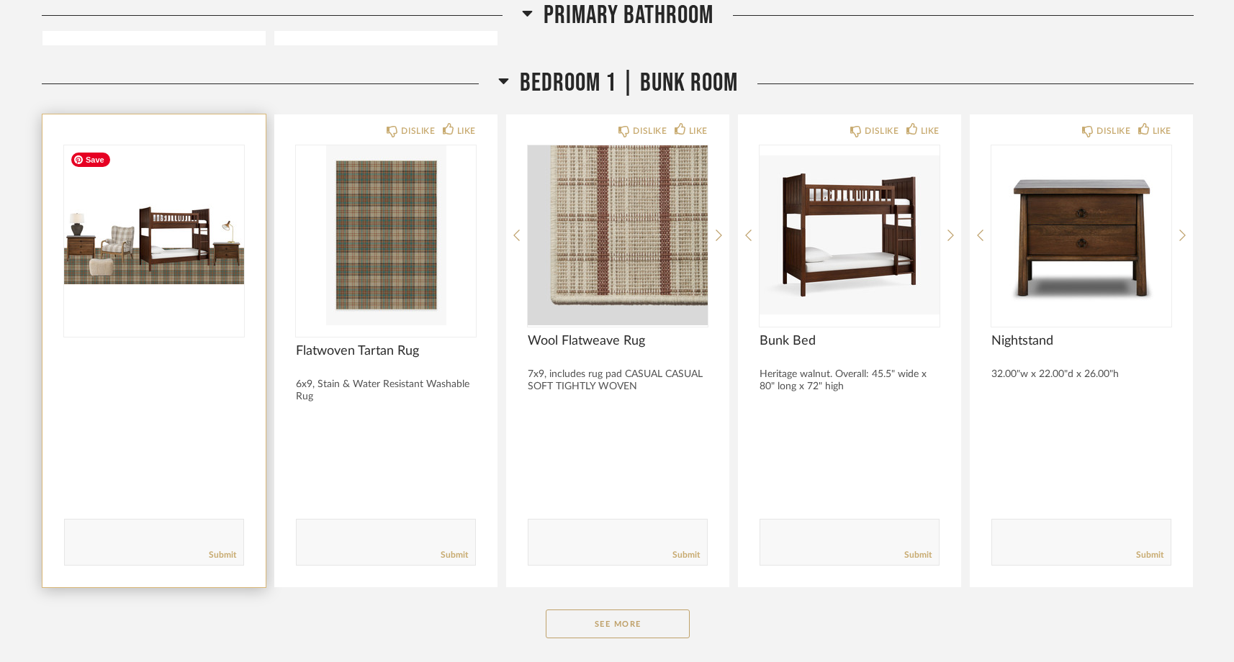
click at [0, 0] on img at bounding box center [0, 0] width 0 height 0
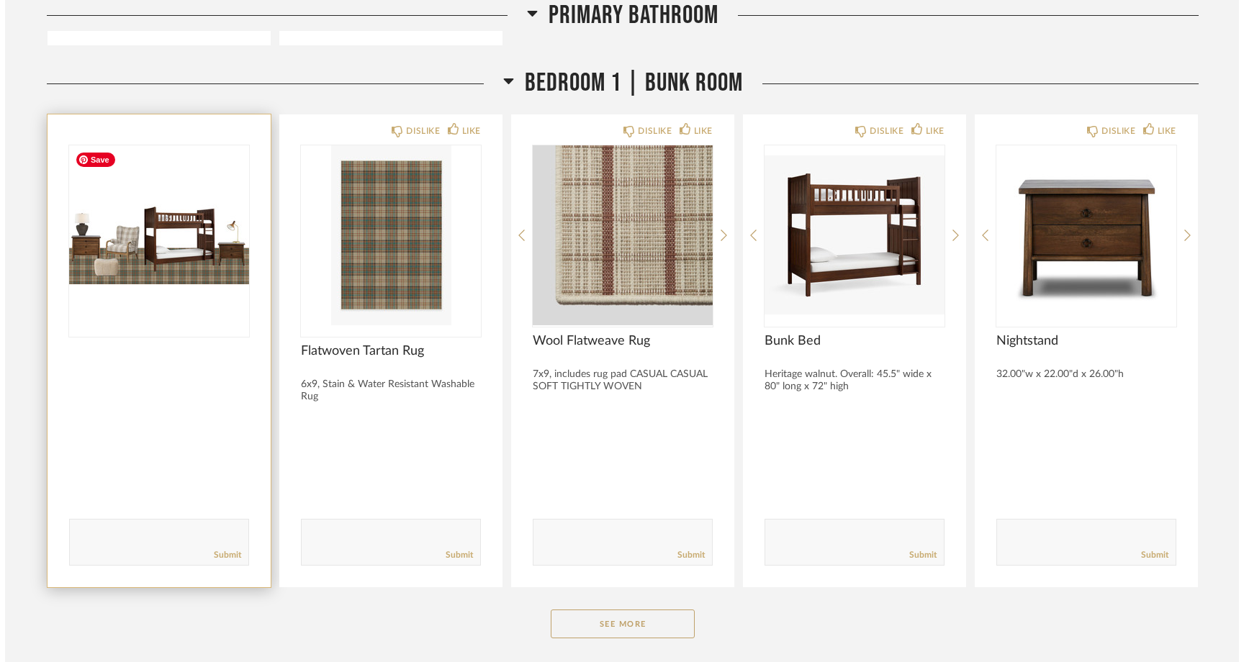
scroll to position [0, 0]
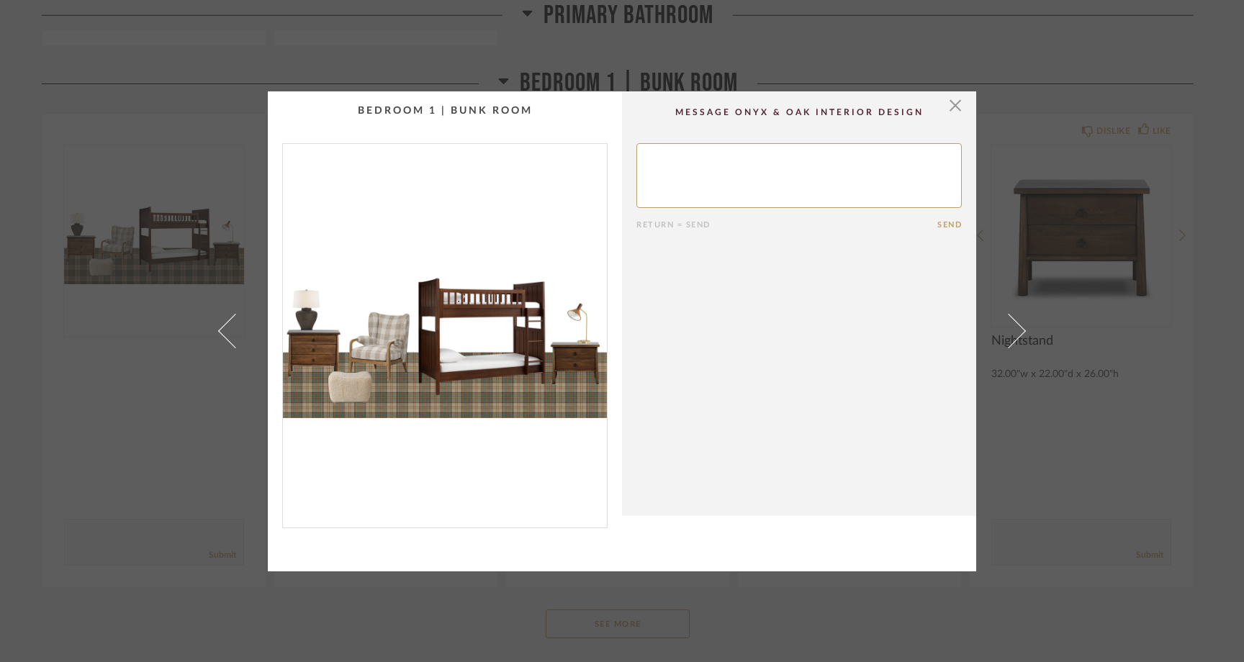
click at [492, 317] on img "0" at bounding box center [445, 330] width 324 height 372
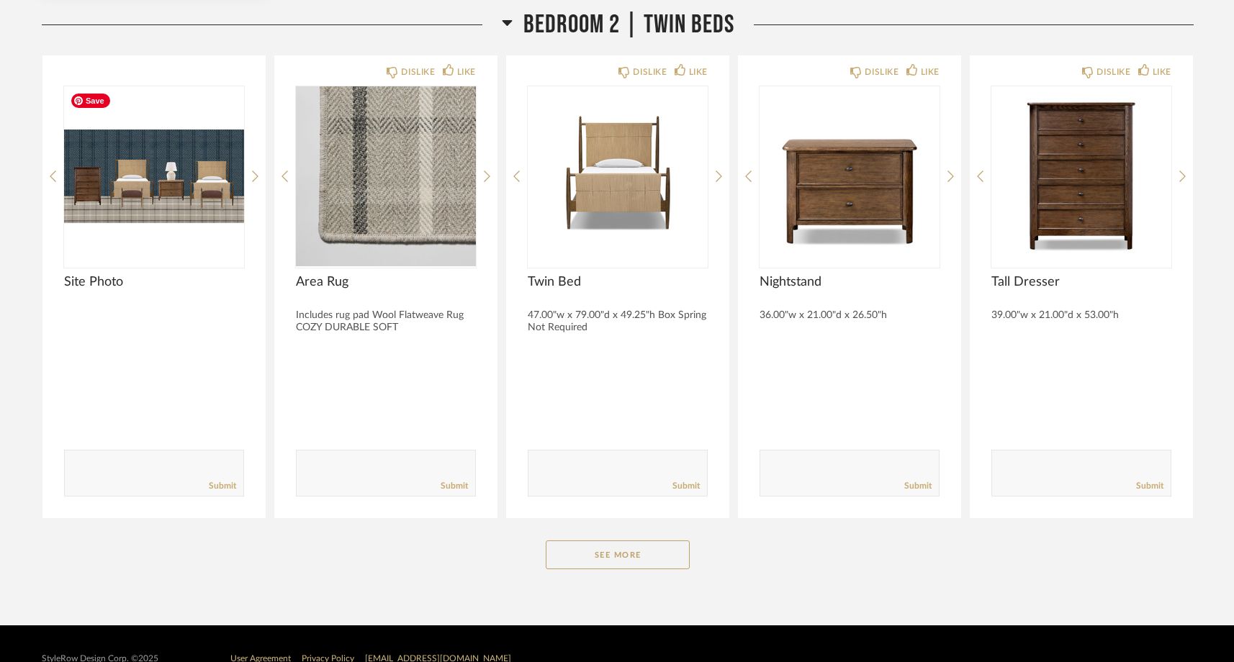
scroll to position [8534, 0]
